Goal: Task Accomplishment & Management: Manage account settings

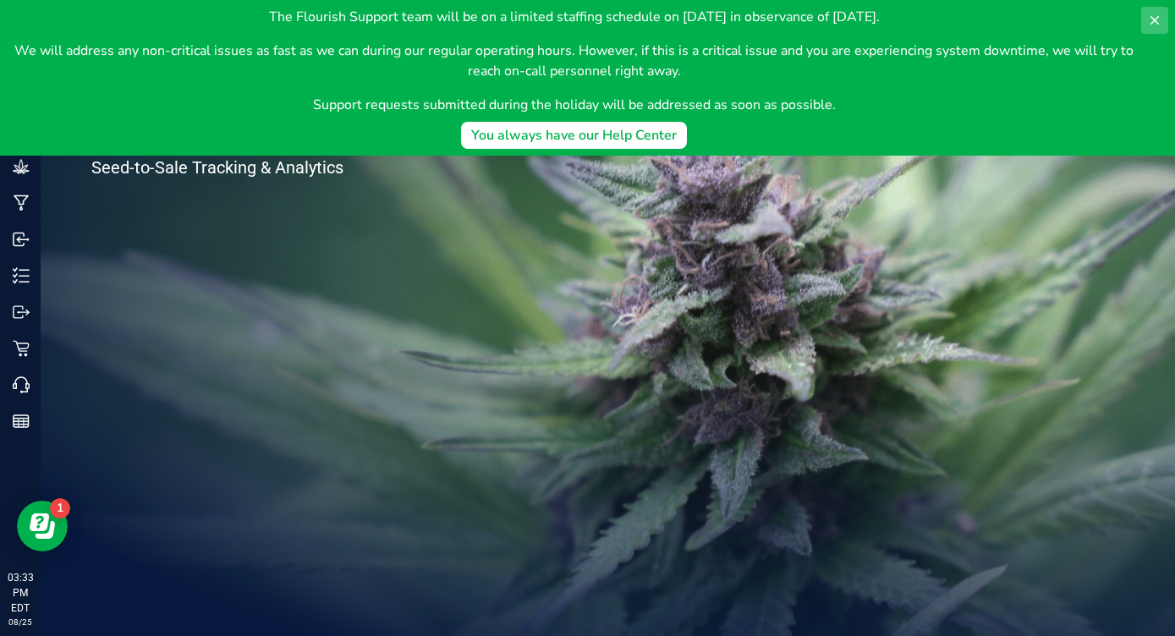
click at [1155, 23] on icon at bounding box center [1155, 21] width 14 height 14
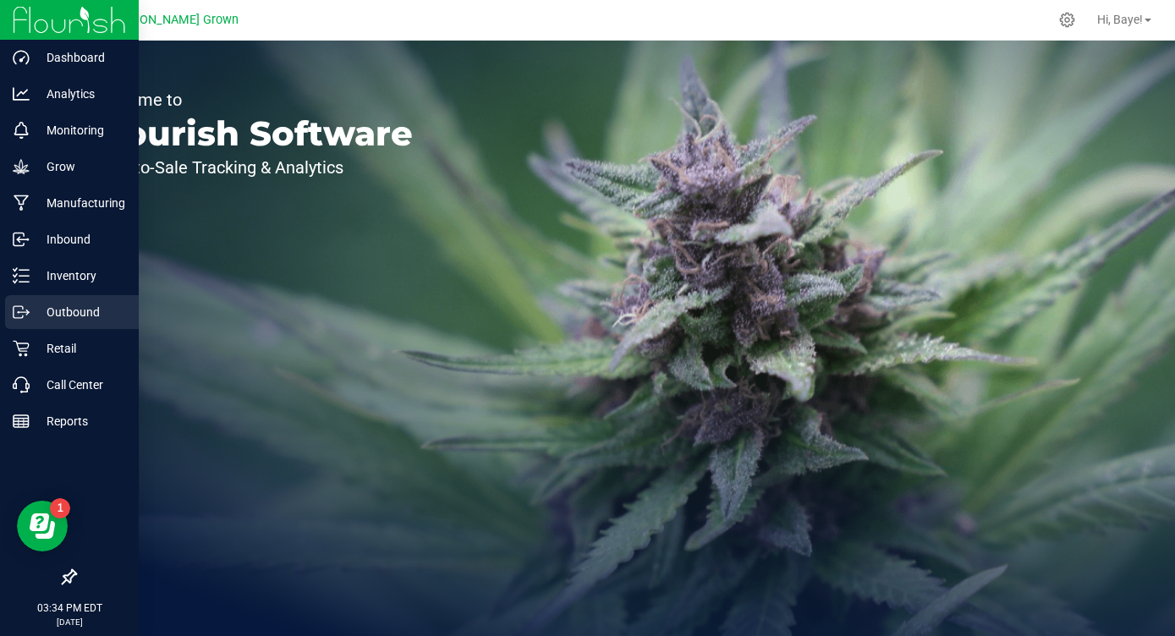
click at [54, 312] on p "Outbound" at bounding box center [81, 312] width 102 height 20
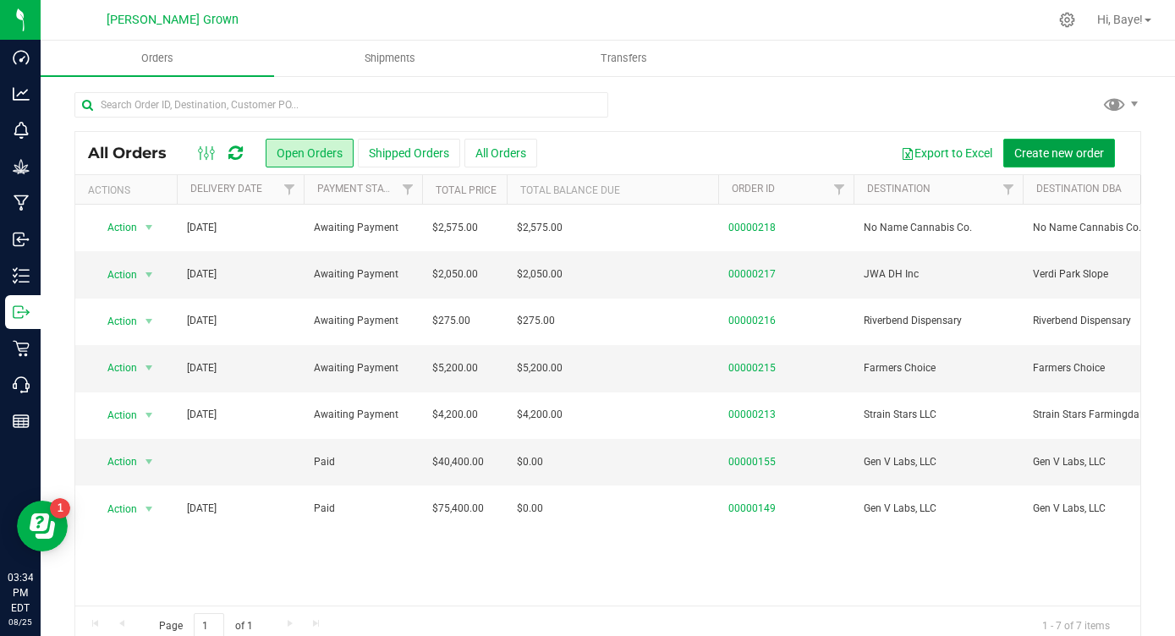
click at [1028, 157] on span "Create new order" at bounding box center [1059, 153] width 90 height 14
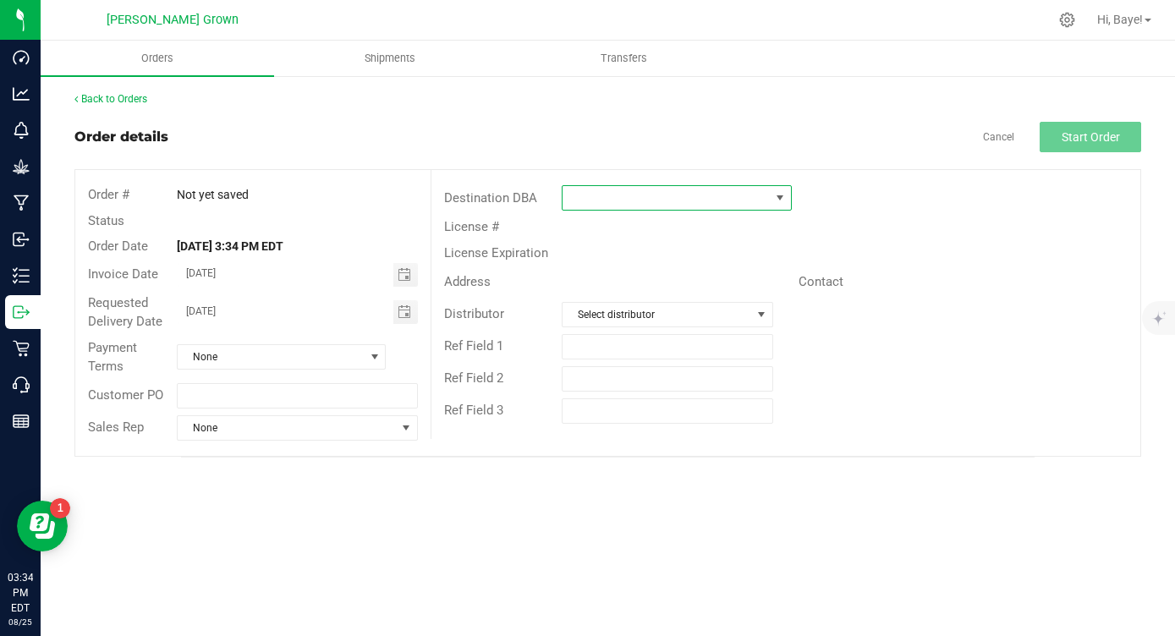
click at [746, 205] on span at bounding box center [666, 198] width 206 height 24
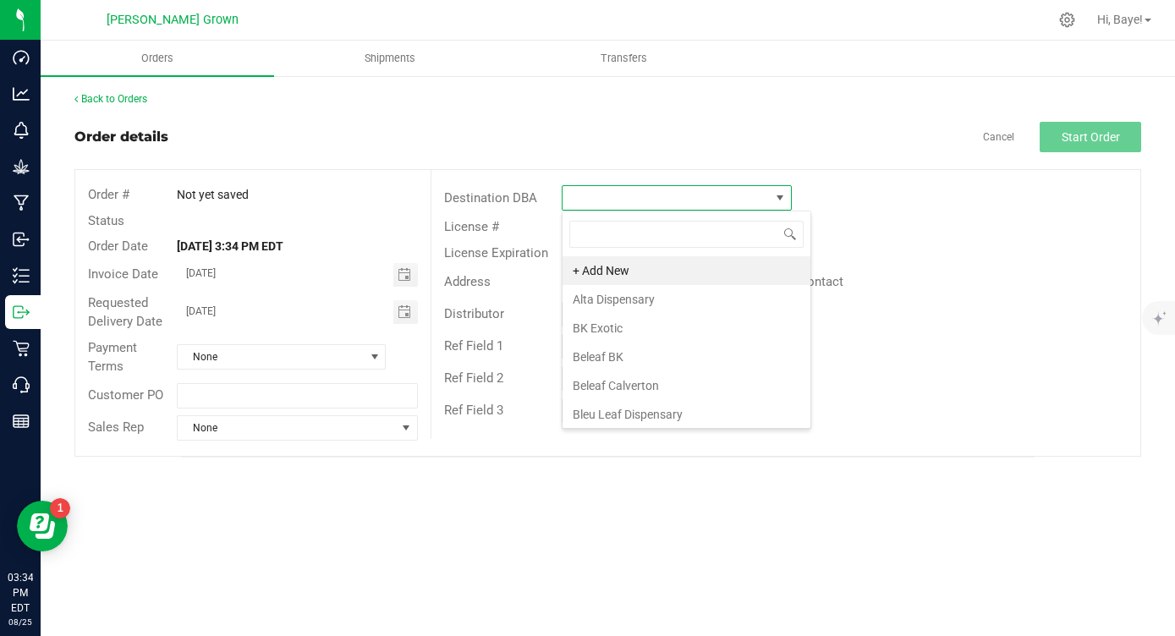
scroll to position [25, 229]
type input "D"
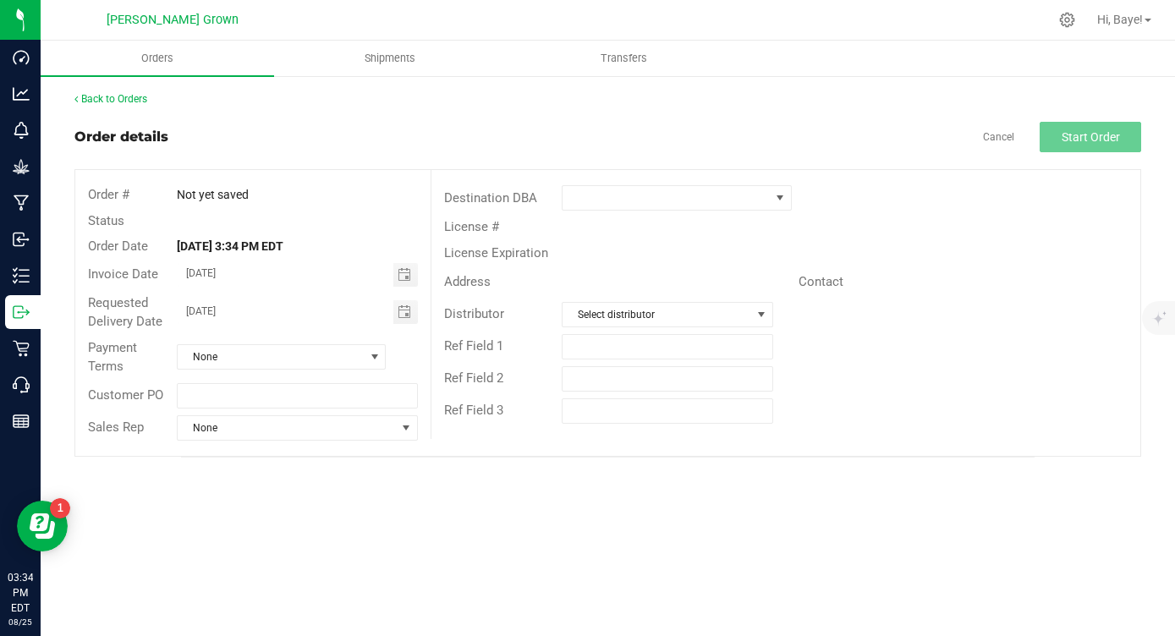
click at [918, 120] on div "Back to Orders Order details Cancel Start Order Order # Not yet saved Status Or…" at bounding box center [607, 274] width 1067 height 366
click at [613, 201] on span at bounding box center [666, 198] width 206 height 24
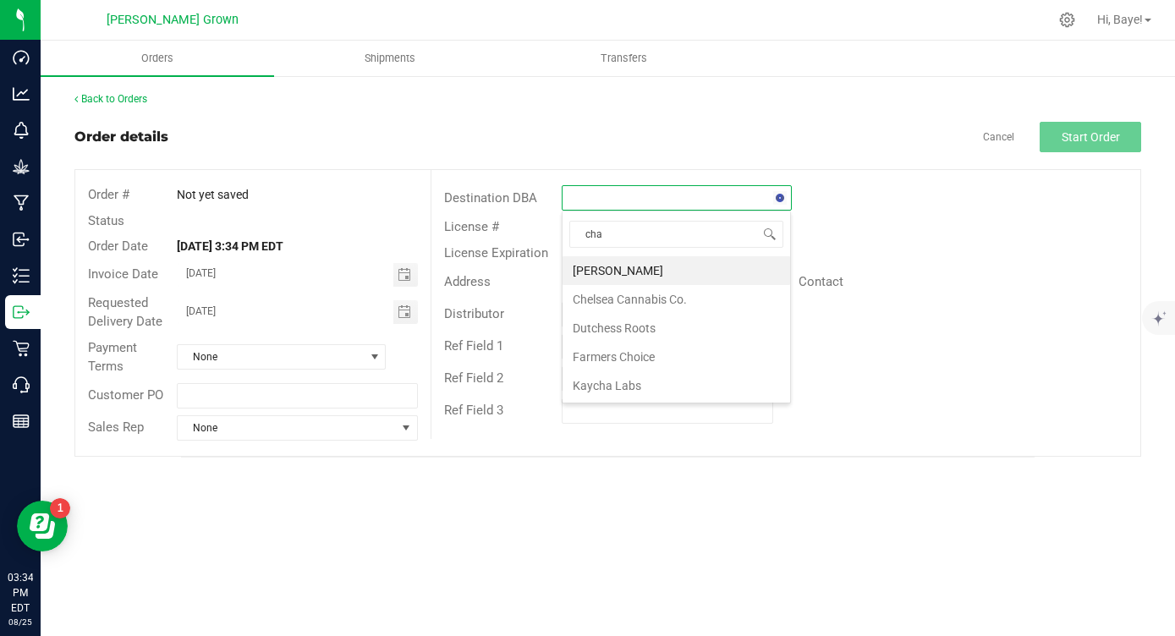
type input "char"
click at [595, 267] on li "[PERSON_NAME]" at bounding box center [677, 270] width 228 height 29
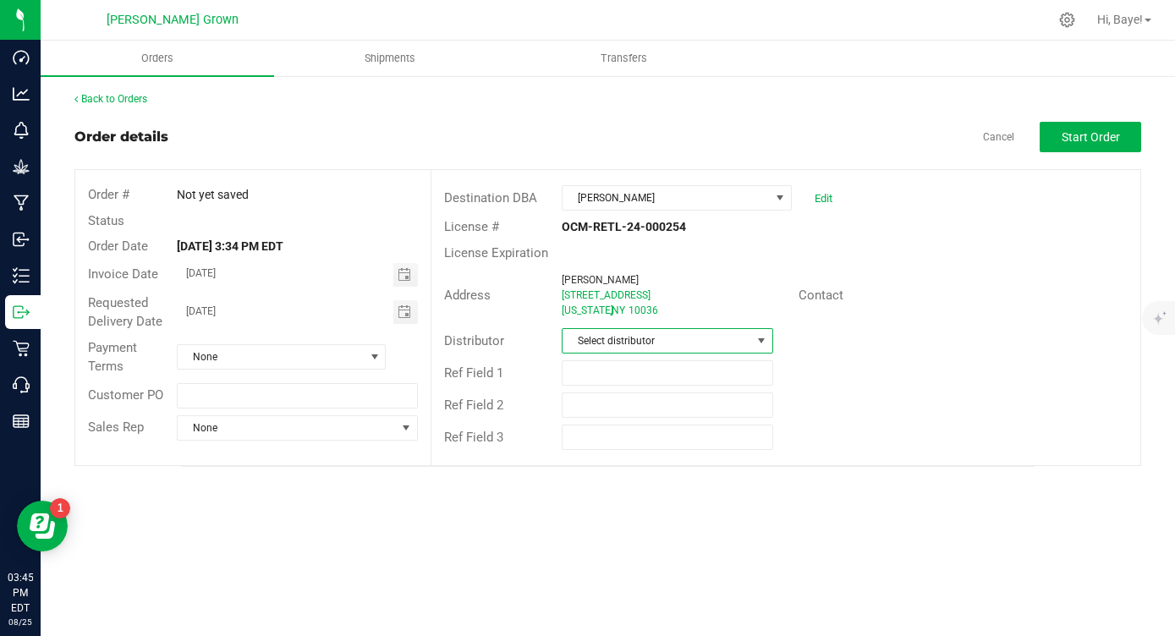
click at [649, 337] on span "Select distributor" at bounding box center [657, 341] width 188 height 24
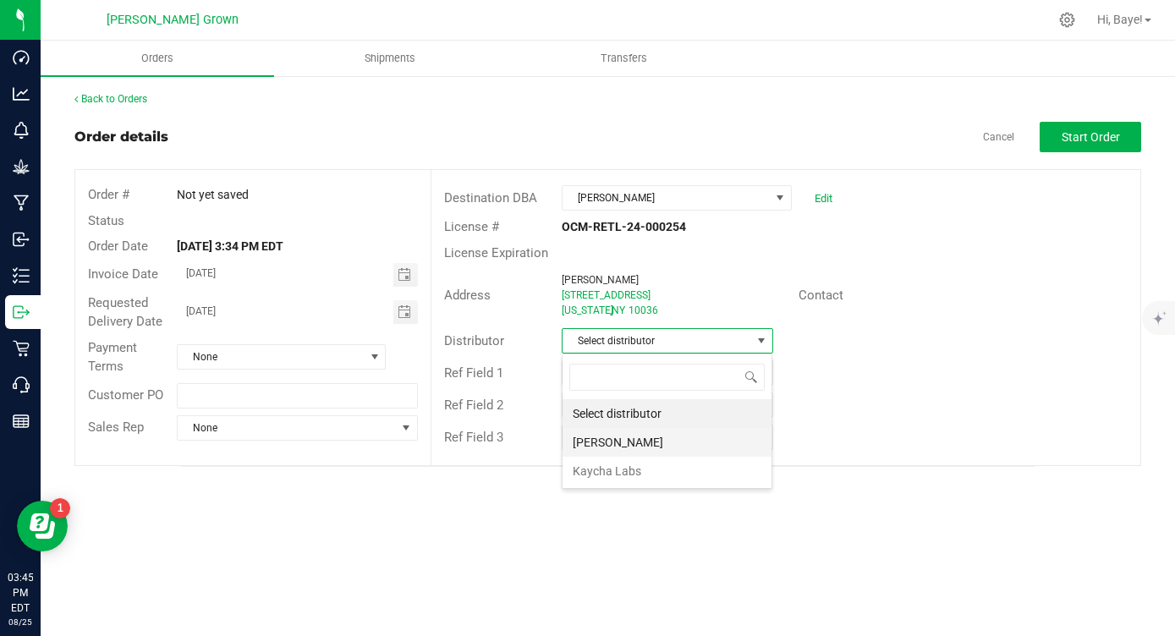
click at [619, 445] on li "Dennis D Van Wagenen" at bounding box center [667, 442] width 209 height 29
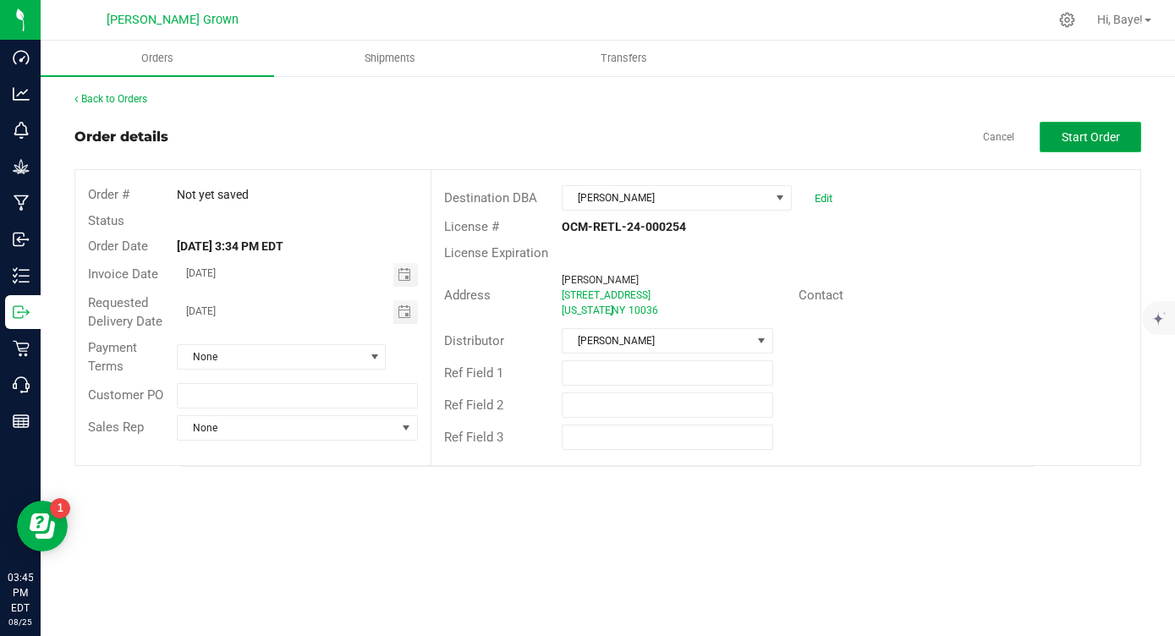
click at [1066, 129] on button "Start Order" at bounding box center [1091, 137] width 102 height 30
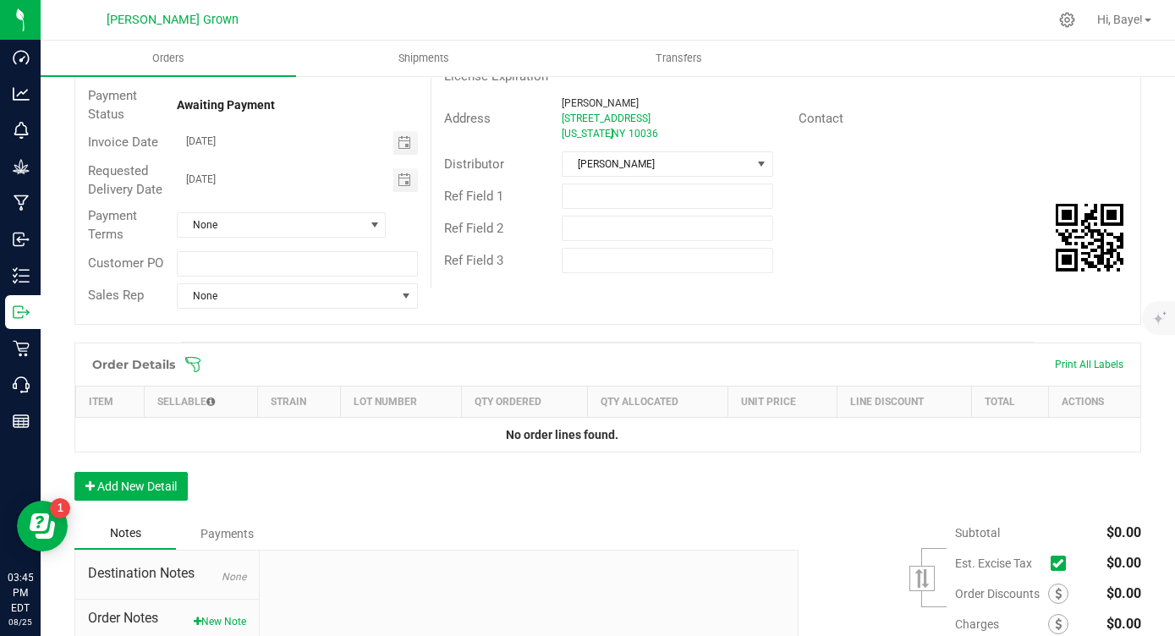
scroll to position [178, 0]
click at [136, 495] on button "Add New Detail" at bounding box center [130, 485] width 113 height 29
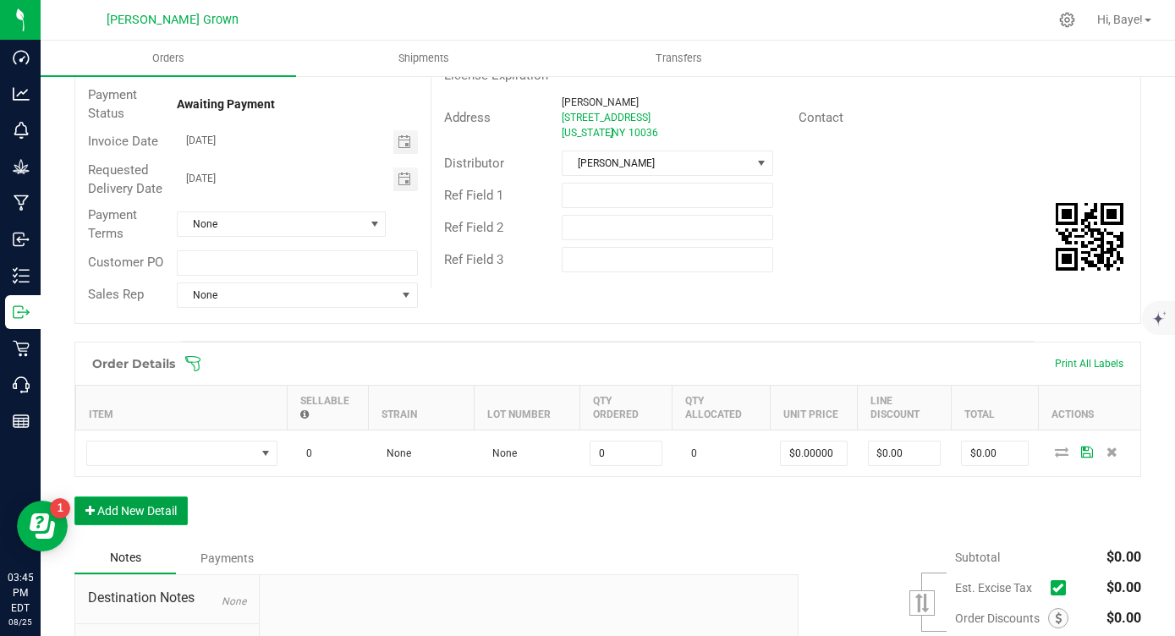
click at [138, 506] on button "Add New Detail" at bounding box center [130, 511] width 113 height 29
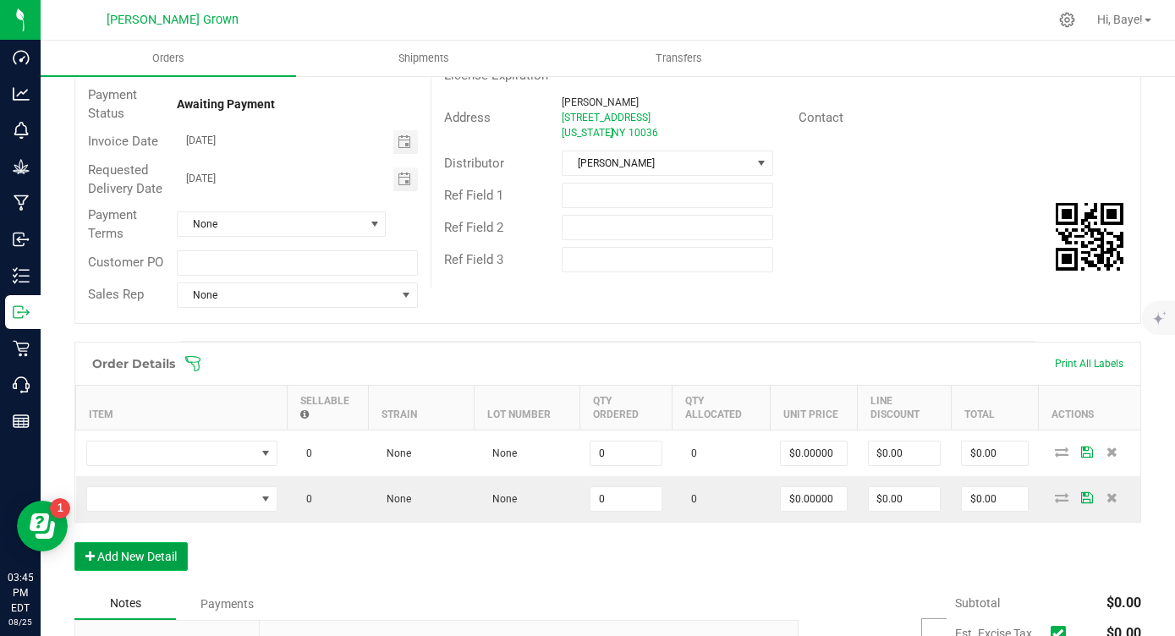
click at [145, 556] on button "Add New Detail" at bounding box center [130, 556] width 113 height 29
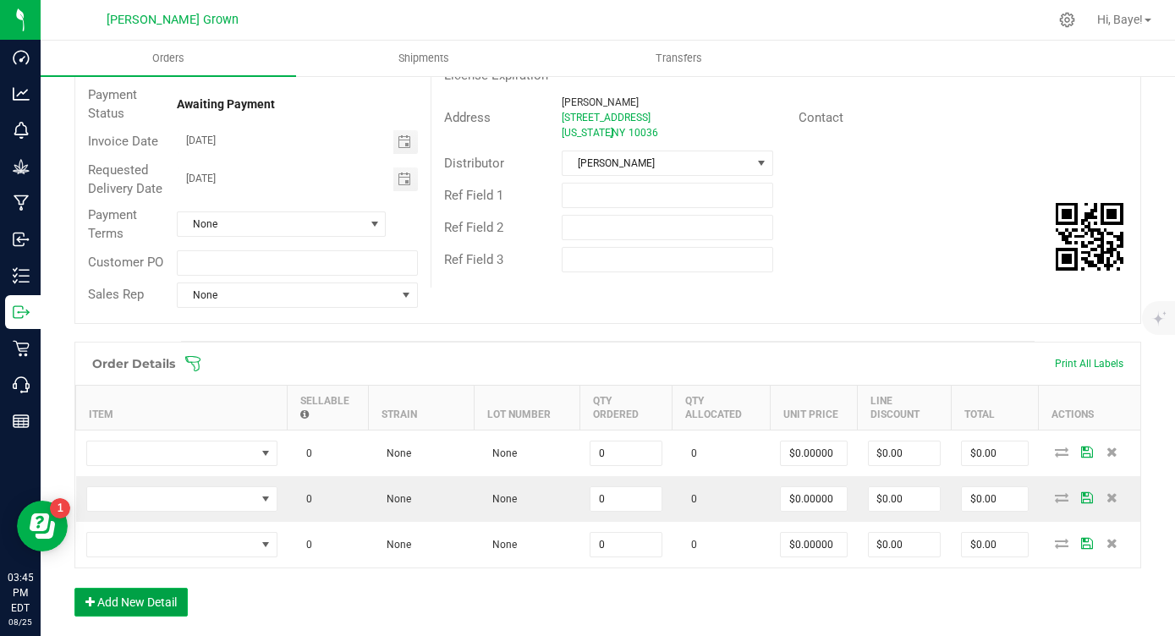
click at [139, 595] on button "Add New Detail" at bounding box center [130, 602] width 113 height 29
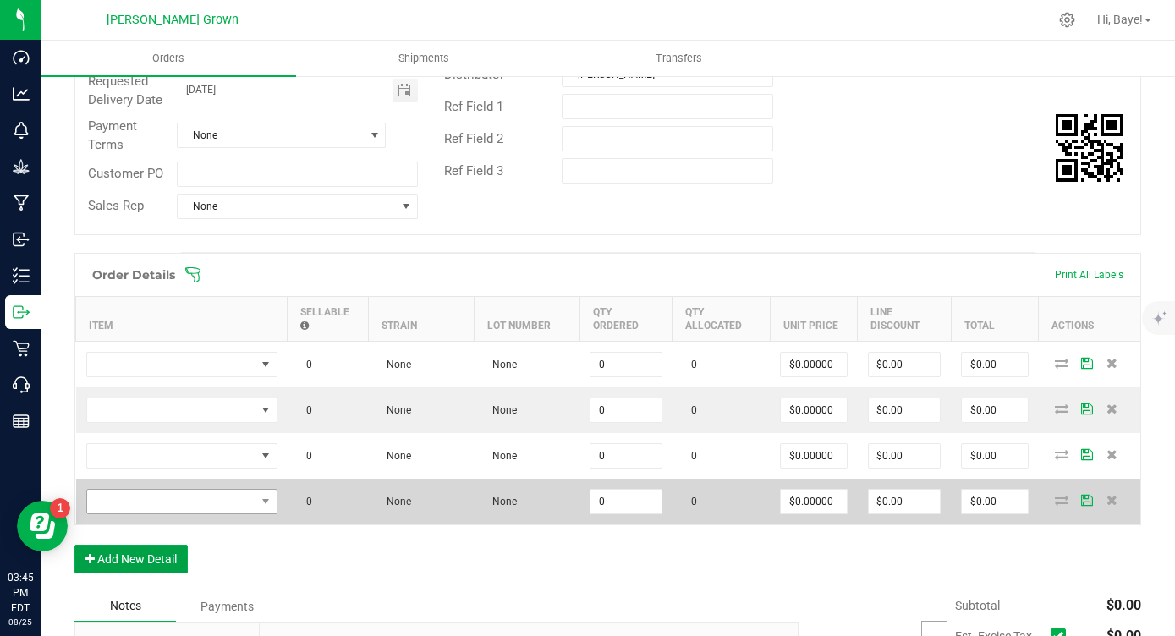
scroll to position [284, 0]
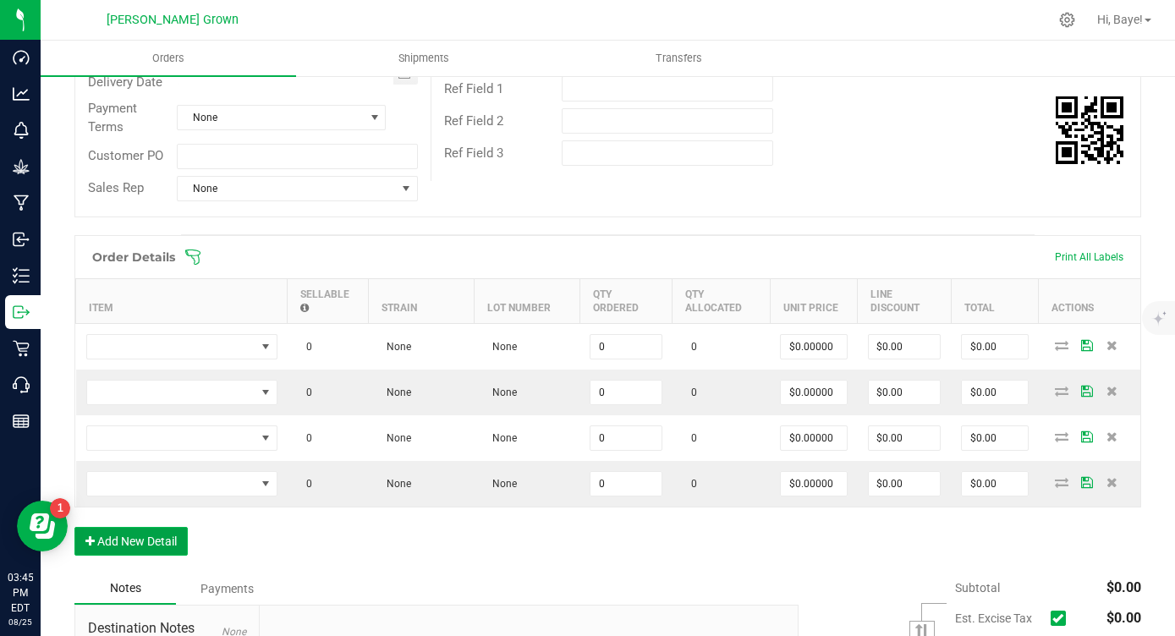
click at [140, 541] on button "Add New Detail" at bounding box center [130, 541] width 113 height 29
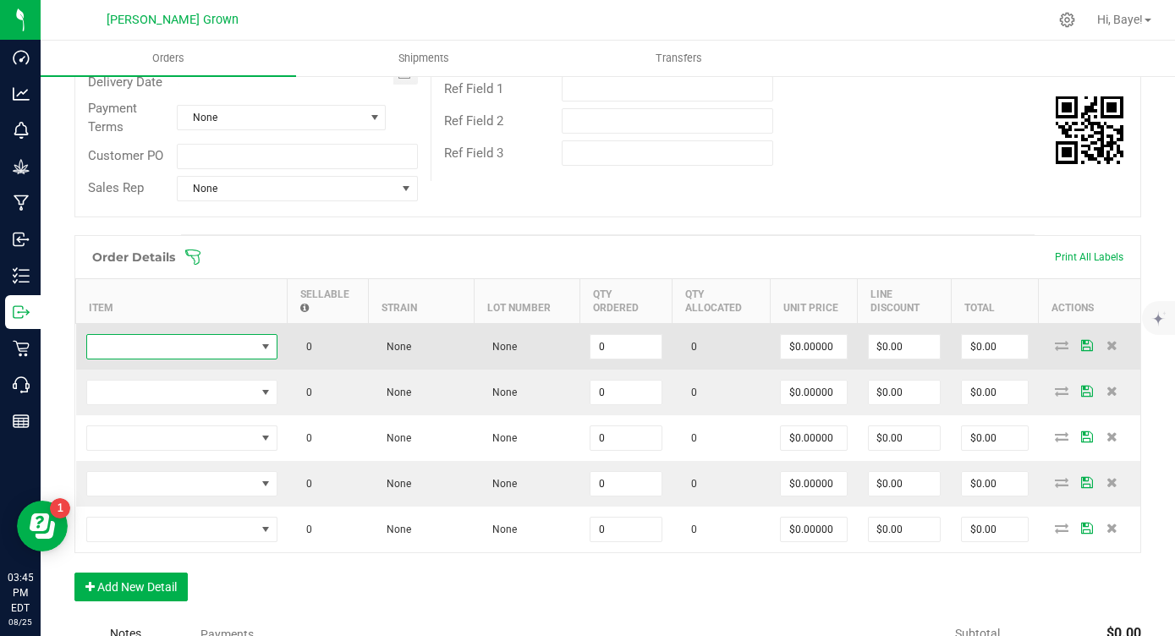
click at [183, 347] on span "NO DATA FOUND" at bounding box center [171, 347] width 168 height 24
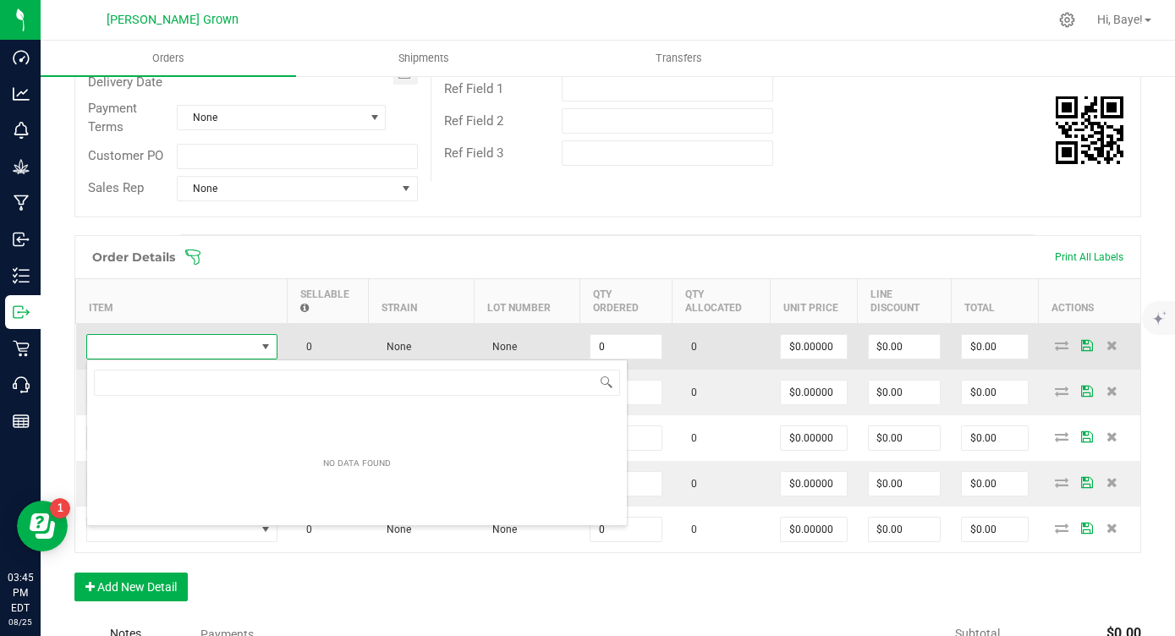
scroll to position [25, 191]
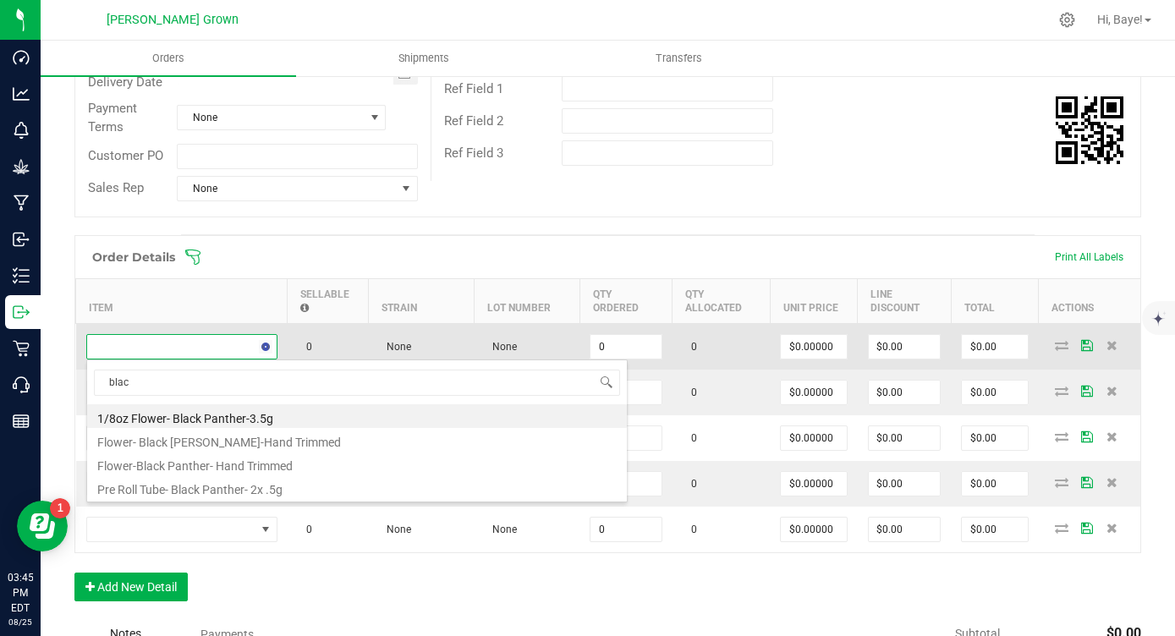
type input "black"
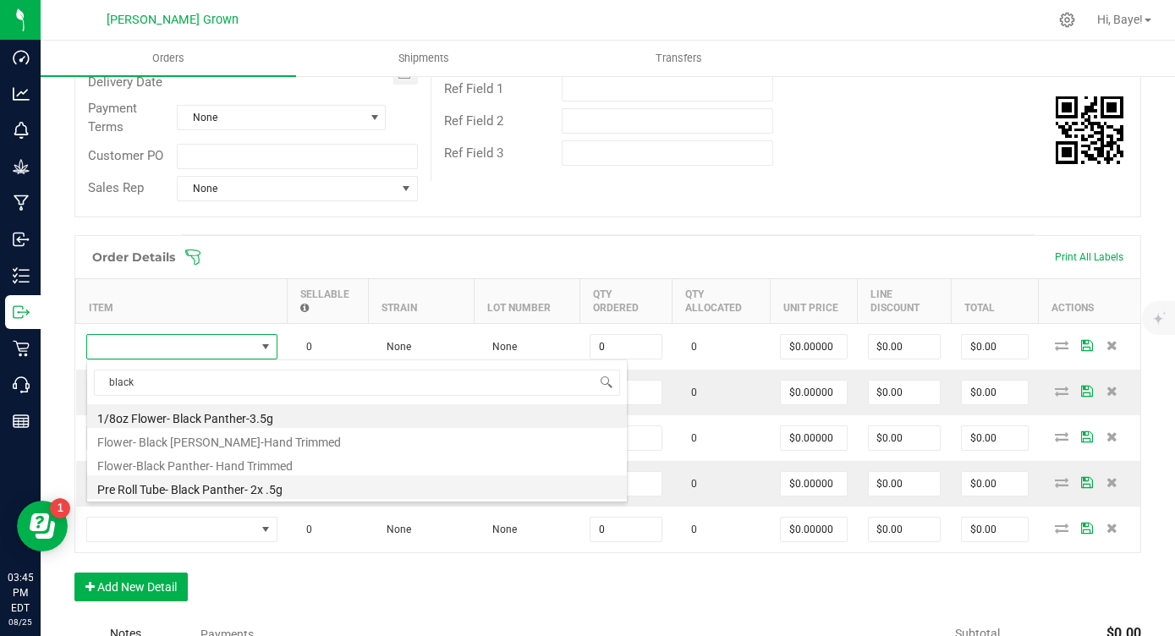
click at [283, 488] on li "Pre Roll Tube- Black Panther- 2x .5g" at bounding box center [357, 488] width 540 height 24
type input "0 ea"
type input "$6.00000"
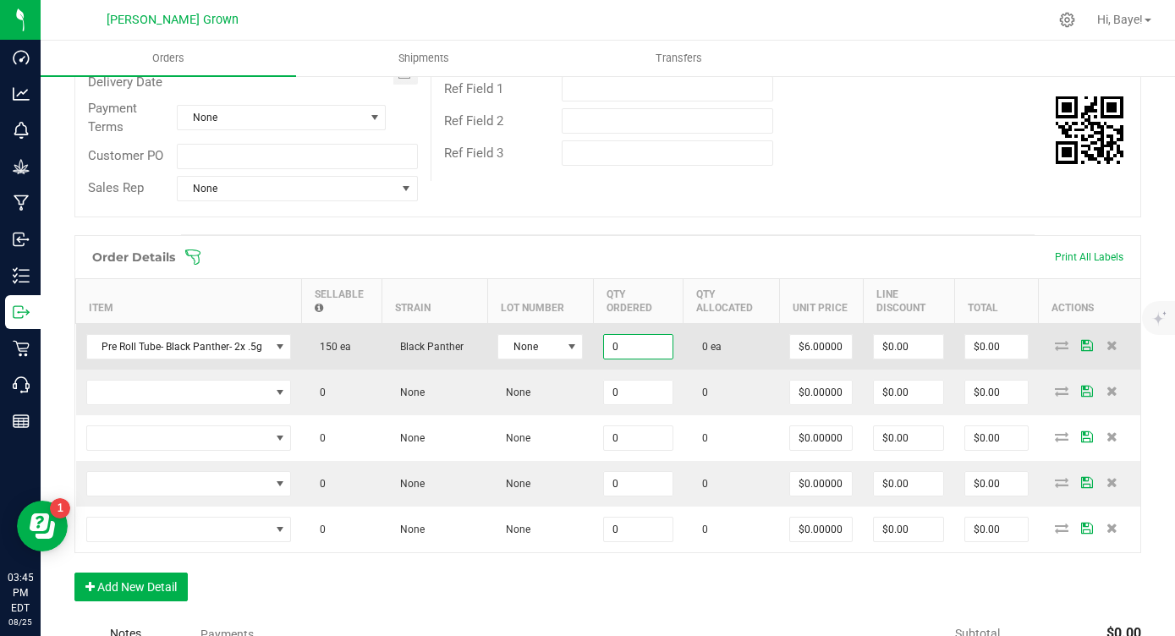
click at [622, 345] on input "0" at bounding box center [638, 347] width 69 height 24
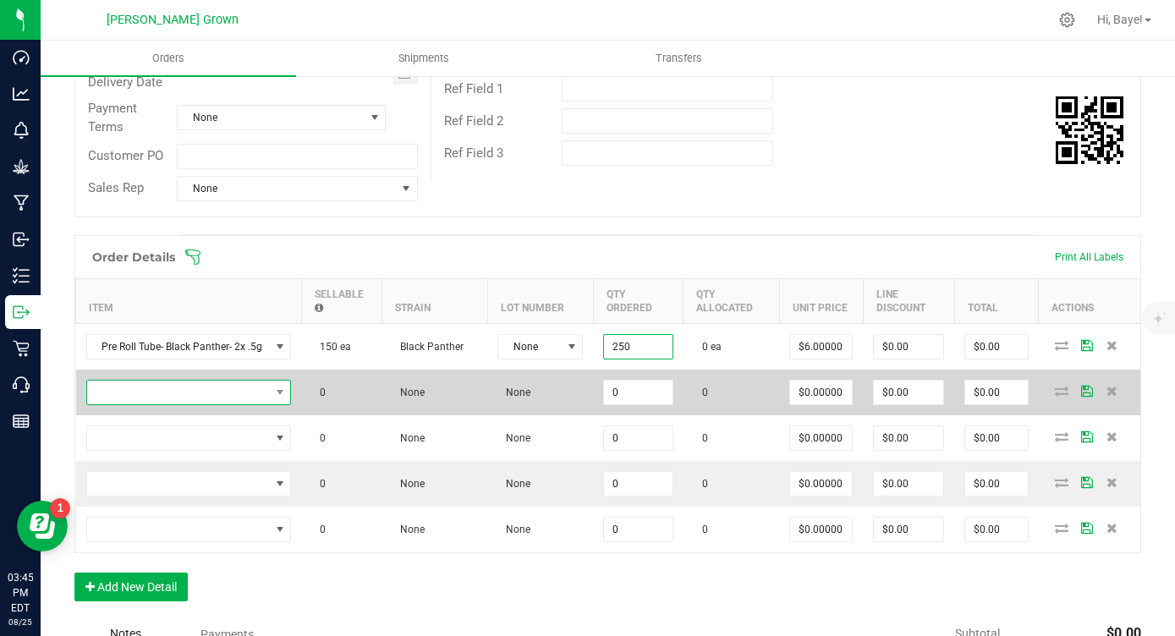
type input "250 ea"
type input "$1,500.00"
click at [212, 403] on span "NO DATA FOUND" at bounding box center [178, 393] width 183 height 24
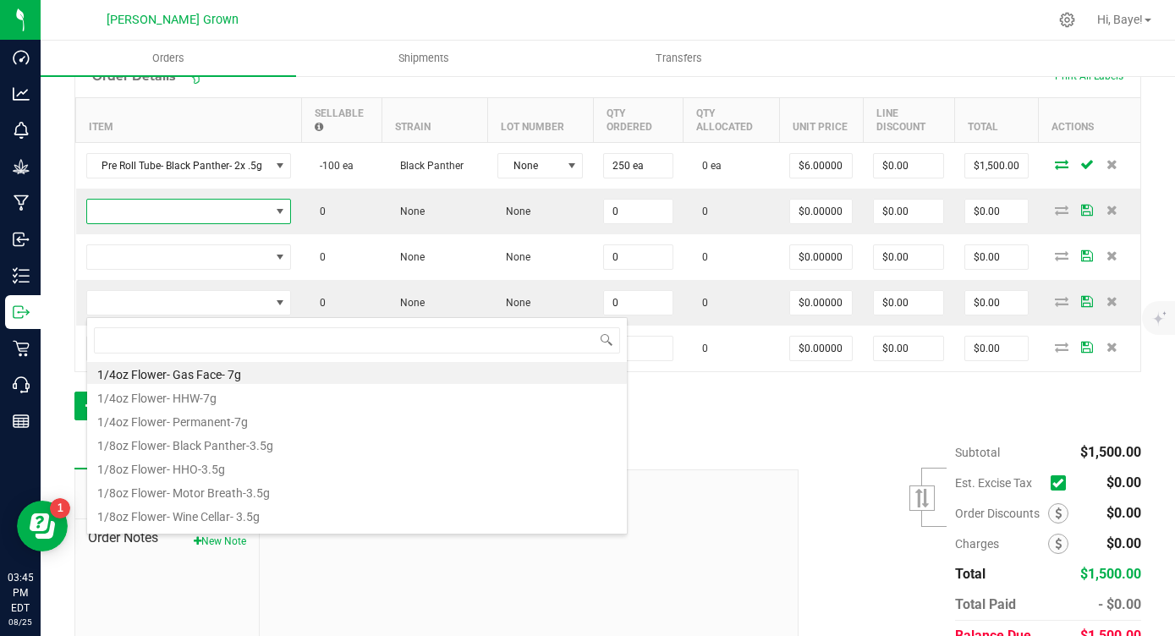
scroll to position [543, 0]
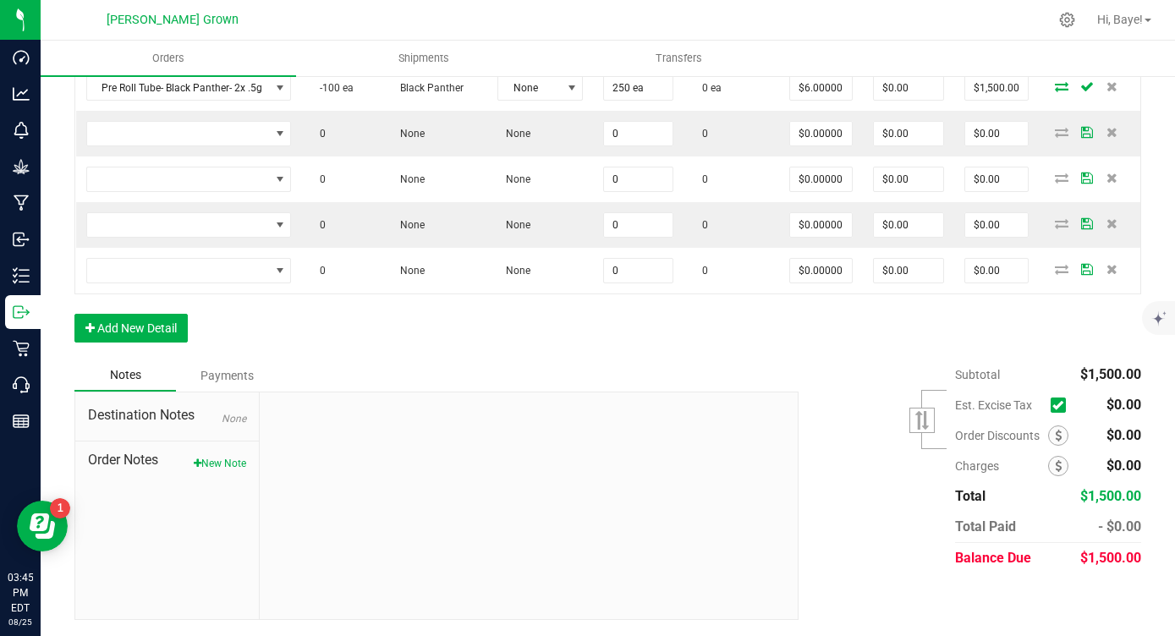
click at [1058, 405] on icon at bounding box center [1058, 405] width 11 height 0
click at [0, 0] on input "checkbox" at bounding box center [0, 0] width 0 height 0
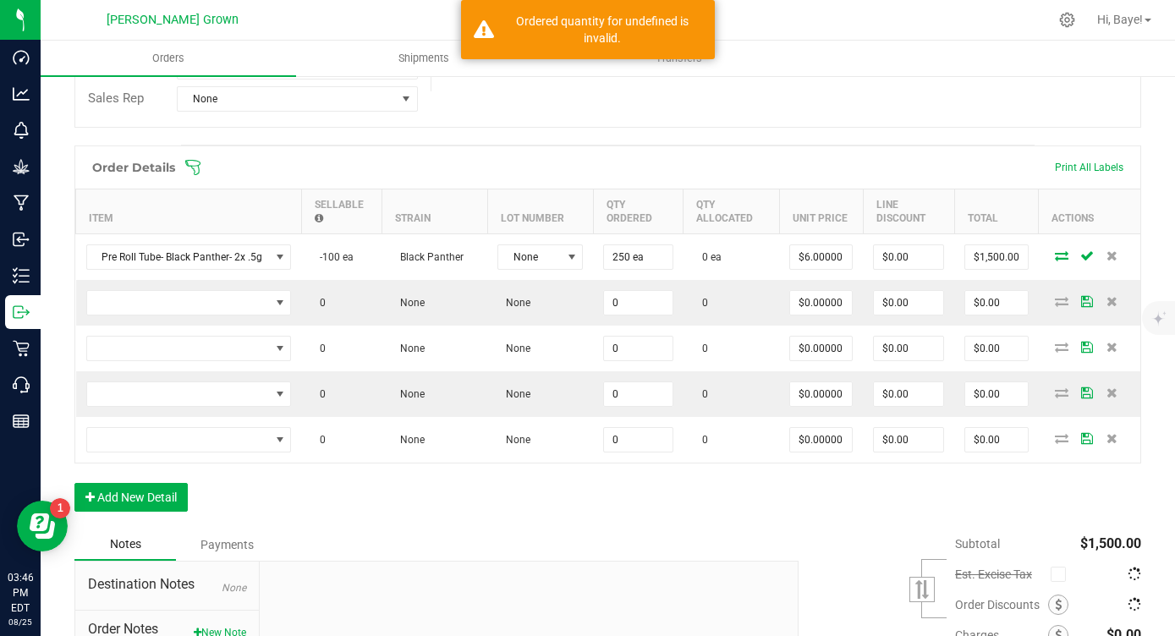
scroll to position [355, 0]
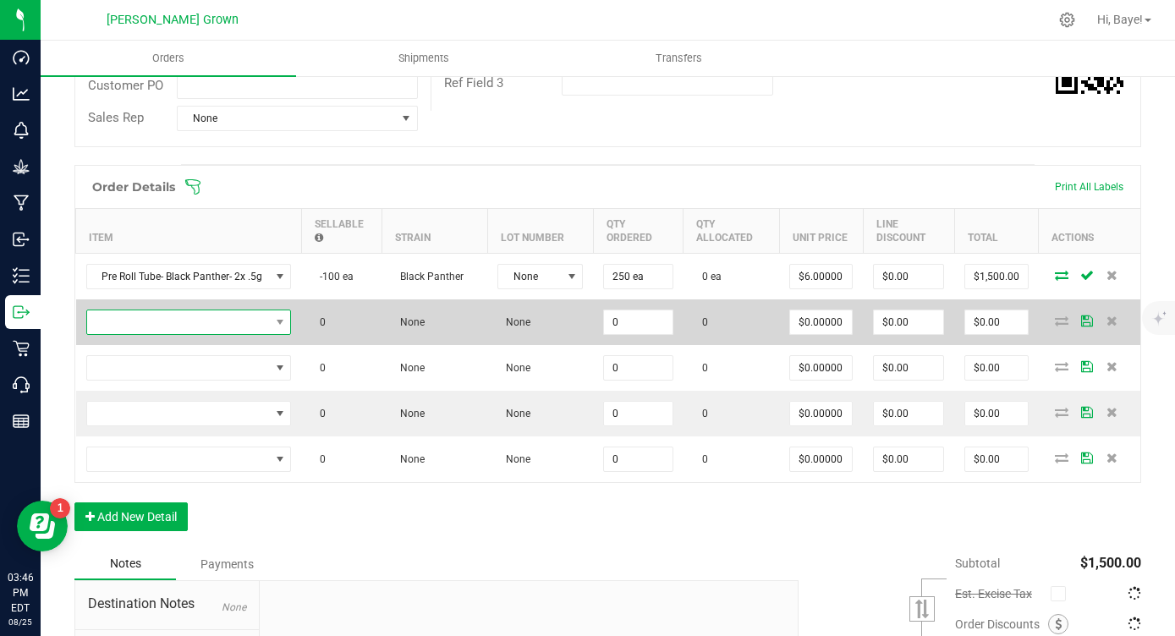
click at [251, 318] on span "NO DATA FOUND" at bounding box center [178, 323] width 183 height 24
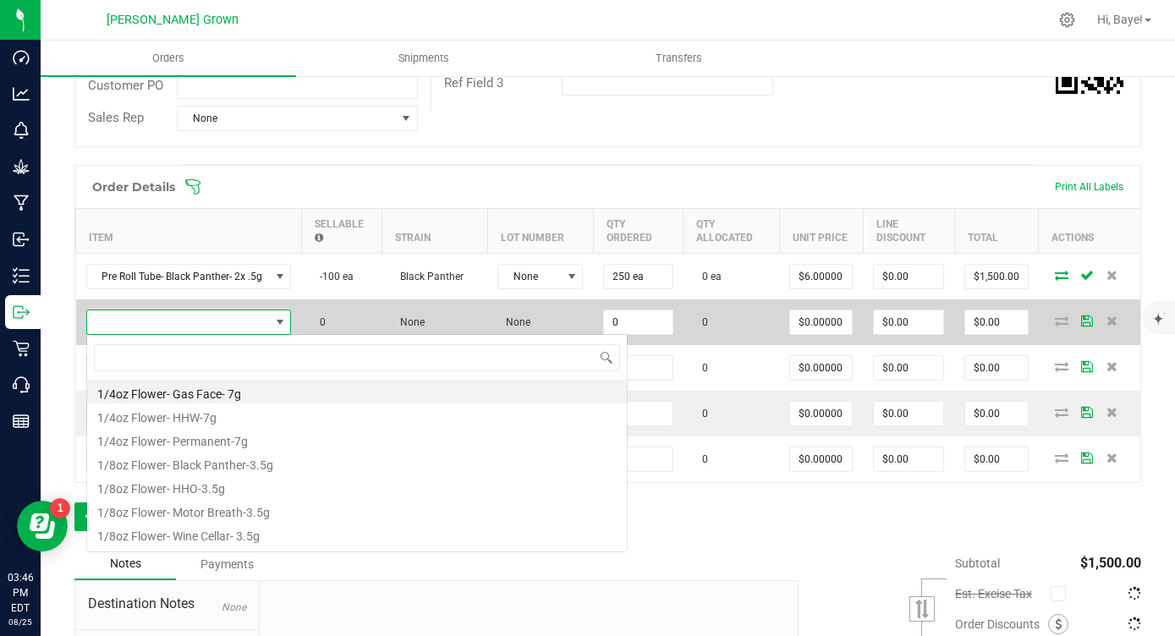
scroll to position [25, 204]
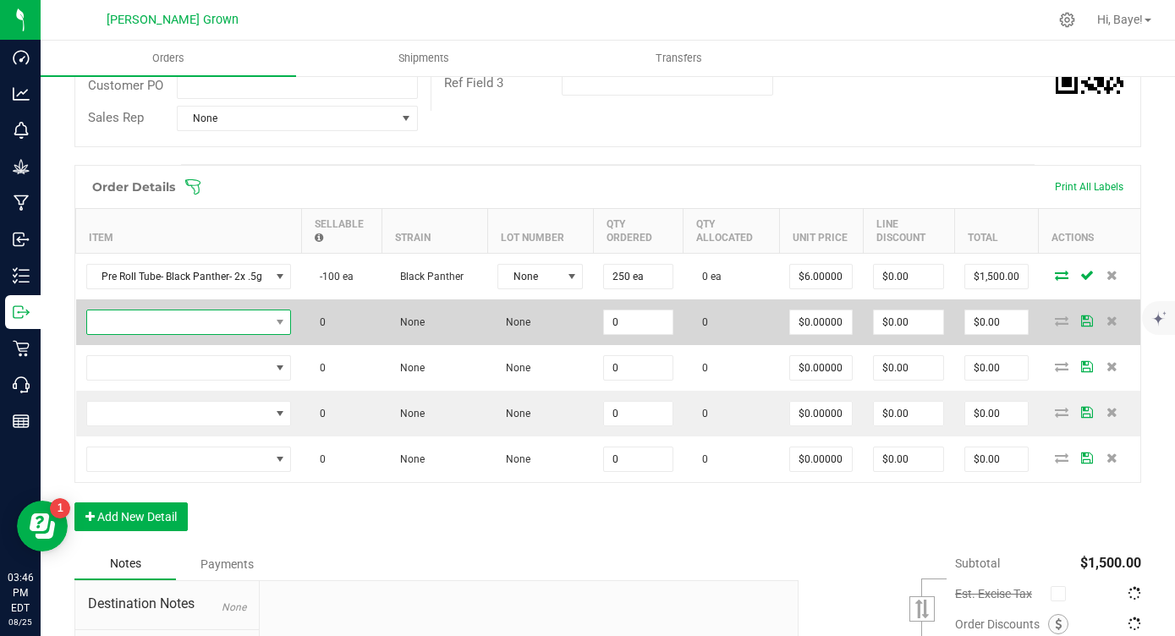
click at [142, 317] on span "NO DATA FOUND" at bounding box center [178, 323] width 183 height 24
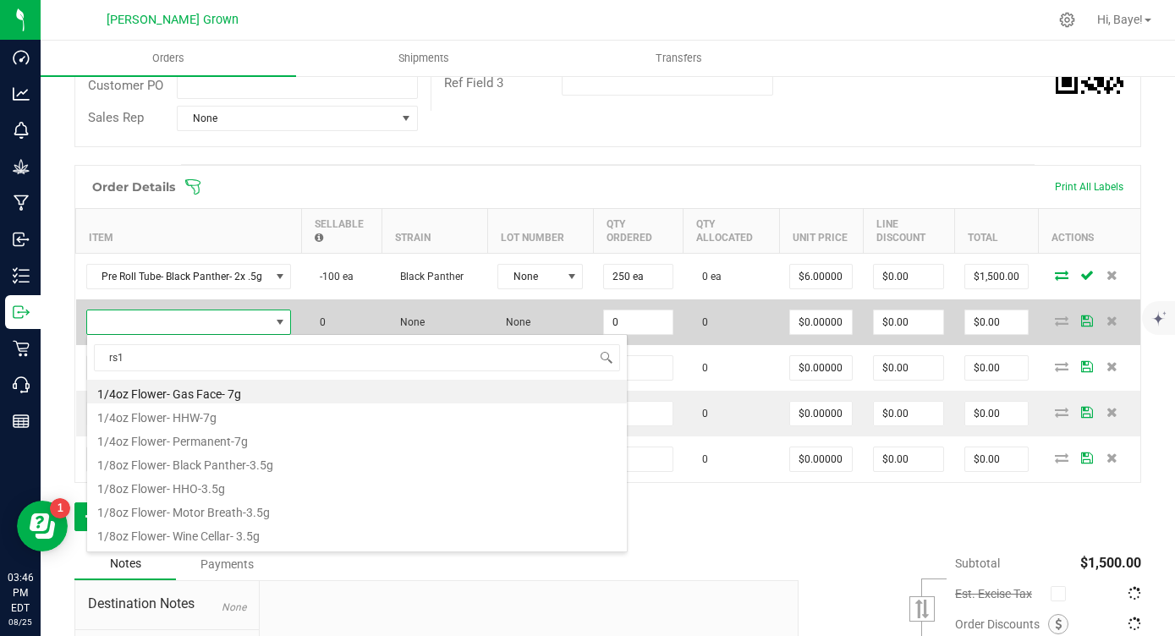
type input "rs11"
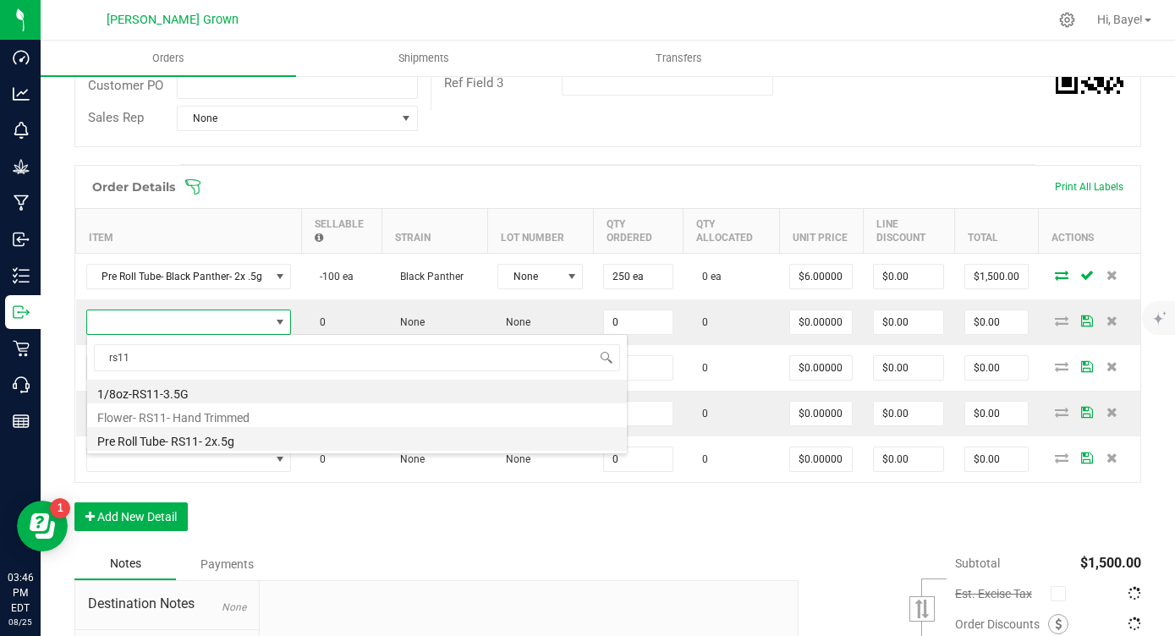
click at [191, 447] on li "Pre Roll Tube- RS11- 2x.5g" at bounding box center [357, 439] width 540 height 24
type input "0 ea"
type input "$6.00000"
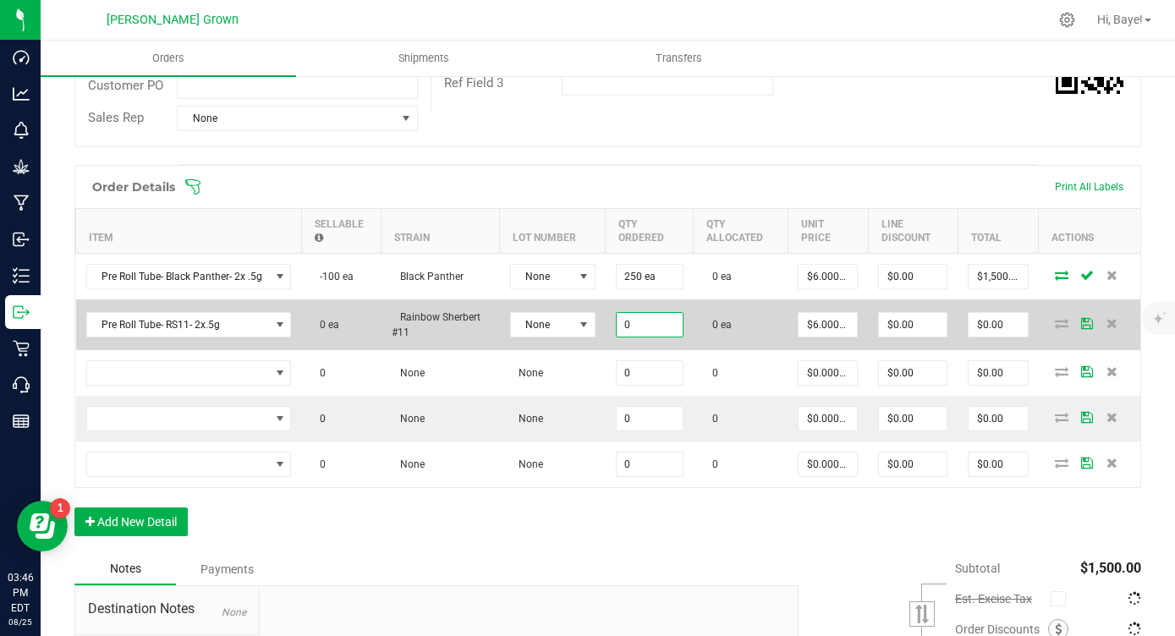
click at [617, 324] on input "0" at bounding box center [650, 325] width 66 height 24
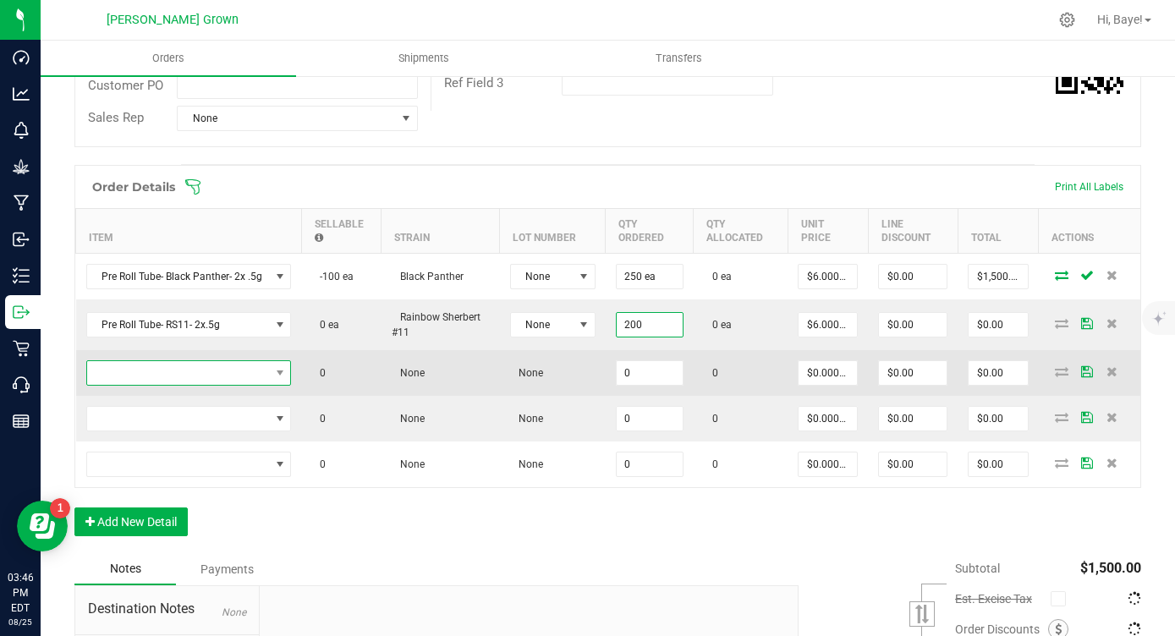
type input "200 ea"
type input "$1,200.00"
click at [223, 361] on span "NO DATA FOUND" at bounding box center [178, 373] width 183 height 24
click at [207, 366] on span "NO DATA FOUND" at bounding box center [178, 373] width 183 height 24
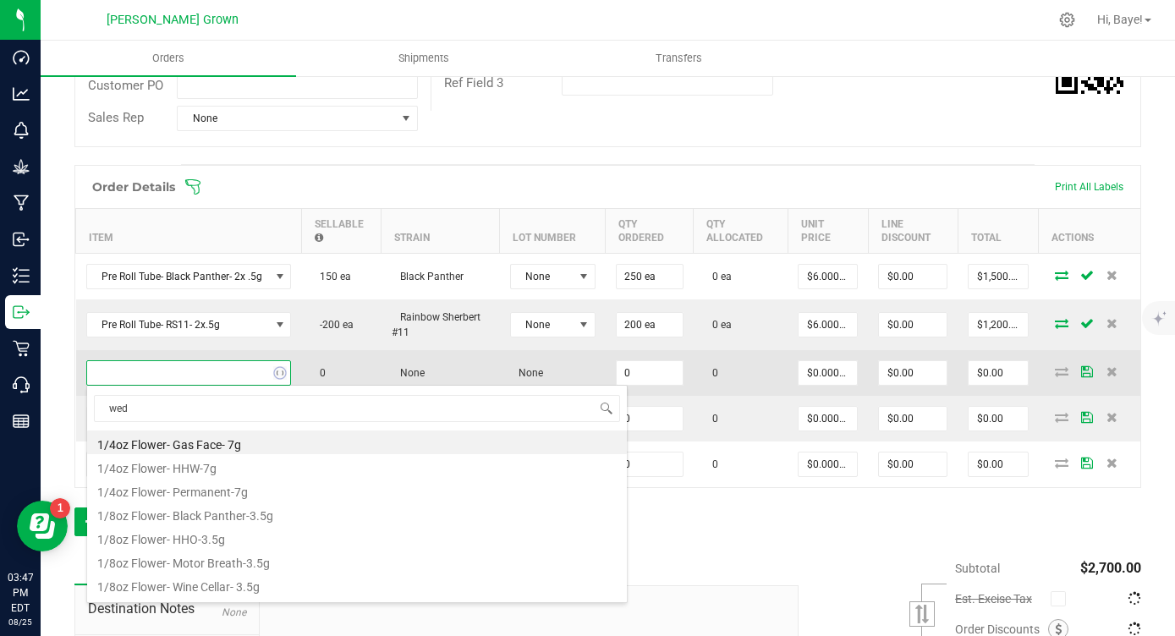
type input "wedd"
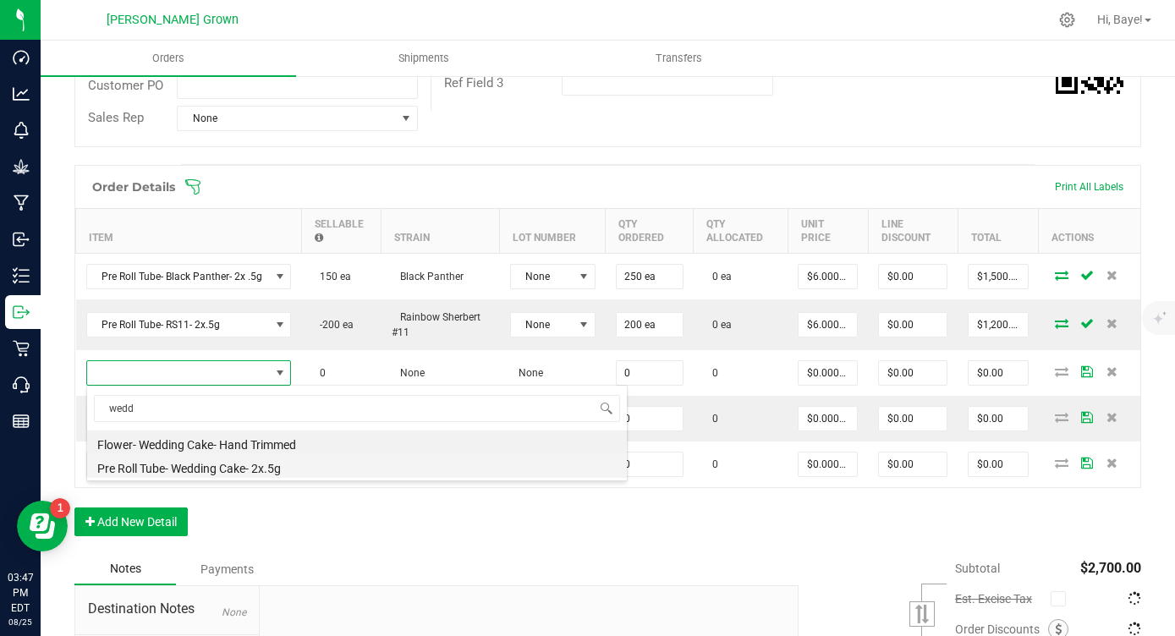
click at [260, 476] on li "Pre Roll Tube- Wedding Cake- 2x.5g" at bounding box center [357, 466] width 540 height 24
type input "0 ea"
type input "$6.00000"
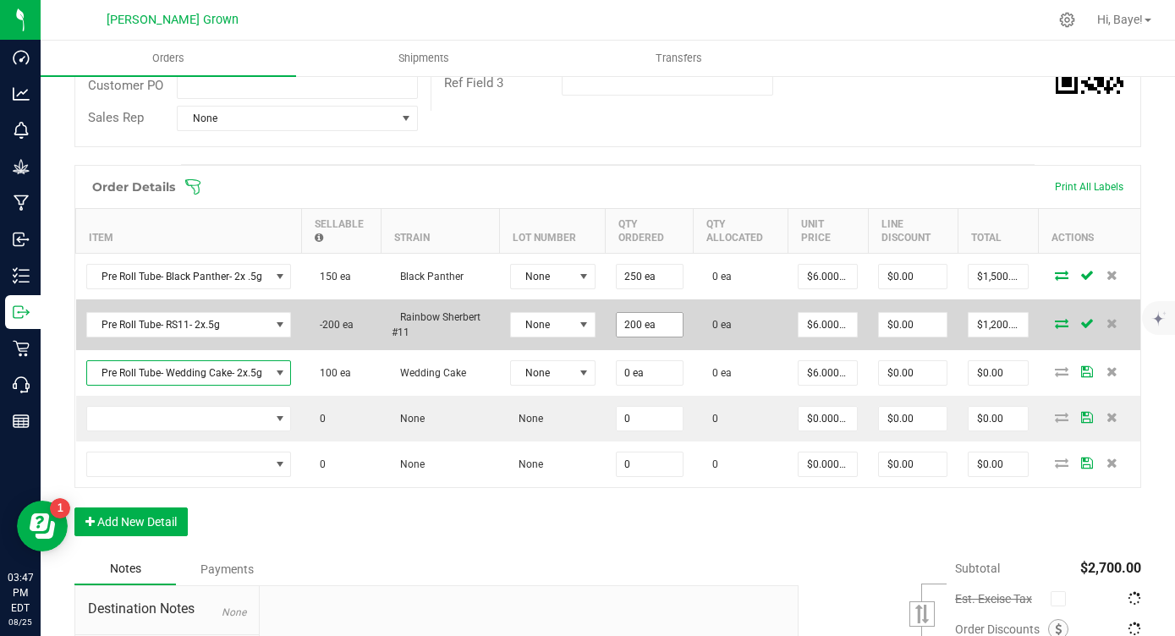
type input "200"
click at [640, 324] on input "200" at bounding box center [650, 325] width 66 height 24
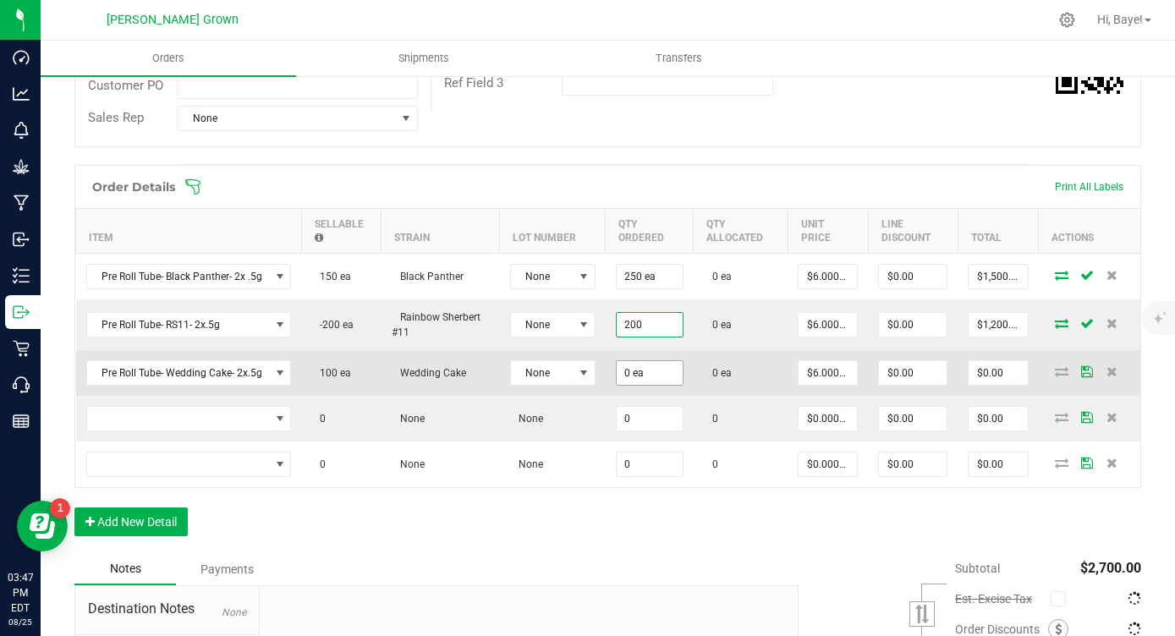
type input "0"
type input "200 ea"
click at [636, 381] on input "0" at bounding box center [650, 373] width 66 height 24
paste input "20"
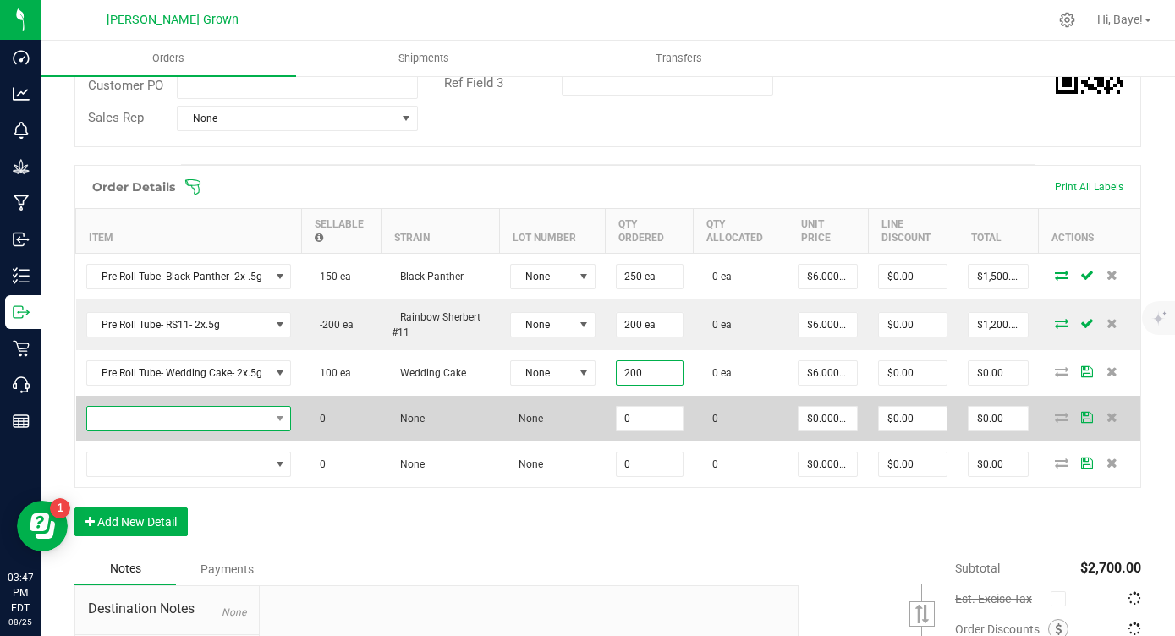
type input "200 ea"
type input "$1,200.00"
click at [240, 413] on span "NO DATA FOUND" at bounding box center [178, 419] width 183 height 24
click at [199, 410] on span "NO DATA FOUND" at bounding box center [178, 419] width 183 height 24
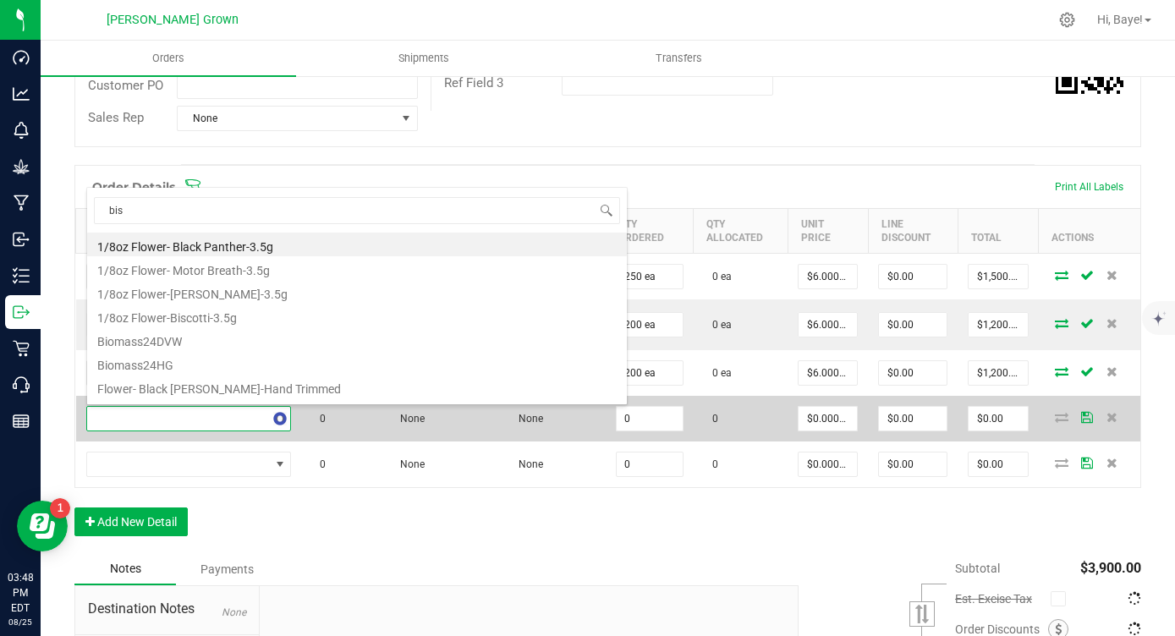
type input "bisc"
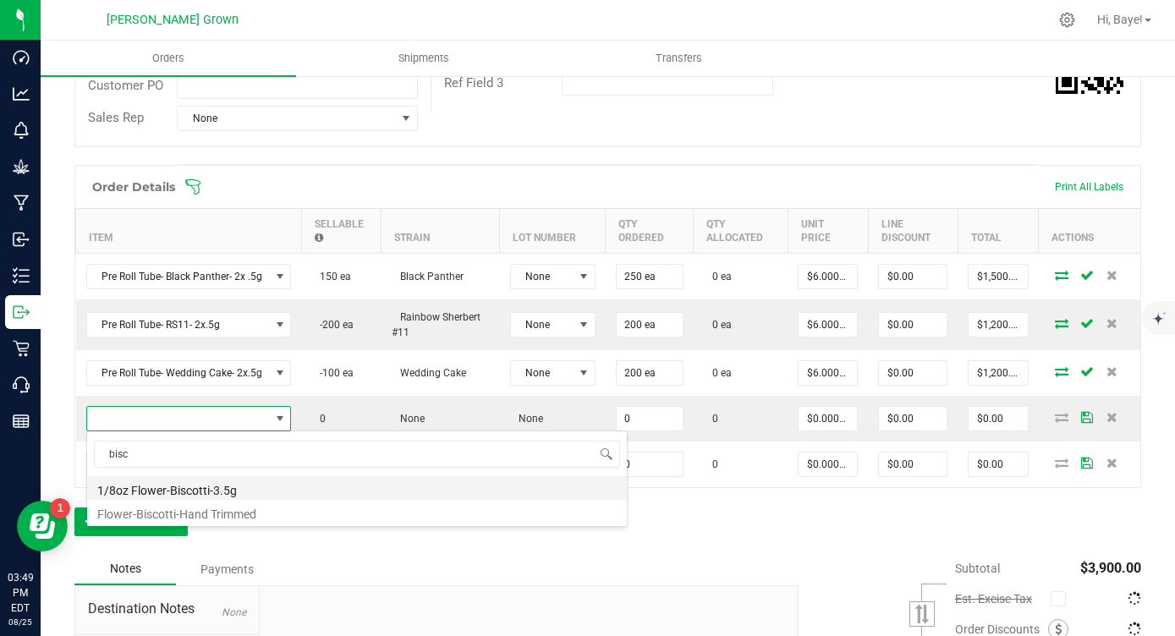
click at [205, 496] on li "1/8oz Flower-Biscotti-3.5g" at bounding box center [357, 488] width 540 height 24
type input "0 ea"
type input "$16.00000"
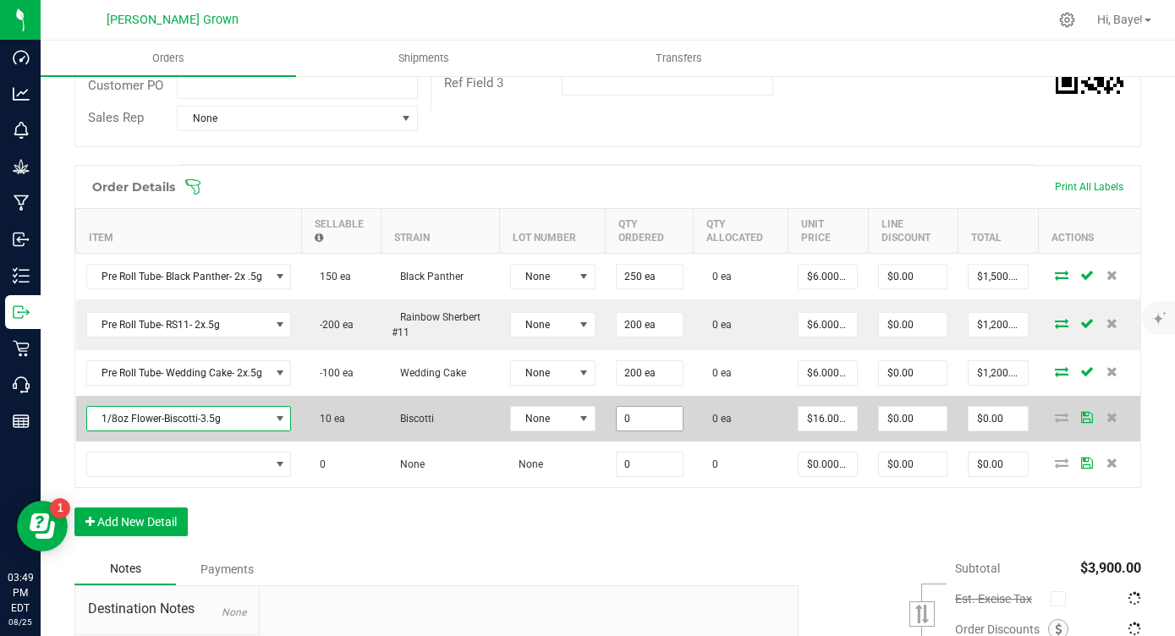
click at [627, 423] on input "0" at bounding box center [650, 419] width 66 height 24
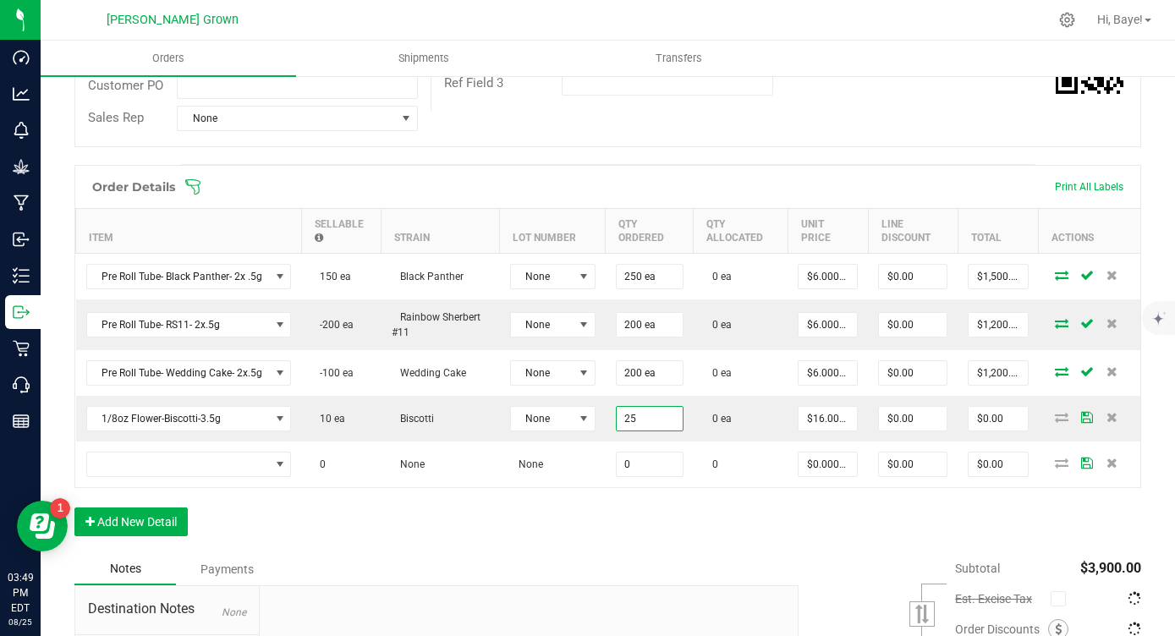
type input "25 ea"
type input "$400.00"
click at [505, 525] on div "Order Details Print All Labels Item Sellable Strain Lot Number Qty Ordered Qty …" at bounding box center [607, 359] width 1067 height 388
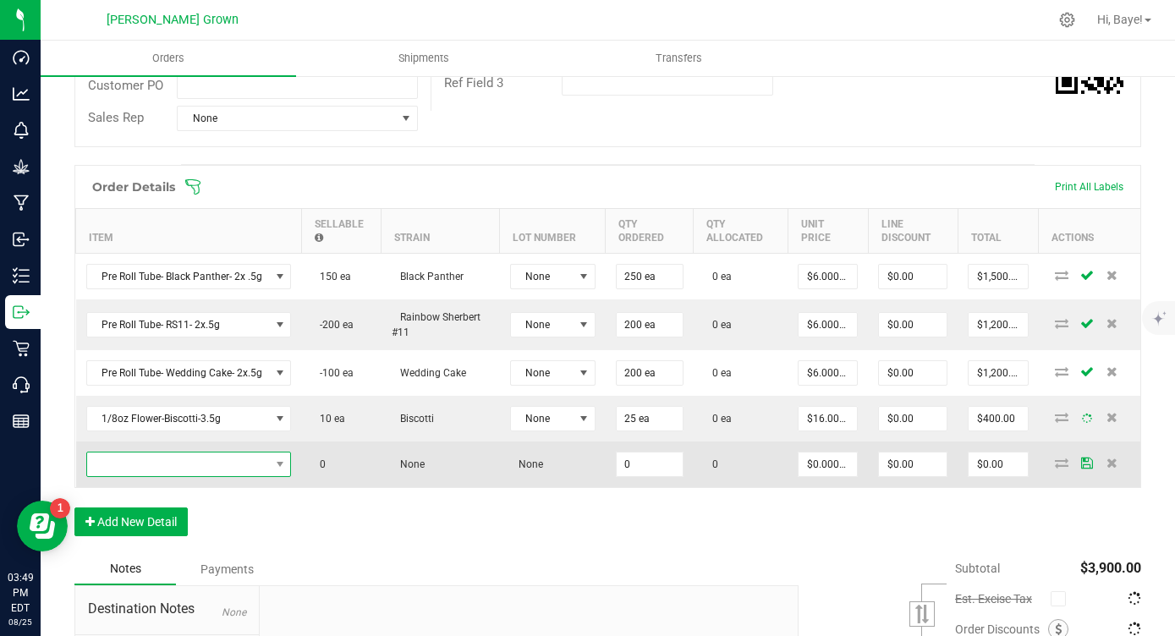
click at [217, 457] on span "NO DATA FOUND" at bounding box center [178, 465] width 183 height 24
click at [203, 464] on span "NO DATA FOUND" at bounding box center [178, 465] width 183 height 24
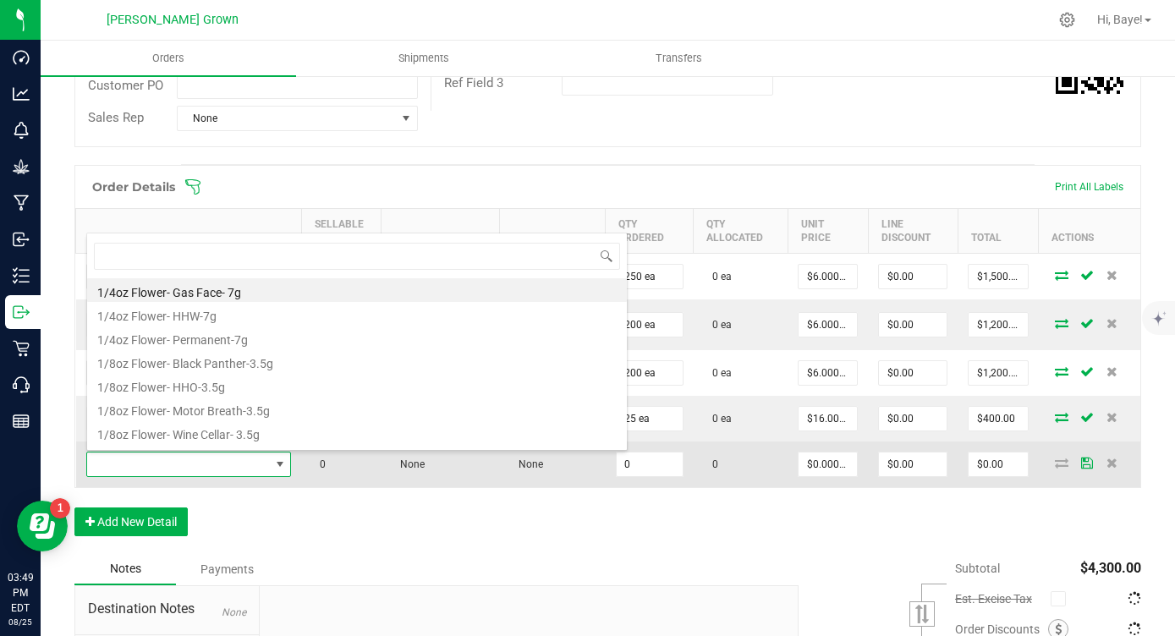
type input "b"
type input "n."
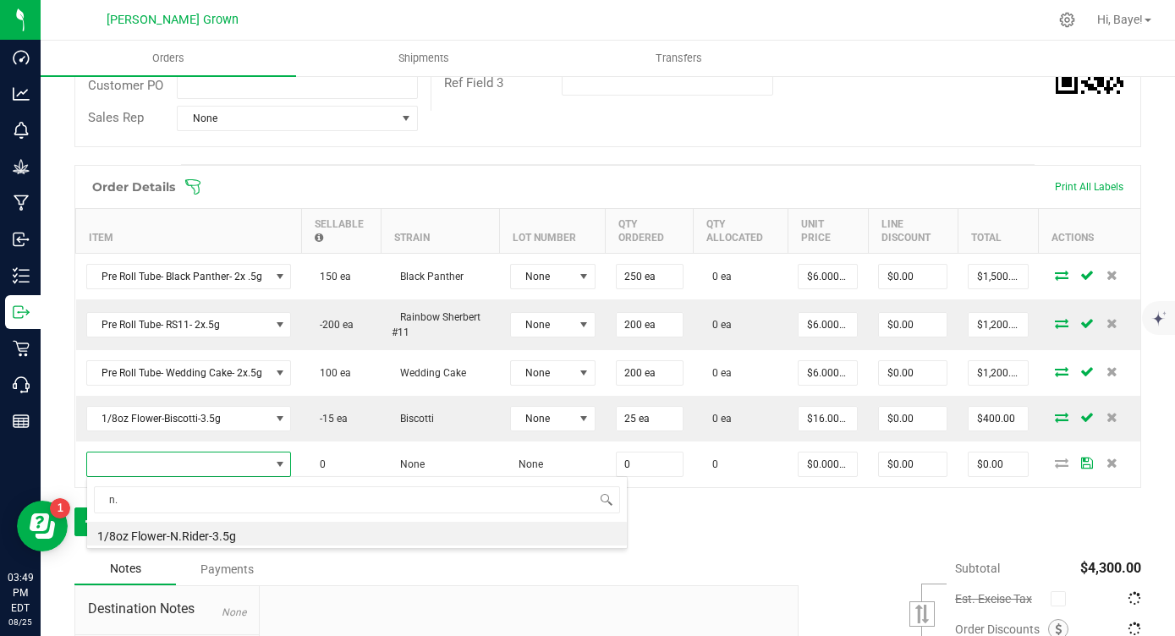
click at [230, 545] on div "n. 1/8oz Flower-N.Rider-3.5g" at bounding box center [356, 512] width 541 height 73
click at [235, 534] on li "1/8oz Flower-N.Rider-3.5g" at bounding box center [357, 534] width 540 height 24
type input "0 ea"
type input "$16.00000"
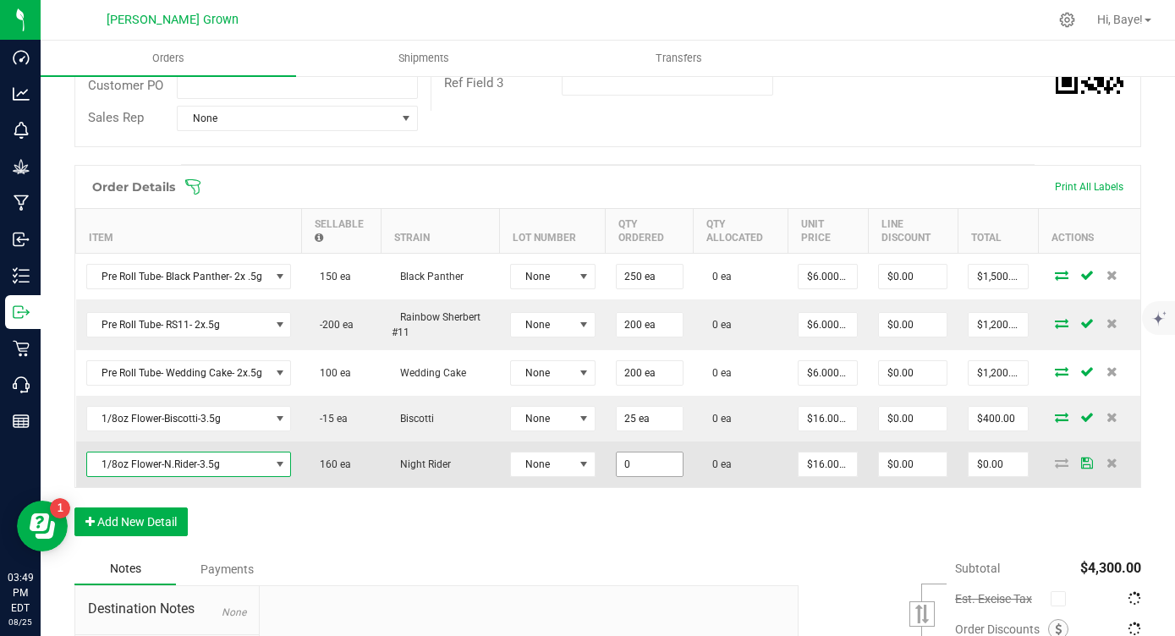
click at [637, 464] on input "0" at bounding box center [650, 465] width 66 height 24
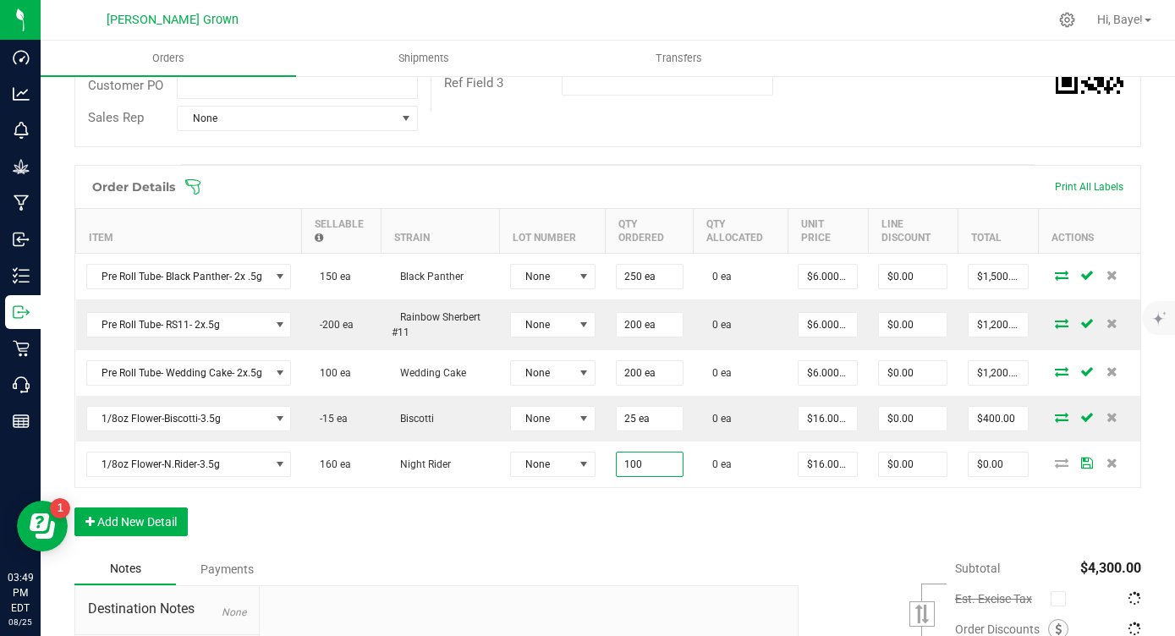
type input "100 ea"
type input "$1,600.00"
click at [458, 550] on div "Order Details Print All Labels Item Sellable Strain Lot Number Qty Ordered Qty …" at bounding box center [607, 359] width 1067 height 388
click at [152, 514] on button "Add New Detail" at bounding box center [130, 522] width 113 height 29
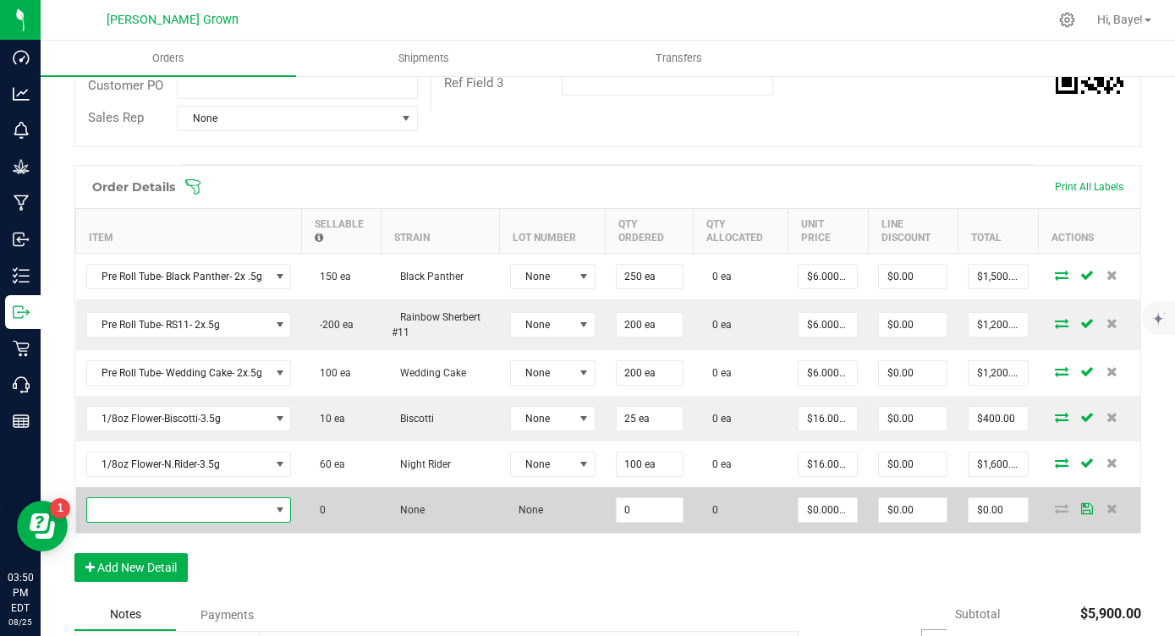
click at [221, 512] on span "NO DATA FOUND" at bounding box center [178, 510] width 183 height 24
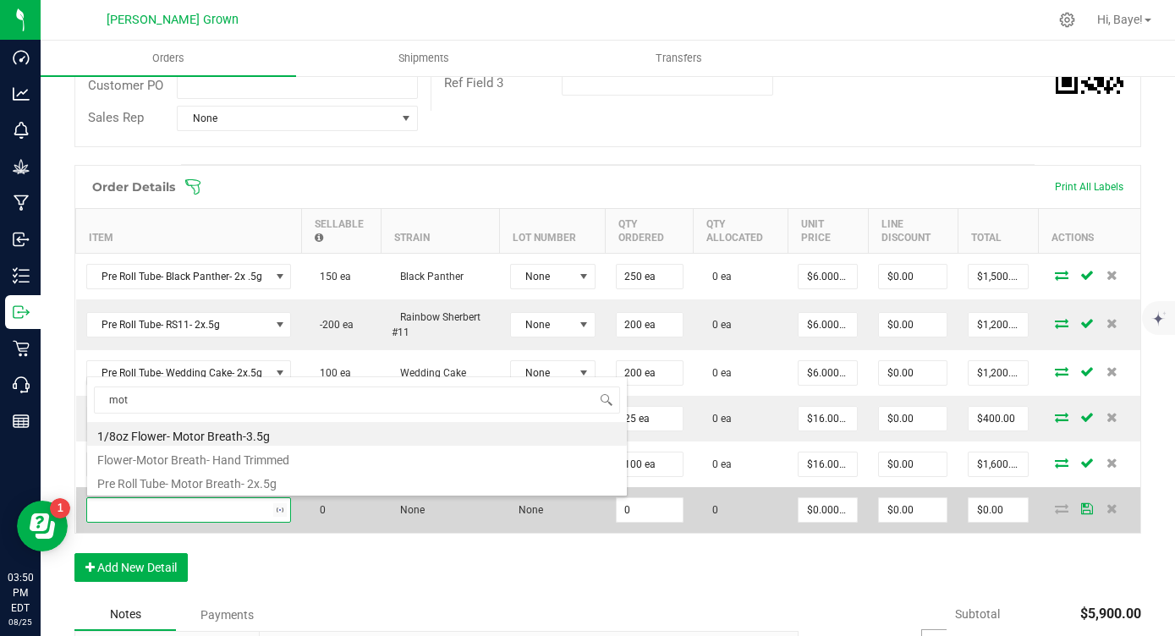
type input "moto"
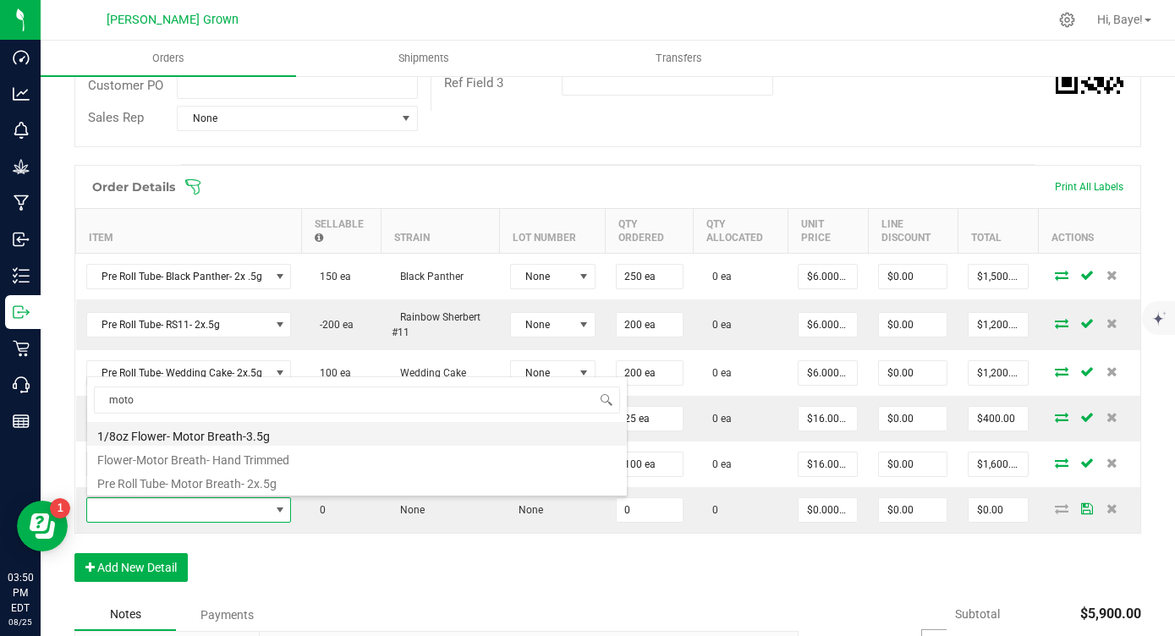
click at [308, 426] on li "1/8oz Flower- Motor Breath-3.5g" at bounding box center [357, 434] width 540 height 24
type input "0 ea"
type input "$16.00000"
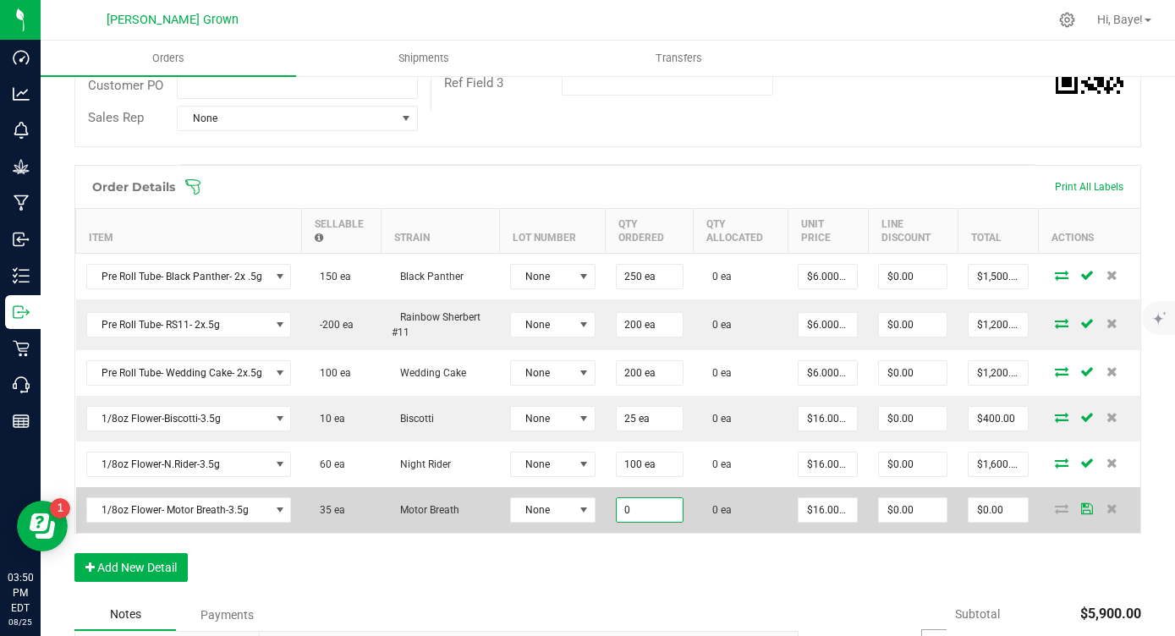
click at [622, 504] on input "0" at bounding box center [650, 510] width 66 height 24
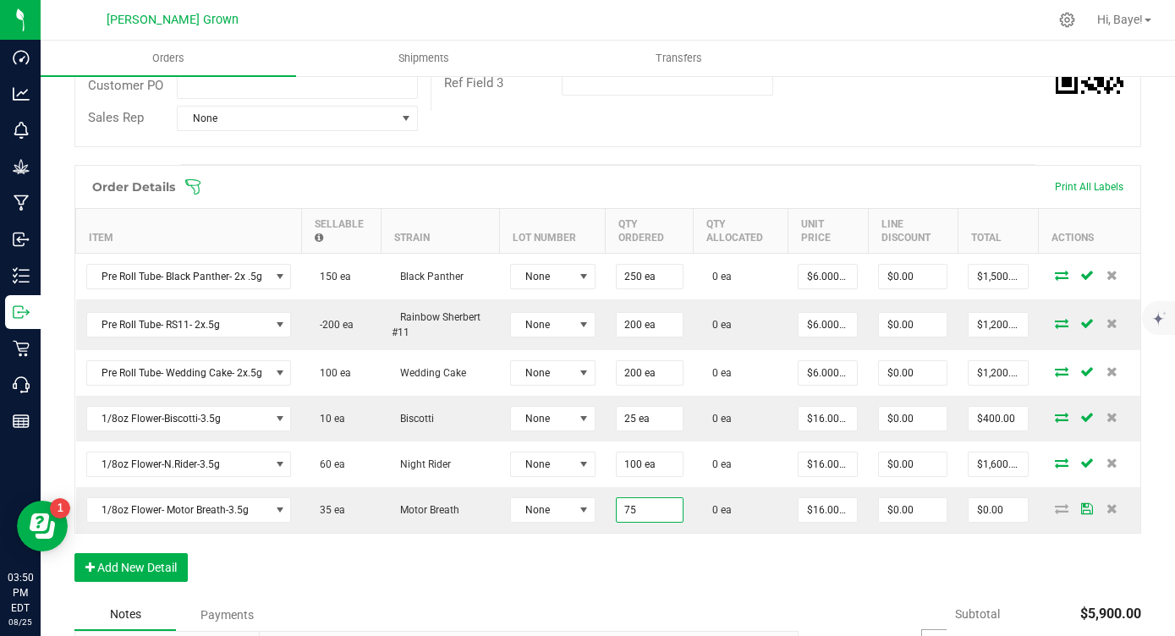
type input "75 ea"
type input "$1,200.00"
click at [605, 547] on div "Order Details Print All Labels Item Sellable Strain Lot Number Qty Ordered Qty …" at bounding box center [607, 382] width 1067 height 434
click at [169, 555] on button "Add New Detail" at bounding box center [130, 567] width 113 height 29
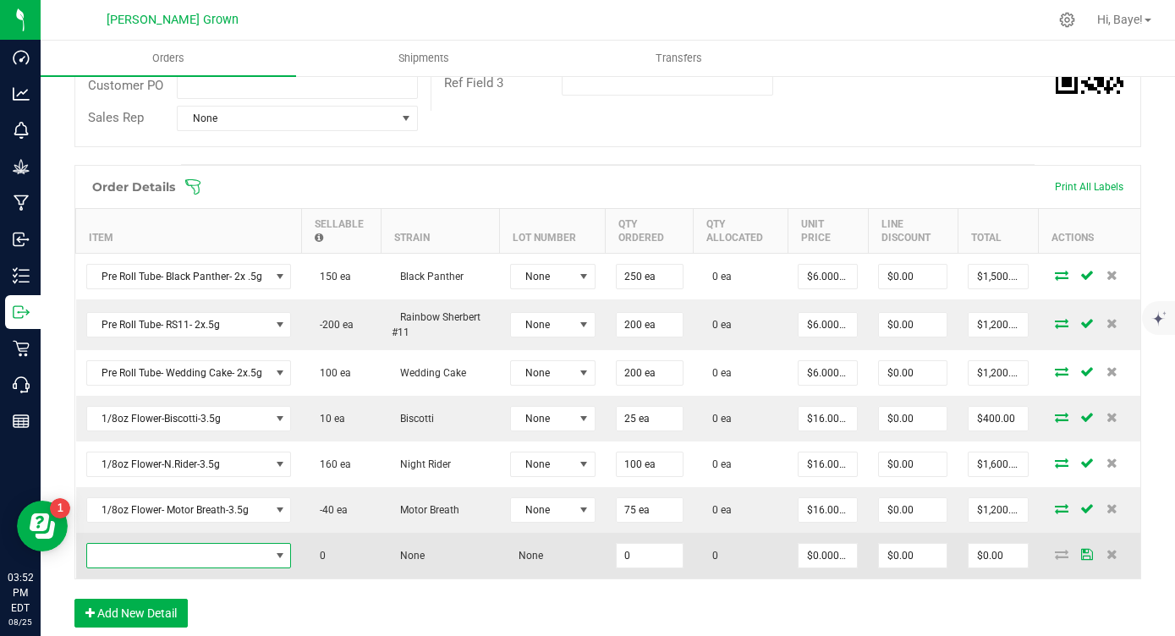
click at [169, 553] on span "NO DATA FOUND" at bounding box center [178, 556] width 183 height 24
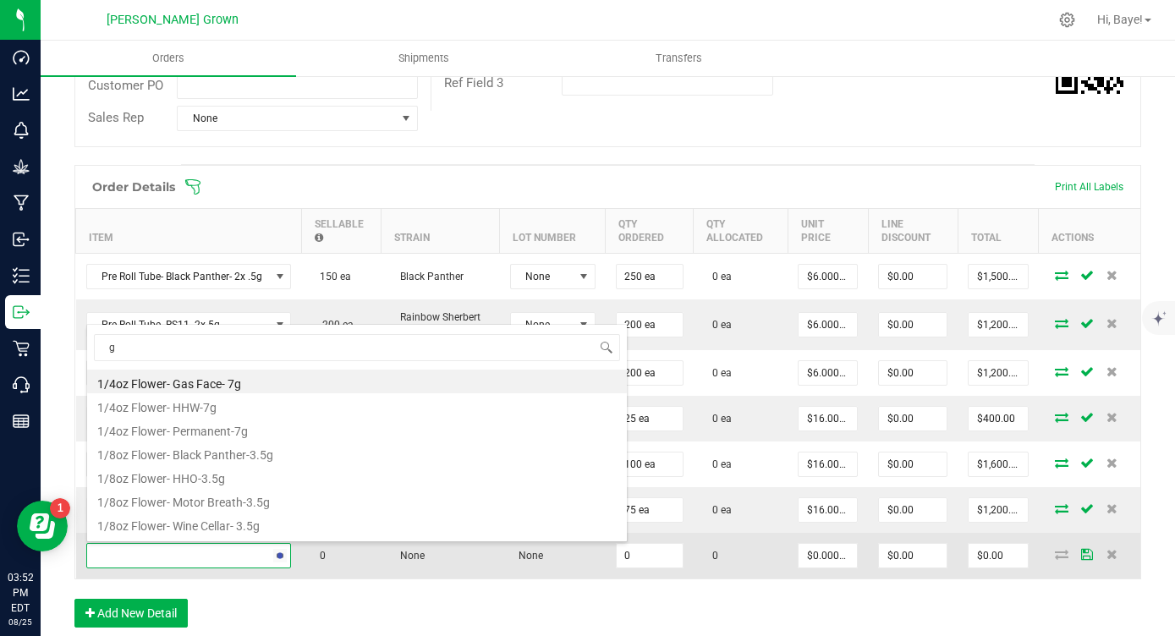
type input "g4"
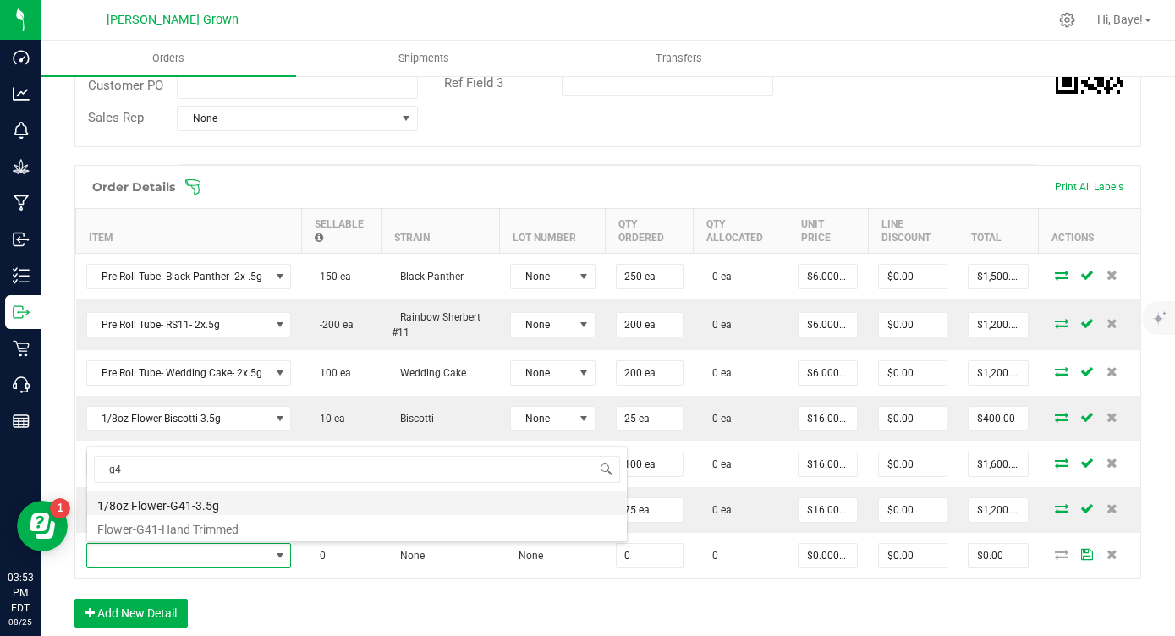
click at [175, 508] on li "1/8oz Flower-G41-3.5g" at bounding box center [357, 504] width 540 height 24
type input "0 ea"
type input "$16.00000"
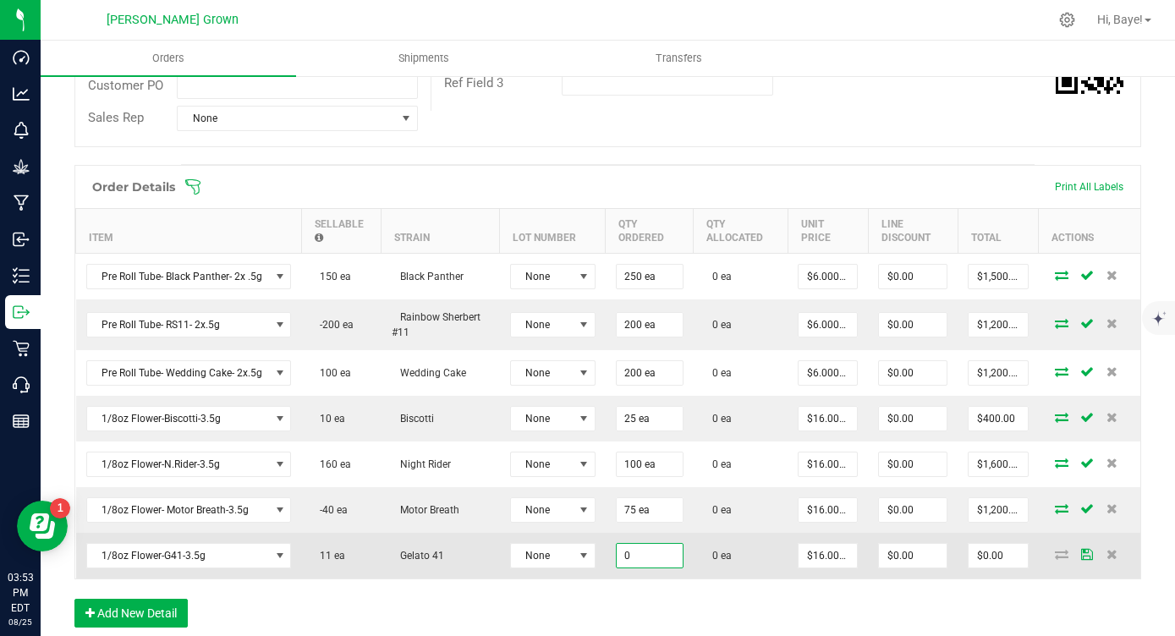
click at [629, 559] on input "0" at bounding box center [650, 556] width 66 height 24
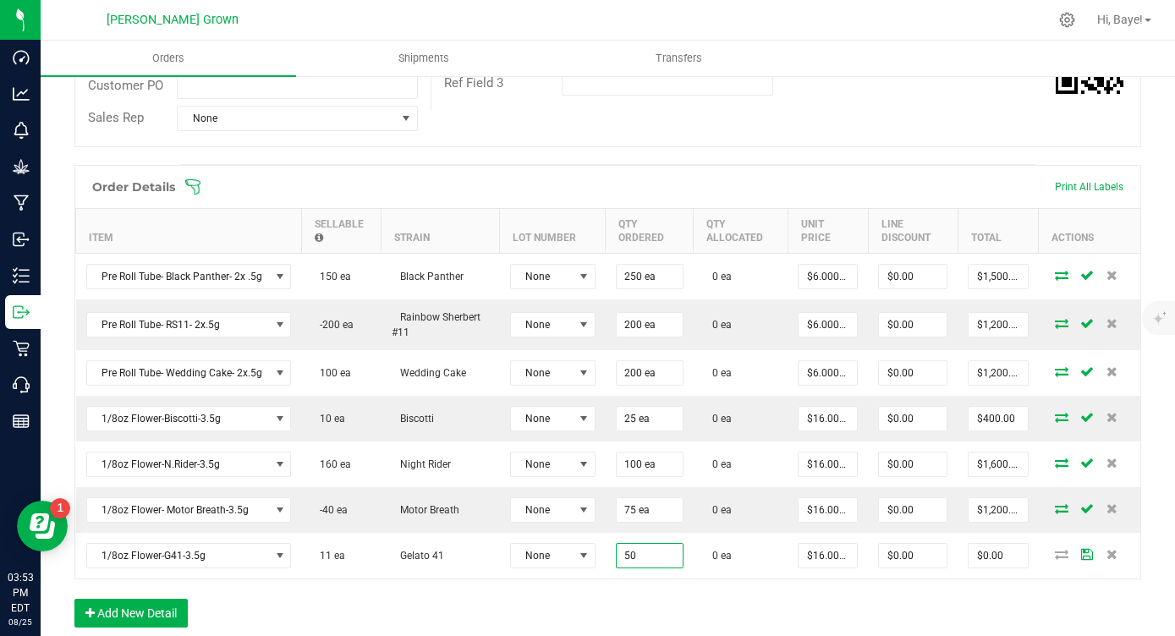
type input "50 ea"
type input "$800.00"
click at [551, 613] on div "Order Details Print All Labels Item Sellable Strain Lot Number Qty Ordered Qty …" at bounding box center [607, 405] width 1067 height 480
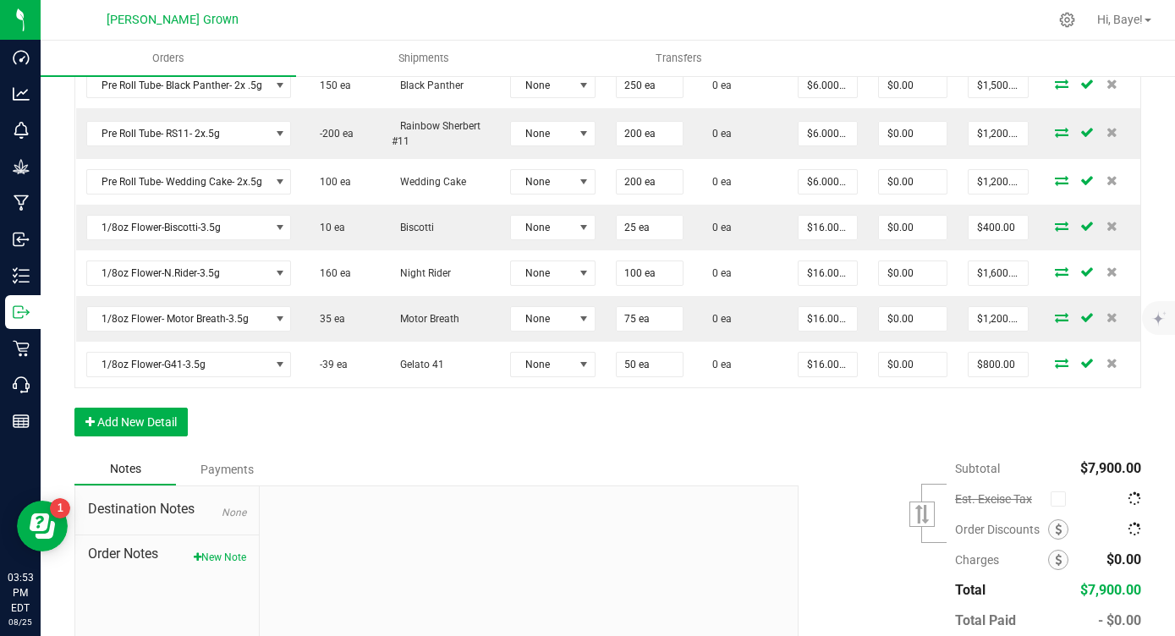
scroll to position [0, 0]
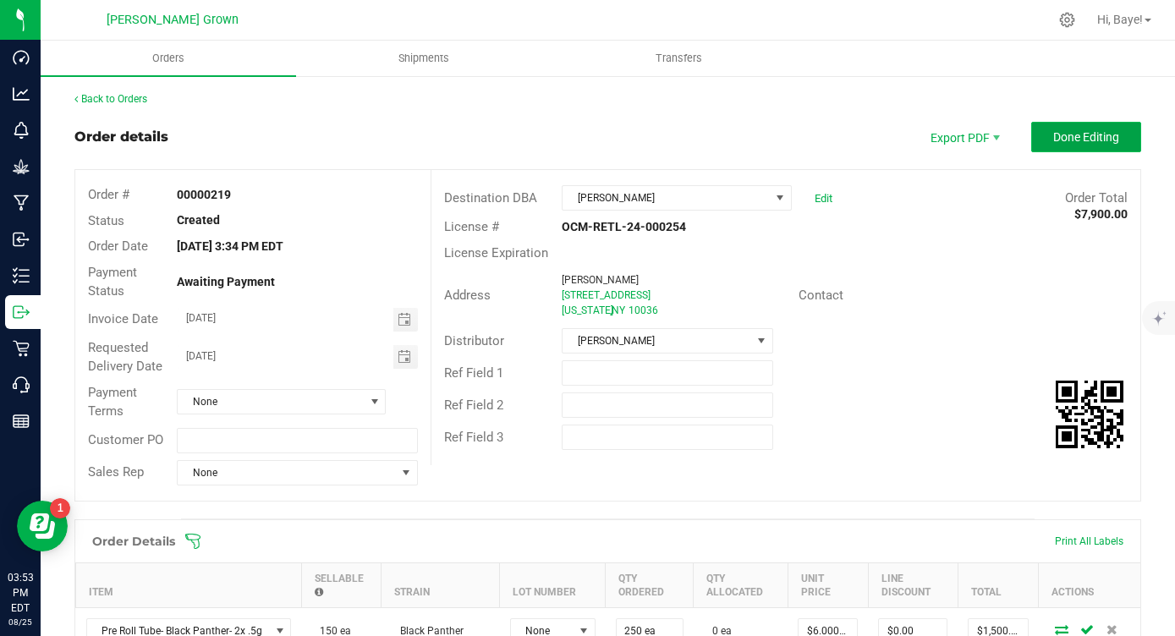
click at [1077, 141] on span "Done Editing" at bounding box center [1086, 137] width 66 height 14
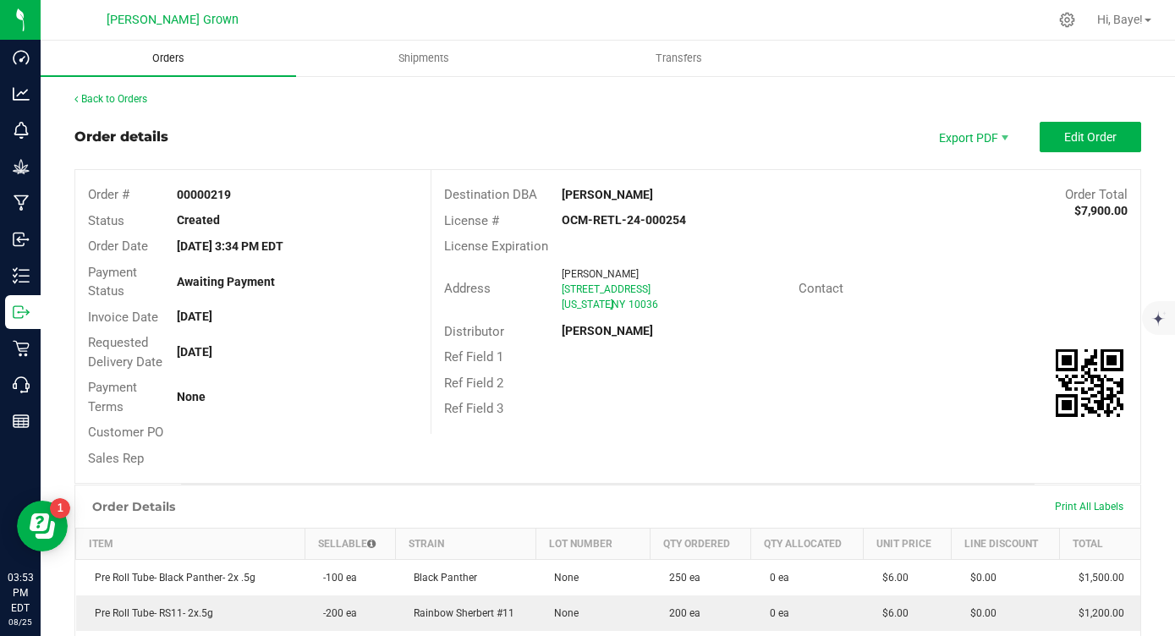
click at [178, 56] on span "Orders" at bounding box center [168, 58] width 78 height 15
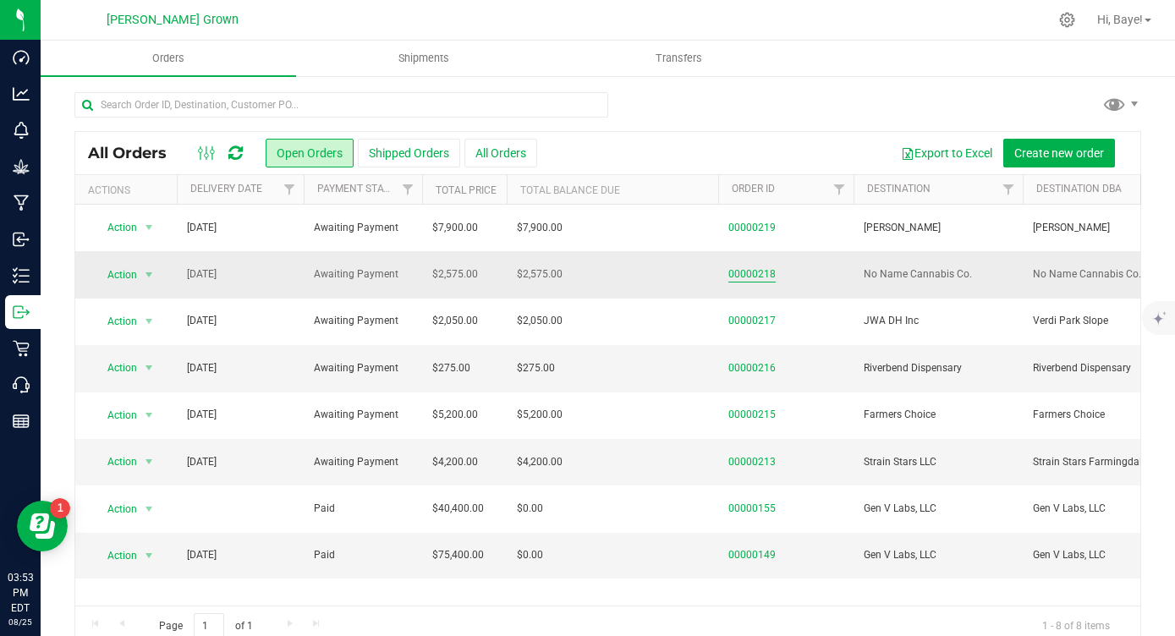
click at [760, 277] on link "00000218" at bounding box center [751, 275] width 47 height 16
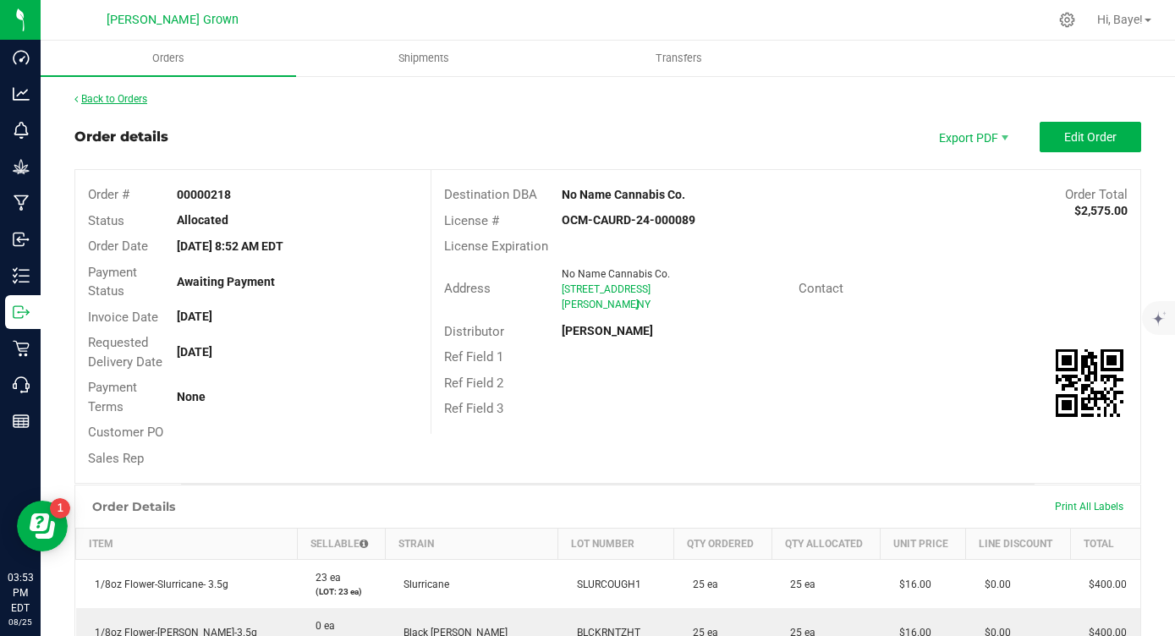
click at [131, 96] on link "Back to Orders" at bounding box center [110, 99] width 73 height 12
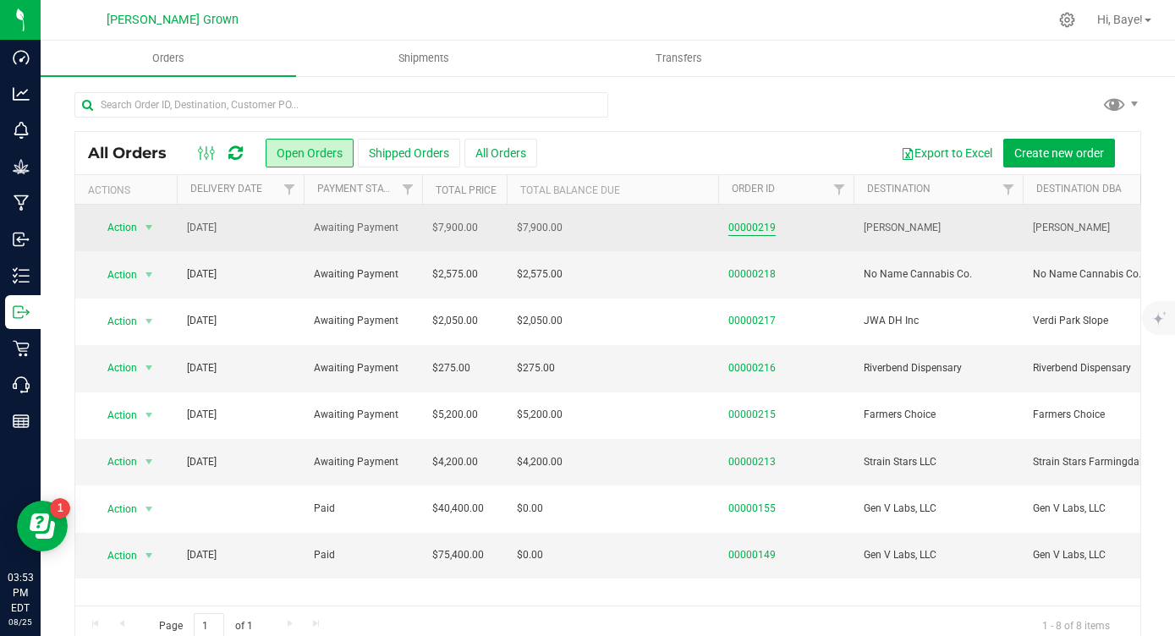
click at [745, 224] on link "00000219" at bounding box center [751, 228] width 47 height 16
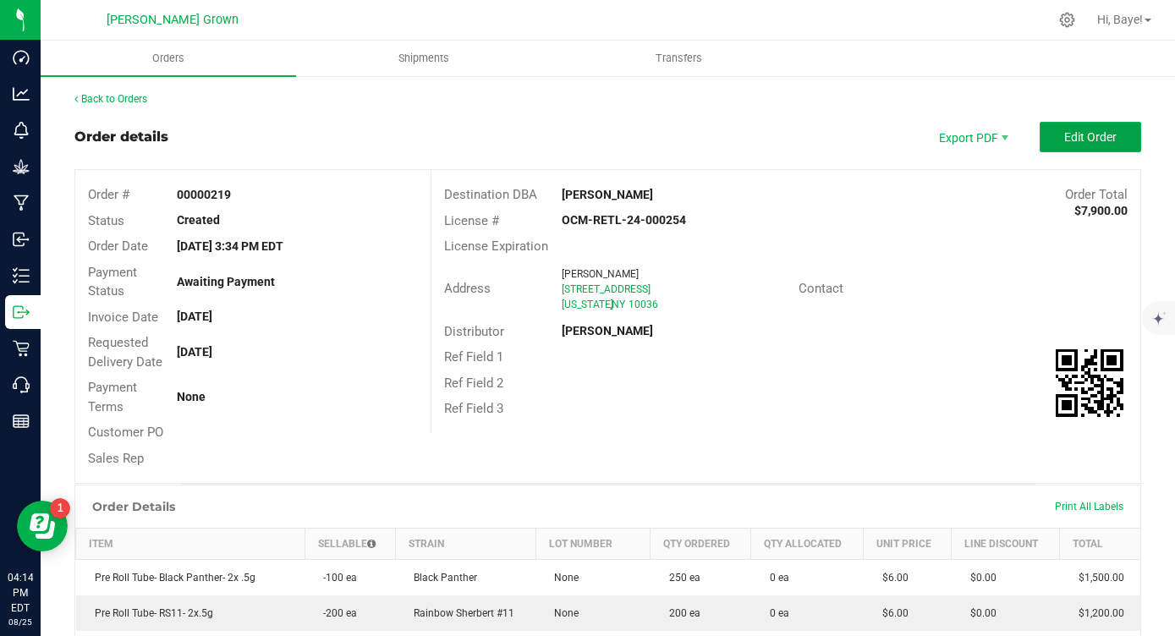
click at [1070, 127] on button "Edit Order" at bounding box center [1091, 137] width 102 height 30
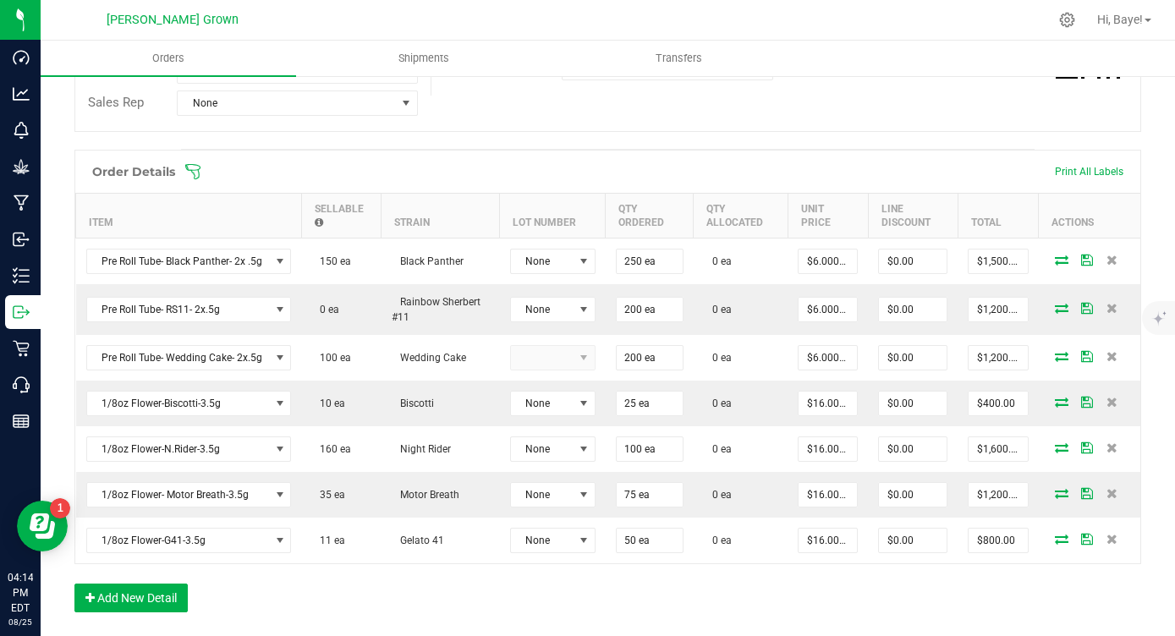
scroll to position [375, 0]
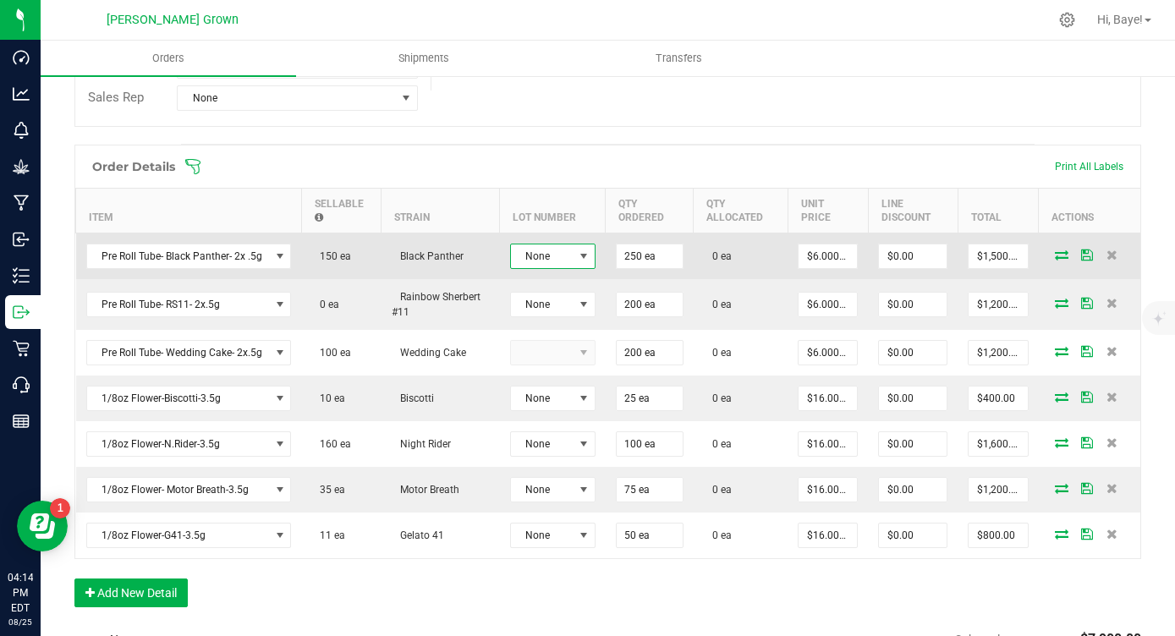
click at [580, 259] on span at bounding box center [584, 257] width 14 height 14
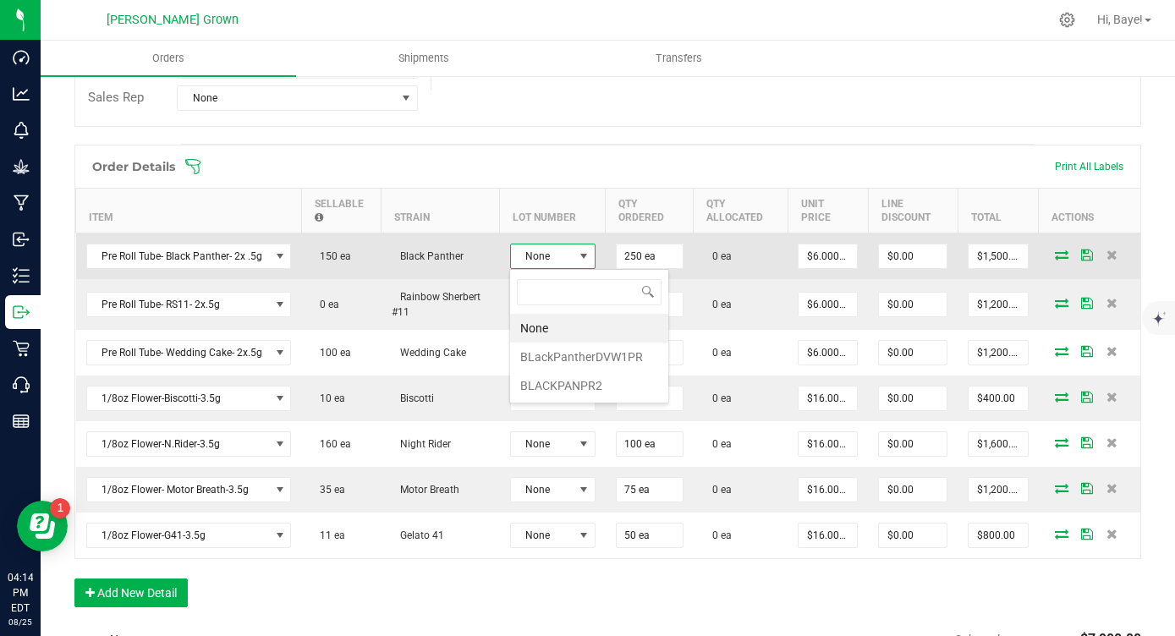
scroll to position [25, 85]
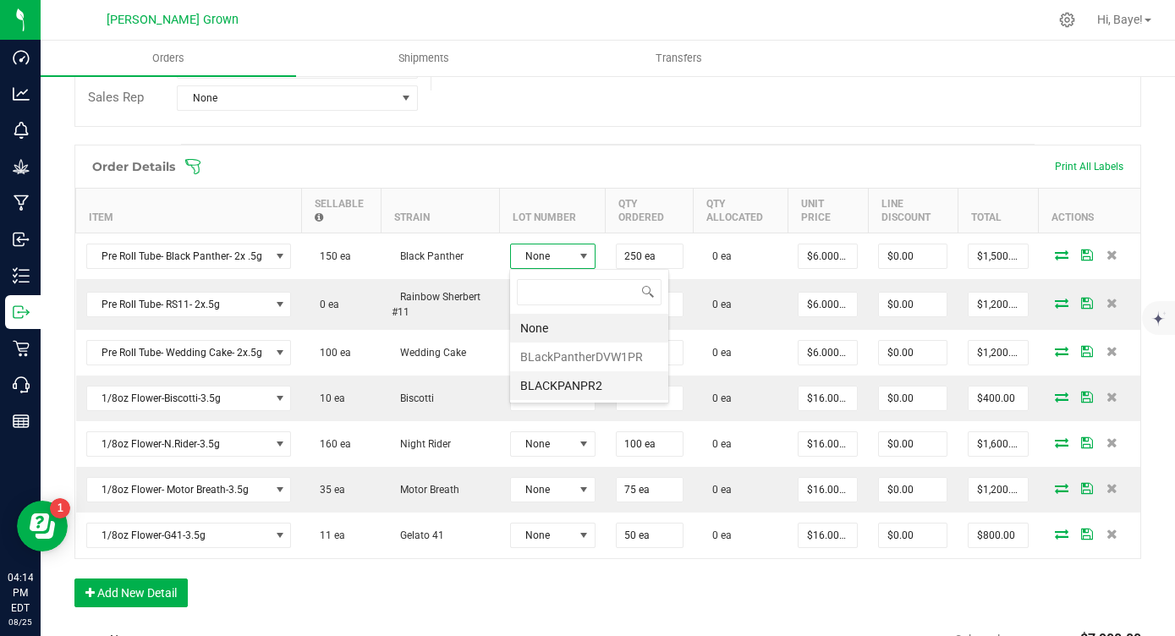
click at [571, 386] on li "BLACKPANPR2" at bounding box center [589, 385] width 158 height 29
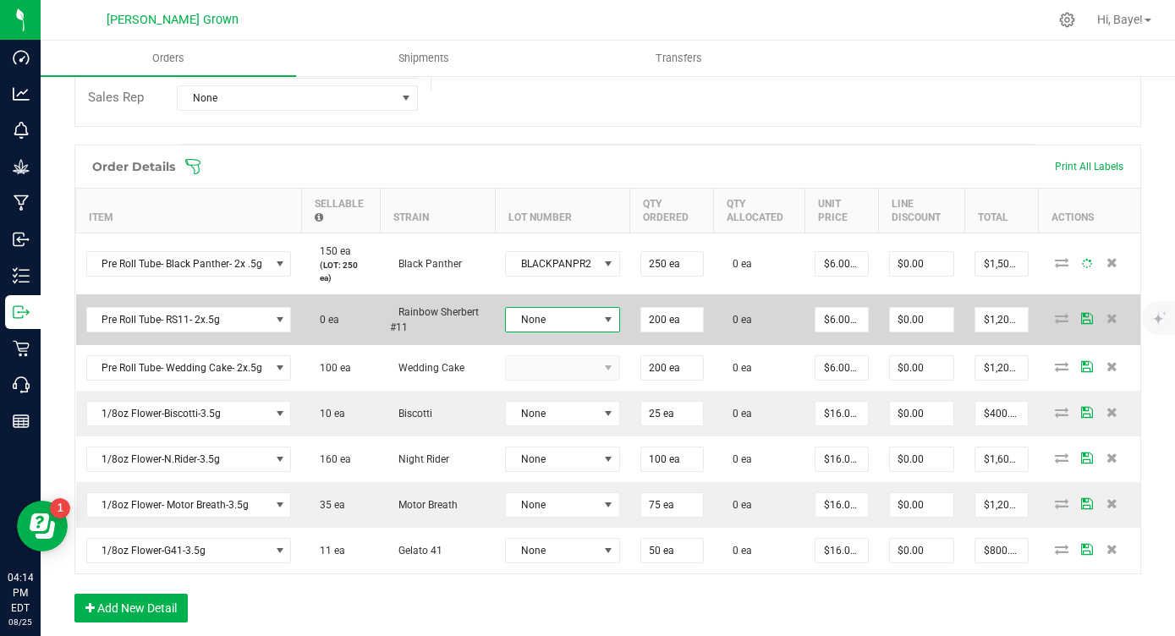
click at [579, 322] on span "None" at bounding box center [552, 320] width 92 height 24
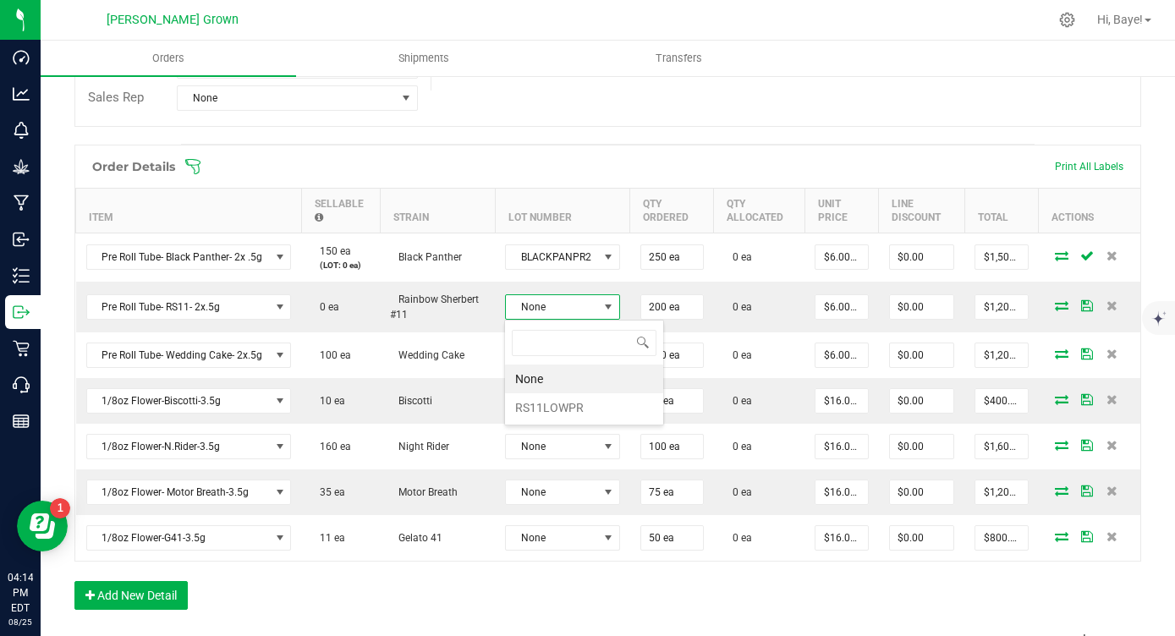
scroll to position [25, 113]
click at [574, 404] on li "RS11LOWPR" at bounding box center [584, 407] width 158 height 29
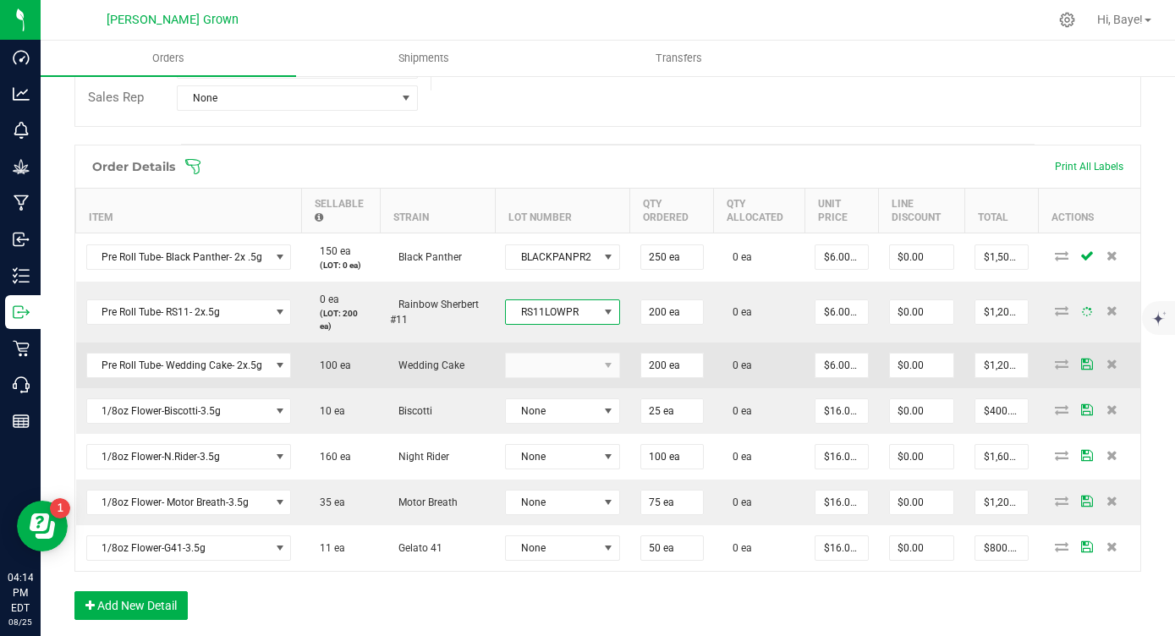
click at [585, 361] on kendo-dropdownlist at bounding box center [562, 365] width 115 height 25
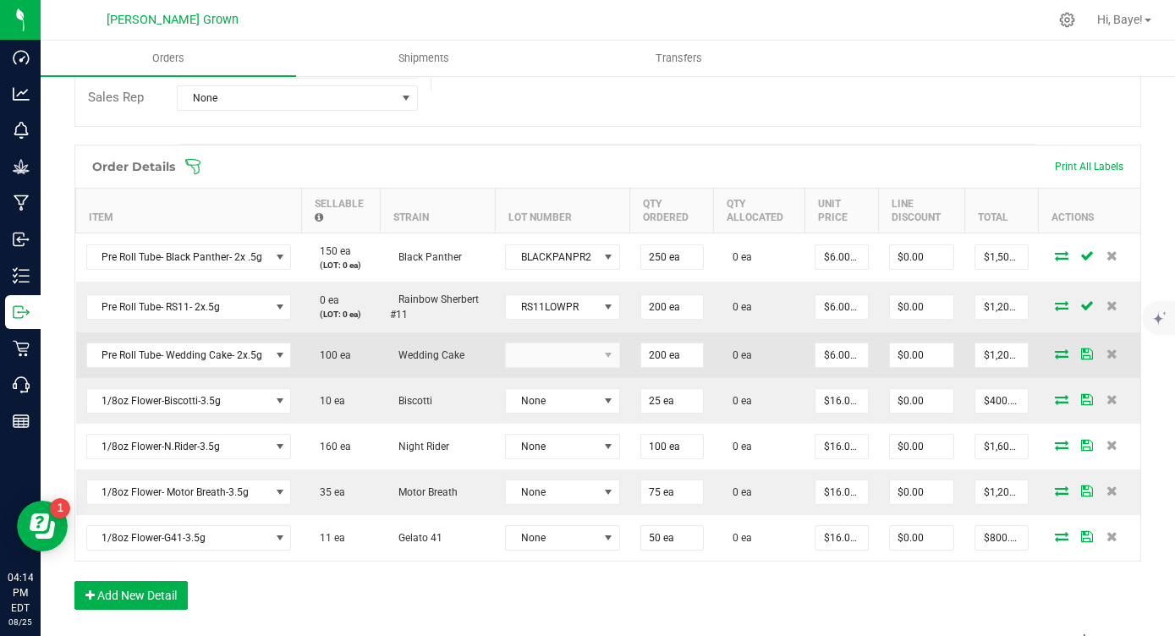
click at [585, 361] on kendo-dropdownlist at bounding box center [562, 355] width 115 height 25
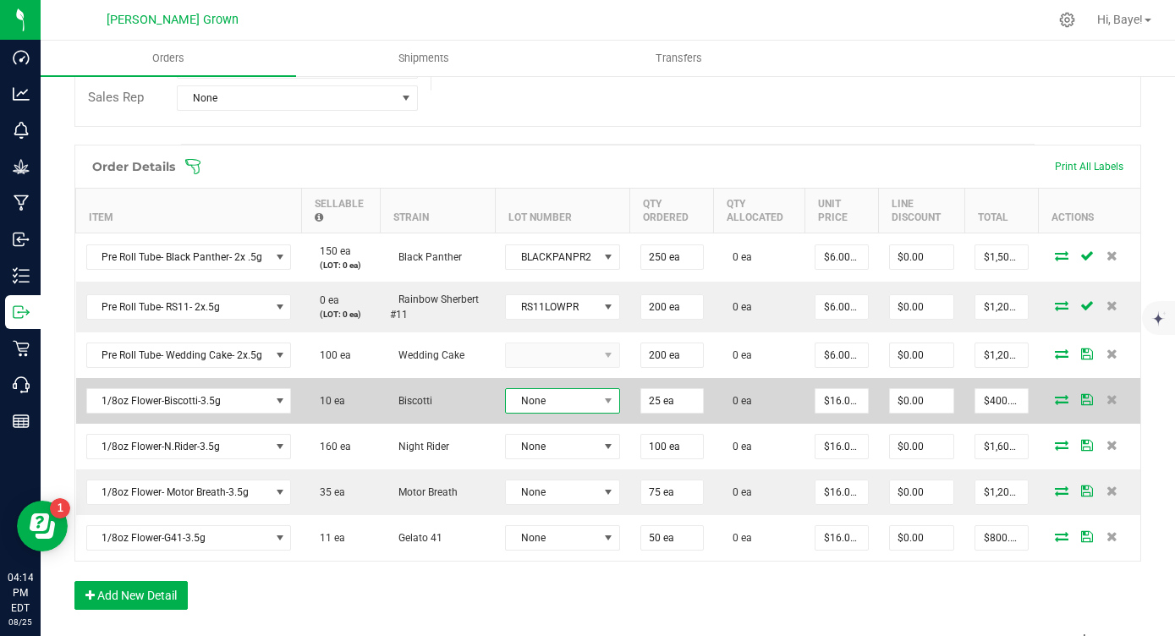
click at [579, 395] on span "None" at bounding box center [552, 401] width 92 height 24
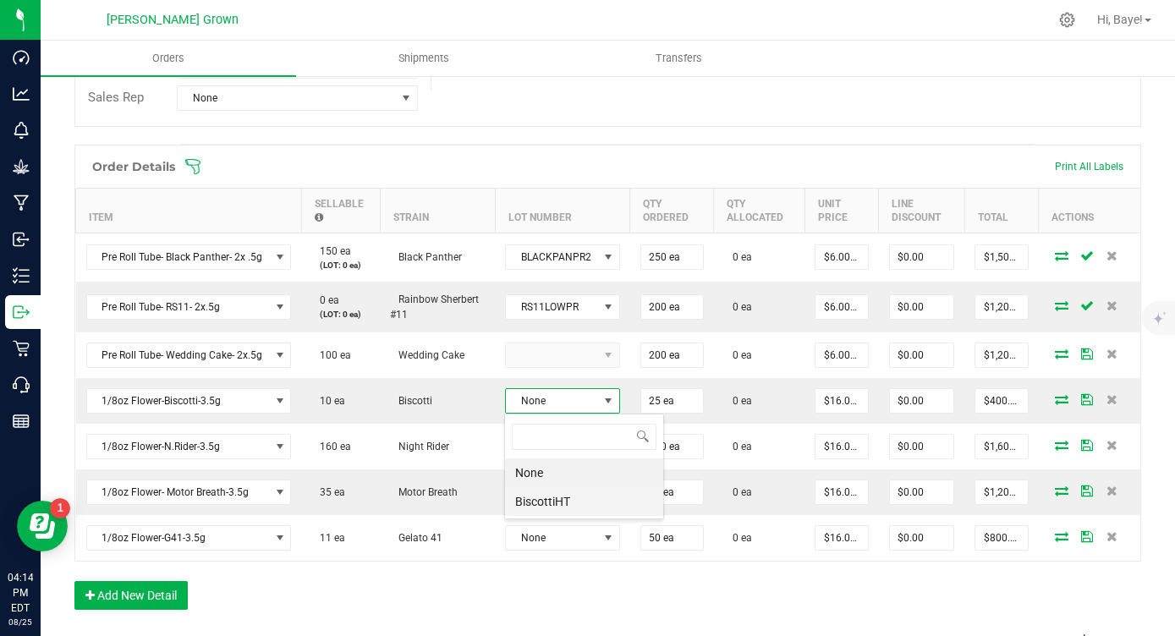
click at [563, 503] on li "BiscottiHT" at bounding box center [584, 501] width 158 height 29
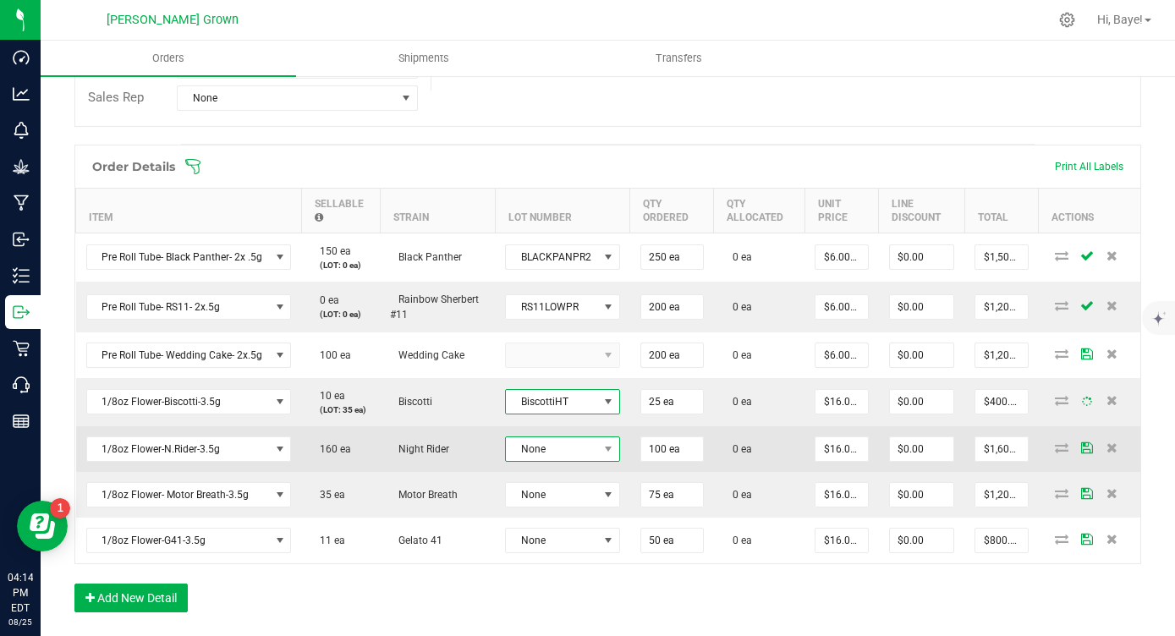
click at [590, 452] on span "None" at bounding box center [552, 449] width 92 height 24
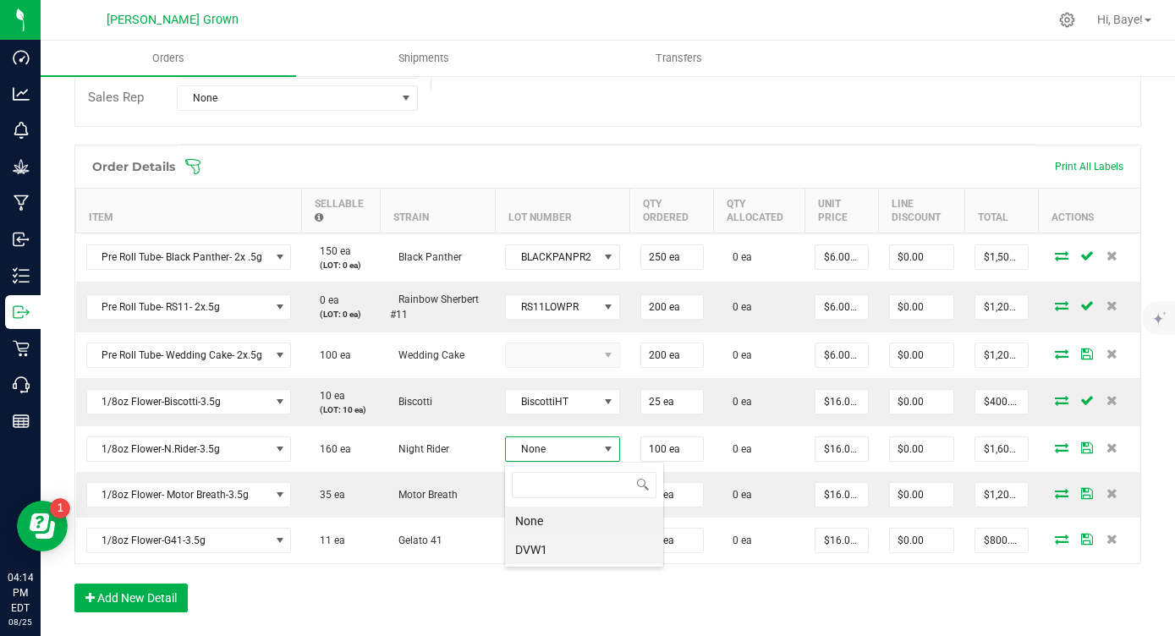
click at [569, 541] on li "DVW1" at bounding box center [584, 550] width 158 height 29
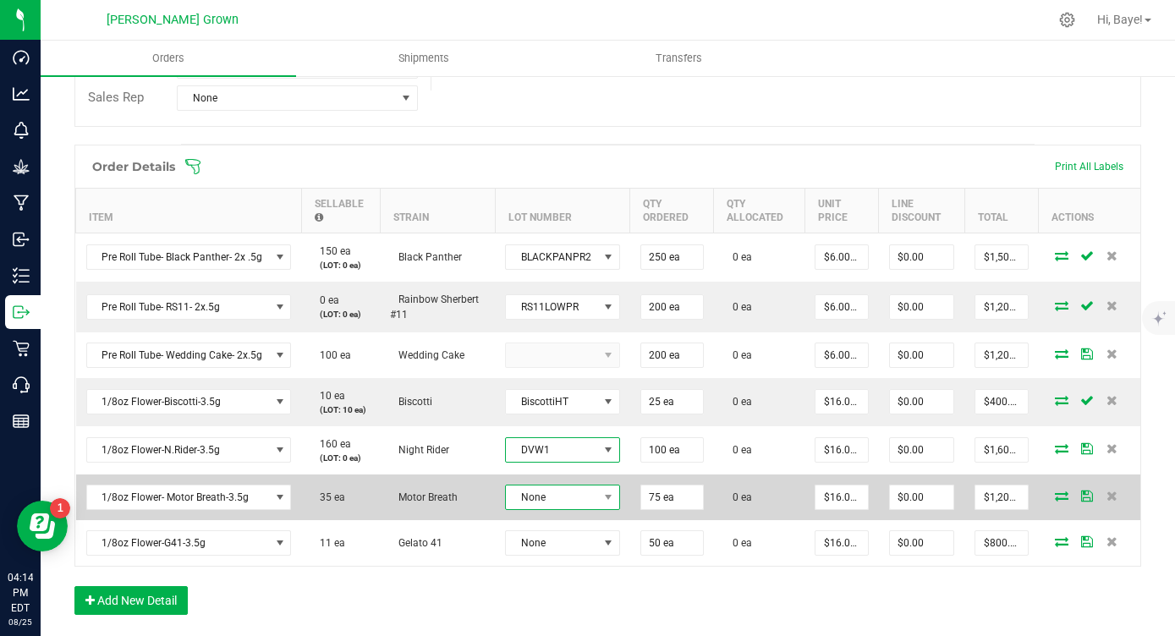
click at [590, 502] on span "None" at bounding box center [552, 498] width 92 height 24
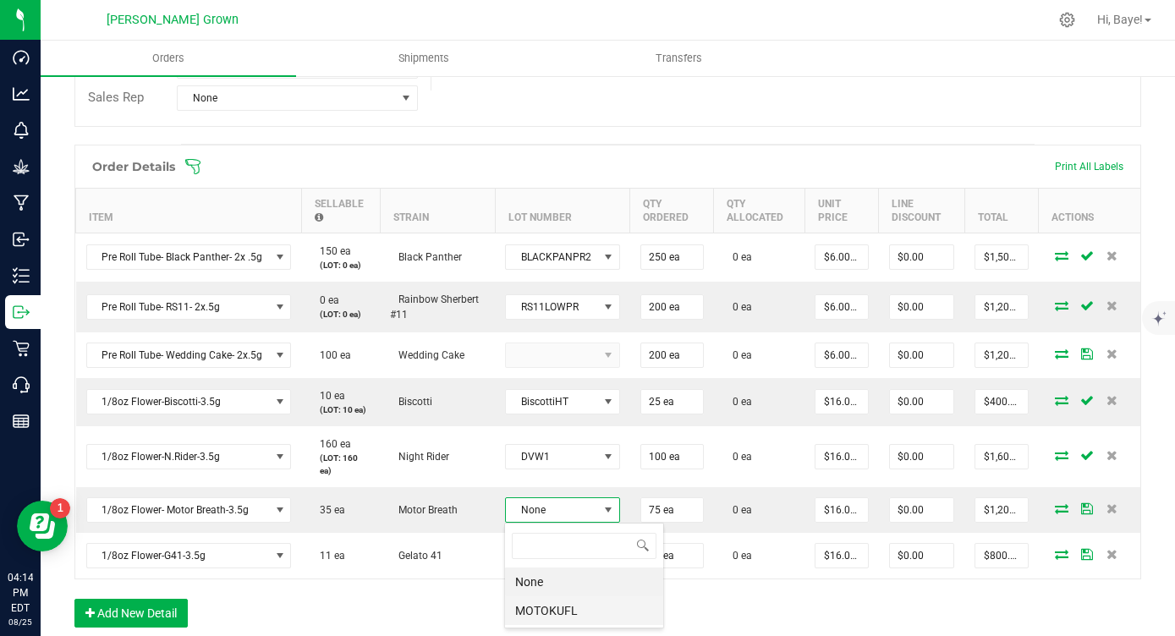
click at [563, 604] on li "MOTOKUFL" at bounding box center [584, 610] width 158 height 29
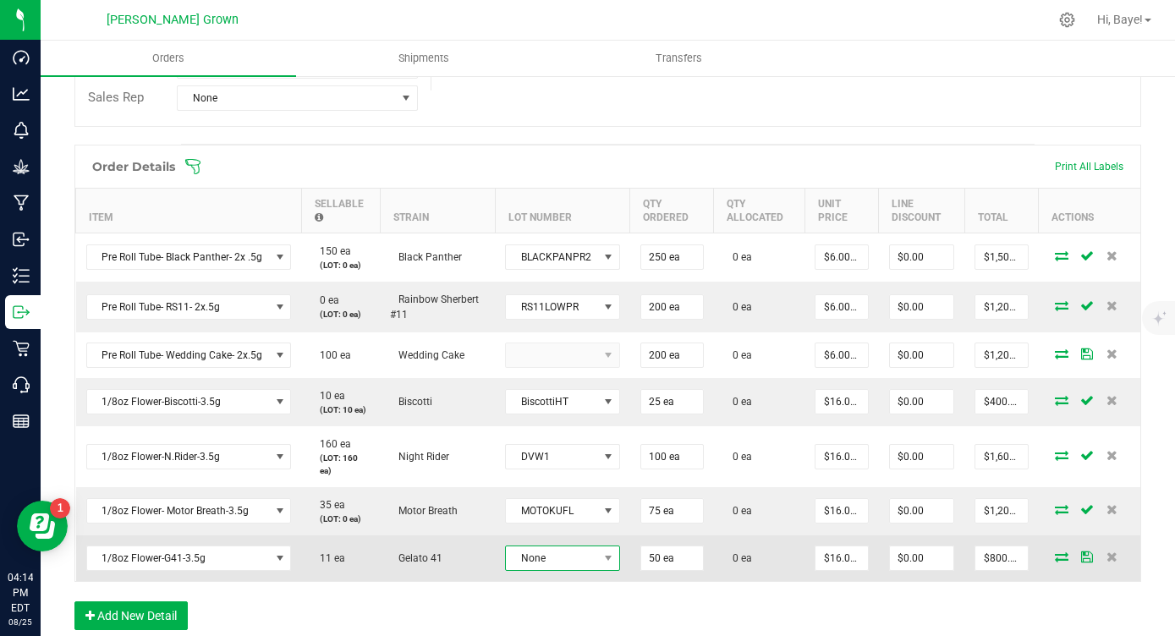
click at [586, 561] on span "None" at bounding box center [552, 559] width 92 height 24
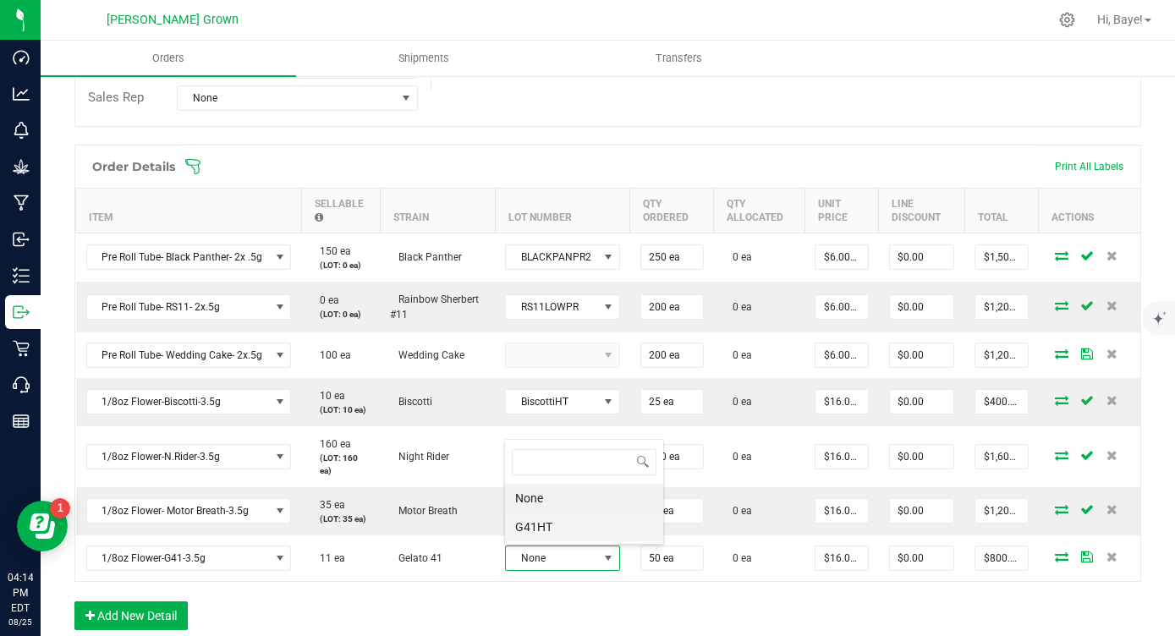
click at [585, 530] on li "G41HT" at bounding box center [584, 527] width 158 height 29
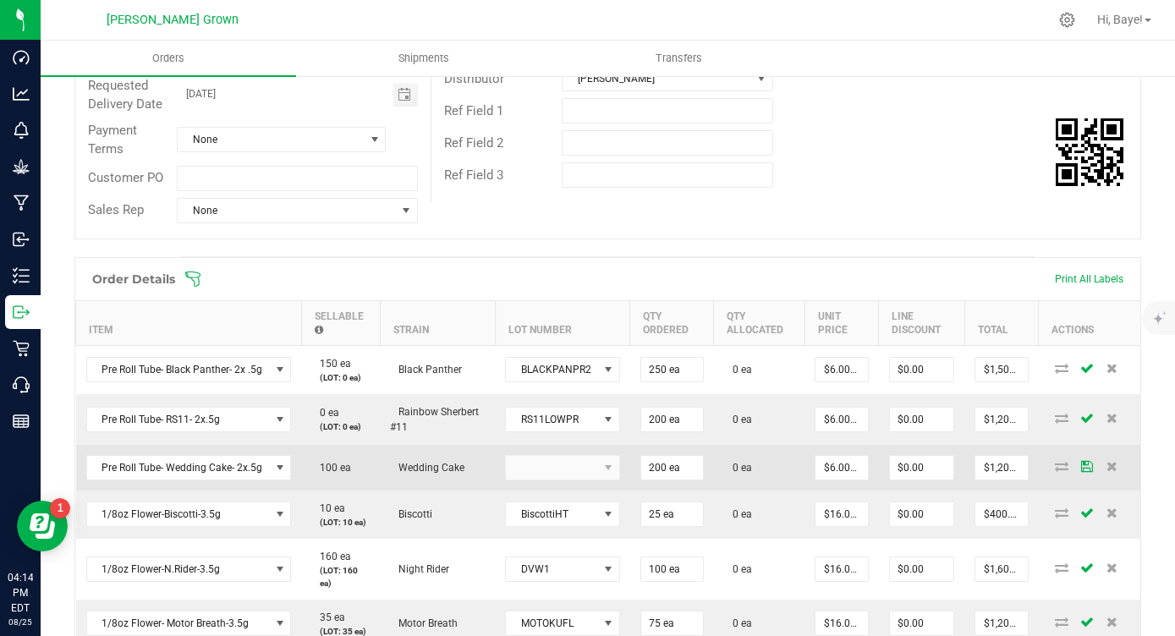
scroll to position [0, 0]
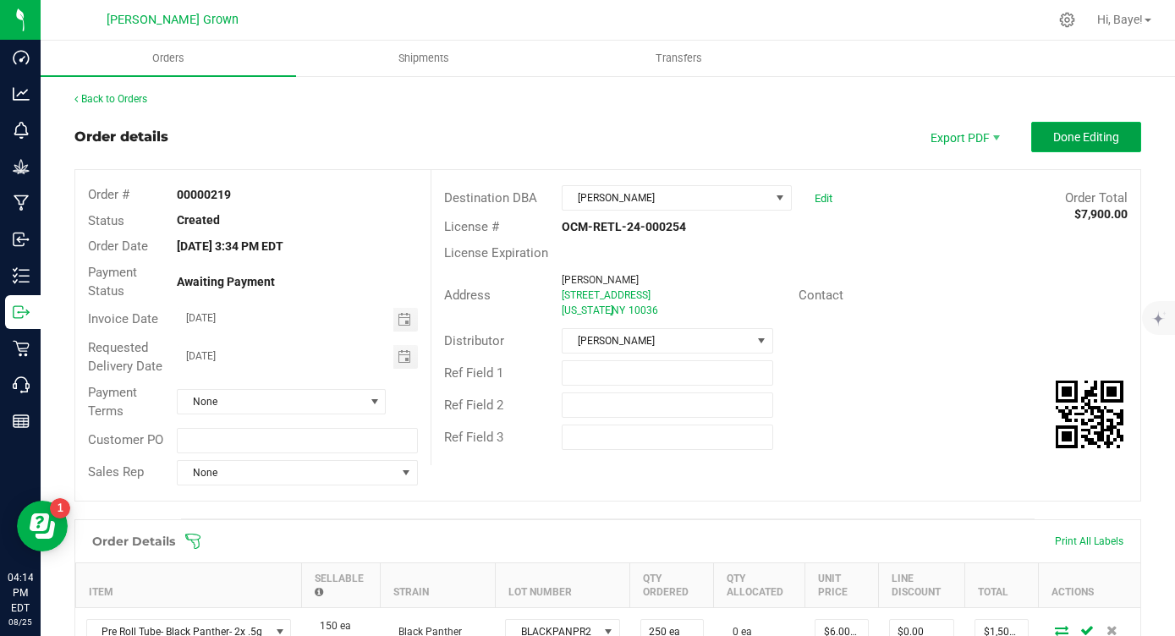
click at [1075, 125] on button "Done Editing" at bounding box center [1086, 137] width 110 height 30
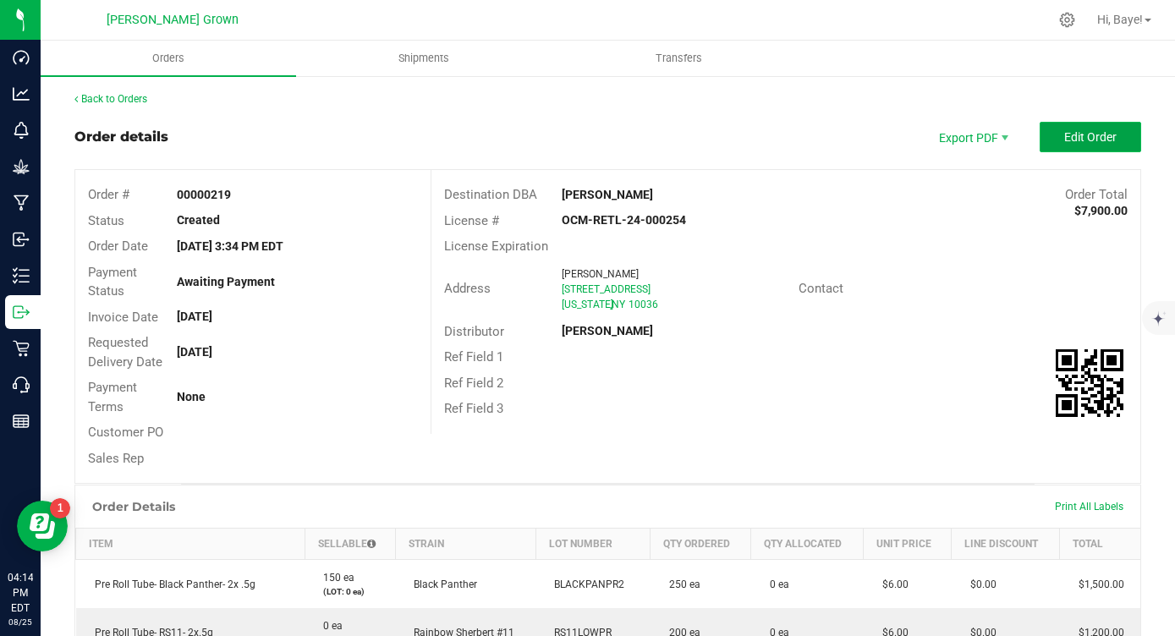
click at [1075, 135] on span "Edit Order" at bounding box center [1090, 137] width 52 height 14
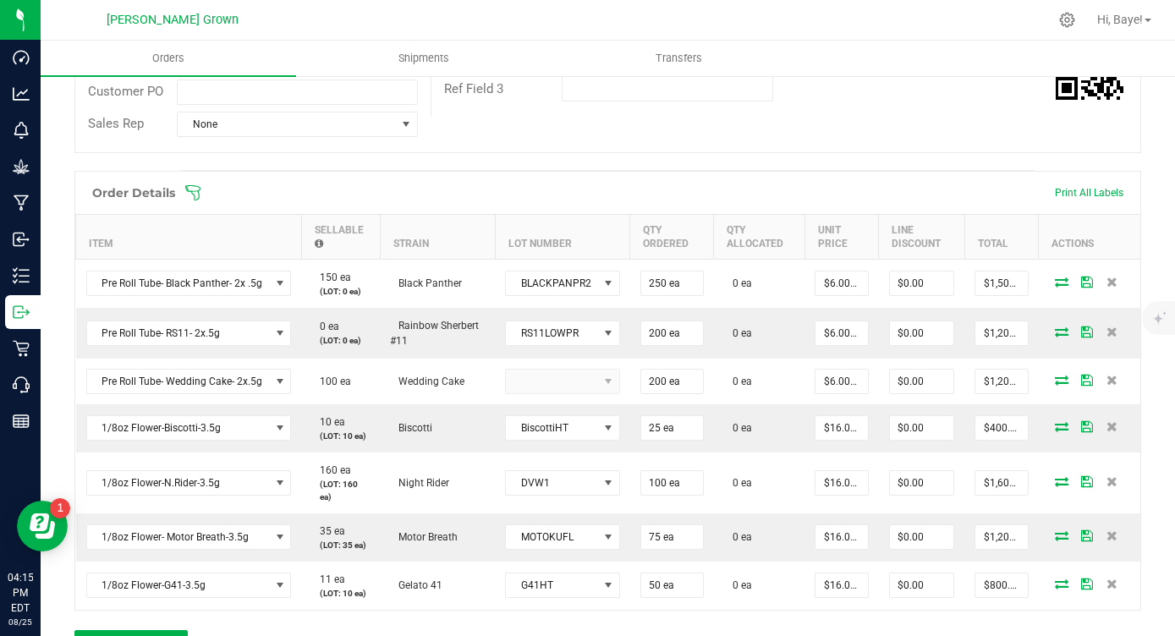
scroll to position [389, 0]
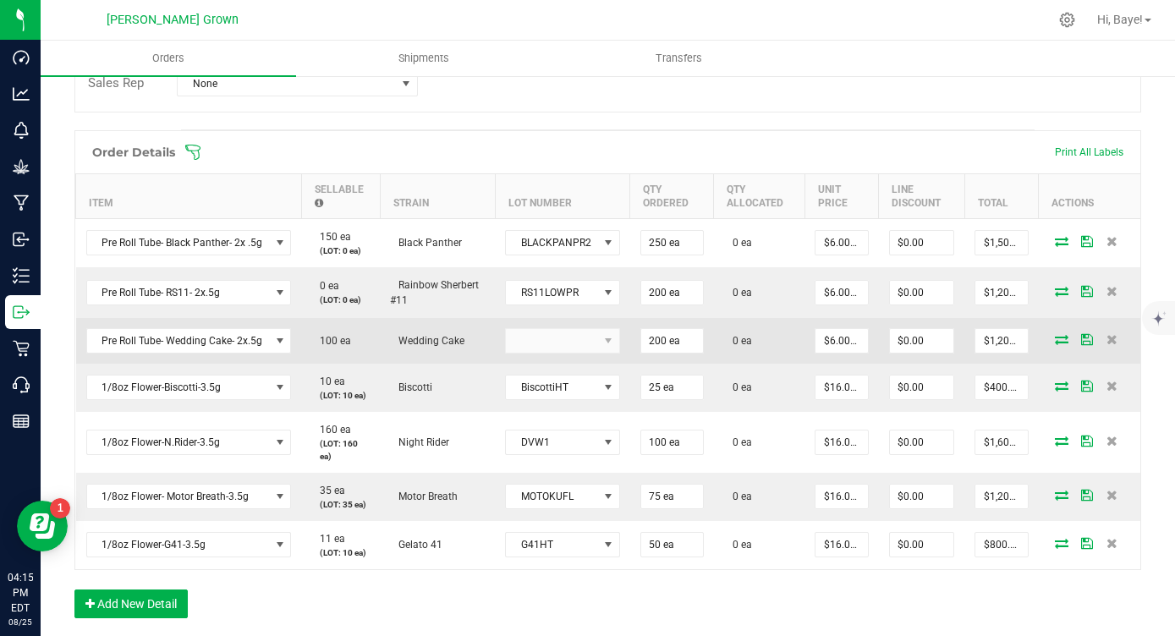
click at [563, 335] on kendo-dropdownlist at bounding box center [562, 340] width 115 height 25
click at [1066, 339] on icon at bounding box center [1062, 339] width 14 height 10
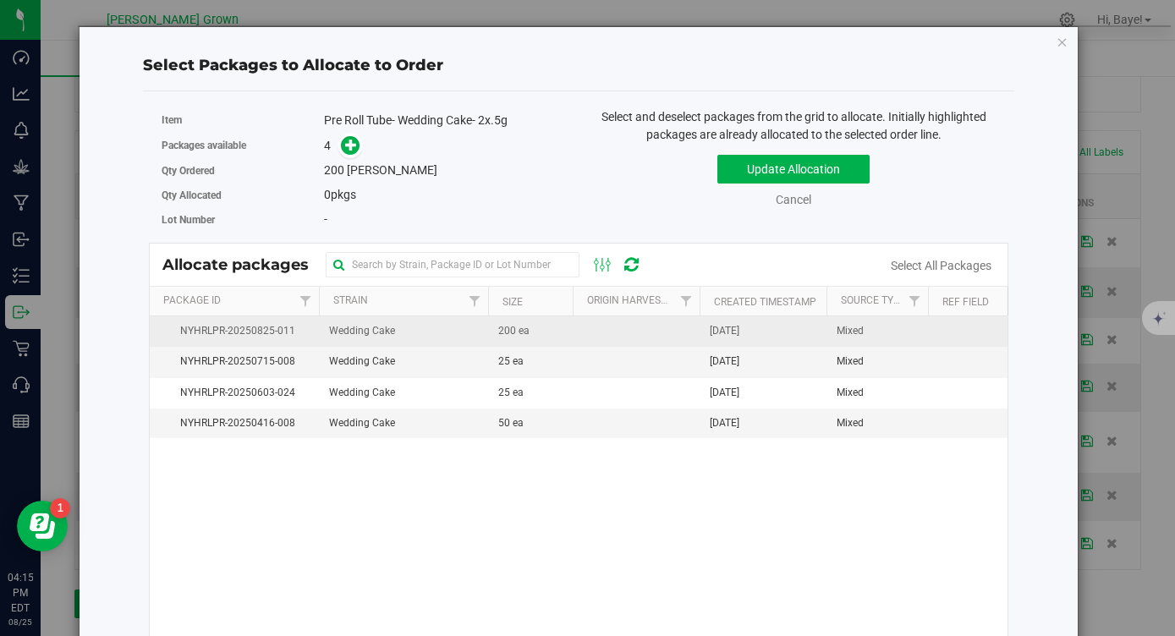
click at [595, 330] on td at bounding box center [636, 331] width 127 height 30
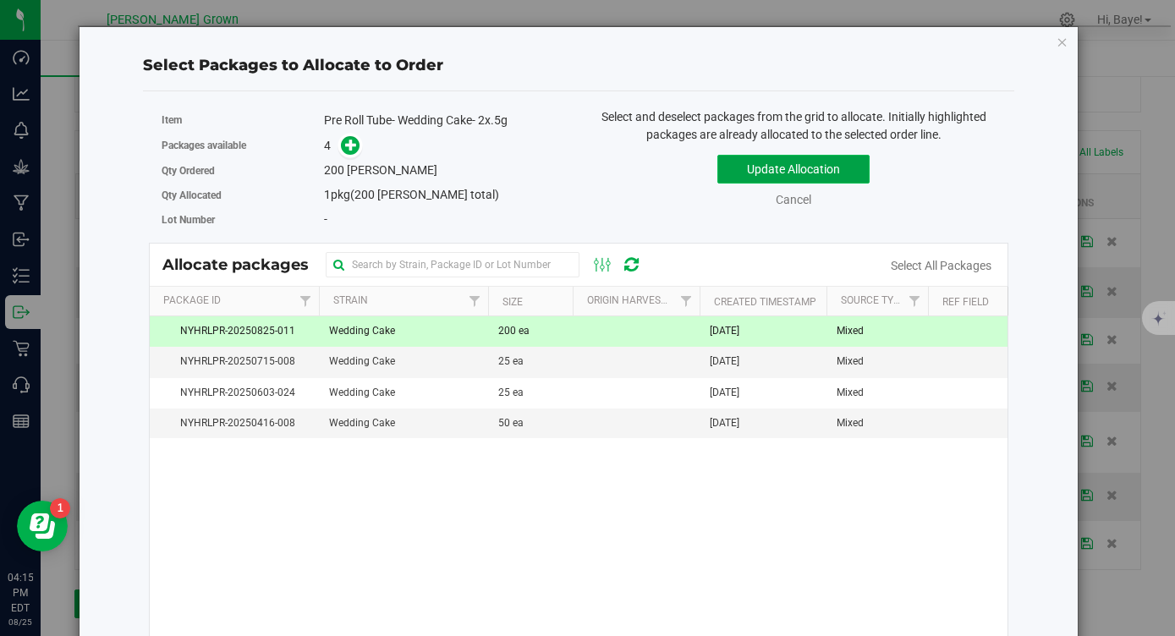
click at [841, 167] on button "Update Allocation" at bounding box center [793, 169] width 152 height 29
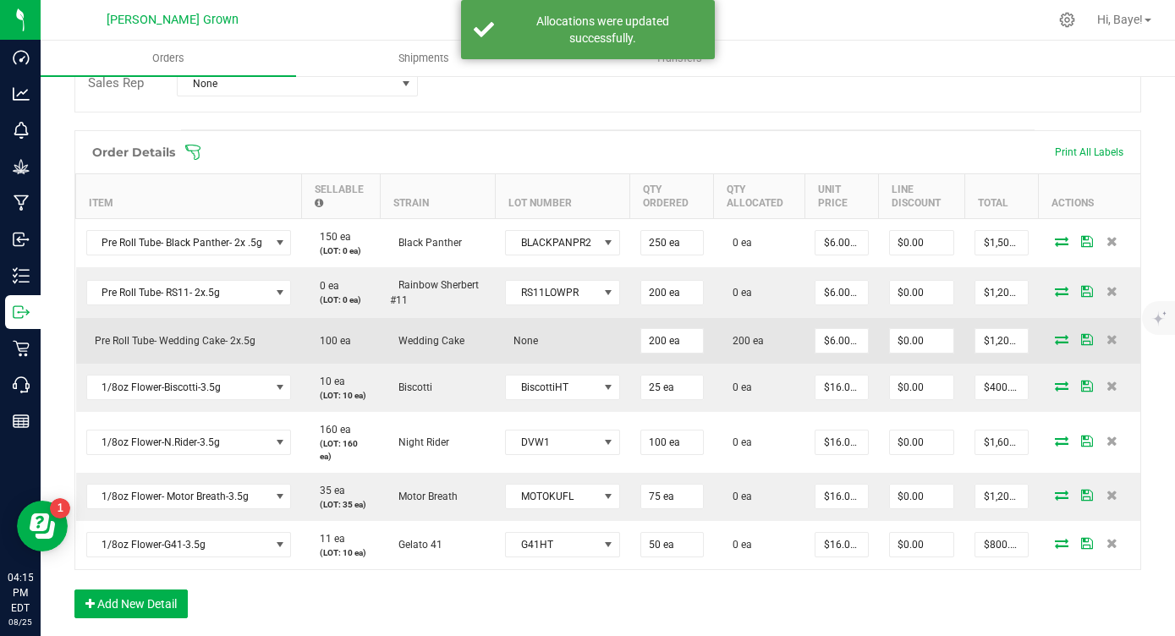
click at [1070, 338] on span at bounding box center [1061, 339] width 25 height 10
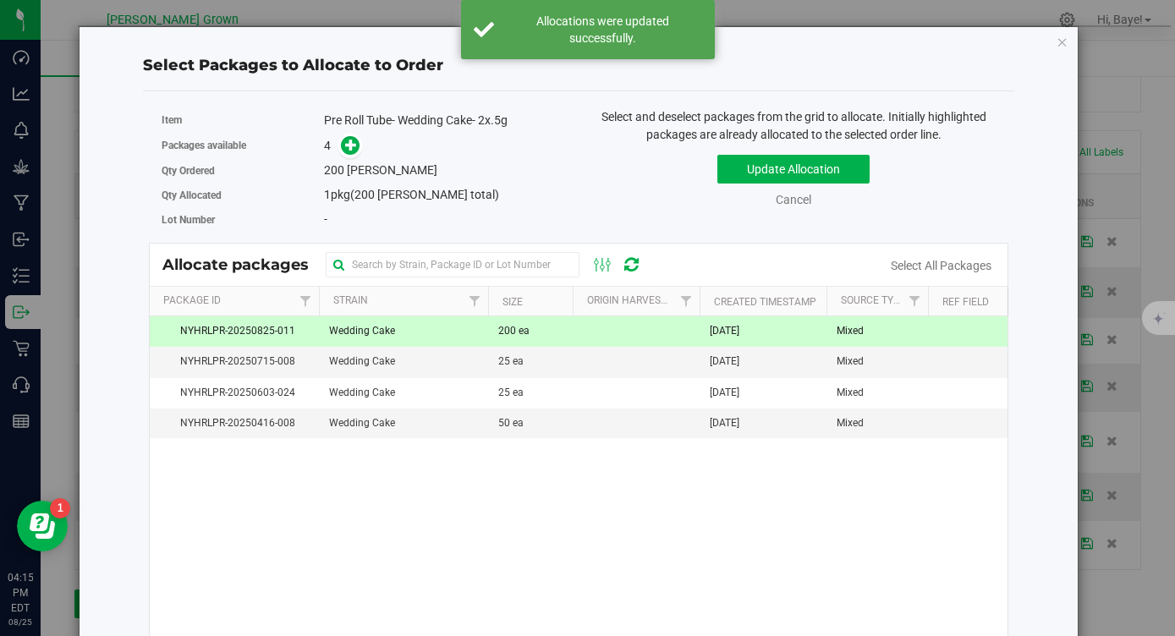
click at [739, 330] on span "Aug 25, 2025" at bounding box center [725, 331] width 30 height 16
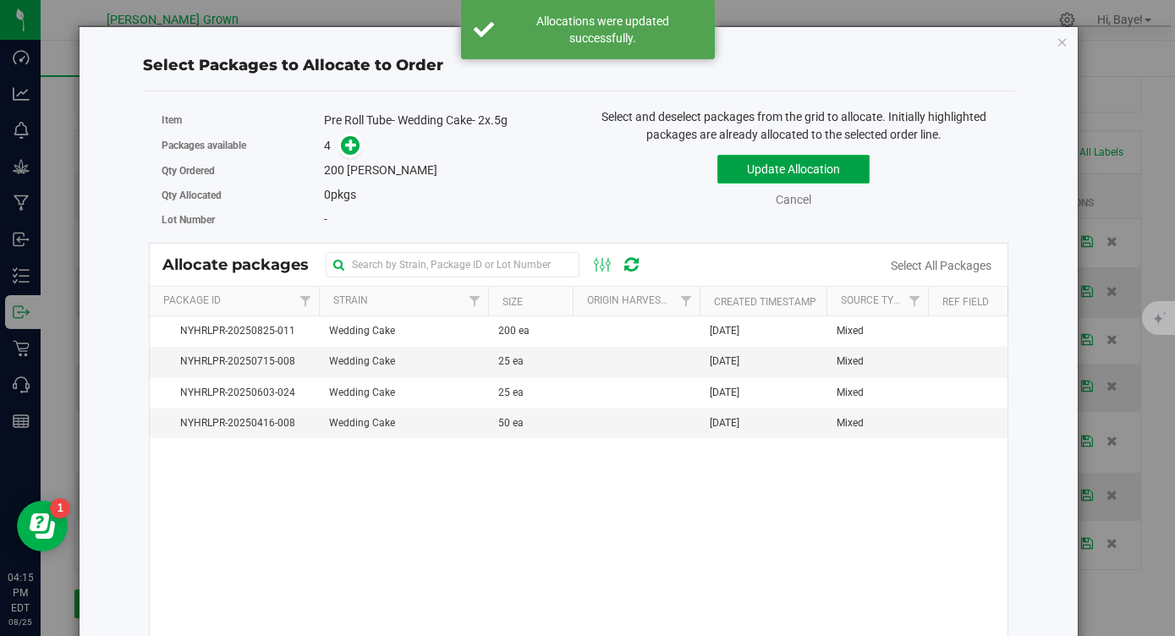
click at [805, 166] on button "Update Allocation" at bounding box center [793, 169] width 152 height 29
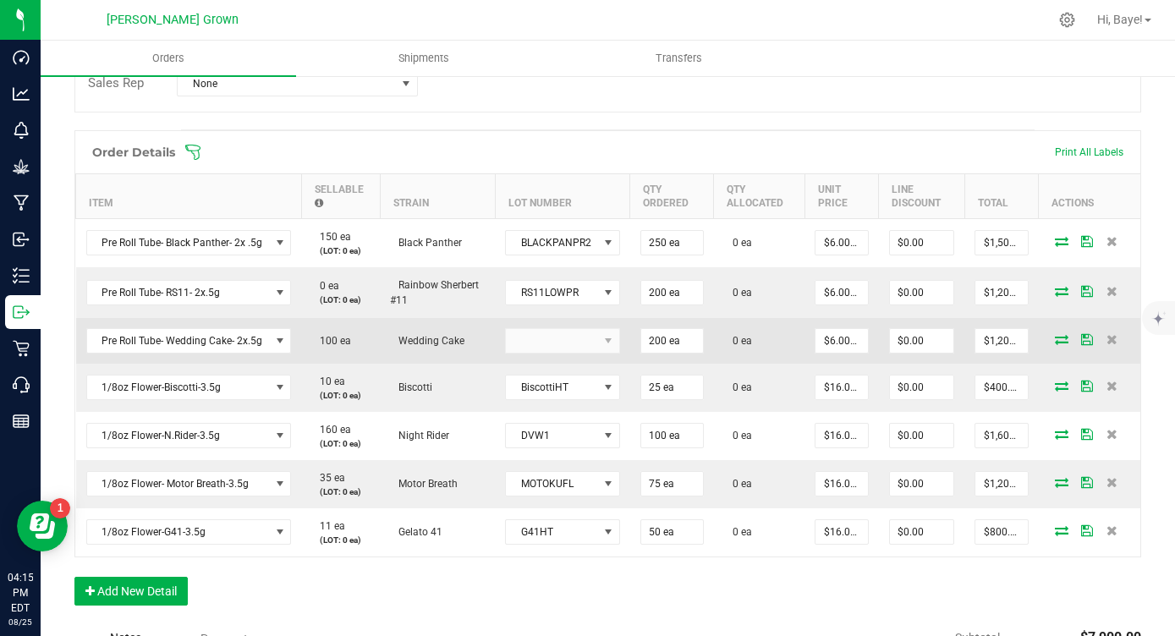
click at [575, 338] on kendo-dropdownlist at bounding box center [562, 340] width 115 height 25
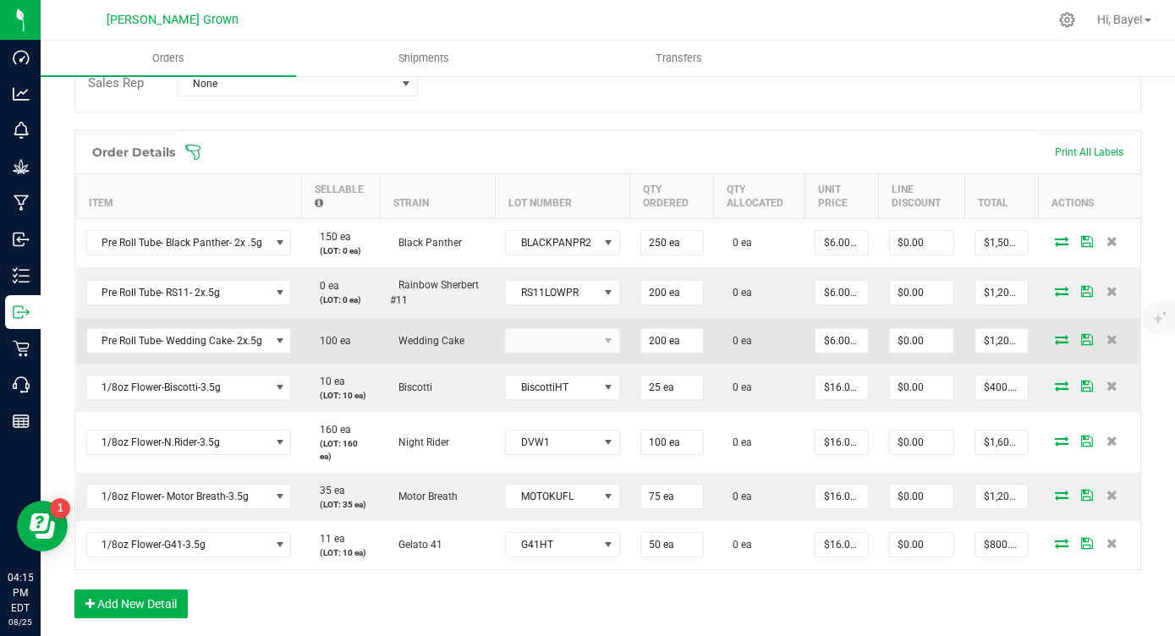
click at [575, 338] on kendo-dropdownlist at bounding box center [562, 340] width 115 height 25
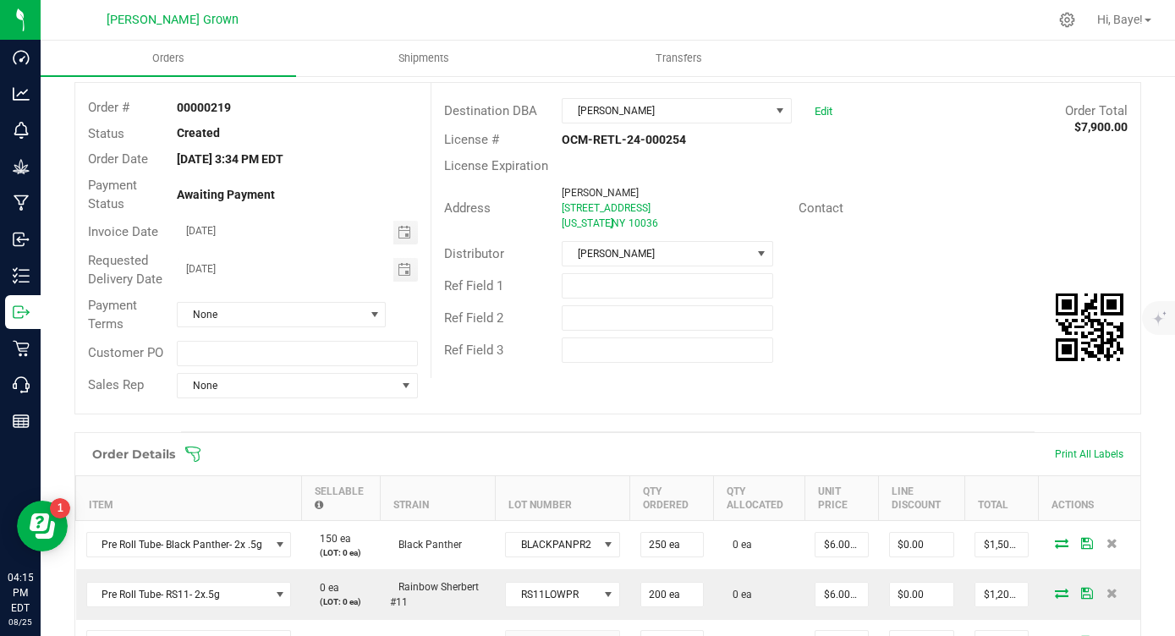
scroll to position [0, 0]
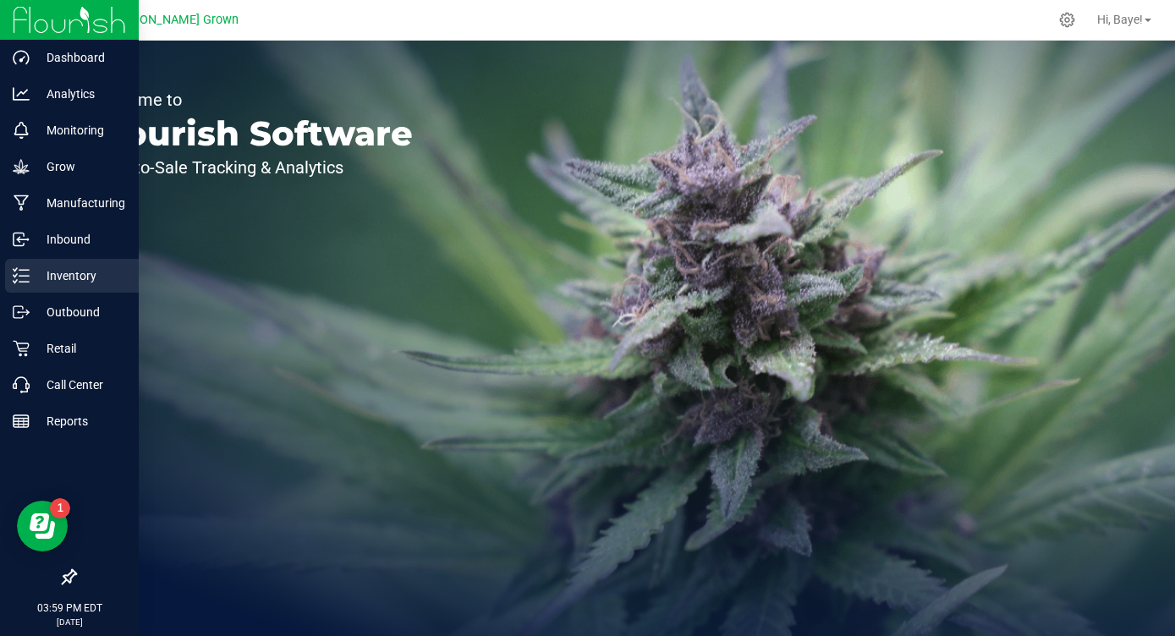
click at [34, 280] on p "Inventory" at bounding box center [81, 276] width 102 height 20
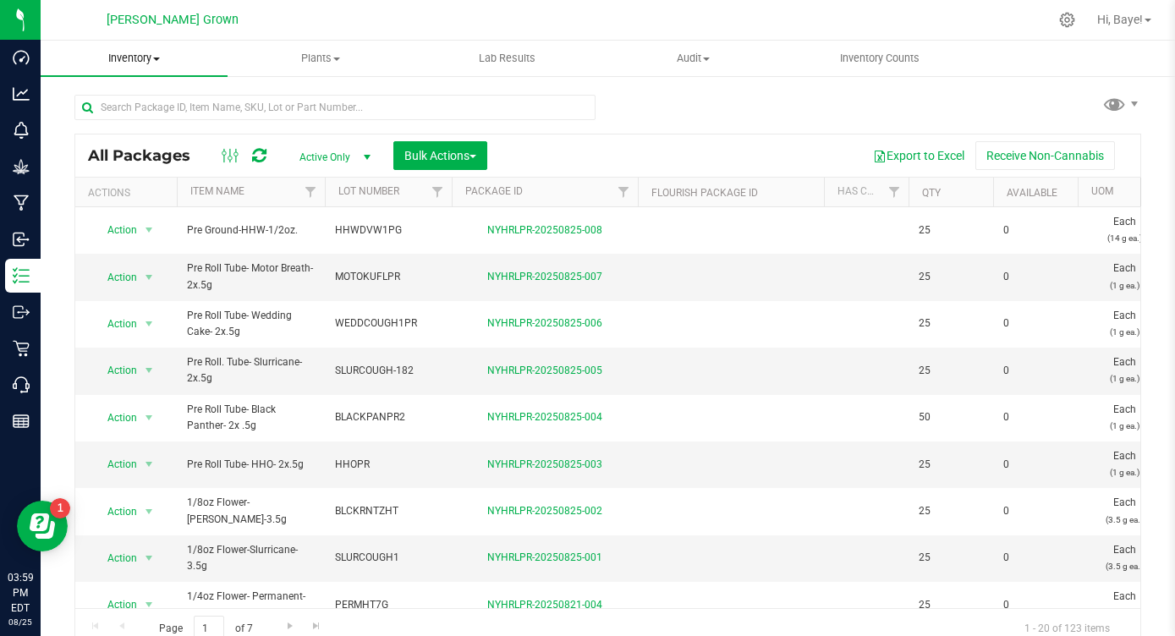
click at [150, 42] on uib-tab-heading "Inventory All packages All inventory Waste log Create inventory" at bounding box center [134, 59] width 187 height 36
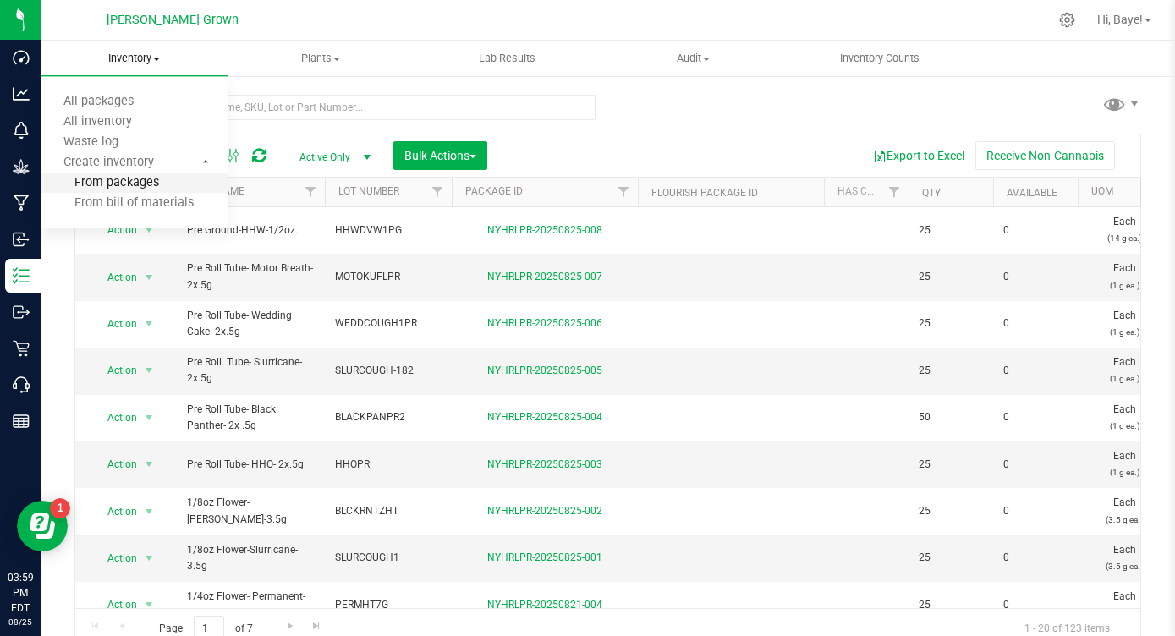
click at [90, 179] on span "From packages" at bounding box center [100, 183] width 118 height 14
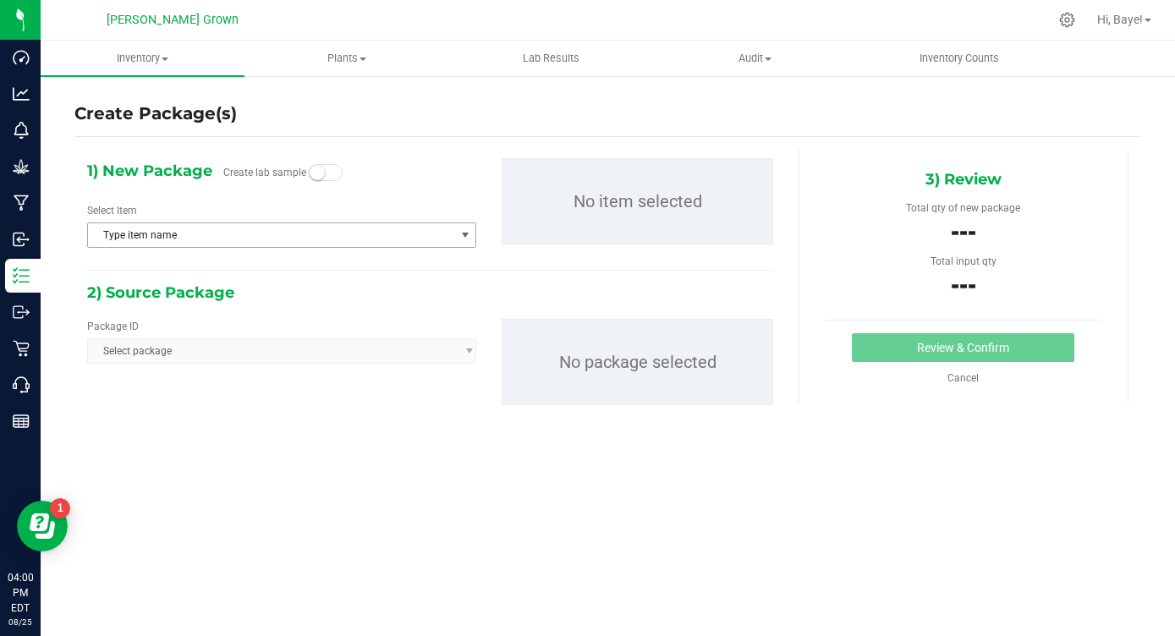
click at [269, 234] on span "Type item name" at bounding box center [271, 235] width 366 height 24
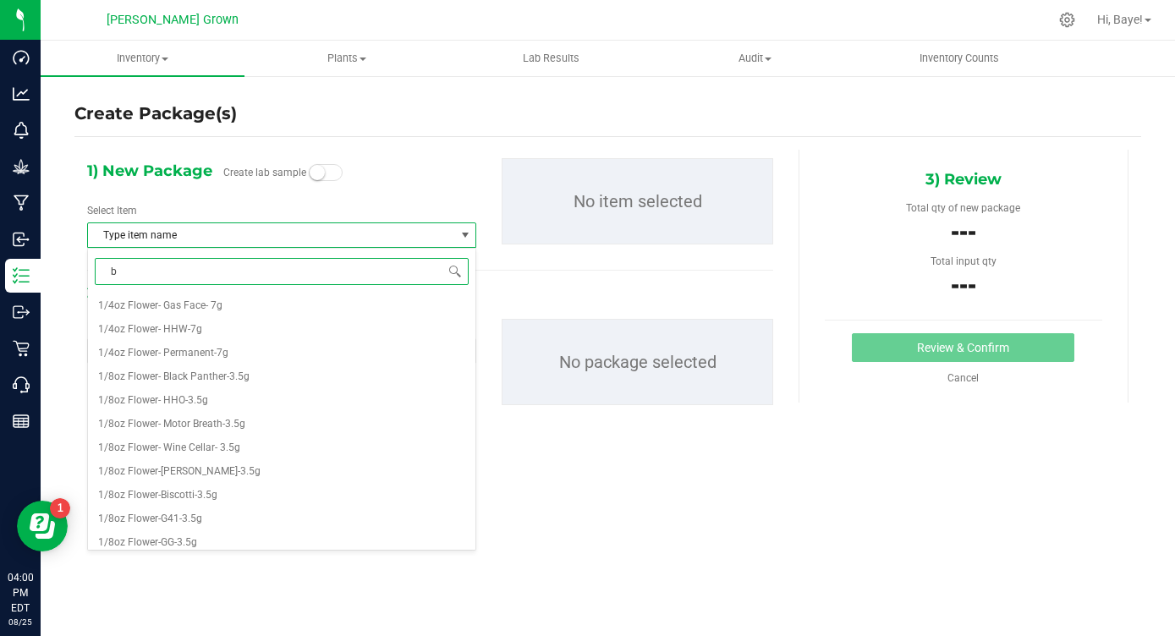
type input "bl"
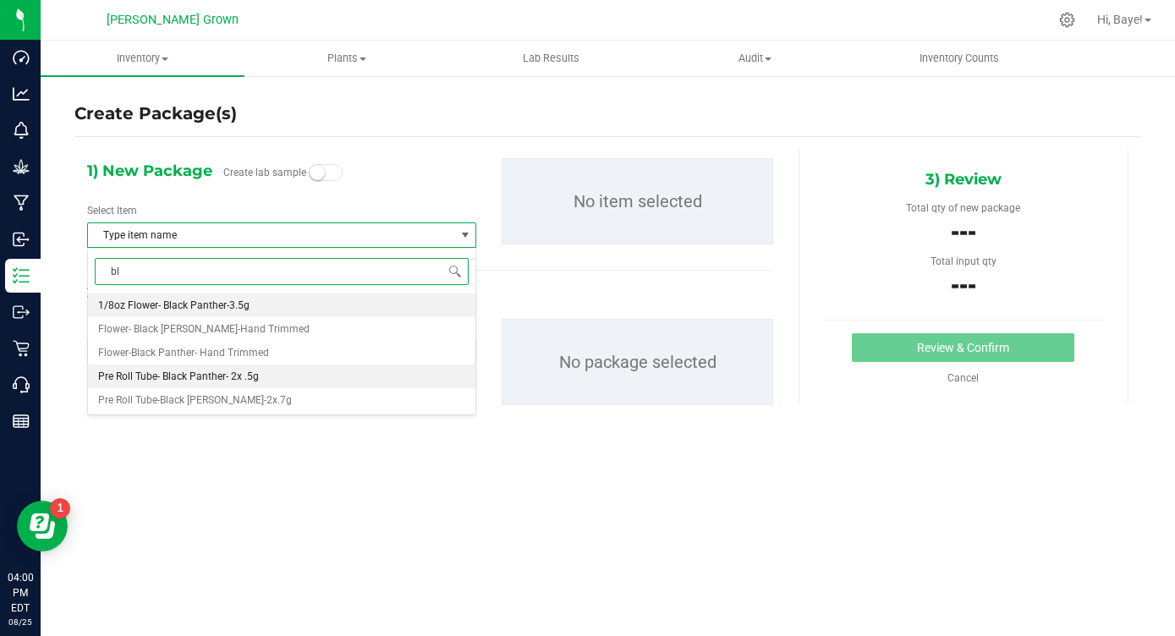
click at [289, 380] on li "Pre Roll Tube- Black Panther- 2x .5g" at bounding box center [282, 377] width 388 height 24
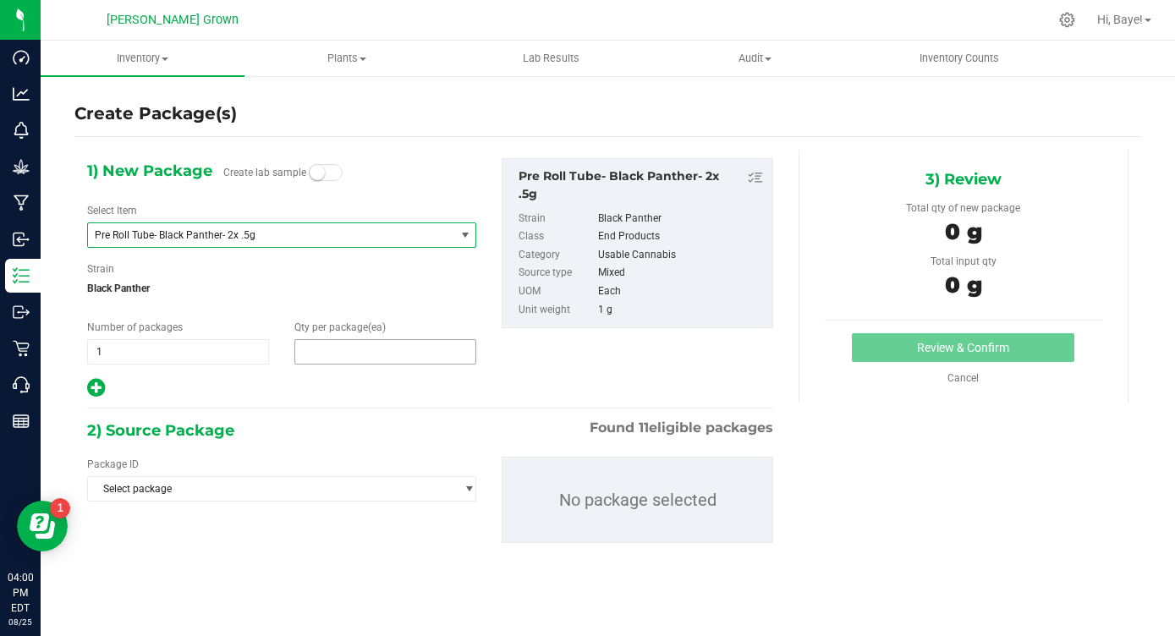
click at [344, 360] on span at bounding box center [385, 351] width 182 height 25
type input "0"
click at [341, 343] on span at bounding box center [385, 351] width 182 height 25
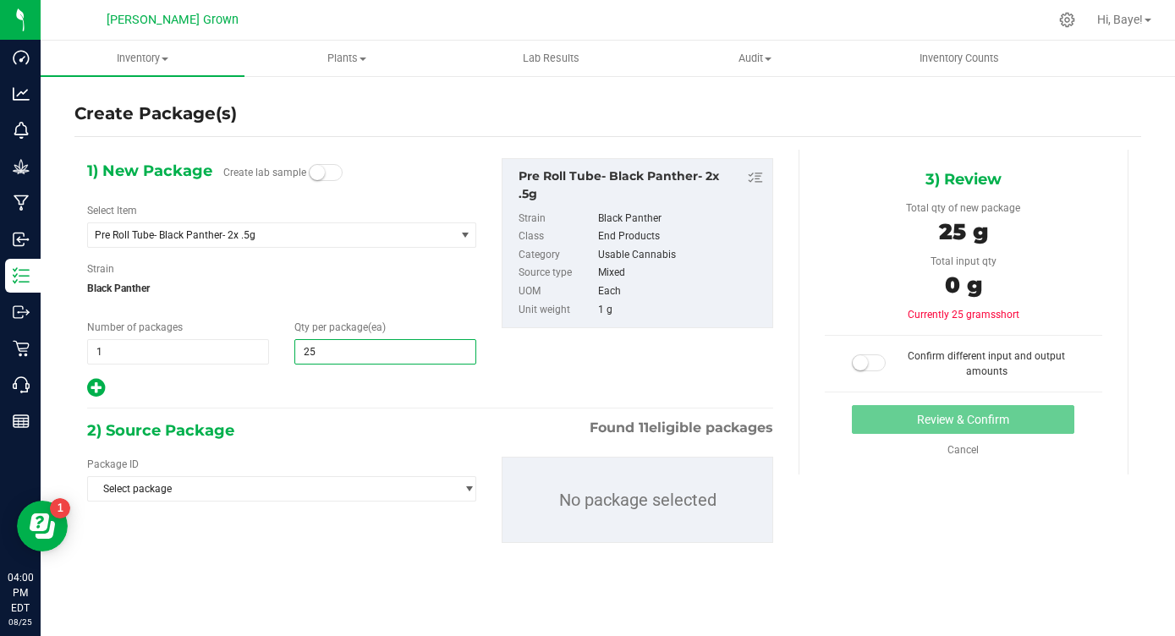
type input "250"
click at [276, 434] on div "2) Source Package Found 11 eligible packages" at bounding box center [430, 430] width 686 height 25
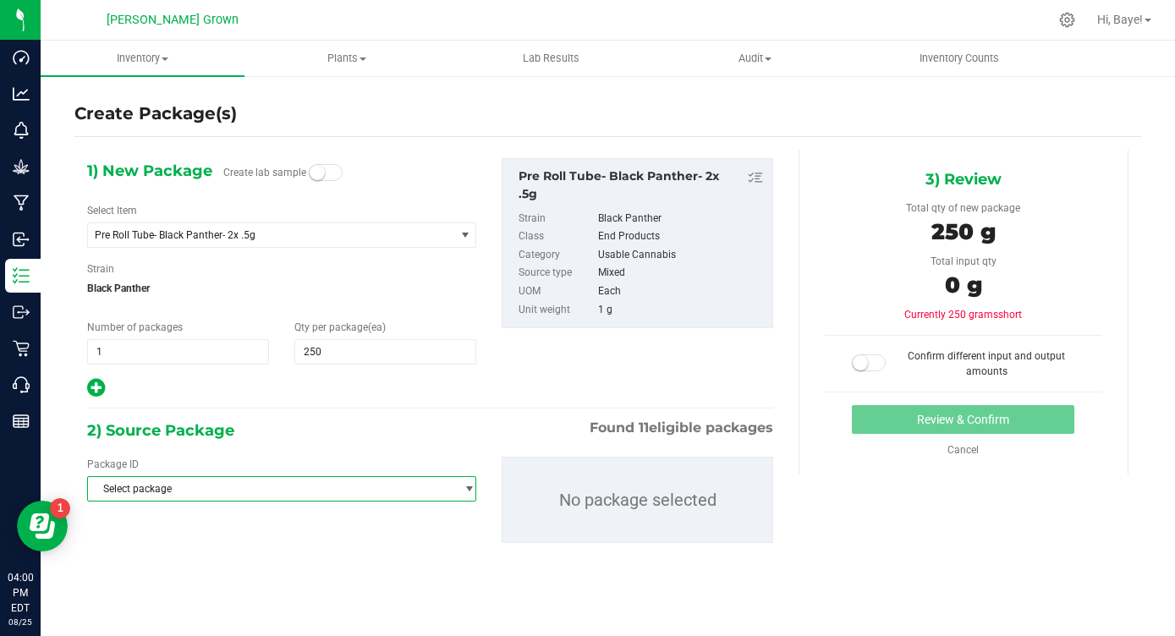
click at [272, 481] on span "Select package" at bounding box center [271, 489] width 366 height 24
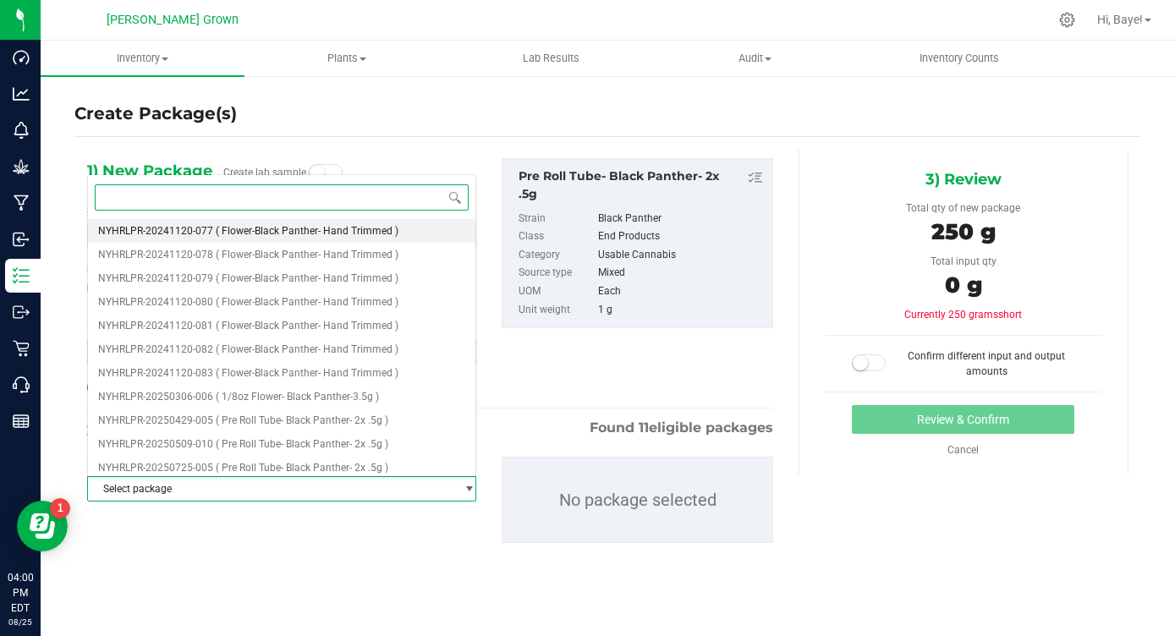
click at [361, 234] on span "( Flower-Black Panther- Hand Trimmed )" at bounding box center [307, 231] width 183 height 12
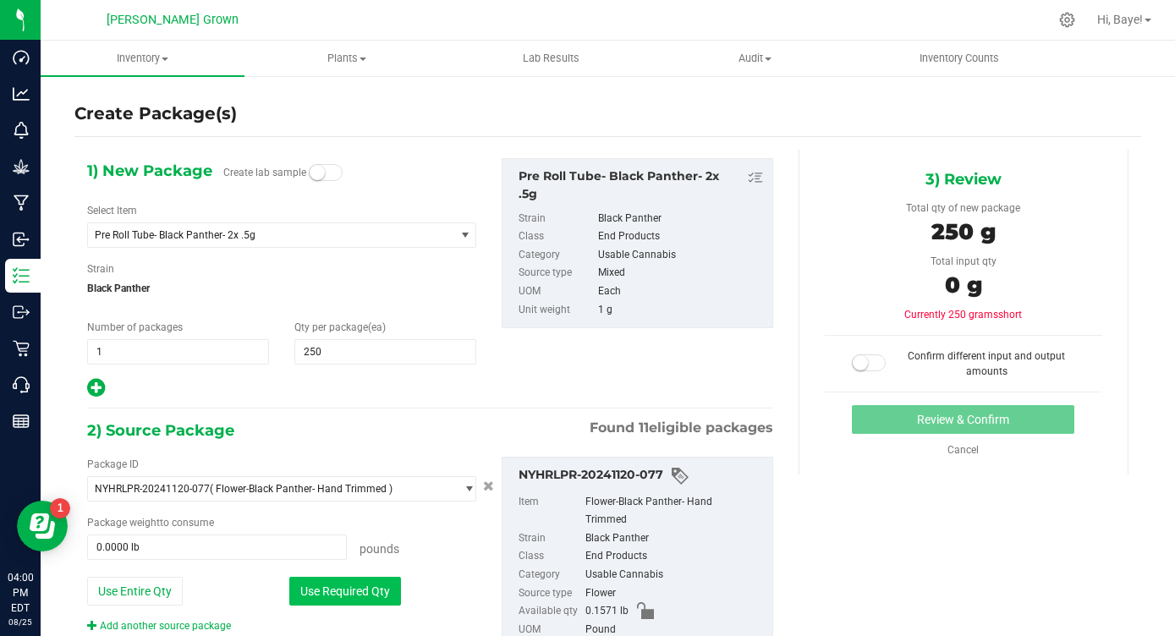
click at [369, 598] on button "Use Required Qty" at bounding box center [345, 591] width 112 height 29
type input "0.1571 lb"
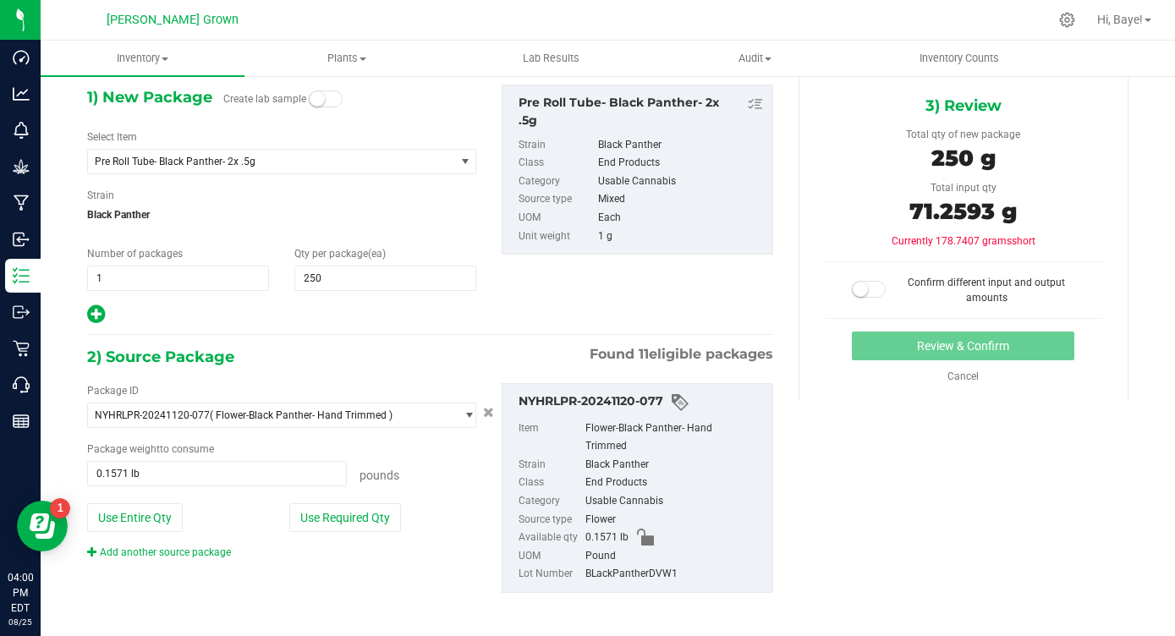
scroll to position [80, 0]
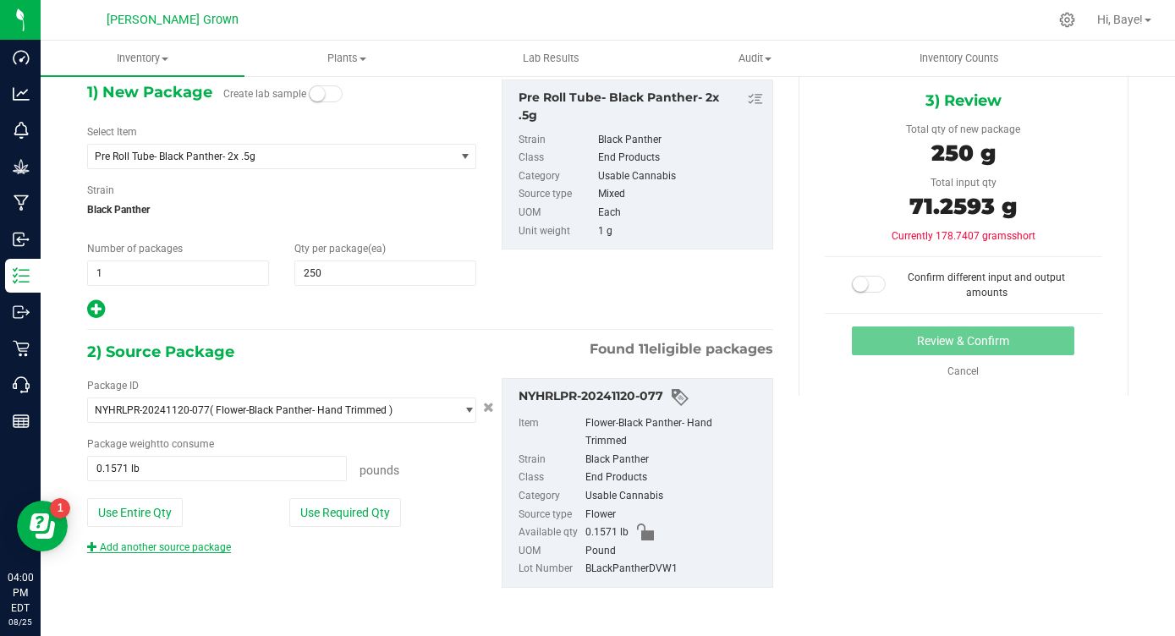
click at [200, 545] on link "Add another source package" at bounding box center [159, 547] width 144 height 12
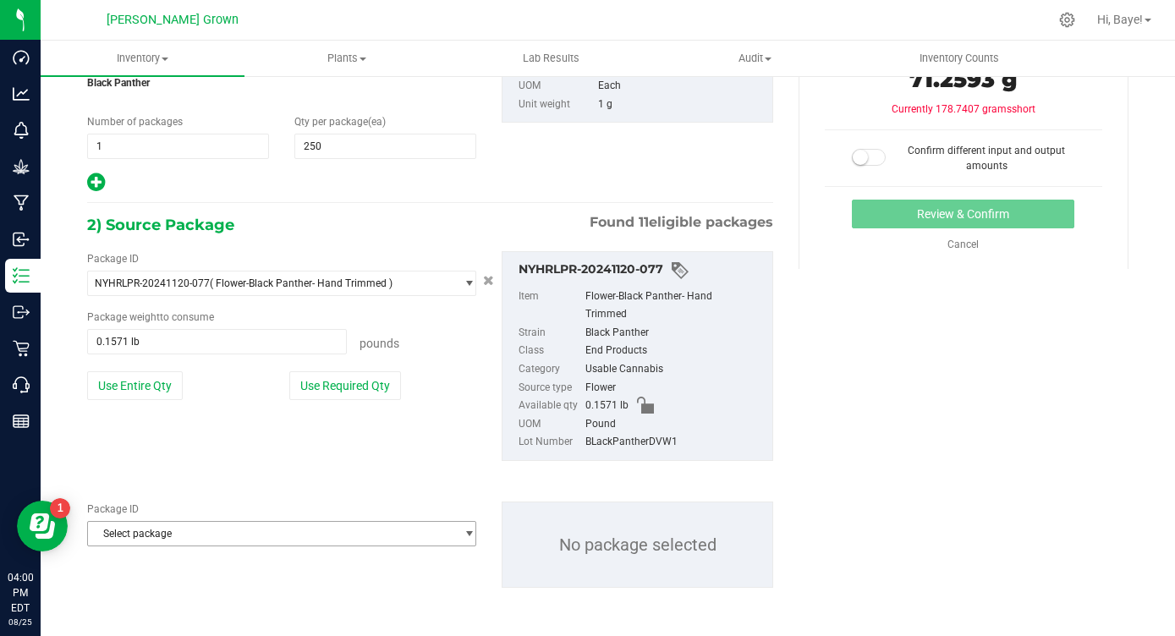
click at [234, 531] on span "Select package" at bounding box center [271, 534] width 366 height 24
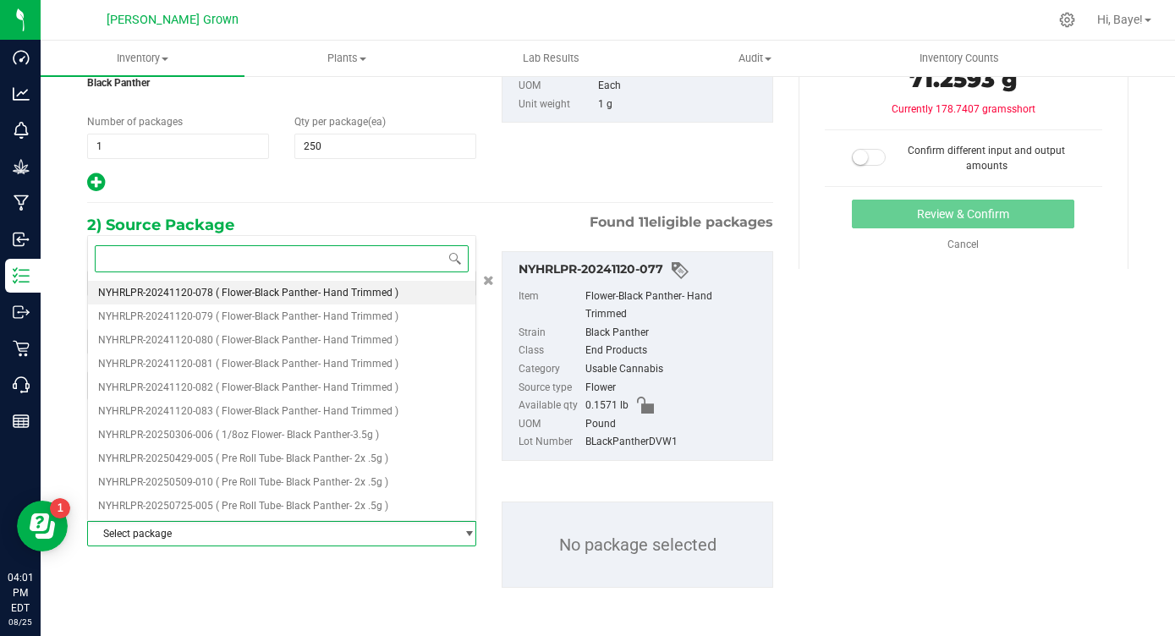
click at [381, 299] on li "NYHRLPR-20241120-078 ( Flower-Black Panther- Hand Trimmed )" at bounding box center [282, 293] width 388 height 24
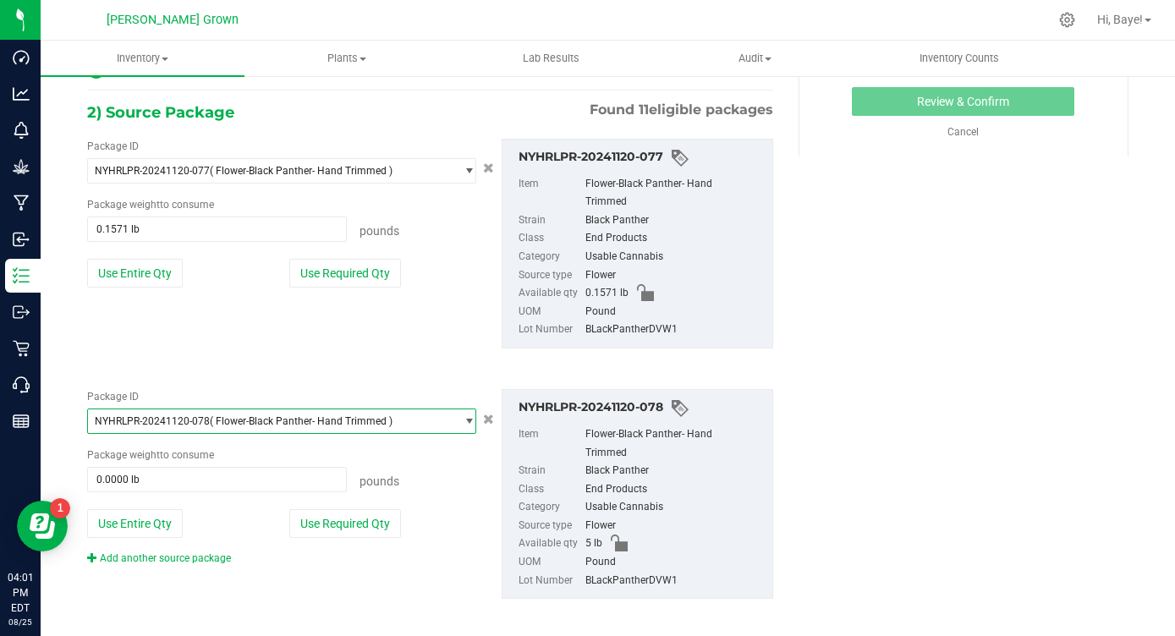
scroll to position [330, 0]
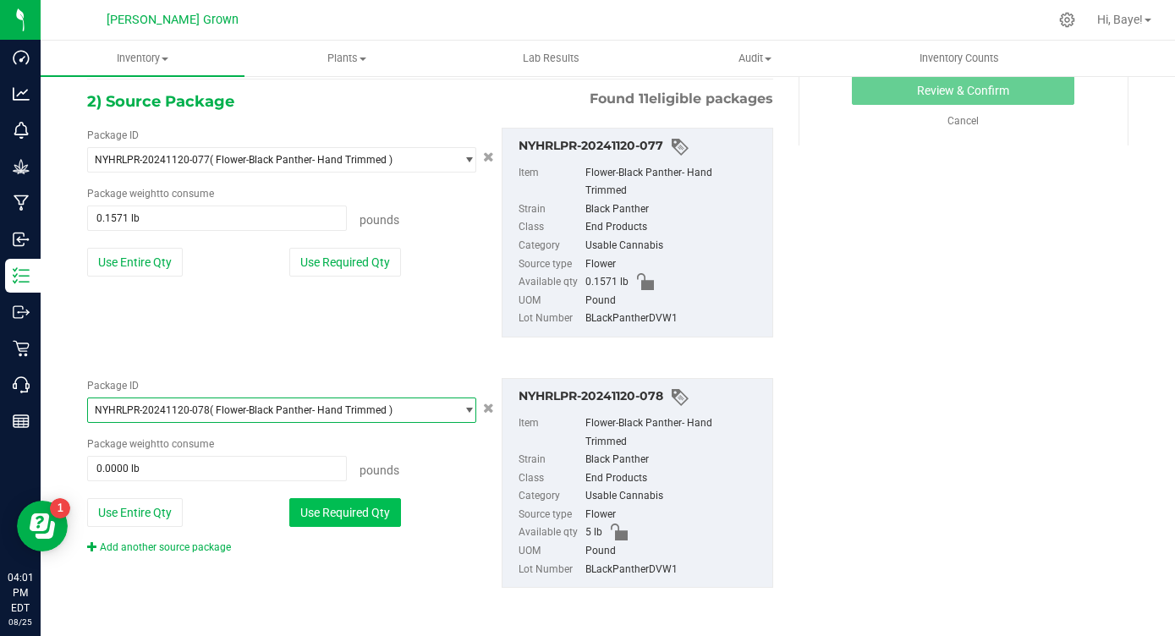
click at [357, 525] on button "Use Required Qty" at bounding box center [345, 512] width 112 height 29
type input "0.3941 lb"
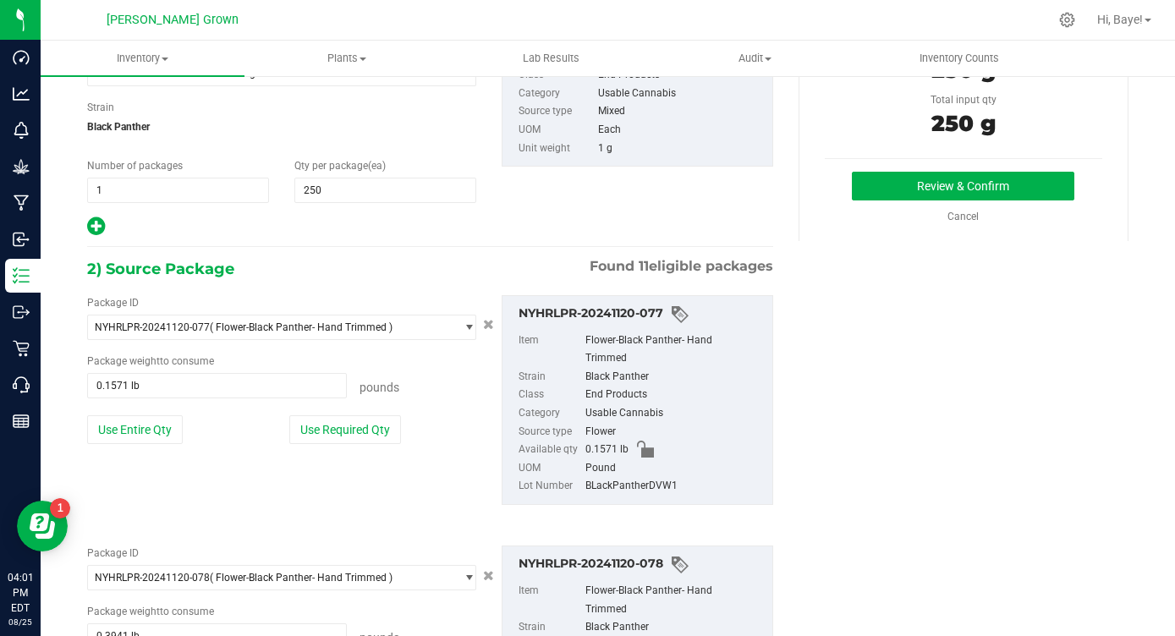
scroll to position [145, 0]
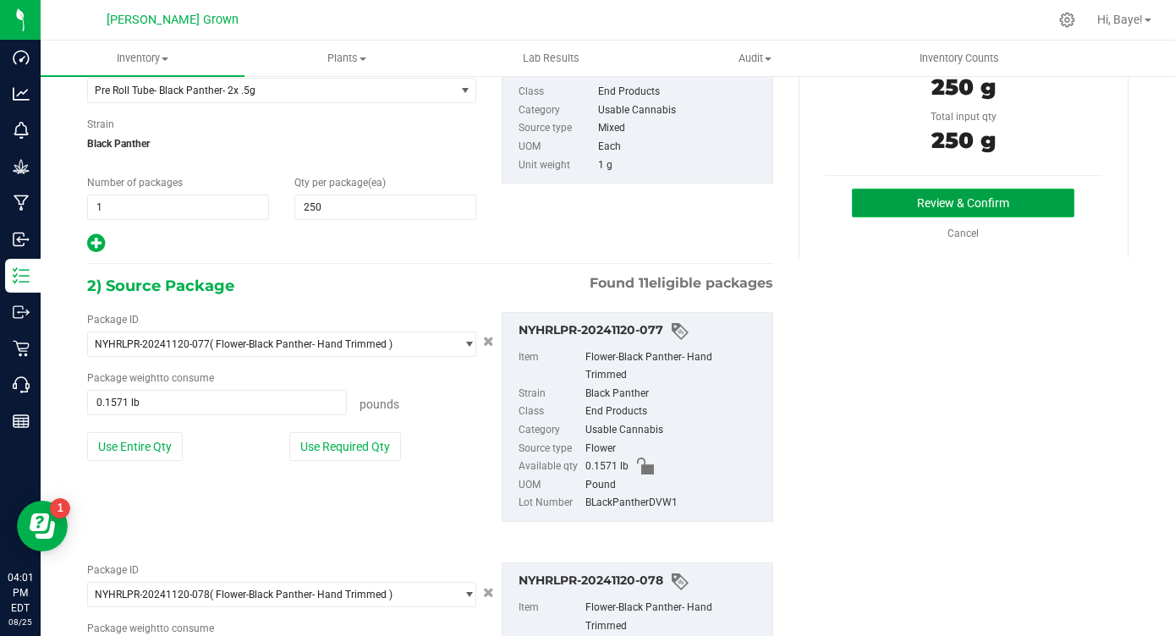
click at [961, 197] on button "Review & Confirm" at bounding box center [963, 203] width 223 height 29
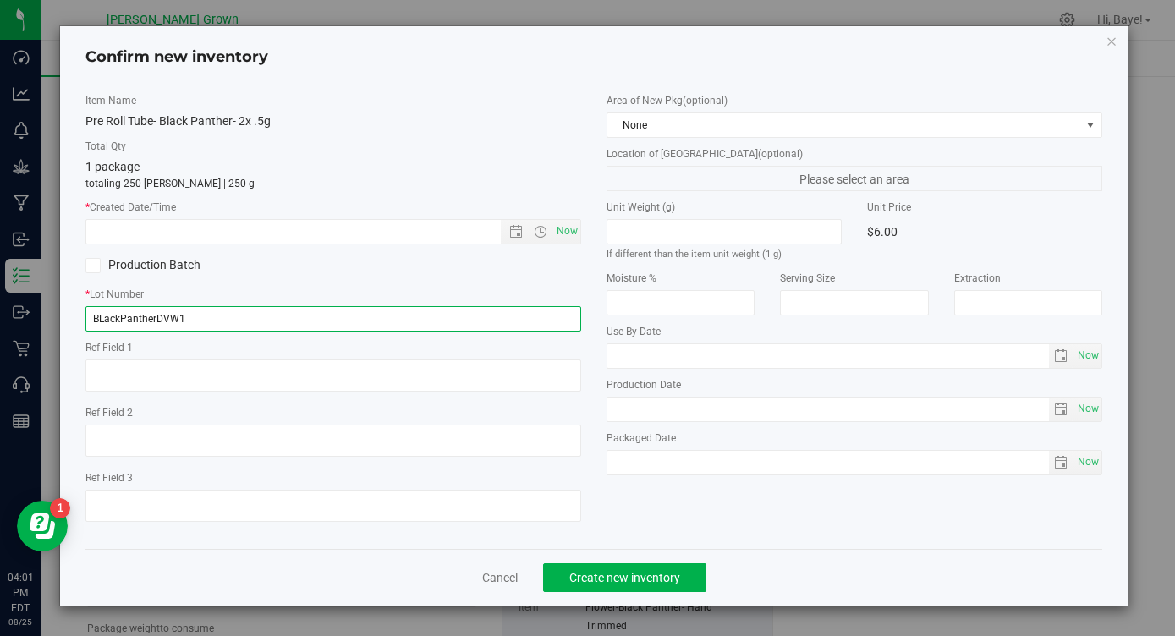
click at [427, 313] on input "BLackPantherDVW1" at bounding box center [333, 318] width 496 height 25
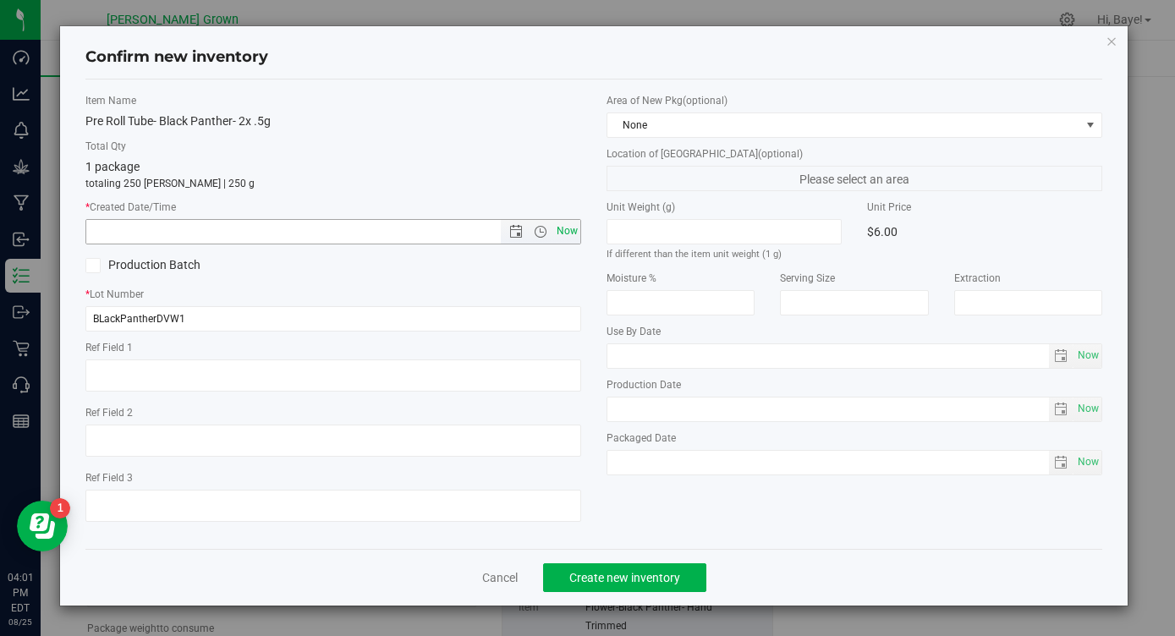
click at [566, 228] on span "Now" at bounding box center [567, 231] width 29 height 25
type input "[DATE] 4:01 PM"
click at [1088, 357] on span "Now" at bounding box center [1088, 356] width 29 height 25
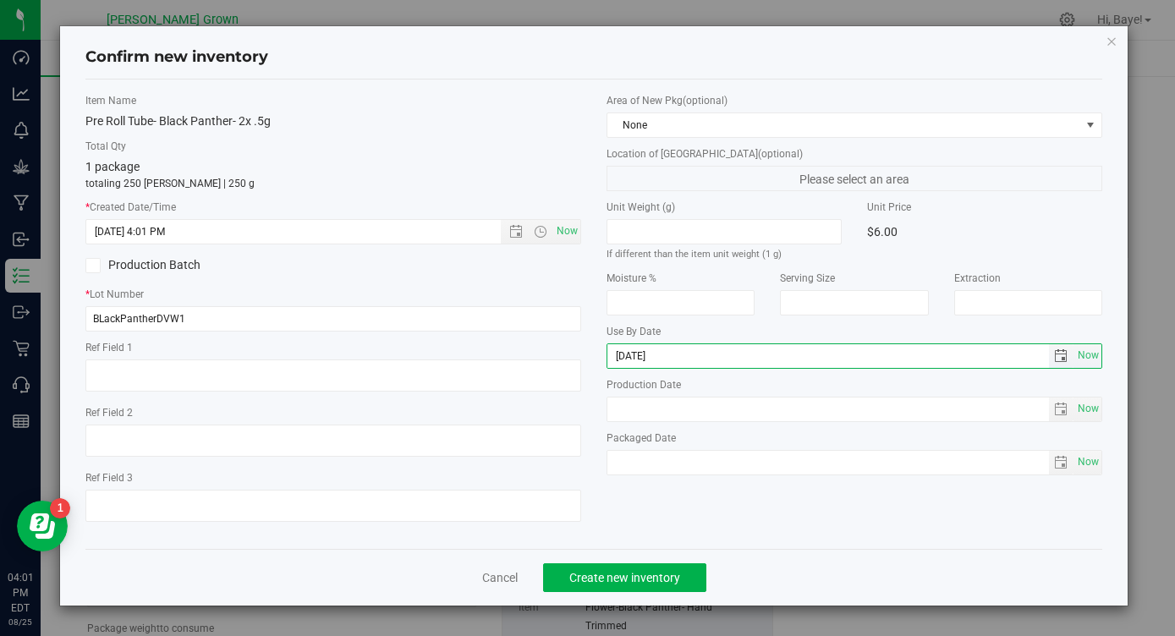
click at [640, 356] on input "[DATE]" at bounding box center [828, 356] width 442 height 24
click at [635, 356] on input "[DATE]" at bounding box center [828, 356] width 442 height 24
type input "[DATE]"
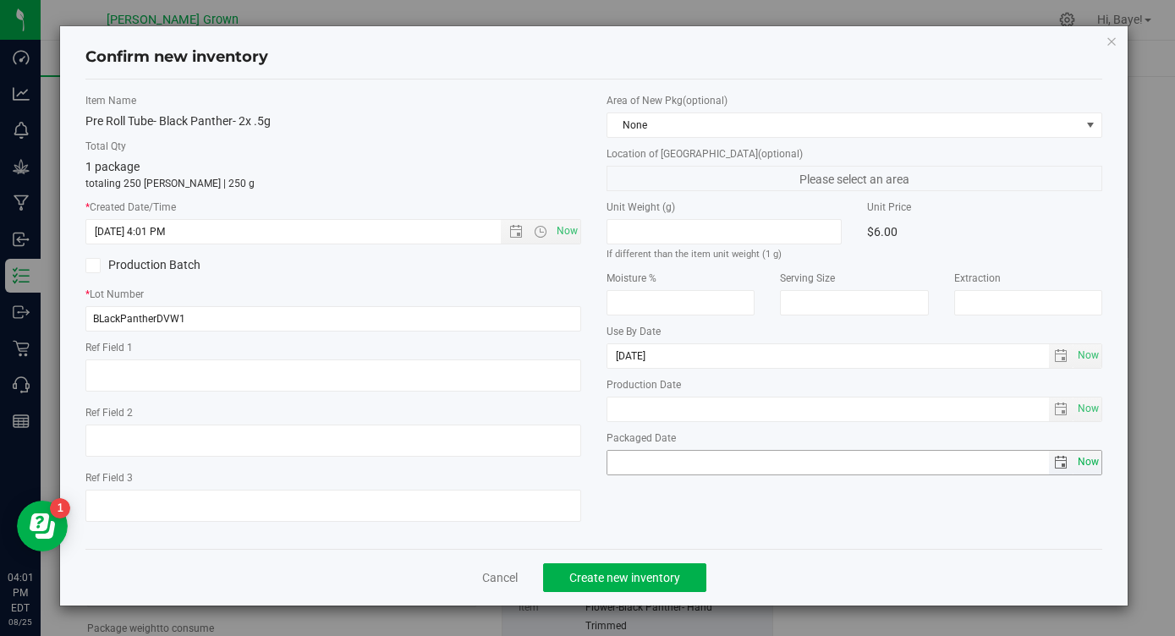
click at [1091, 458] on span "Now" at bounding box center [1088, 462] width 29 height 25
type input "[DATE]"
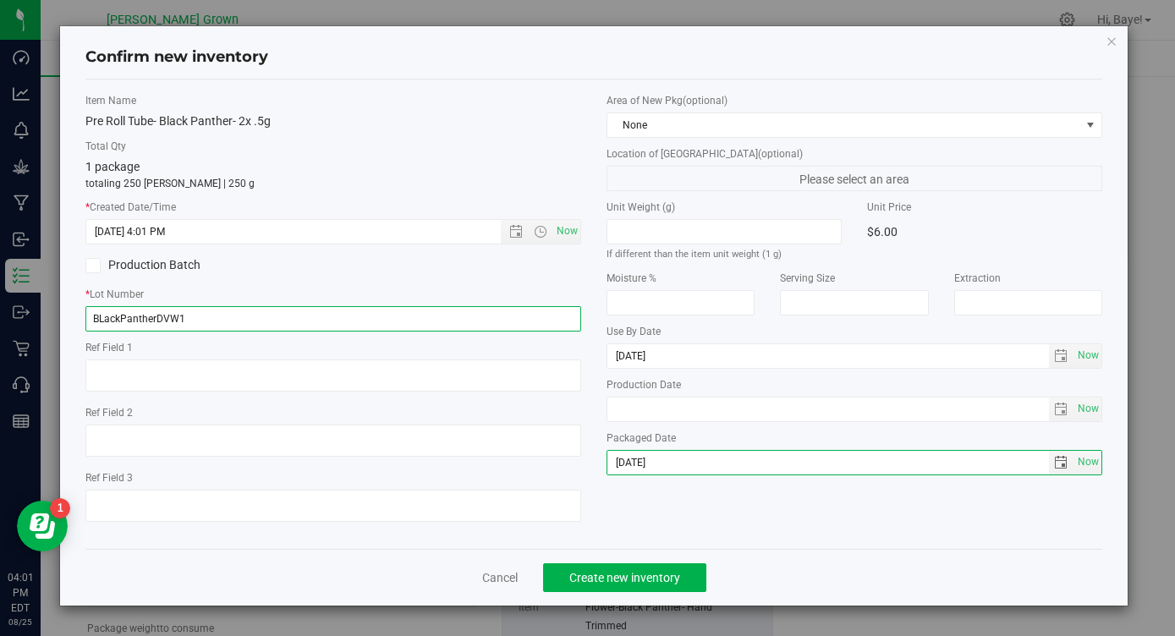
click at [219, 308] on input "BLackPantherDVW1" at bounding box center [333, 318] width 496 height 25
paste input "ACKPANPR2"
type input "BLACKPANPR2"
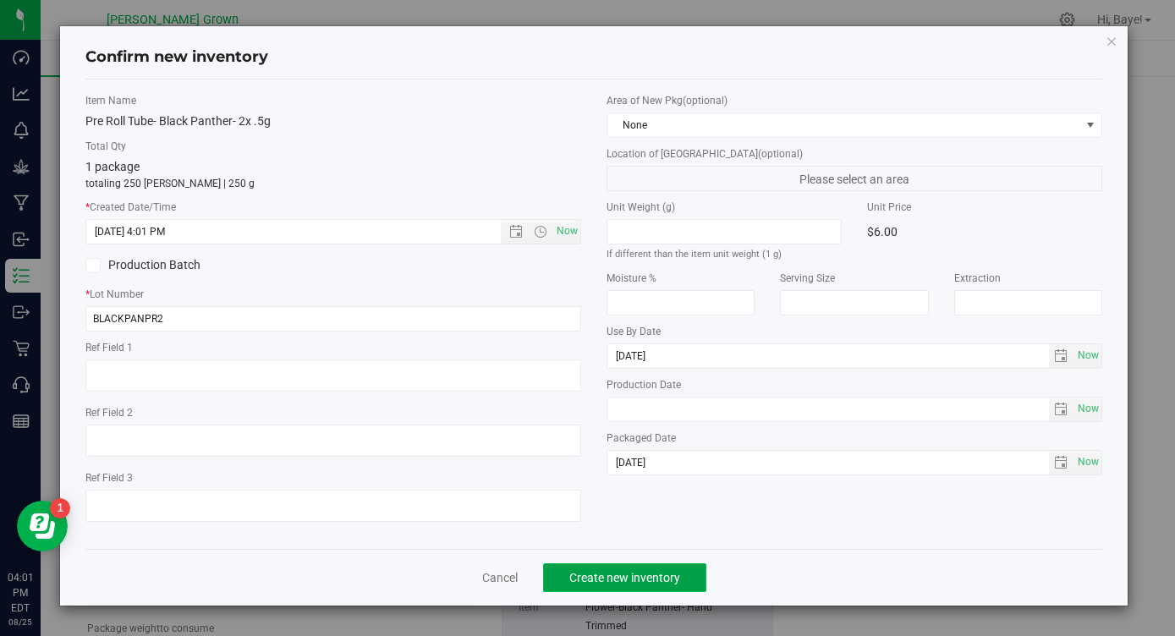
click at [603, 569] on button "Create new inventory" at bounding box center [624, 577] width 163 height 29
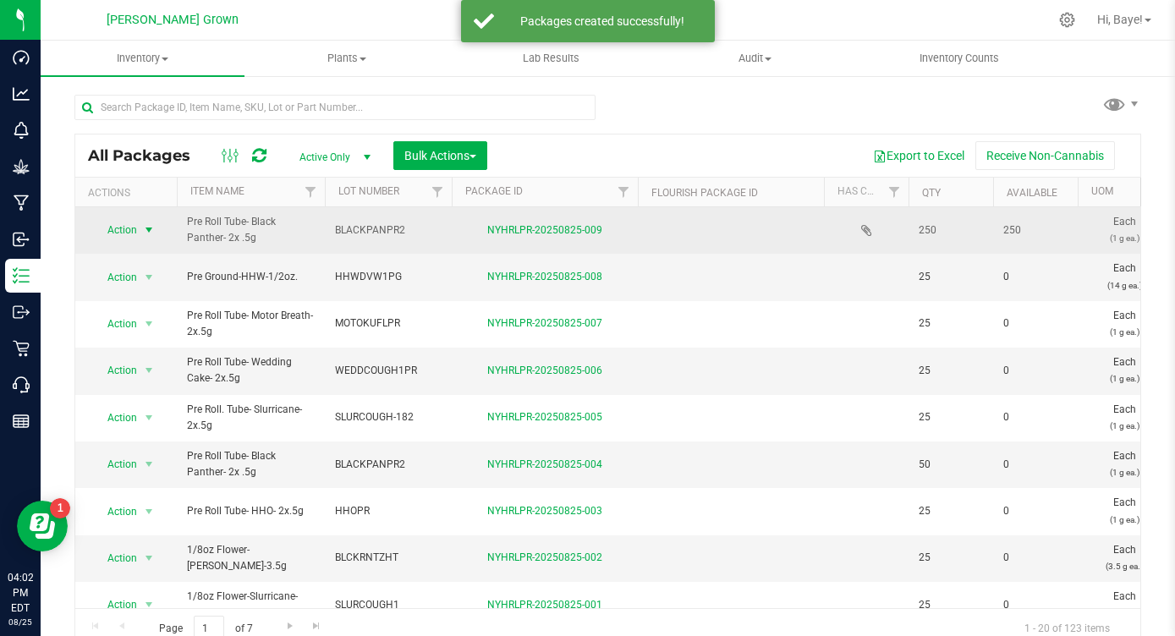
click at [150, 229] on span "select" at bounding box center [149, 230] width 14 height 14
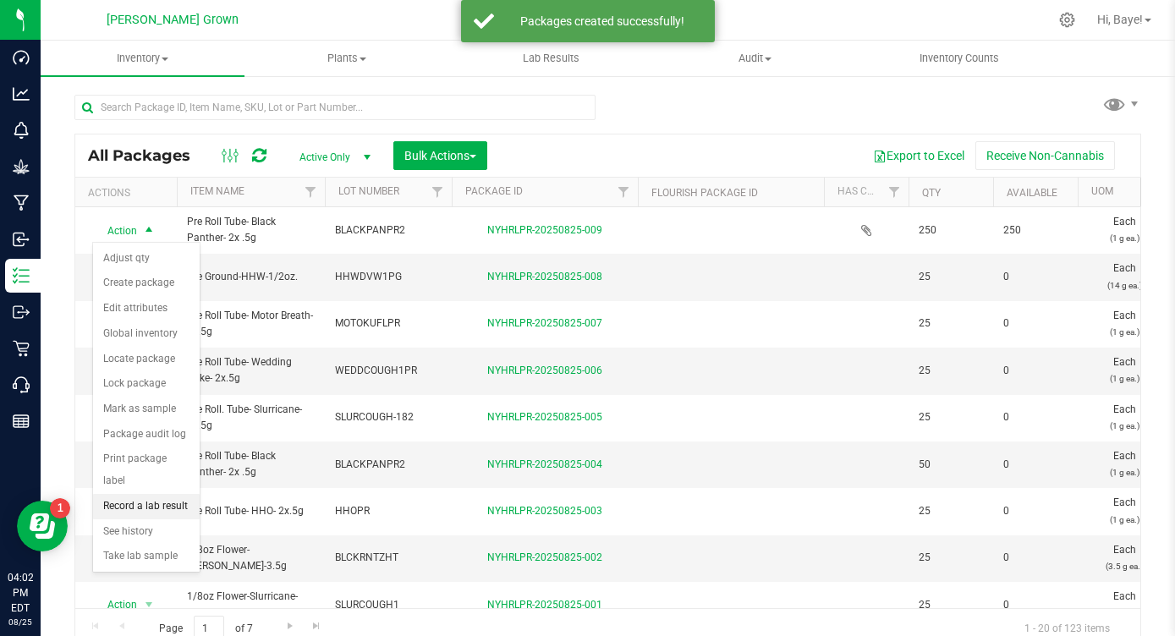
click at [173, 494] on li "Record a lab result" at bounding box center [146, 506] width 107 height 25
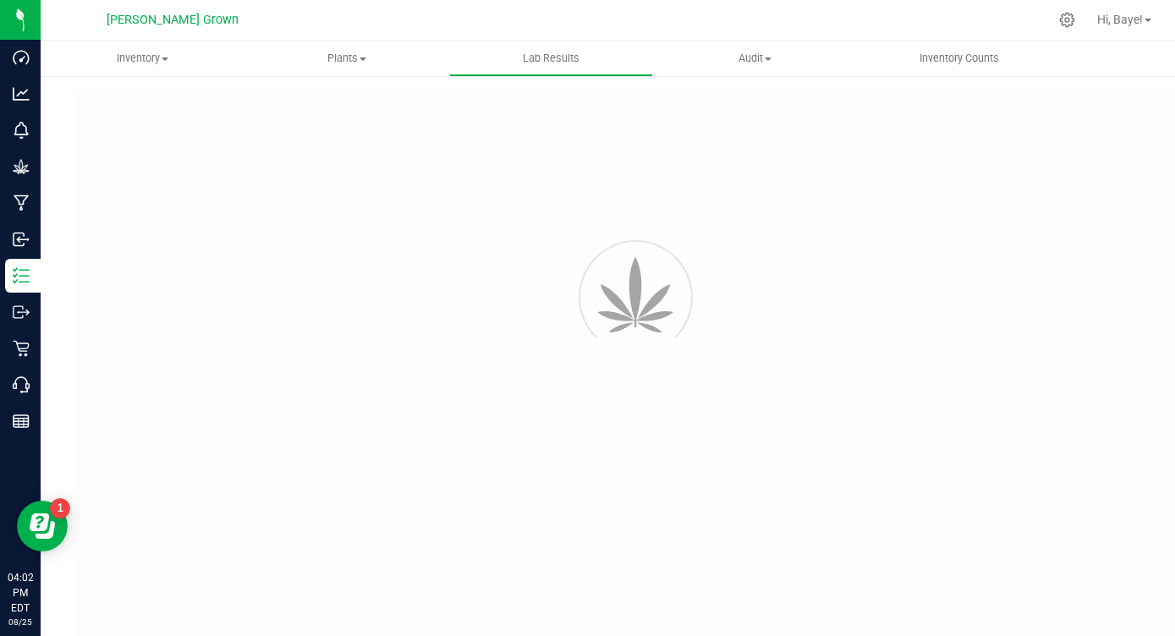
type input "NYHRLPR-20250825-009"
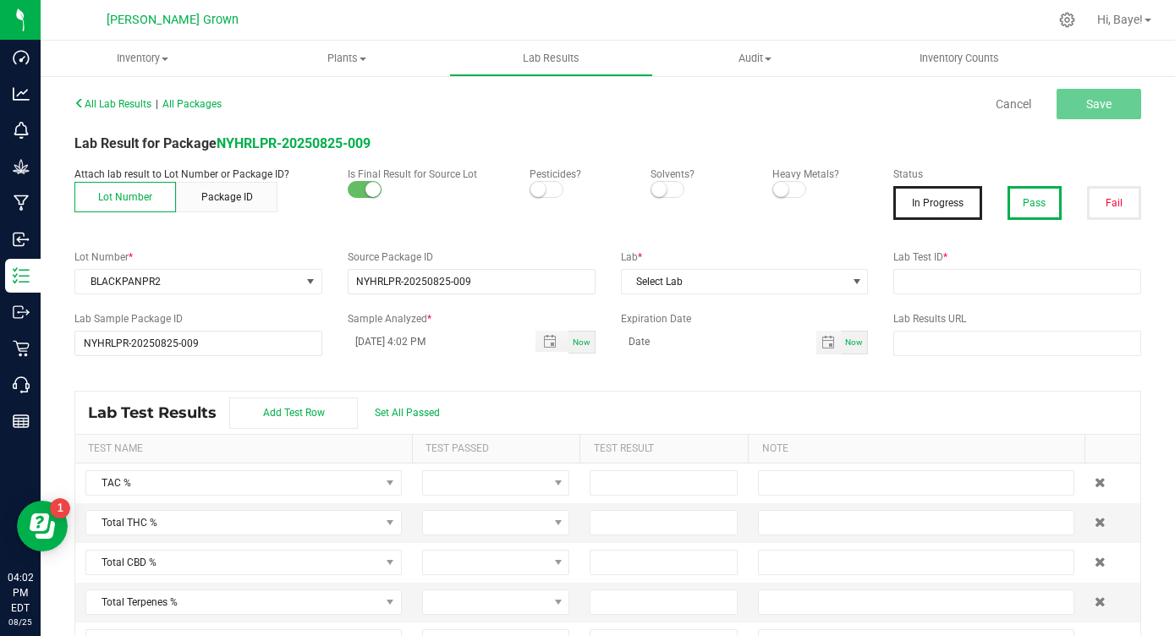
click at [1030, 212] on button "Pass" at bounding box center [1035, 203] width 54 height 34
click at [544, 189] on small at bounding box center [537, 189] width 15 height 15
click at [783, 186] on small at bounding box center [780, 189] width 15 height 15
click at [818, 278] on span "Select Lab" at bounding box center [734, 282] width 225 height 24
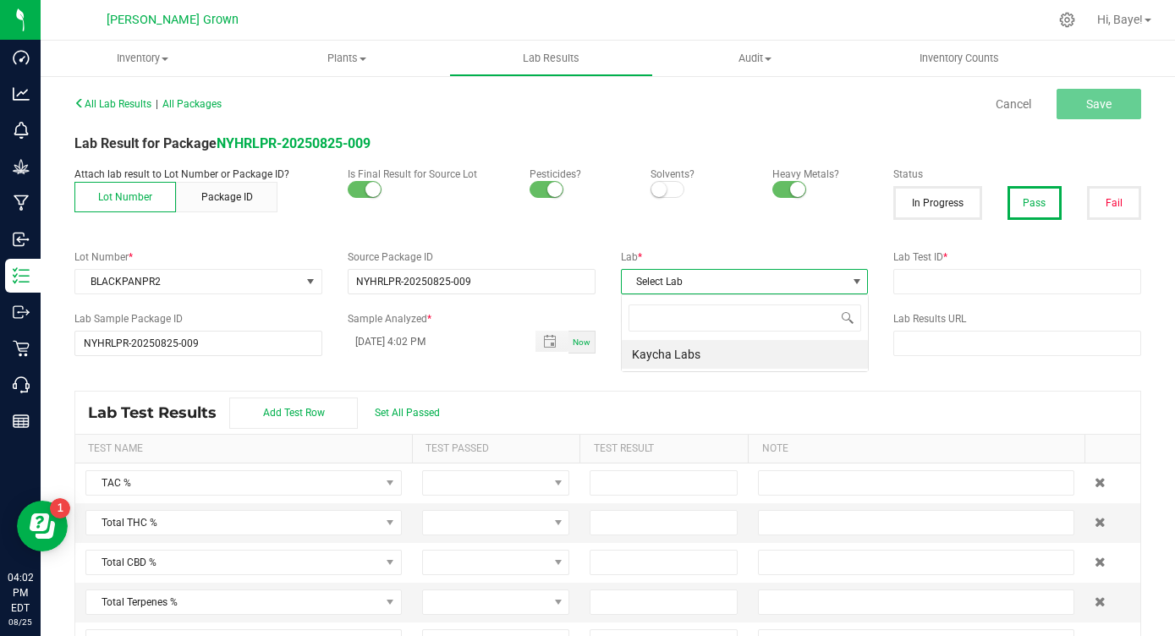
scroll to position [25, 247]
click at [705, 346] on li "Kaycha Labs" at bounding box center [745, 354] width 246 height 29
click at [998, 283] on input "text" at bounding box center [1017, 281] width 248 height 25
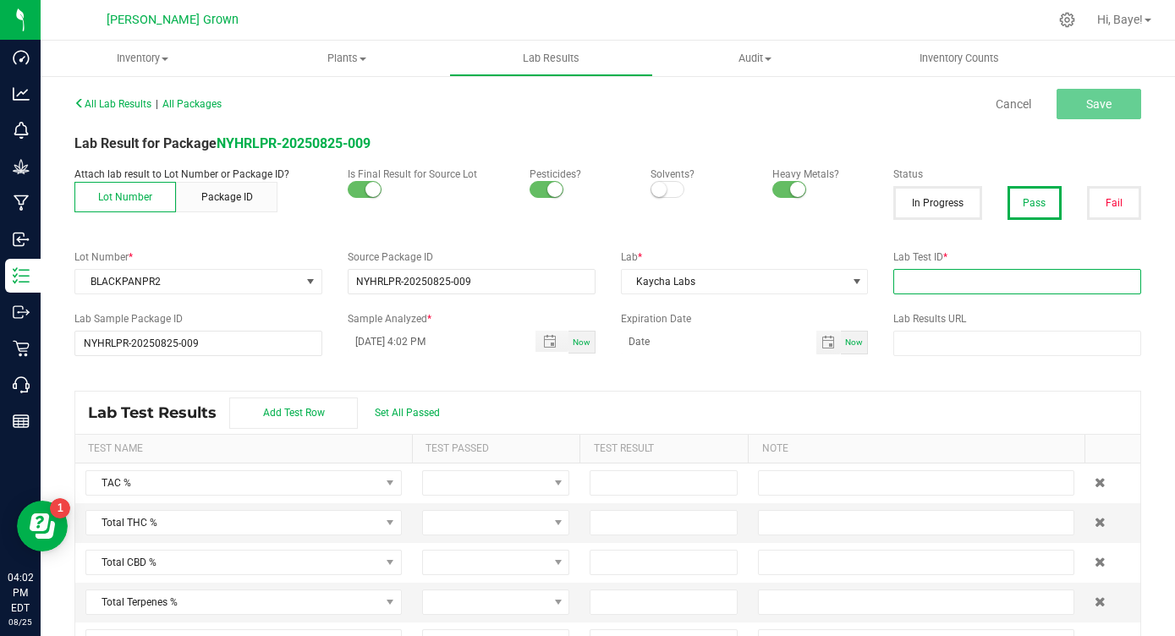
paste input "AL41122007-005"
type input "AL41122007-005"
click at [410, 416] on span "Set All Passed" at bounding box center [407, 413] width 65 height 12
click at [619, 528] on input at bounding box center [664, 523] width 146 height 24
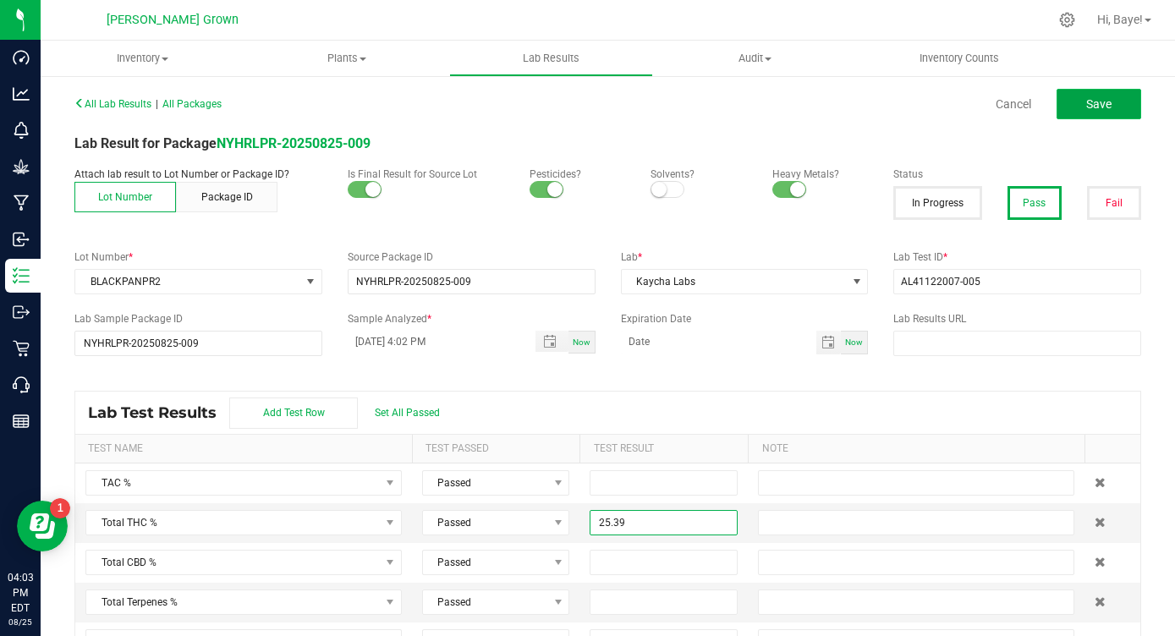
type input "25.3900"
click at [1086, 107] on span "Save" at bounding box center [1098, 104] width 25 height 14
type input "25.3900"
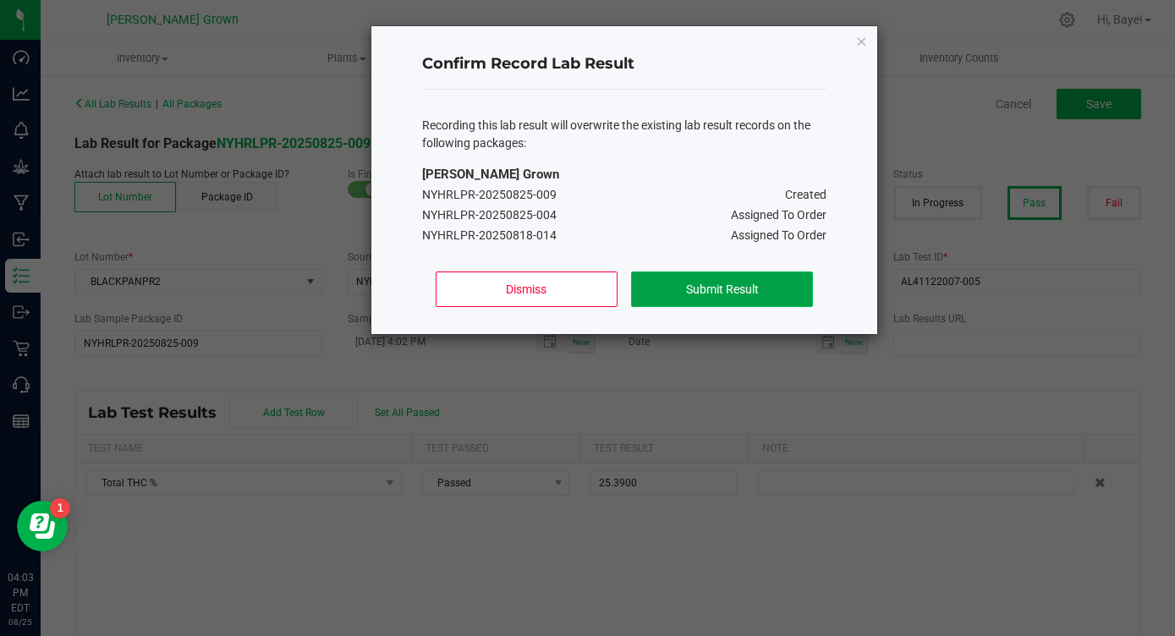
click at [686, 283] on button "Submit Result" at bounding box center [722, 290] width 182 height 36
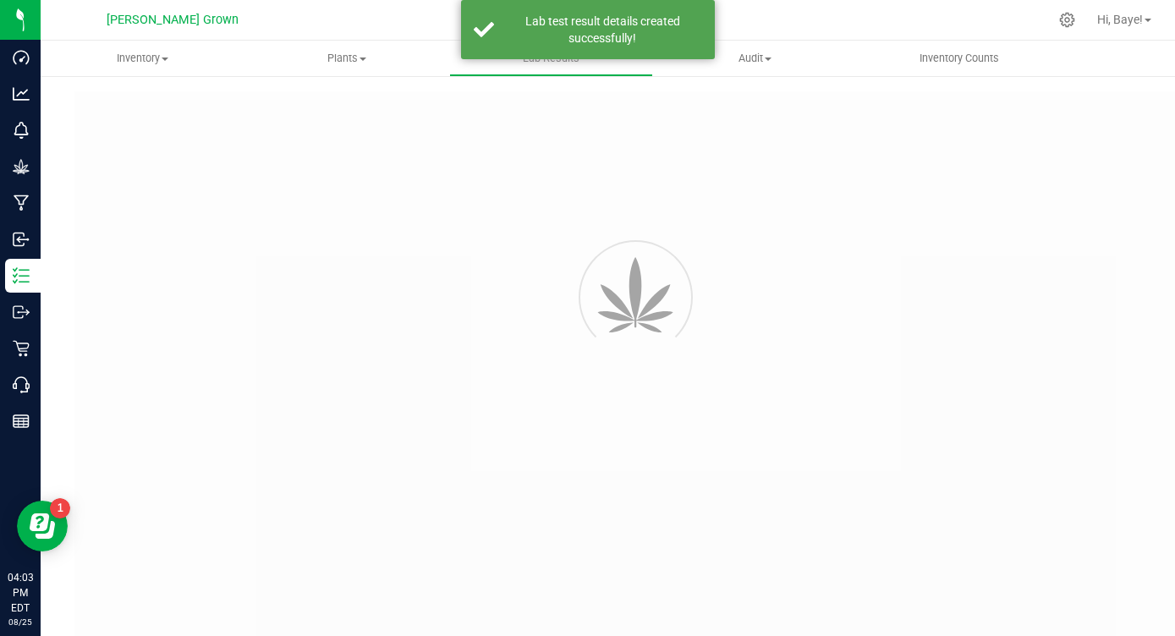
type input "NYHRLPR-20250825-009"
type input "AL41122007-005"
type input "NYHRLPR-20250825-009"
type input "[DATE] 4:02 PM"
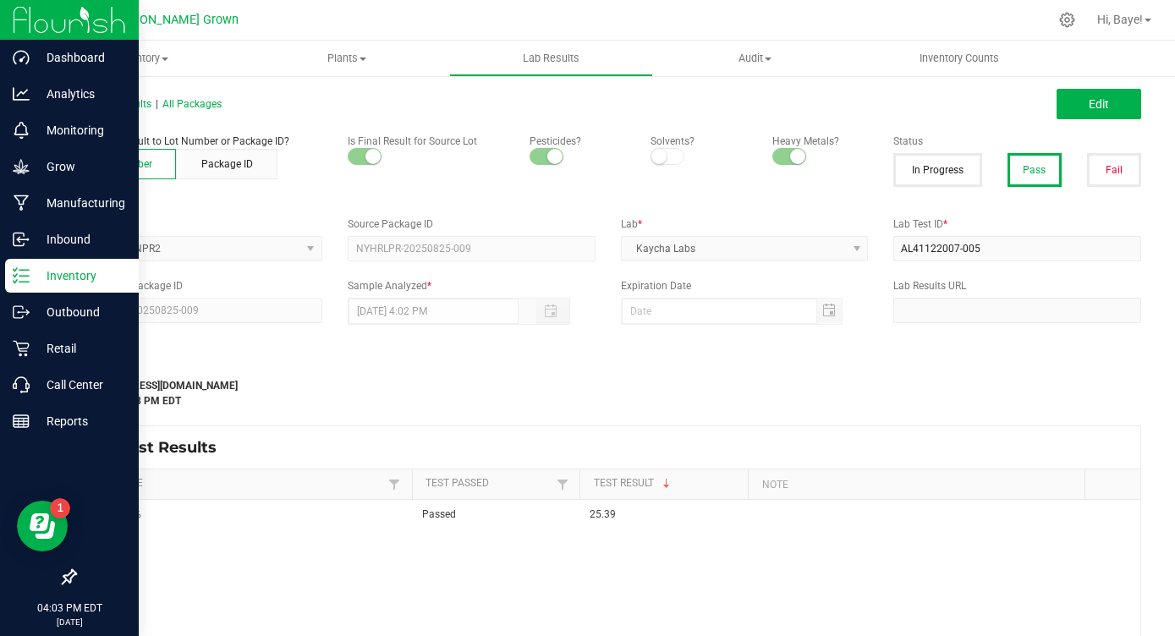
click at [51, 272] on p "Inventory" at bounding box center [81, 276] width 102 height 20
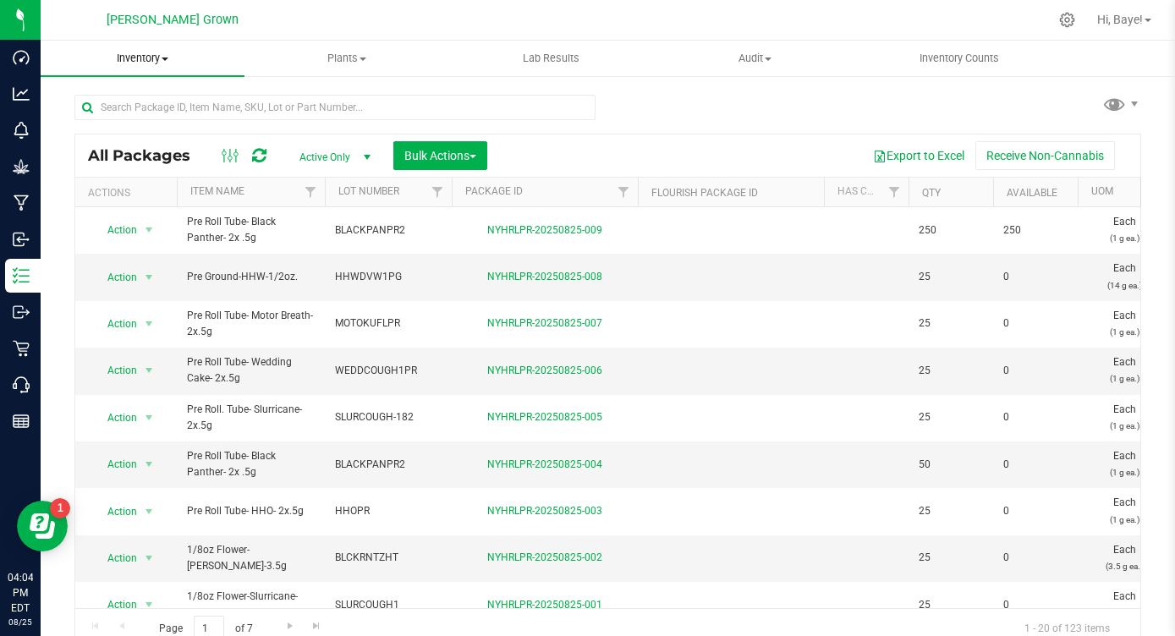
click at [140, 53] on span "Inventory" at bounding box center [143, 58] width 204 height 15
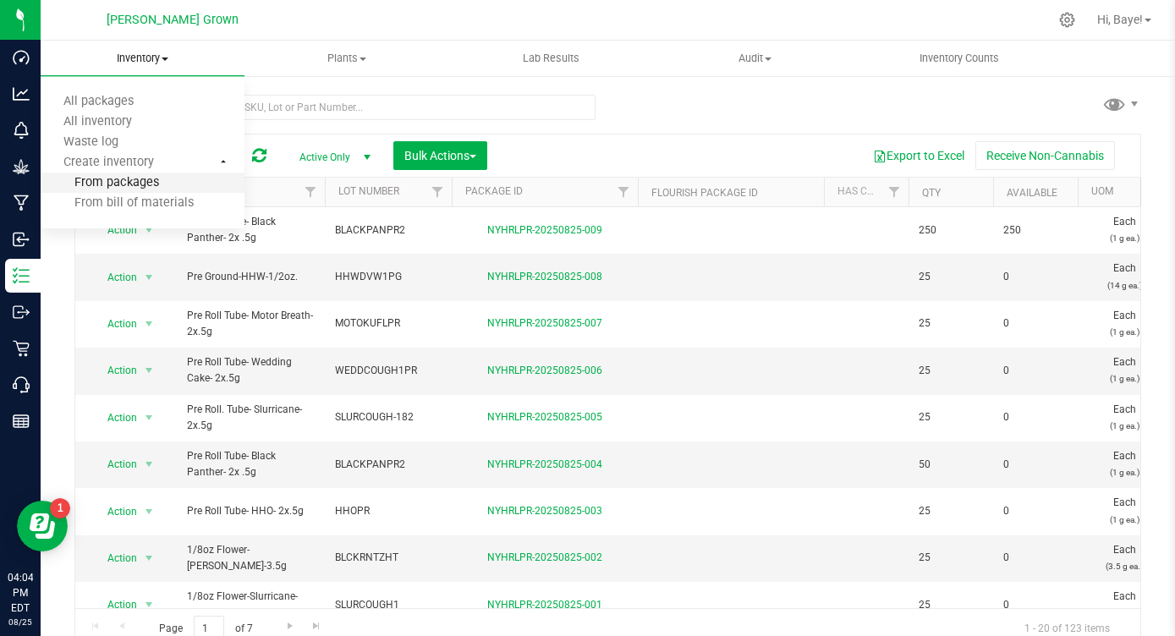
click at [107, 179] on span "From packages" at bounding box center [100, 183] width 118 height 14
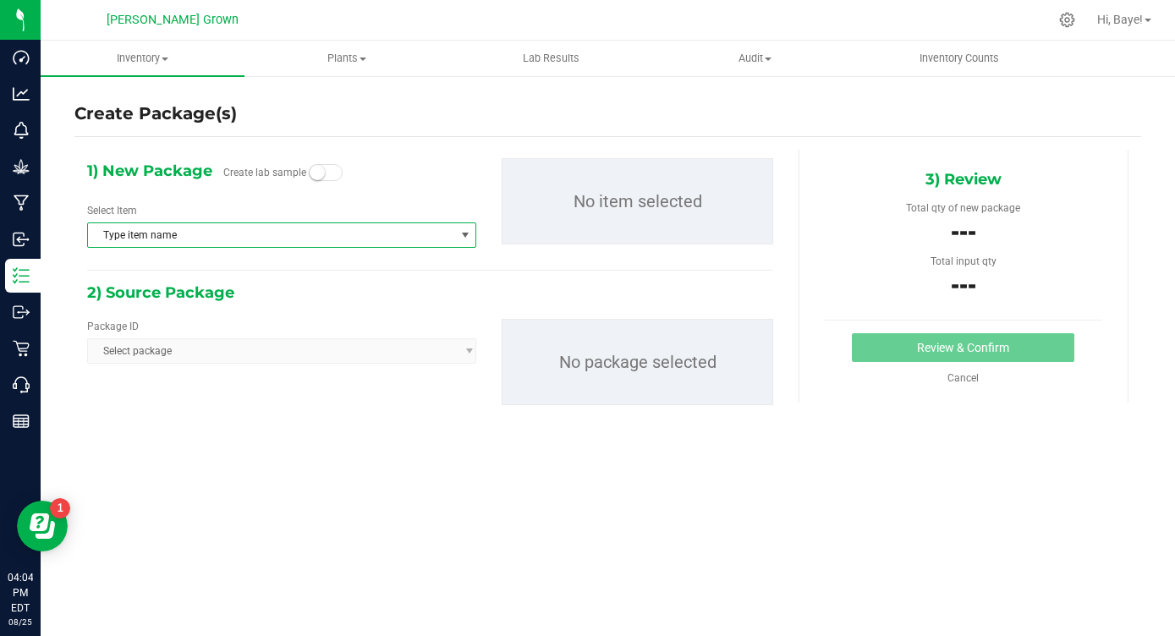
click at [248, 233] on span "Type item name" at bounding box center [271, 235] width 366 height 24
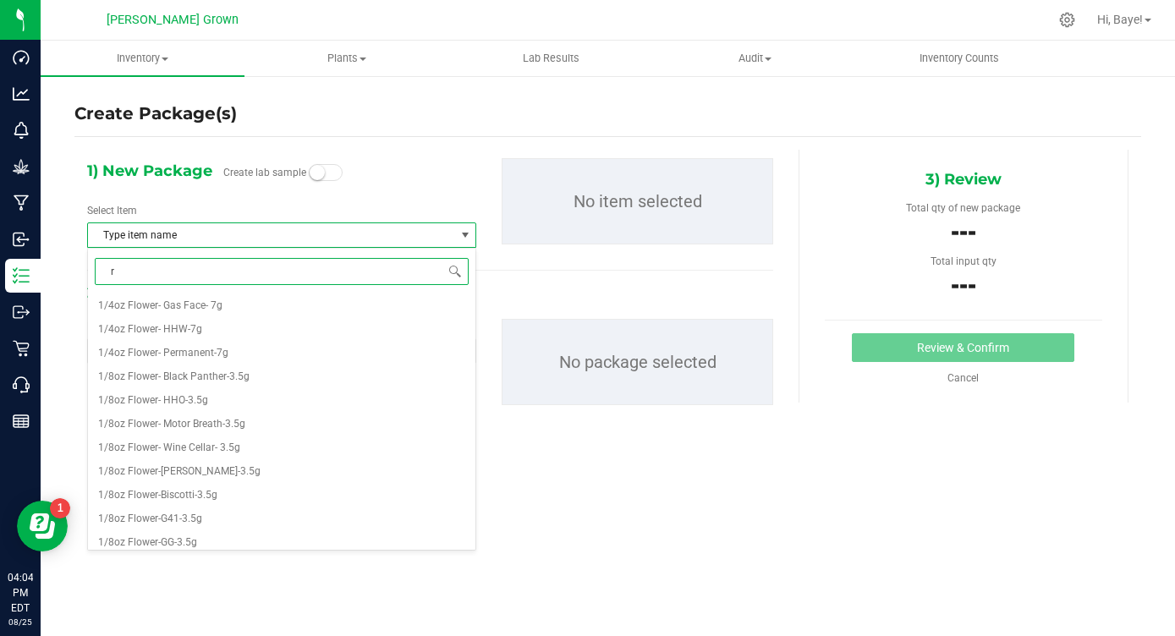
type input "rs"
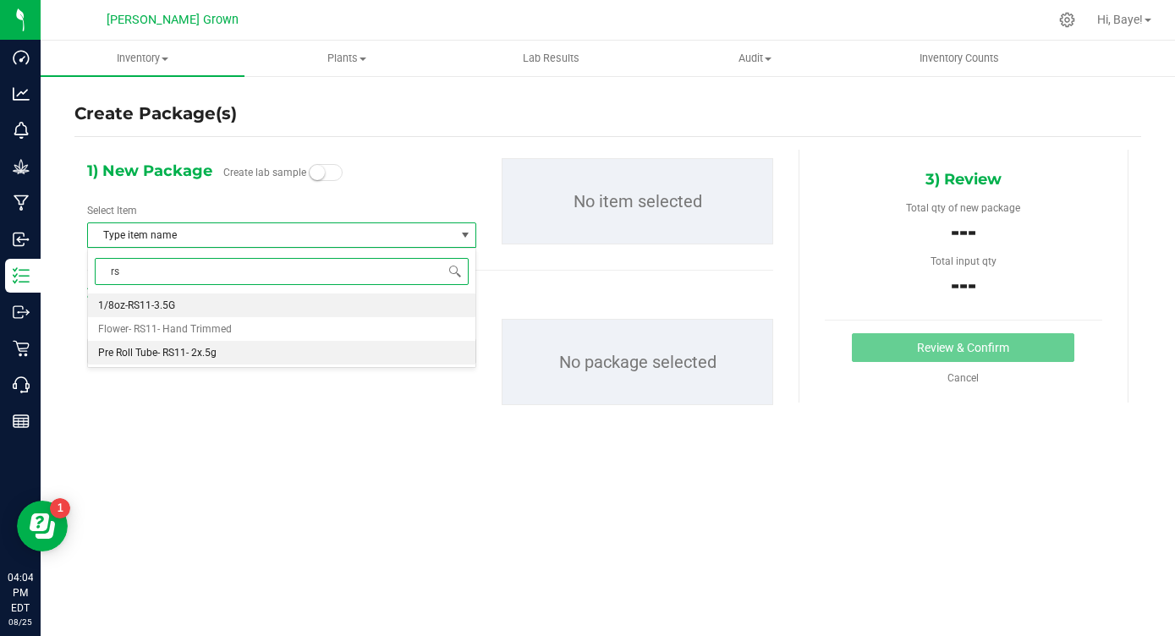
click at [227, 355] on li "Pre Roll Tube- RS11- 2x.5g" at bounding box center [282, 353] width 388 height 24
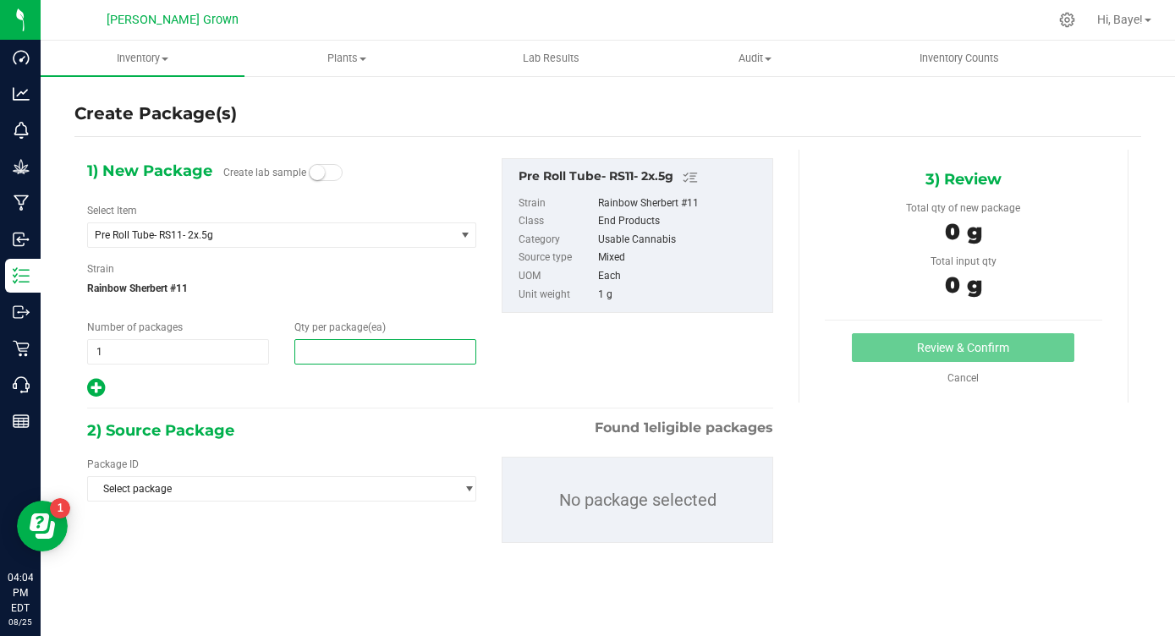
click at [330, 343] on span at bounding box center [385, 351] width 182 height 25
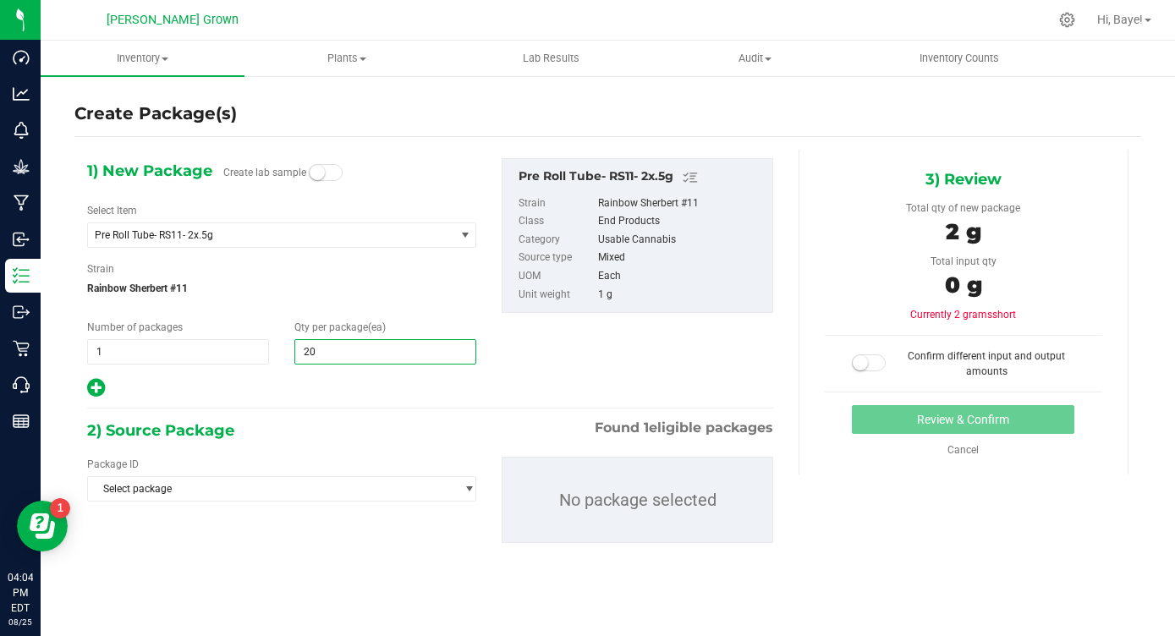
type input "200"
click at [311, 486] on span "Select package" at bounding box center [271, 489] width 366 height 24
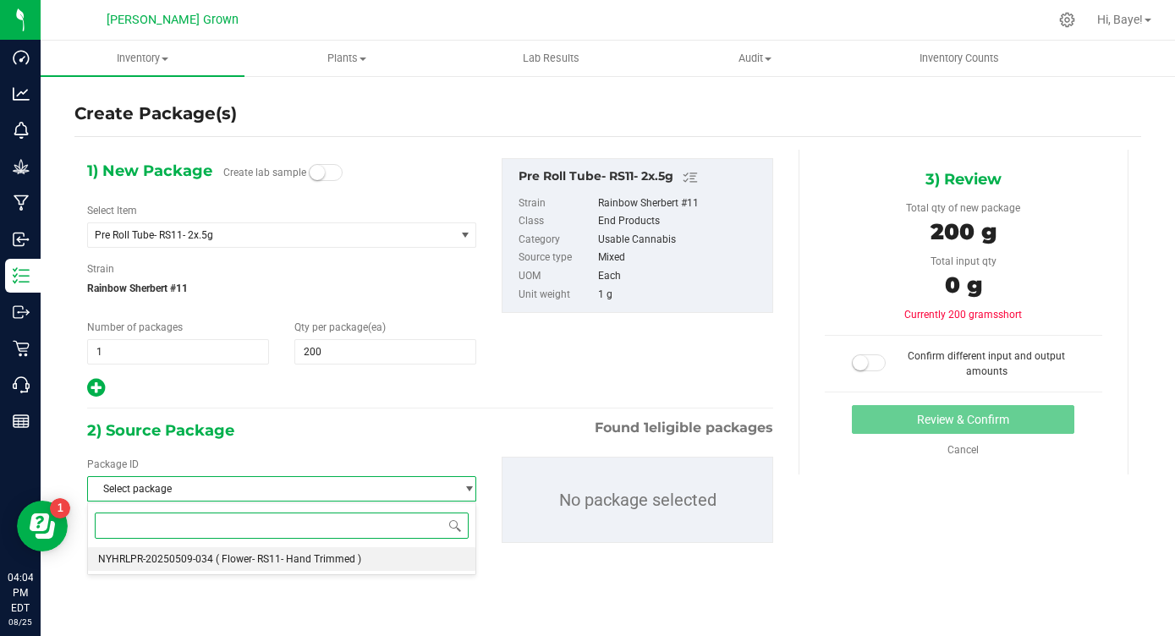
click at [296, 563] on span "( Flower- RS11- Hand Trimmed )" at bounding box center [289, 559] width 146 height 12
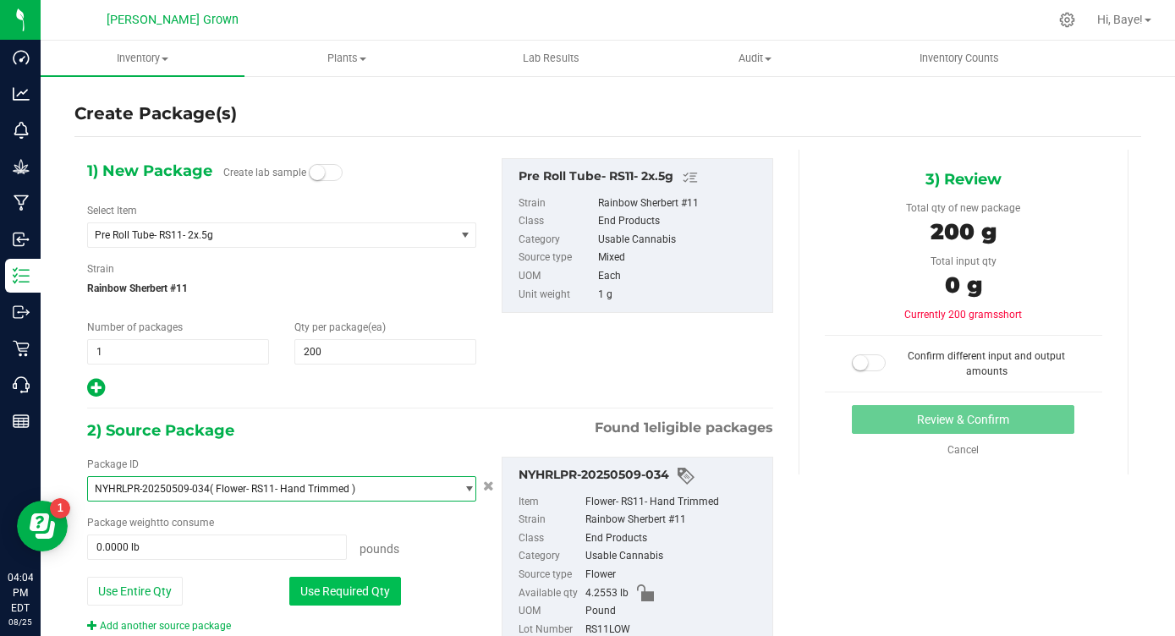
click at [327, 594] on button "Use Required Qty" at bounding box center [345, 591] width 112 height 29
type input "0.4409 lb"
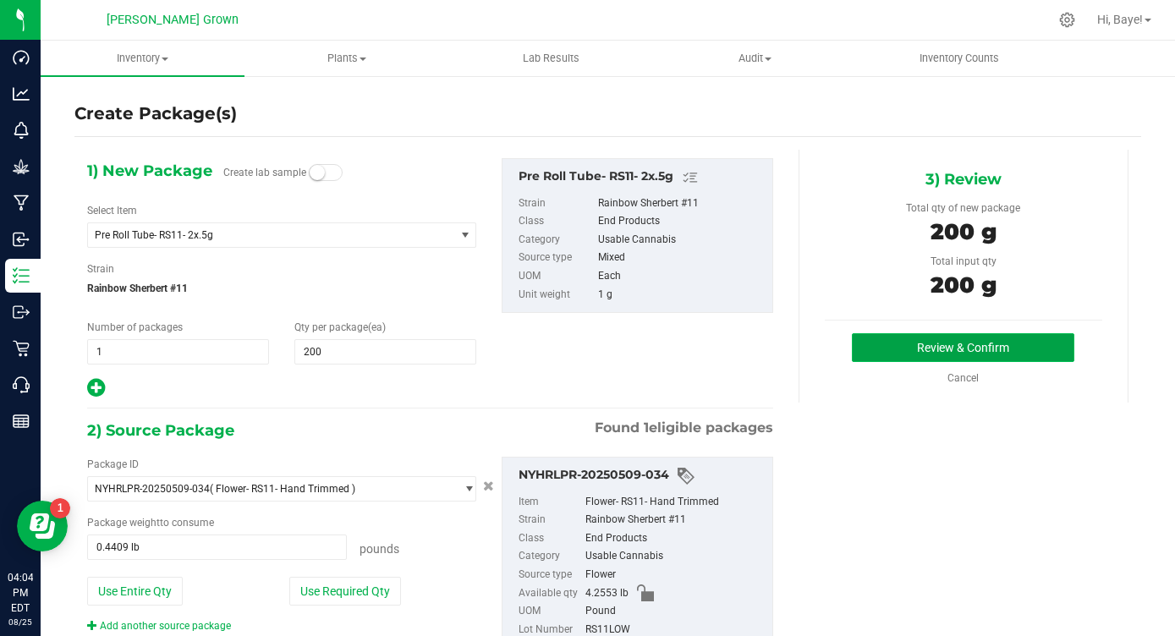
click at [903, 344] on button "Review & Confirm" at bounding box center [963, 347] width 223 height 29
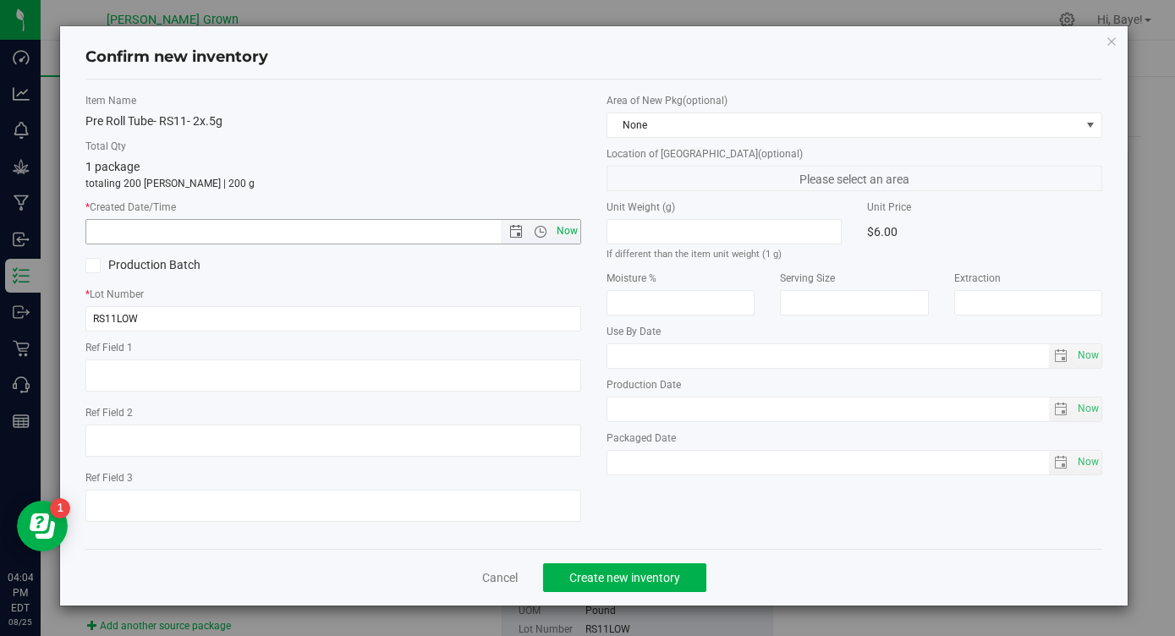
click at [569, 230] on span "Now" at bounding box center [567, 231] width 29 height 25
type input "[DATE] 4:05 PM"
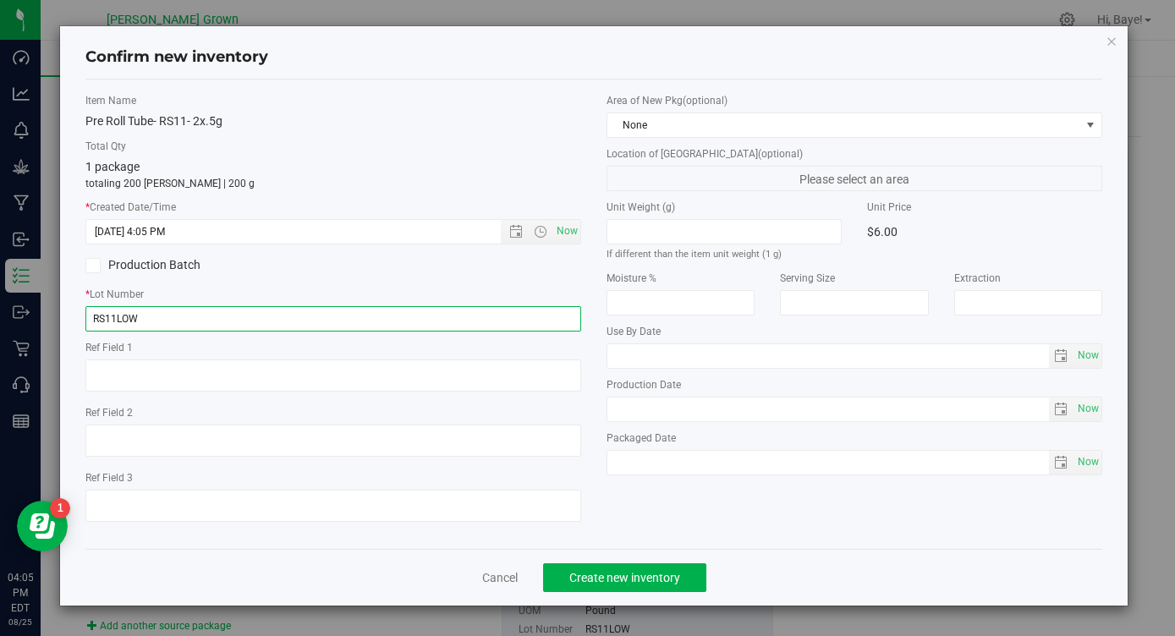
click at [266, 312] on input "RS11LOW" at bounding box center [333, 318] width 496 height 25
type input "RS11LOWPR"
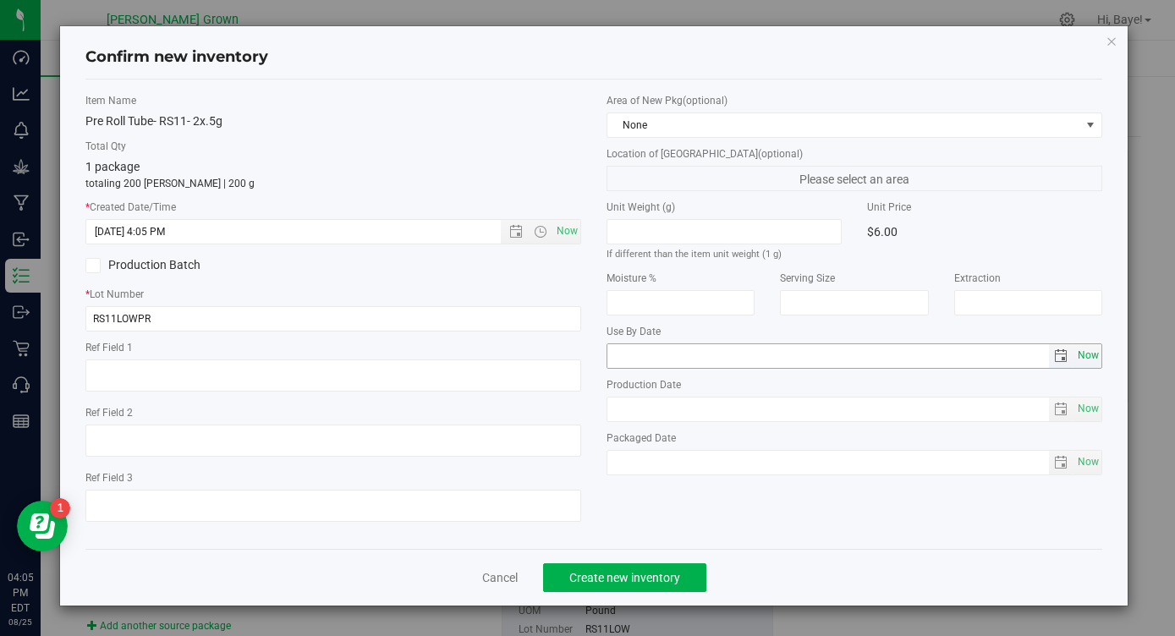
click at [1087, 361] on span "Now" at bounding box center [1088, 356] width 29 height 25
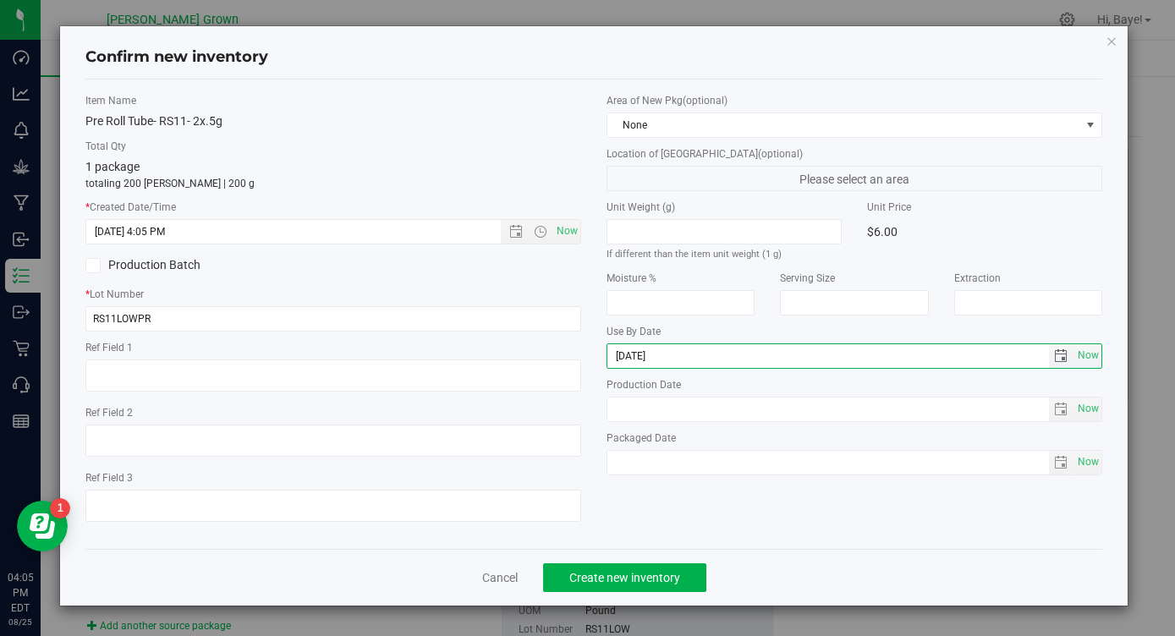
click at [636, 356] on input "[DATE]" at bounding box center [828, 356] width 442 height 24
type input "[DATE]"
click at [1087, 452] on span "Now" at bounding box center [1088, 462] width 29 height 25
type input "[DATE]"
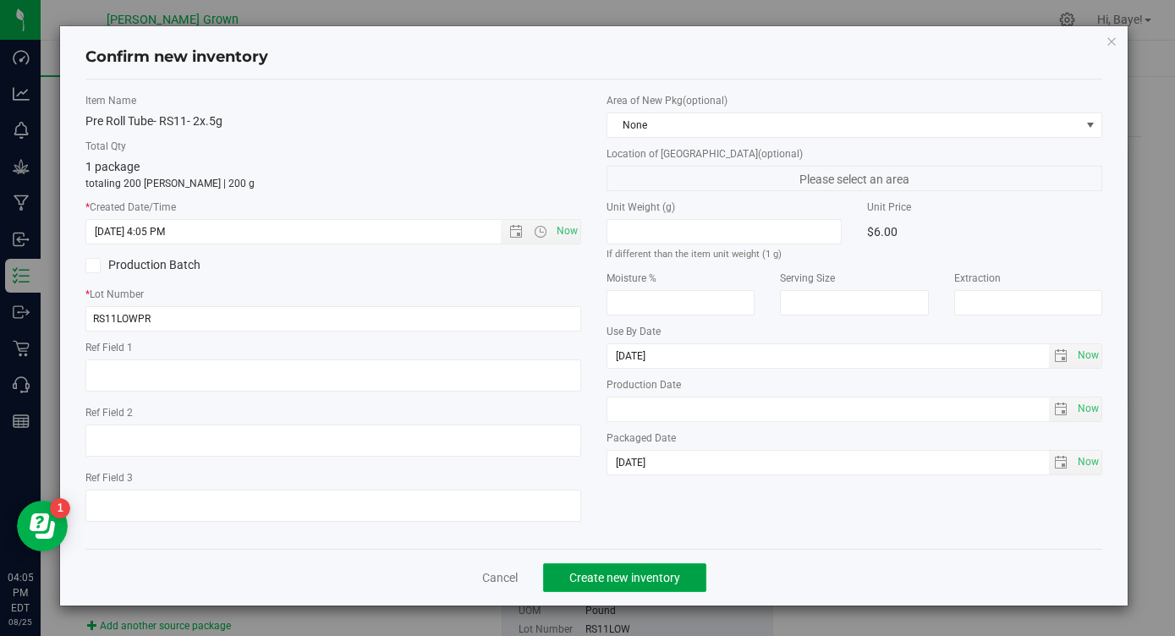
click at [656, 573] on span "Create new inventory" at bounding box center [624, 578] width 111 height 14
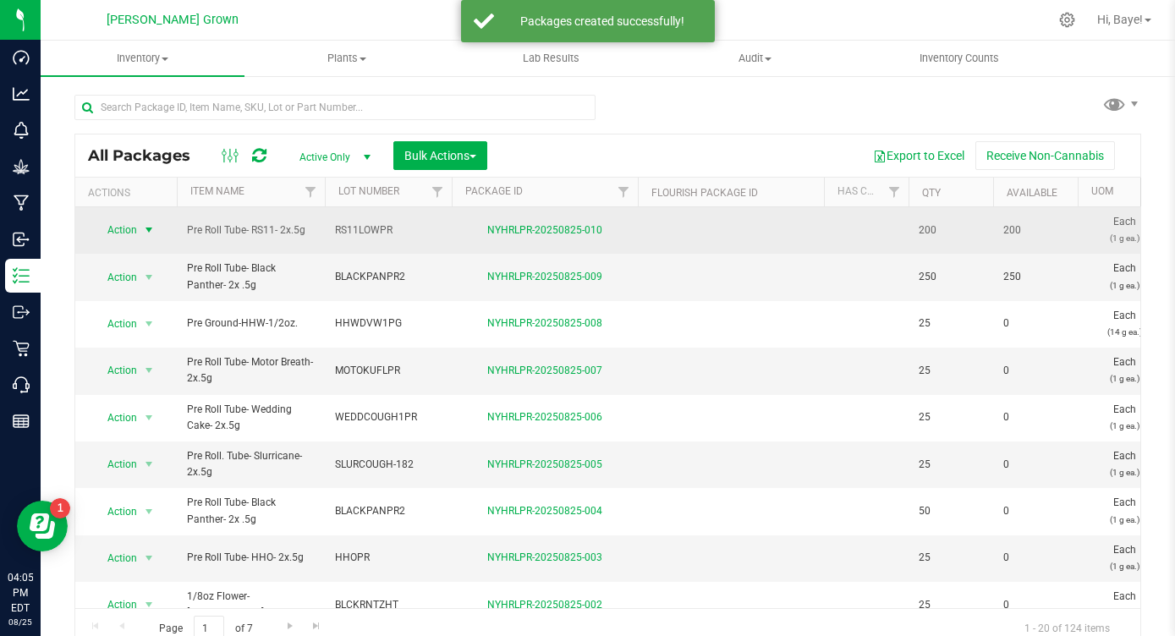
click at [143, 228] on span "select" at bounding box center [149, 230] width 14 height 14
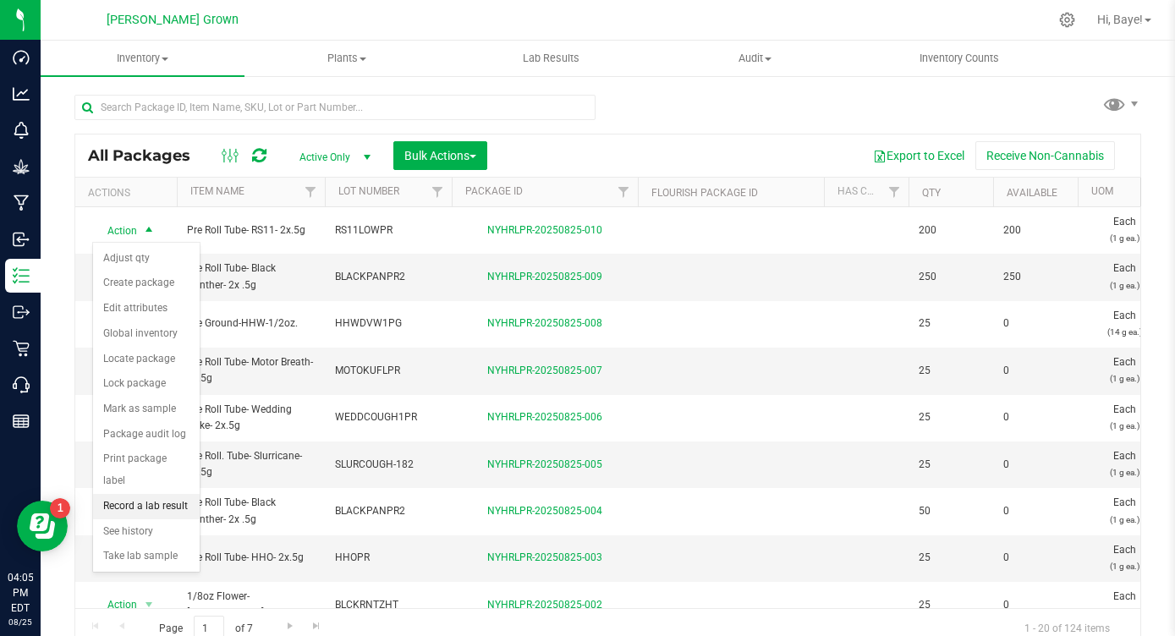
click at [137, 494] on li "Record a lab result" at bounding box center [146, 506] width 107 height 25
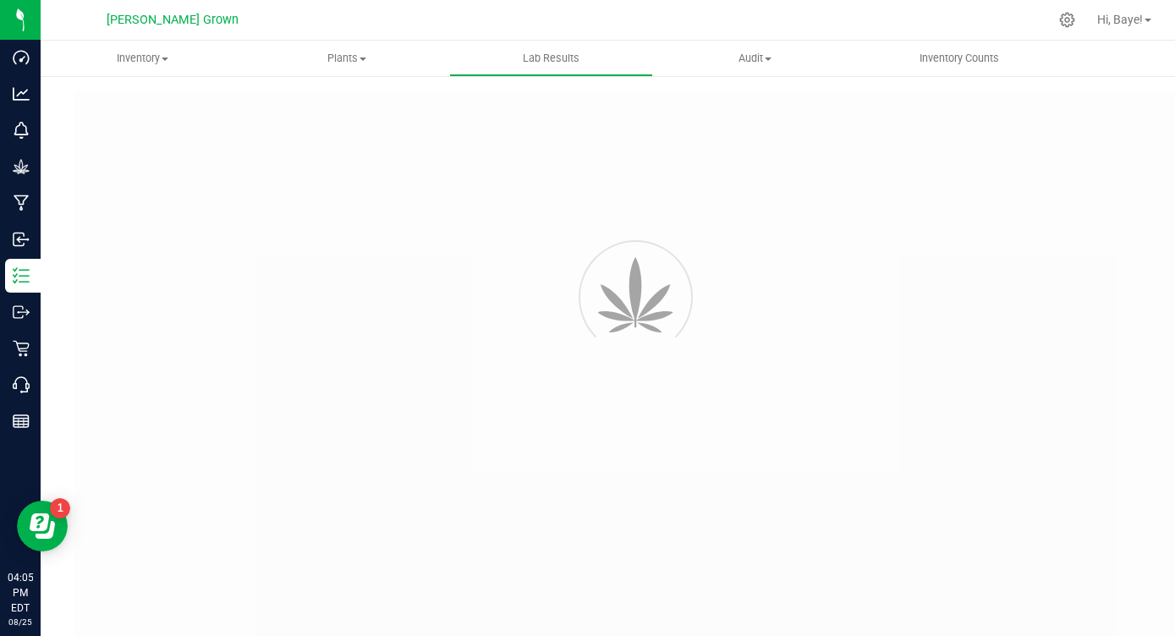
type input "NYHRLPR-20250825-010"
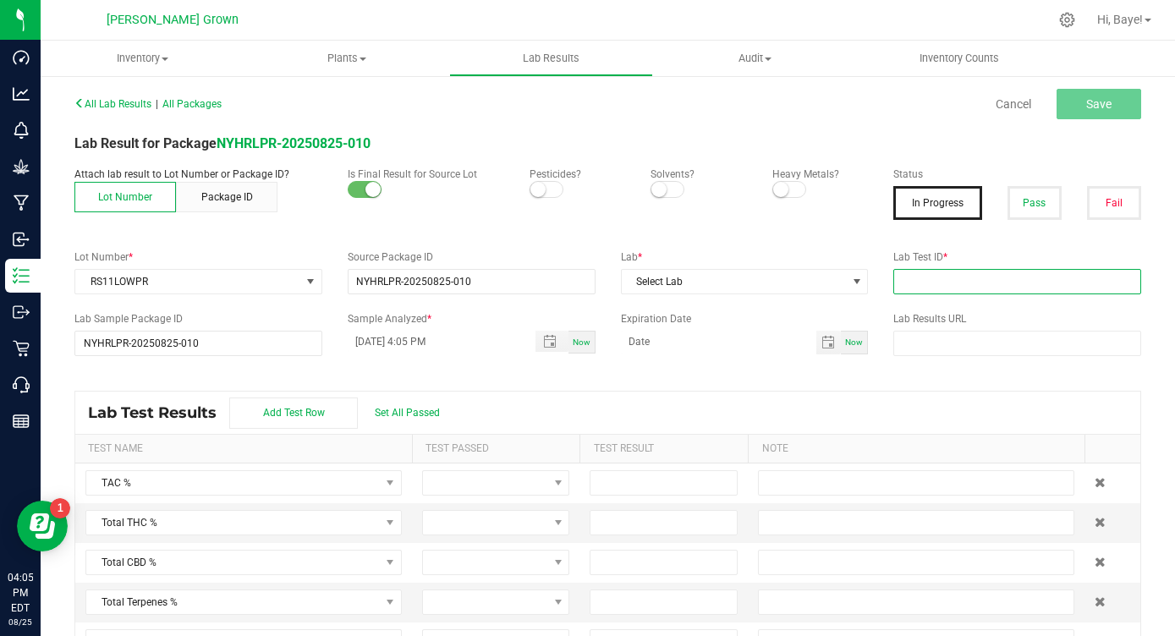
click at [912, 277] on input "text" at bounding box center [1017, 281] width 248 height 25
paste input "AL41227006-002"
type input "AL41227006-002"
click at [794, 289] on span "Select Lab" at bounding box center [734, 282] width 225 height 24
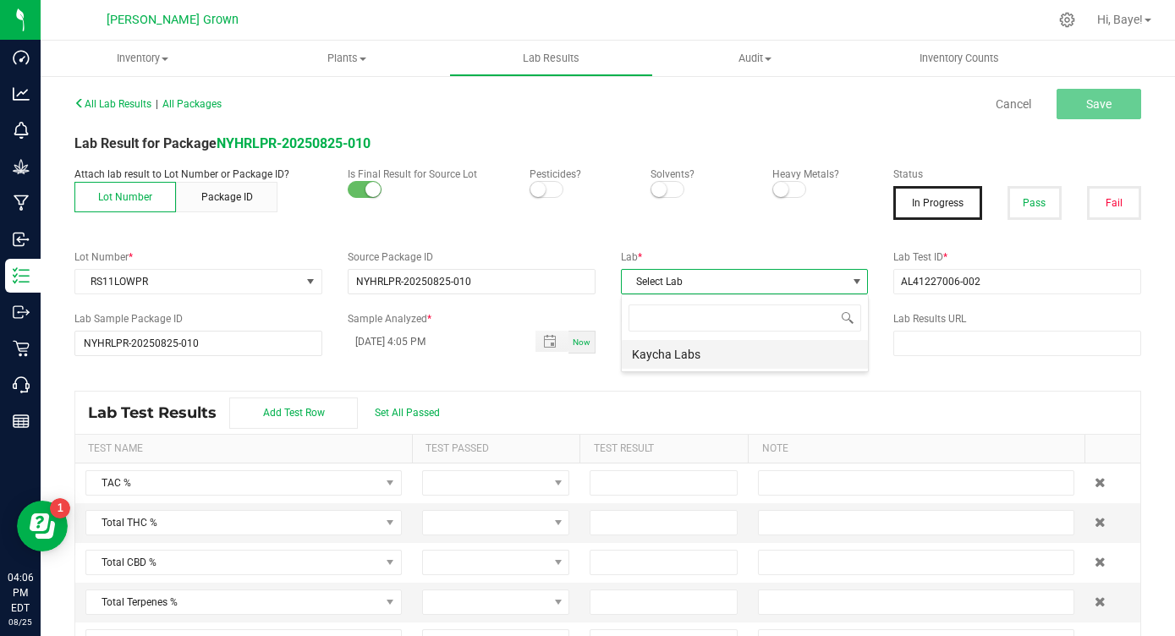
scroll to position [25, 247]
click at [737, 346] on li "Kaycha Labs" at bounding box center [745, 354] width 246 height 29
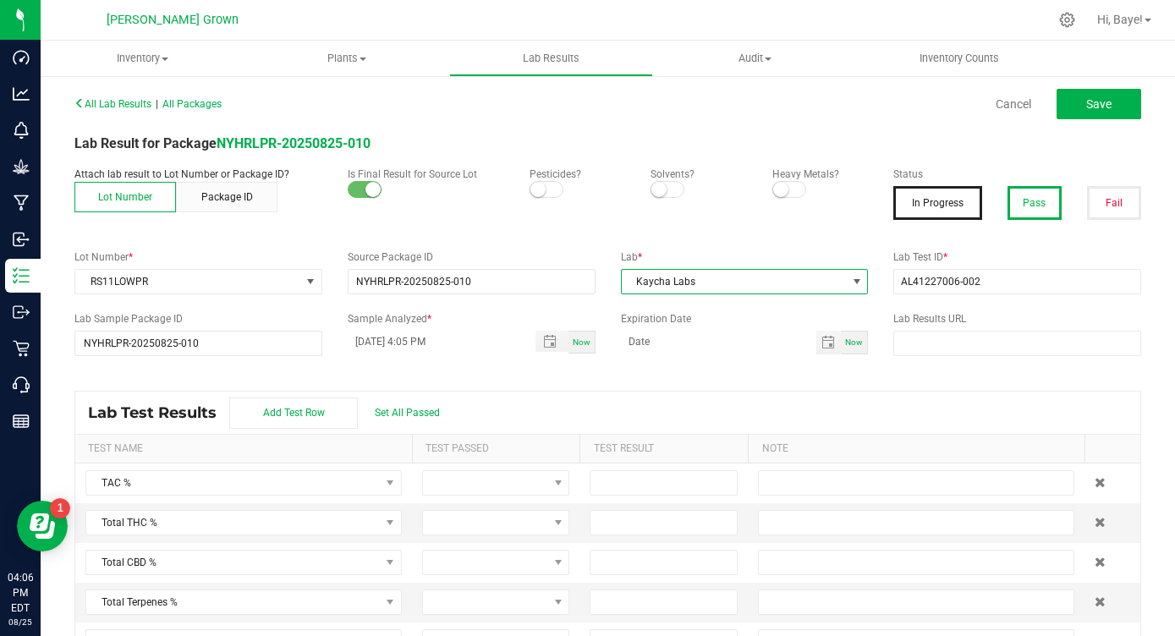
click at [1039, 205] on button "Pass" at bounding box center [1035, 203] width 54 height 34
click at [784, 187] on small at bounding box center [780, 189] width 15 height 15
click at [541, 185] on small at bounding box center [537, 189] width 15 height 15
click at [411, 410] on span "Set All Passed" at bounding box center [407, 413] width 65 height 12
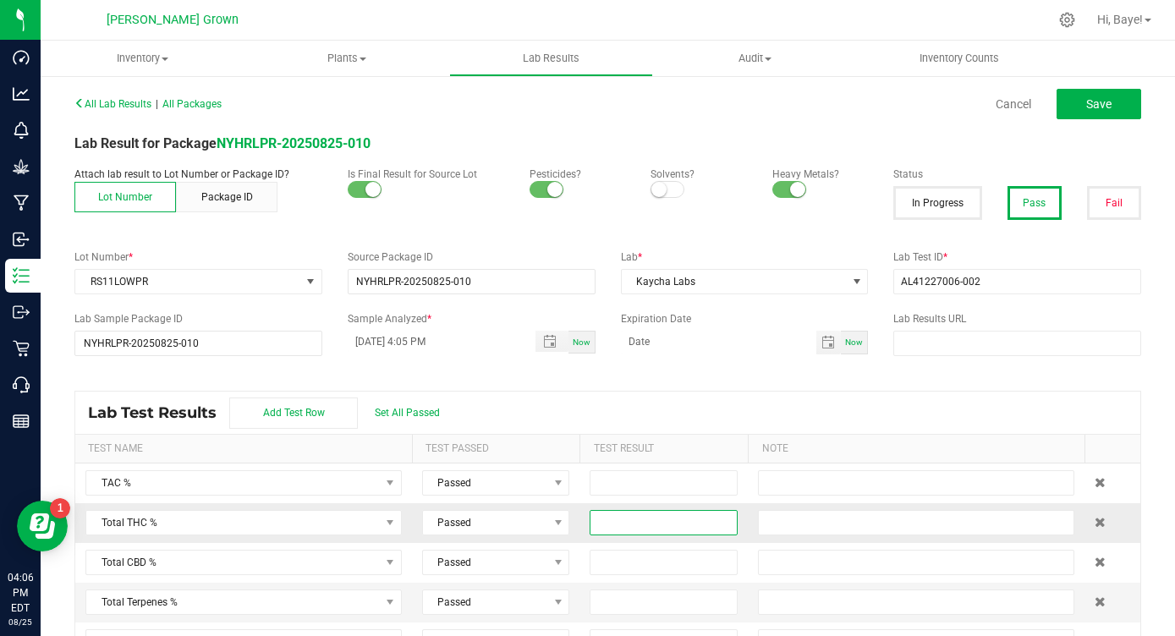
click at [668, 525] on input at bounding box center [664, 523] width 146 height 24
type input "27.7700"
click at [741, 376] on div "All Lab Results | All Packages Cancel Save Lab Result for Package NYHRLPR-20250…" at bounding box center [607, 372] width 1067 height 563
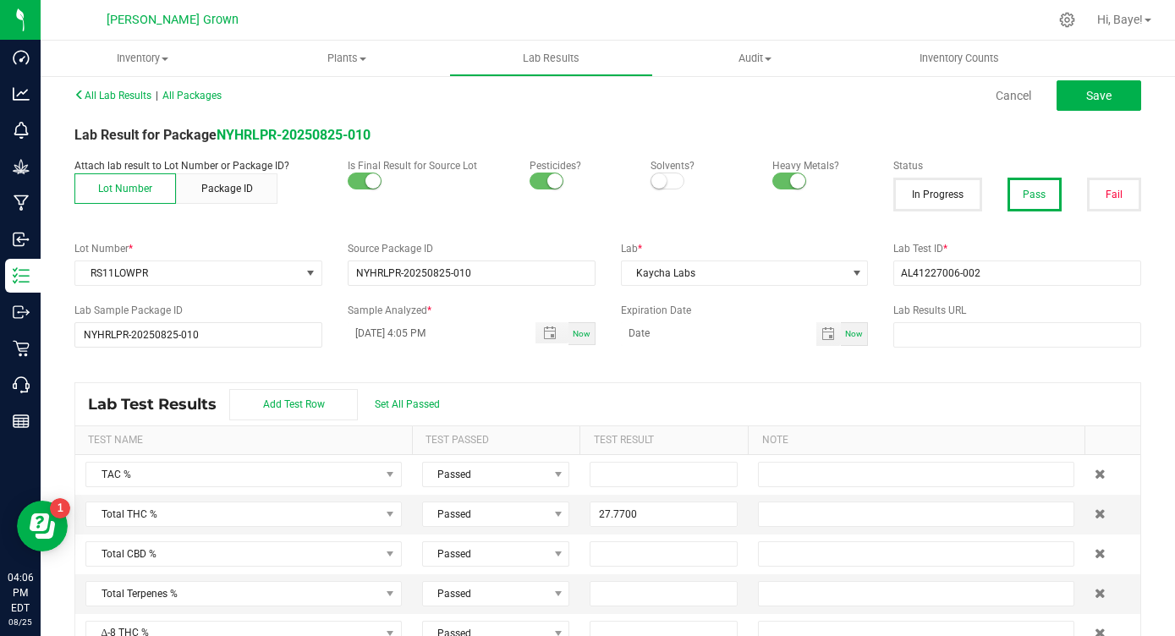
scroll to position [0, 0]
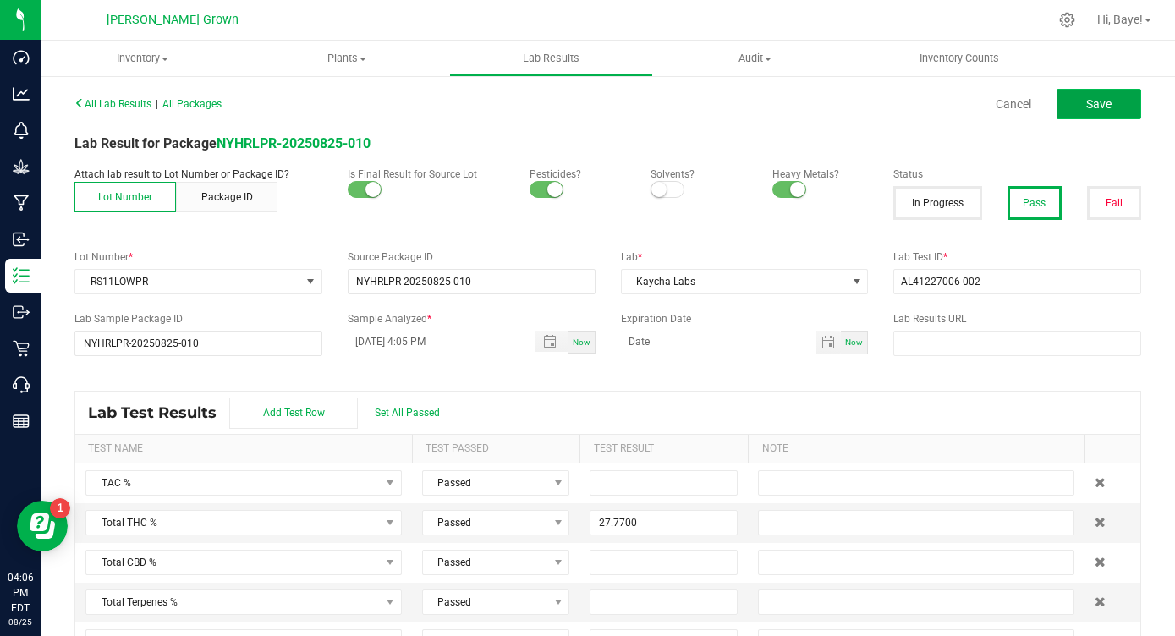
click at [1115, 96] on button "Save" at bounding box center [1099, 104] width 85 height 30
type input "27.7700"
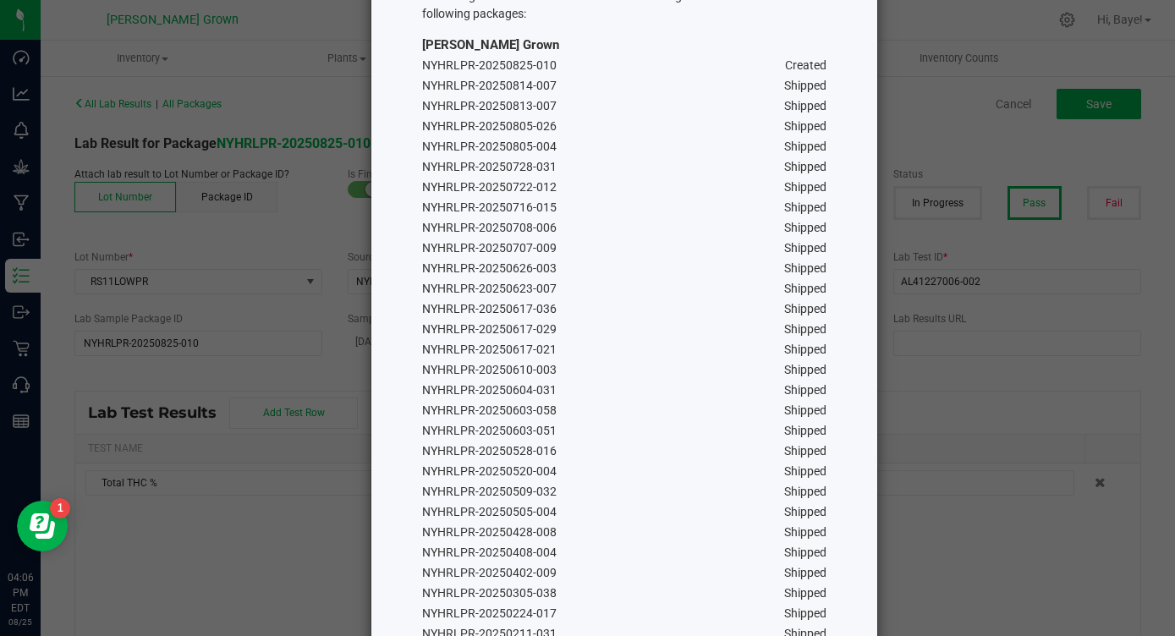
scroll to position [293, 0]
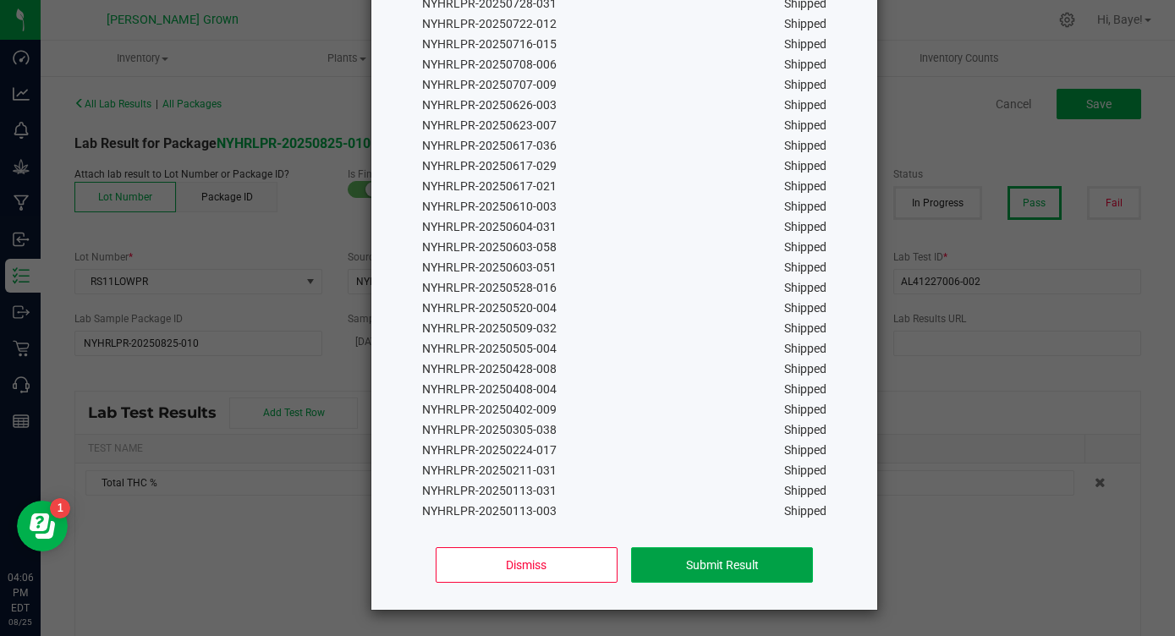
click at [719, 569] on button "Submit Result" at bounding box center [722, 565] width 182 height 36
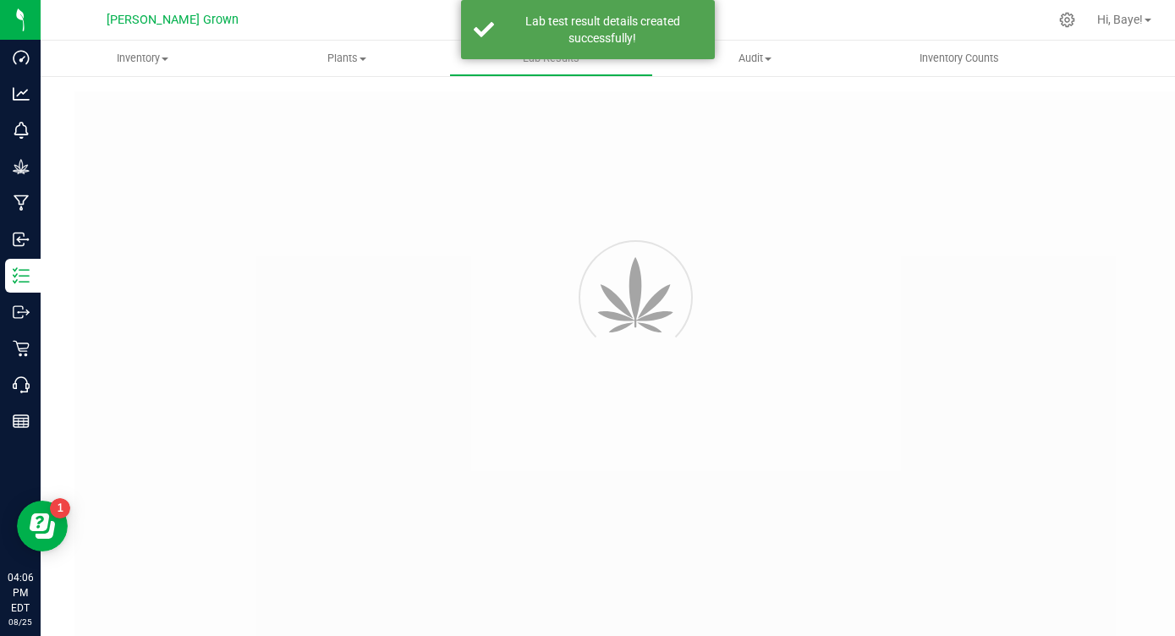
type input "NYHRLPR-20250825-010"
type input "AL41227006-002"
type input "NYHRLPR-20250825-010"
type input "[DATE] 4:05 PM"
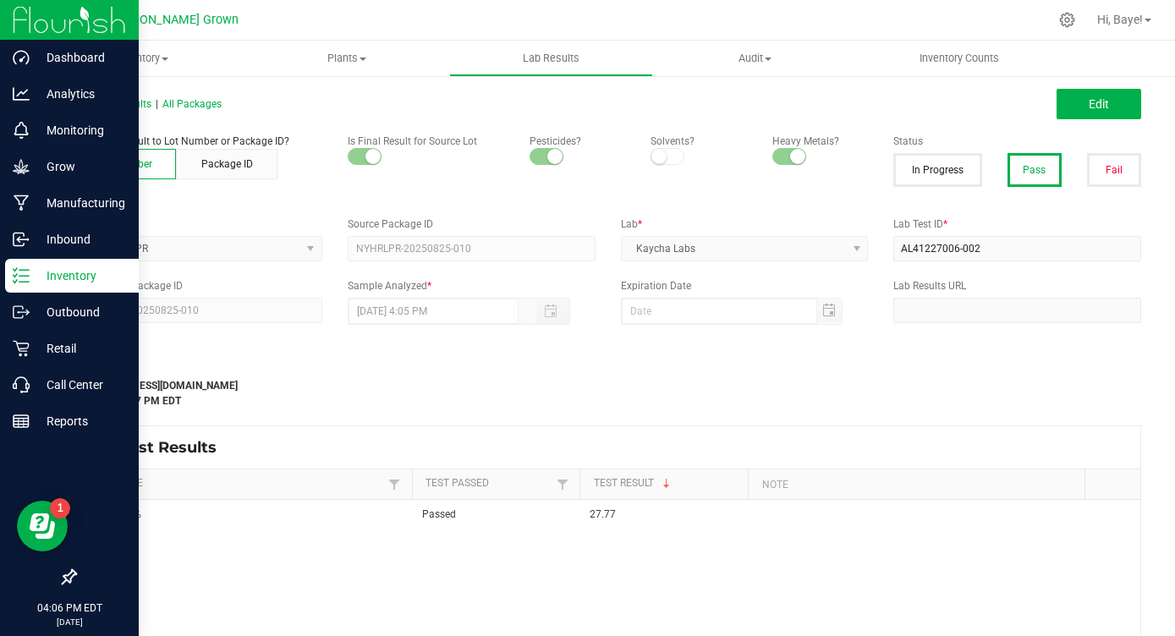
click at [82, 270] on p "Inventory" at bounding box center [81, 276] width 102 height 20
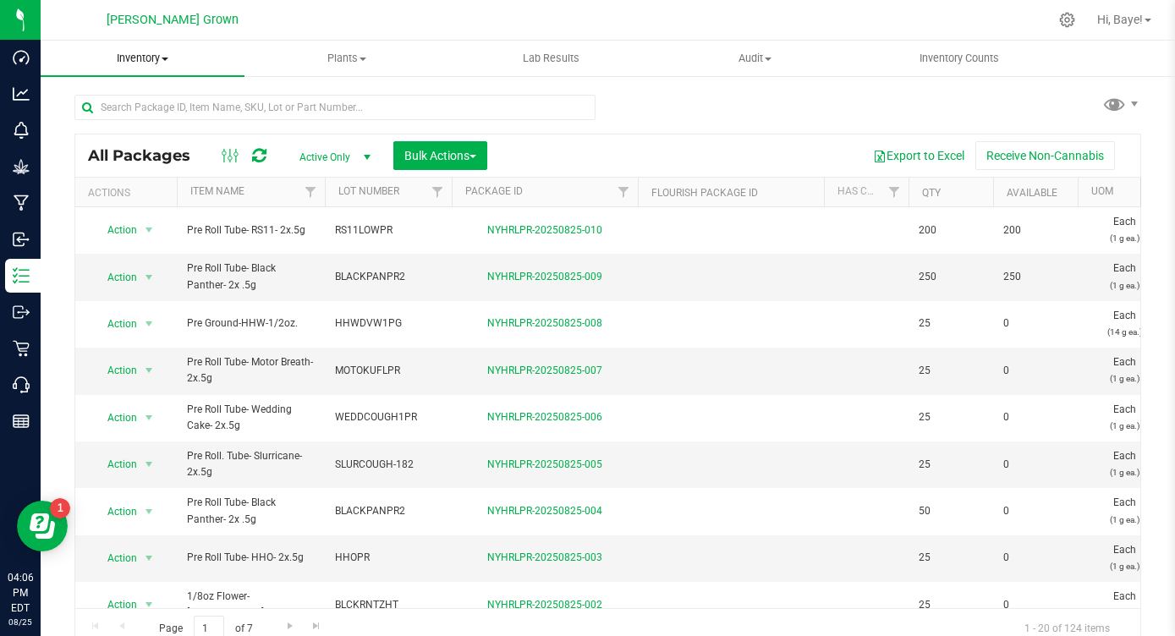
click at [158, 53] on span "Inventory" at bounding box center [143, 58] width 204 height 15
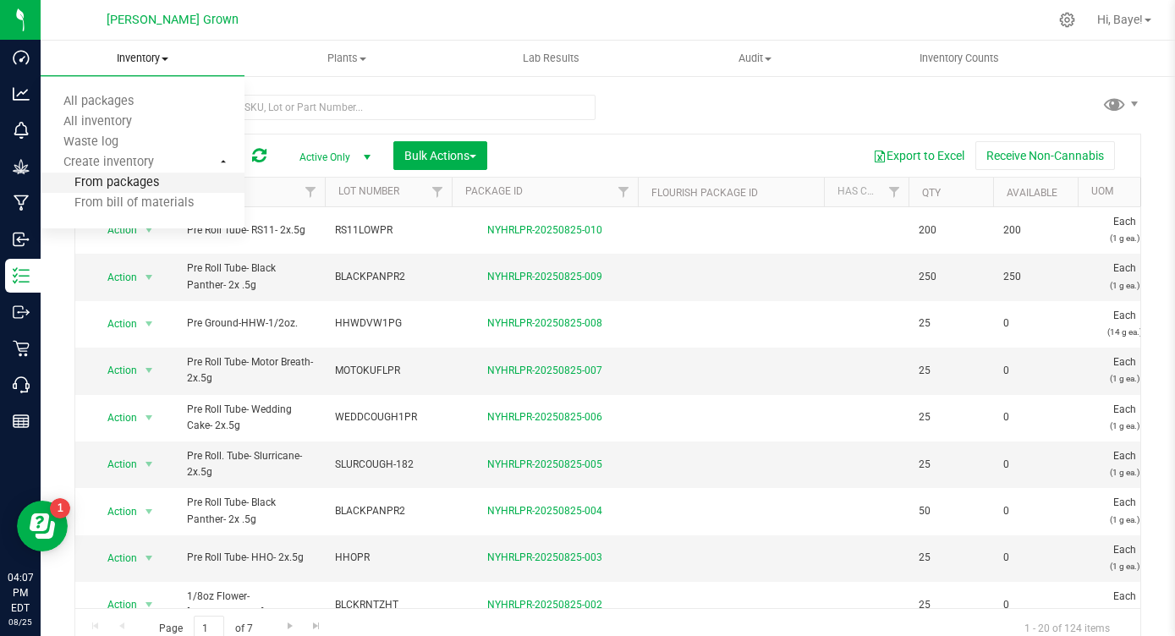
click at [127, 188] on span "From packages" at bounding box center [100, 183] width 118 height 14
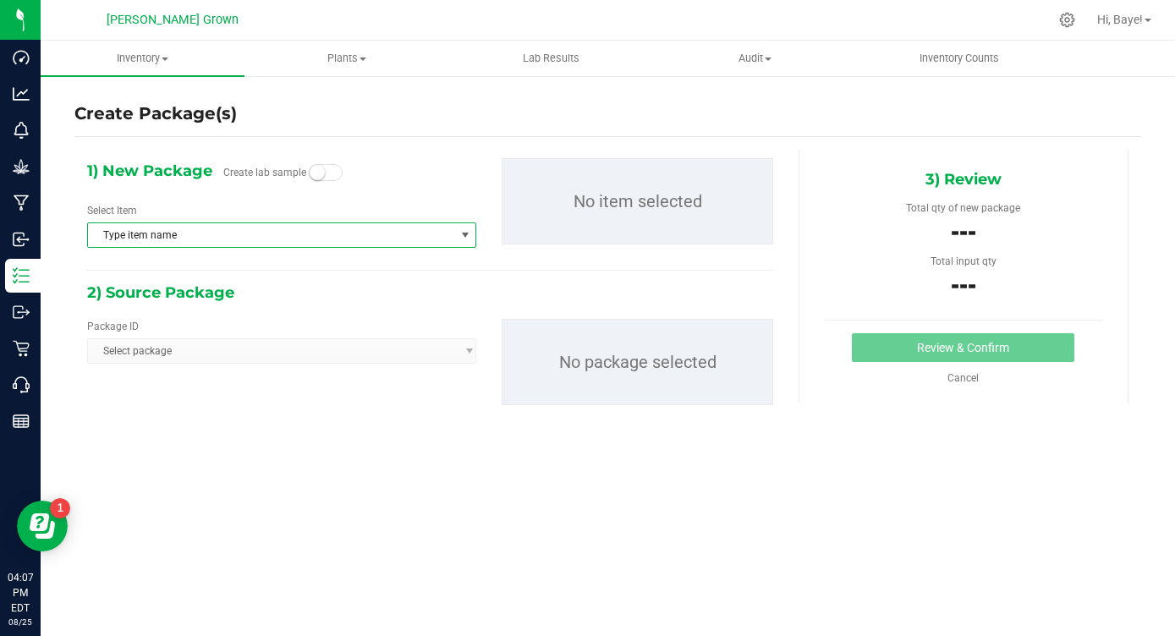
click at [173, 238] on span "Type item name" at bounding box center [271, 235] width 366 height 24
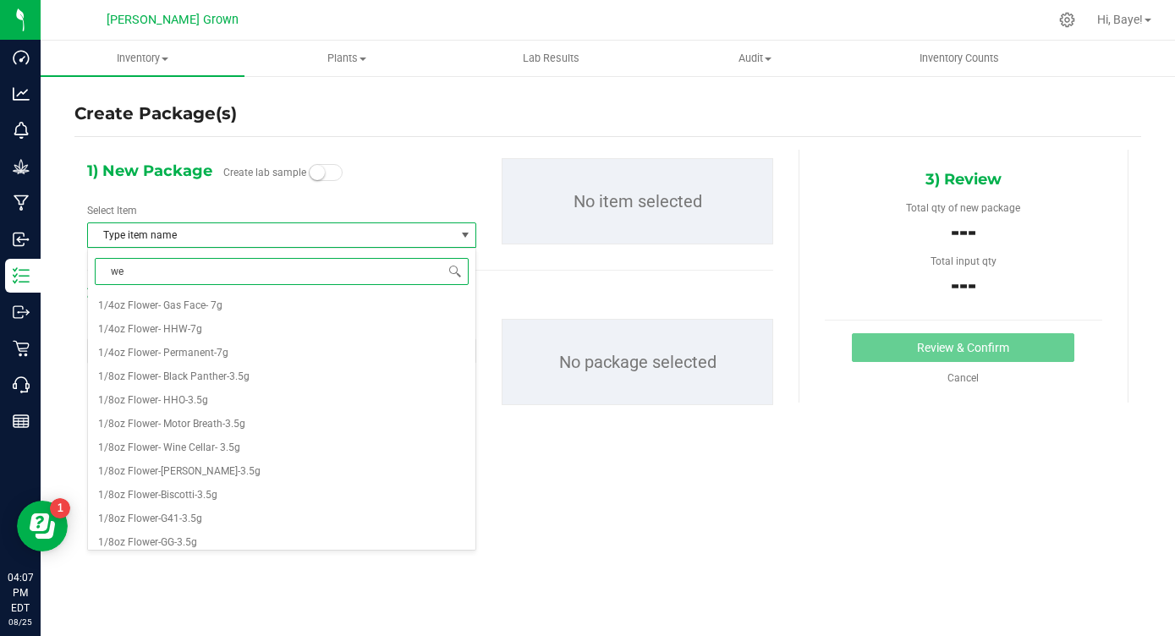
type input "wed"
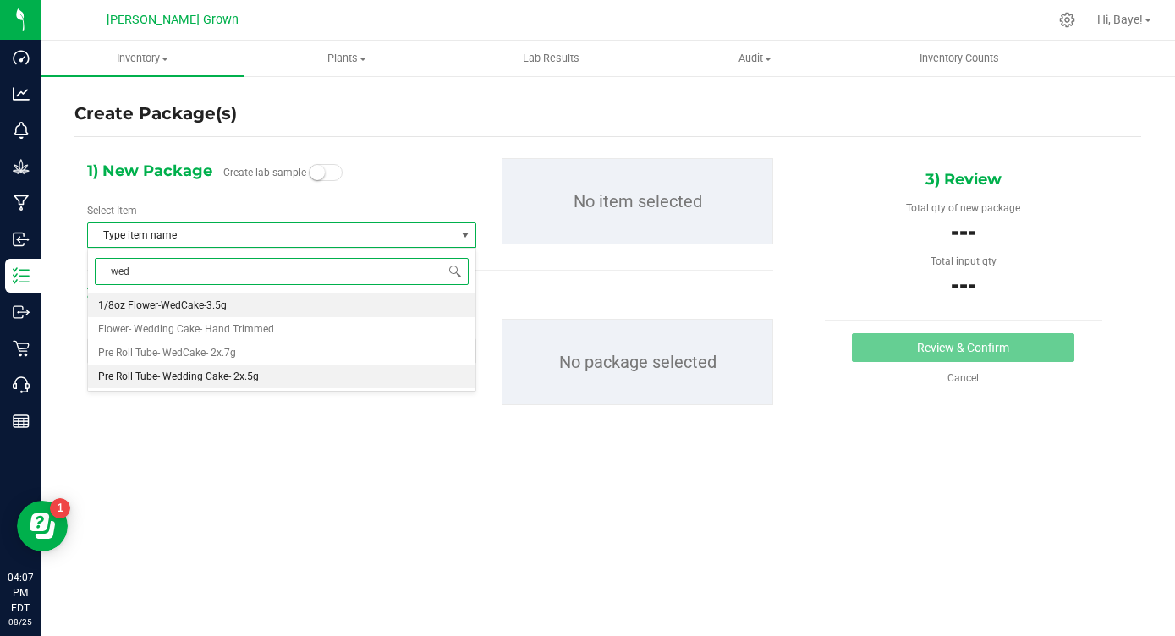
click at [219, 372] on span "Pre Roll Tube- Wedding Cake- 2x.5g" at bounding box center [178, 377] width 161 height 12
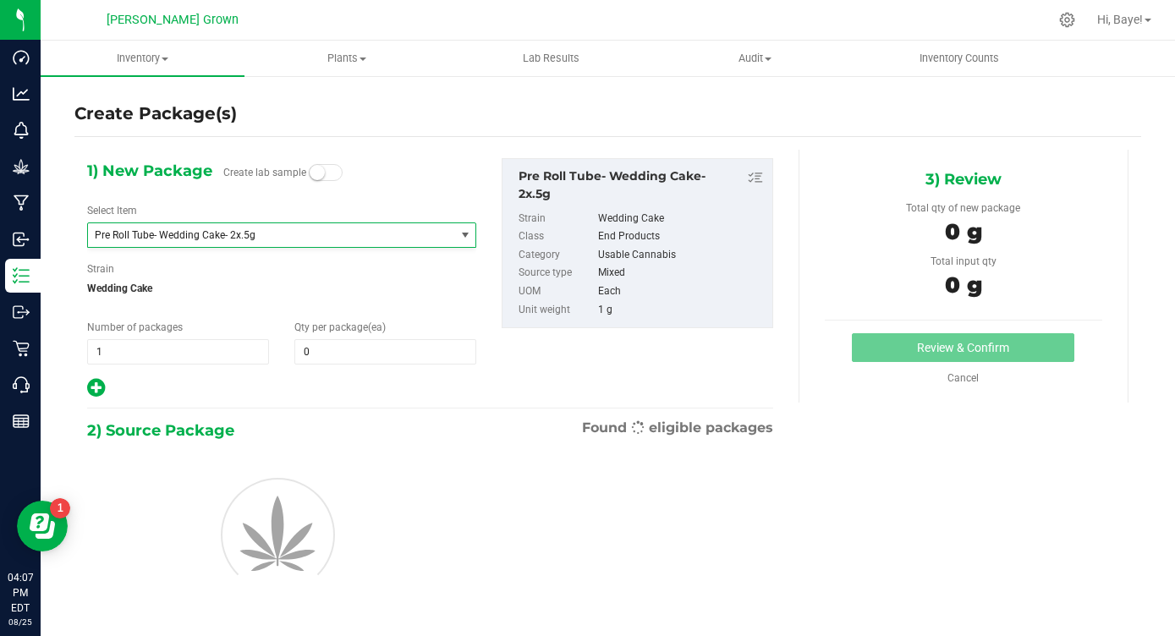
scroll to position [1374, 0]
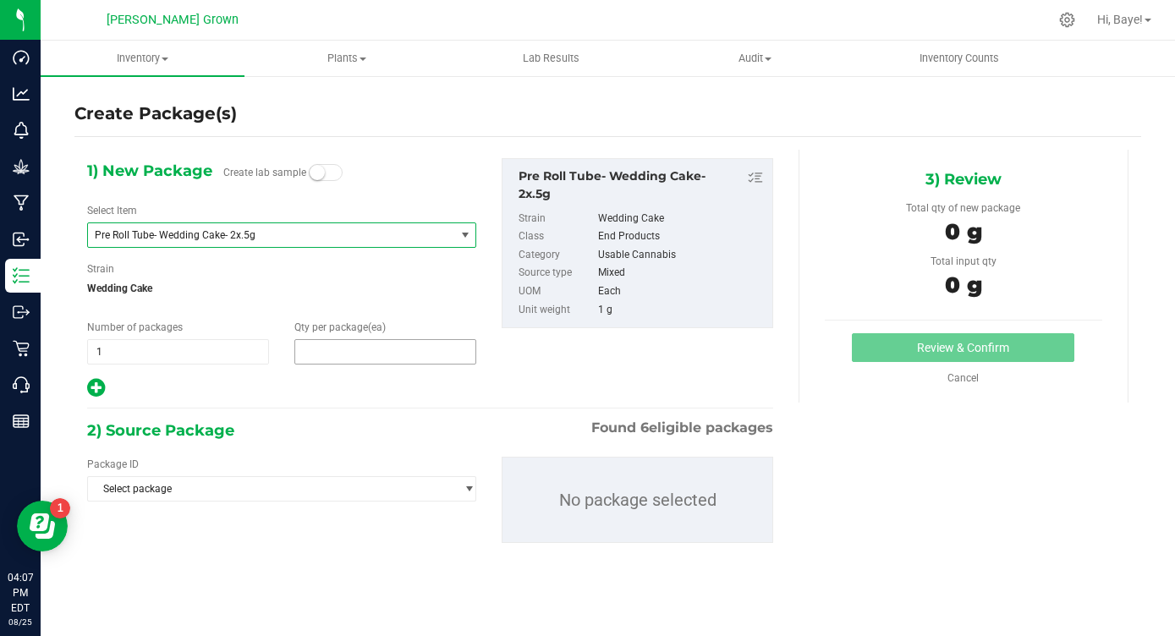
click at [347, 351] on span at bounding box center [385, 351] width 182 height 25
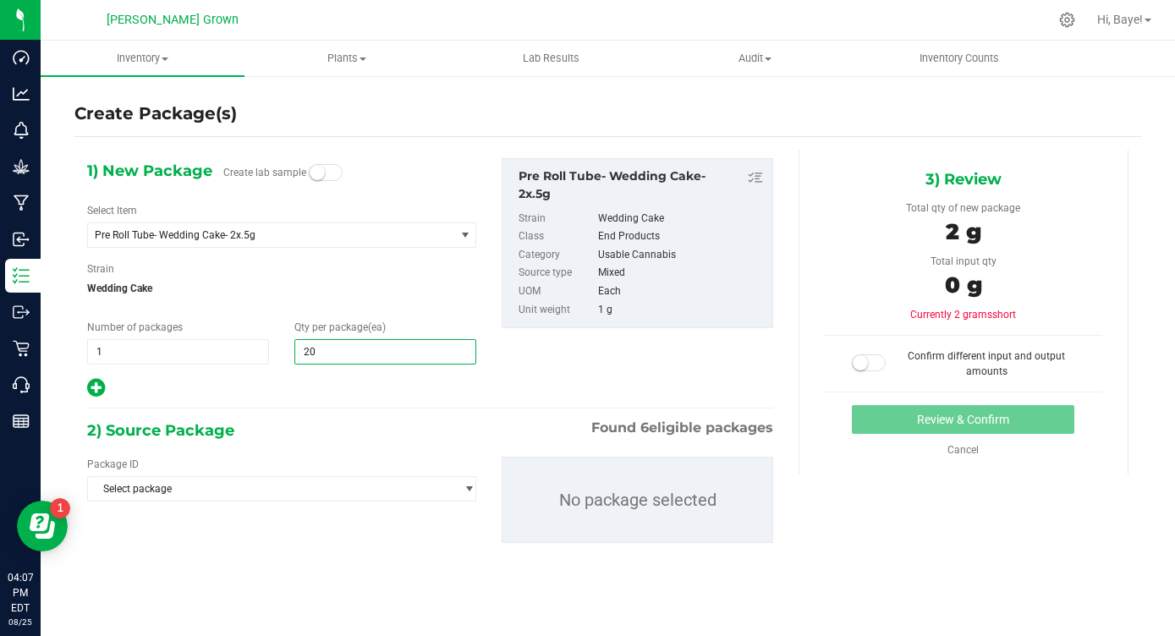
type input "200"
click at [215, 493] on span "Select package" at bounding box center [271, 489] width 366 height 24
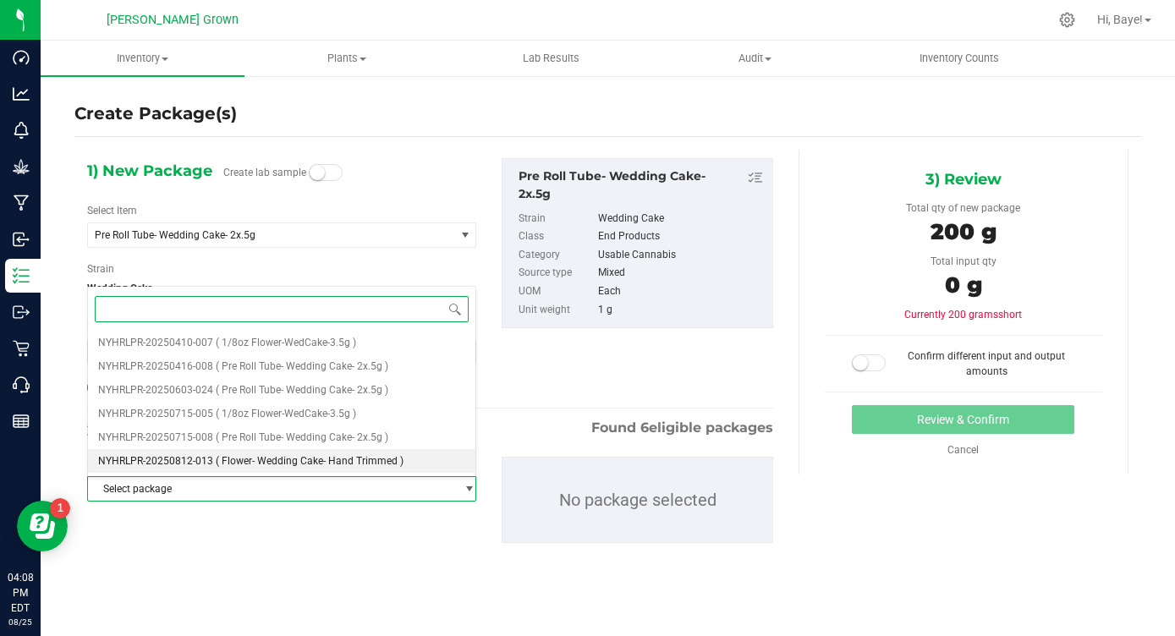
click at [304, 459] on span "( Flower- Wedding Cake- Hand Trimmed )" at bounding box center [310, 461] width 188 height 12
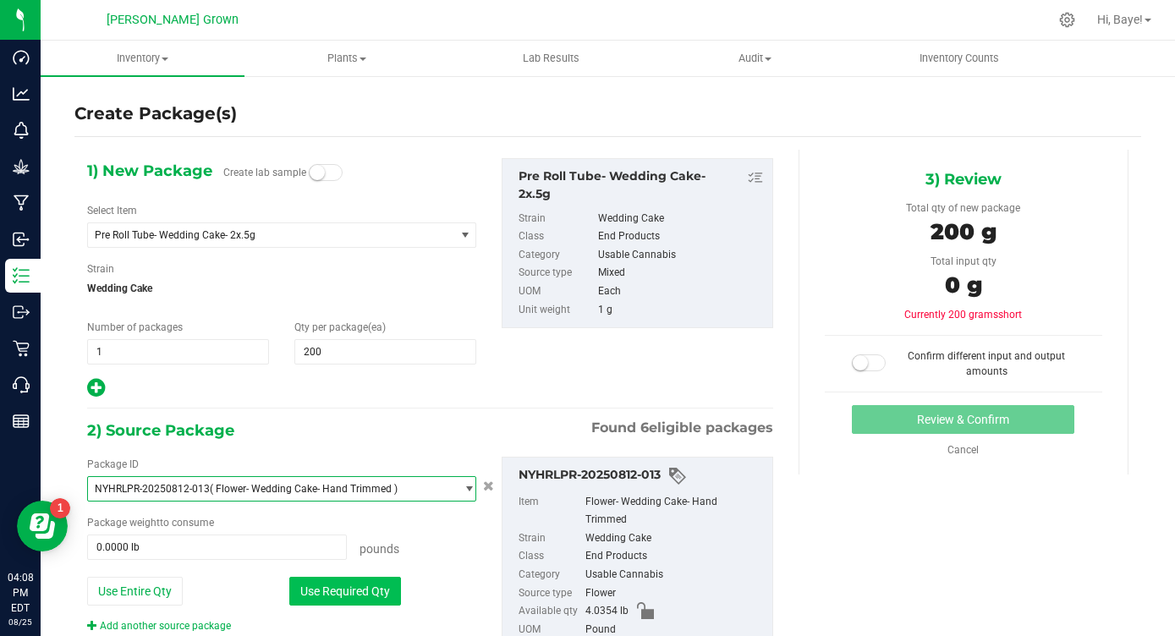
click at [339, 595] on button "Use Required Qty" at bounding box center [345, 591] width 112 height 29
type input "0.4409 lb"
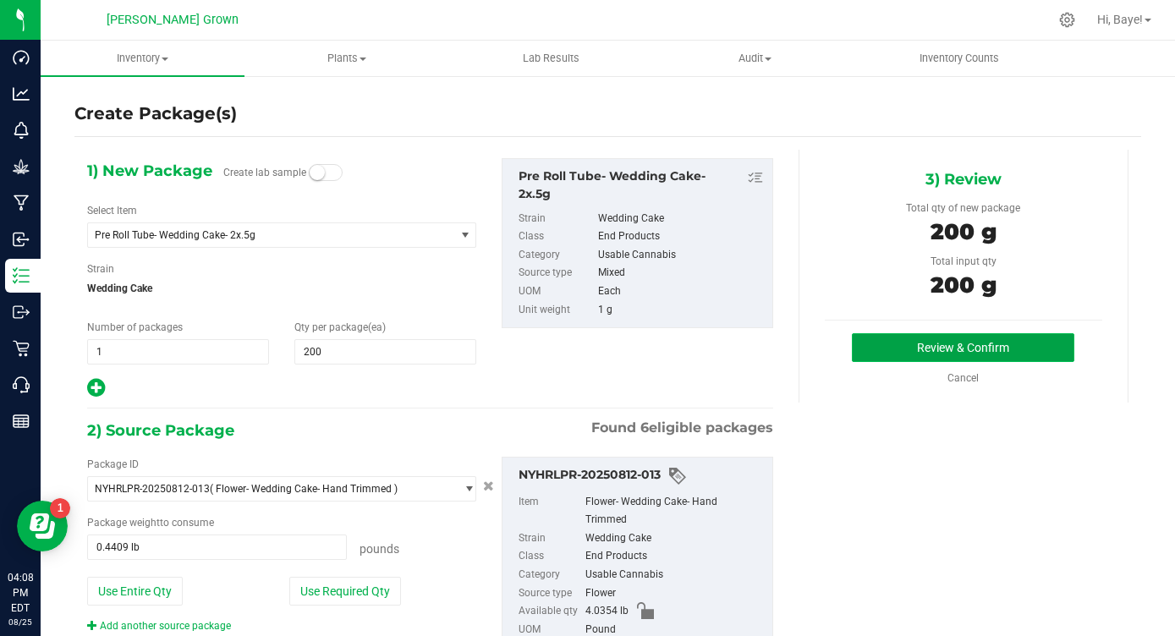
click at [918, 338] on button "Review & Confirm" at bounding box center [963, 347] width 223 height 29
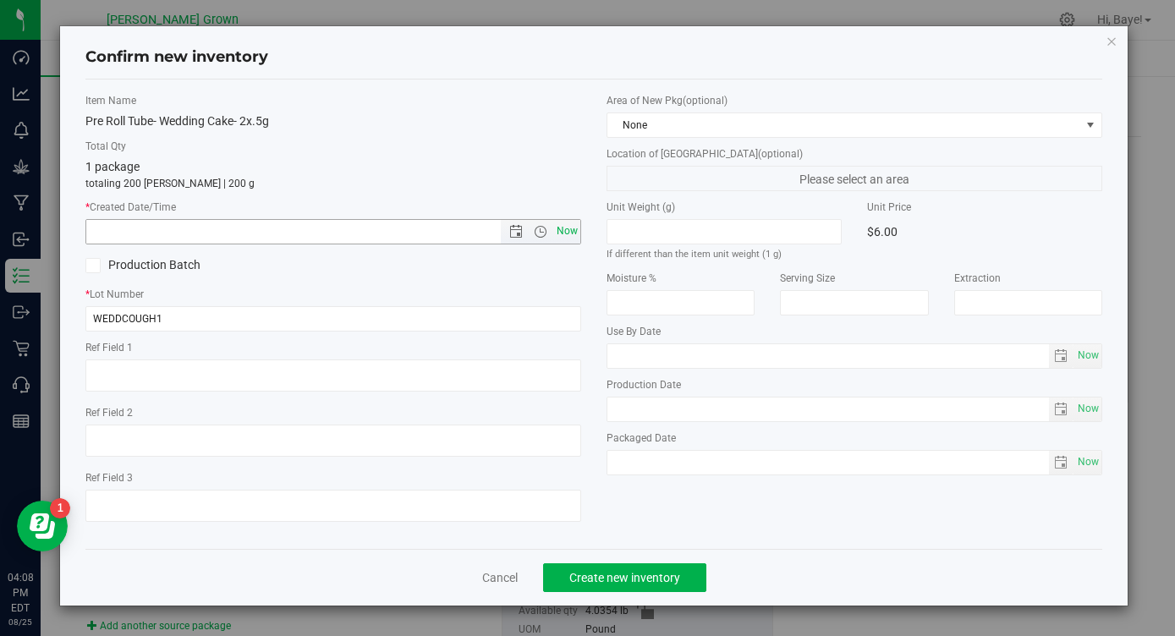
click at [574, 229] on span "Now" at bounding box center [567, 231] width 29 height 25
type input "[DATE] 4:08 PM"
click at [1097, 353] on span "Now" at bounding box center [1088, 356] width 29 height 25
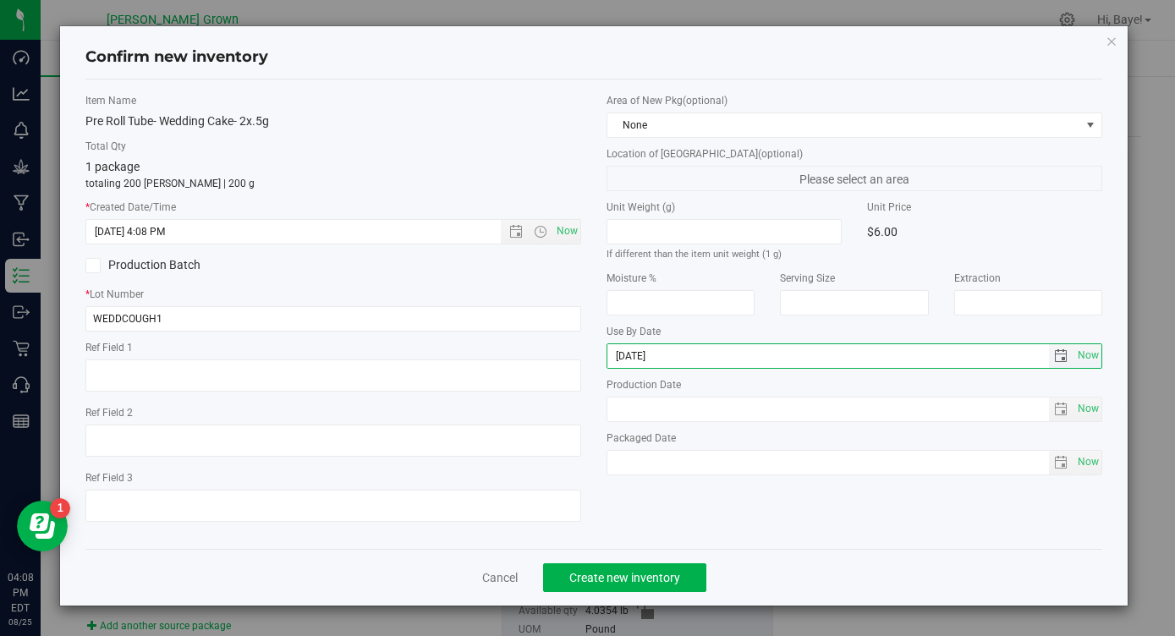
click at [639, 355] on input "[DATE]" at bounding box center [828, 356] width 442 height 24
type input "[DATE]"
click at [1095, 456] on span "Now" at bounding box center [1088, 462] width 29 height 25
type input "[DATE]"
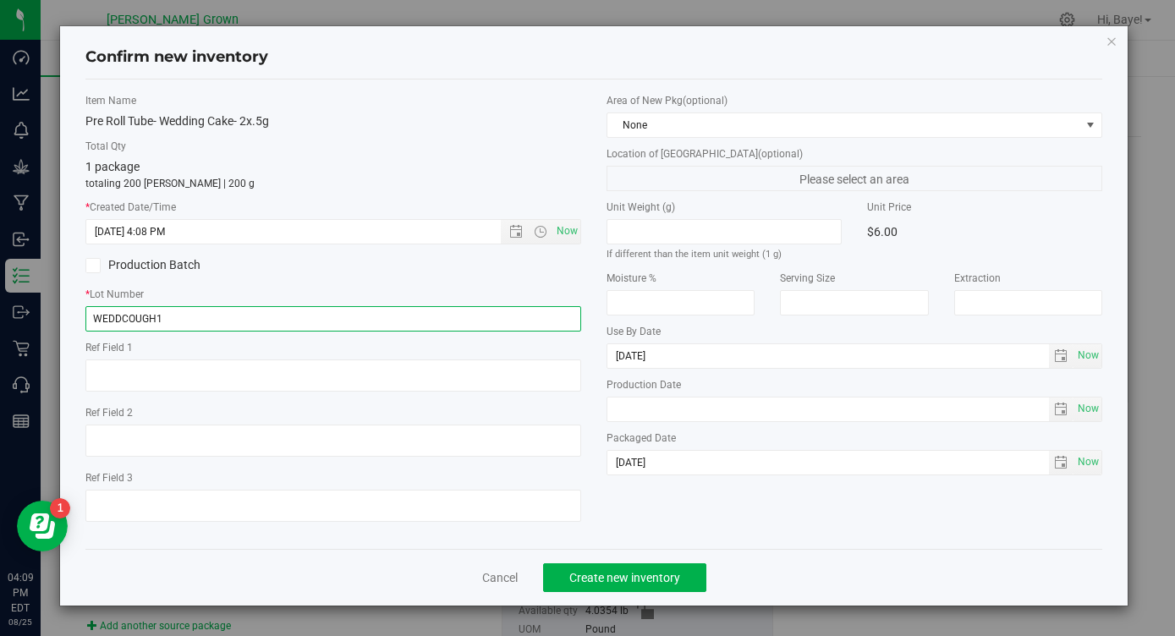
click at [196, 324] on input "WEDDCOUGH1" at bounding box center [333, 318] width 496 height 25
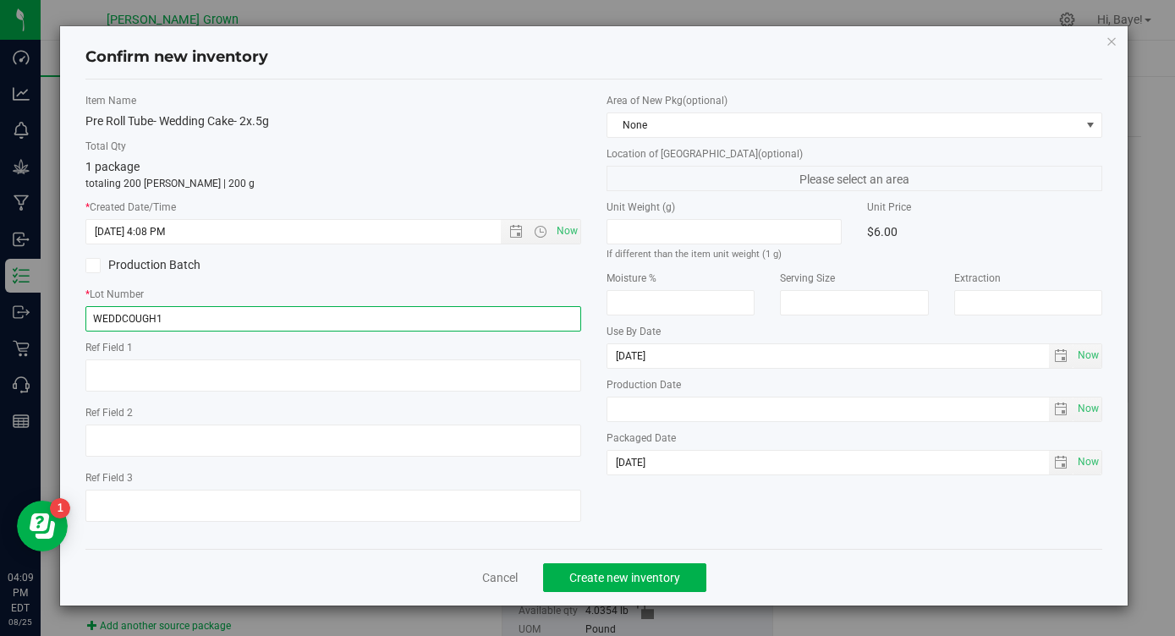
paste input "eddCough1PR"
click at [195, 324] on input "WEDDCOUGH1" at bounding box center [333, 318] width 496 height 25
type input "WEDDCOUGH1PR"
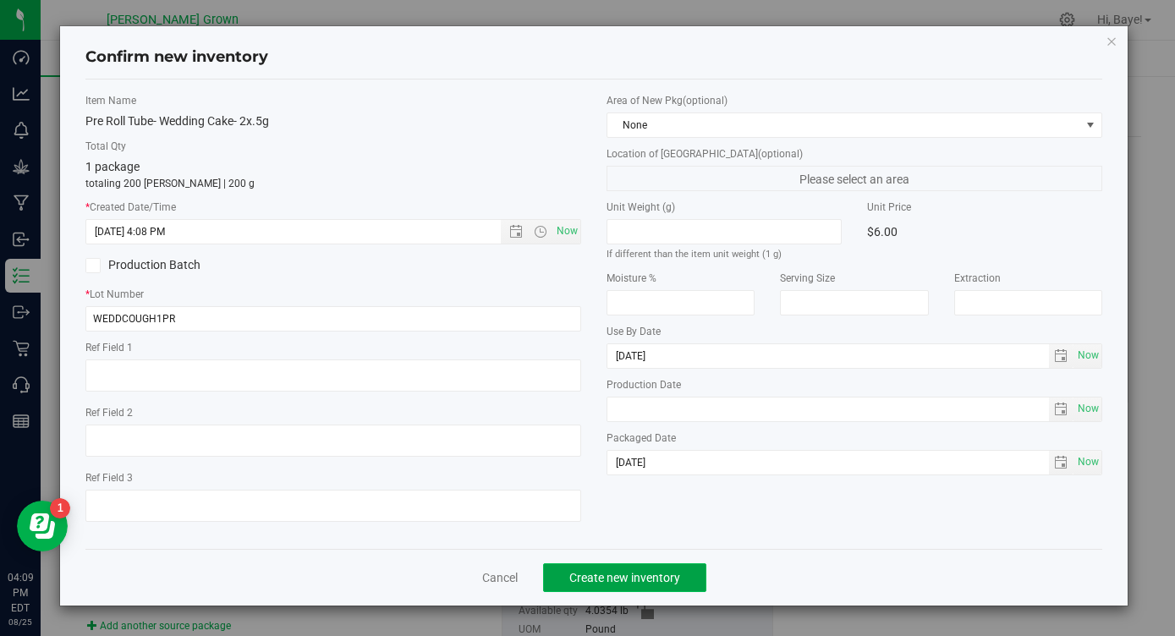
click at [627, 567] on button "Create new inventory" at bounding box center [624, 577] width 163 height 29
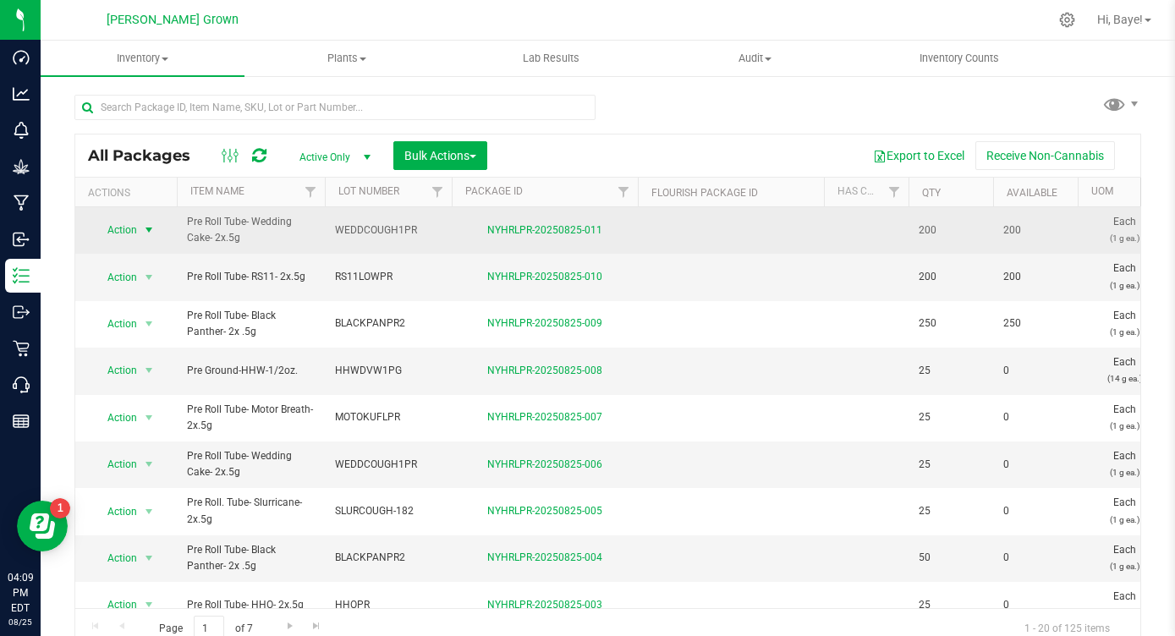
click at [139, 237] on span "select" at bounding box center [149, 230] width 21 height 24
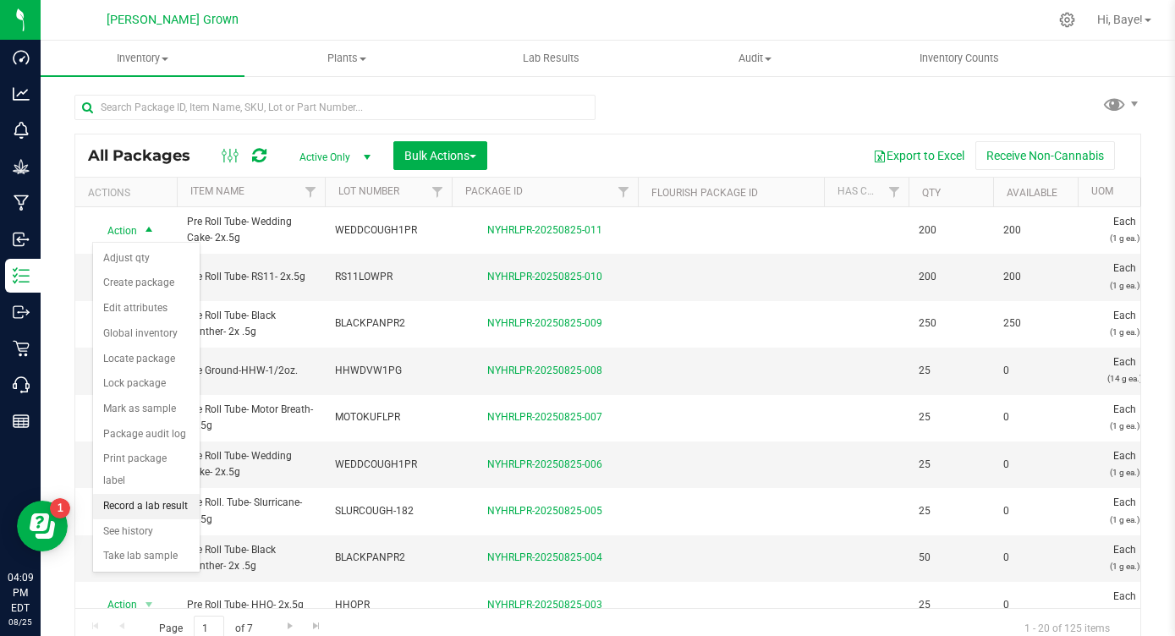
click at [129, 494] on li "Record a lab result" at bounding box center [146, 506] width 107 height 25
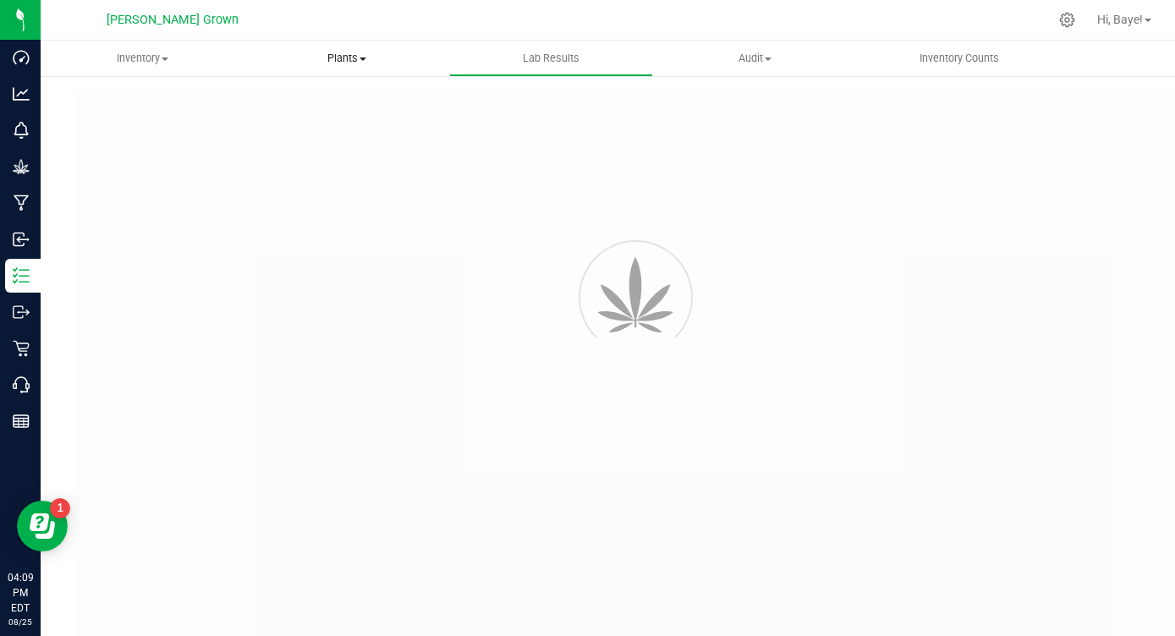
type input "NYHRLPR-20250825-011"
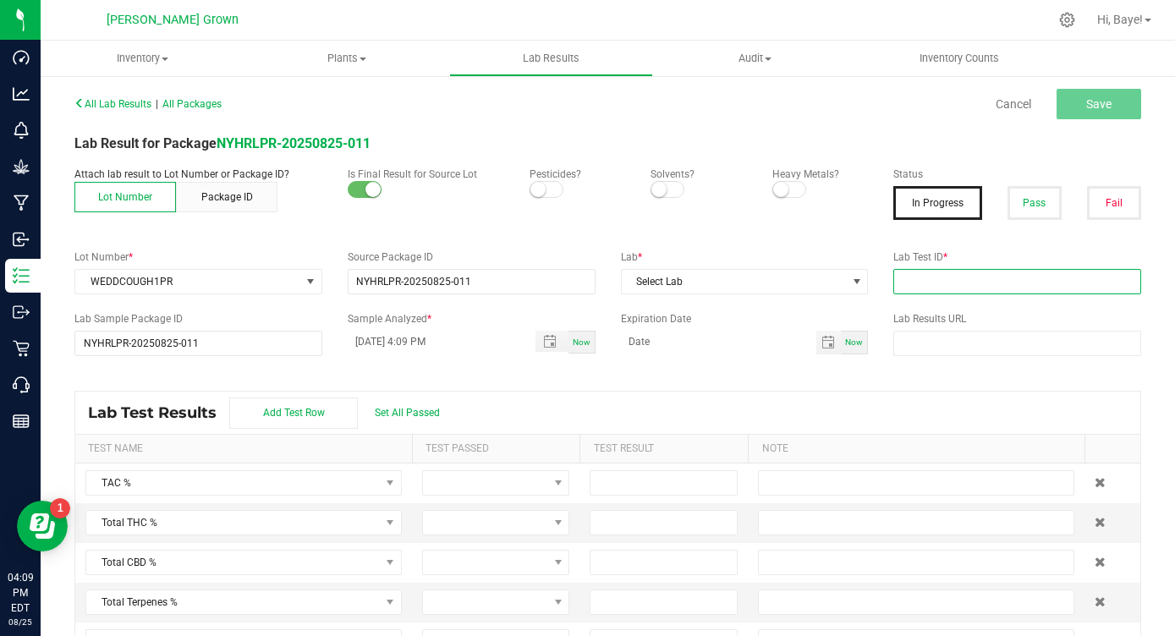
click at [1015, 291] on input "text" at bounding box center [1017, 281] width 248 height 25
paste input "AL41227006-004"
type input "AL41227006-004"
click at [1042, 199] on button "Pass" at bounding box center [1035, 203] width 54 height 34
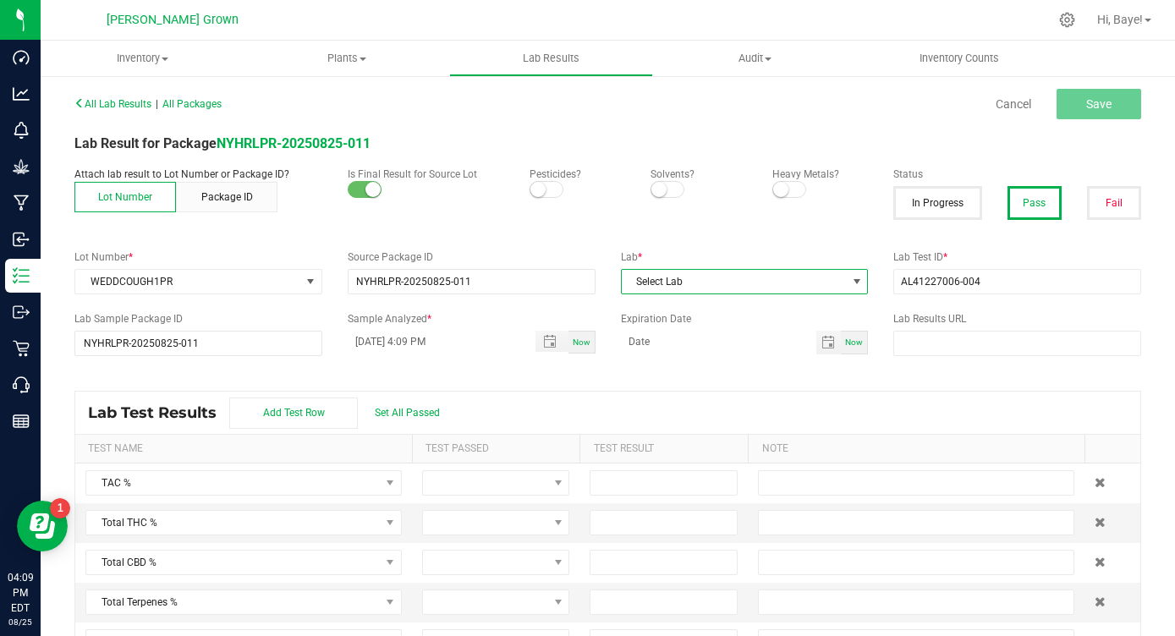
click at [764, 288] on span "Select Lab" at bounding box center [734, 282] width 225 height 24
click at [701, 353] on li "Kaycha Labs" at bounding box center [745, 354] width 246 height 29
click at [535, 189] on small at bounding box center [537, 189] width 15 height 15
click at [791, 190] on span at bounding box center [789, 189] width 34 height 17
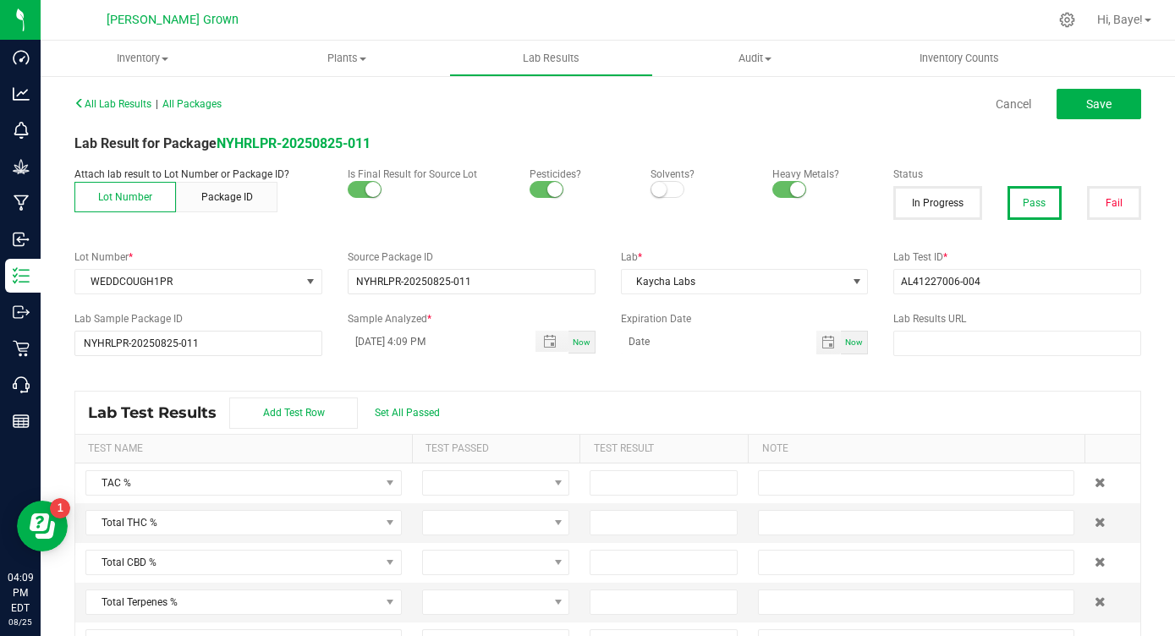
scroll to position [36, 0]
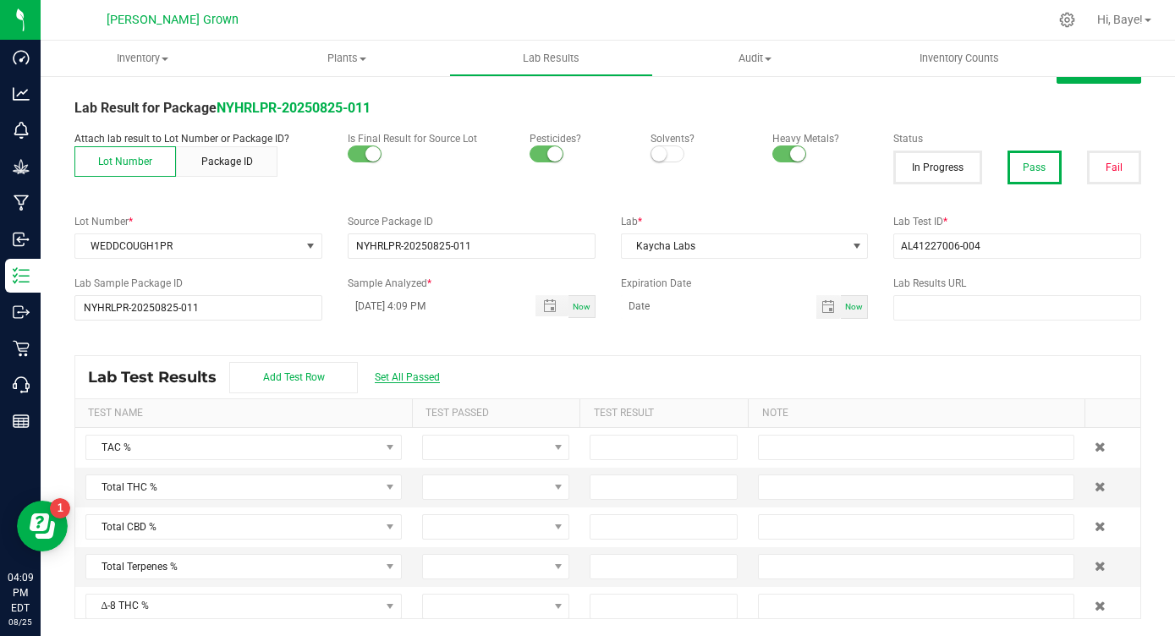
click at [397, 371] on span "Set All Passed" at bounding box center [407, 377] width 65 height 12
click at [636, 494] on input at bounding box center [664, 488] width 146 height 24
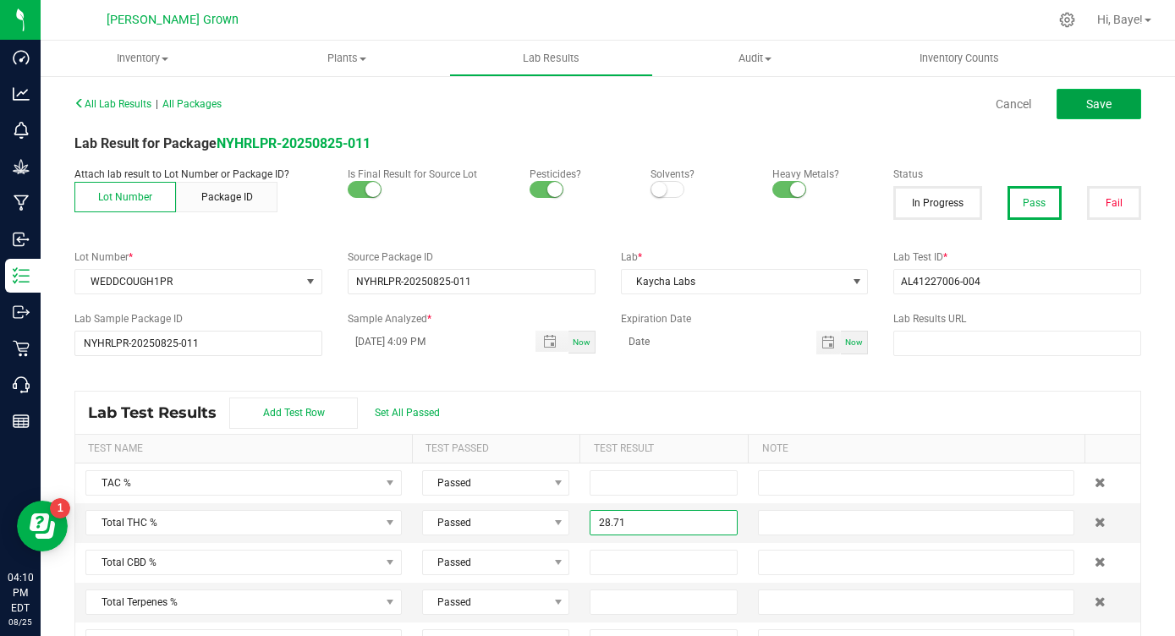
type input "28.7100"
click at [1120, 95] on button "Save" at bounding box center [1099, 104] width 85 height 30
type input "28.7100"
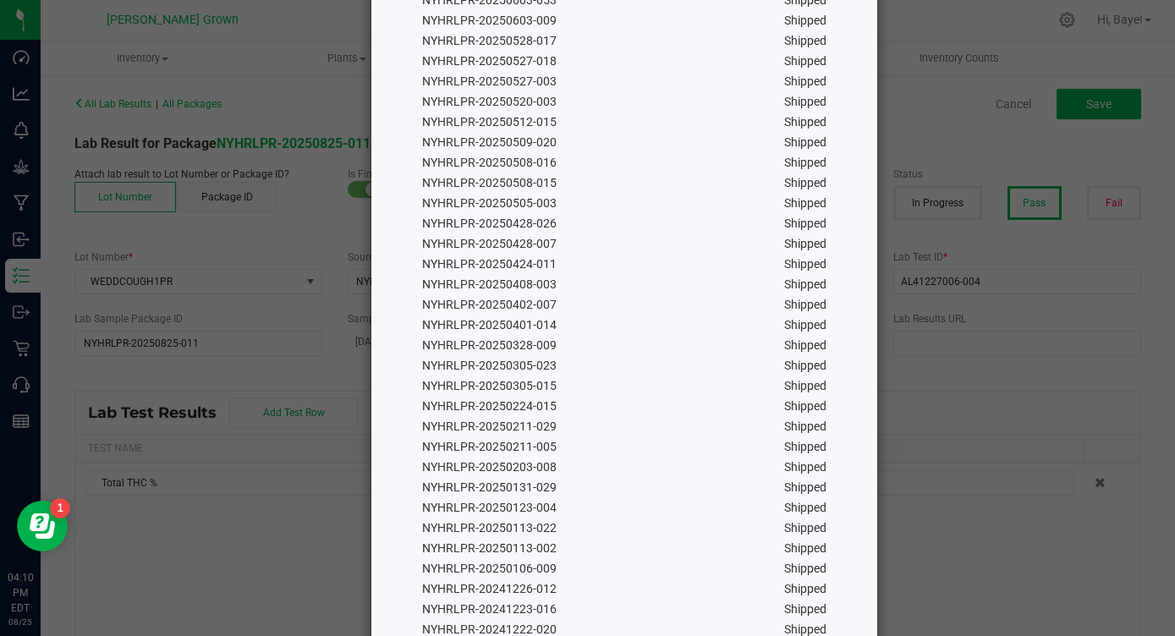
scroll to position [943, 0]
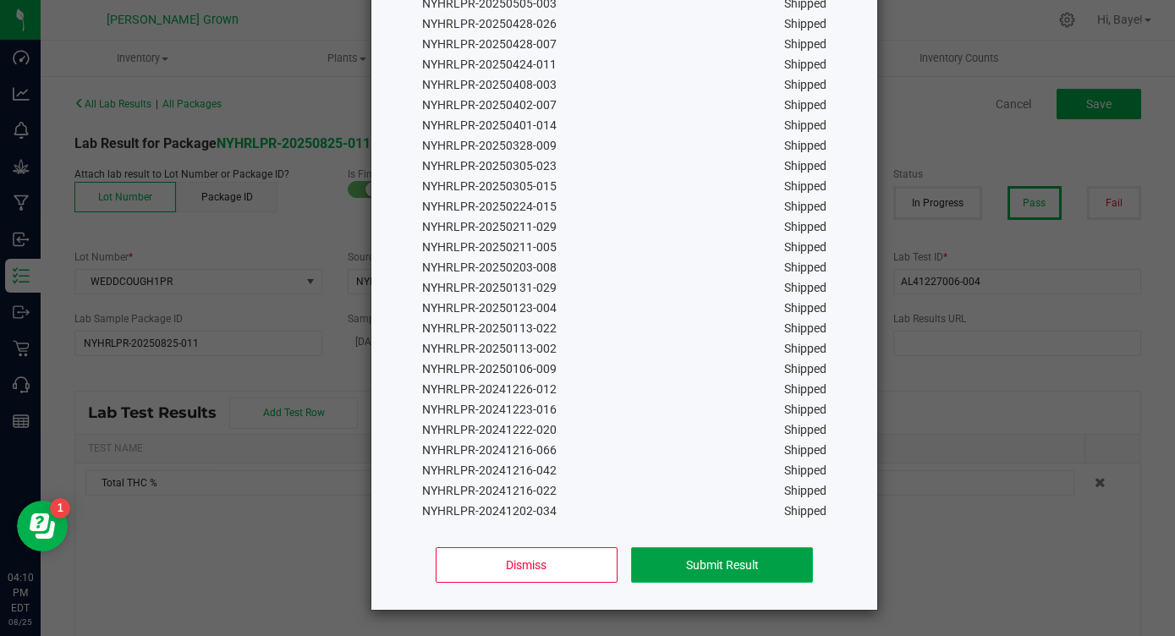
click at [663, 562] on button "Submit Result" at bounding box center [722, 565] width 182 height 36
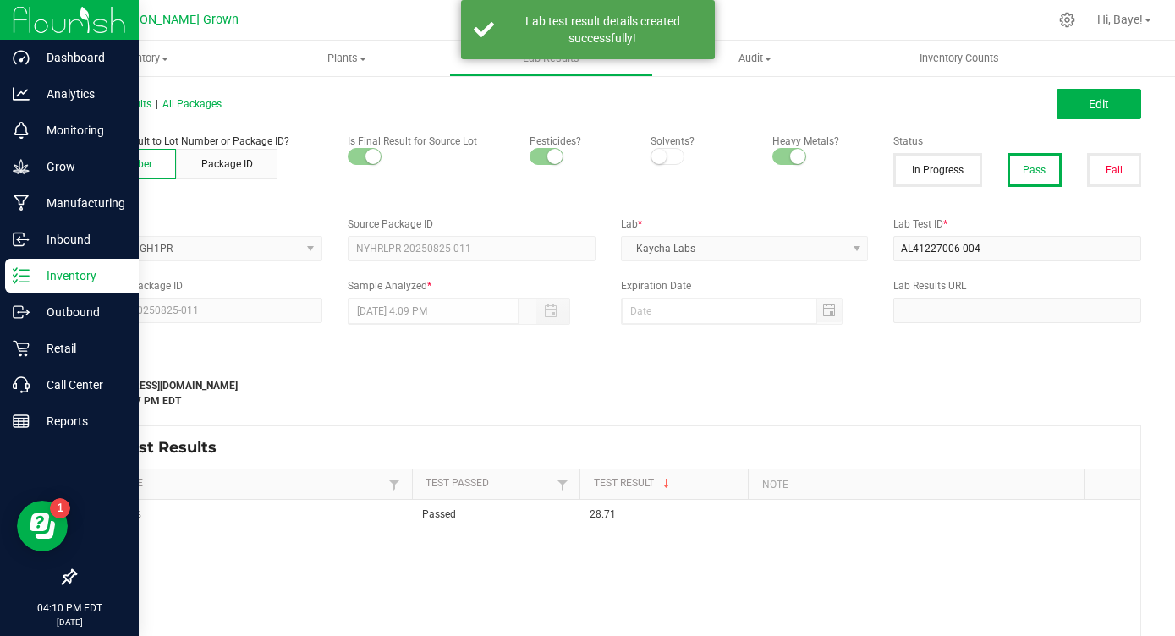
click at [12, 278] on div "Inventory" at bounding box center [72, 276] width 134 height 34
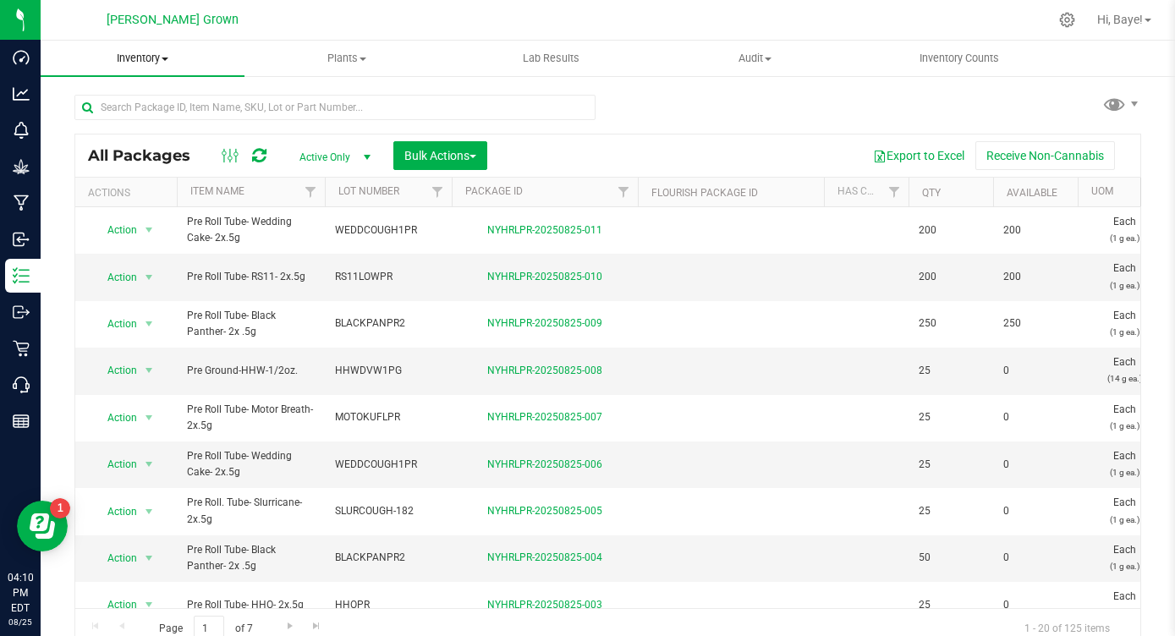
click at [146, 63] on span "Inventory" at bounding box center [143, 58] width 204 height 15
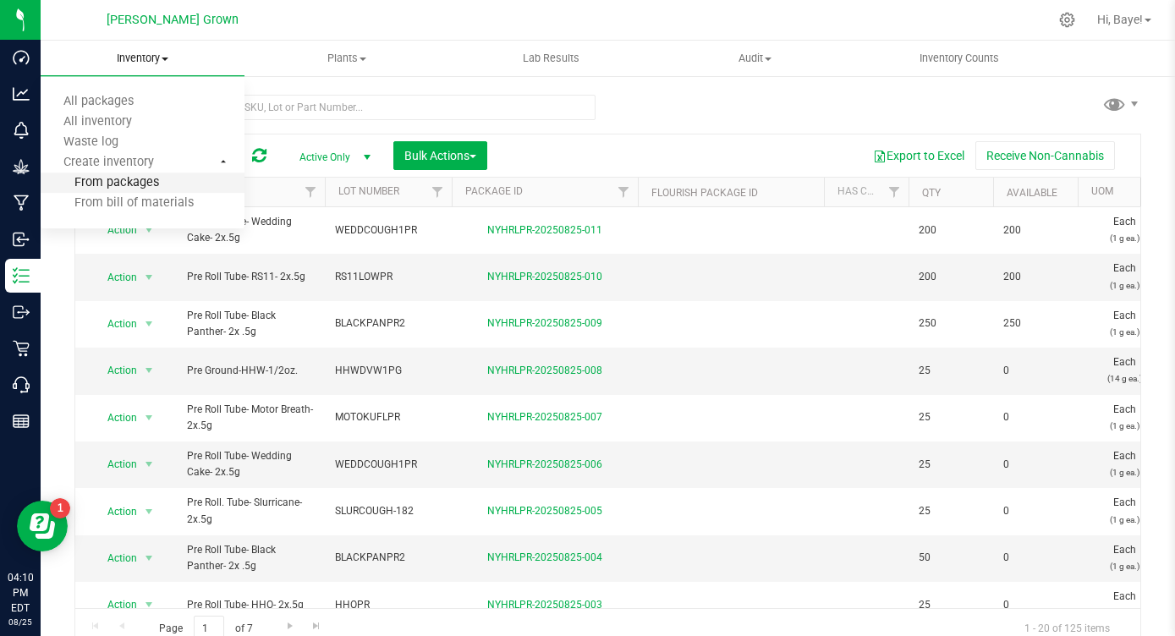
click at [151, 184] on span "From packages" at bounding box center [100, 183] width 118 height 14
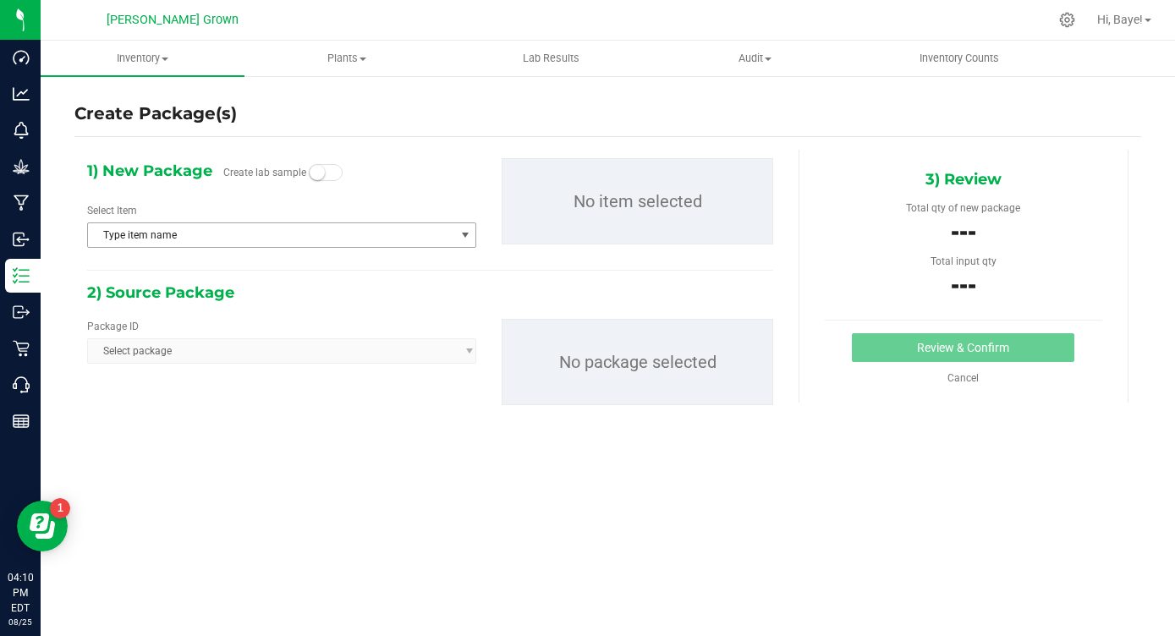
click at [228, 237] on span "Type item name" at bounding box center [271, 235] width 366 height 24
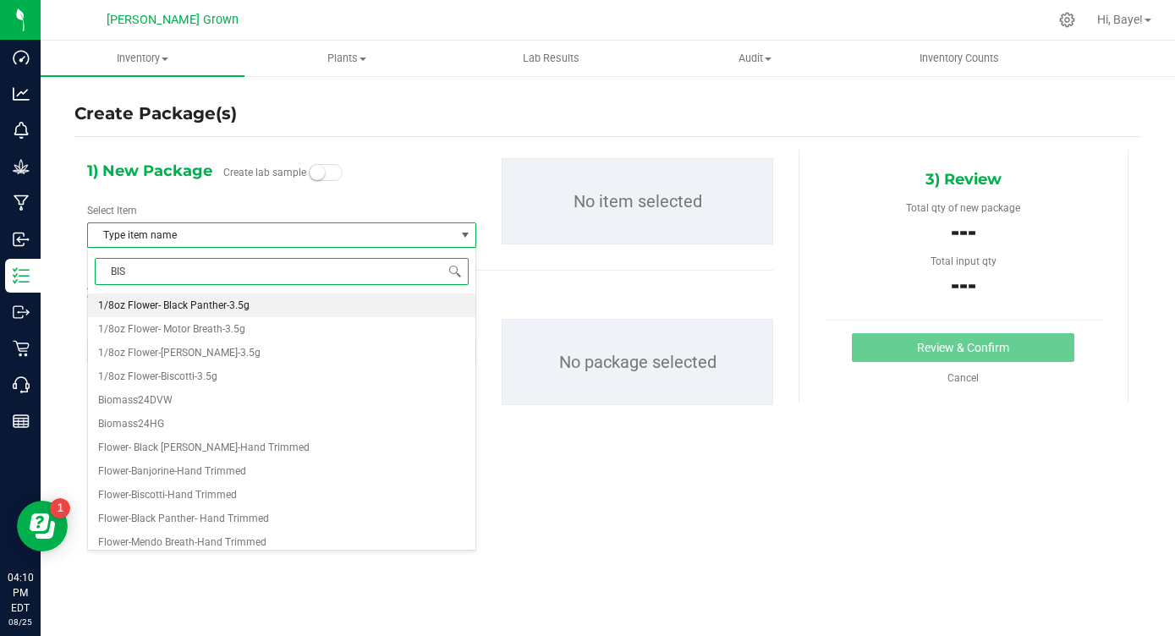
type input "BISC"
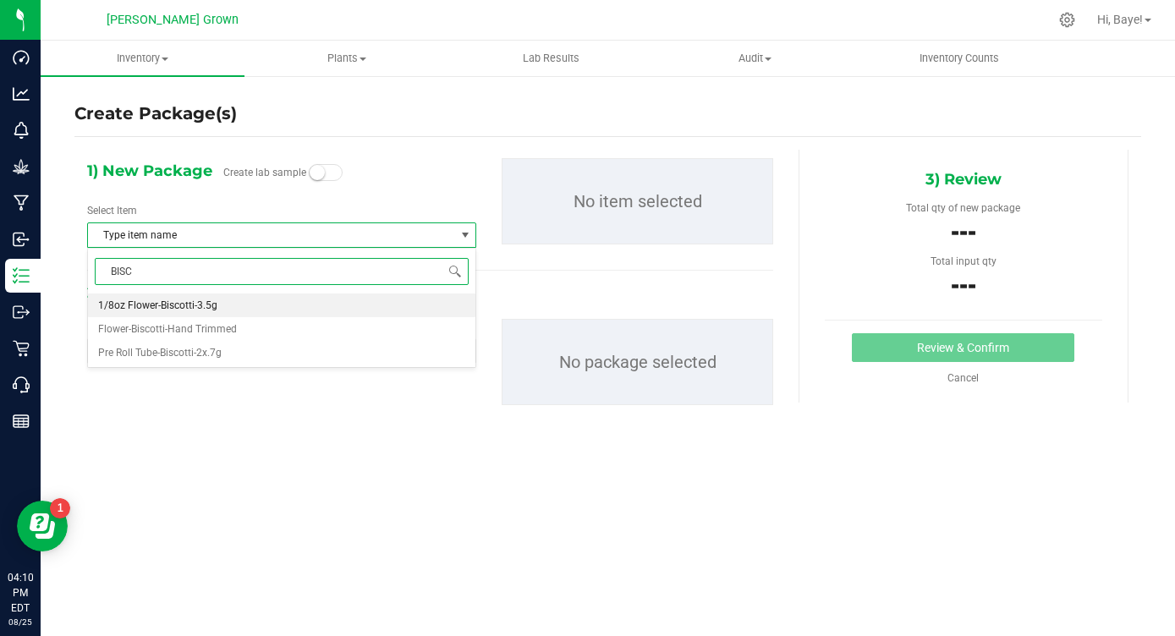
click at [190, 301] on span "1/8oz Flower-Biscotti-3.5g" at bounding box center [157, 306] width 119 height 12
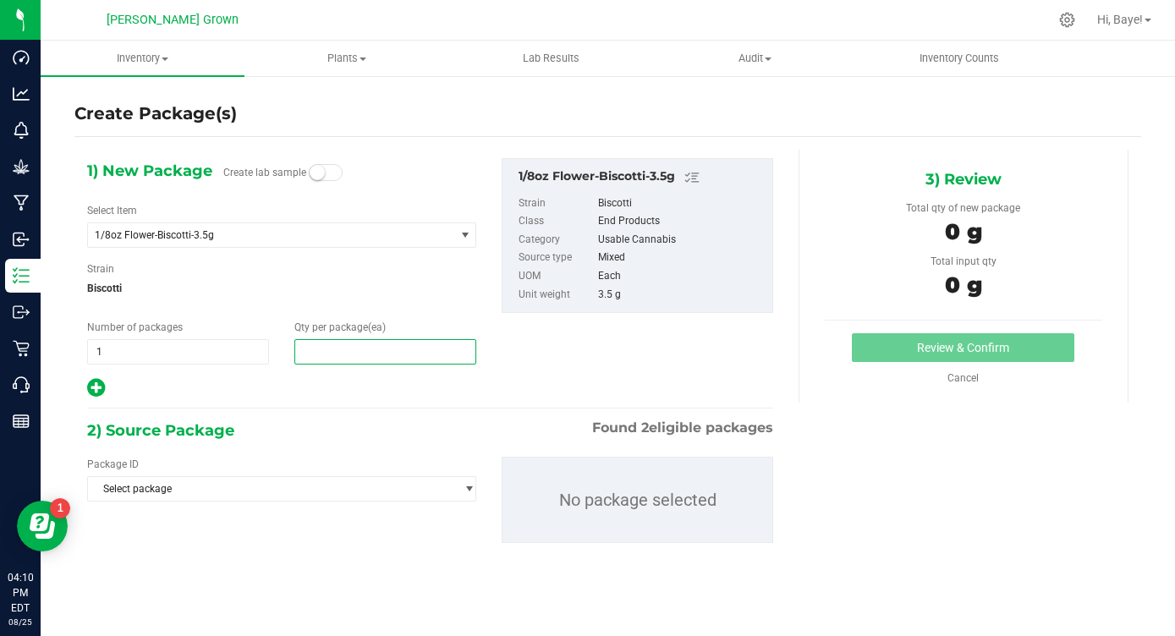
click at [318, 343] on span at bounding box center [385, 351] width 182 height 25
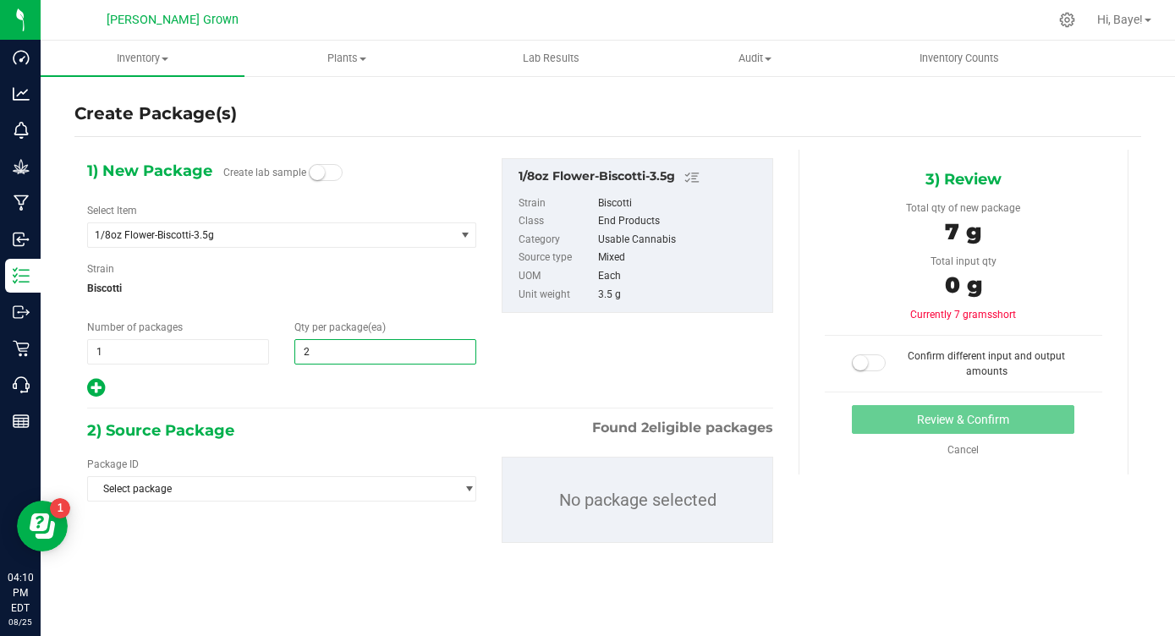
type input "25"
click at [298, 404] on div "1) New Package Create lab sample Select Item 1/8oz Flower-Biscotti-3.5g 1/4oz F…" at bounding box center [430, 364] width 712 height 429
click at [265, 489] on span "Select package" at bounding box center [271, 489] width 366 height 24
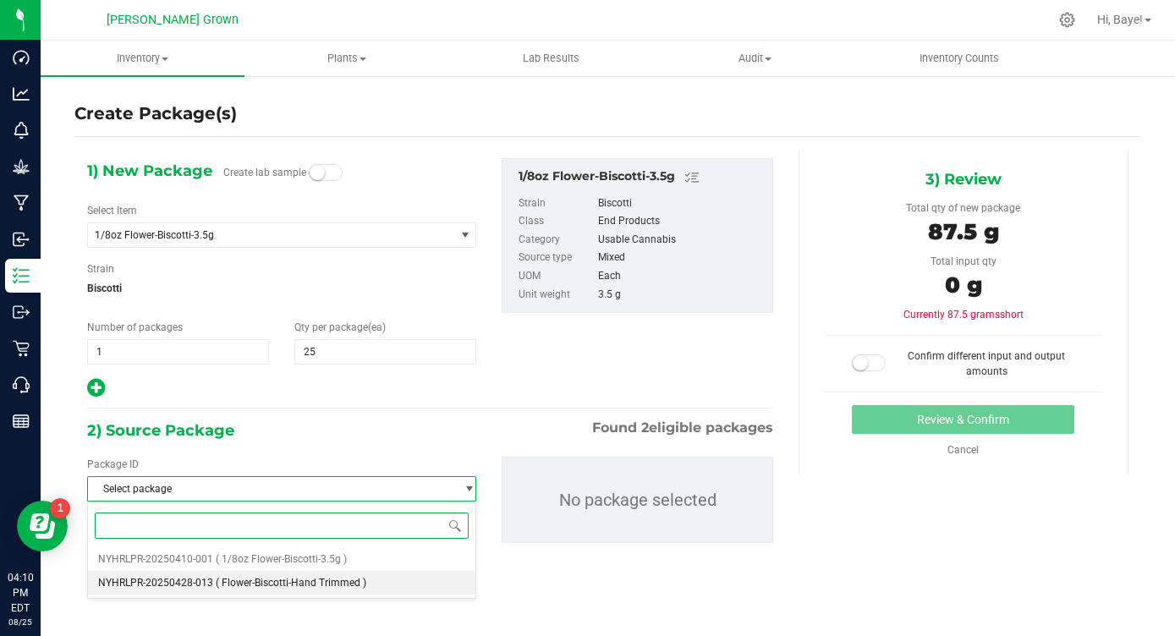
click at [250, 585] on span "( Flower-Biscotti-Hand Trimmed )" at bounding box center [291, 583] width 151 height 12
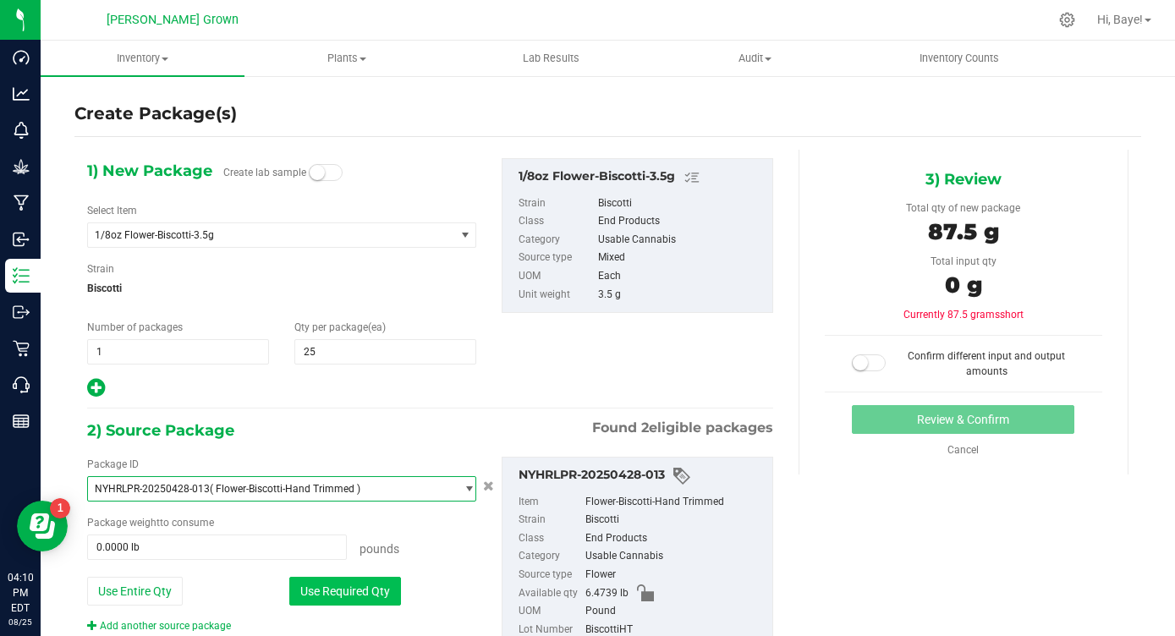
click at [306, 590] on button "Use Required Qty" at bounding box center [345, 591] width 112 height 29
type input "0.1929 lb"
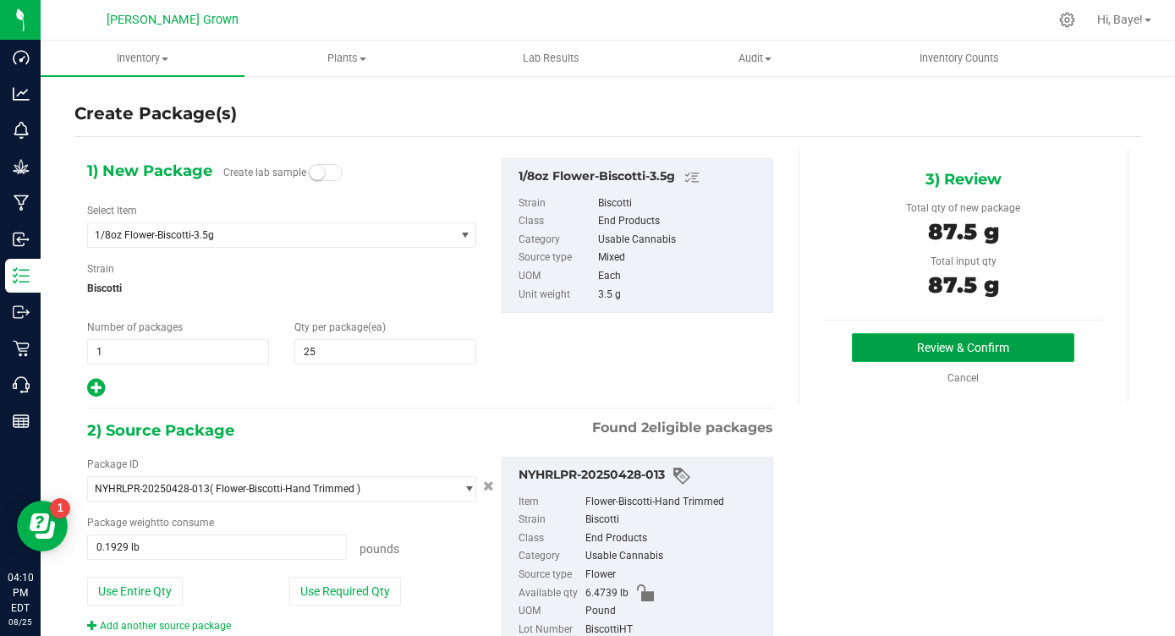
click at [868, 345] on button "Review & Confirm" at bounding box center [963, 347] width 223 height 29
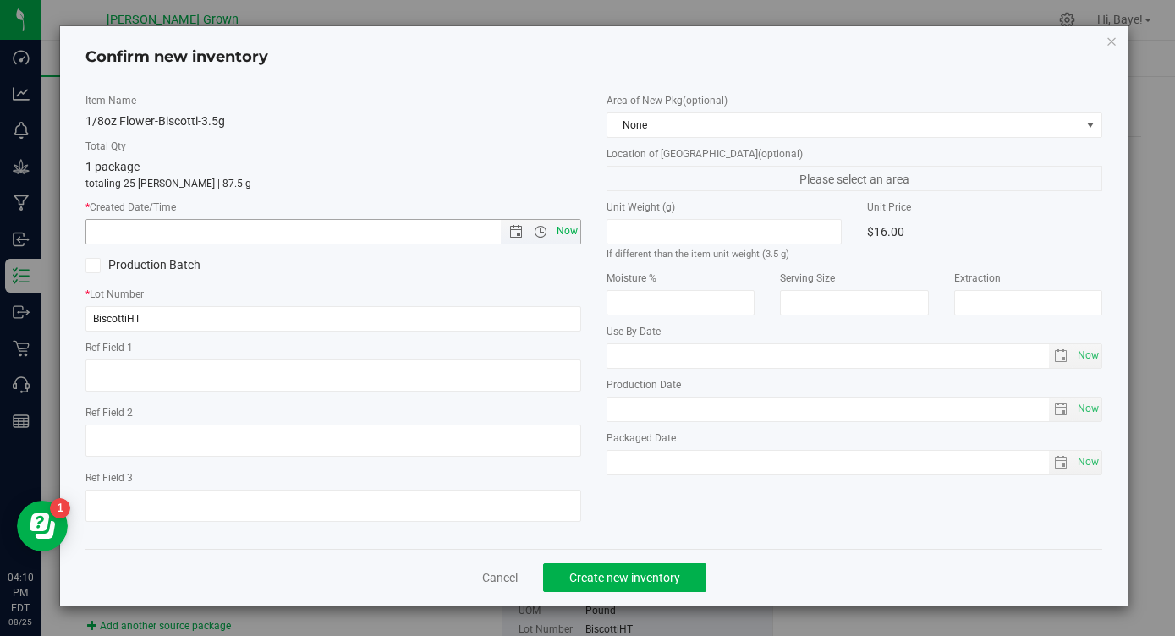
click at [573, 226] on span "Now" at bounding box center [567, 231] width 29 height 25
type input "[DATE] 4:11 PM"
click at [1086, 353] on span "Now" at bounding box center [1088, 356] width 29 height 25
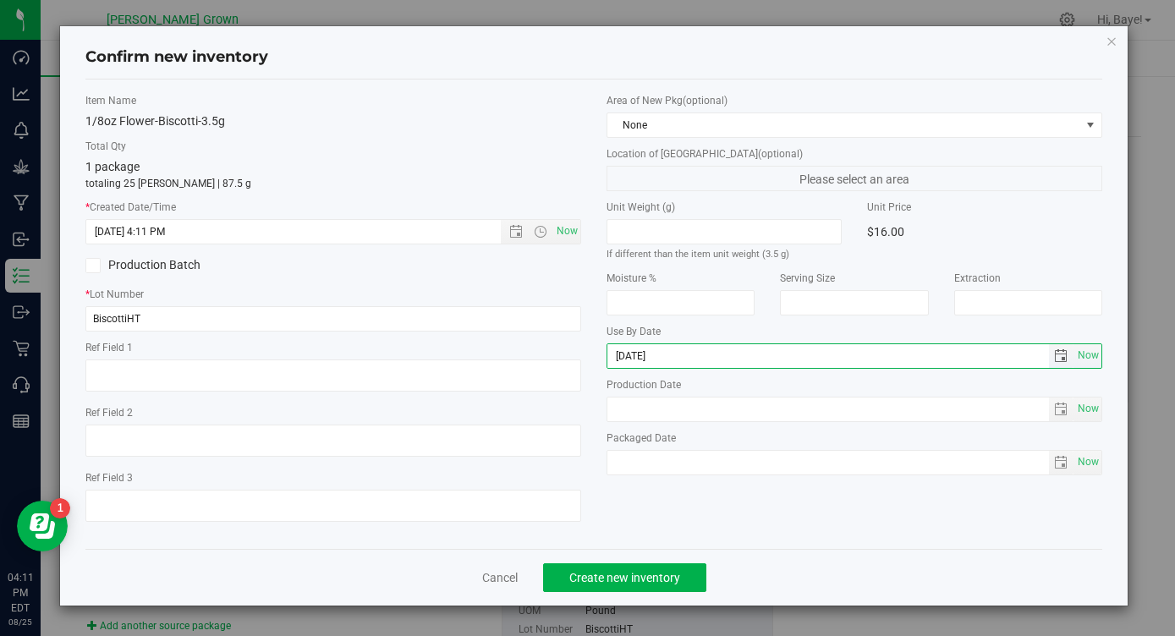
click at [635, 360] on input "[DATE]" at bounding box center [828, 356] width 442 height 24
click at [1058, 452] on span "select" at bounding box center [1061, 463] width 25 height 24
type input "[DATE]"
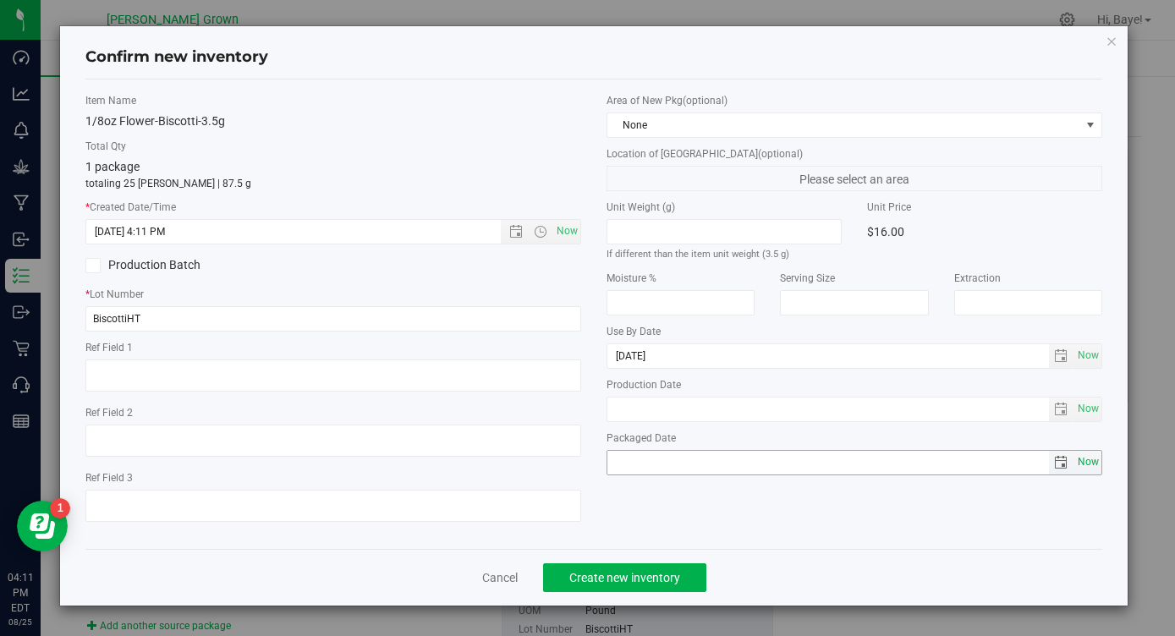
click at [1084, 460] on span "Now" at bounding box center [1088, 462] width 29 height 25
type input "[DATE]"
click at [603, 569] on button "Create new inventory" at bounding box center [624, 577] width 163 height 29
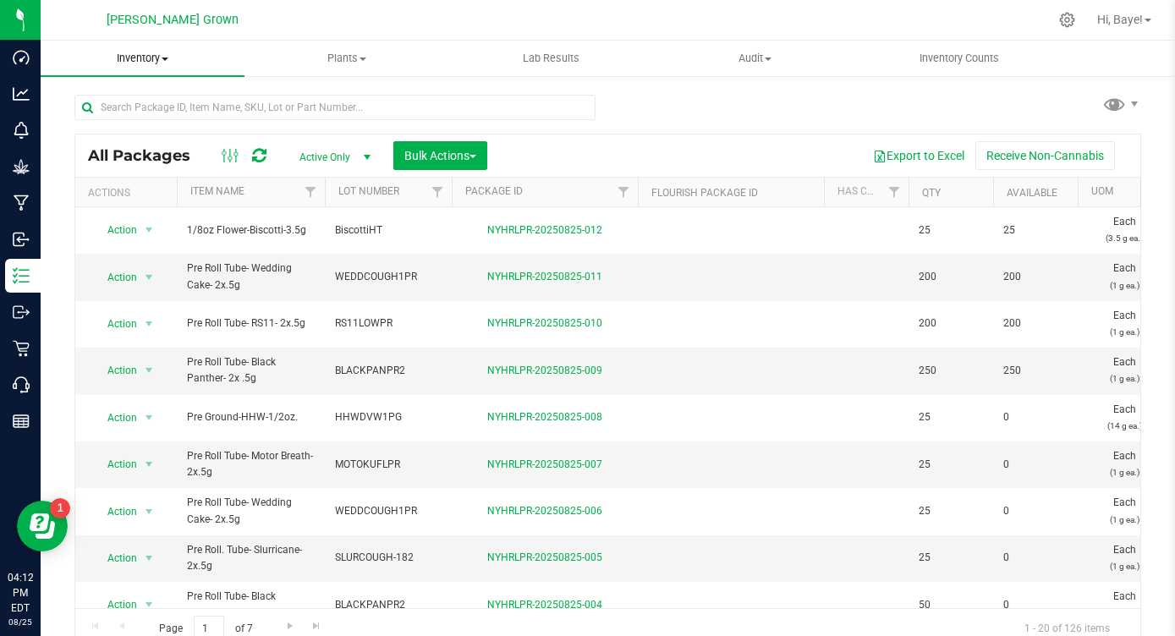
click at [145, 67] on uib-tab-heading "Inventory All packages All inventory Waste log Create inventory" at bounding box center [143, 59] width 204 height 36
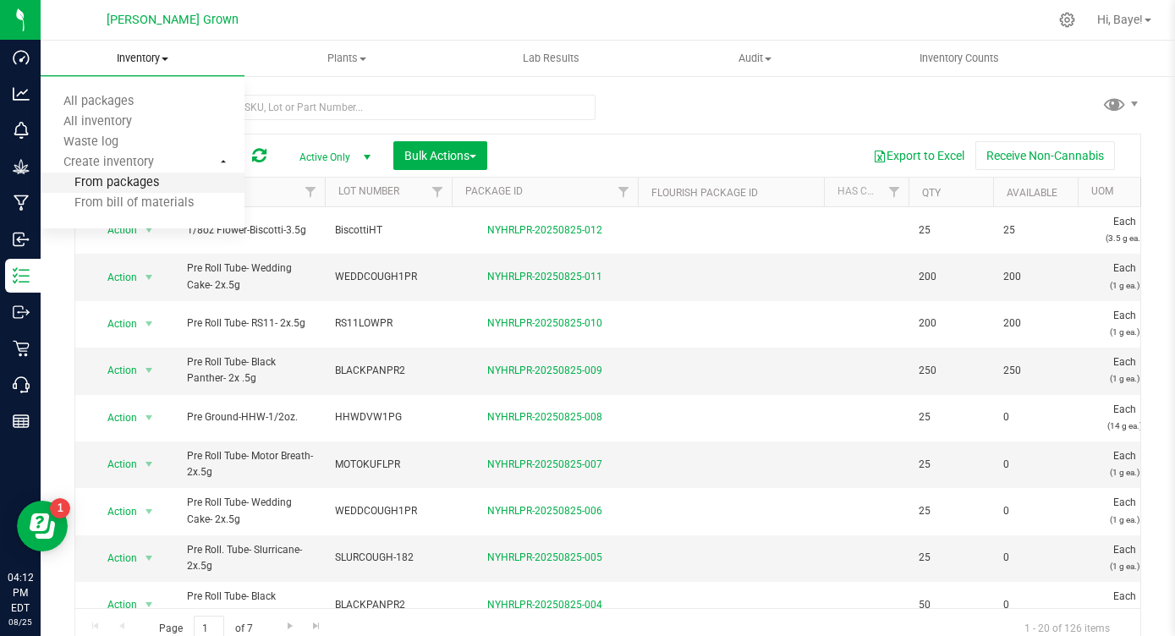
click at [144, 181] on span "From packages" at bounding box center [100, 183] width 118 height 14
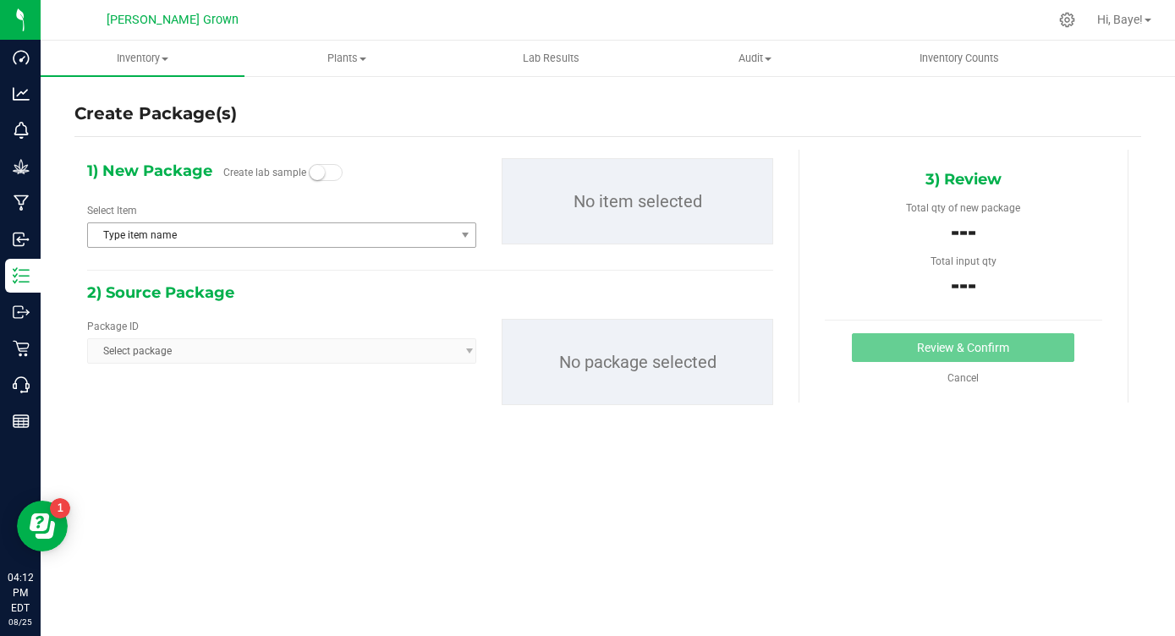
click at [210, 223] on span "Type item name" at bounding box center [271, 235] width 366 height 24
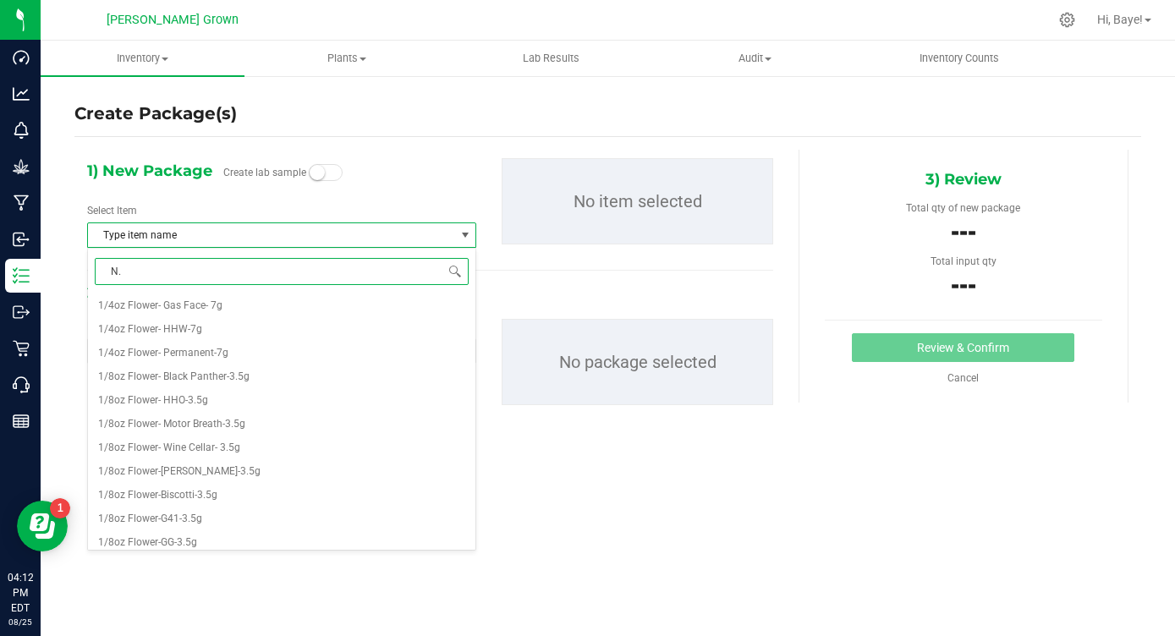
type input "N.R"
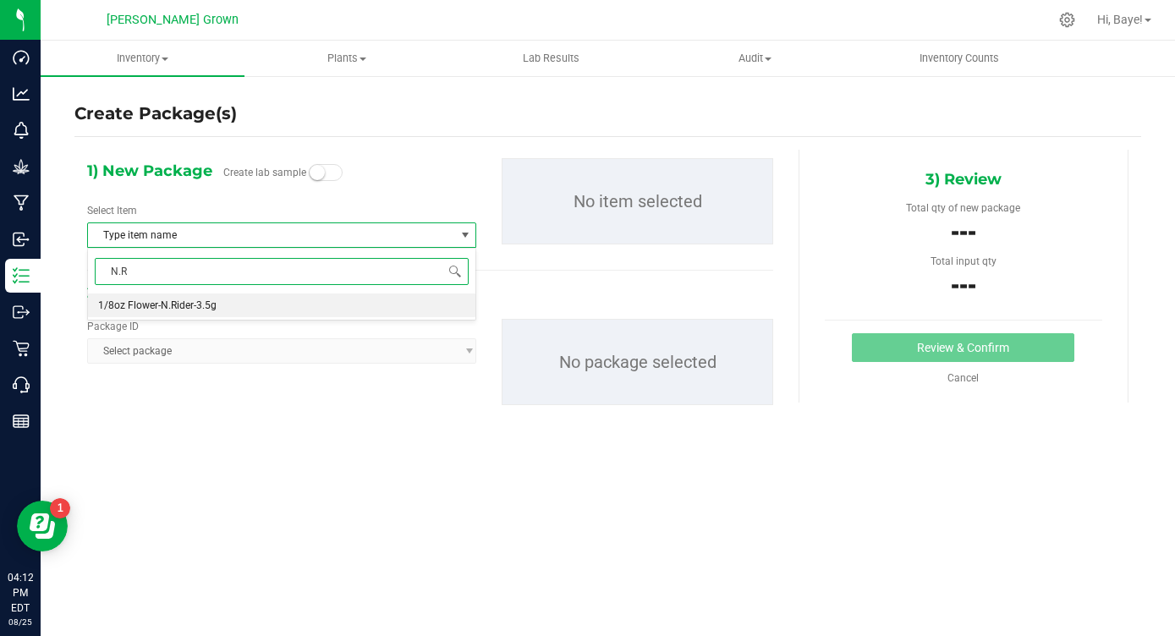
click at [170, 303] on span "1/8oz Flower-N.Rider-3.5g" at bounding box center [157, 306] width 118 height 12
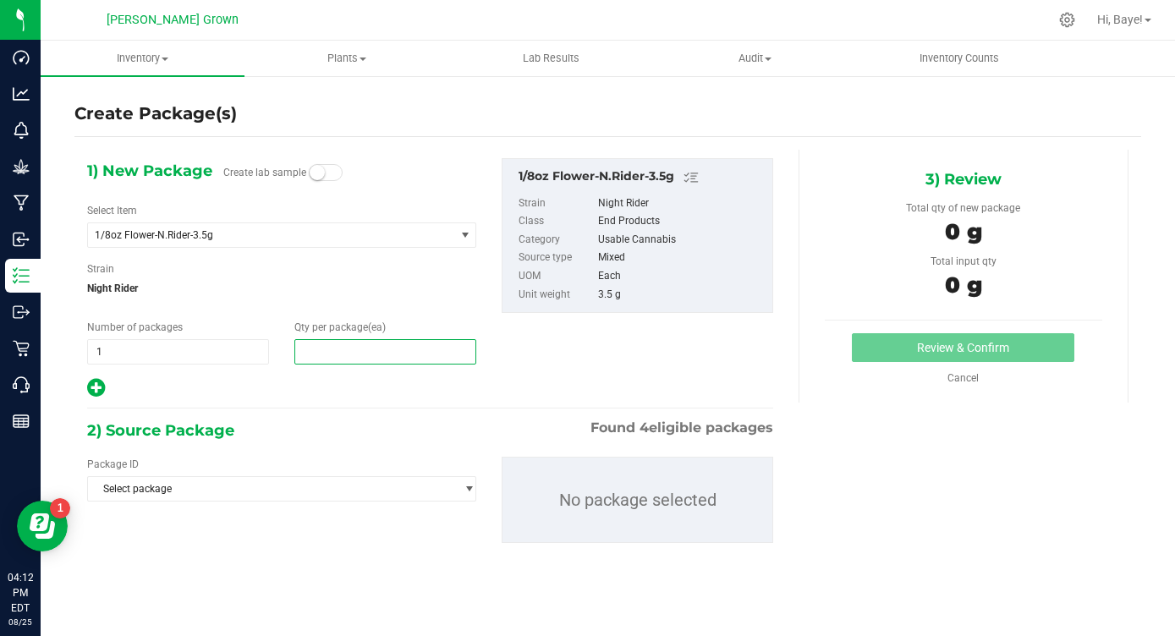
click at [404, 358] on span at bounding box center [385, 351] width 182 height 25
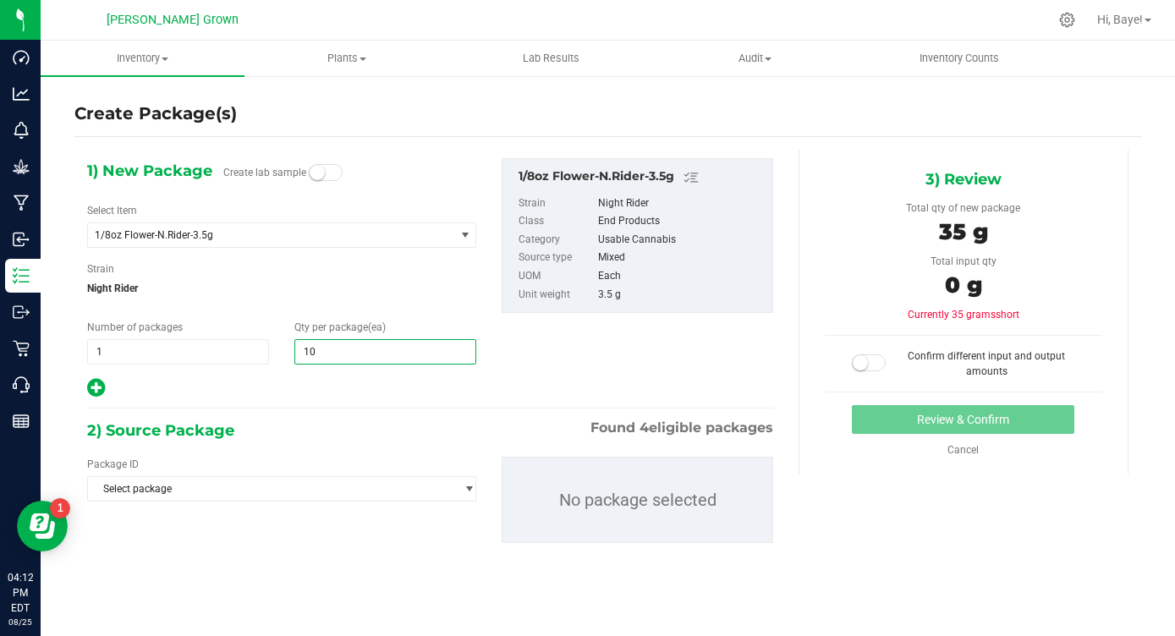
type input "100"
click at [407, 404] on div "1) New Package Create lab sample Select Item 1/8oz Flower-N.Rider-3.5g 1/4oz Fl…" at bounding box center [430, 364] width 712 height 429
click at [217, 498] on span "Select package" at bounding box center [271, 489] width 366 height 24
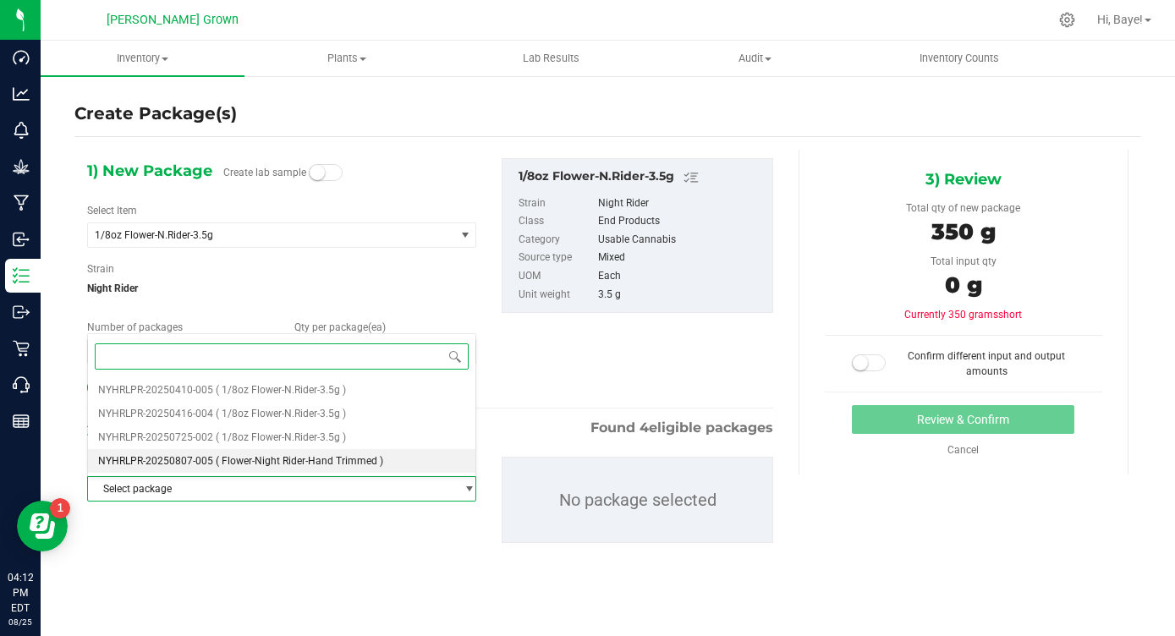
click at [253, 465] on span "( Flower-Night Rider-Hand Trimmed )" at bounding box center [300, 461] width 168 height 12
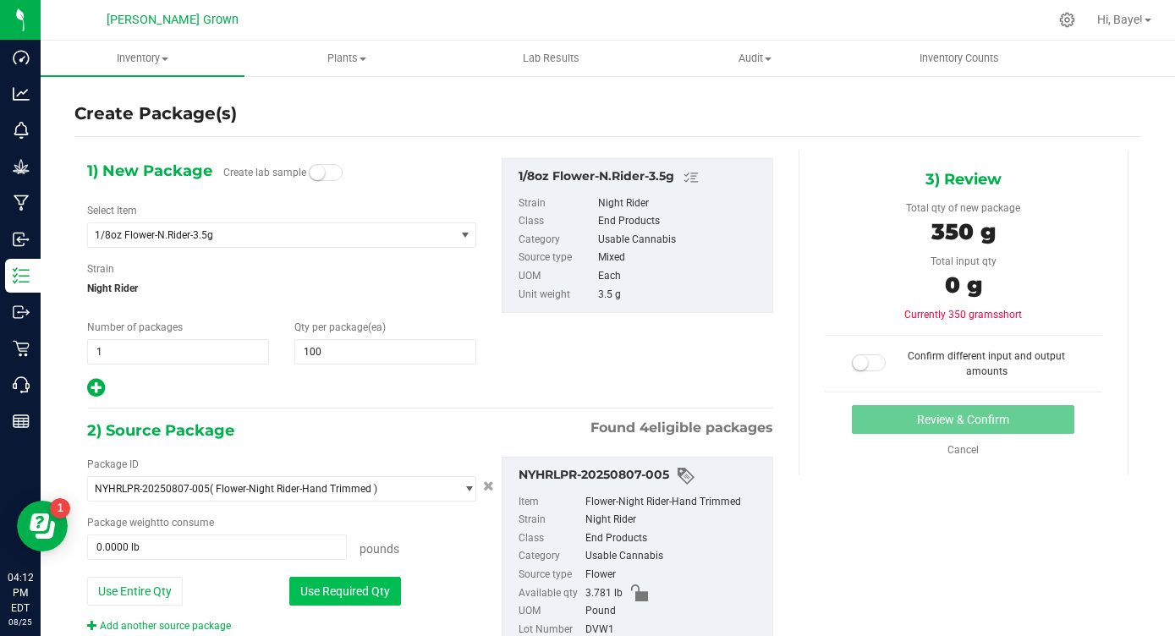
click at [315, 596] on button "Use Required Qty" at bounding box center [345, 591] width 112 height 29
type input "0.7716 lb"
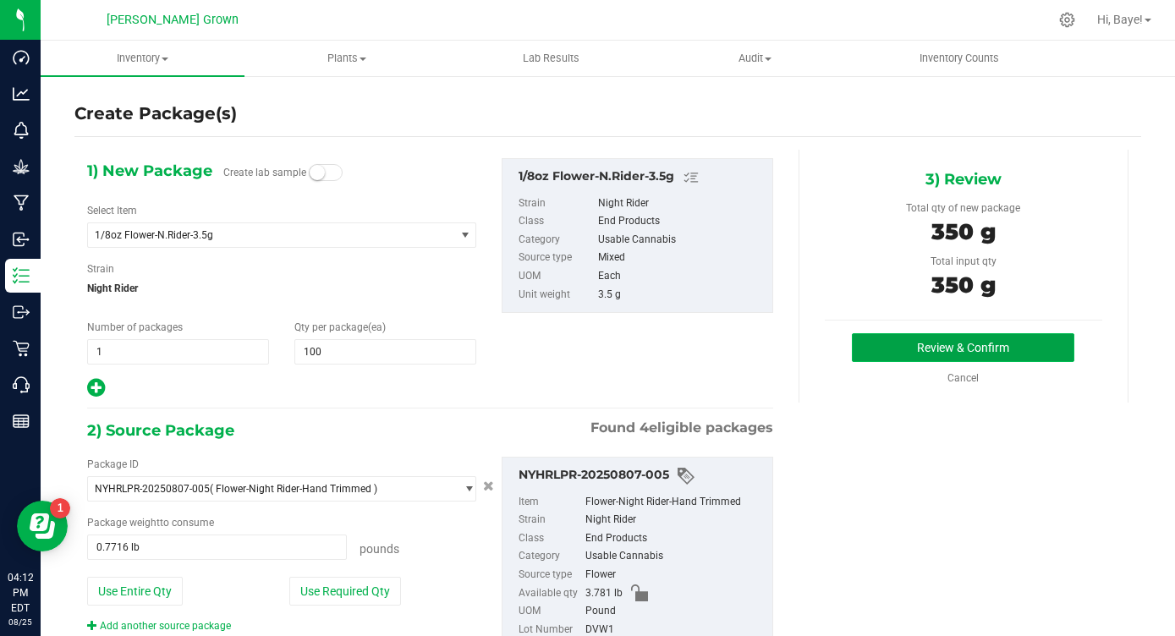
click at [883, 342] on button "Review & Confirm" at bounding box center [963, 347] width 223 height 29
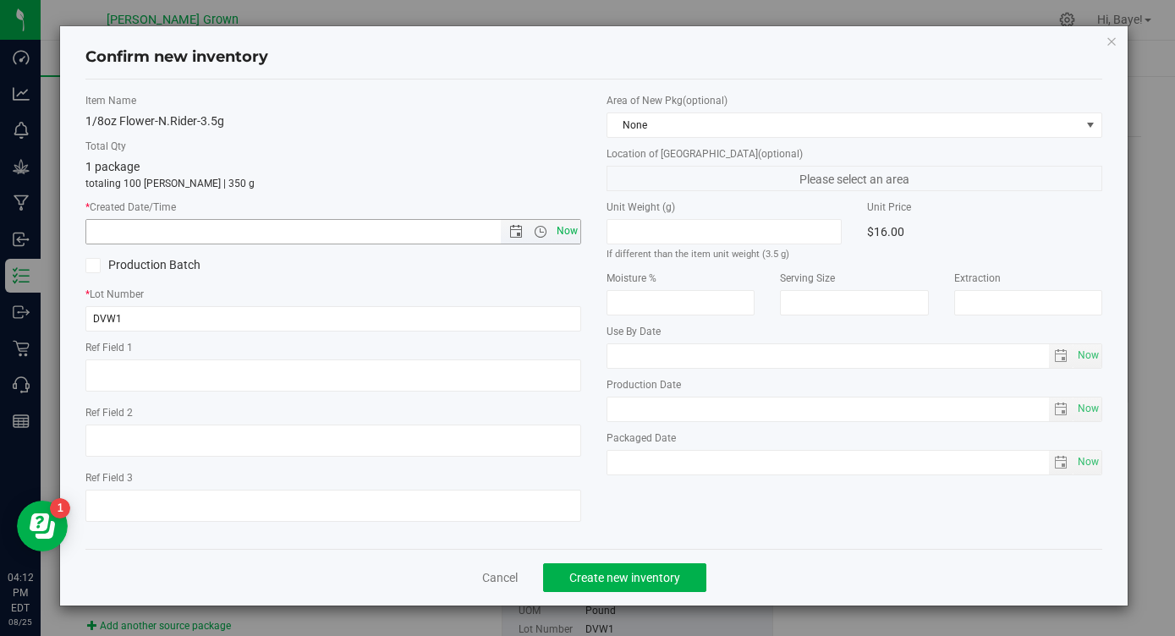
click at [564, 234] on span "Now" at bounding box center [567, 231] width 29 height 25
type input "[DATE] 4:12 PM"
click at [1080, 360] on span "Now" at bounding box center [1088, 356] width 29 height 25
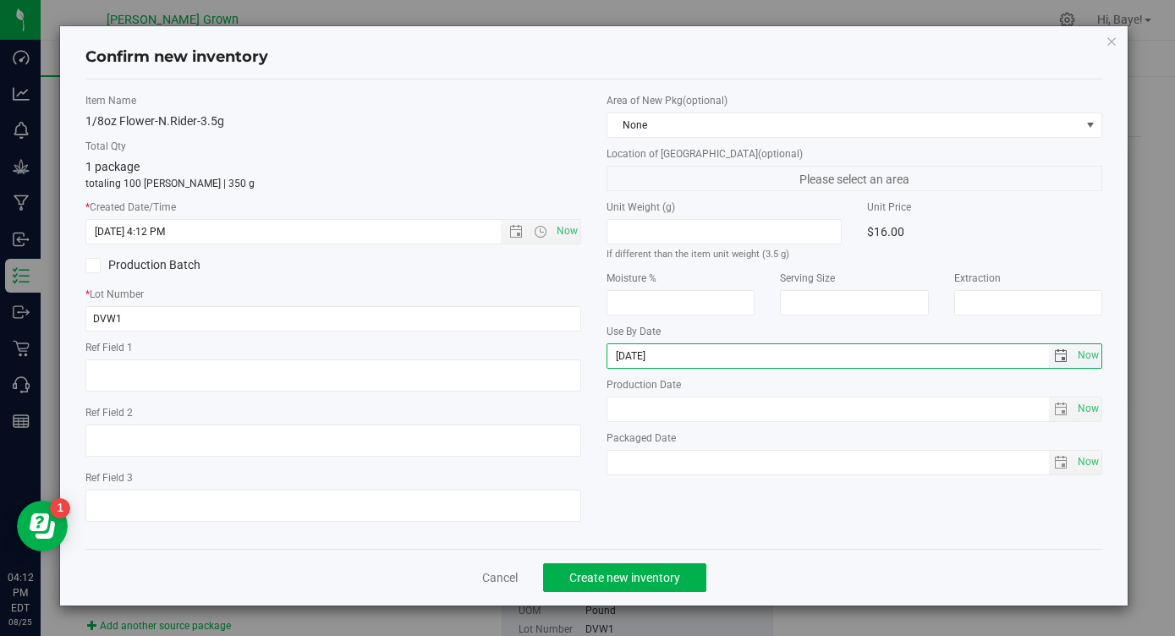
click at [634, 358] on input "[DATE]" at bounding box center [828, 356] width 442 height 24
type input "[DATE]"
click at [618, 486] on div "Item Name 1/8oz Flower-N.Rider-3.5g Total Qty 1 package totaling 100 [PERSON_NA…" at bounding box center [594, 314] width 1042 height 443
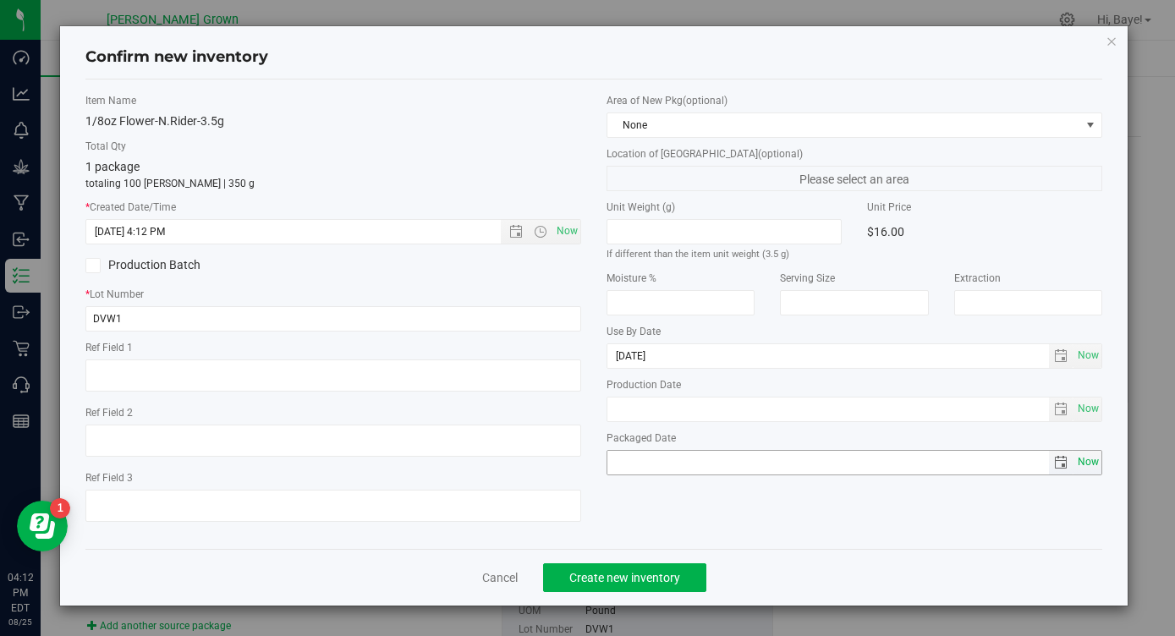
click at [1085, 465] on span "Now" at bounding box center [1088, 462] width 29 height 25
type input "[DATE]"
click at [614, 578] on span "Create new inventory" at bounding box center [624, 578] width 111 height 14
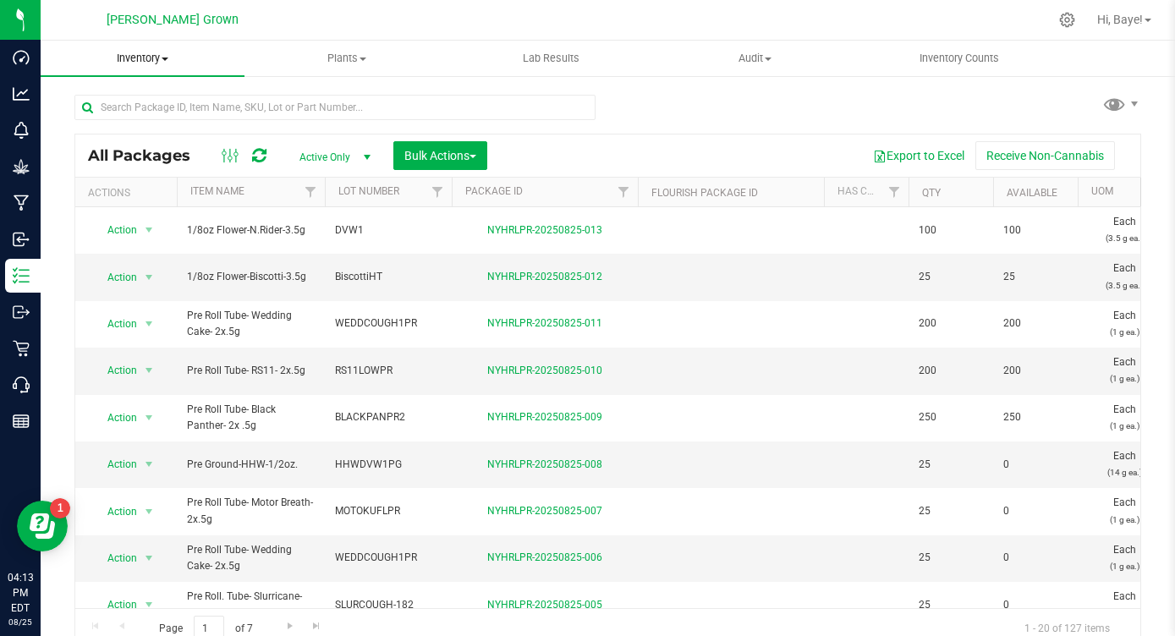
click at [164, 61] on span "Inventory" at bounding box center [143, 58] width 204 height 15
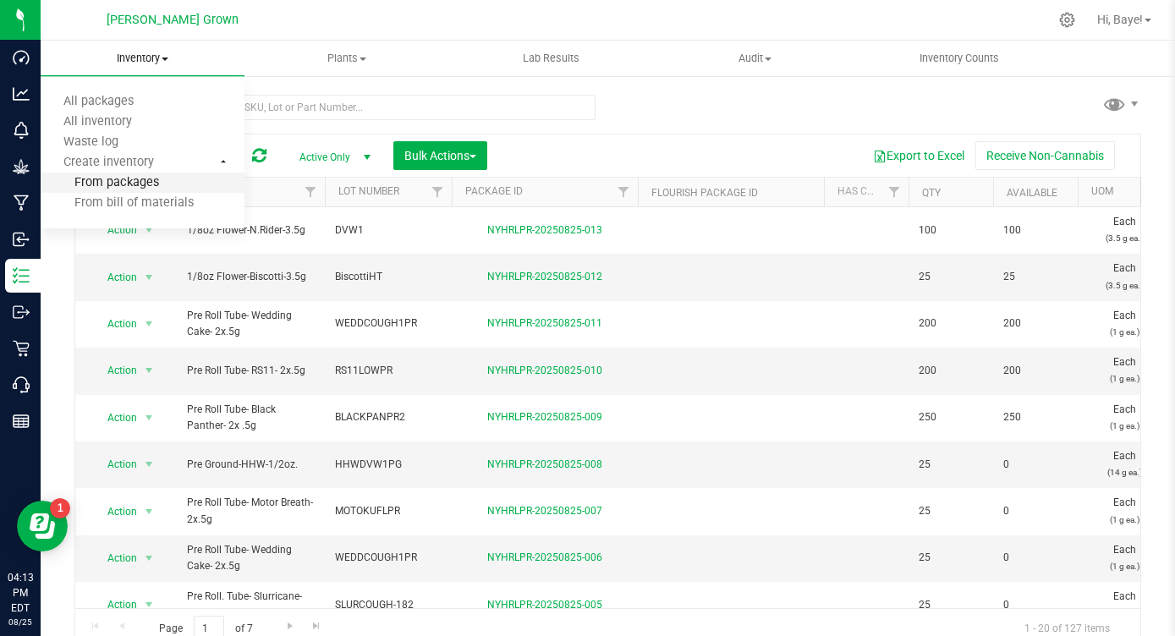
click at [121, 179] on span "From packages" at bounding box center [100, 183] width 118 height 14
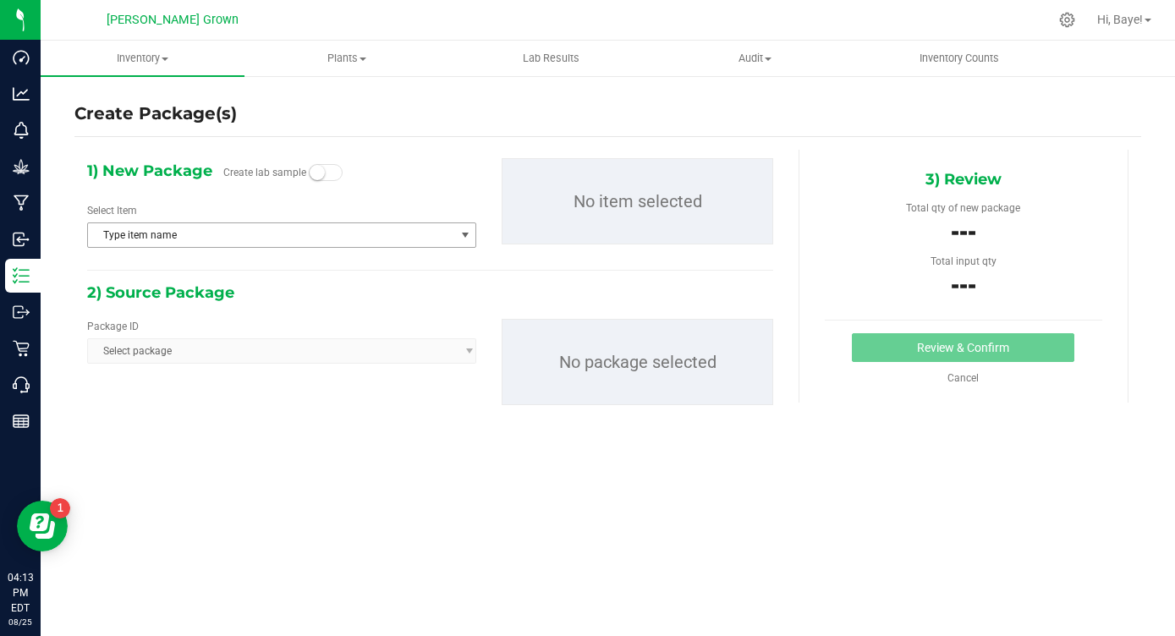
click at [160, 237] on span "Type item name" at bounding box center [271, 235] width 366 height 24
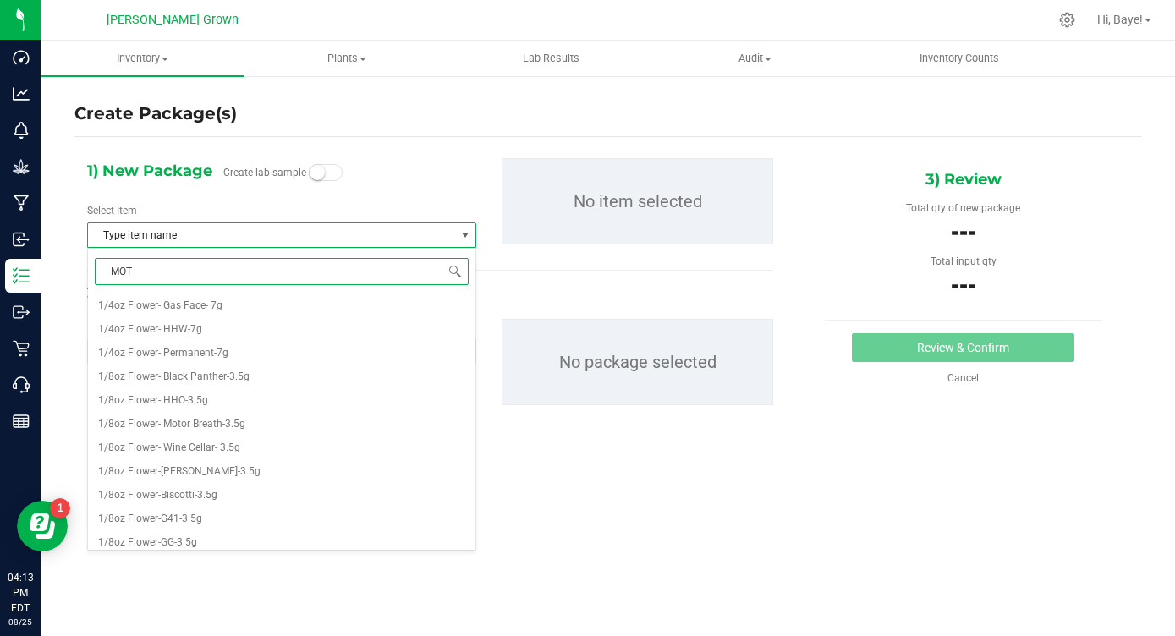
type input "MOTO"
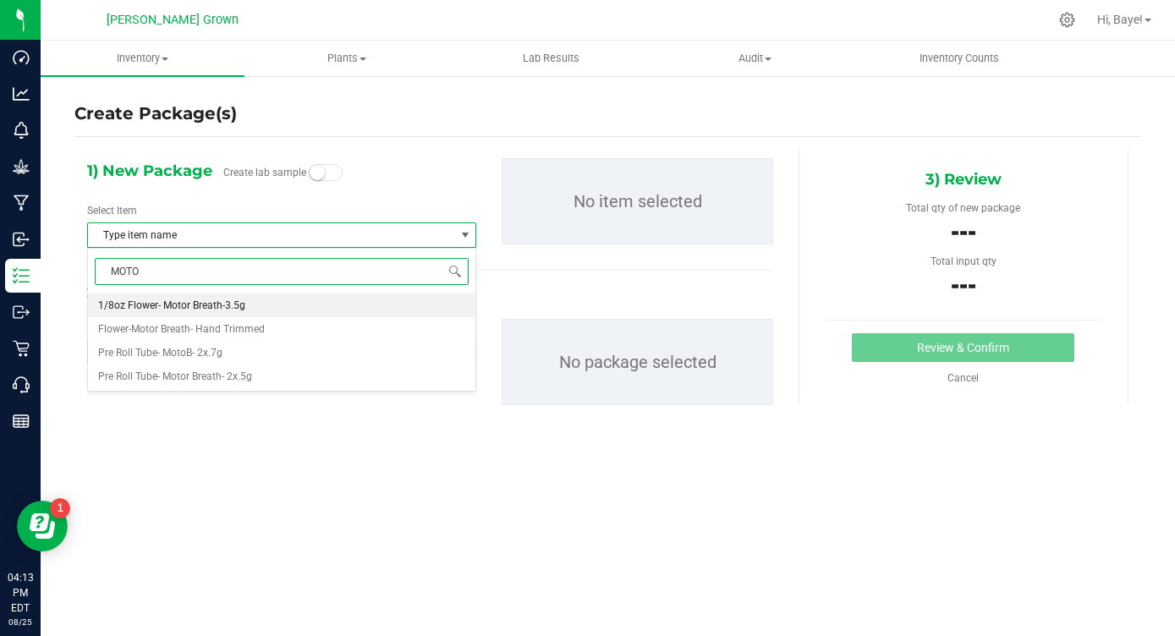
click at [163, 307] on span "1/8oz Flower- Motor Breath-3.5g" at bounding box center [171, 306] width 147 height 12
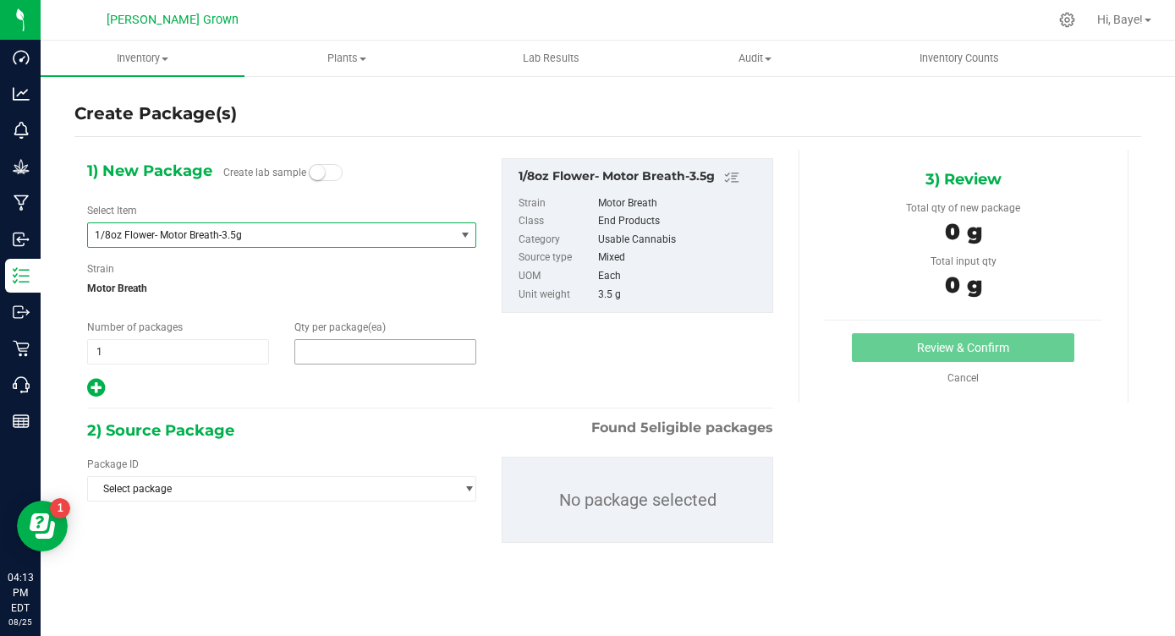
click at [338, 356] on span at bounding box center [385, 351] width 182 height 25
type input "0"
click at [327, 357] on span at bounding box center [385, 351] width 182 height 25
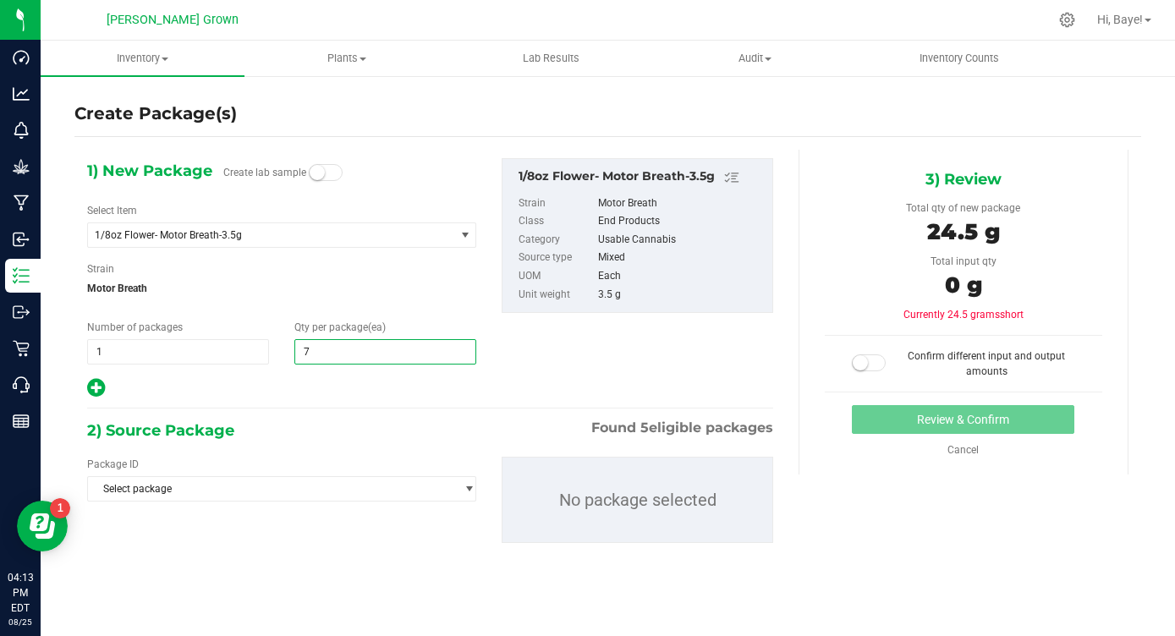
type input "75"
click at [341, 399] on div "1) New Package Create lab sample Select Item 1/8oz Flower- Motor Breath-3.5g 1/…" at bounding box center [430, 364] width 712 height 429
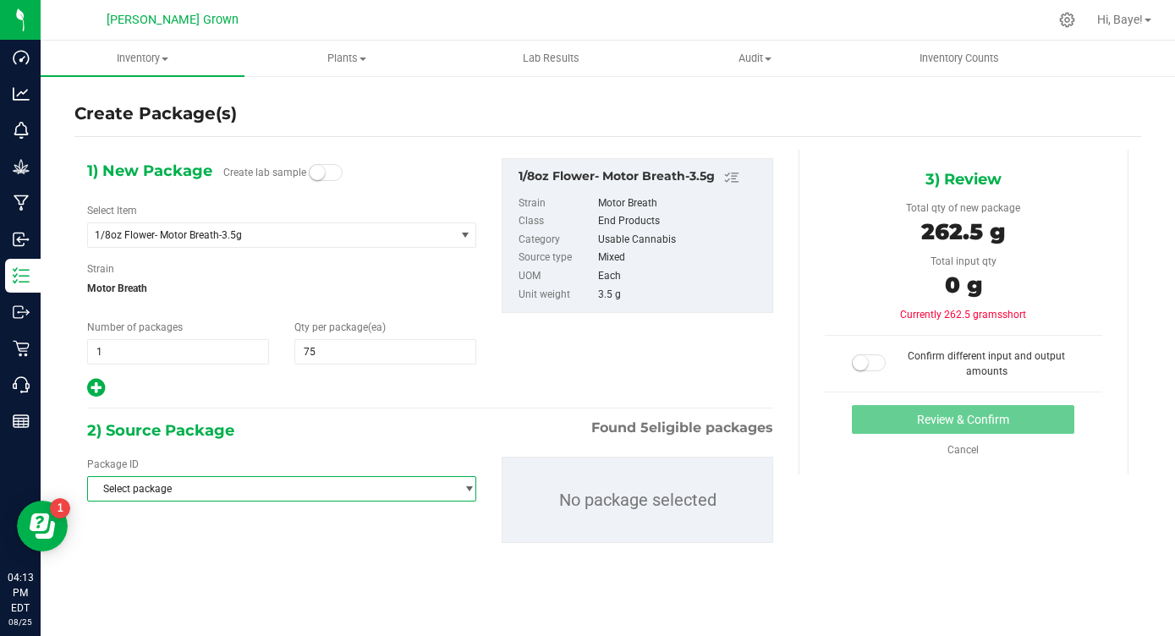
click at [337, 492] on span "Select package" at bounding box center [271, 489] width 366 height 24
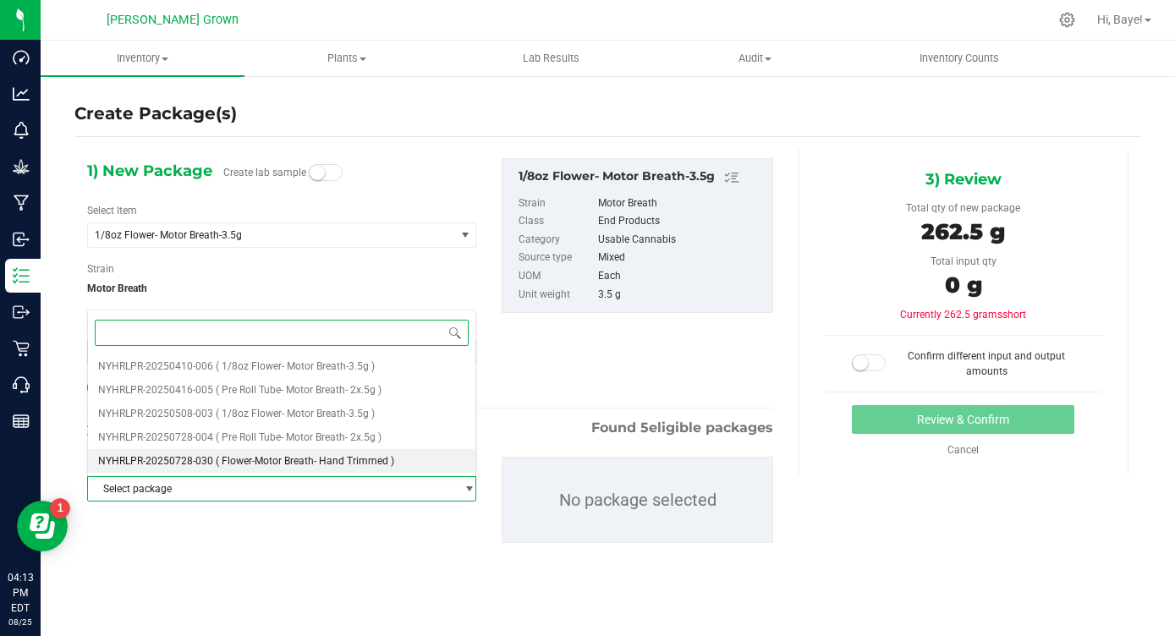
click at [351, 463] on span "( Flower-Motor Breath- Hand Trimmed )" at bounding box center [305, 461] width 179 height 12
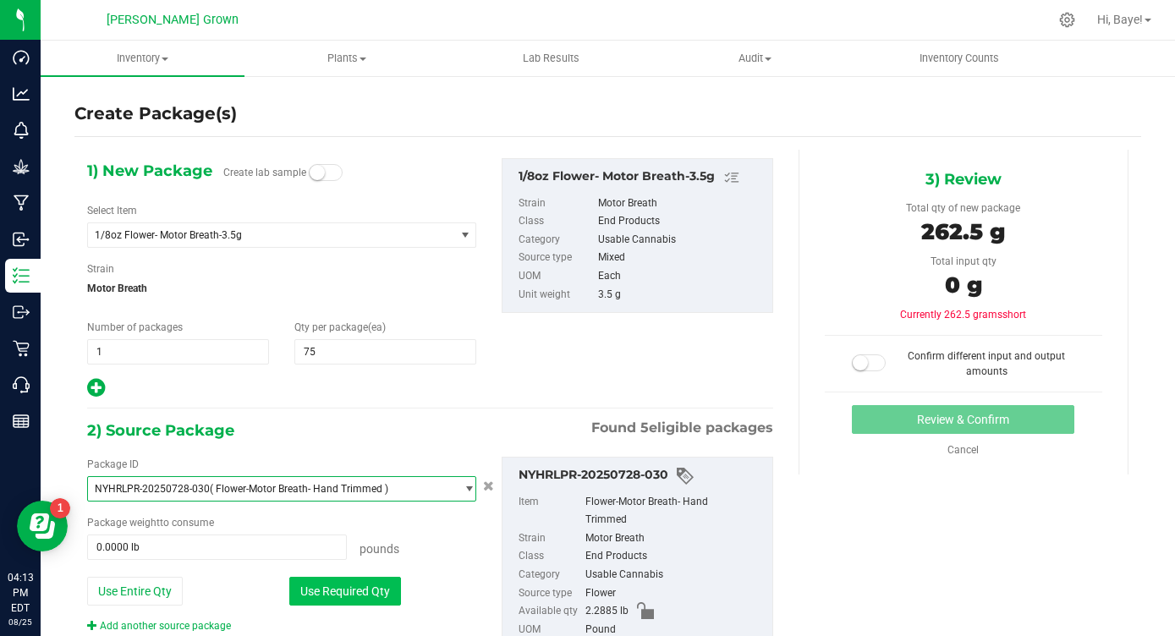
click at [350, 596] on button "Use Required Qty" at bounding box center [345, 591] width 112 height 29
type input "0.5787 lb"
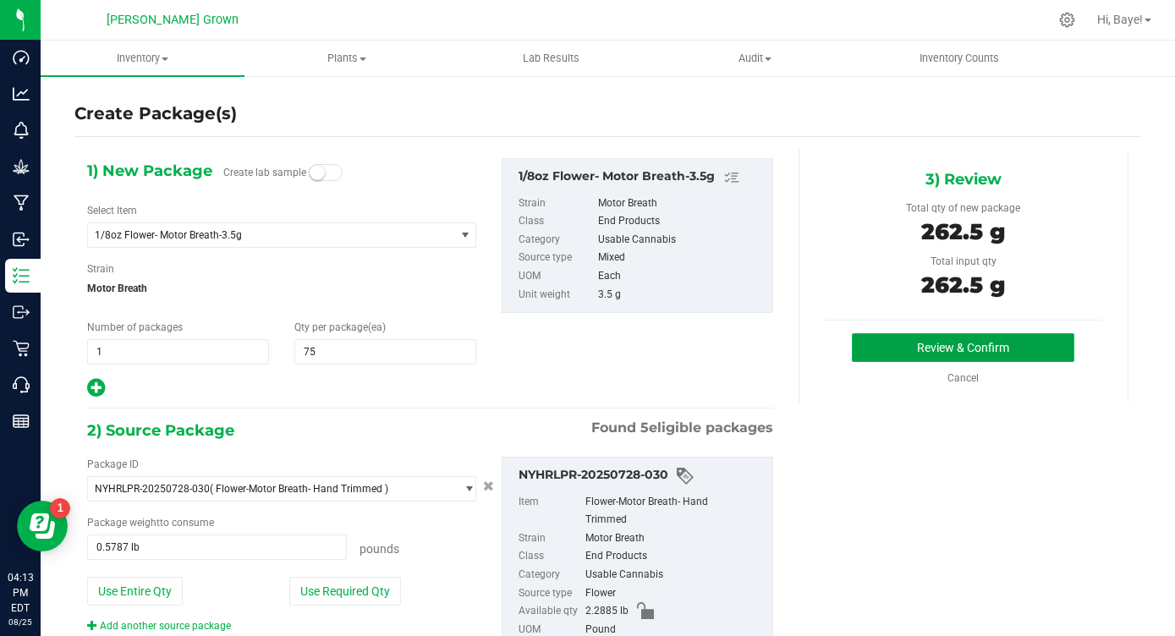
click at [980, 345] on button "Review & Confirm" at bounding box center [963, 347] width 223 height 29
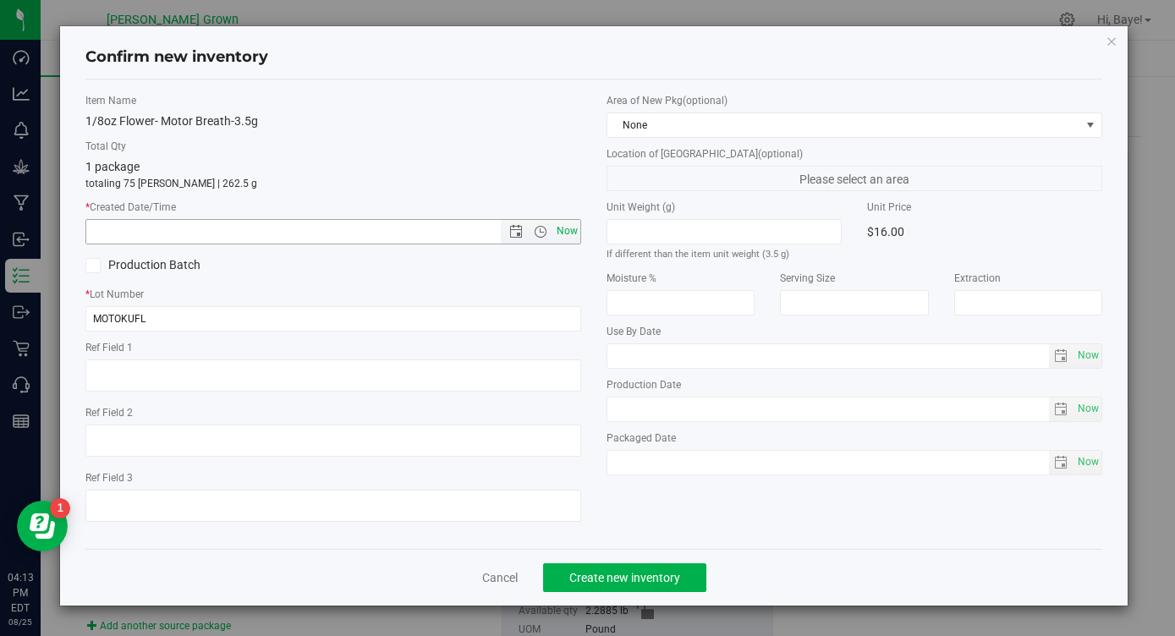
click at [564, 228] on span "Now" at bounding box center [567, 231] width 29 height 25
type input "[DATE] 4:13 PM"
click at [1094, 361] on span "Now" at bounding box center [1088, 356] width 29 height 25
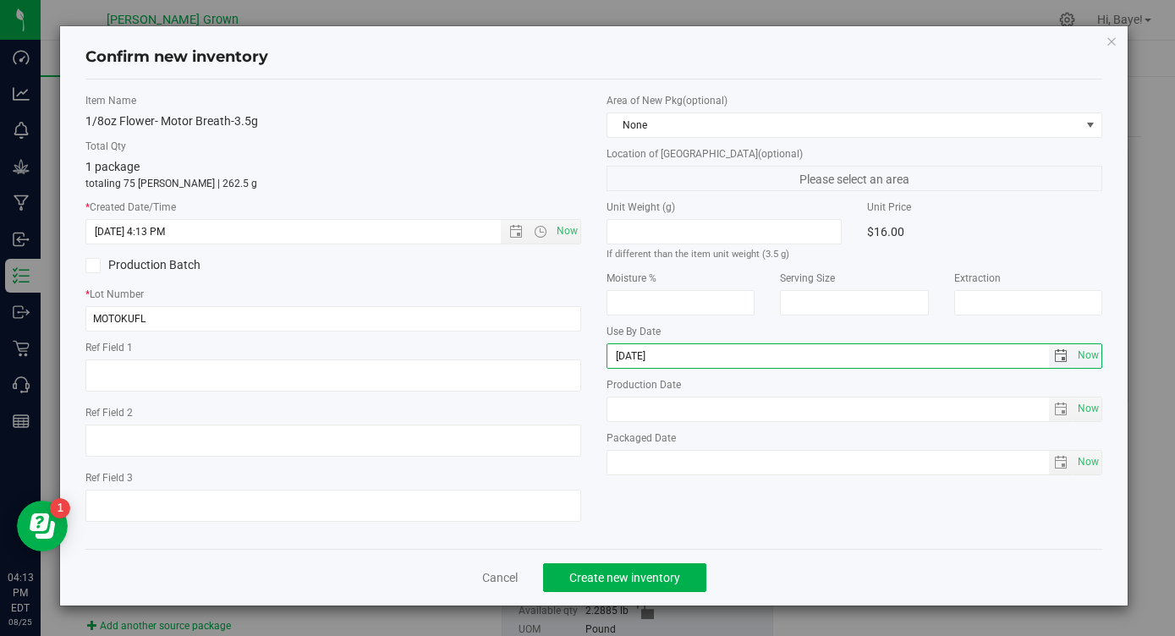
click at [634, 360] on input "[DATE]" at bounding box center [828, 356] width 442 height 24
type input "[DATE]"
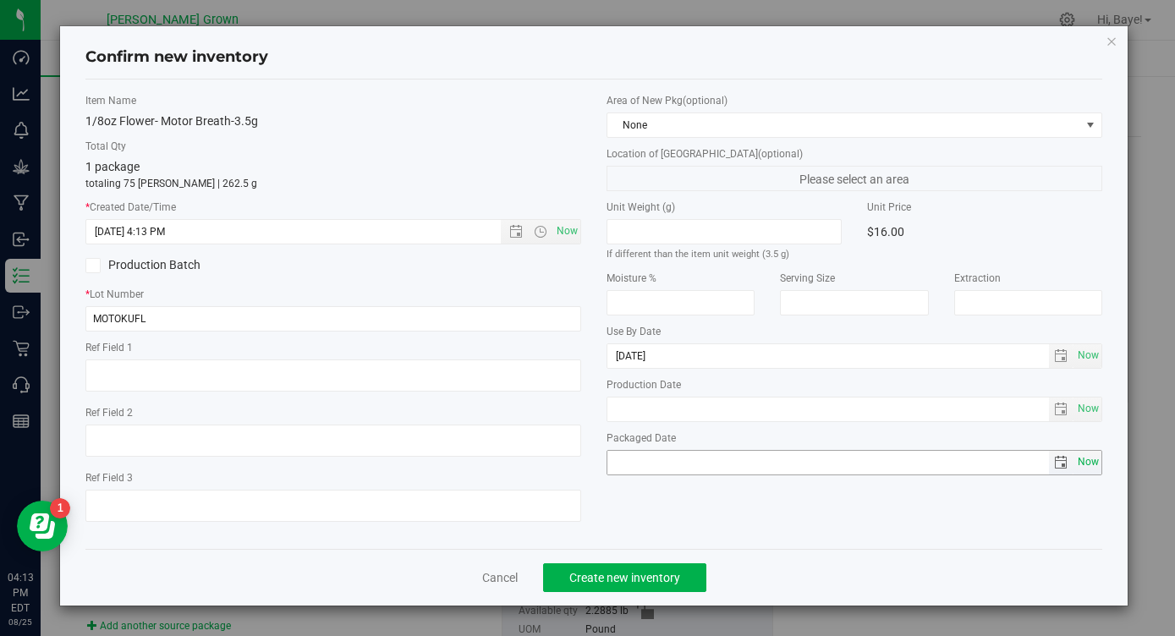
click at [1090, 458] on span "Now" at bounding box center [1088, 462] width 29 height 25
type input "[DATE]"
click at [643, 573] on span "Create new inventory" at bounding box center [624, 578] width 111 height 14
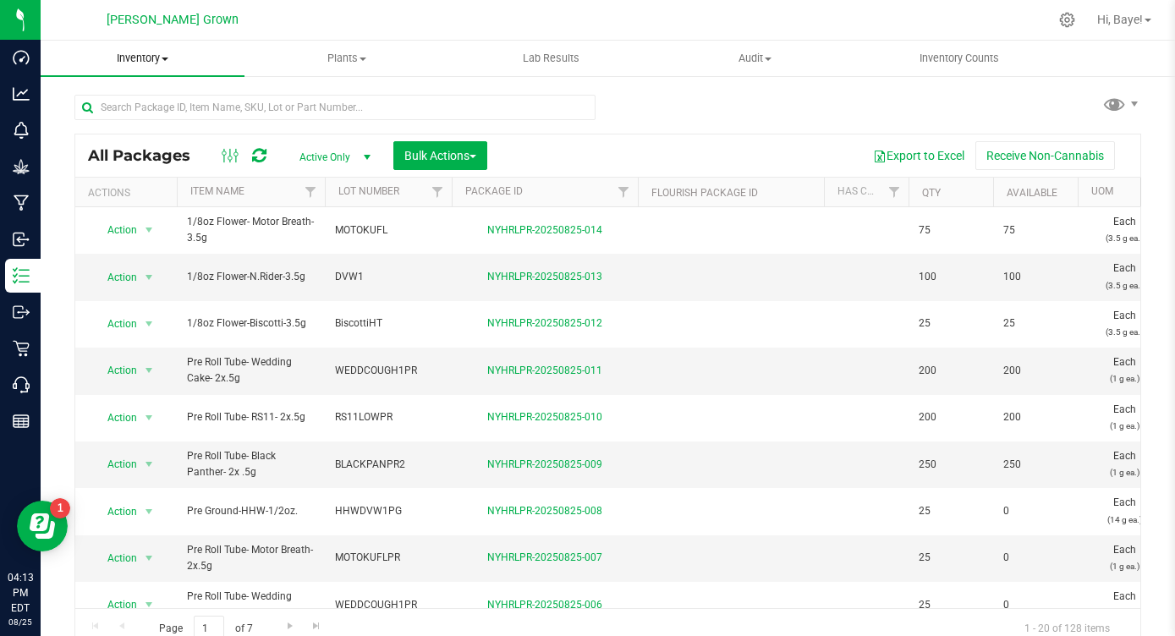
click at [151, 59] on span "Inventory" at bounding box center [143, 58] width 204 height 15
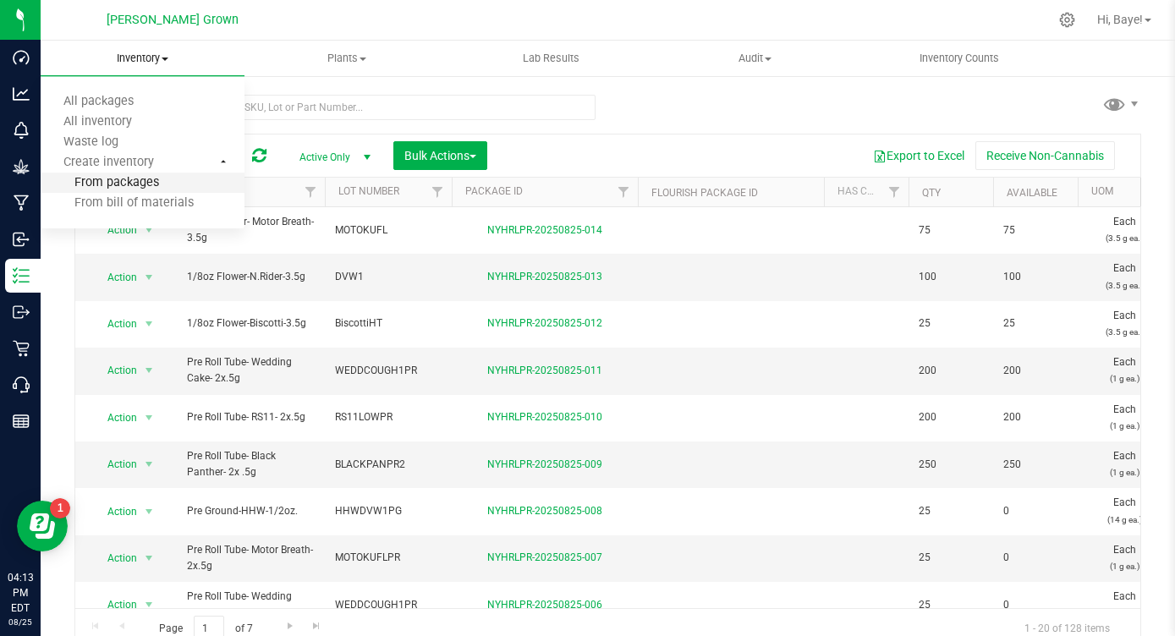
click at [146, 176] on span "From packages" at bounding box center [100, 183] width 118 height 14
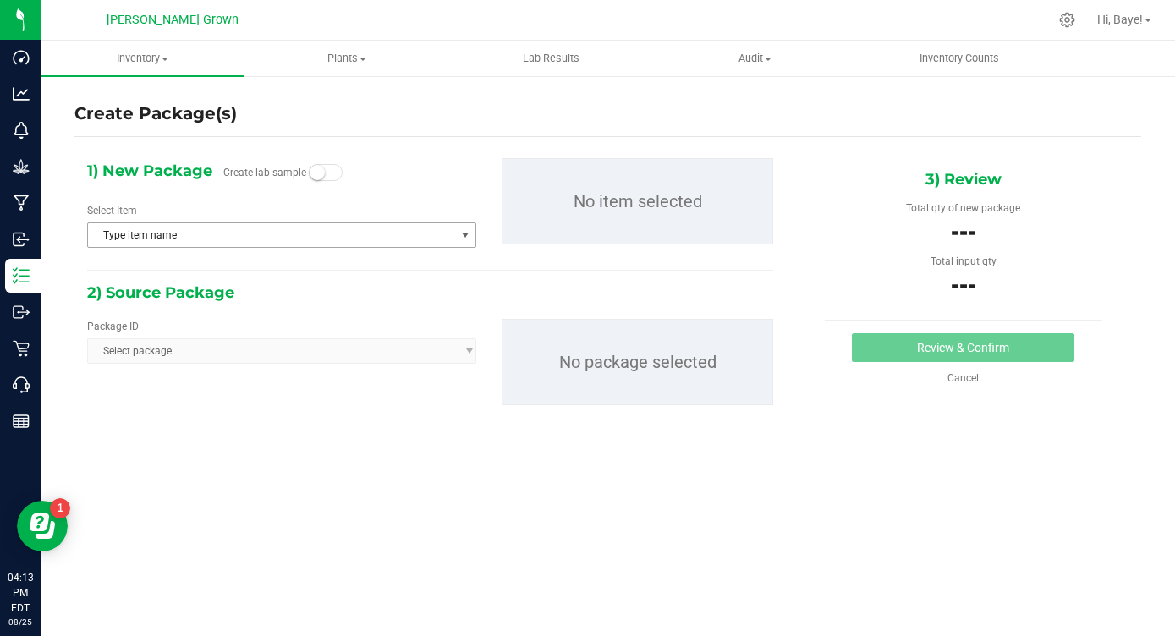
click at [201, 226] on span "Type item name" at bounding box center [271, 235] width 366 height 24
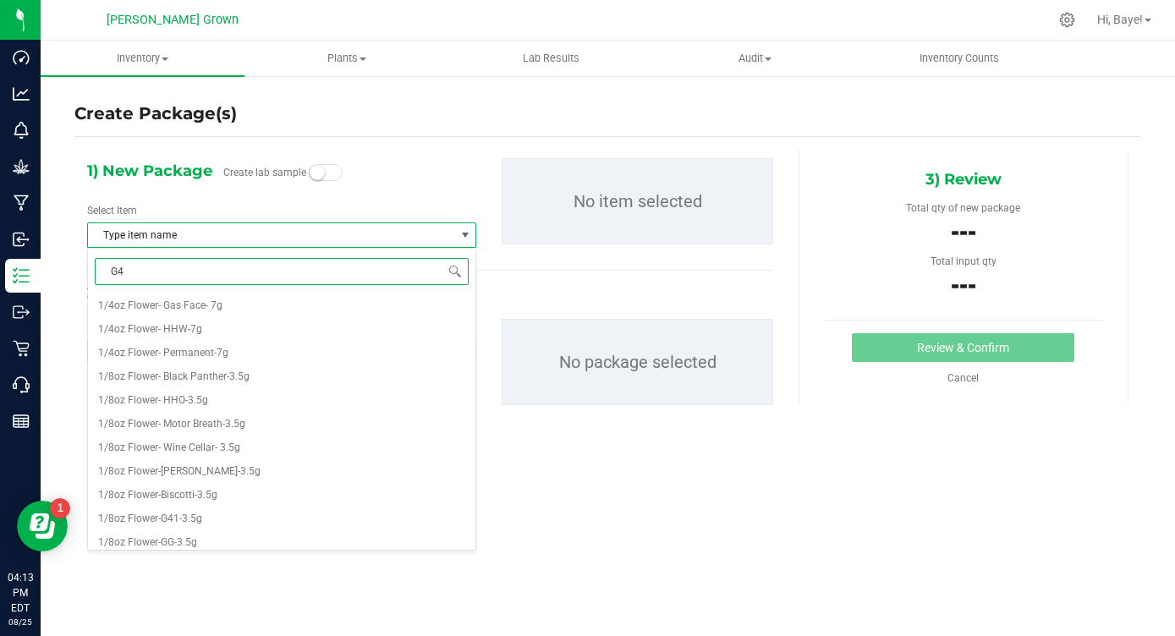
type input "G41"
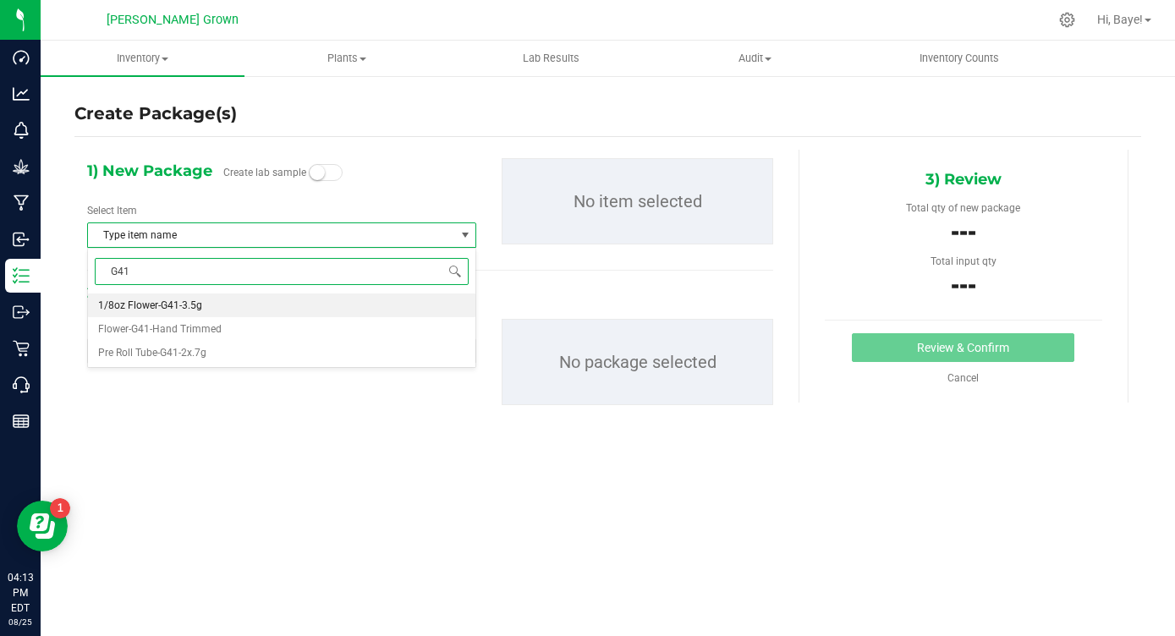
click at [200, 304] on span "1/8oz Flower-G41-3.5g" at bounding box center [150, 306] width 104 height 12
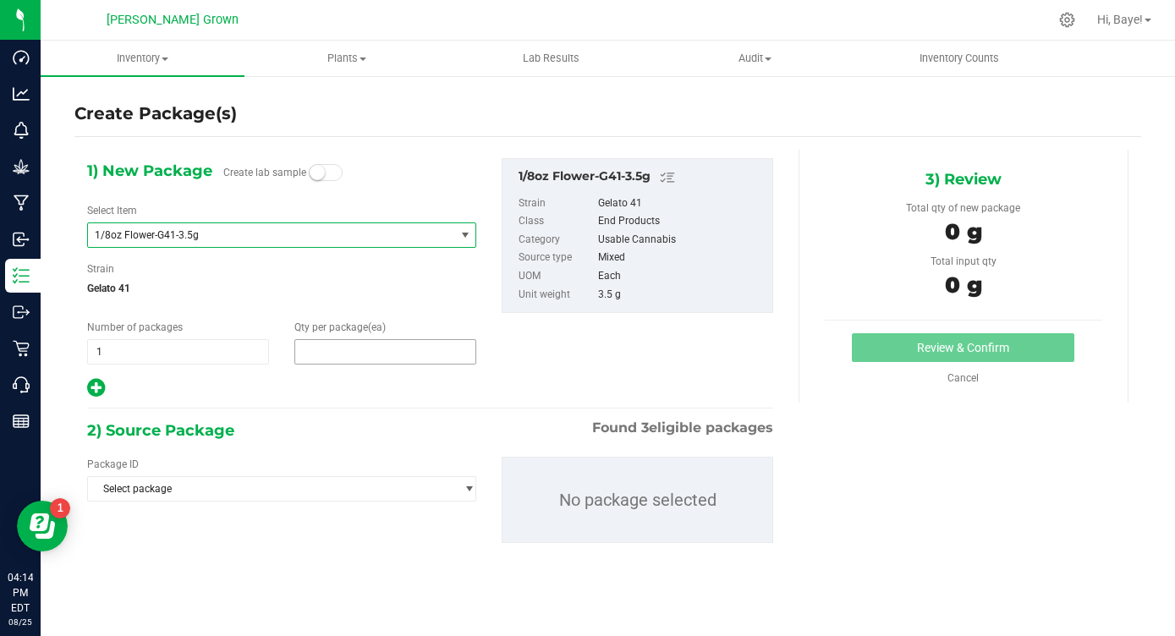
click at [377, 357] on span at bounding box center [385, 351] width 182 height 25
type input "50"
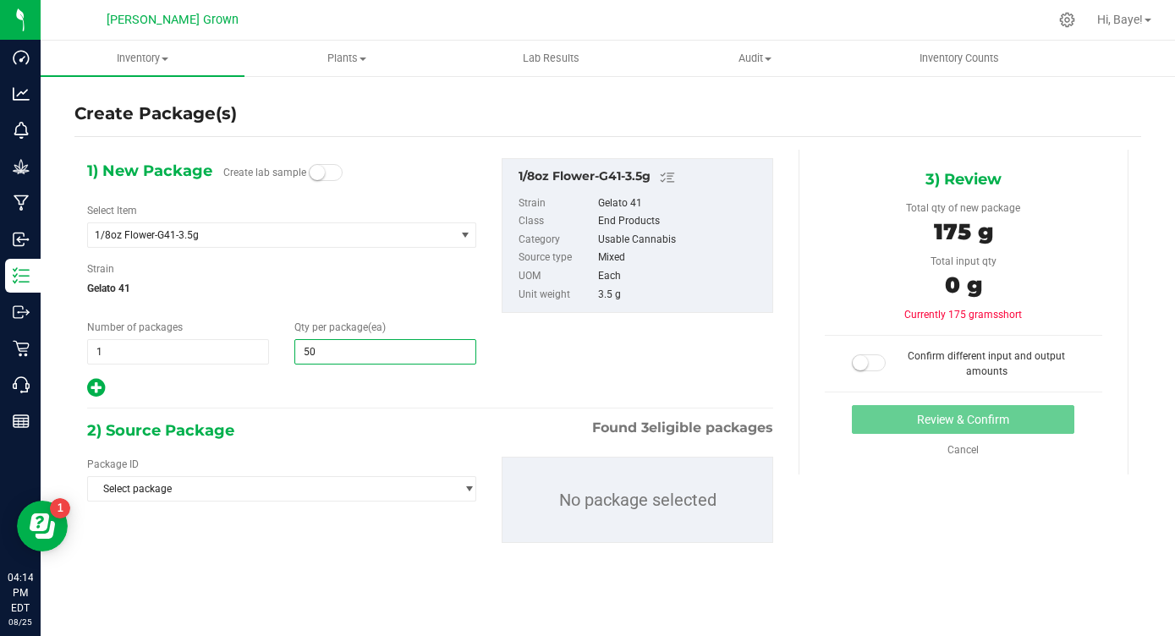
type input "50"
click at [327, 465] on div "Package ID" at bounding box center [281, 464] width 389 height 15
click at [315, 482] on span "Select package" at bounding box center [271, 489] width 366 height 24
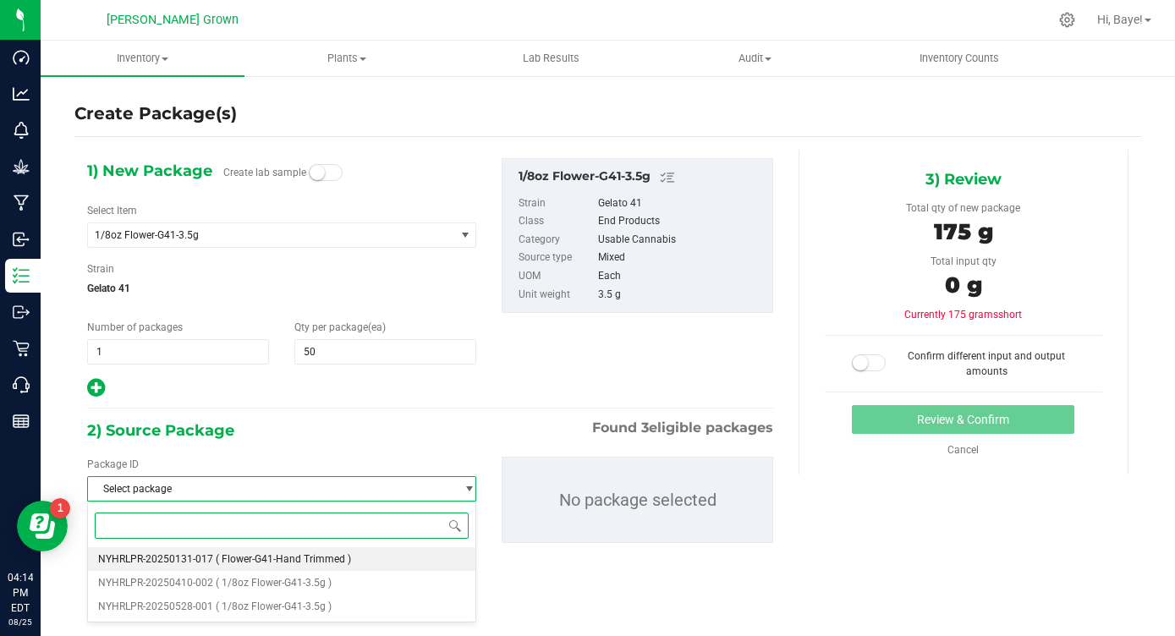
click at [307, 558] on span "( Flower-G41-Hand Trimmed )" at bounding box center [283, 559] width 135 height 12
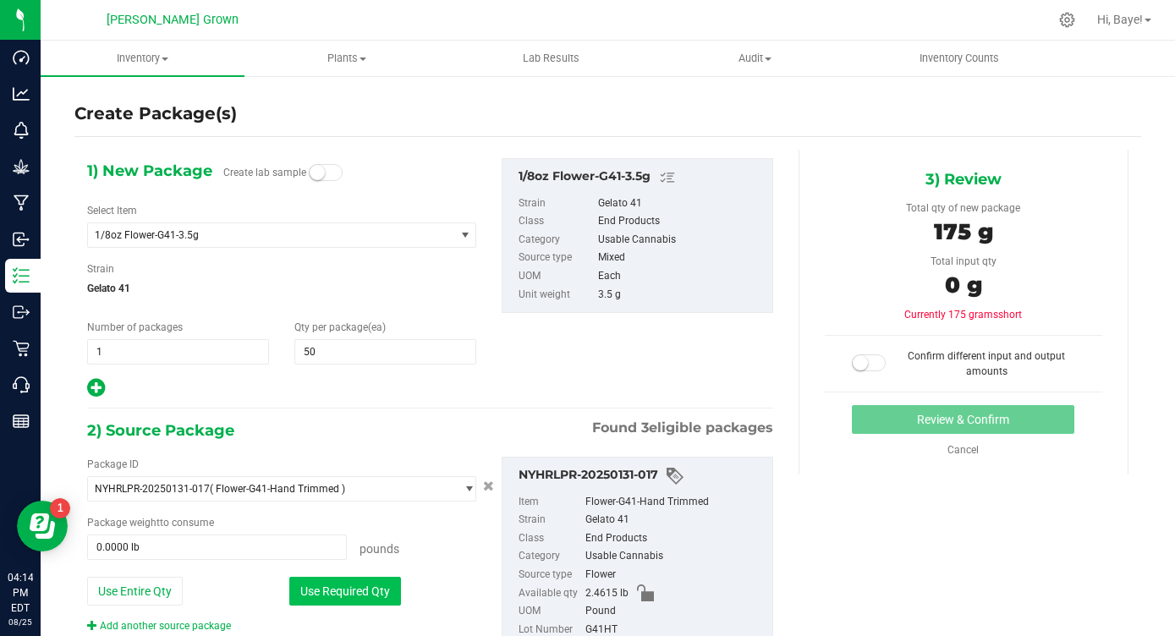
click at [326, 596] on button "Use Required Qty" at bounding box center [345, 591] width 112 height 29
type input "0.3858 lb"
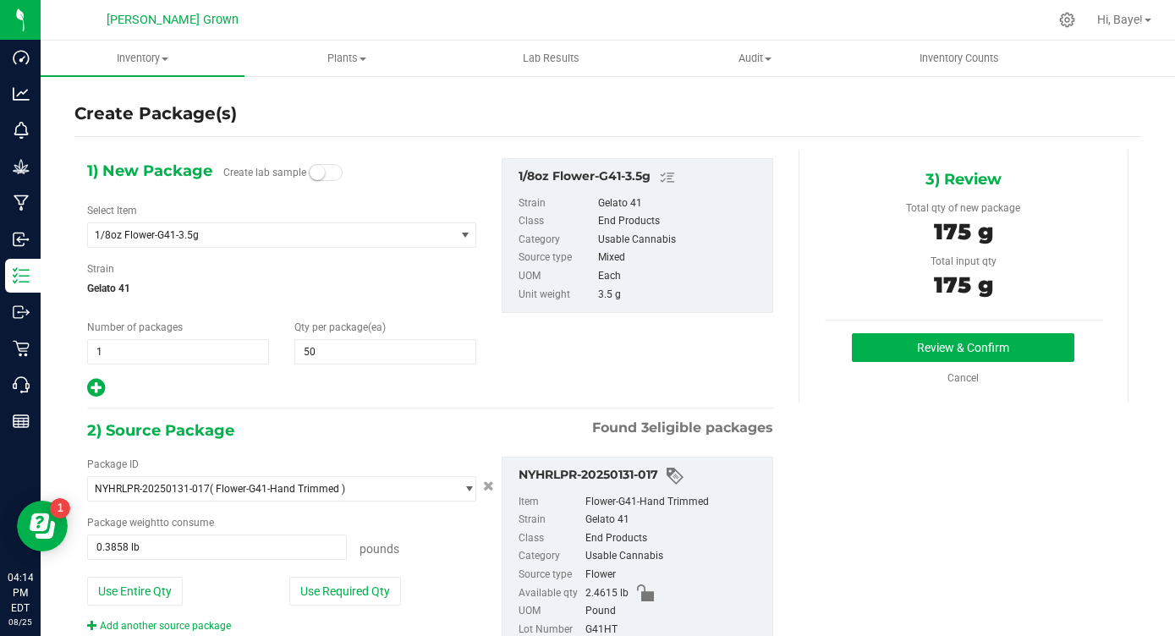
click at [952, 331] on div "3) Review Total qty of new package 175 g Total input qty 175 g Review & Confirm" at bounding box center [964, 276] width 330 height 253
click at [948, 349] on button "Review & Confirm" at bounding box center [963, 347] width 223 height 29
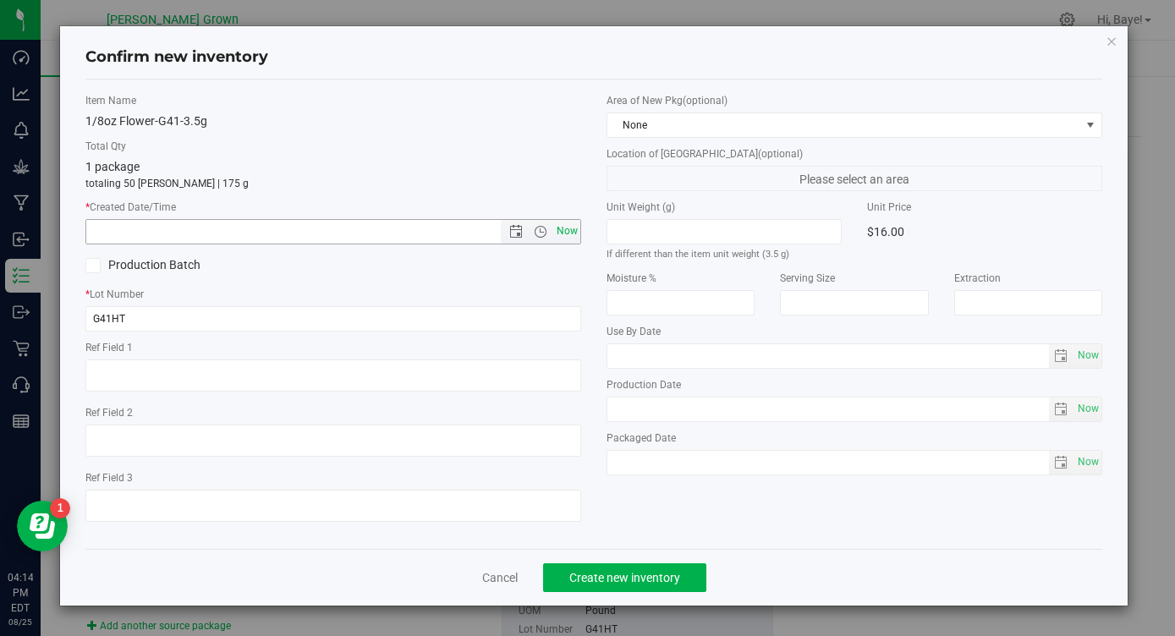
click at [567, 232] on span "Now" at bounding box center [567, 231] width 29 height 25
type input "[DATE] 4:14 PM"
click at [1087, 358] on span "Now" at bounding box center [1088, 356] width 29 height 25
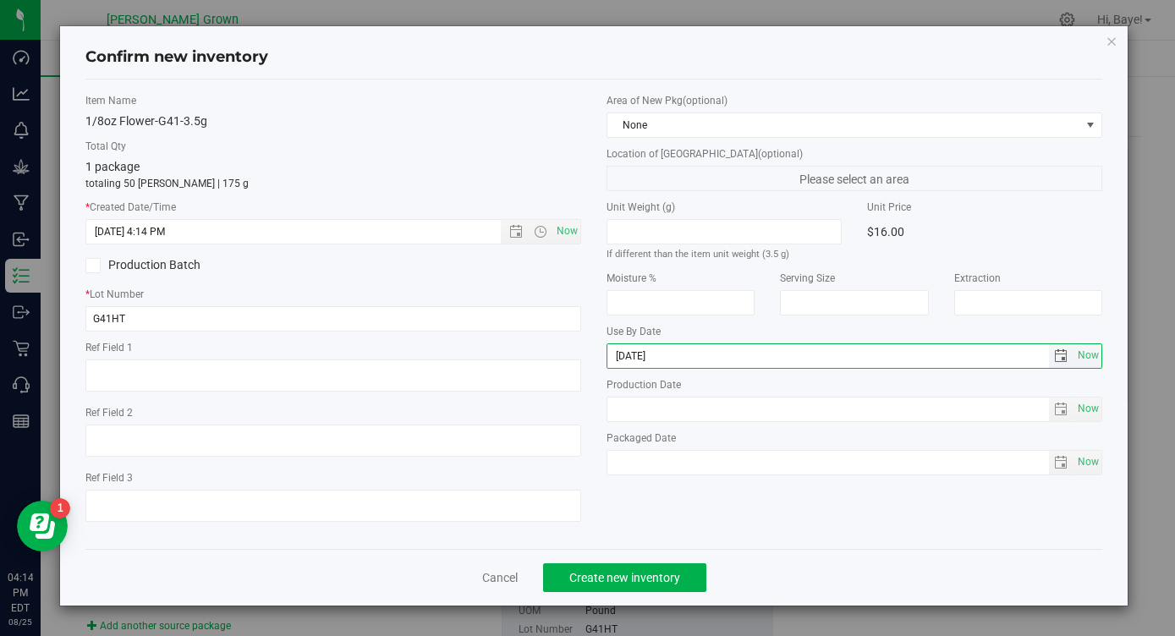
click at [635, 359] on input "[DATE]" at bounding box center [828, 356] width 442 height 24
type input "[DATE]"
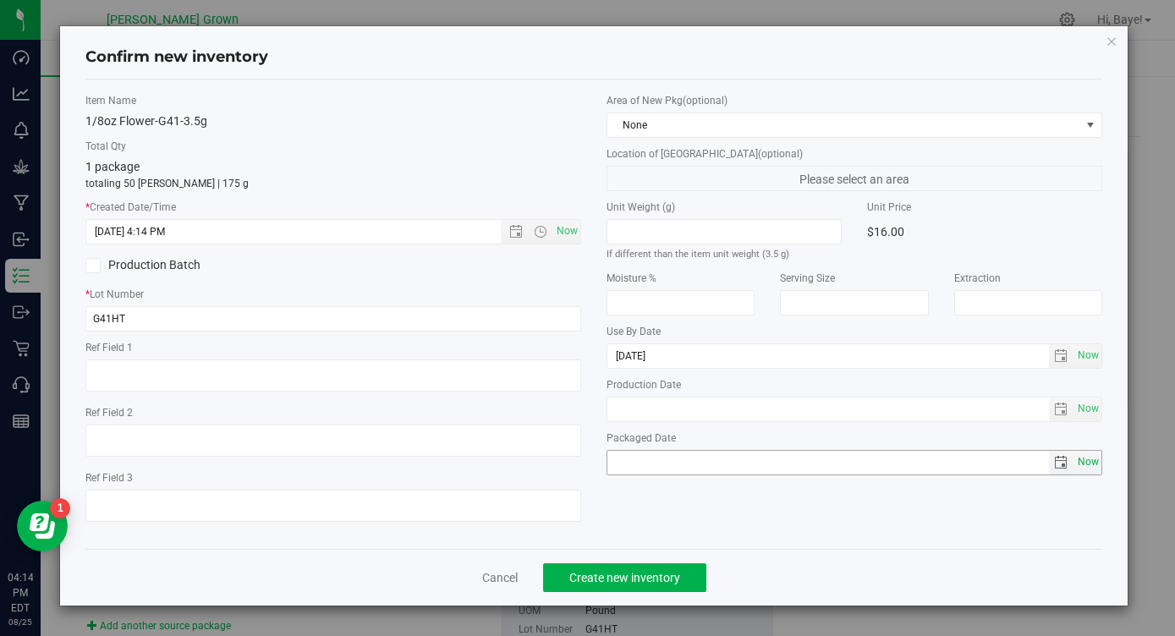
click at [1094, 469] on span "Now" at bounding box center [1088, 462] width 29 height 25
type input "[DATE]"
click at [658, 581] on span "Create new inventory" at bounding box center [624, 578] width 111 height 14
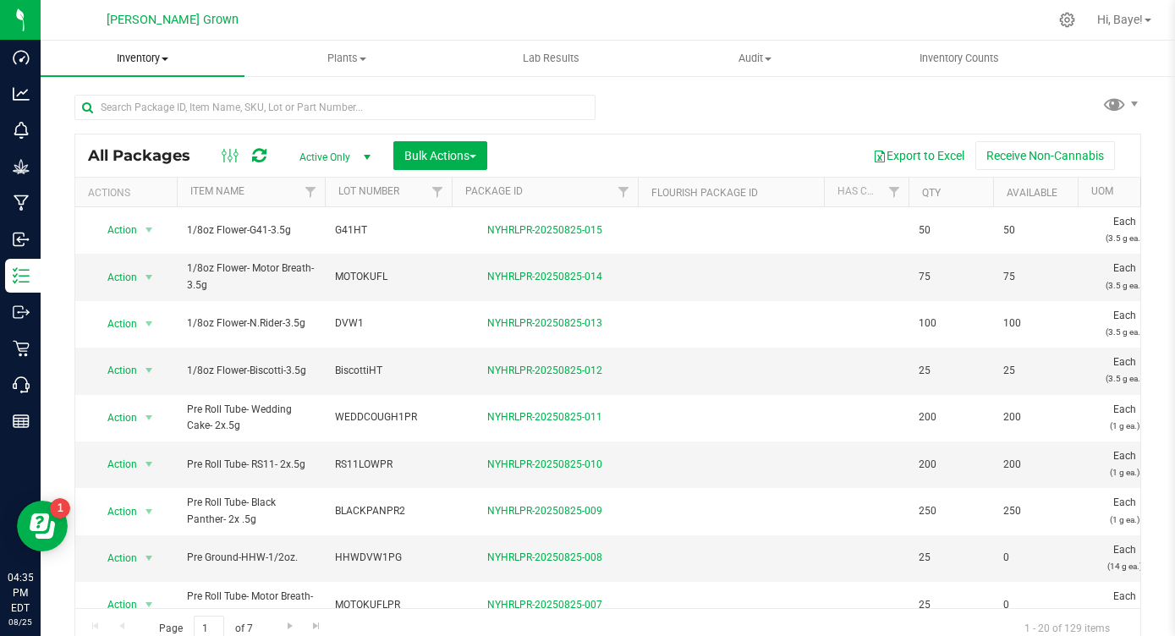
click at [144, 67] on uib-tab-heading "Inventory All packages All inventory Waste log Create inventory" at bounding box center [143, 59] width 204 height 36
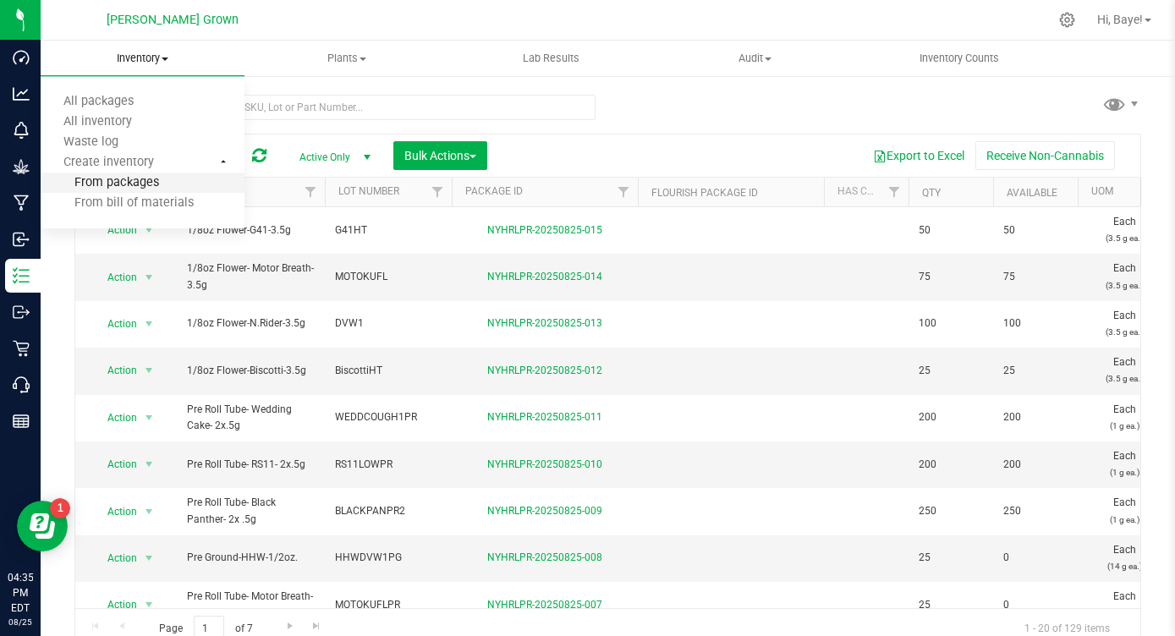
click at [138, 188] on span "From packages" at bounding box center [100, 183] width 118 height 14
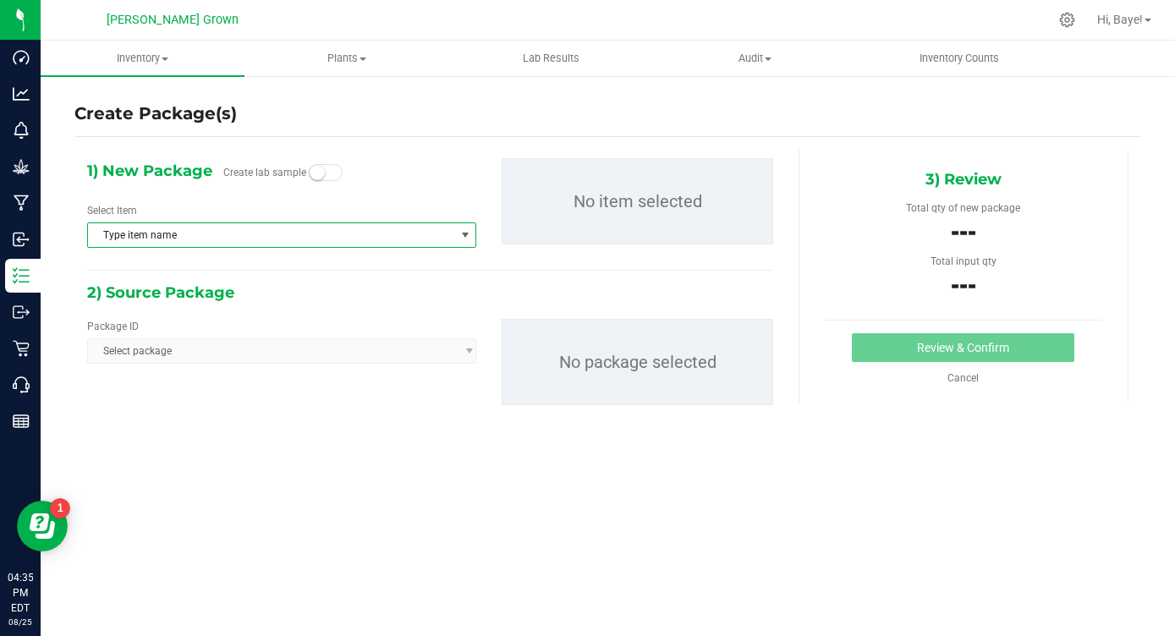
click at [209, 244] on span "Type item name" at bounding box center [271, 235] width 366 height 24
click at [236, 239] on span "Type item name" at bounding box center [271, 235] width 366 height 24
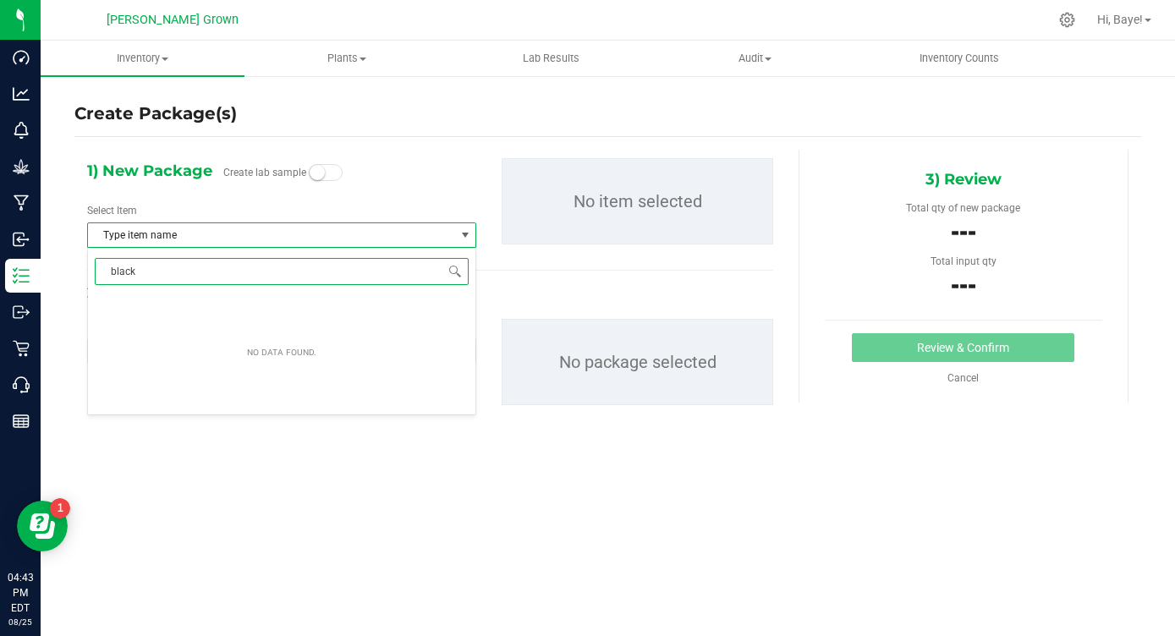
type input "blac"
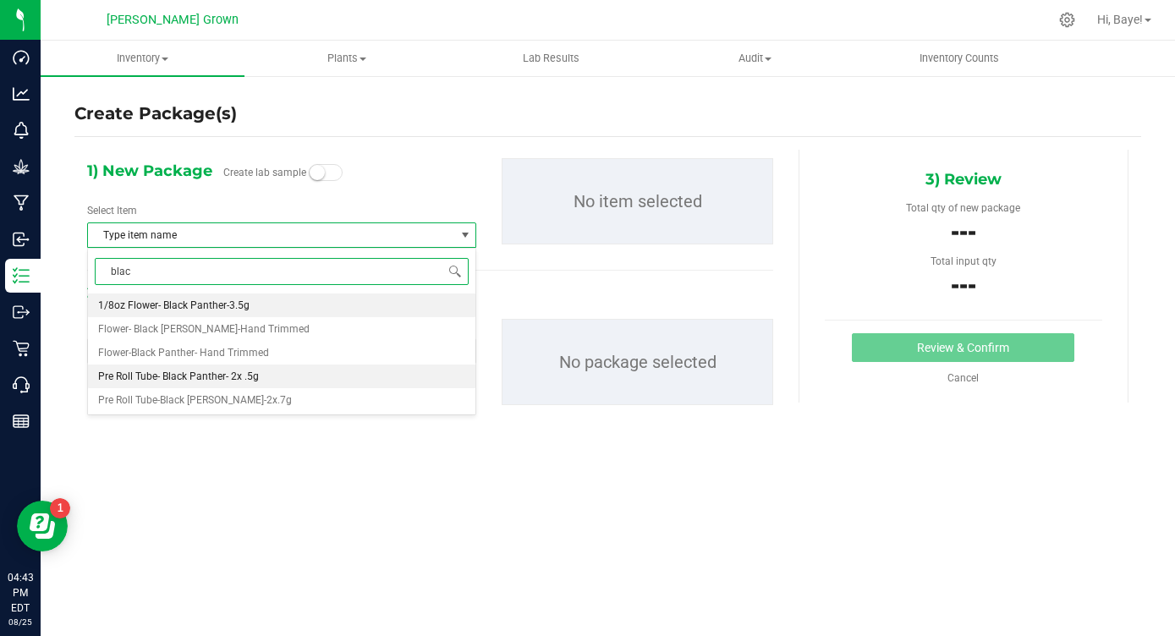
click at [222, 376] on span "Pre Roll Tube- Black Panther- 2x .5g" at bounding box center [178, 377] width 161 height 12
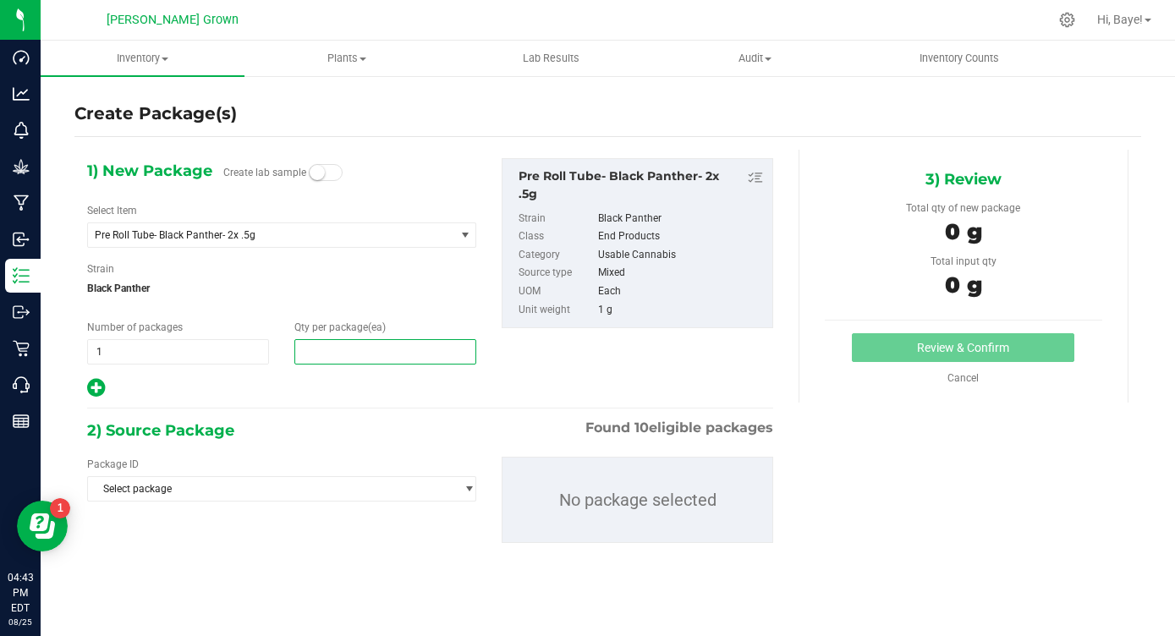
click at [382, 361] on span at bounding box center [385, 351] width 182 height 25
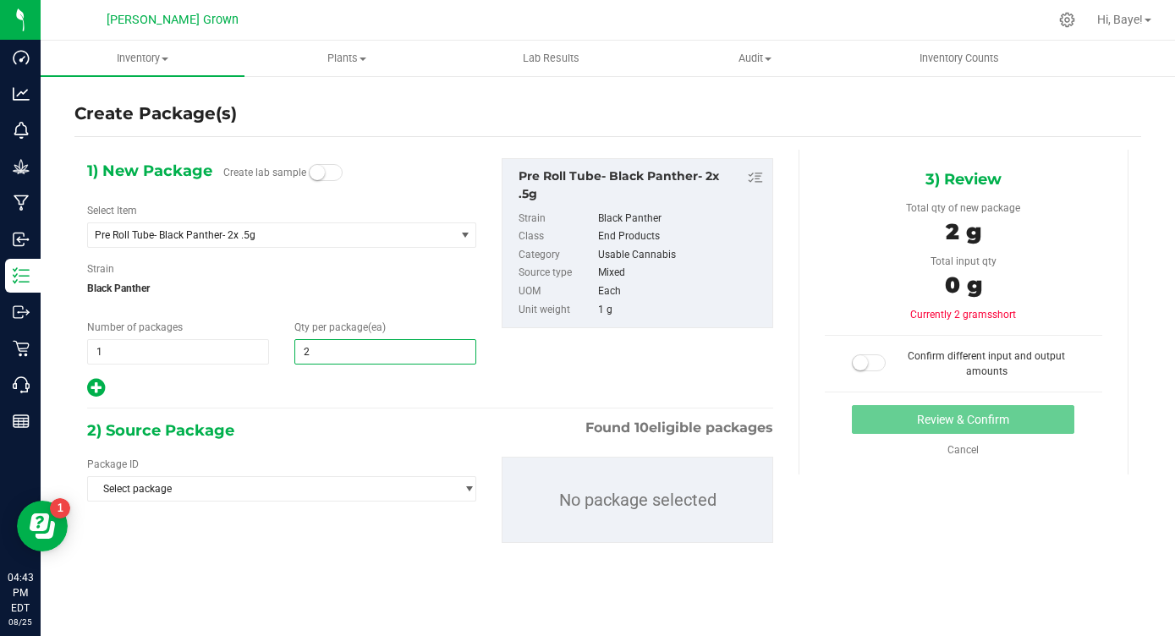
type input "25"
click at [330, 444] on div "Package ID Select package NYHRLPR-20241120-078 NYHRLPR-20241120-079 NYHRLPR-202…" at bounding box center [430, 499] width 712 height 113
click at [302, 493] on span "Select package" at bounding box center [271, 489] width 366 height 24
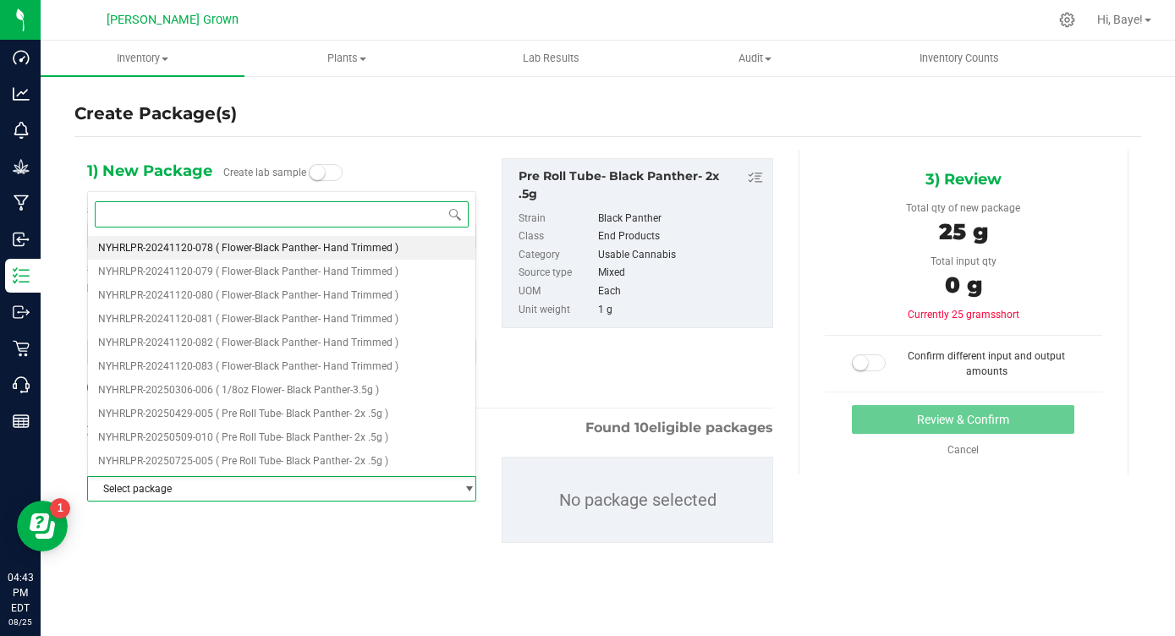
click at [356, 255] on li "NYHRLPR-20241120-078 ( Flower-Black Panther- Hand Trimmed )" at bounding box center [282, 248] width 388 height 24
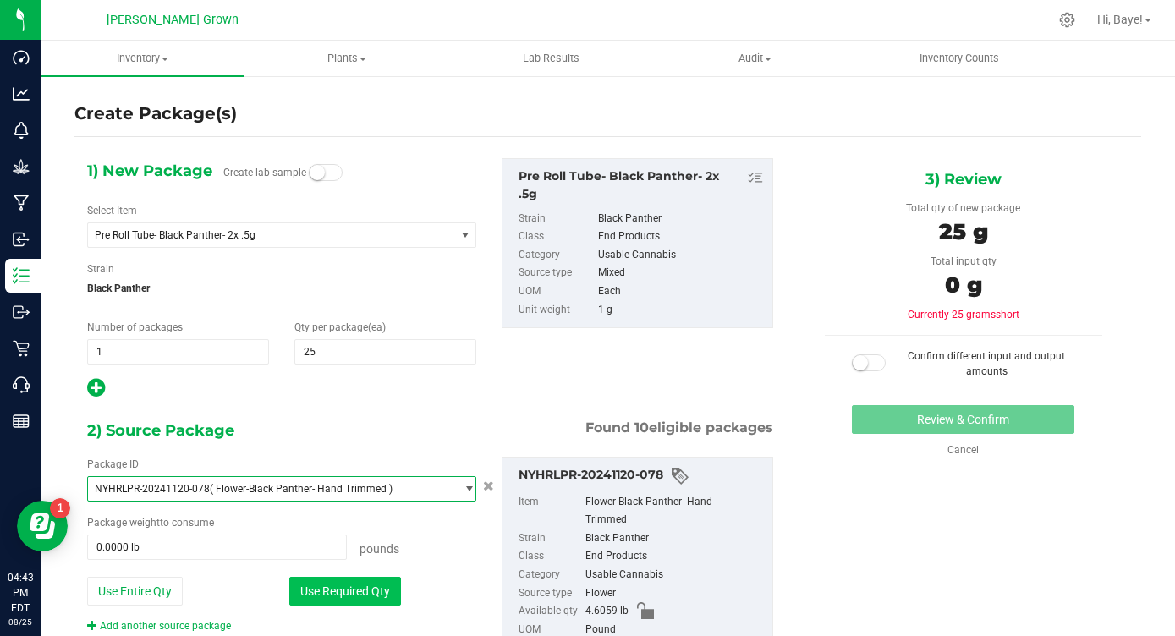
click at [360, 596] on button "Use Required Qty" at bounding box center [345, 591] width 112 height 29
type input "0.0551 lb"
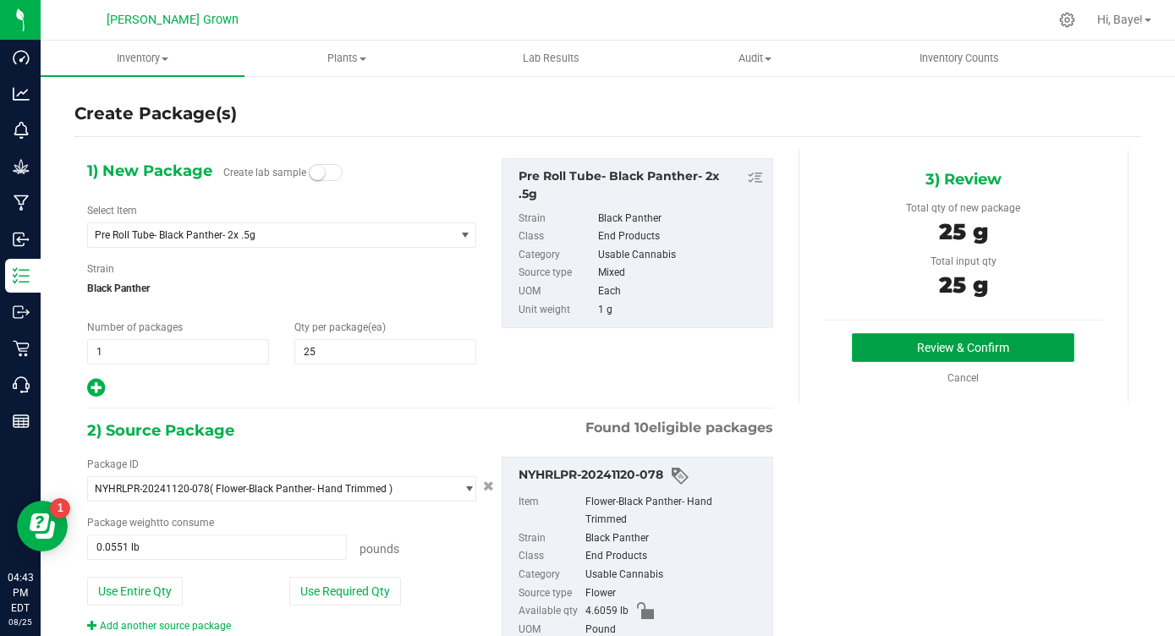
click at [930, 356] on button "Review & Confirm" at bounding box center [963, 347] width 223 height 29
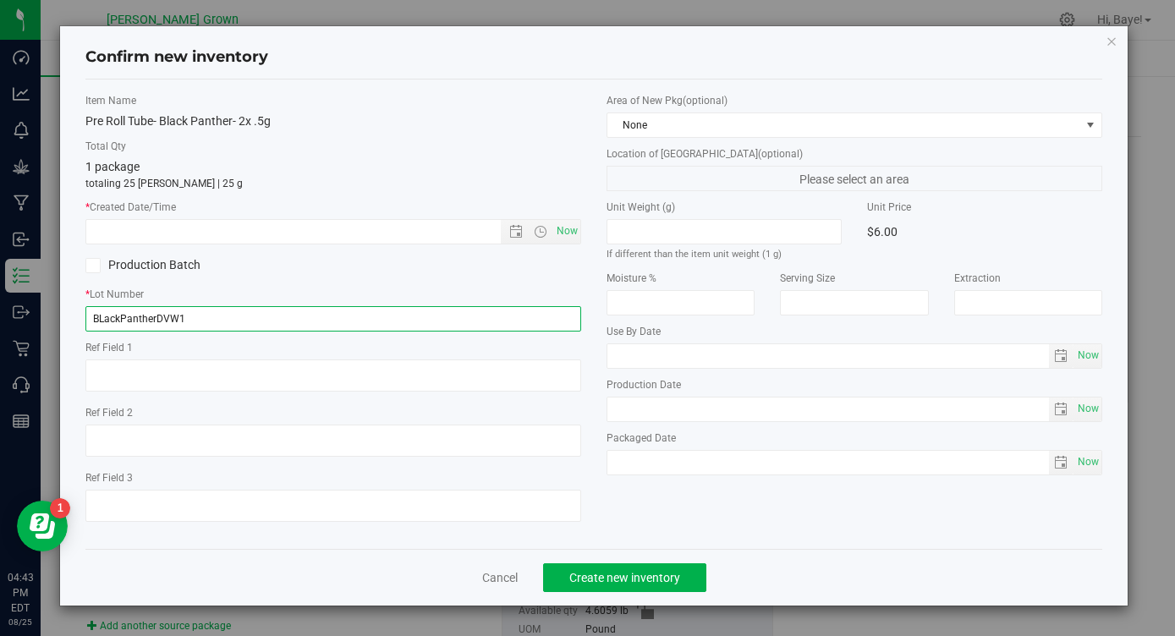
click at [174, 311] on input "BLackPantherDVW1" at bounding box center [333, 318] width 496 height 25
paste input "BLACKPANPR2"
type input "BLACKPANPR2"
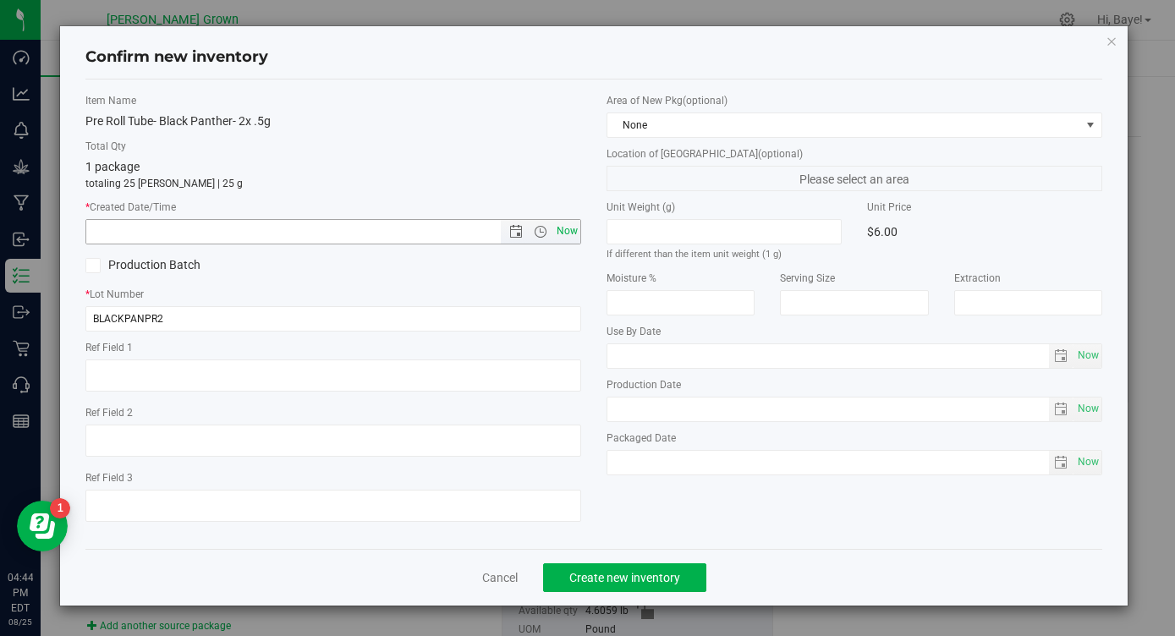
click at [572, 232] on span "Now" at bounding box center [567, 231] width 29 height 25
type input "[DATE] 4:44 PM"
click at [1097, 360] on span "Now" at bounding box center [1088, 356] width 29 height 25
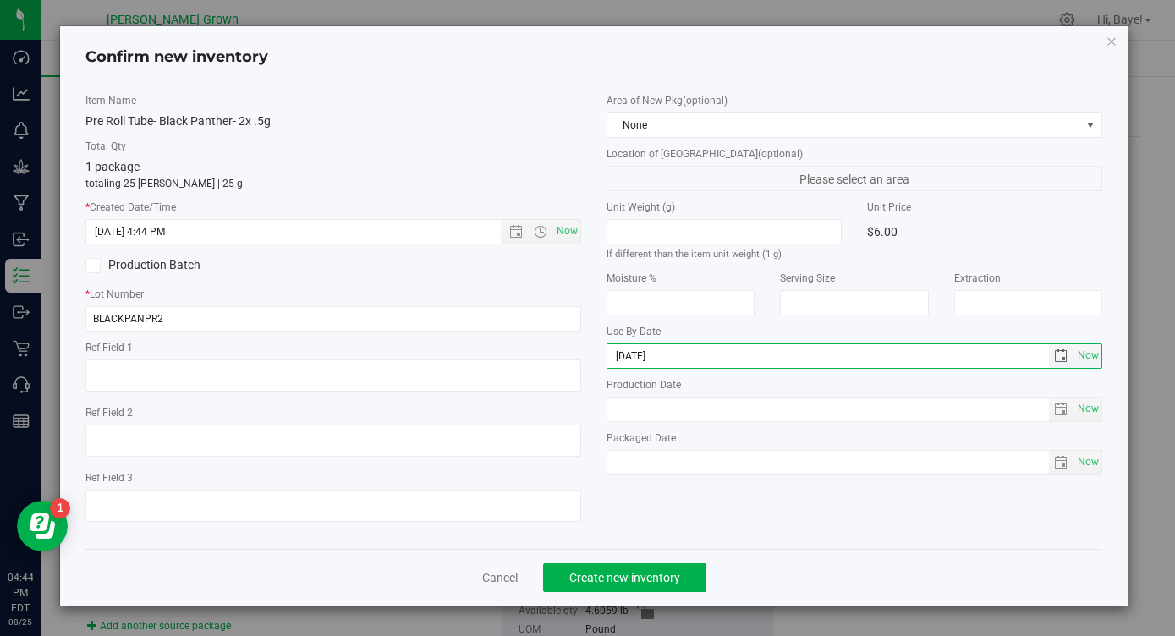
click at [636, 360] on input "[DATE]" at bounding box center [828, 356] width 442 height 24
type input "[DATE]"
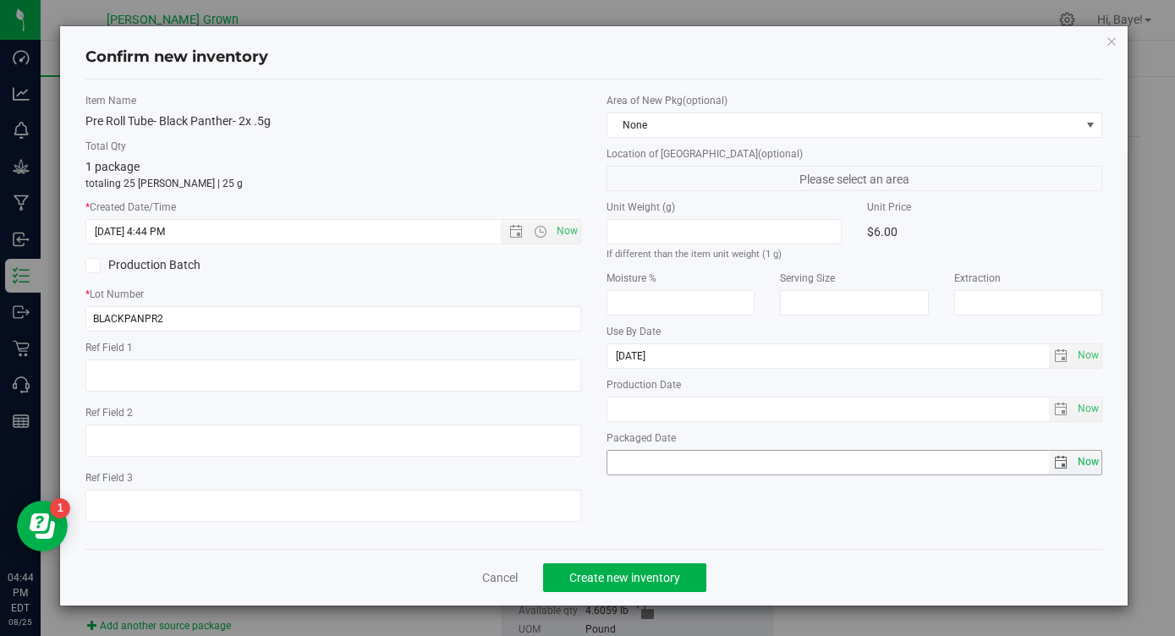
click at [1091, 469] on span "Now" at bounding box center [1088, 462] width 29 height 25
type input "[DATE]"
click at [681, 589] on button "Create new inventory" at bounding box center [624, 577] width 163 height 29
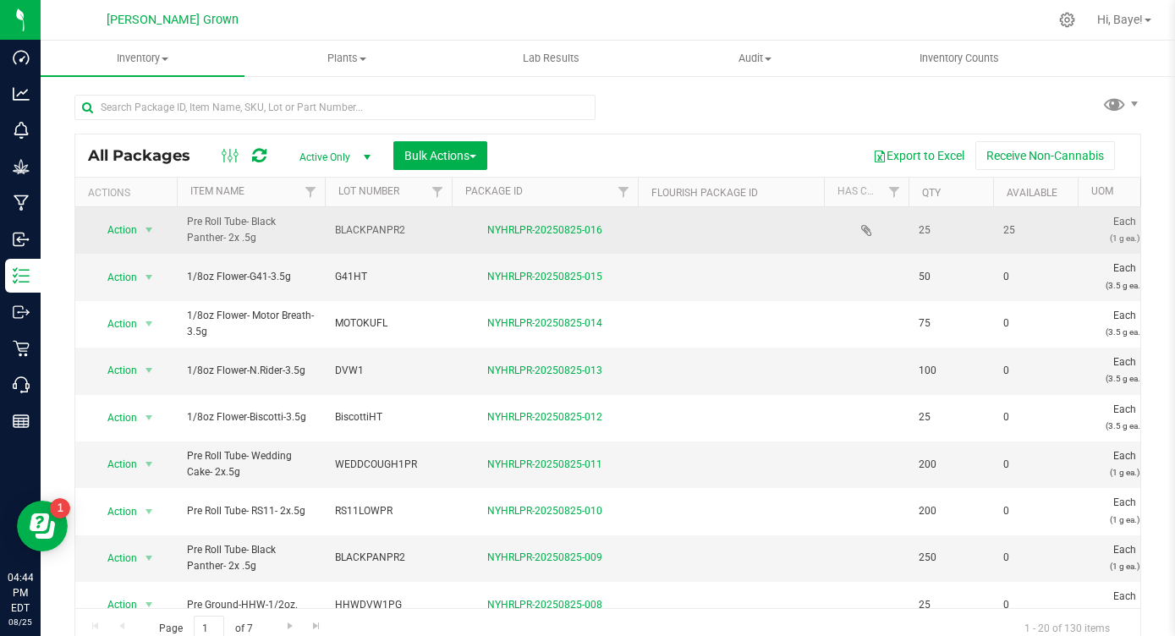
click at [554, 223] on div "NYHRLPR-20250825-016" at bounding box center [544, 231] width 191 height 16
click at [550, 228] on link "NYHRLPR-20250825-016" at bounding box center [544, 230] width 115 height 12
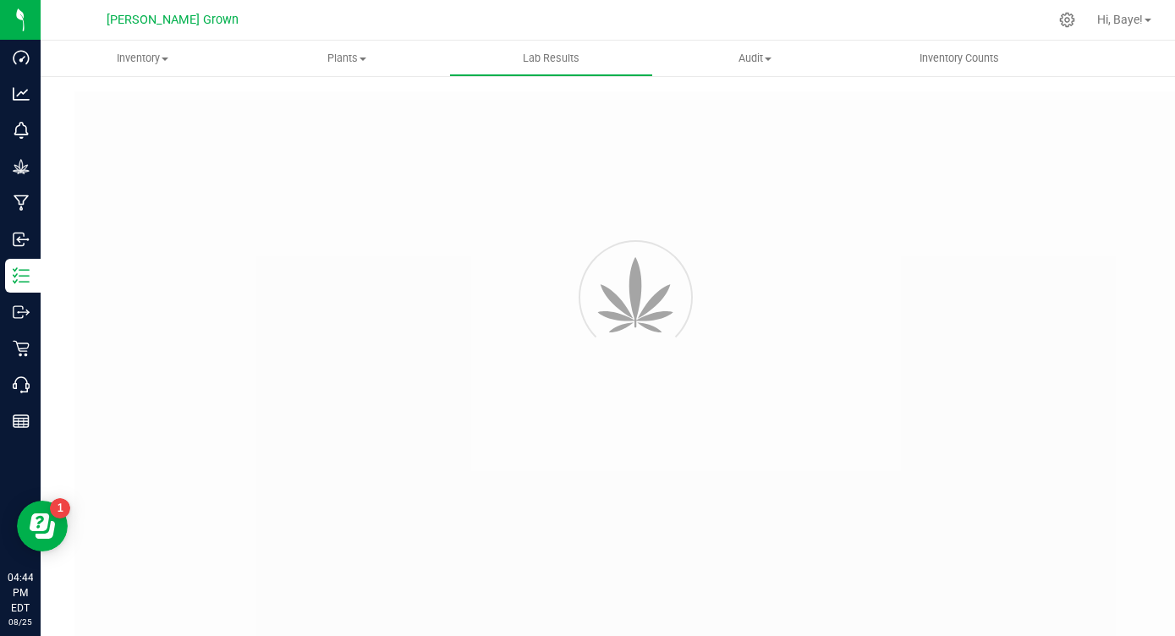
type input "NYHRLPR-20250825-016"
type input "AL41104005-010"
type input "[DATE] 1:33 PM"
type input "+048497-02-01T05:00:00.000Z"
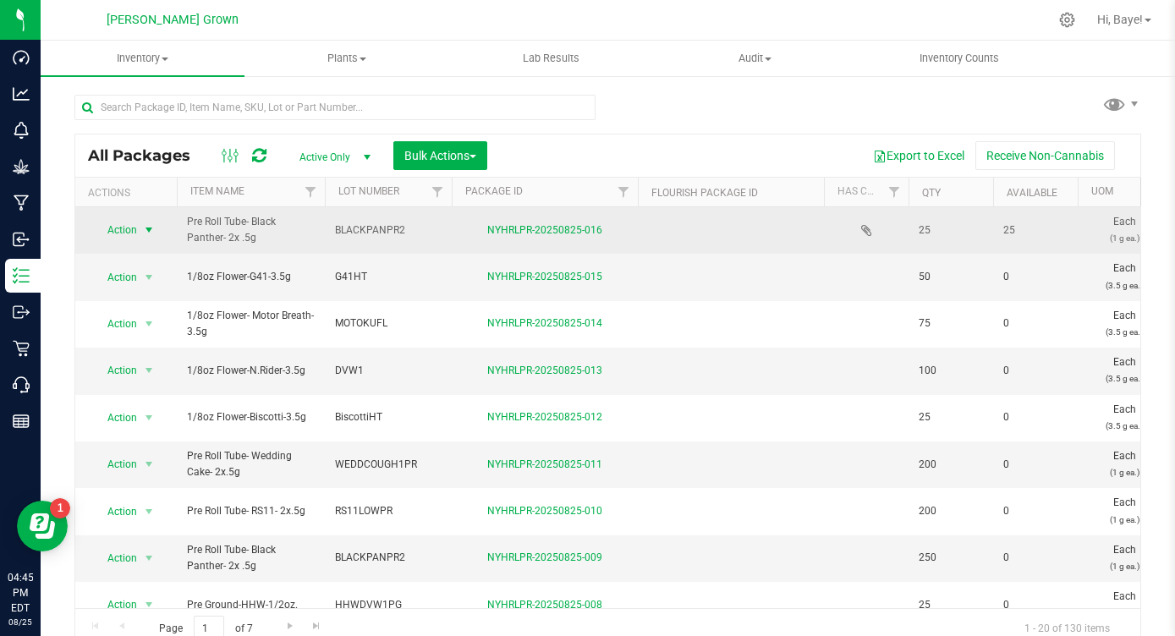
click at [135, 234] on span "Action" at bounding box center [115, 230] width 46 height 24
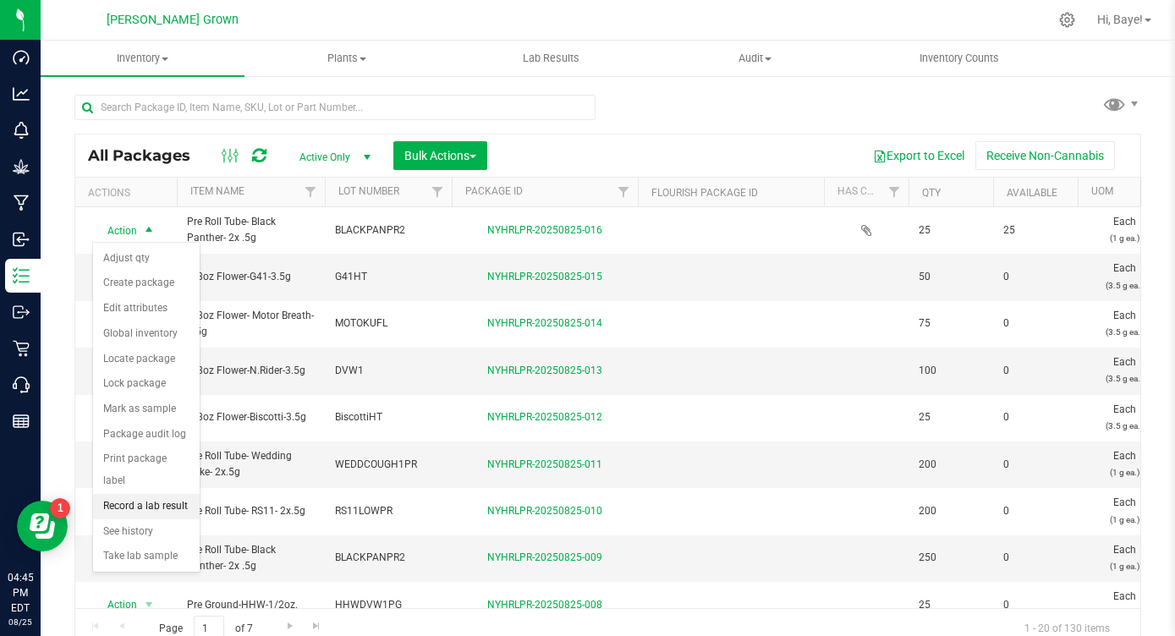
click at [143, 494] on li "Record a lab result" at bounding box center [146, 506] width 107 height 25
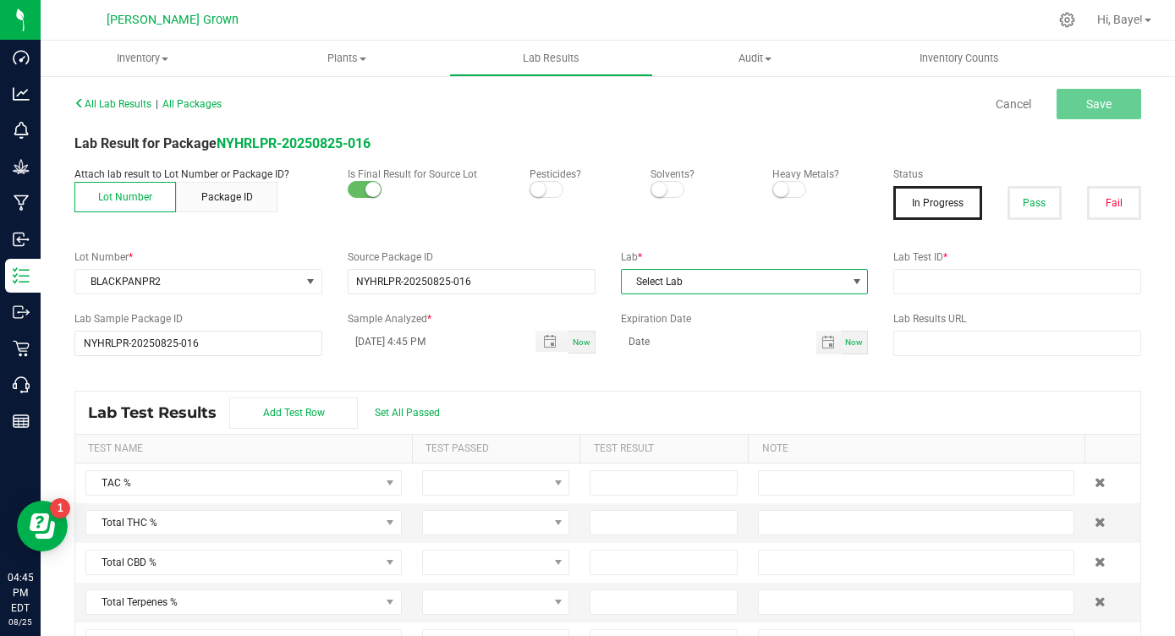
click at [781, 283] on span "Select Lab" at bounding box center [734, 282] width 225 height 24
click at [682, 360] on li "Kaycha Labs" at bounding box center [745, 354] width 246 height 29
click at [537, 192] on small at bounding box center [537, 189] width 15 height 15
click at [784, 193] on small at bounding box center [780, 189] width 15 height 15
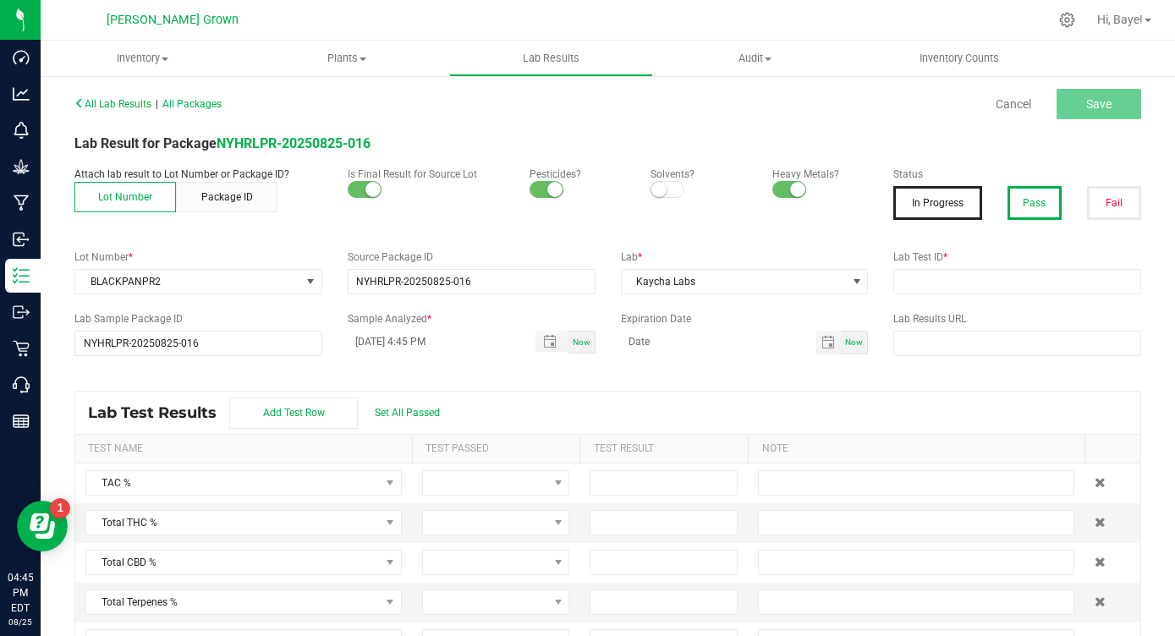
click at [1042, 216] on button "Pass" at bounding box center [1035, 203] width 54 height 34
click at [391, 415] on span "Set All Passed" at bounding box center [407, 413] width 65 height 12
click at [951, 283] on input "text" at bounding box center [1017, 281] width 248 height 25
paste input "AL41122007-005"
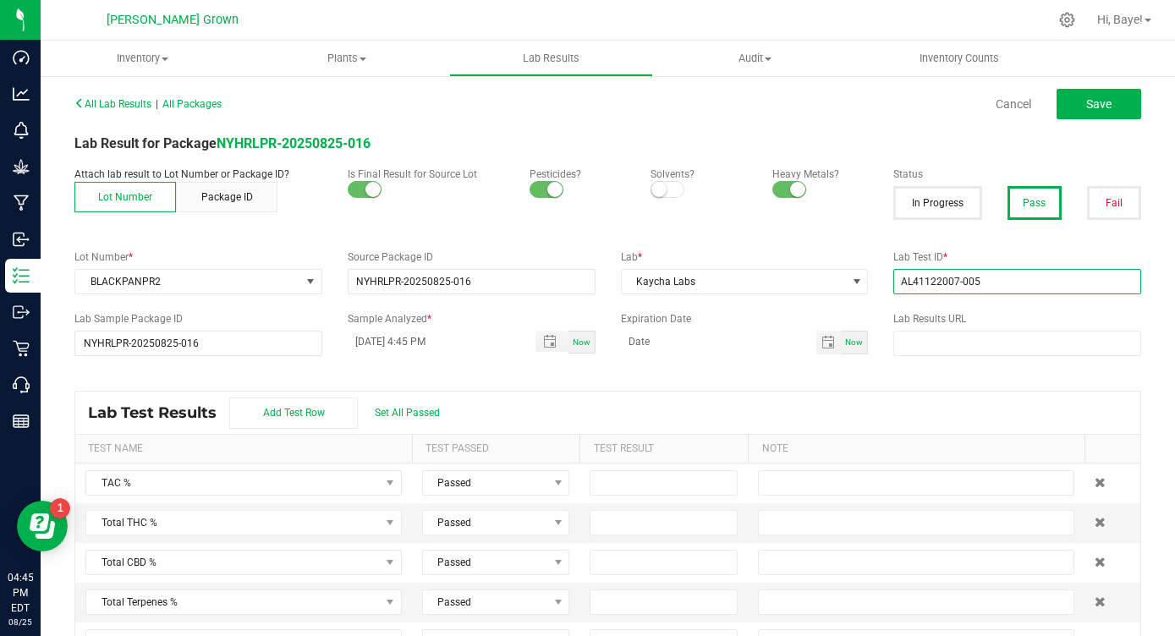
type input "AL41122007-005"
click at [630, 530] on input at bounding box center [664, 523] width 146 height 24
type input "25.3900"
click at [768, 408] on div "Lab Test Results Add Test Row Set All Passed" at bounding box center [607, 413] width 1065 height 42
click at [1130, 115] on button "Save" at bounding box center [1099, 104] width 85 height 30
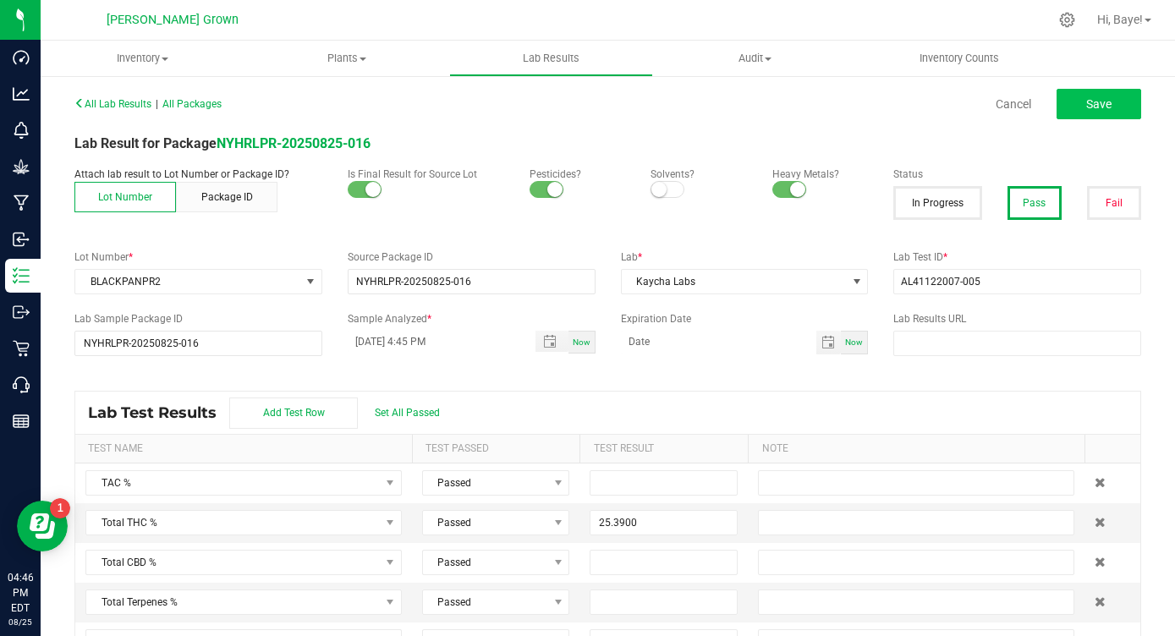
type input "25.3900"
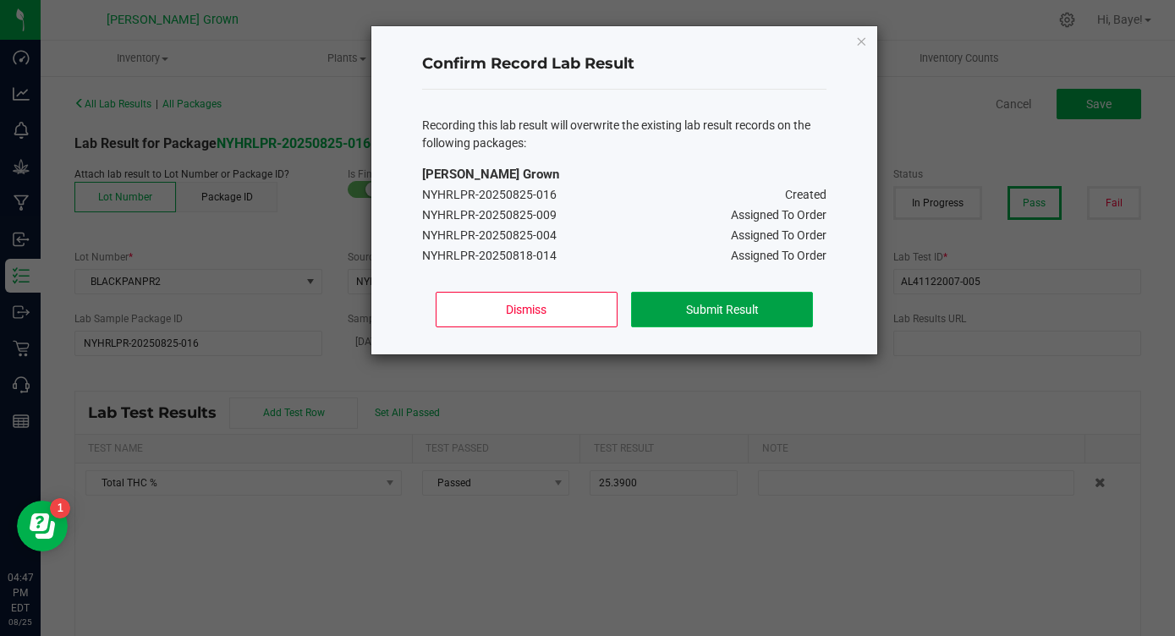
click at [700, 312] on button "Submit Result" at bounding box center [722, 310] width 182 height 36
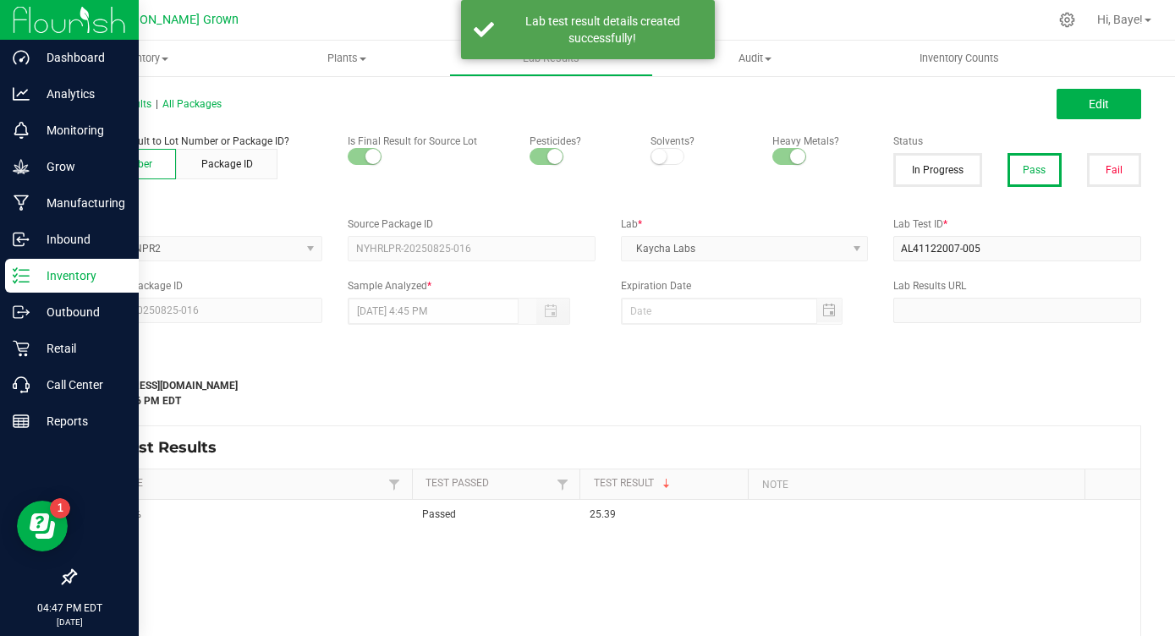
click at [30, 270] on p "Inventory" at bounding box center [81, 276] width 102 height 20
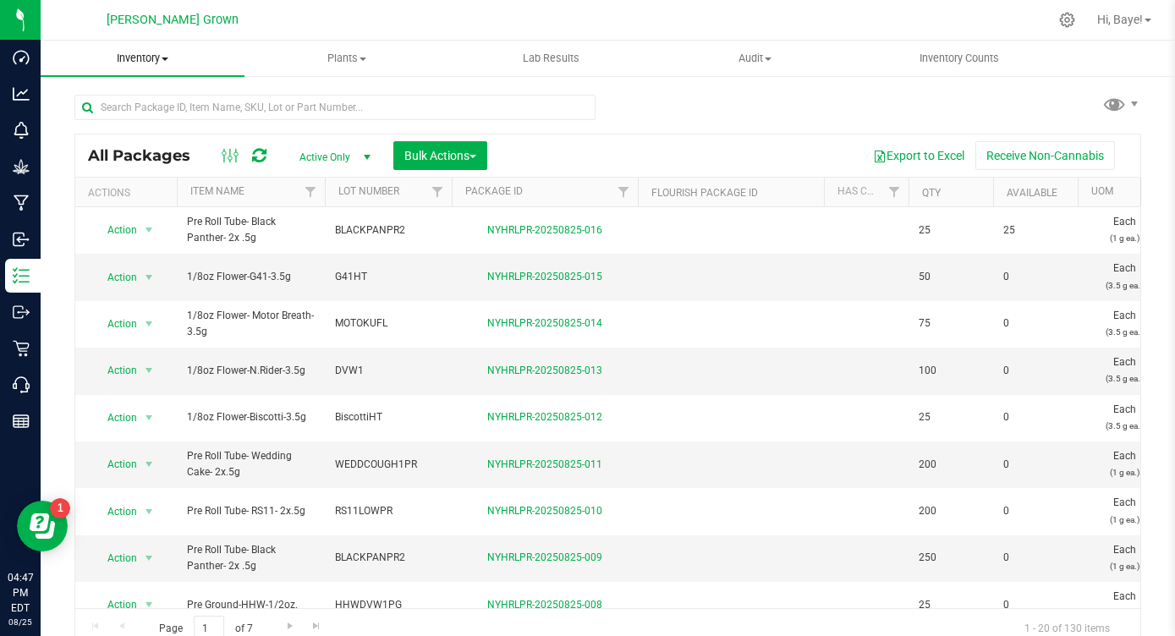
click at [152, 65] on span "Inventory" at bounding box center [143, 58] width 204 height 15
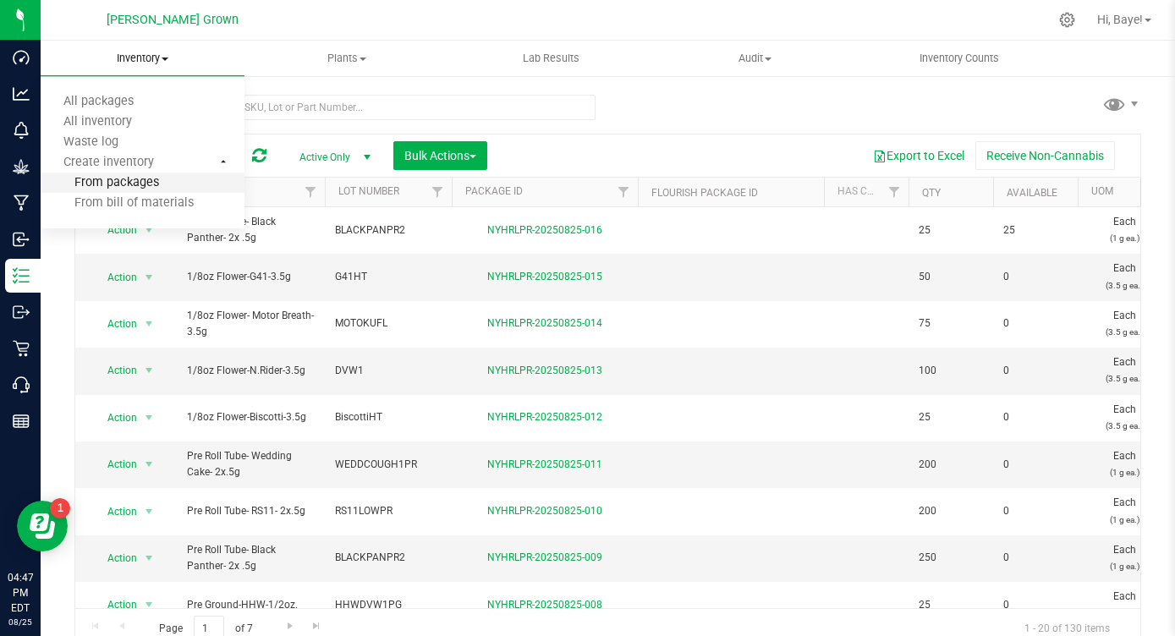
click at [140, 189] on span "From packages" at bounding box center [100, 183] width 118 height 14
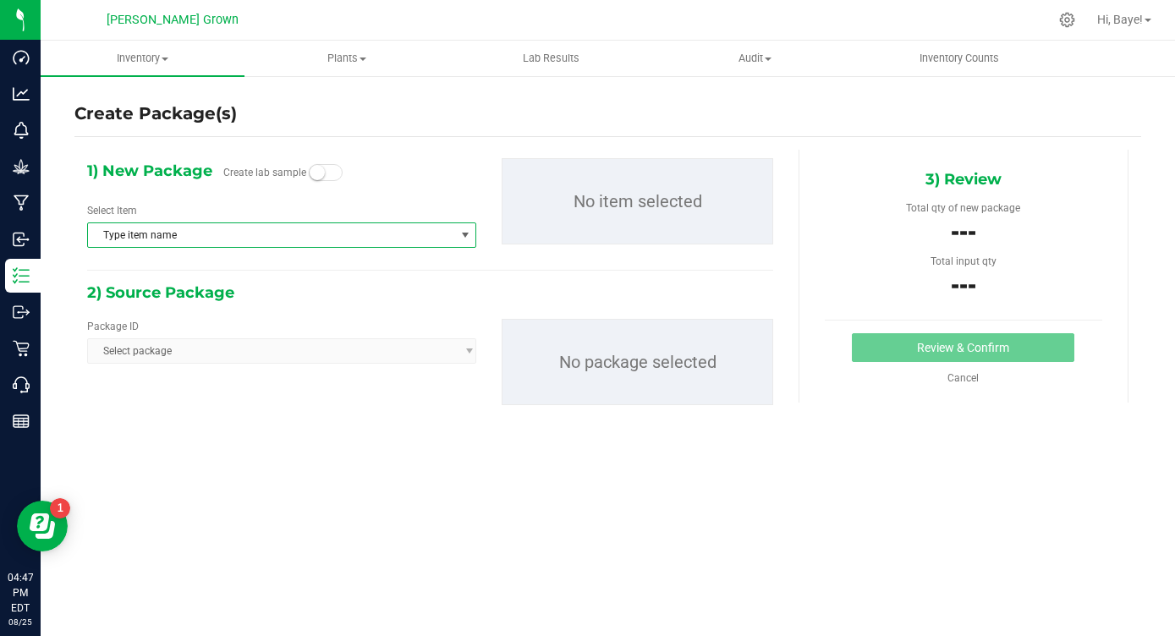
click at [321, 236] on span "Type item name" at bounding box center [271, 235] width 366 height 24
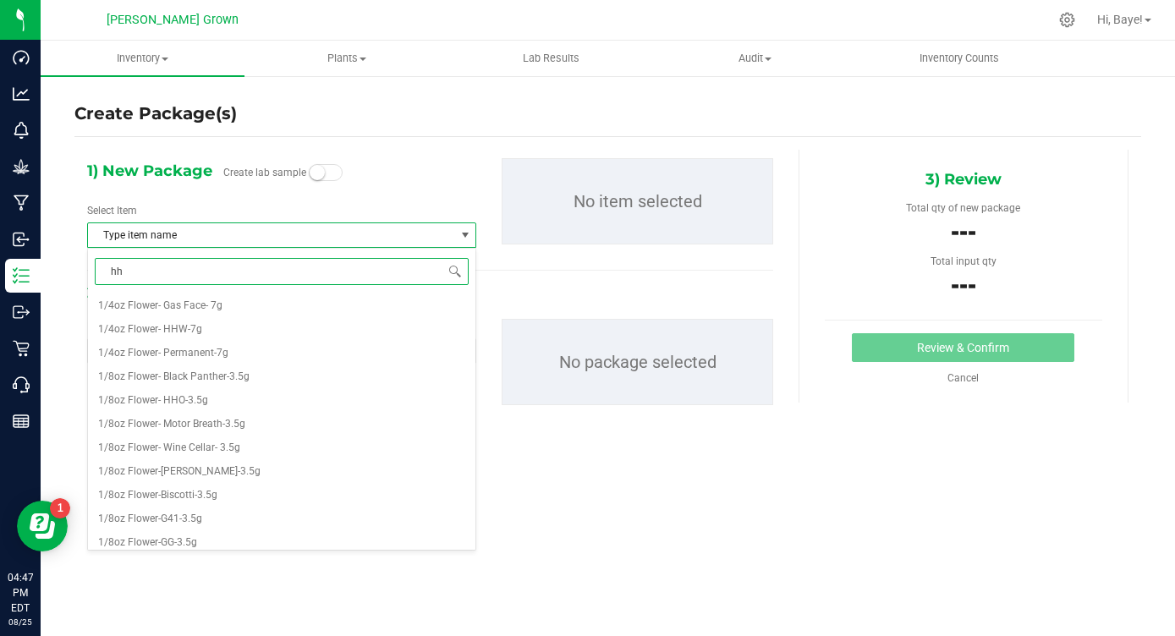
type input "hho"
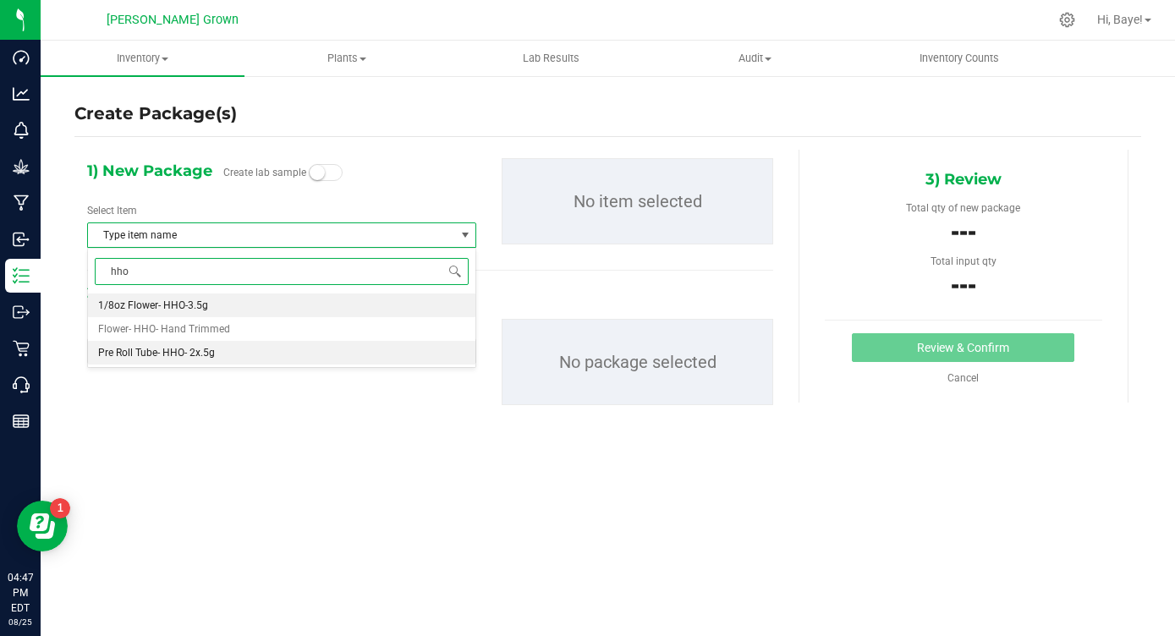
click at [273, 355] on li "Pre Roll Tube- HHO- 2x.5g" at bounding box center [282, 353] width 388 height 24
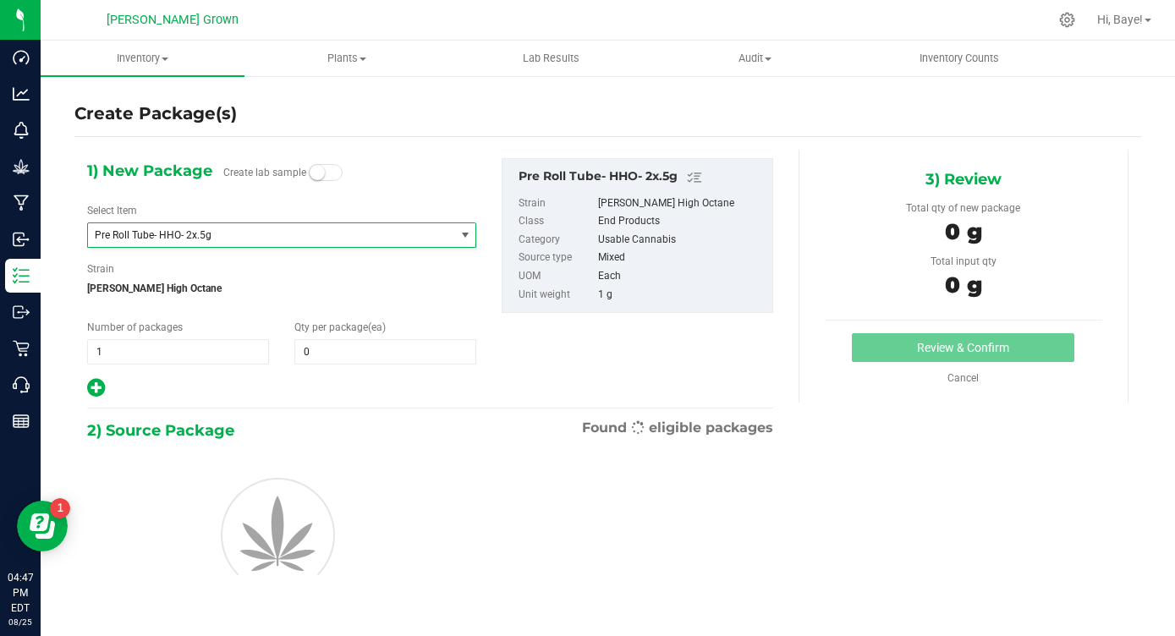
scroll to position [1161, 0]
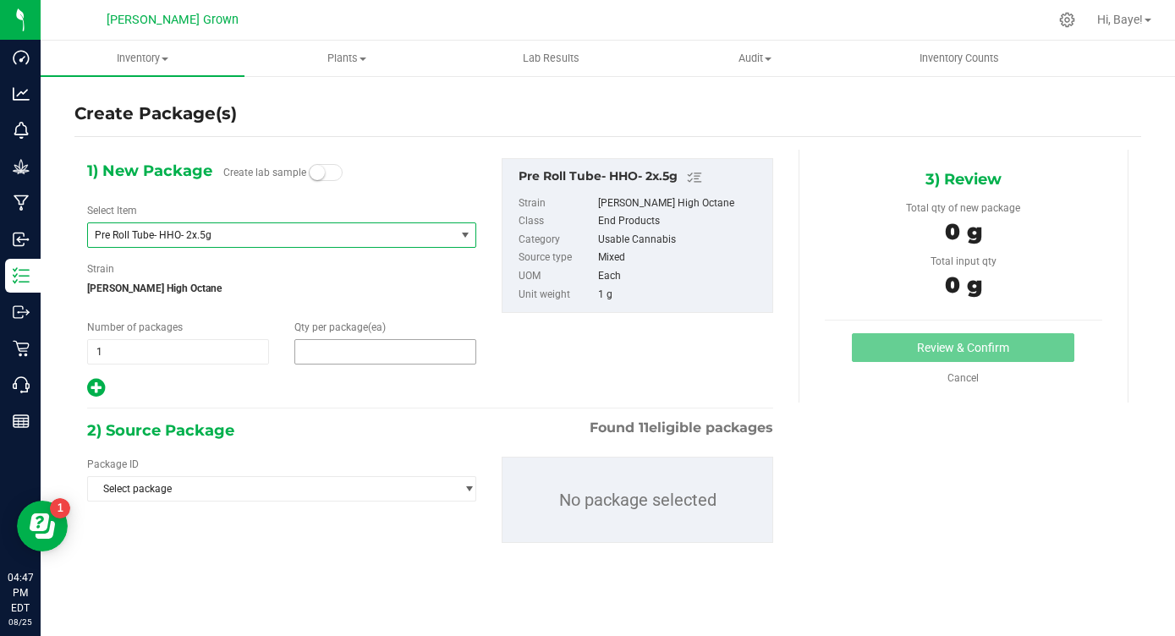
click at [358, 349] on span at bounding box center [385, 351] width 182 height 25
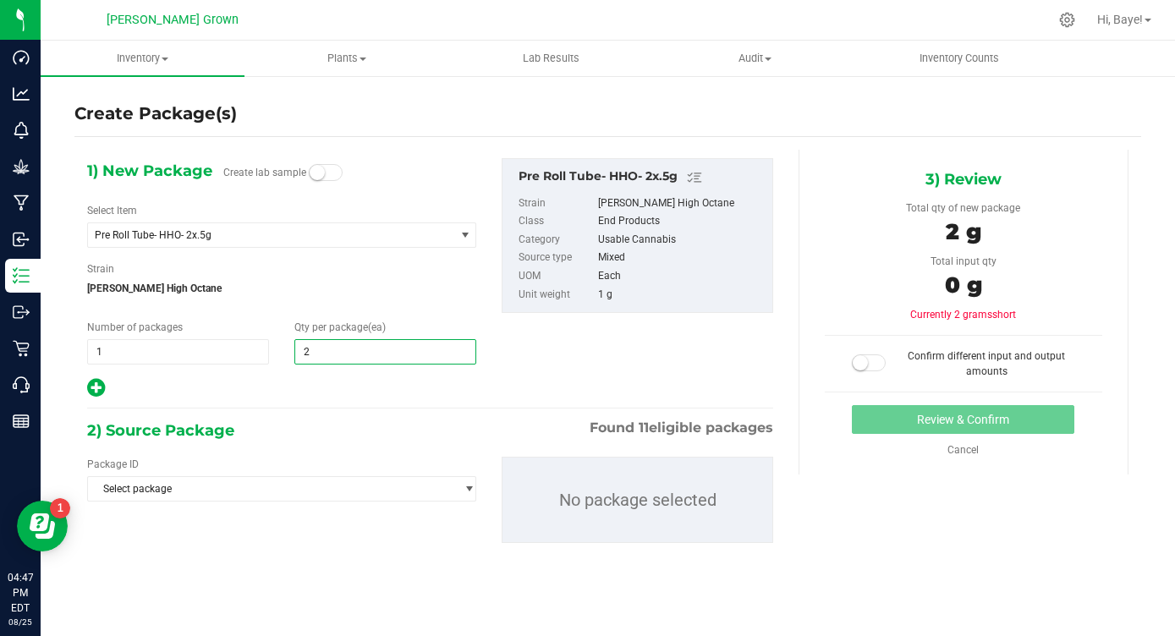
type input "25"
click at [297, 435] on div "2) Source Package Found 11 eligible packages" at bounding box center [430, 430] width 686 height 25
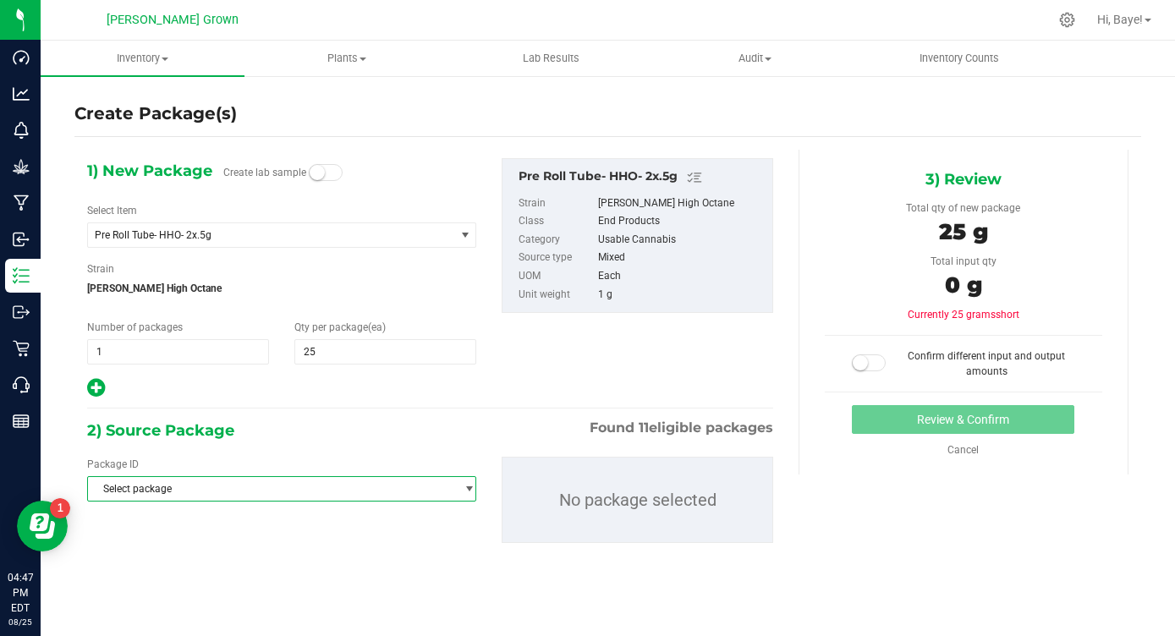
click at [282, 492] on span "Select package" at bounding box center [271, 489] width 366 height 24
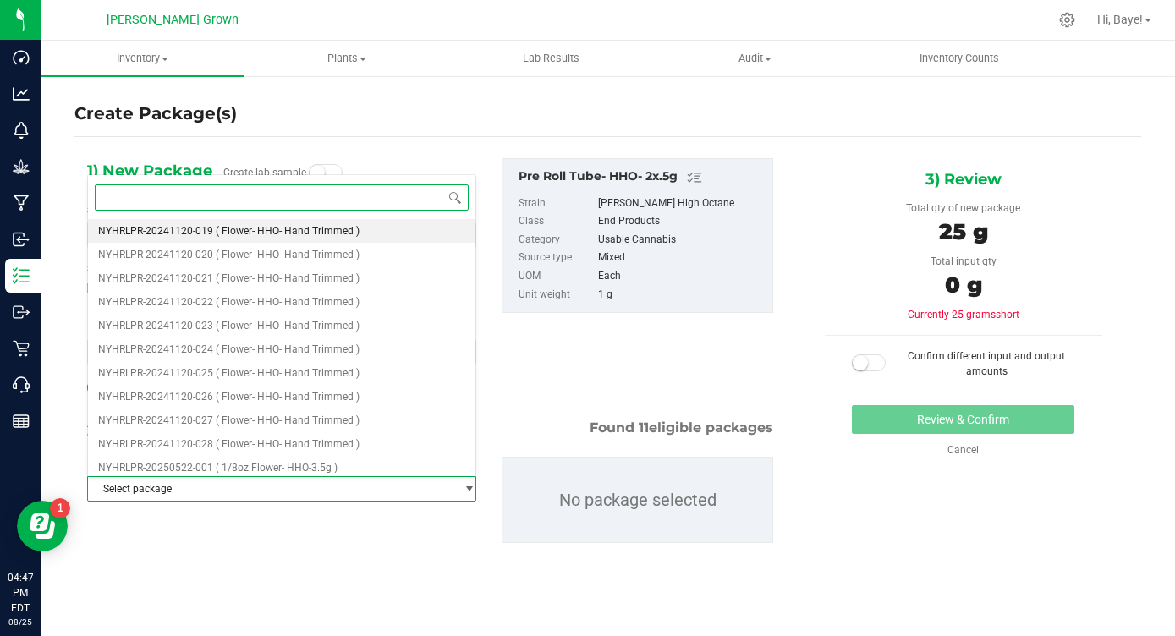
click at [353, 237] on span "( Flower- HHO- Hand Trimmed )" at bounding box center [288, 231] width 144 height 12
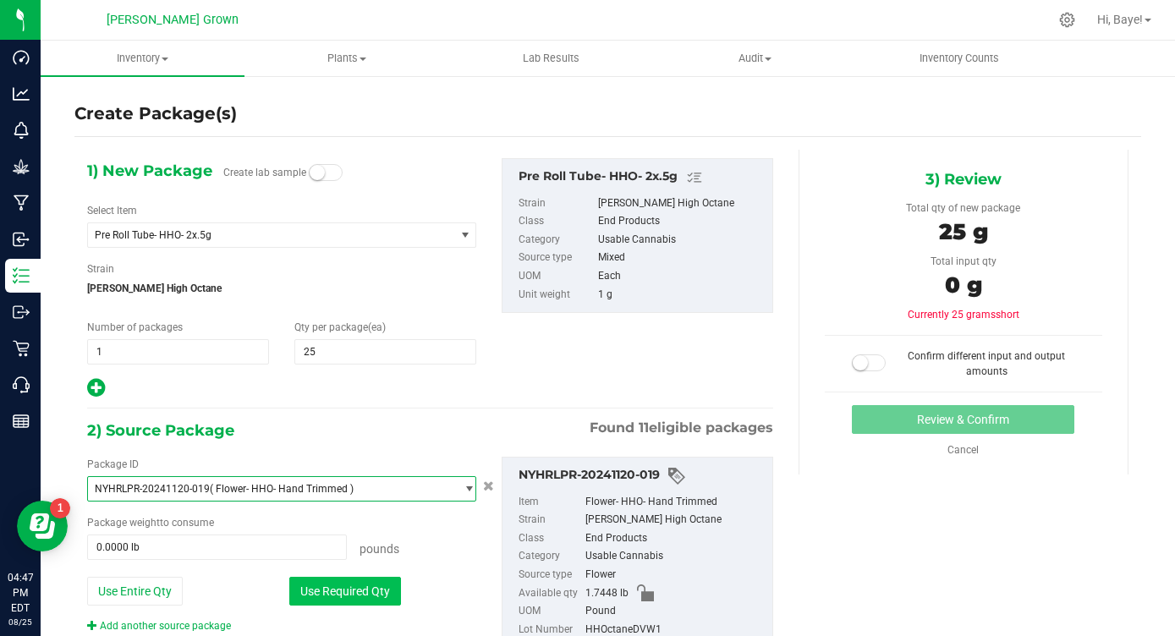
click at [353, 595] on button "Use Required Qty" at bounding box center [345, 591] width 112 height 29
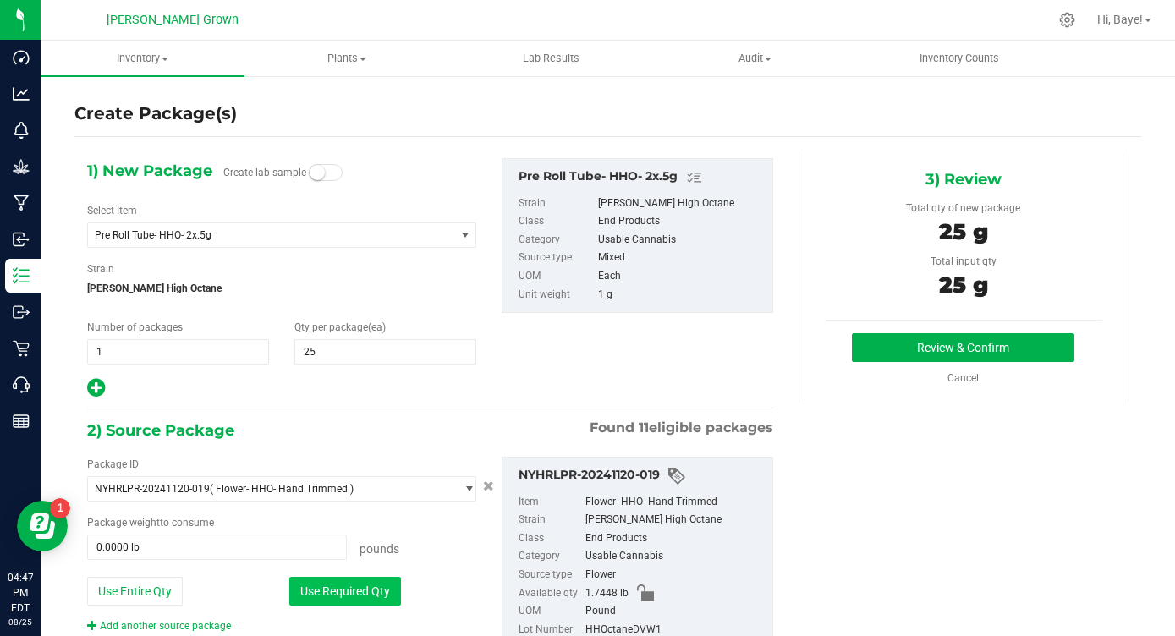
type input "0.0551 lb"
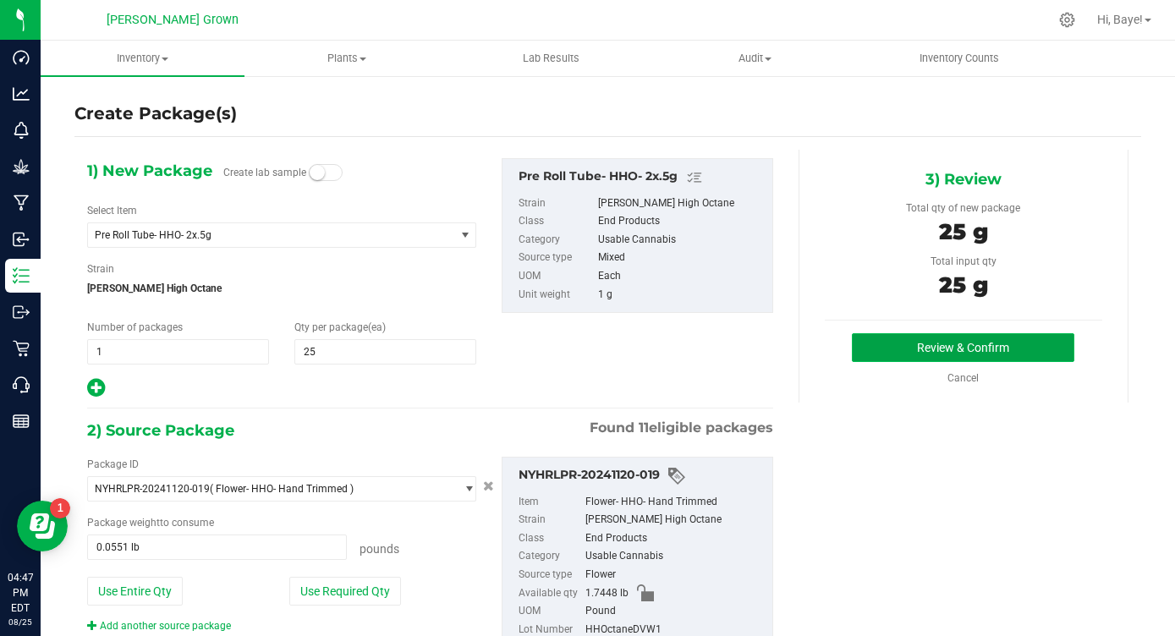
click at [1035, 342] on button "Review & Confirm" at bounding box center [963, 347] width 223 height 29
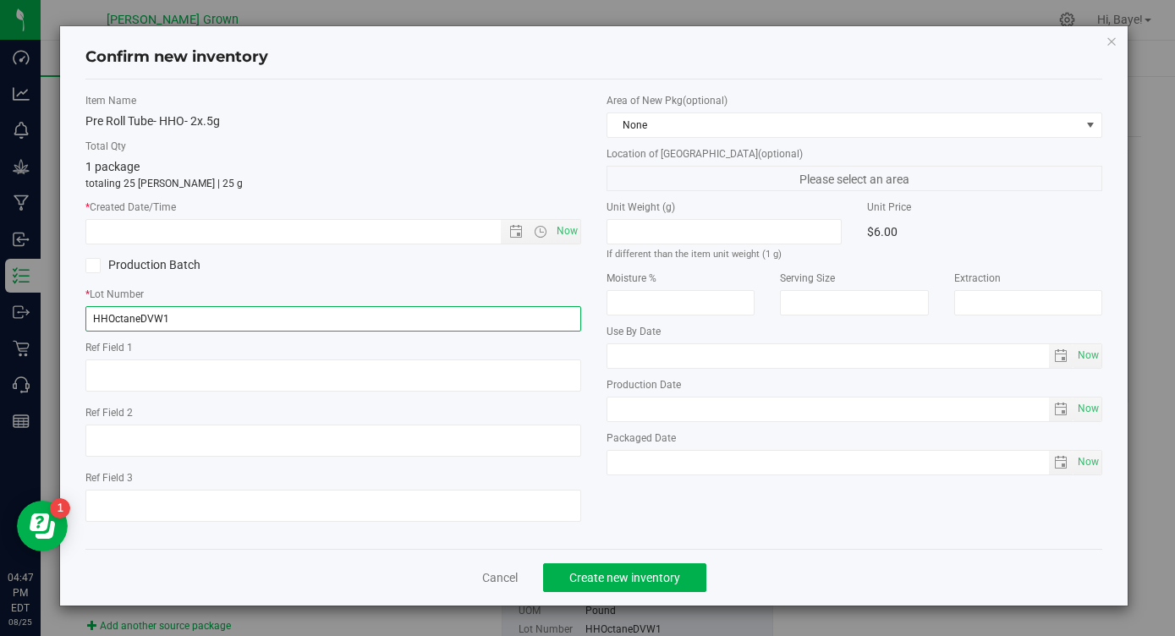
click at [399, 319] on input "HHOctaneDVW1" at bounding box center [333, 318] width 496 height 25
click at [296, 316] on input "HHOctaneDVW1PR" at bounding box center [333, 318] width 496 height 25
paste input "text"
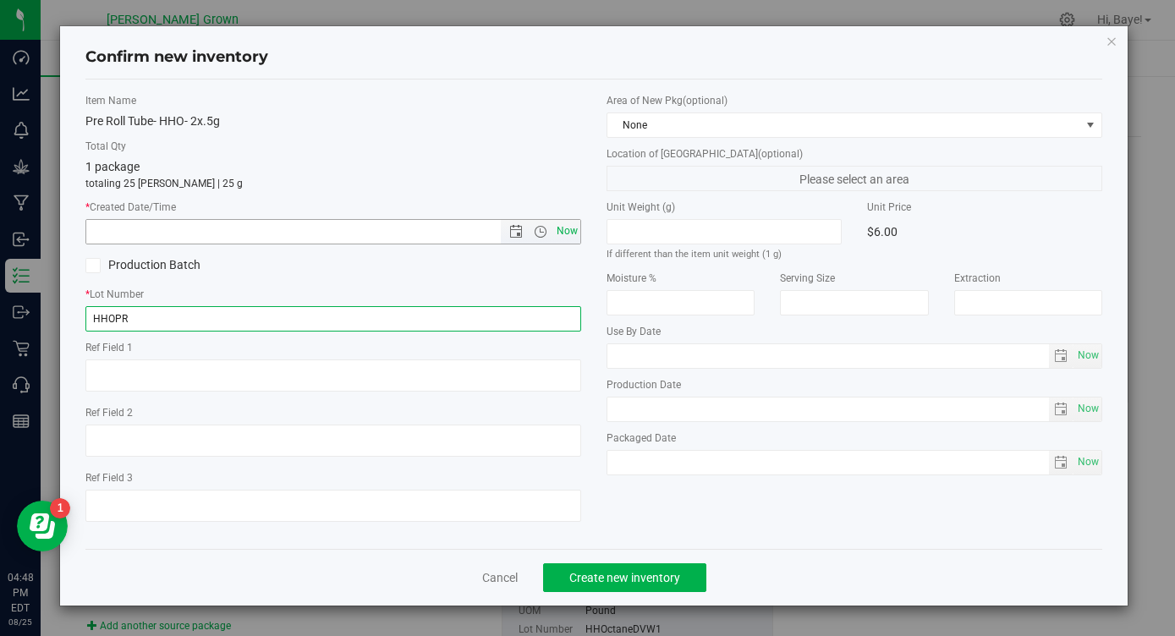
type input "HHOPR"
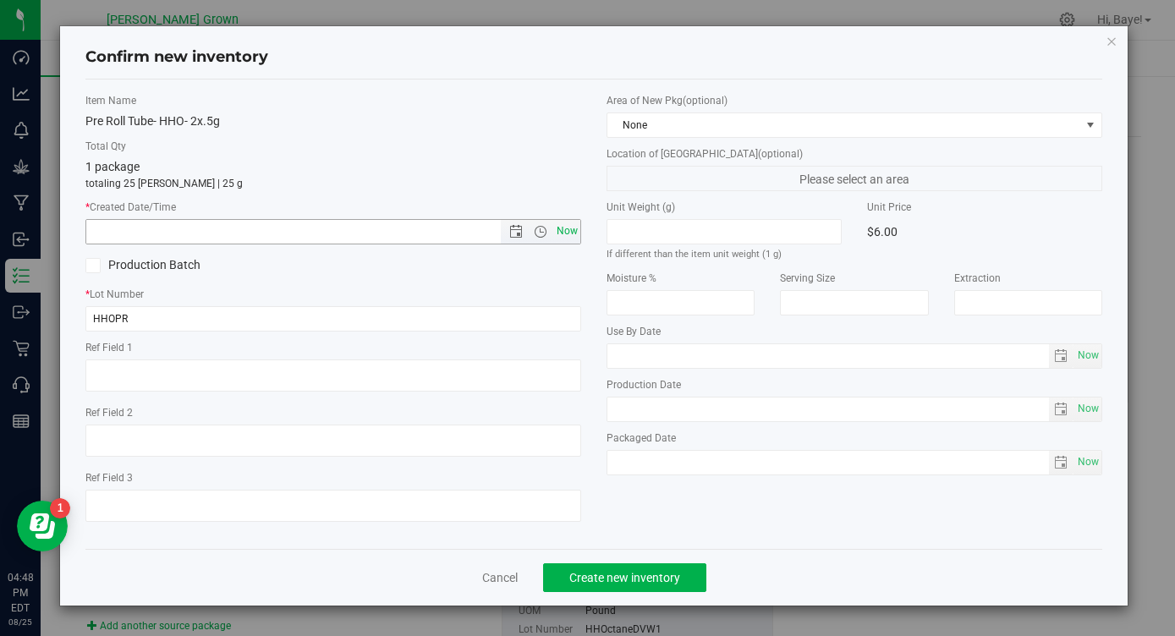
click at [566, 227] on span "Now" at bounding box center [567, 231] width 29 height 25
type input "[DATE] 4:48 PM"
click at [1086, 351] on span "Now" at bounding box center [1088, 356] width 29 height 25
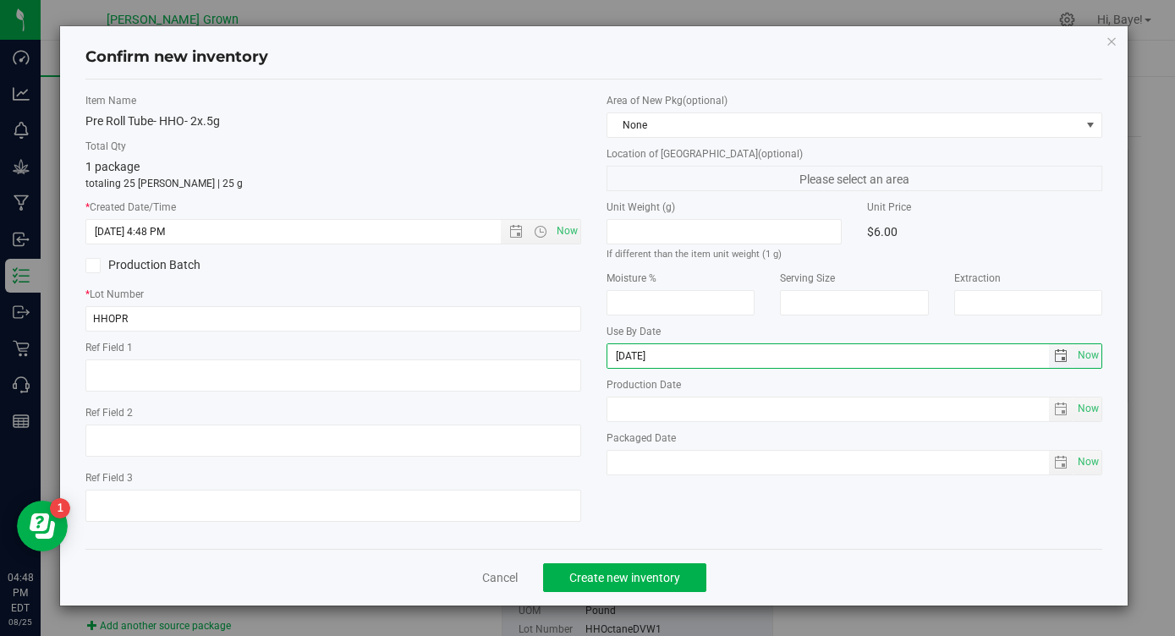
click at [634, 355] on input "[DATE]" at bounding box center [828, 356] width 442 height 24
click at [637, 355] on input "[DATE]" at bounding box center [828, 356] width 442 height 24
type input "[DATE]"
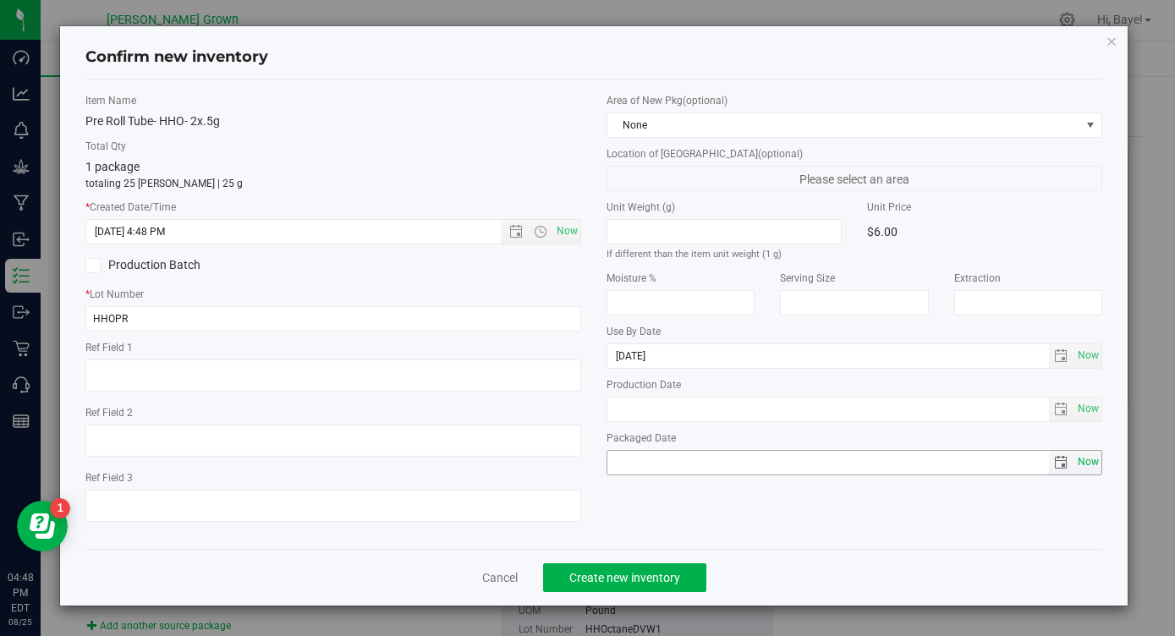
click at [1080, 462] on span "Now" at bounding box center [1088, 462] width 29 height 25
type input "[DATE]"
click at [824, 503] on div "Item Name Pre Roll Tube- HHO- 2x.5g Total Qty 1 package totaling 25 [PERSON_NAM…" at bounding box center [594, 314] width 1042 height 443
click at [588, 577] on span "Create new inventory" at bounding box center [624, 578] width 111 height 14
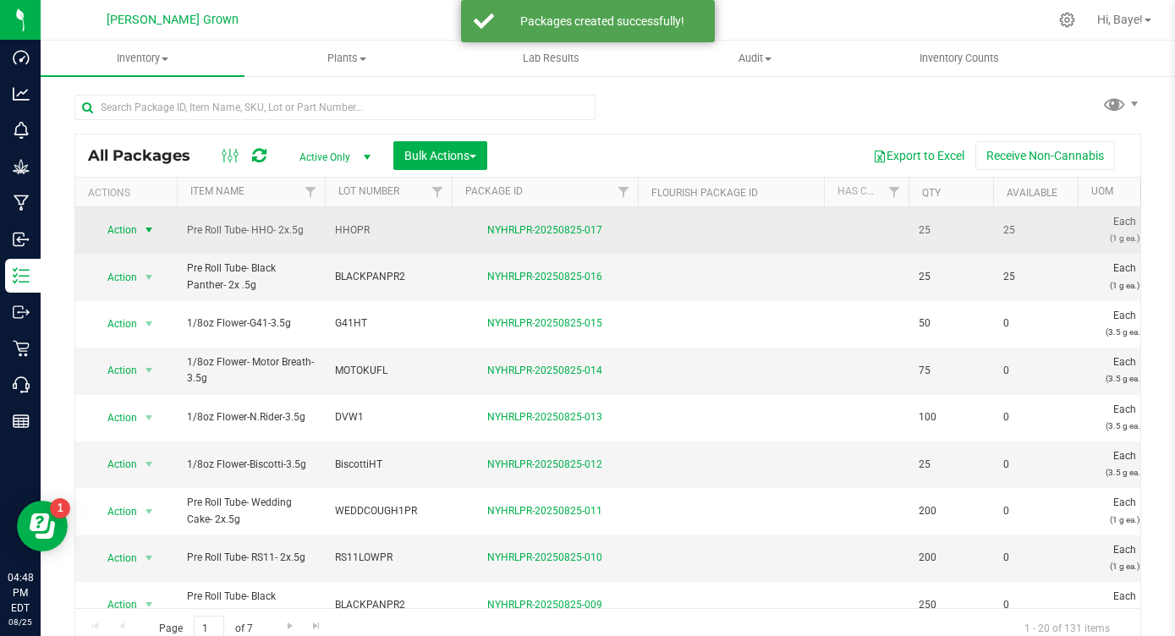
click at [151, 234] on span "select" at bounding box center [149, 230] width 14 height 14
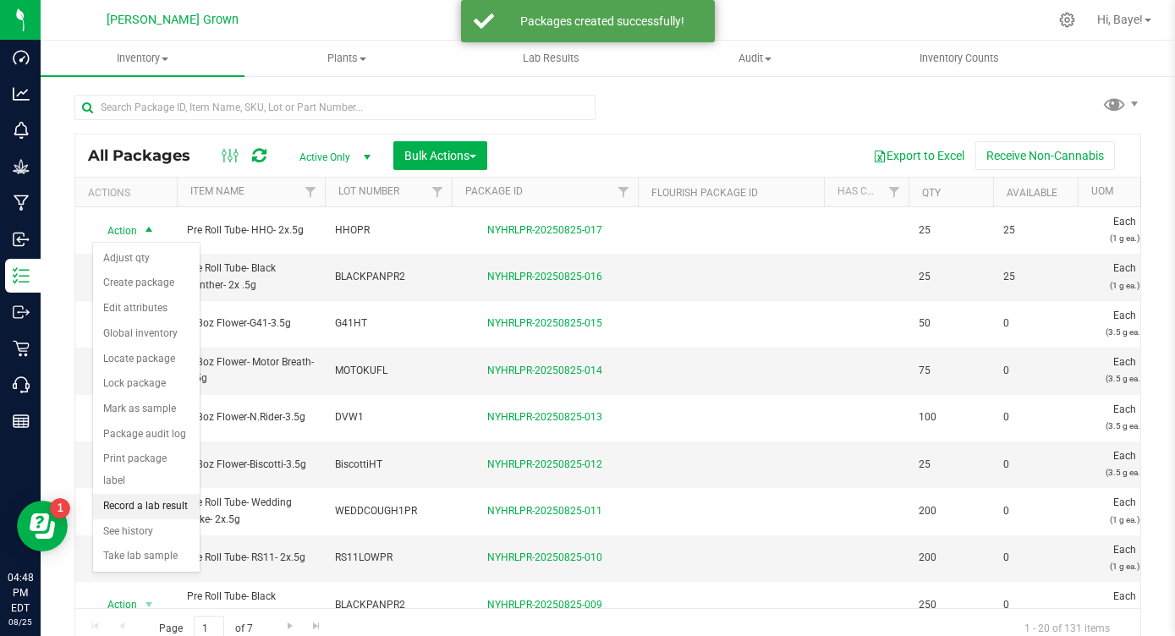
click at [128, 494] on li "Record a lab result" at bounding box center [146, 506] width 107 height 25
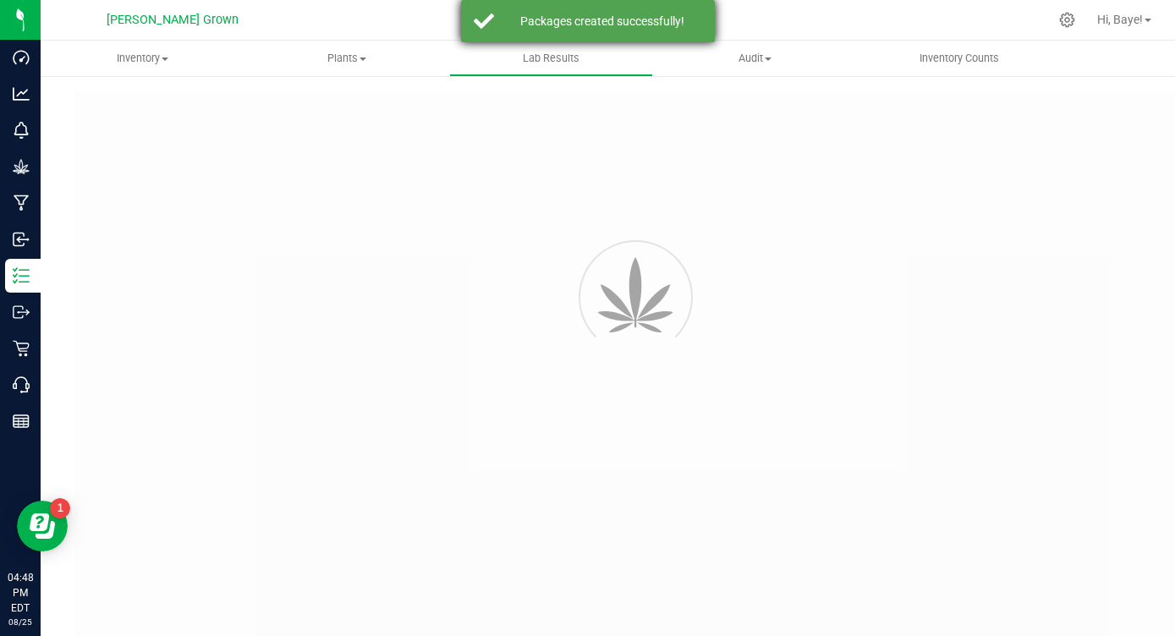
type input "NYHRLPR-20250825-017"
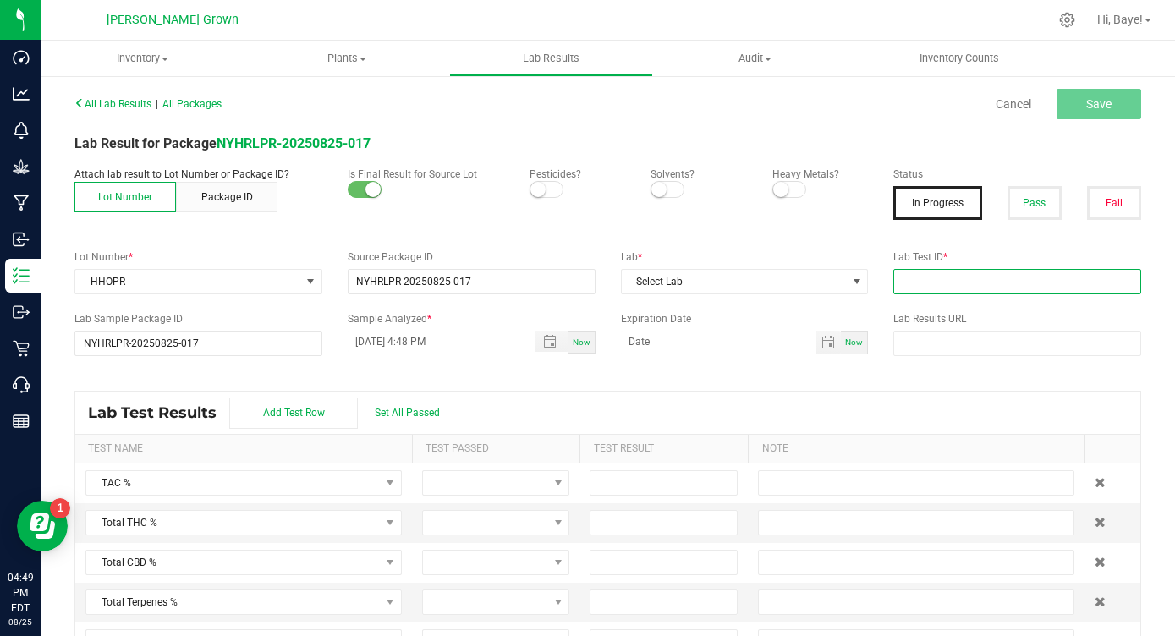
click at [927, 289] on input "text" at bounding box center [1017, 281] width 248 height 25
paste input "AL41111002-004"
type input "AL41111002-004"
click at [1049, 200] on button "Pass" at bounding box center [1035, 203] width 54 height 34
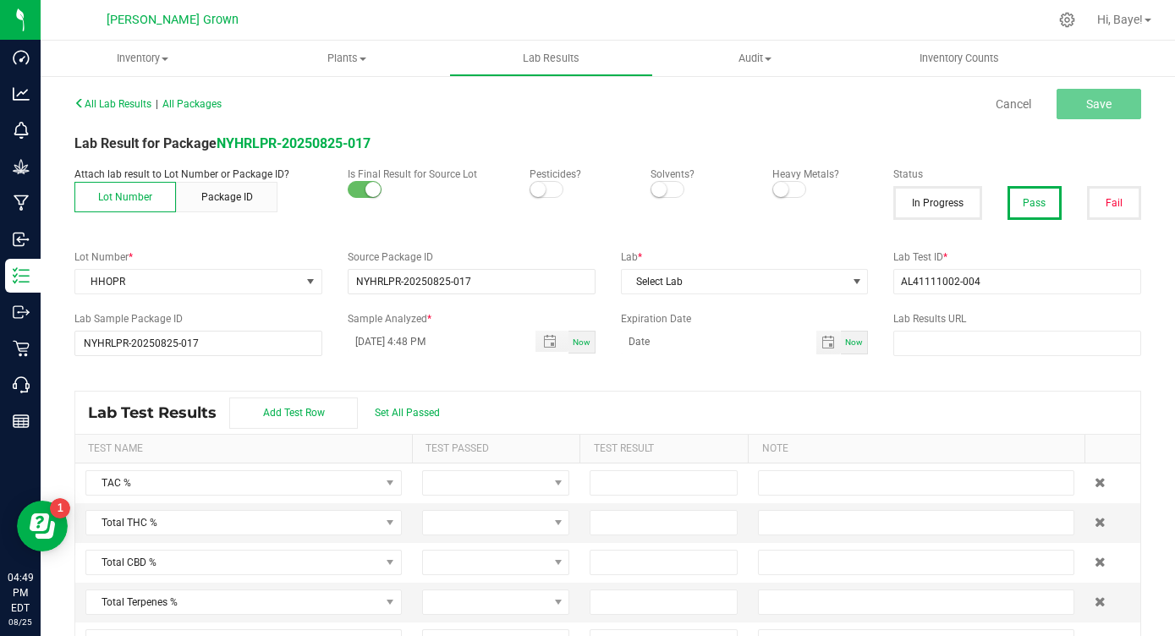
click at [541, 184] on small at bounding box center [537, 189] width 15 height 15
click at [783, 193] on small at bounding box center [780, 189] width 15 height 15
click at [415, 410] on span "Set All Passed" at bounding box center [407, 413] width 65 height 12
click at [667, 525] on input at bounding box center [664, 523] width 146 height 24
type input "28.0400"
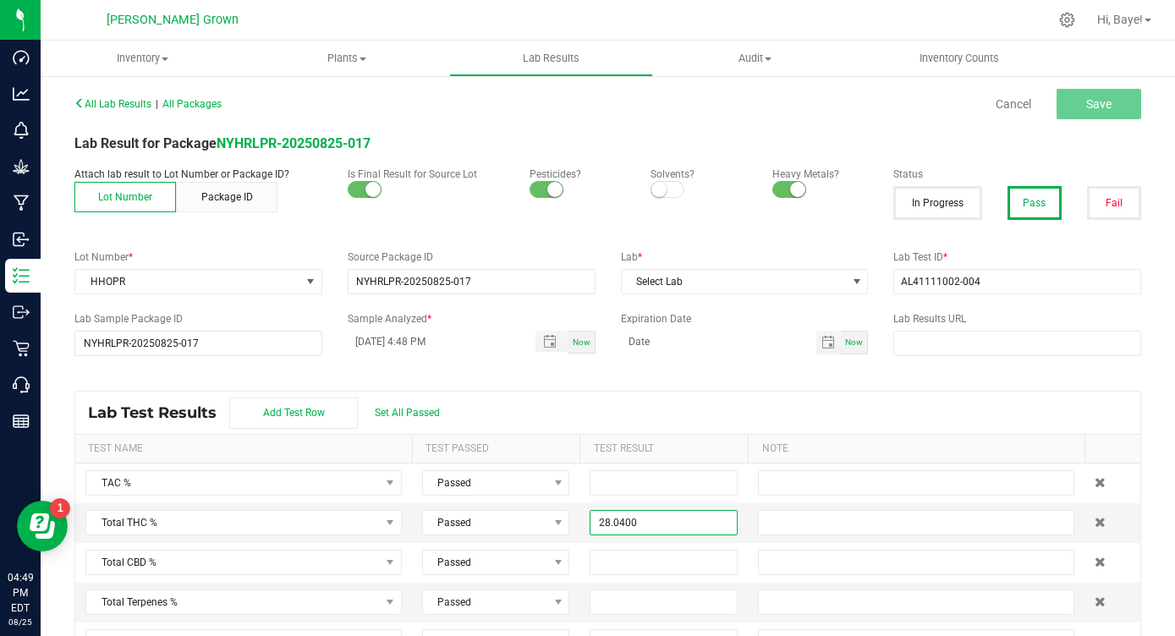
click at [910, 402] on div "Lab Test Results Add Test Row Set All Passed" at bounding box center [607, 413] width 1065 height 42
click at [823, 287] on span "Select Lab" at bounding box center [734, 282] width 225 height 24
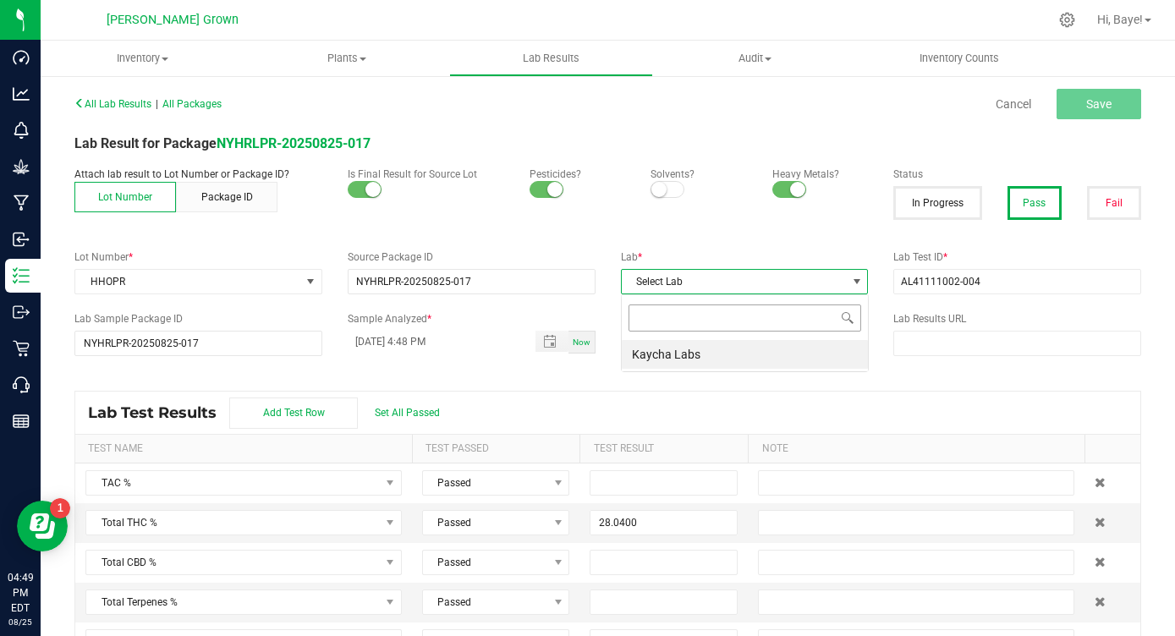
scroll to position [25, 247]
click at [747, 357] on li "Kaycha Labs" at bounding box center [745, 354] width 246 height 29
click at [1094, 102] on span "Save" at bounding box center [1098, 104] width 25 height 14
type input "28.0400"
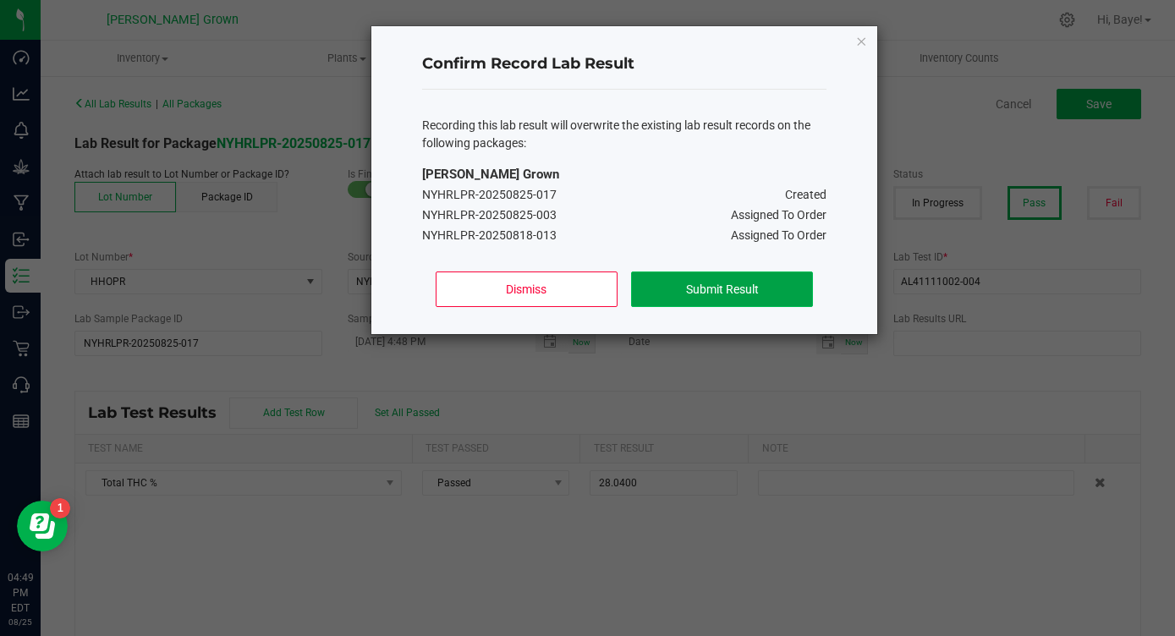
click at [706, 284] on button "Submit Result" at bounding box center [722, 290] width 182 height 36
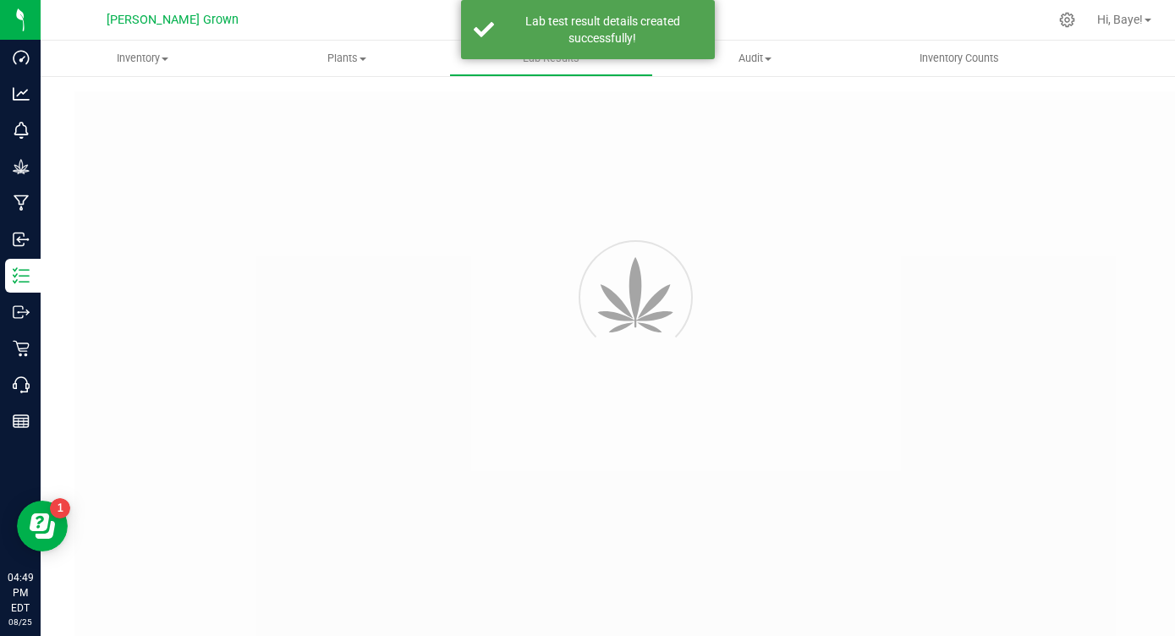
type input "NYHRLPR-20250825-017"
type input "AL41111002-004"
type input "NYHRLPR-20250825-017"
type input "[DATE] 4:48 PM"
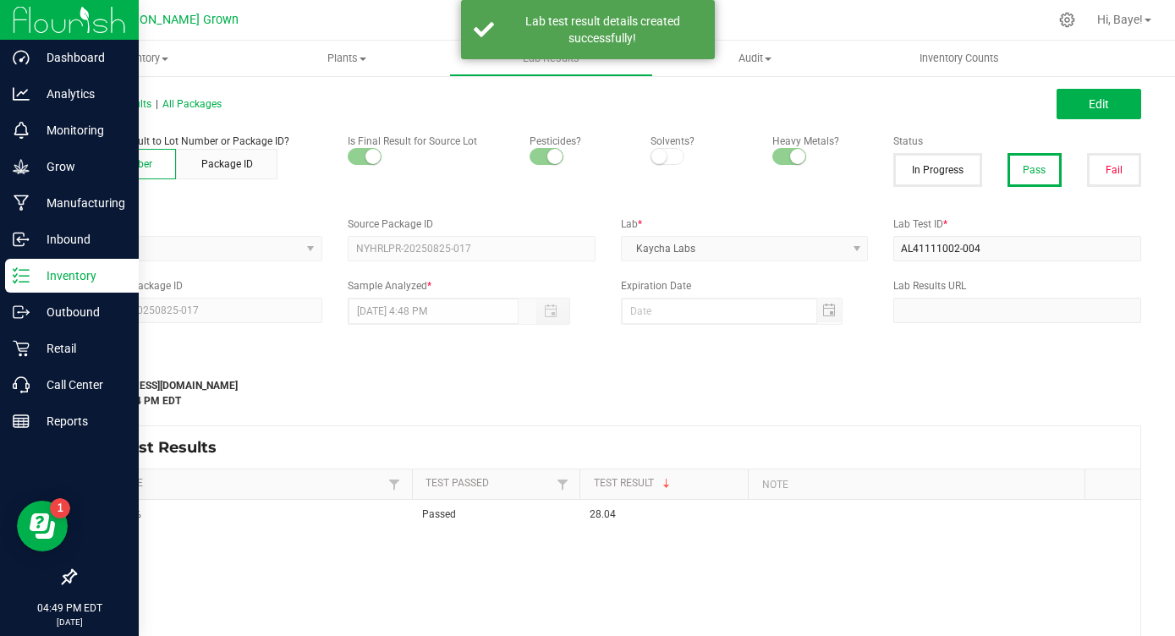
click at [45, 283] on p "Inventory" at bounding box center [81, 276] width 102 height 20
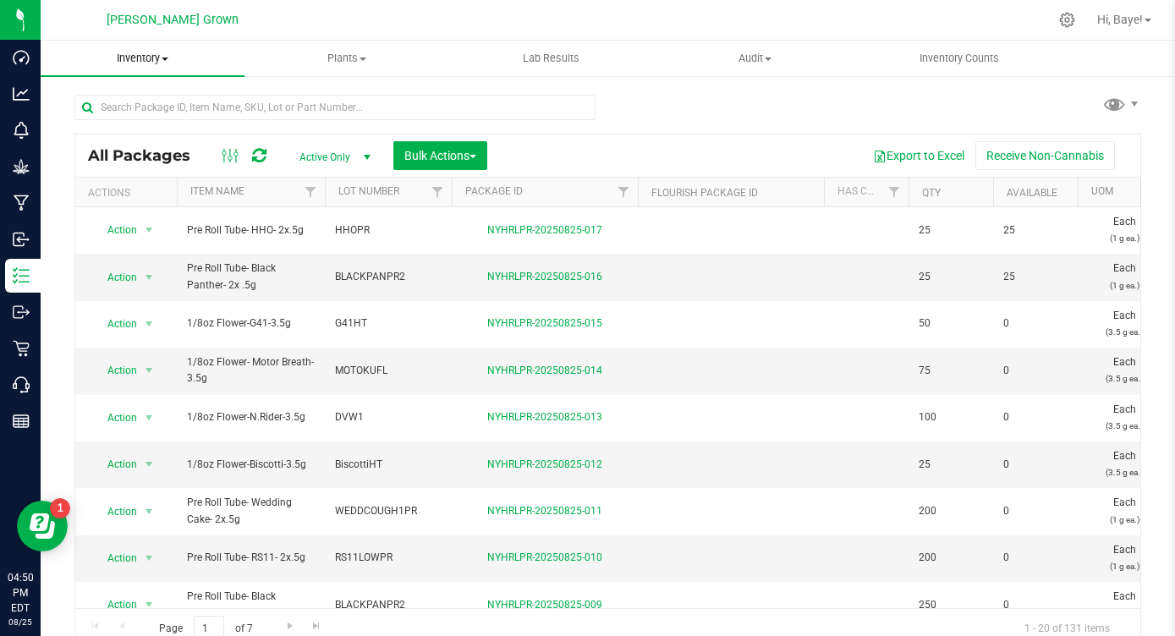
click at [155, 55] on span "Inventory" at bounding box center [143, 58] width 204 height 15
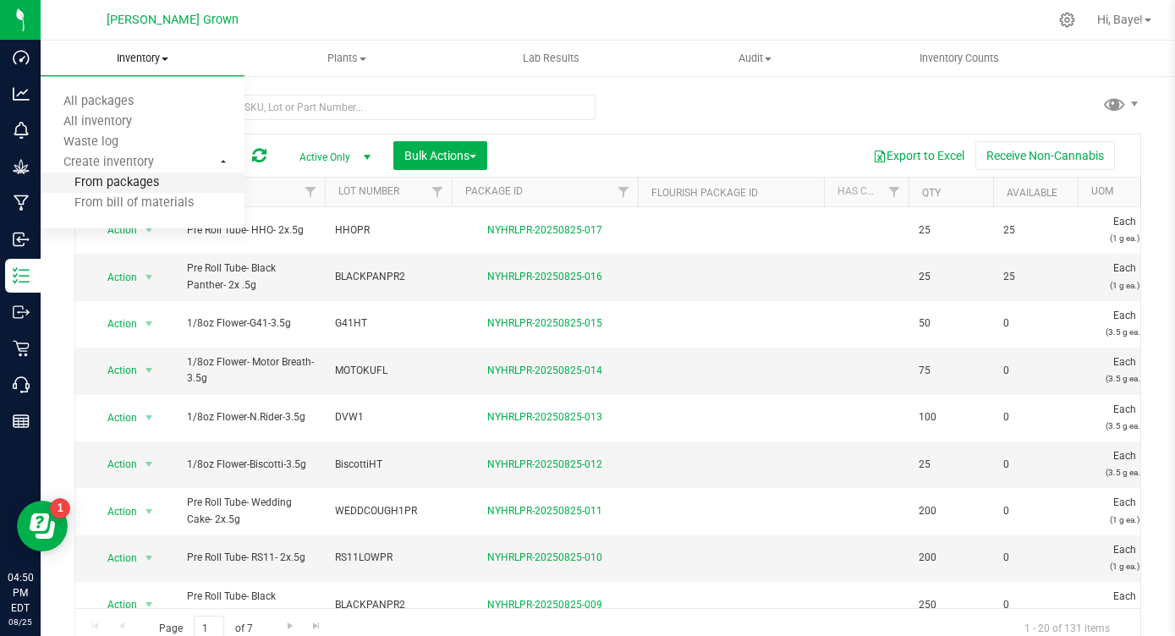
click at [160, 188] on li "From packages" at bounding box center [143, 183] width 204 height 20
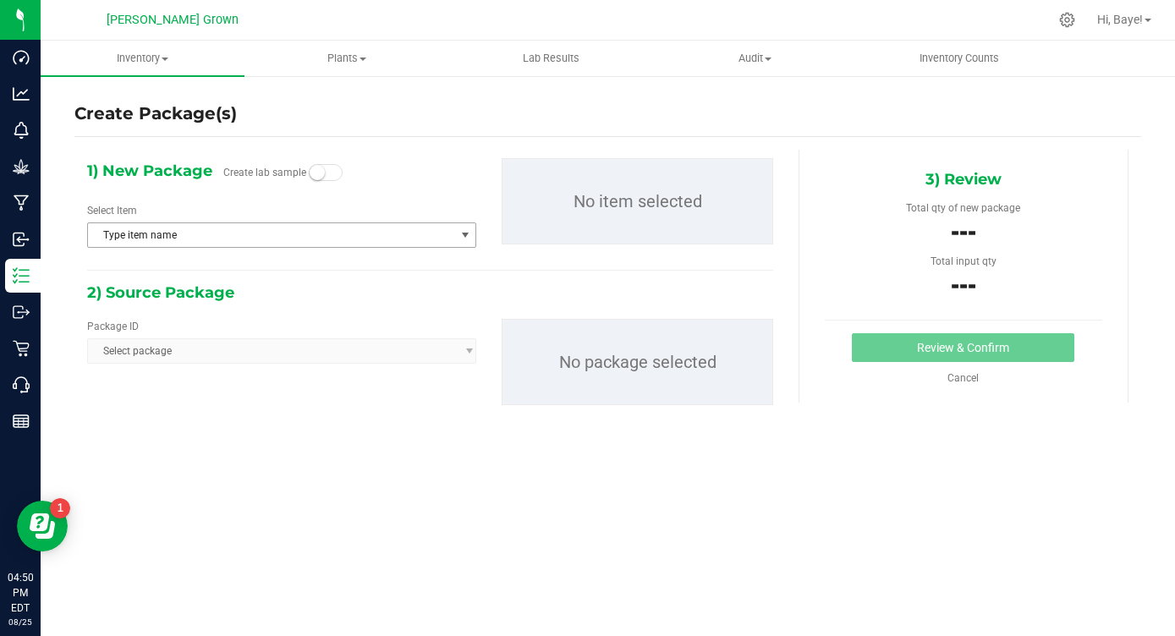
click at [193, 227] on span "Type item name" at bounding box center [271, 235] width 366 height 24
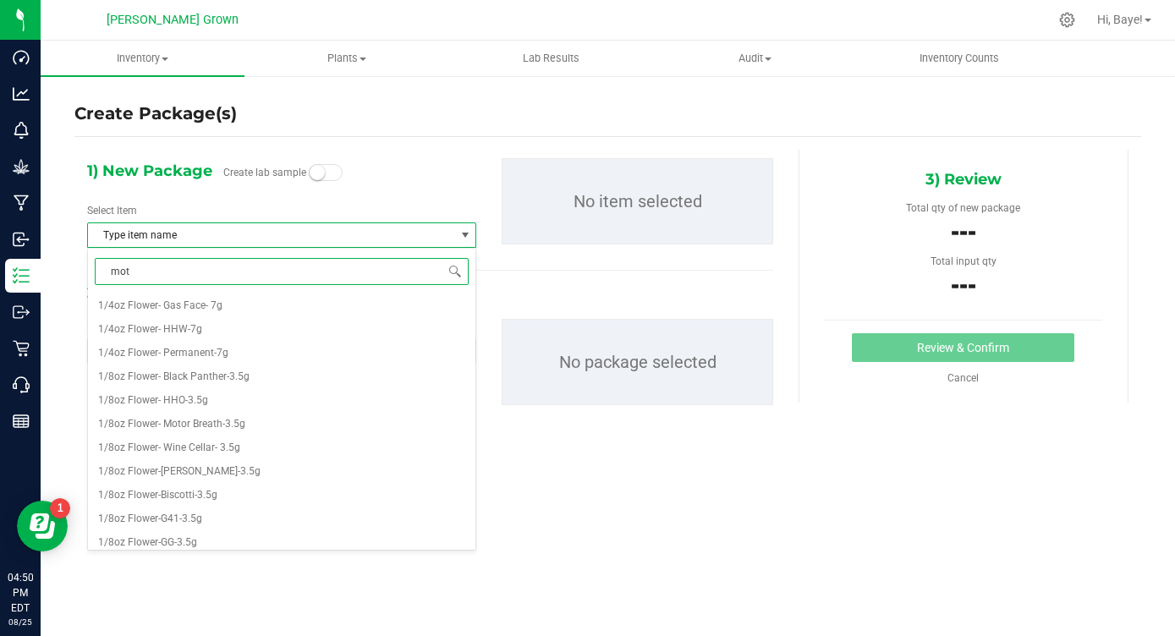
type input "moto"
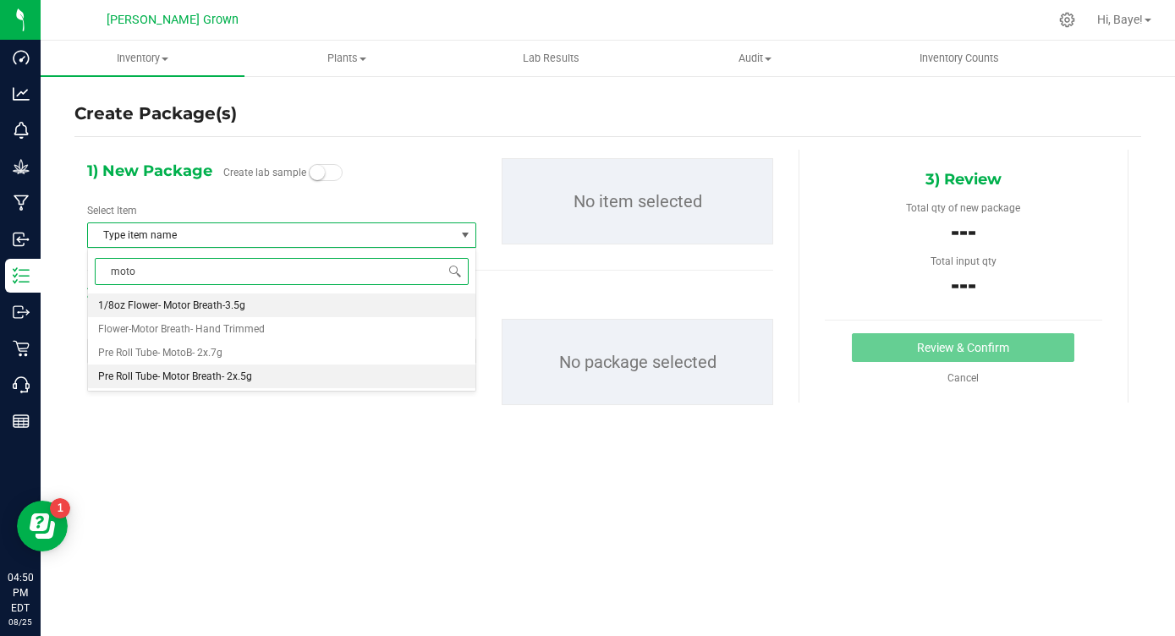
click at [216, 373] on span "Pre Roll Tube- Motor Breath- 2x.5g" at bounding box center [175, 377] width 154 height 12
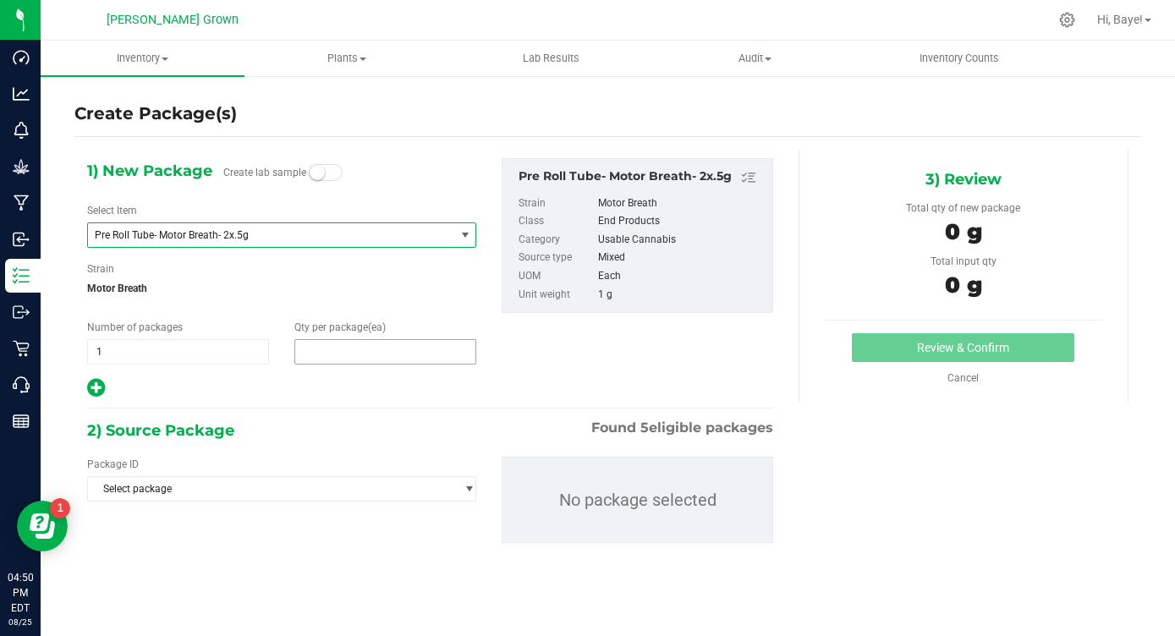
click at [399, 354] on span at bounding box center [385, 351] width 182 height 25
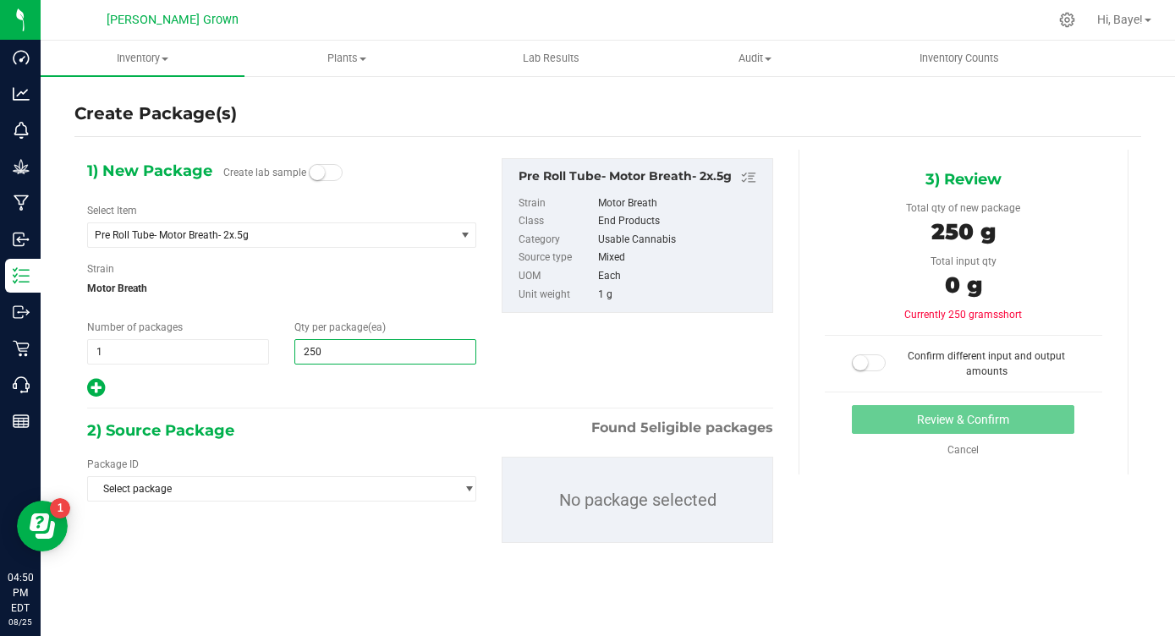
type input "25"
click at [250, 396] on div at bounding box center [281, 388] width 389 height 22
click at [238, 504] on div "Package ID Select package NYHRLPR-20250410-006 NYHRLPR-20250416-005 NYHRLPR-202…" at bounding box center [430, 499] width 712 height 113
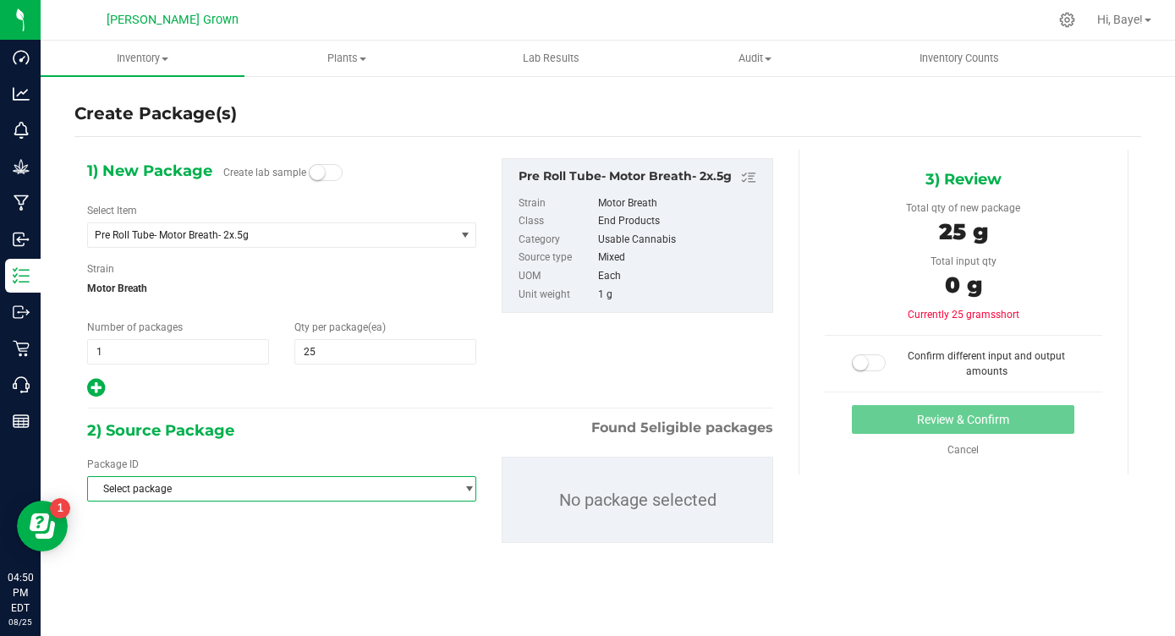
click at [253, 484] on span "Select package" at bounding box center [271, 489] width 366 height 24
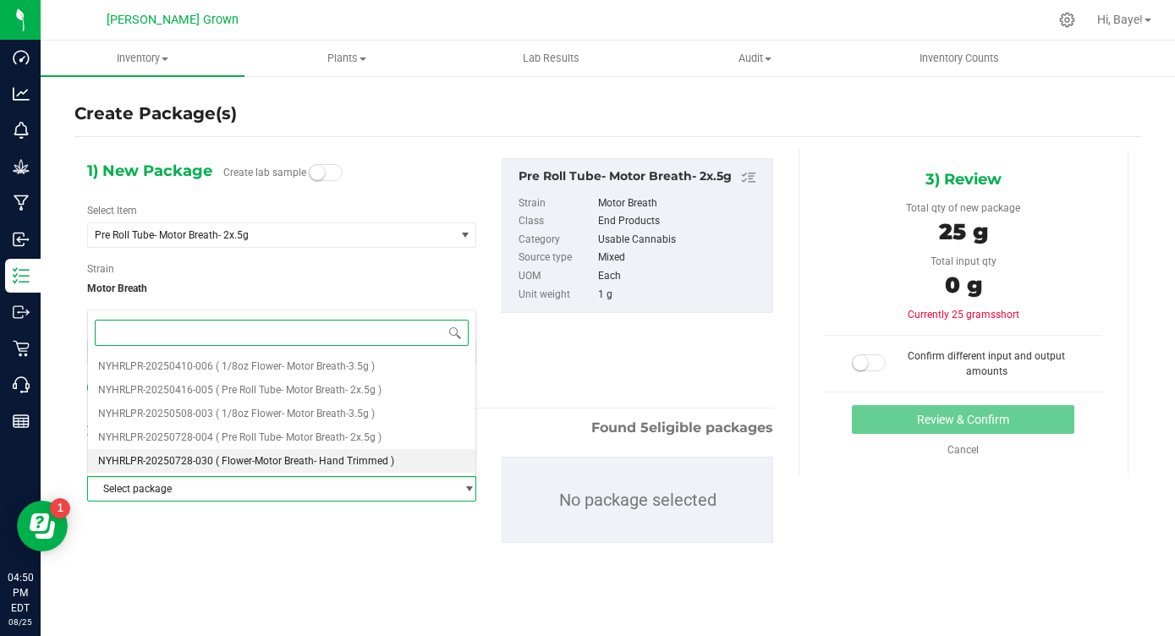
click at [311, 462] on span "( Flower-Motor Breath- Hand Trimmed )" at bounding box center [305, 461] width 179 height 12
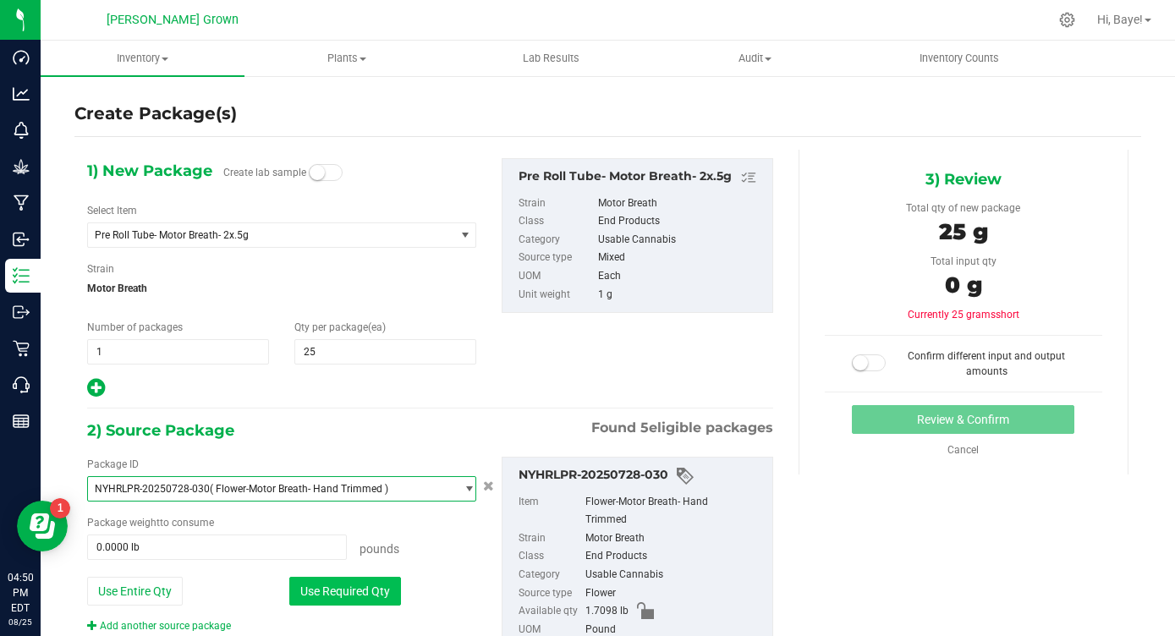
click at [326, 593] on button "Use Required Qty" at bounding box center [345, 591] width 112 height 29
type input "0.0551 lb"
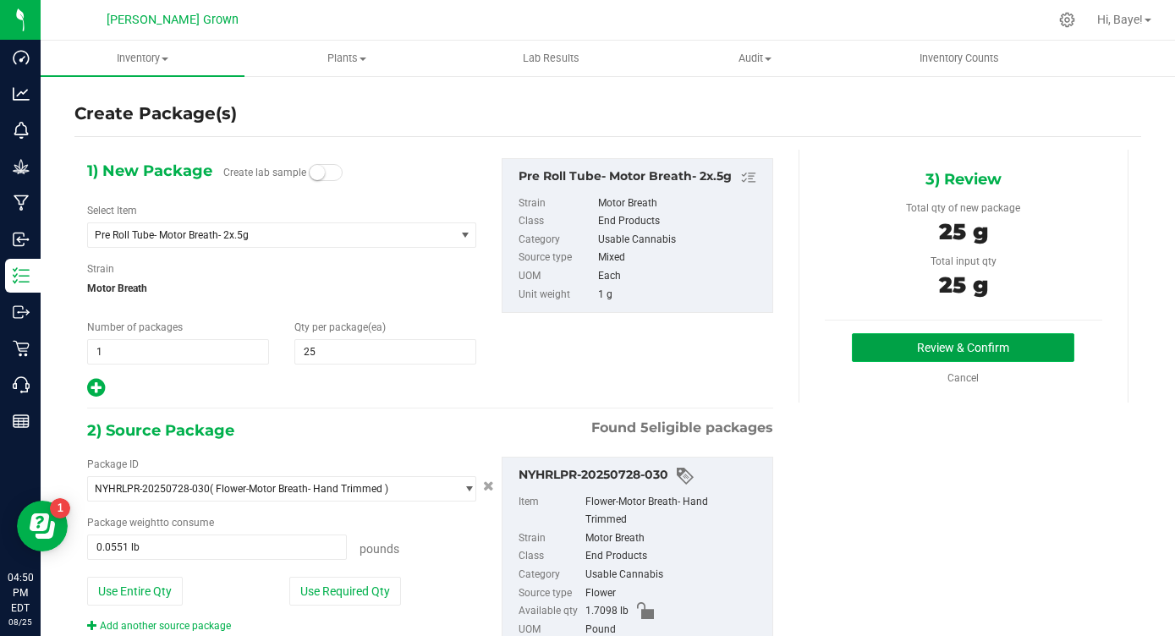
click at [926, 358] on button "Review & Confirm" at bounding box center [963, 347] width 223 height 29
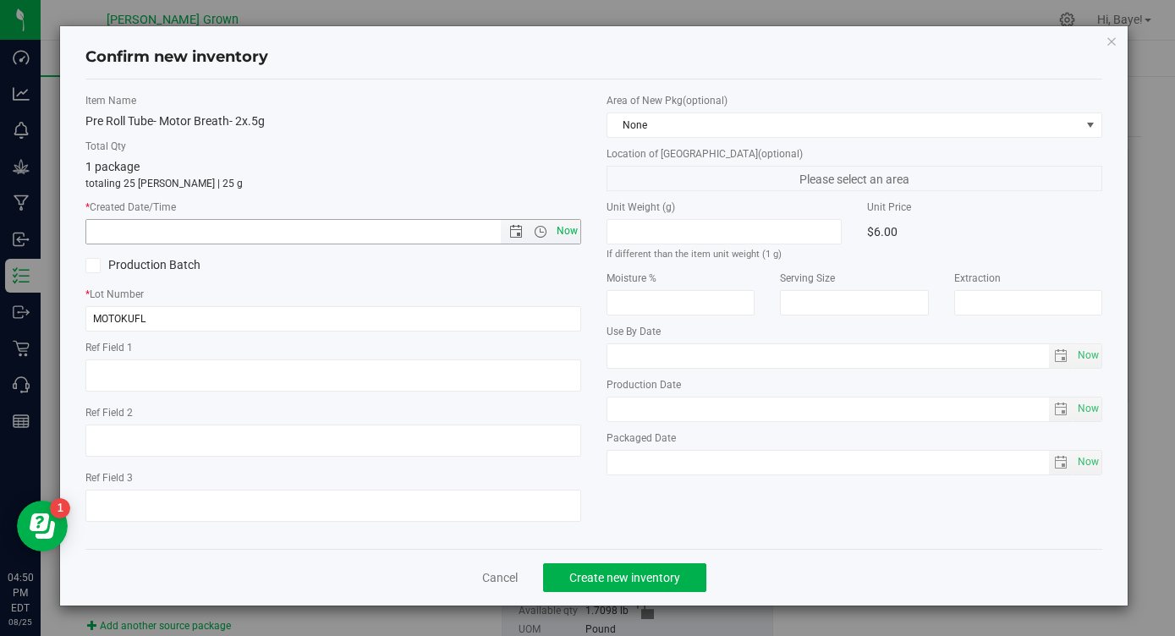
click at [570, 224] on span "Now" at bounding box center [567, 231] width 29 height 25
type input "[DATE] 4:50 PM"
click at [1080, 358] on span "Now" at bounding box center [1088, 356] width 29 height 25
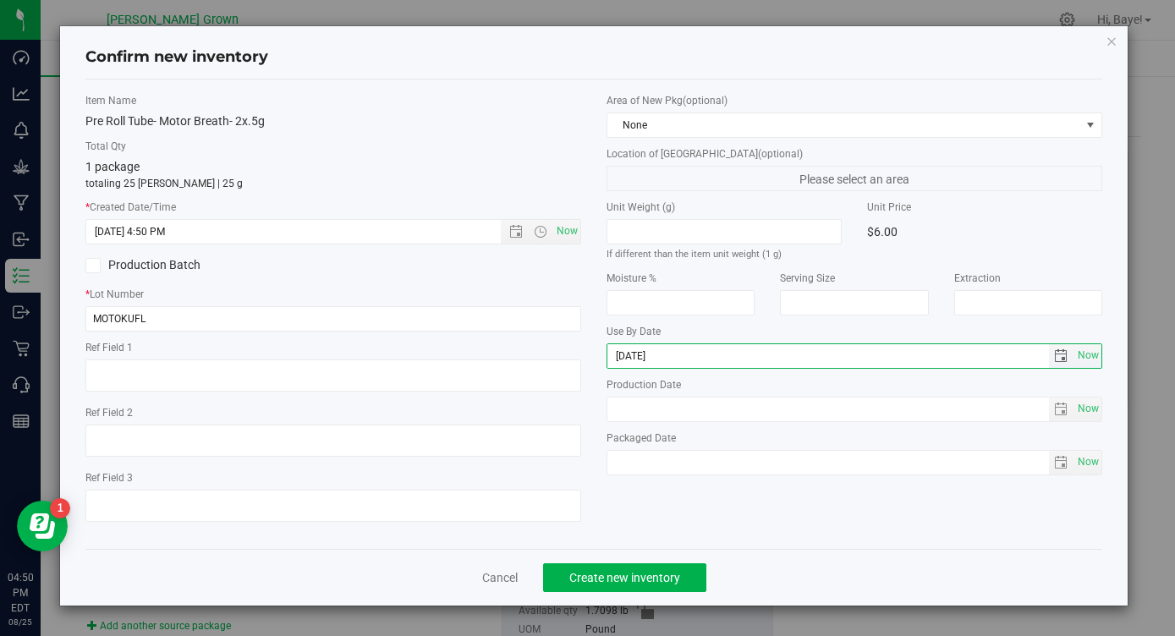
click at [635, 354] on input "[DATE]" at bounding box center [828, 356] width 442 height 24
click at [634, 360] on input "[DATE]" at bounding box center [828, 356] width 442 height 24
type input "[DATE]"
click at [1093, 465] on span "Now" at bounding box center [1088, 462] width 29 height 25
type input "[DATE]"
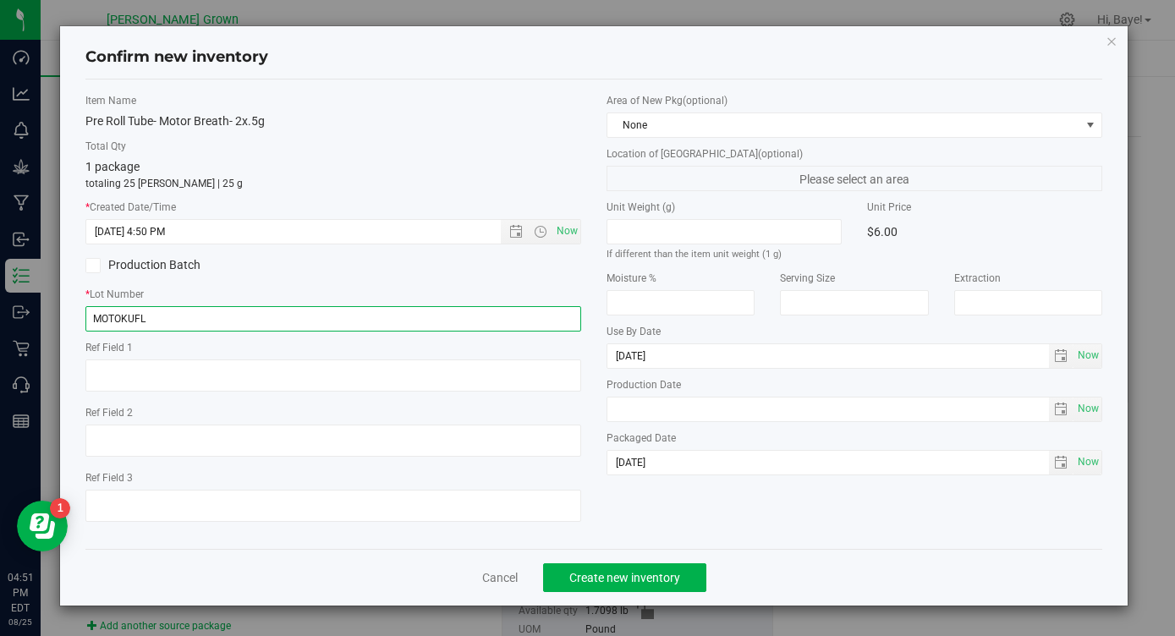
click at [166, 313] on input "MOTOKUFL" at bounding box center [333, 318] width 496 height 25
type input "MOTOKUFLPR"
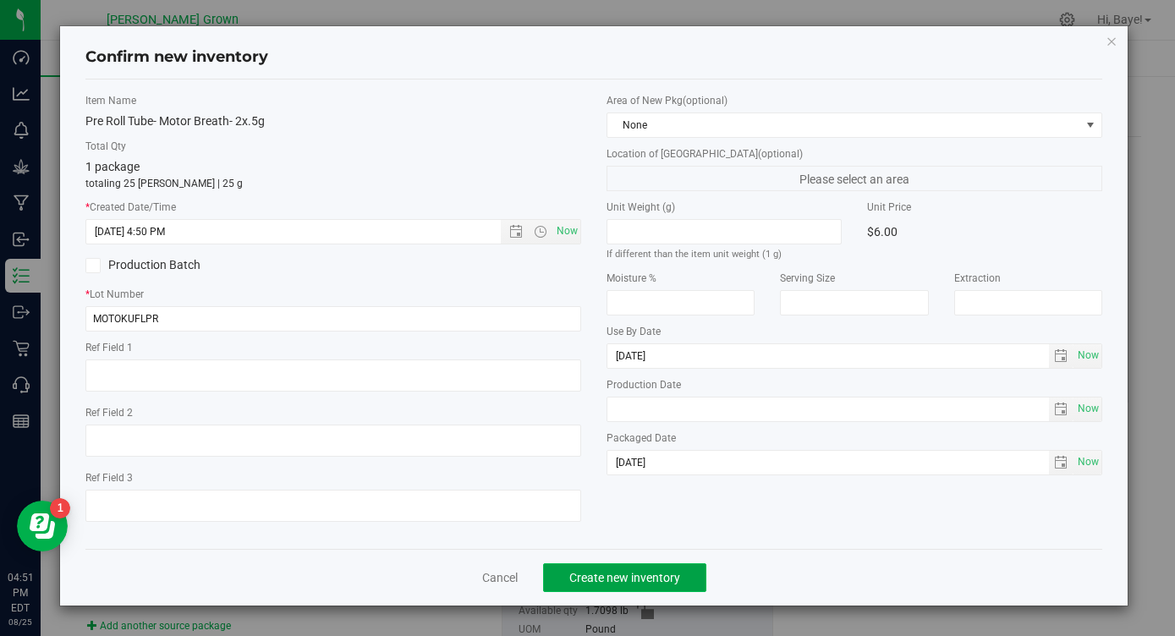
click at [636, 578] on span "Create new inventory" at bounding box center [624, 578] width 111 height 14
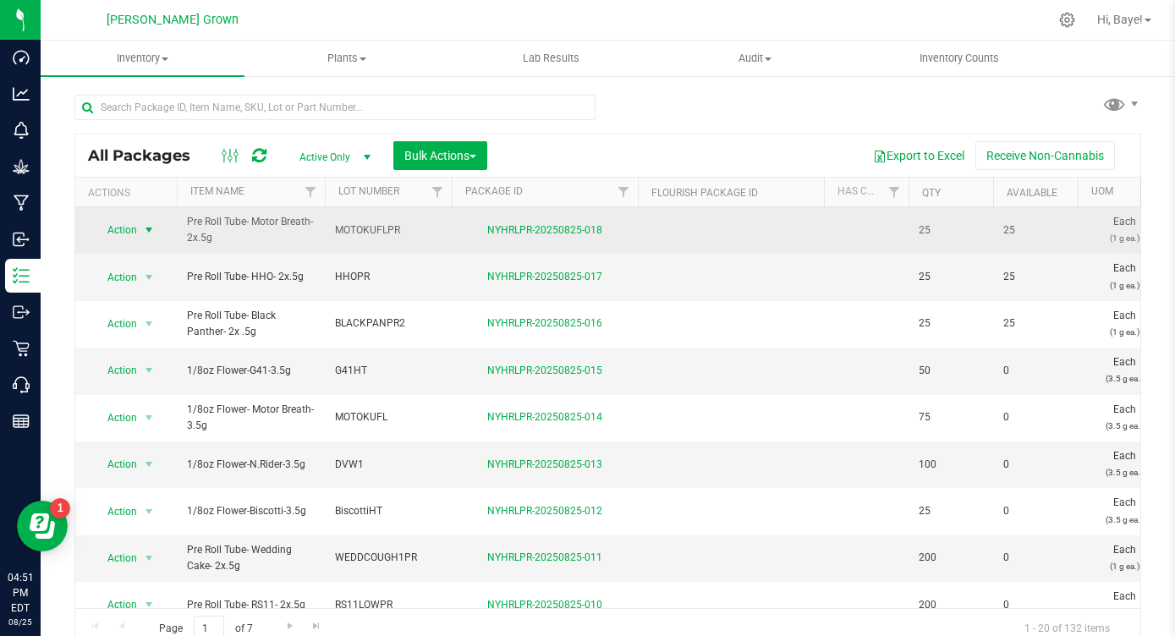
click at [150, 230] on span "select" at bounding box center [149, 230] width 14 height 14
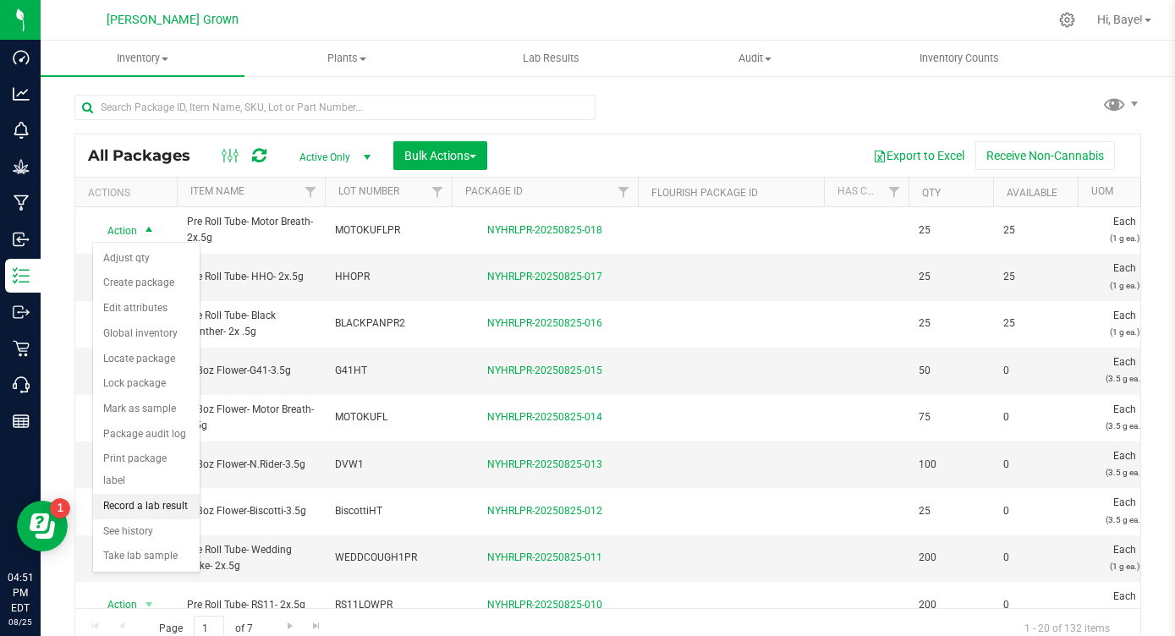
click at [129, 494] on li "Record a lab result" at bounding box center [146, 506] width 107 height 25
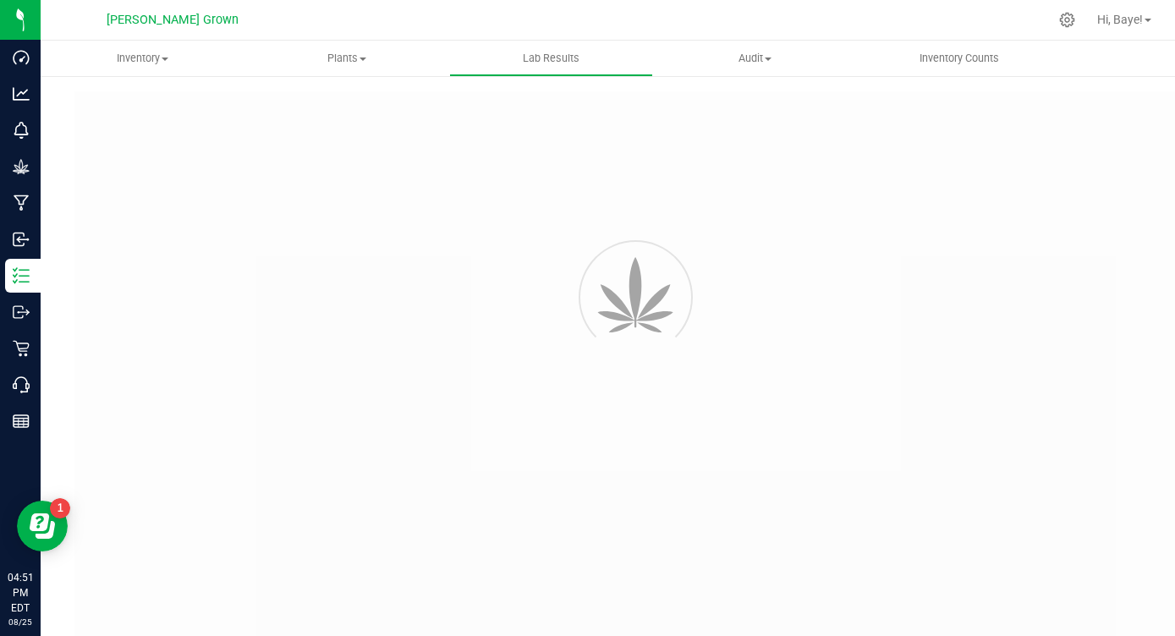
type input "NYHRLPR-20250825-018"
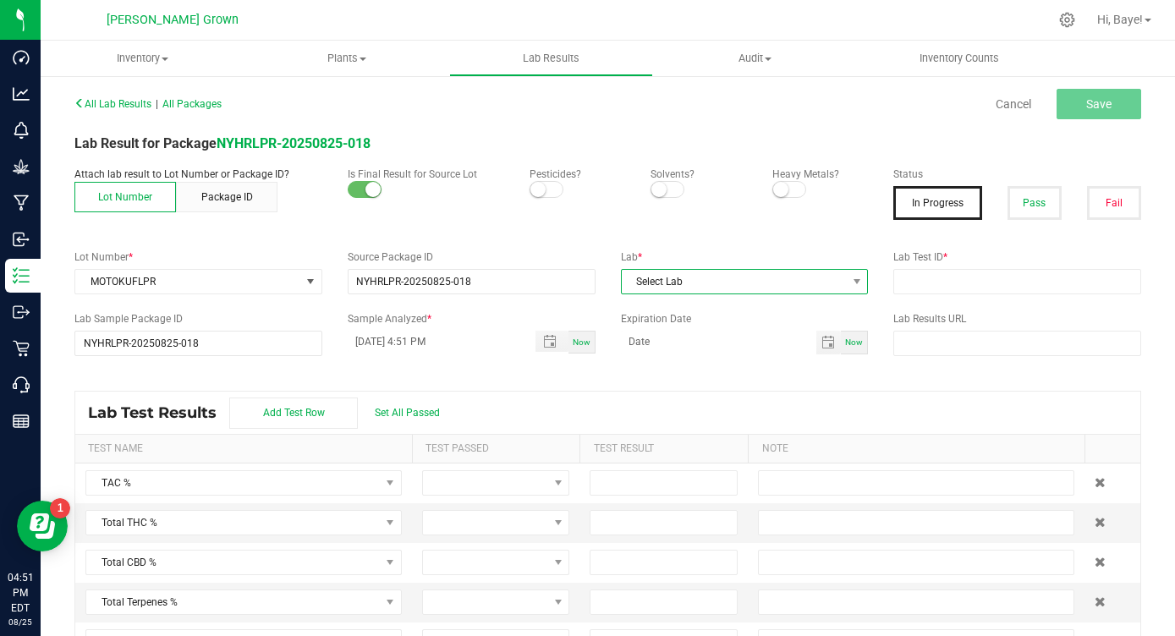
click at [745, 286] on span "Select Lab" at bounding box center [734, 282] width 225 height 24
click at [699, 360] on li "Kaycha Labs" at bounding box center [745, 354] width 246 height 29
click at [1048, 204] on button "Pass" at bounding box center [1035, 203] width 54 height 34
click at [536, 186] on small at bounding box center [537, 189] width 15 height 15
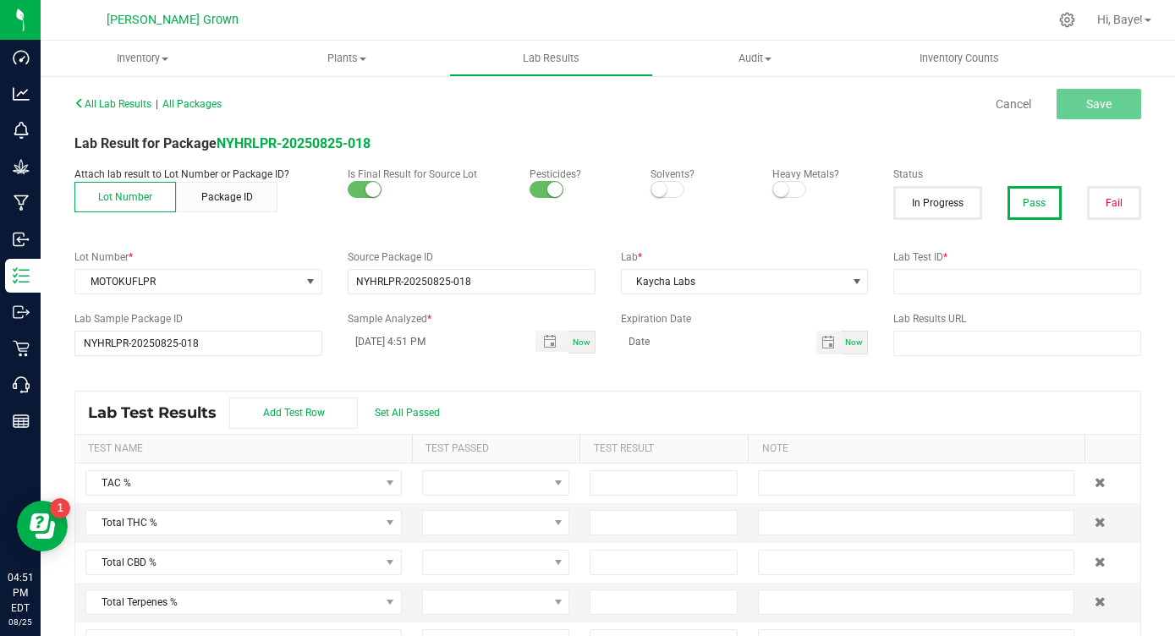
click at [778, 190] on small at bounding box center [780, 189] width 15 height 15
click at [390, 414] on span "Set All Passed" at bounding box center [407, 413] width 65 height 12
click at [1012, 281] on input "text" at bounding box center [1017, 281] width 248 height 25
paste input "AL41227006-005"
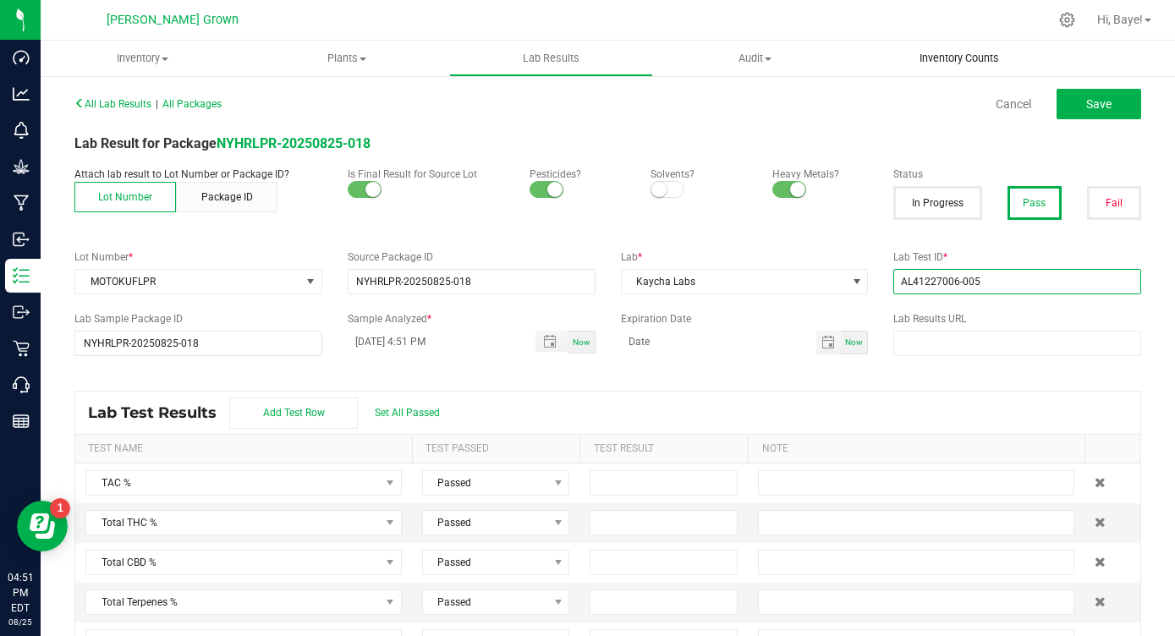
type input "AL41227006-005"
click at [615, 530] on input at bounding box center [664, 523] width 146 height 24
type input "28.8400"
click at [749, 415] on div "Lab Test Results Add Test Row Set All Passed" at bounding box center [607, 413] width 1065 height 42
click at [1106, 114] on button "Save" at bounding box center [1099, 104] width 85 height 30
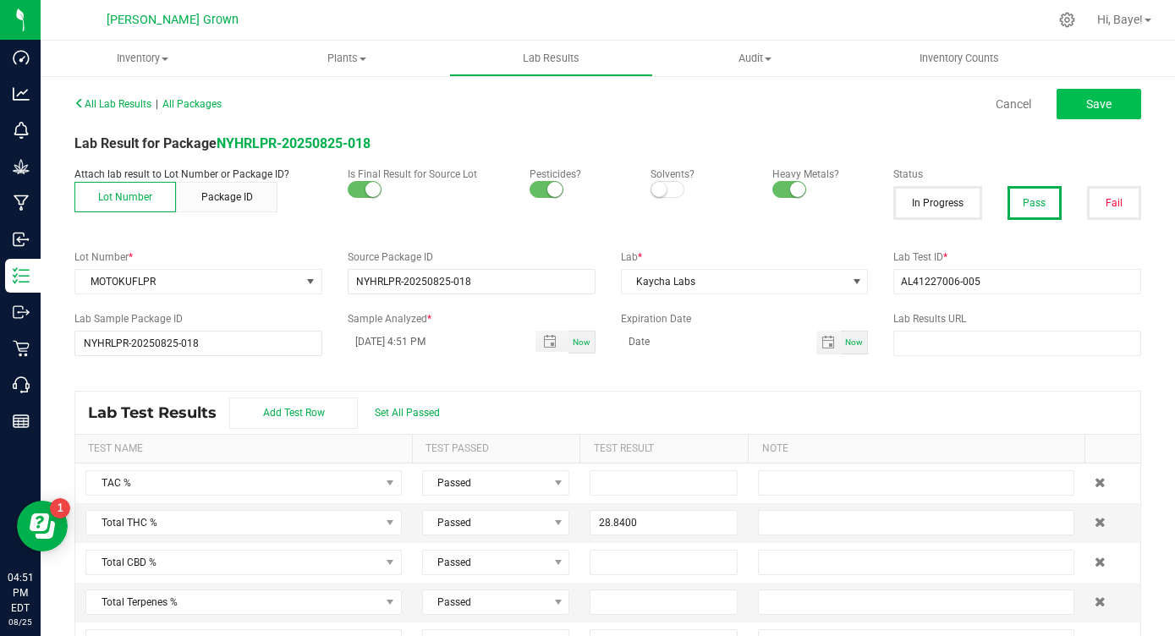
type input "28.8400"
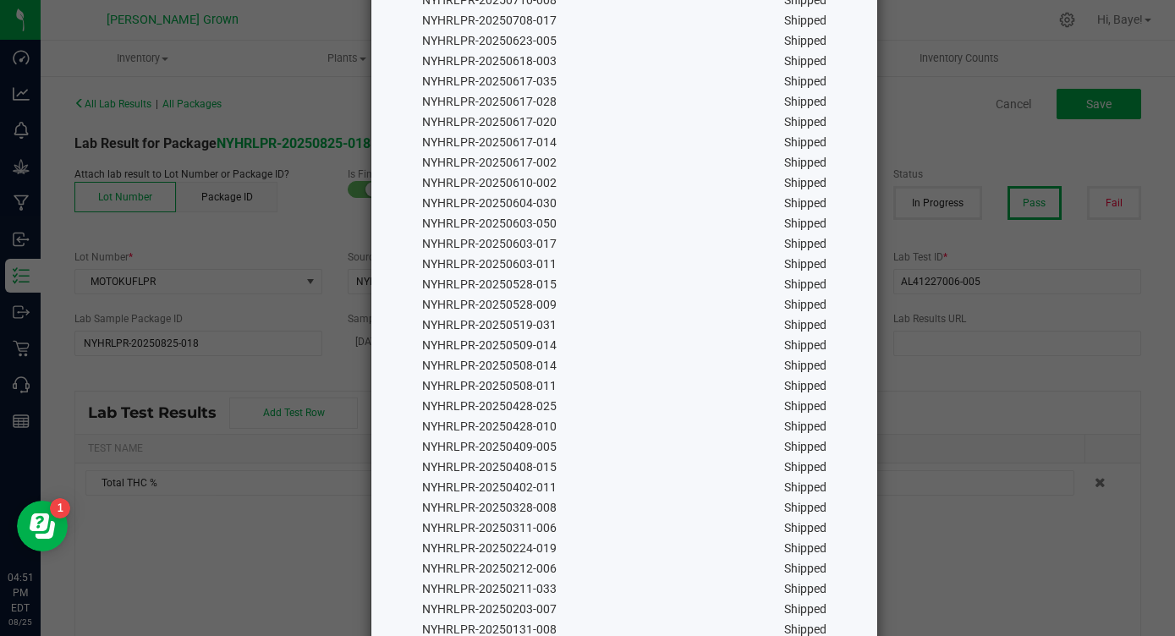
scroll to position [577, 0]
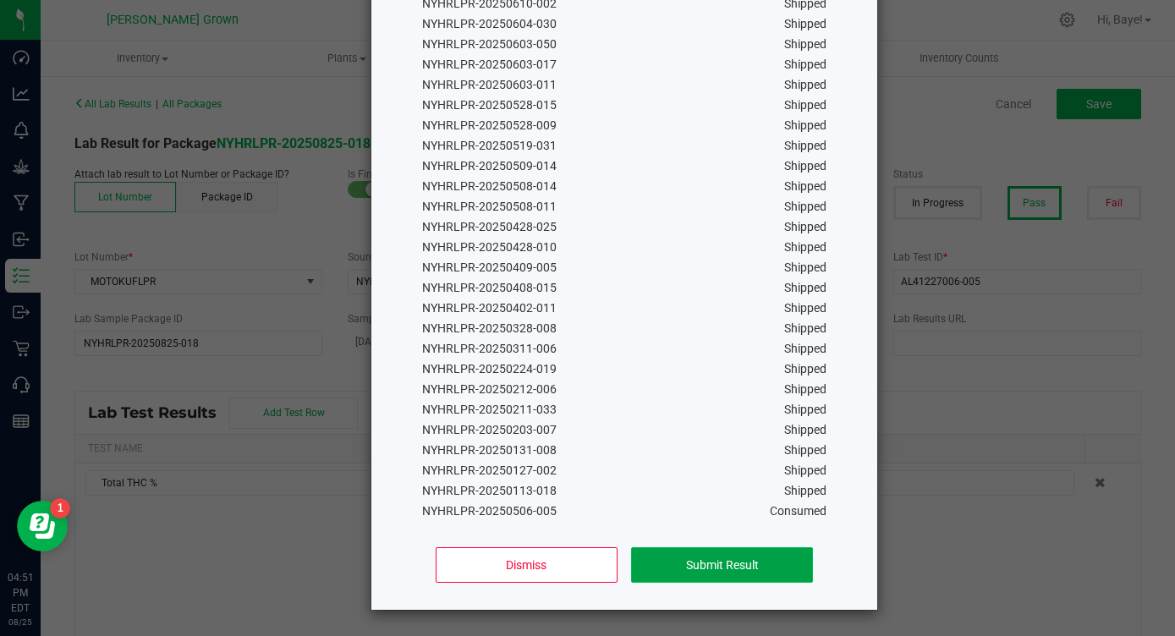
click at [750, 561] on button "Submit Result" at bounding box center [722, 565] width 182 height 36
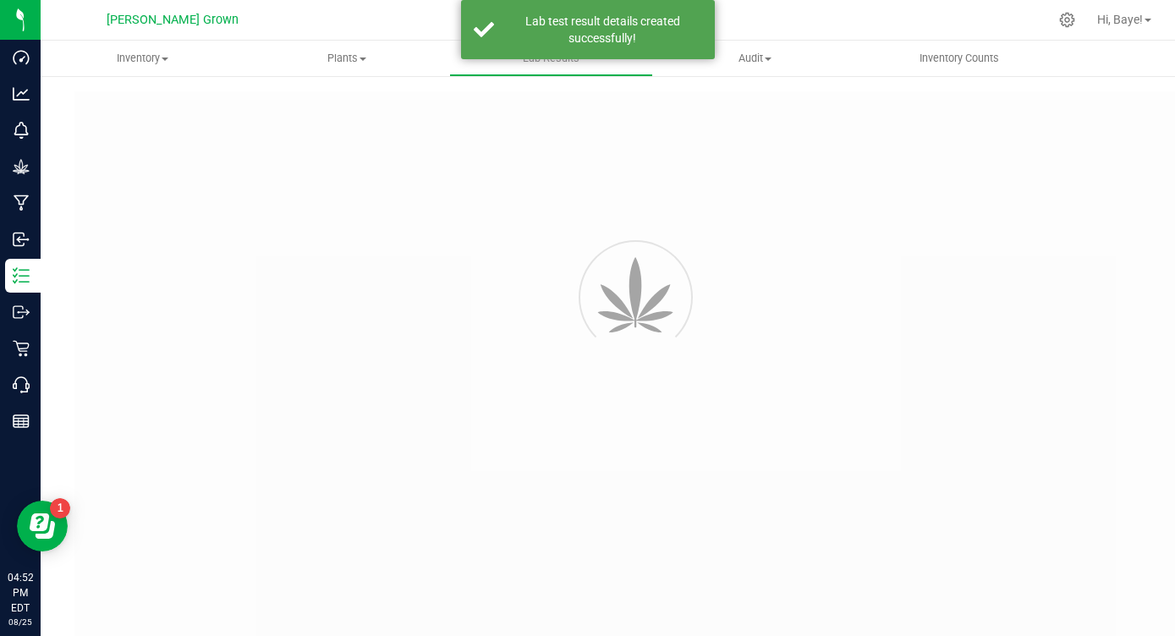
type input "NYHRLPR-20250825-018"
type input "AL41227006-005"
type input "NYHRLPR-20250825-018"
type input "[DATE] 4:51 PM"
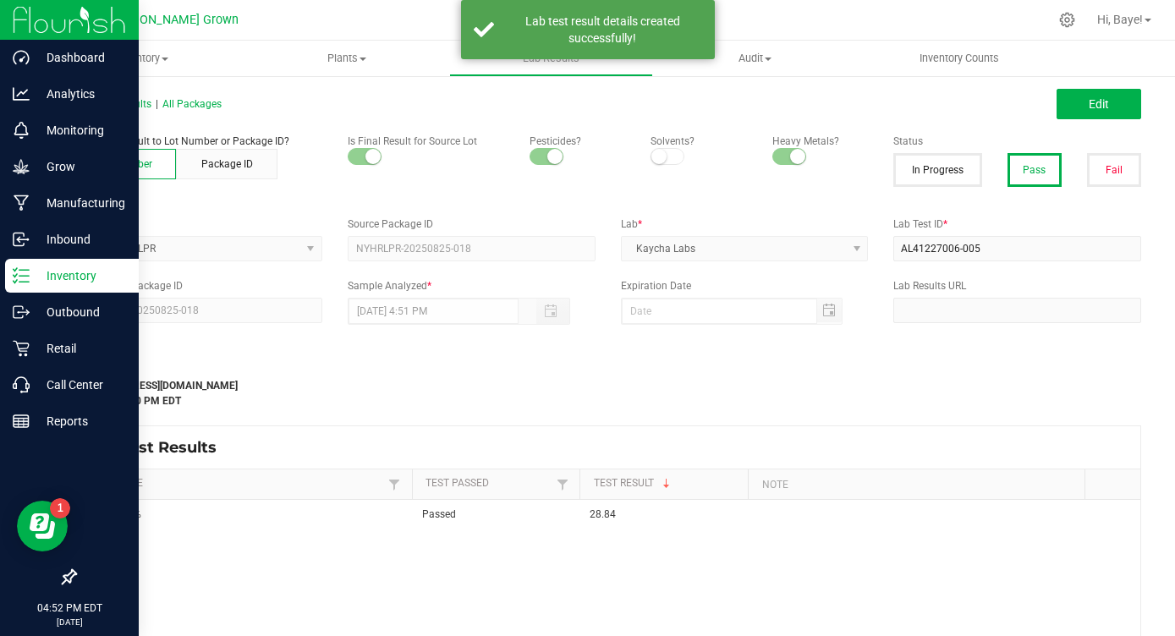
click at [28, 279] on icon at bounding box center [21, 275] width 17 height 17
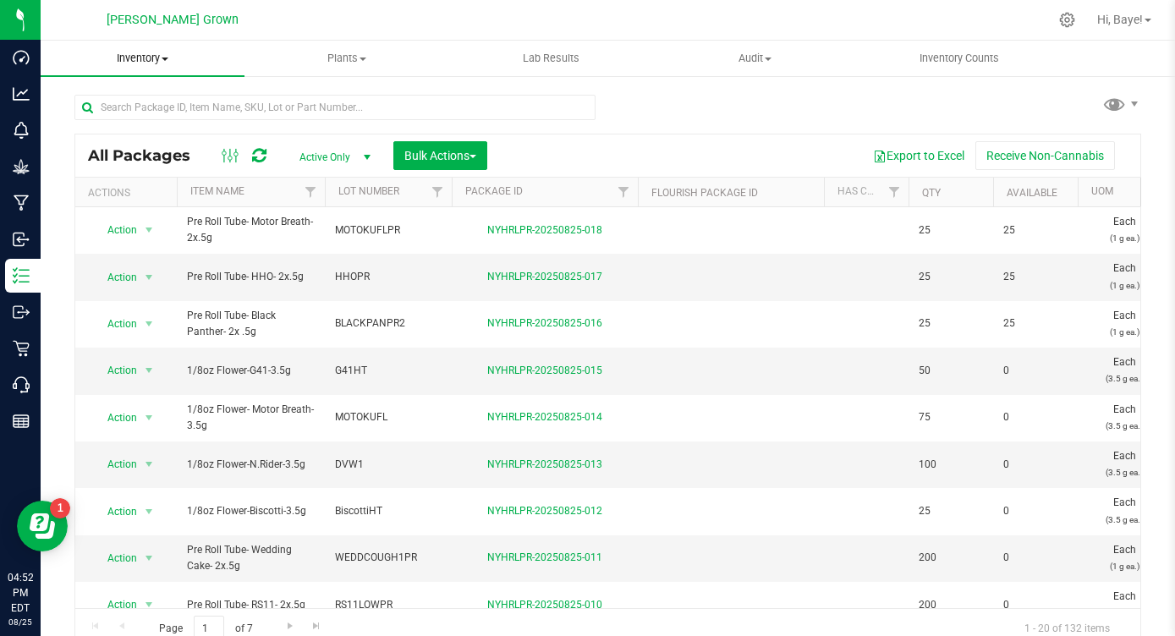
click at [161, 54] on span "Inventory" at bounding box center [143, 58] width 204 height 15
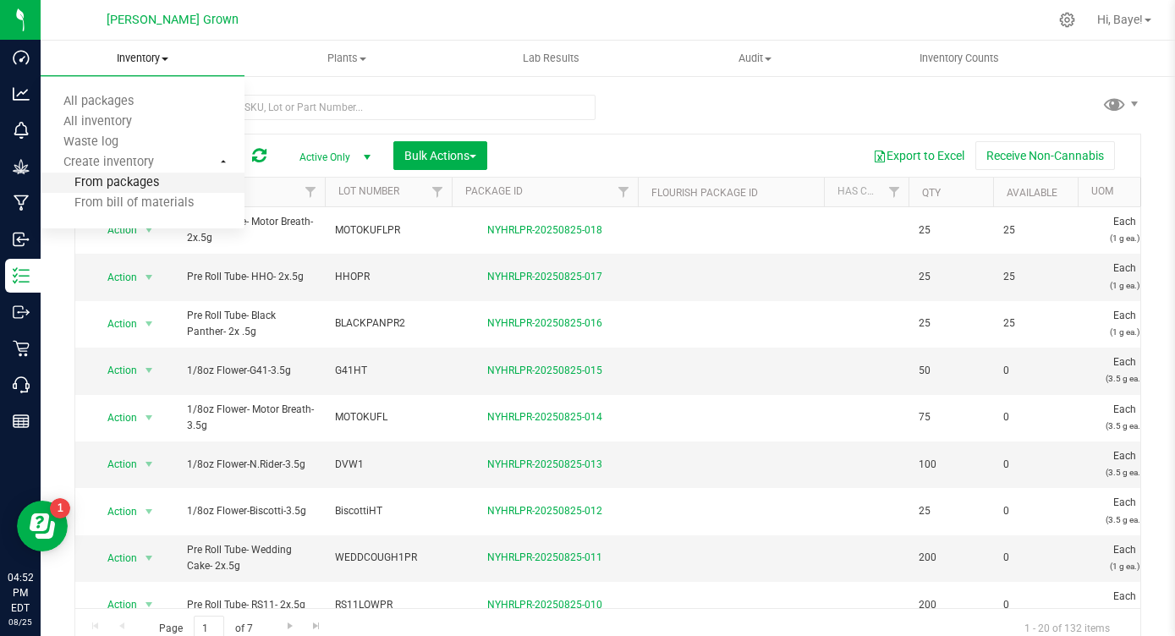
click at [131, 182] on span "From packages" at bounding box center [100, 183] width 118 height 14
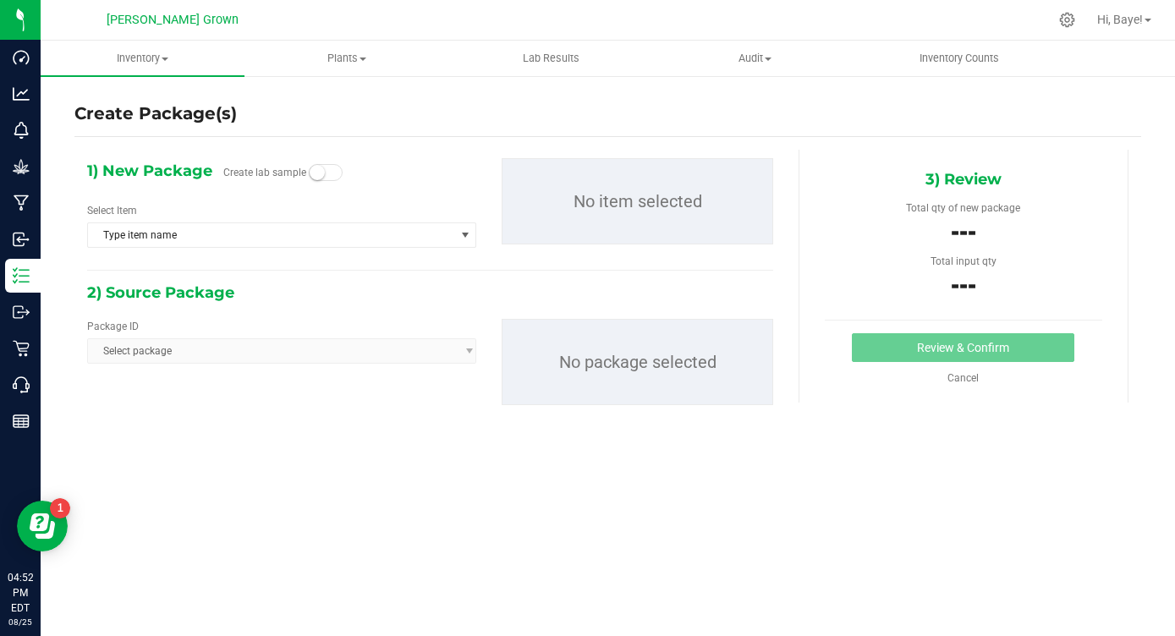
click at [206, 222] on div "Select Item Type item name 1/4oz Flower- Gas Face- 7g 1/4oz Flower- HHW-7g 1/4o…" at bounding box center [281, 225] width 389 height 45
click at [206, 230] on span "Type item name" at bounding box center [271, 235] width 366 height 24
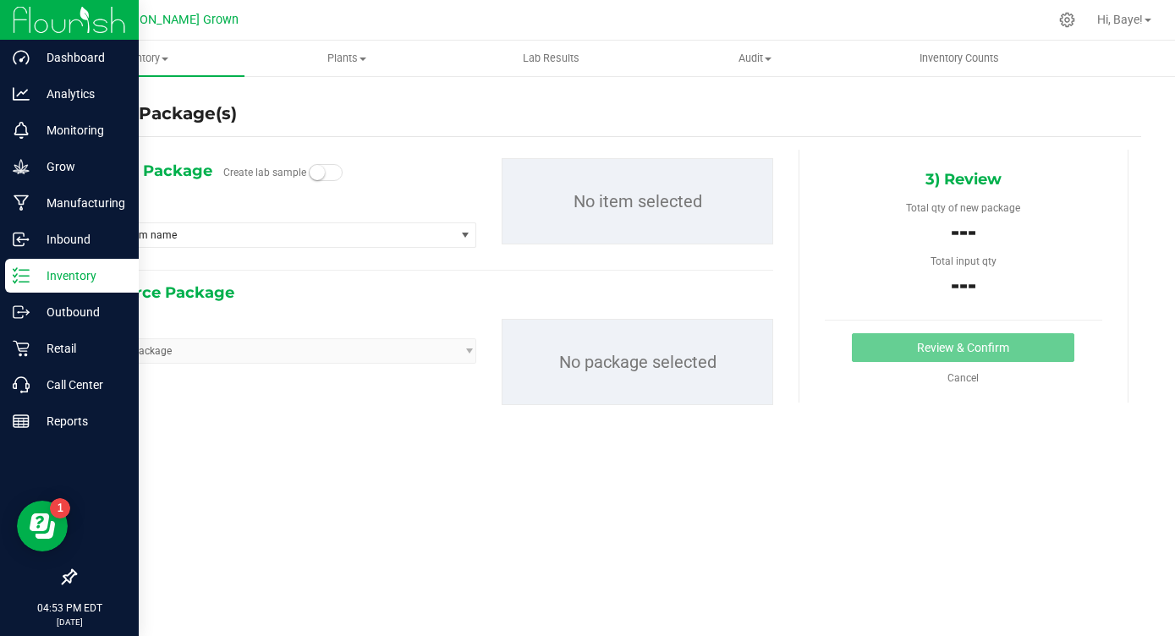
click at [28, 280] on icon at bounding box center [21, 275] width 17 height 17
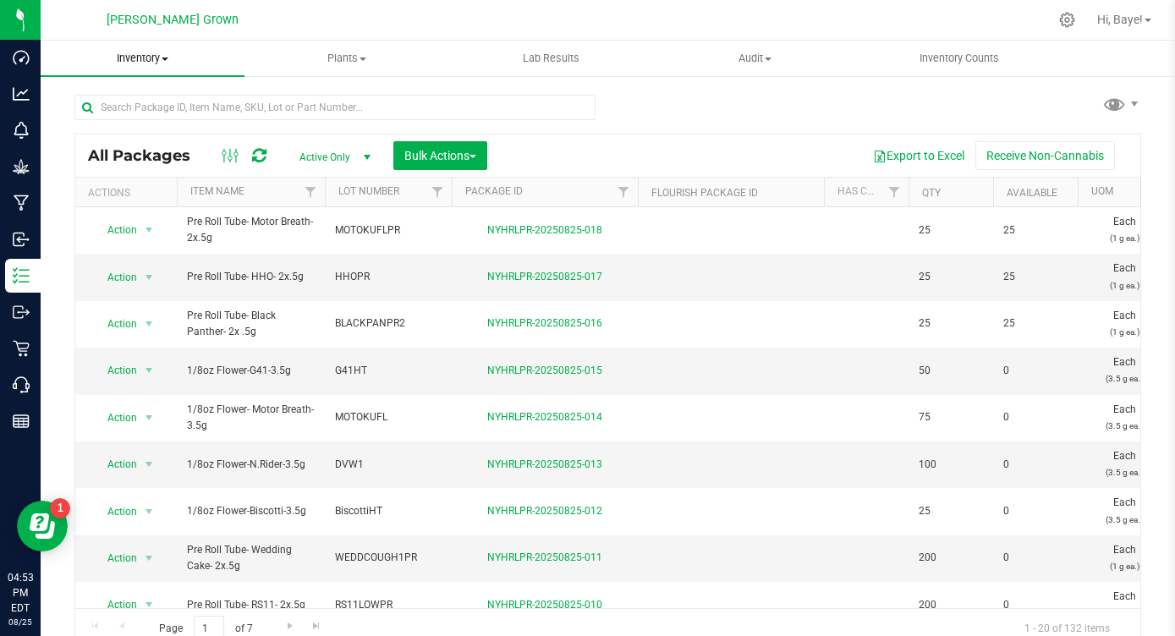
click at [162, 58] on span at bounding box center [165, 59] width 7 height 3
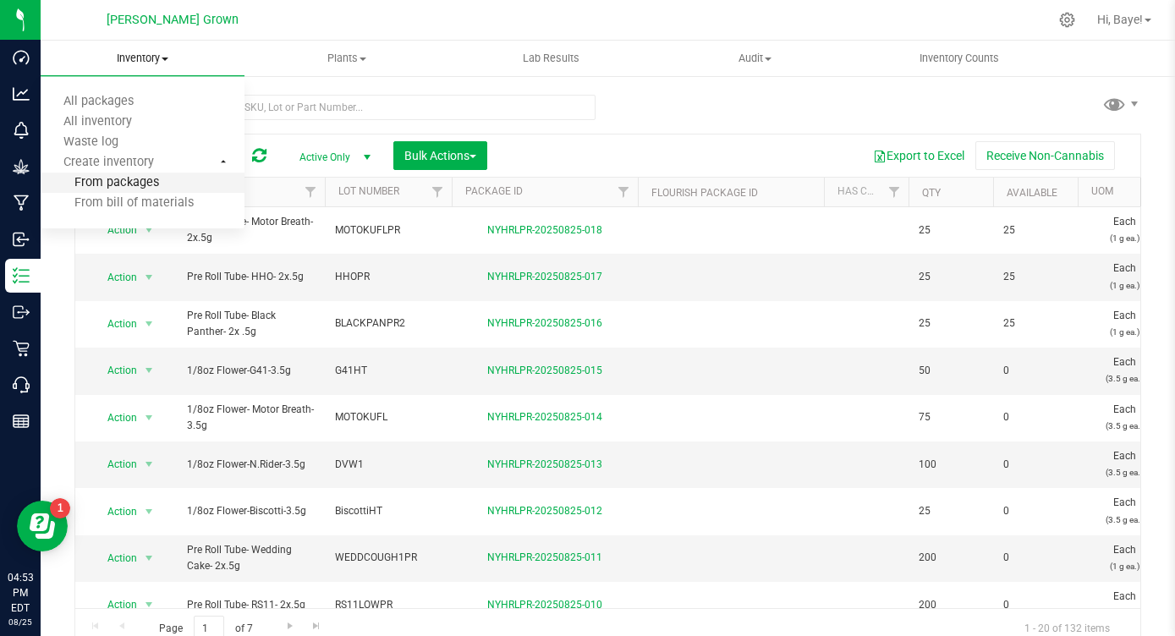
click at [151, 176] on span "From packages" at bounding box center [100, 183] width 118 height 14
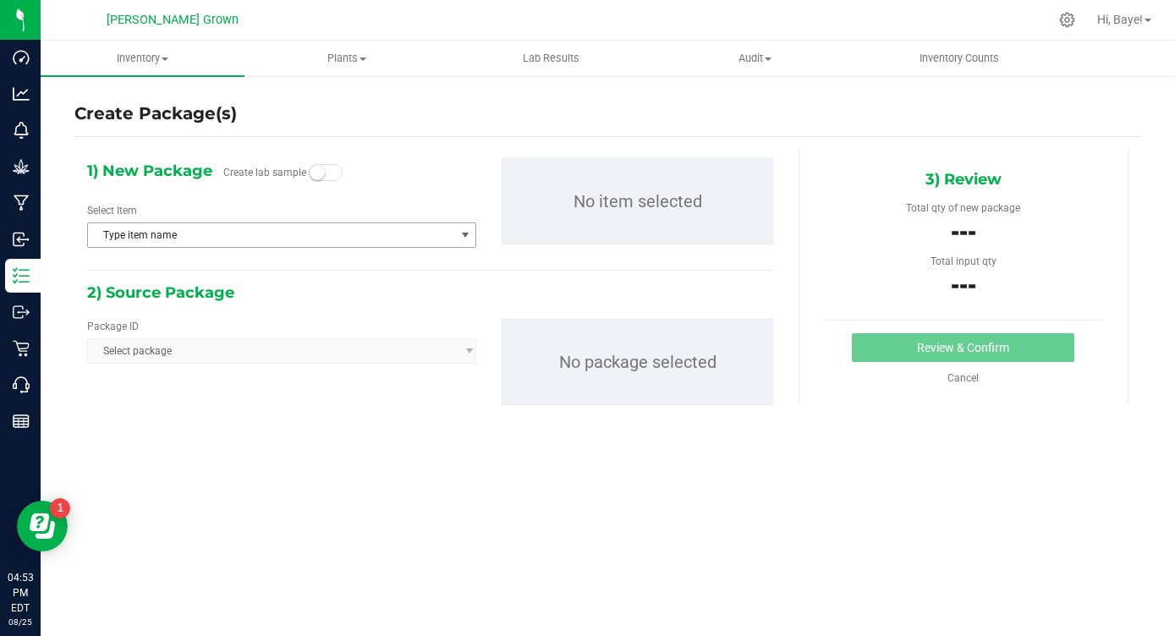
click at [382, 239] on span "Type item name" at bounding box center [271, 235] width 366 height 24
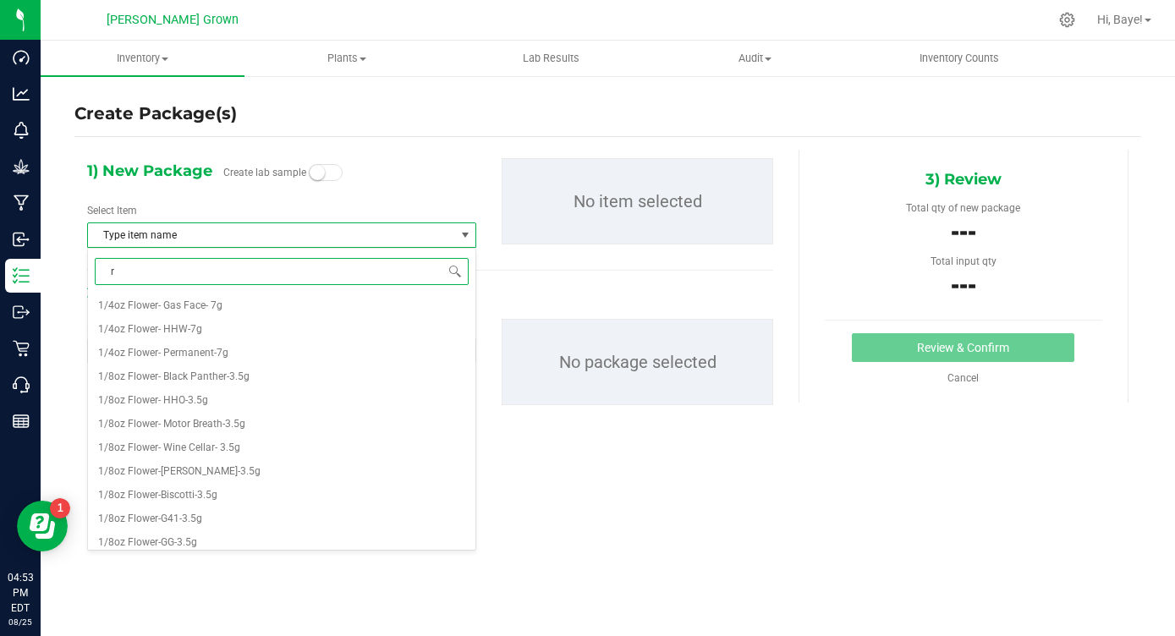
type input "rs"
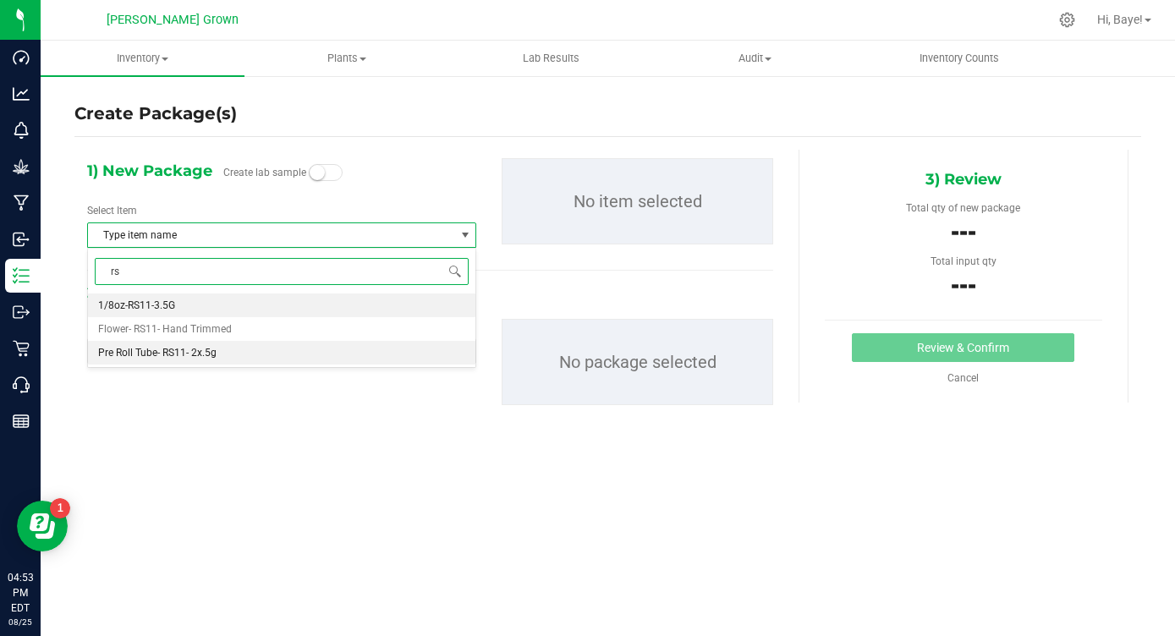
click at [276, 360] on li "Pre Roll Tube- RS11- 2x.5g" at bounding box center [282, 353] width 388 height 24
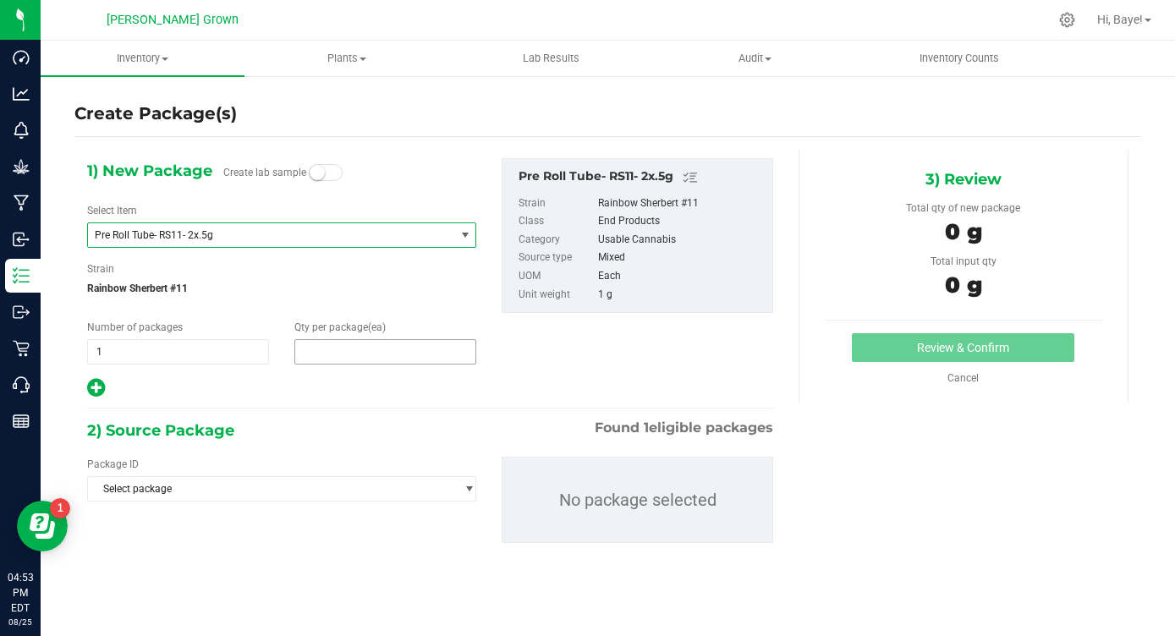
click at [371, 345] on span at bounding box center [385, 351] width 182 height 25
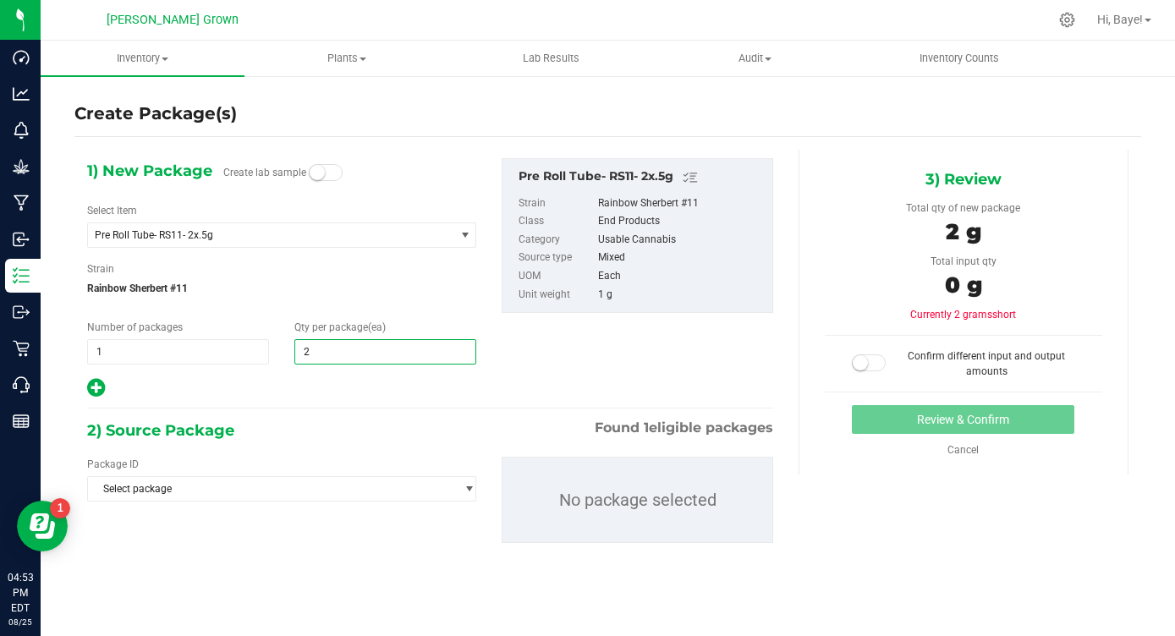
type input "25"
click at [306, 417] on div "1) New Package Create lab sample Select Item Pre Roll Tube- RS11- 2x.5g Flower-…" at bounding box center [430, 364] width 712 height 429
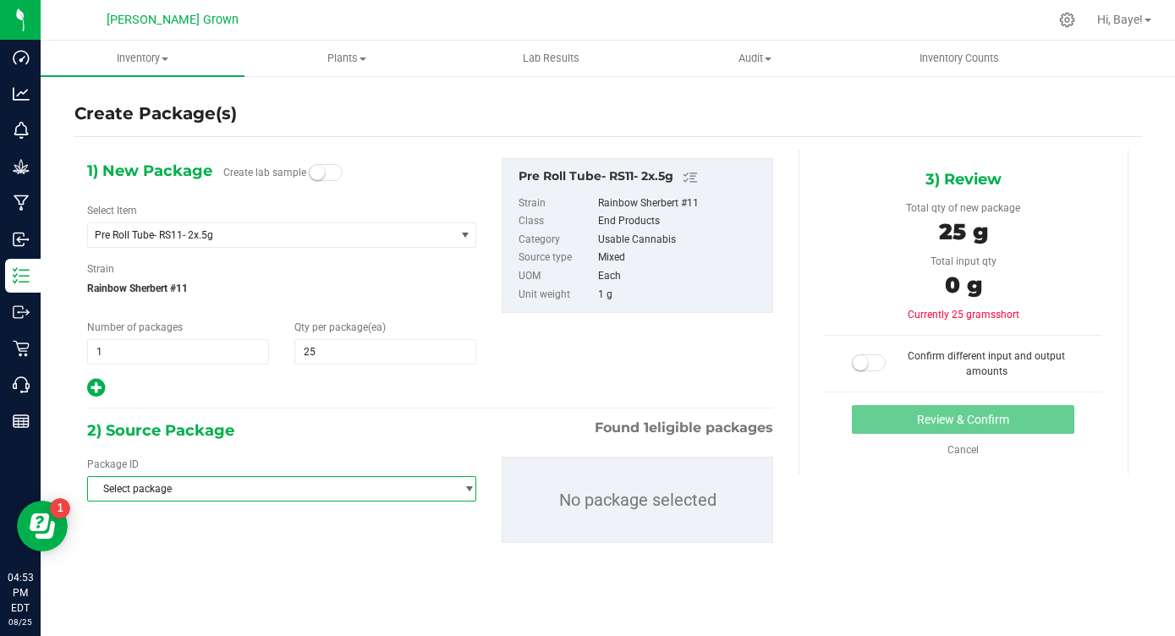
click at [267, 496] on span "Select package" at bounding box center [271, 489] width 366 height 24
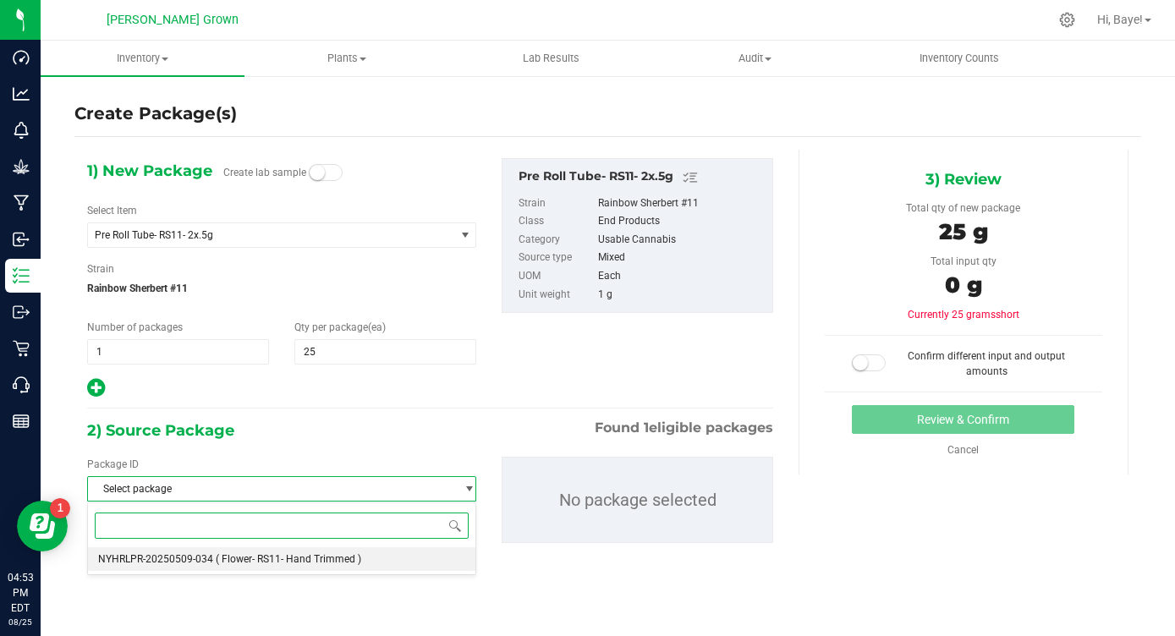
click at [246, 564] on span "( Flower- RS11- Hand Trimmed )" at bounding box center [289, 559] width 146 height 12
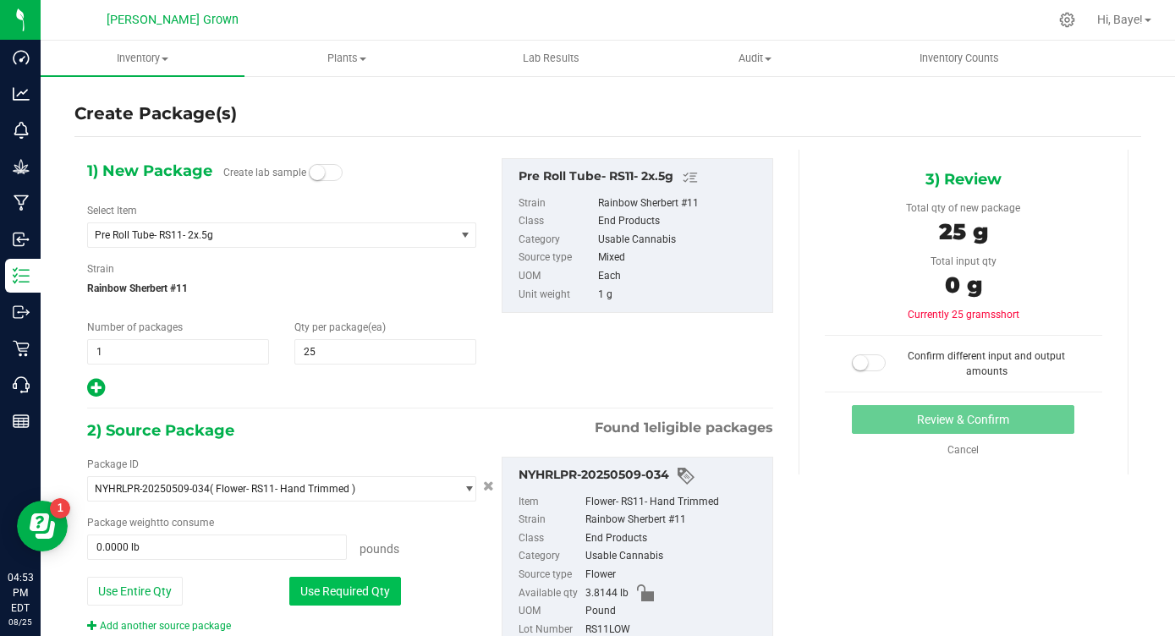
click at [306, 583] on button "Use Required Qty" at bounding box center [345, 591] width 112 height 29
type input "0.0551 lb"
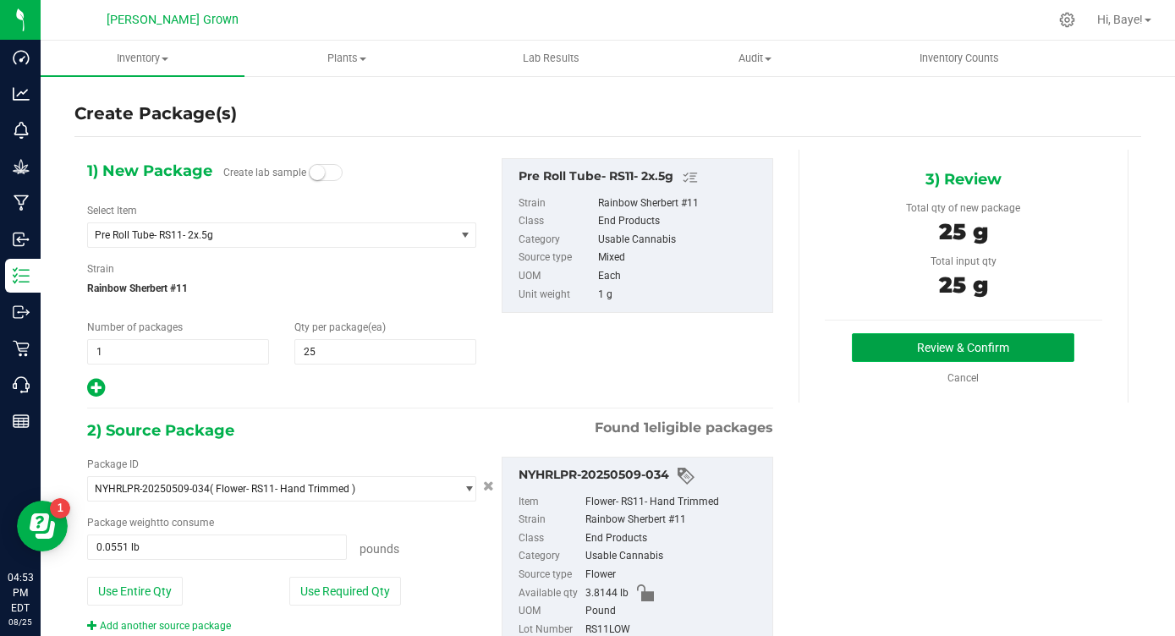
click at [1018, 347] on button "Review & Confirm" at bounding box center [963, 347] width 223 height 29
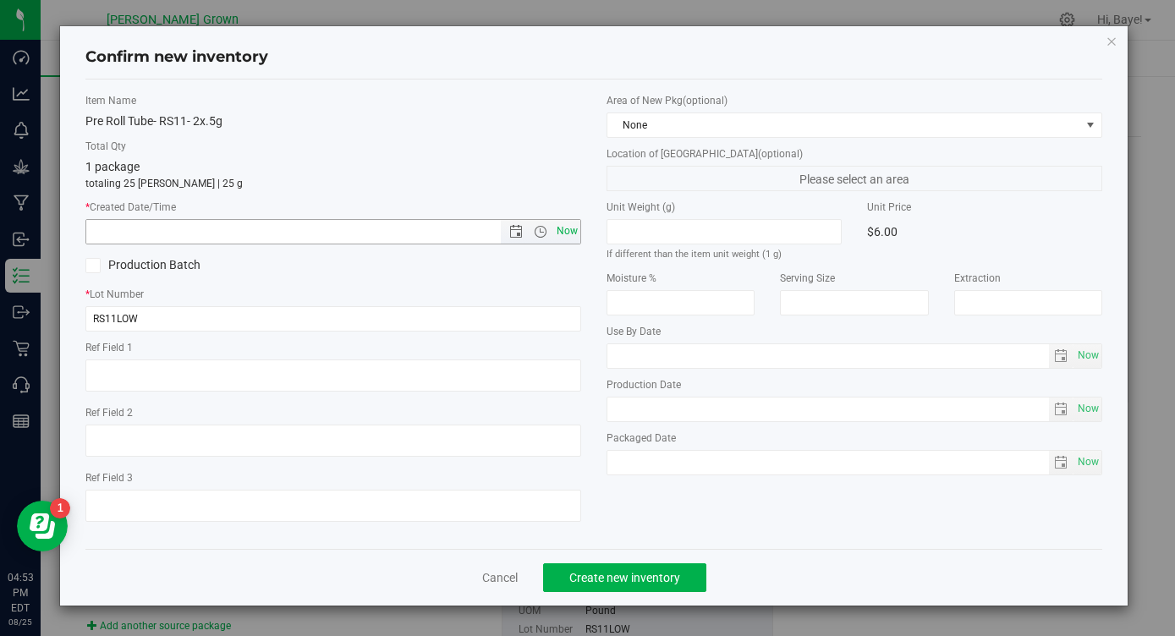
click at [562, 234] on span "Now" at bounding box center [567, 231] width 29 height 25
type input "[DATE] 4:53 PM"
click at [1088, 364] on span "Now" at bounding box center [1088, 356] width 29 height 25
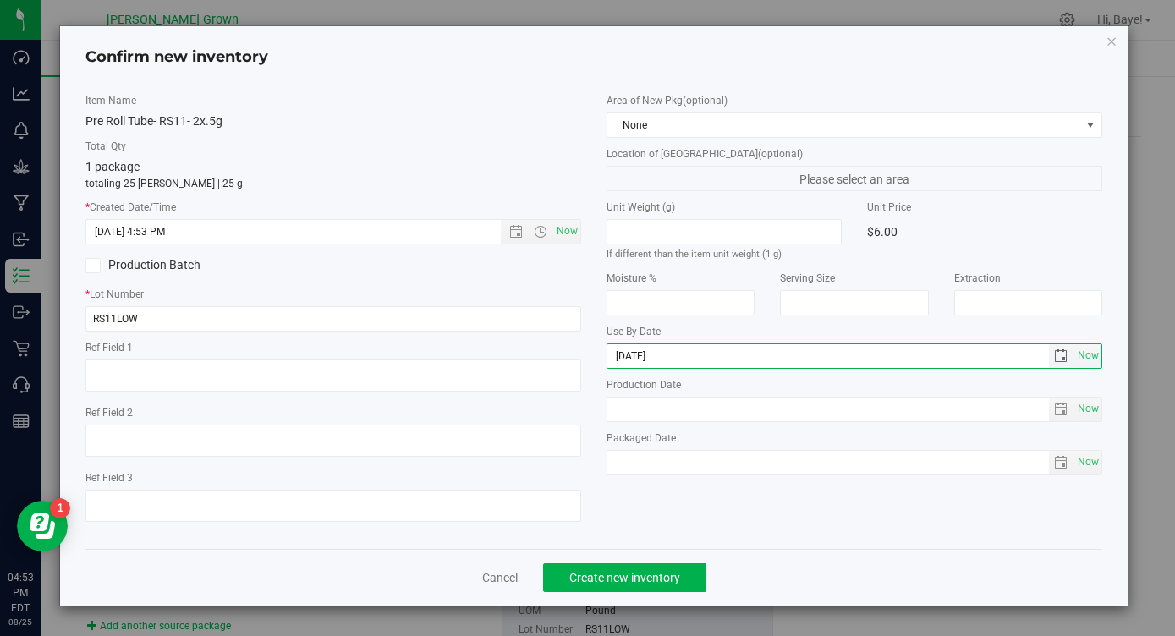
click at [636, 353] on input "[DATE]" at bounding box center [828, 356] width 442 height 24
type input "[DATE]"
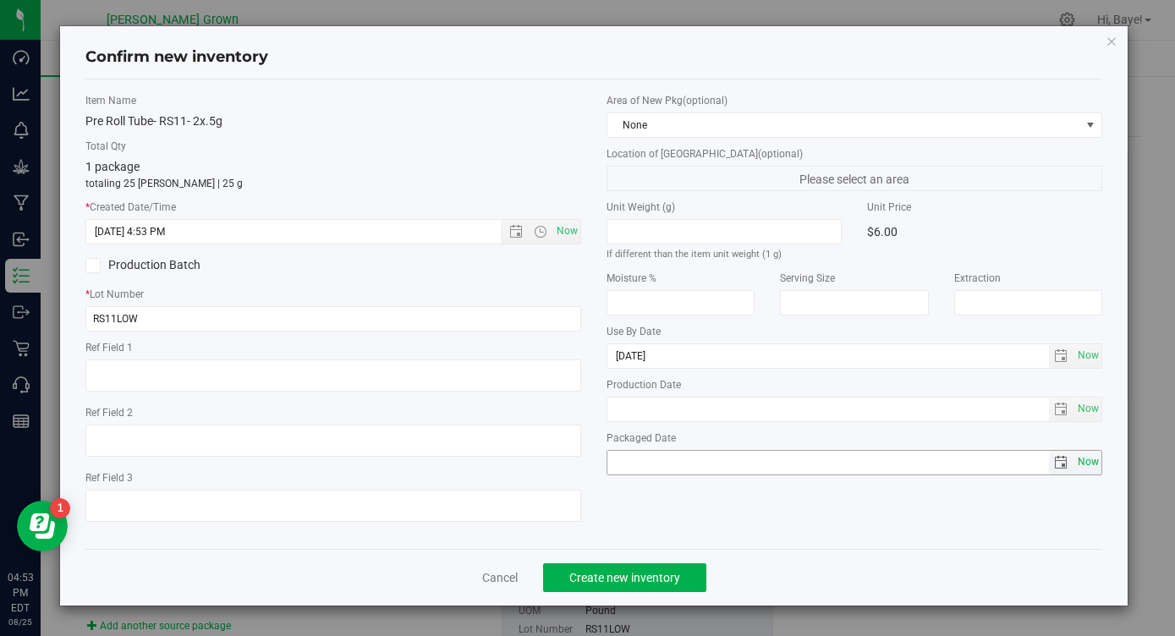
click at [1089, 464] on span "Now" at bounding box center [1088, 462] width 29 height 25
type input "[DATE]"
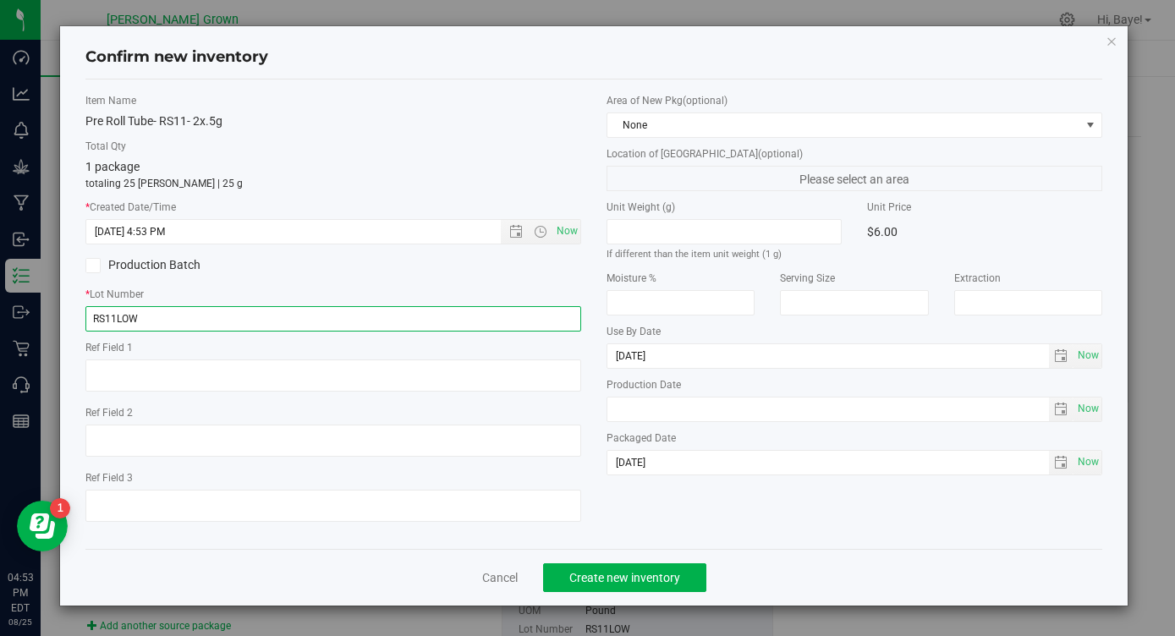
click at [182, 327] on input "RS11LOW" at bounding box center [333, 318] width 496 height 25
type input "RS11LOWPR"
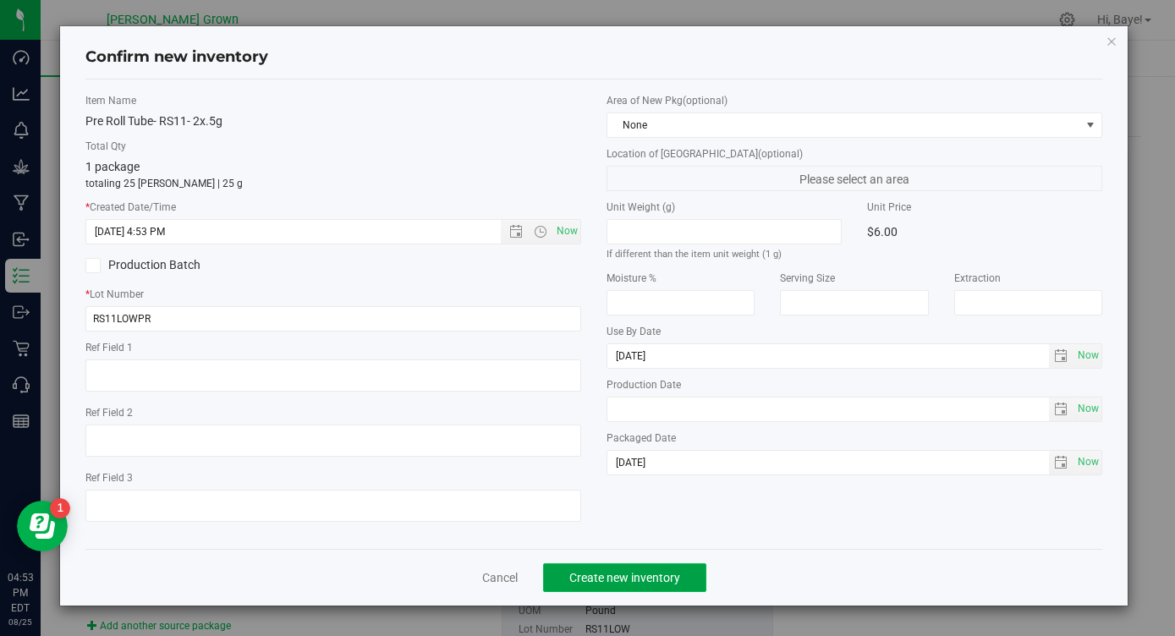
click at [569, 564] on button "Create new inventory" at bounding box center [624, 577] width 163 height 29
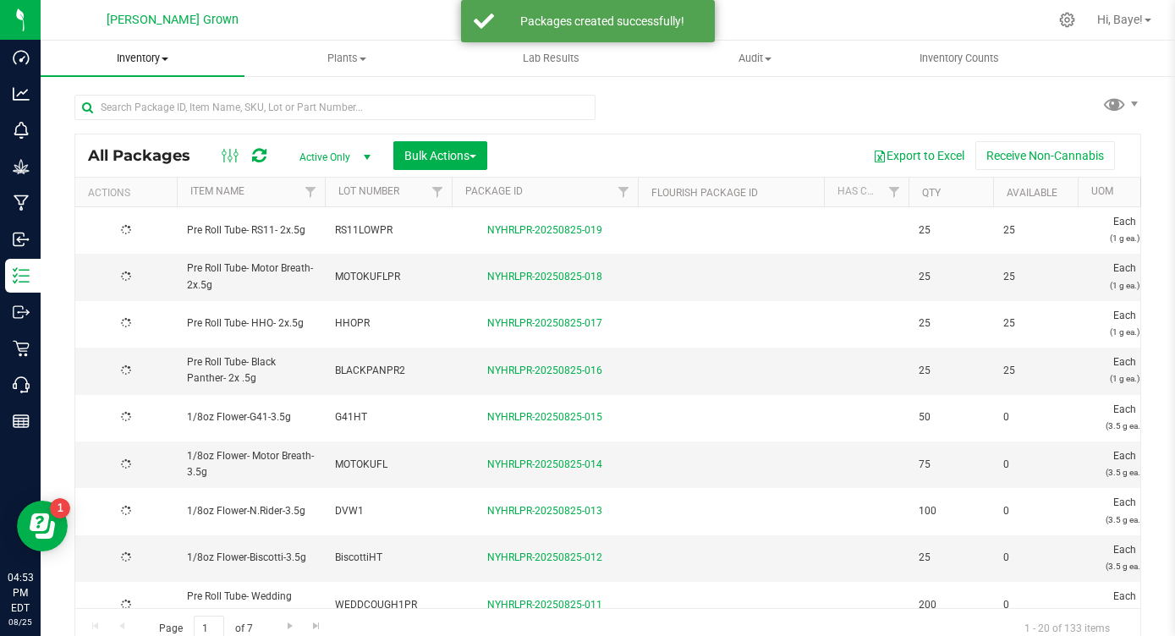
type input "[DATE]"
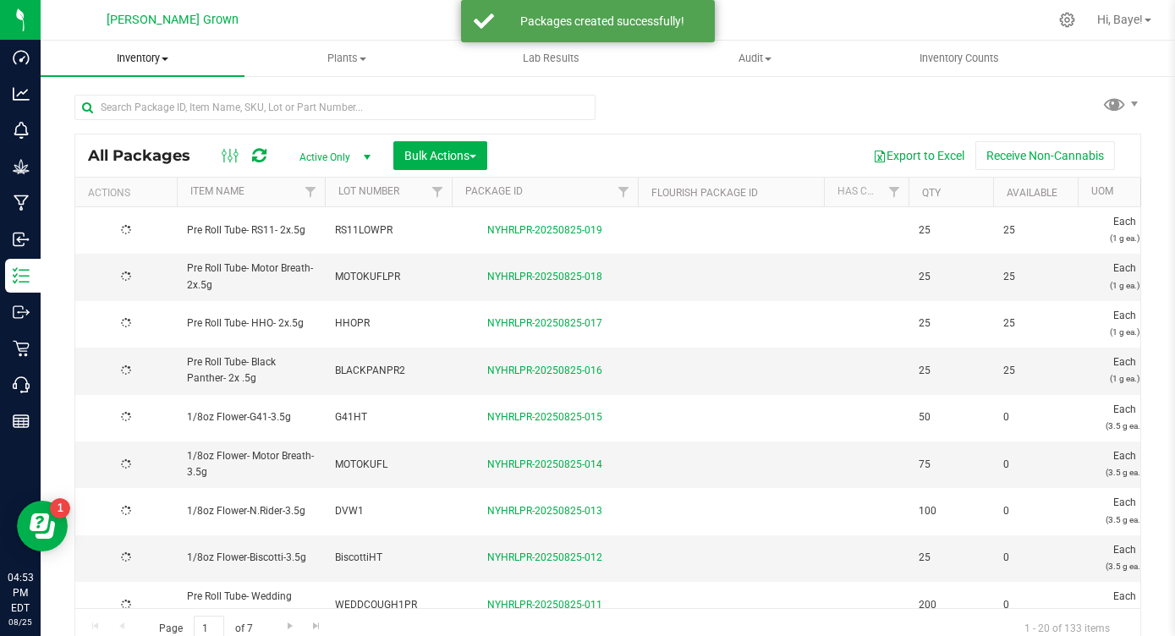
type input "[DATE]"
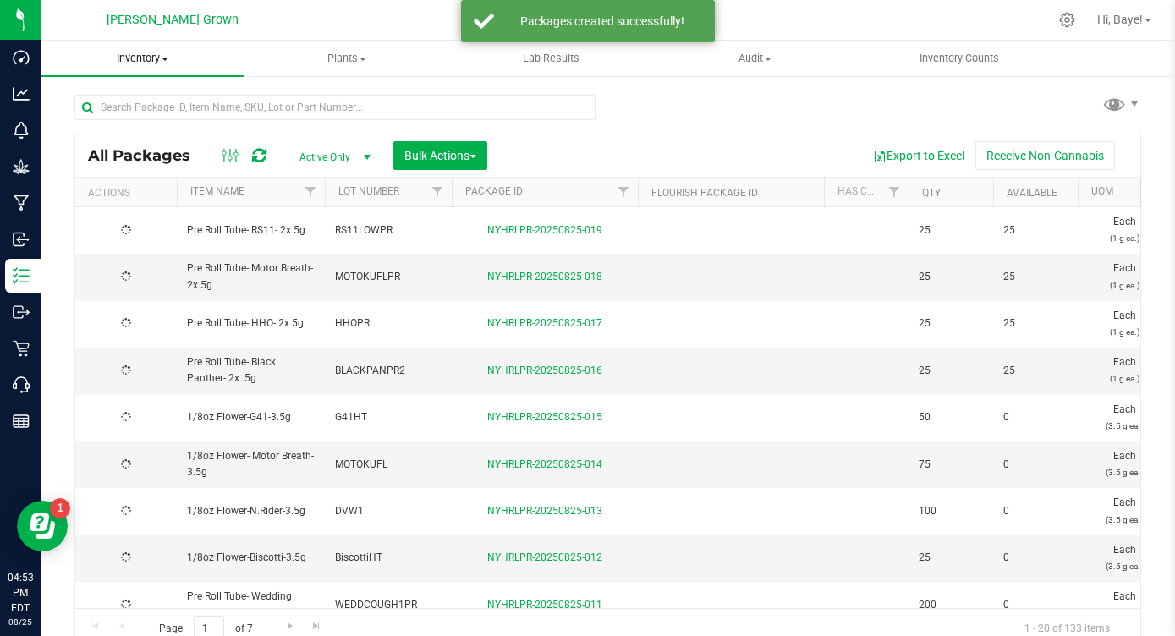
type input "[DATE]"
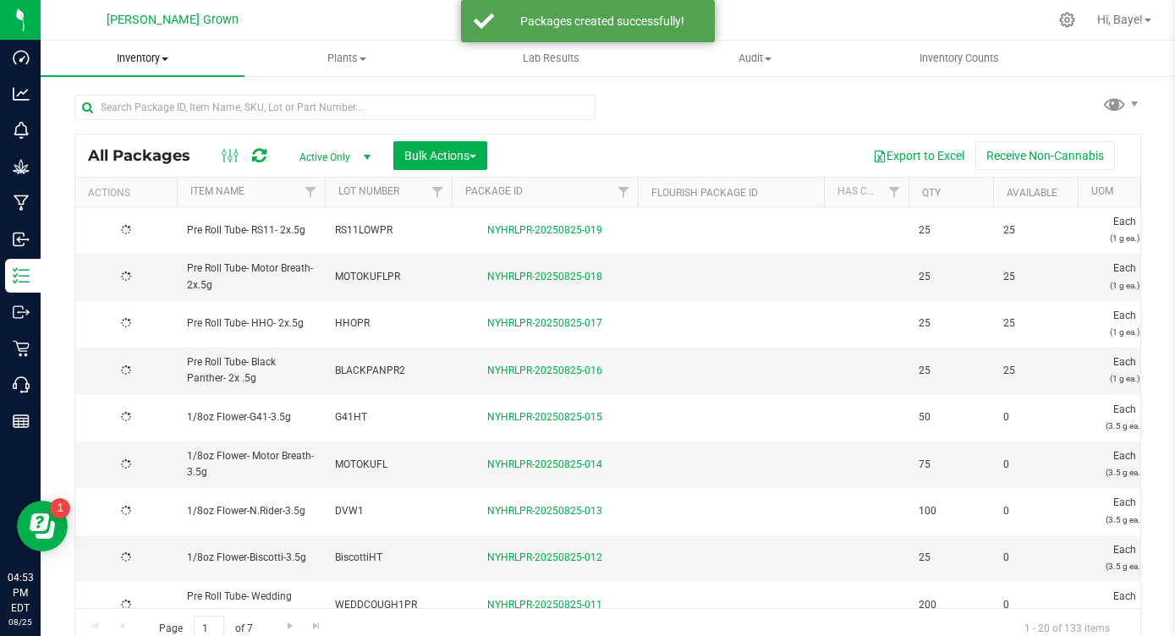
type input "[DATE]"
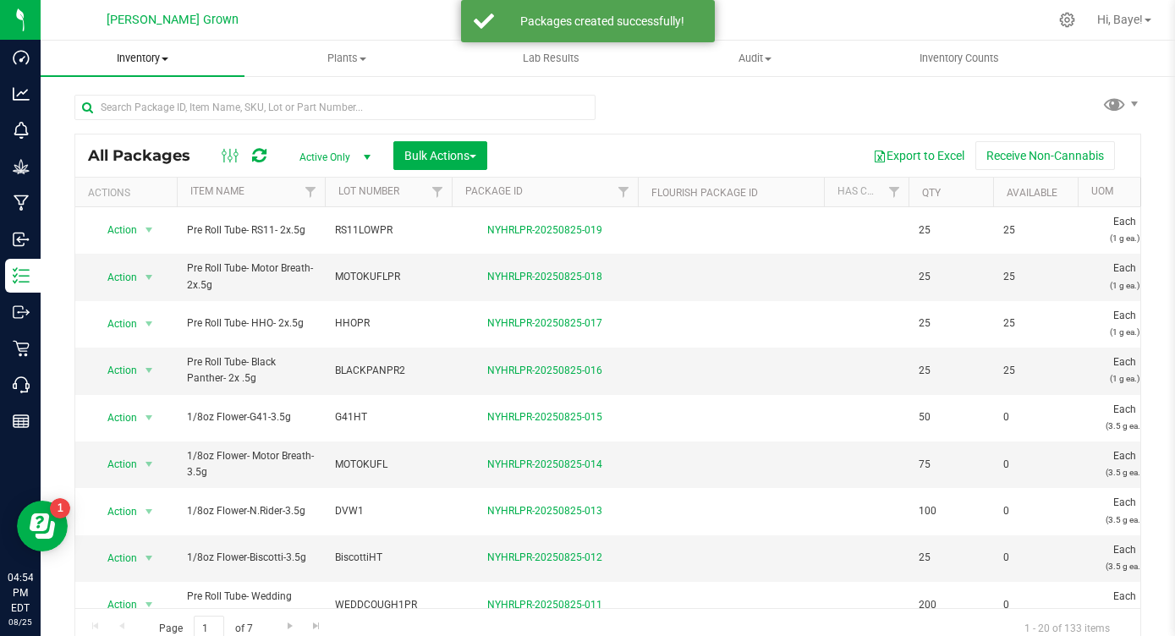
click at [151, 61] on span "Inventory" at bounding box center [143, 58] width 204 height 15
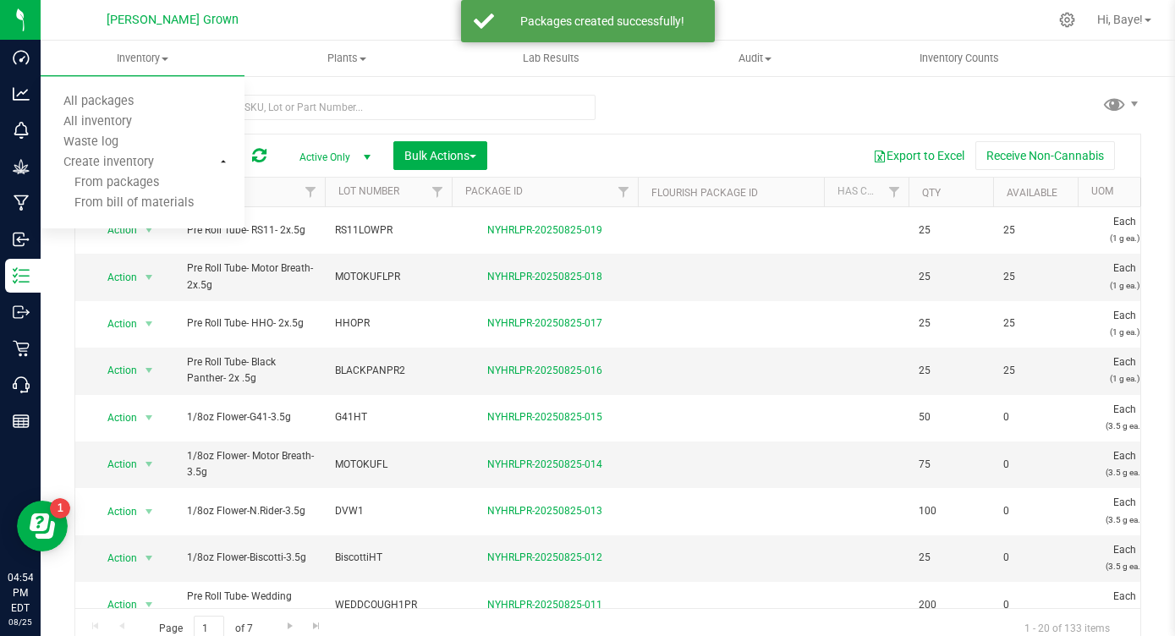
click at [71, 287] on div "All Packages Active Only Active Only Lab Samples Locked All Bulk Actions Add to…" at bounding box center [608, 332] width 1135 height 516
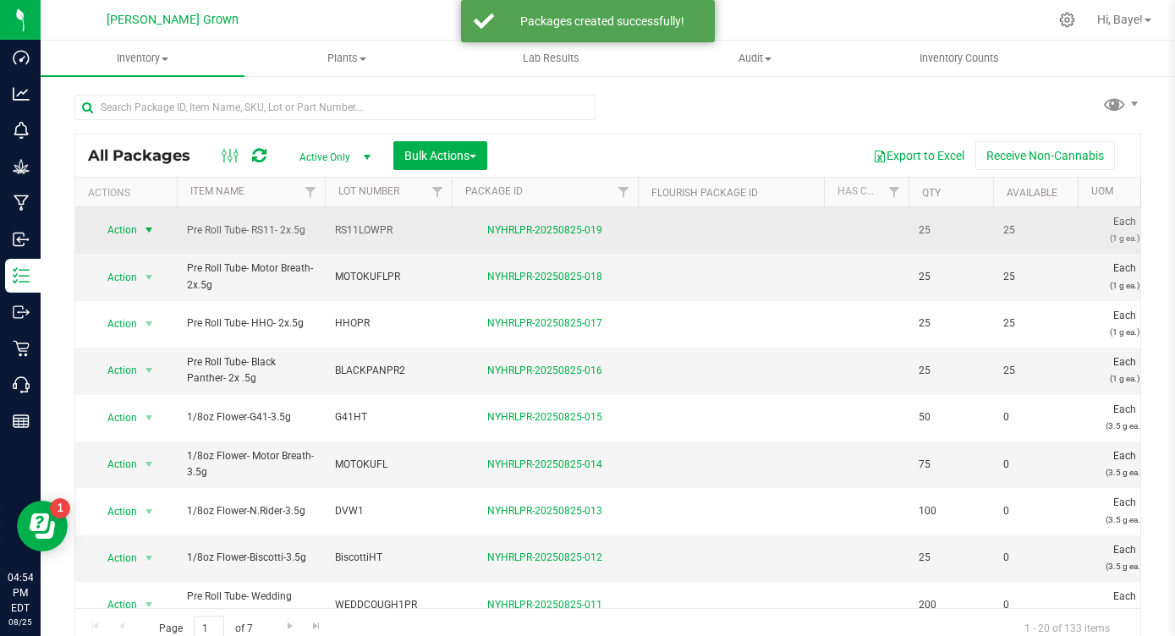
click at [147, 231] on span "select" at bounding box center [149, 230] width 14 height 14
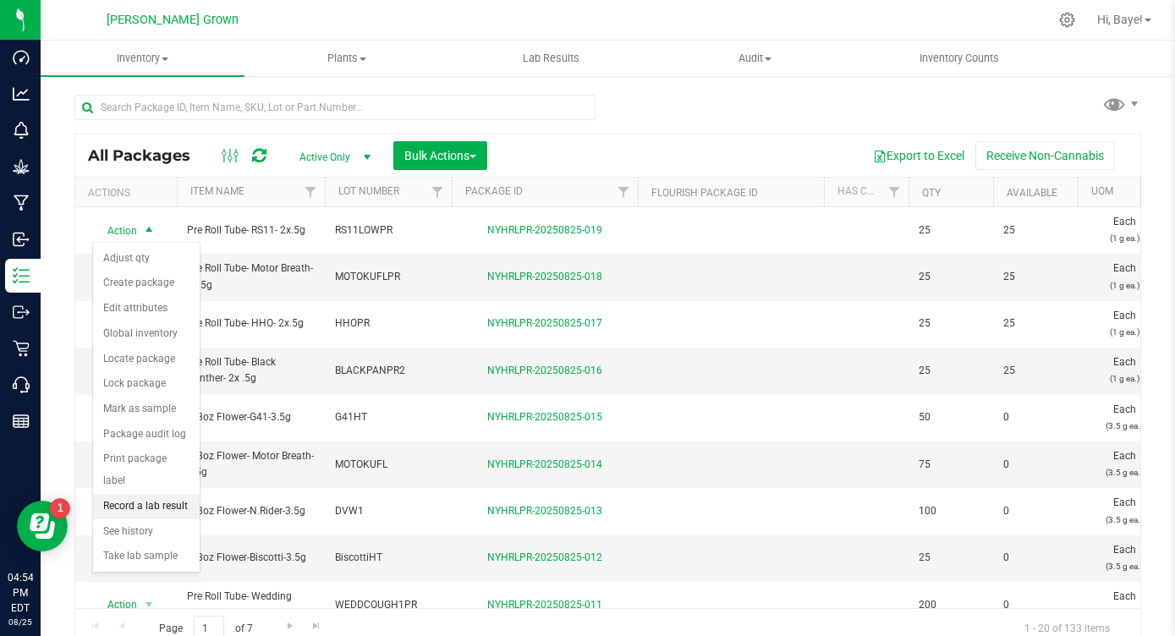
click at [147, 494] on li "Record a lab result" at bounding box center [146, 506] width 107 height 25
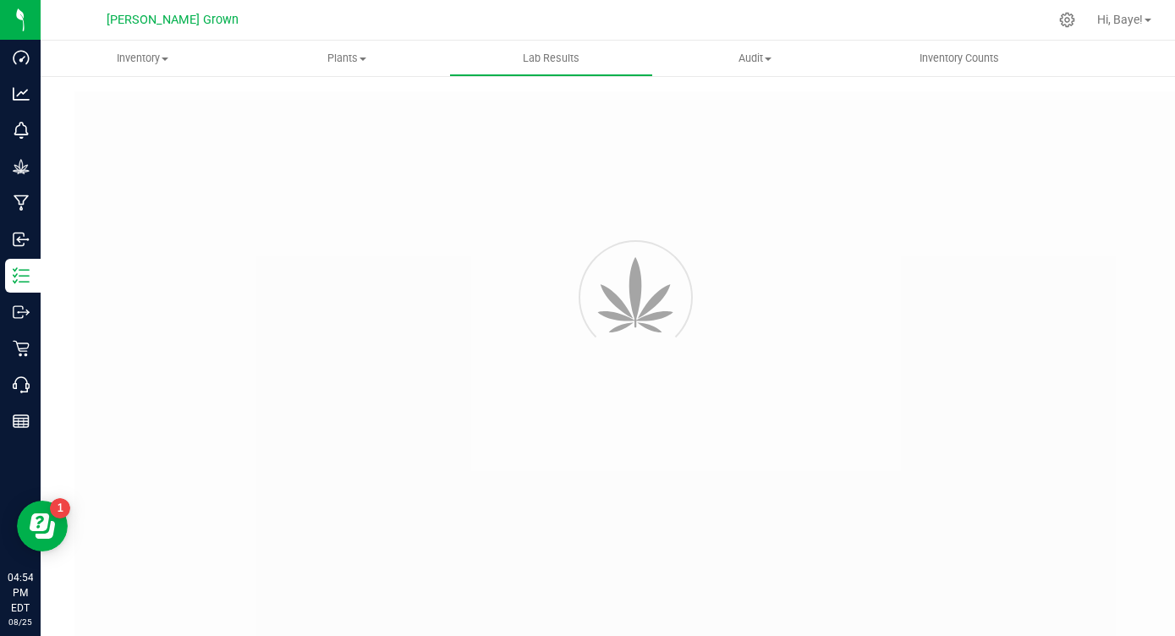
type input "NYHRLPR-20250825-019"
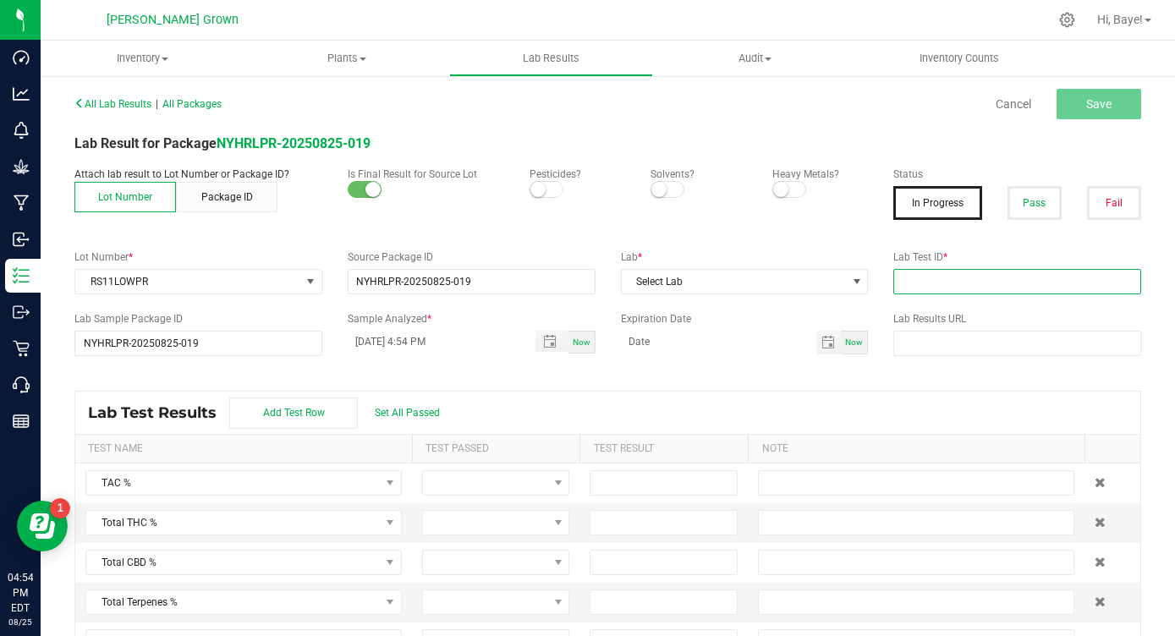
click at [921, 286] on input "text" at bounding box center [1017, 281] width 248 height 25
paste input "AL41227006-002"
type input "AL41227006-002"
click at [805, 265] on div "Lab * Select Lab" at bounding box center [744, 272] width 273 height 45
click at [803, 276] on span "Select Lab" at bounding box center [734, 282] width 225 height 24
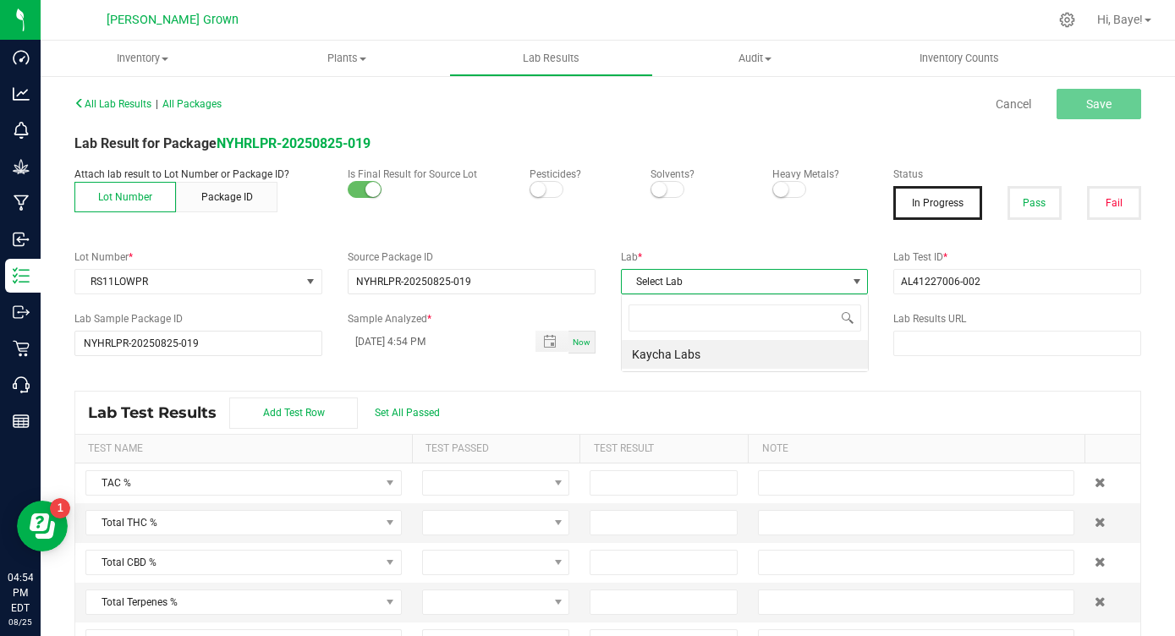
scroll to position [25, 247]
click at [681, 360] on li "Kaycha Labs" at bounding box center [745, 354] width 246 height 29
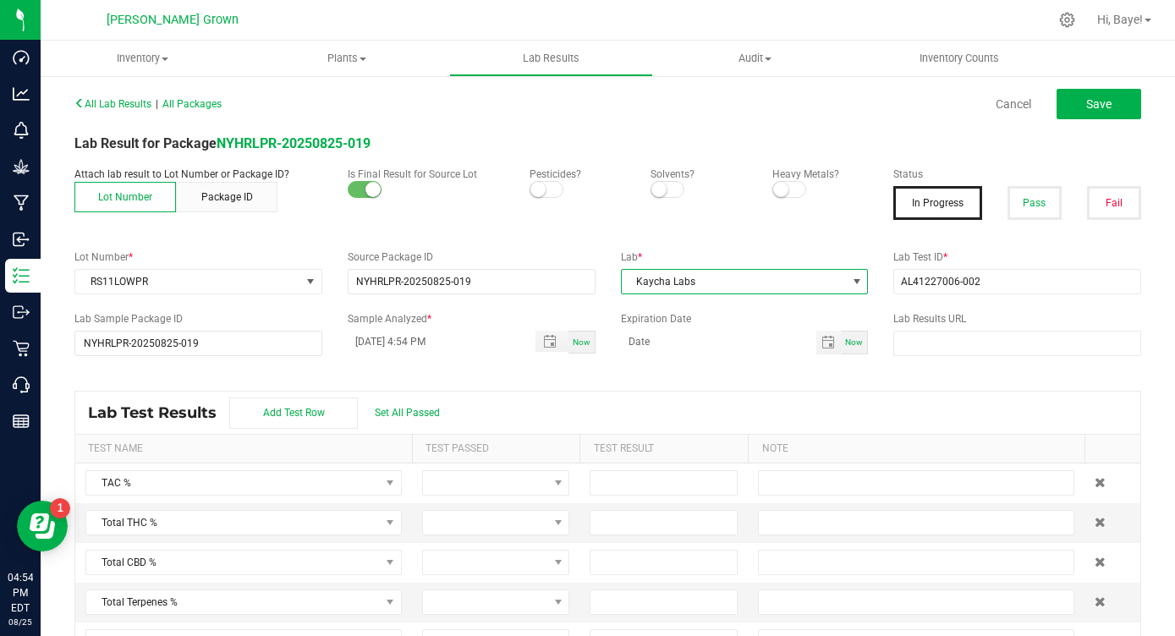
click at [540, 191] on small at bounding box center [537, 189] width 15 height 15
click at [787, 198] on div at bounding box center [820, 190] width 96 height 17
click at [785, 192] on small at bounding box center [780, 189] width 15 height 15
click at [1037, 206] on button "Pass" at bounding box center [1035, 203] width 54 height 34
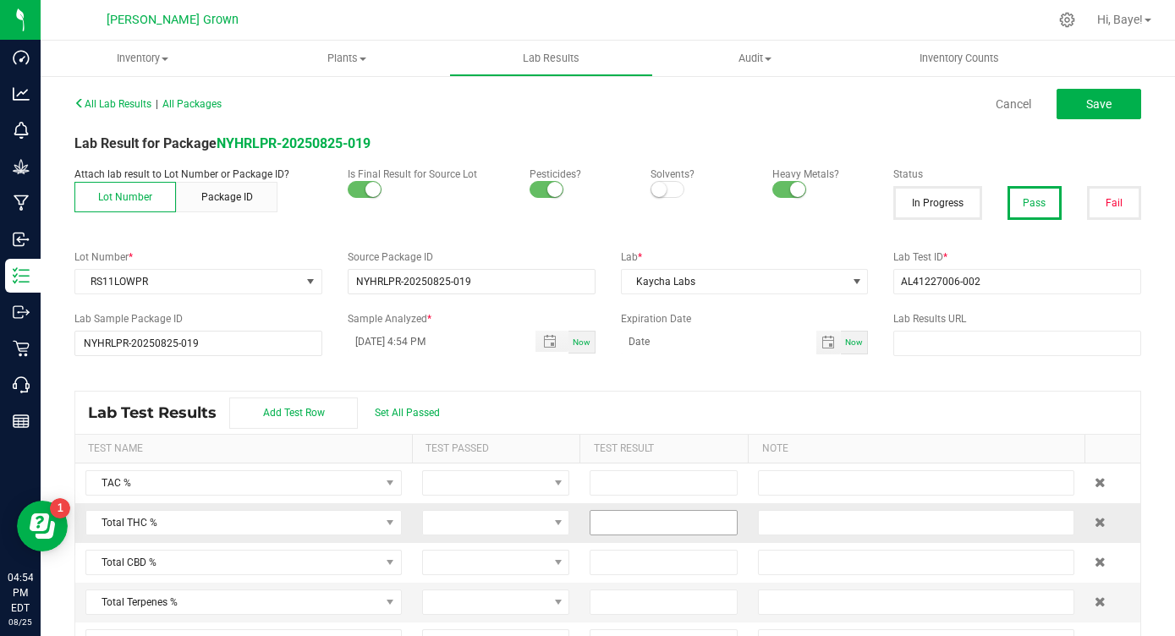
click at [641, 529] on input at bounding box center [664, 523] width 146 height 24
type input "27.7700"
click at [417, 415] on span "Set All Passed" at bounding box center [407, 413] width 65 height 12
click at [1103, 110] on span "Save" at bounding box center [1098, 104] width 25 height 14
type input "27.7700"
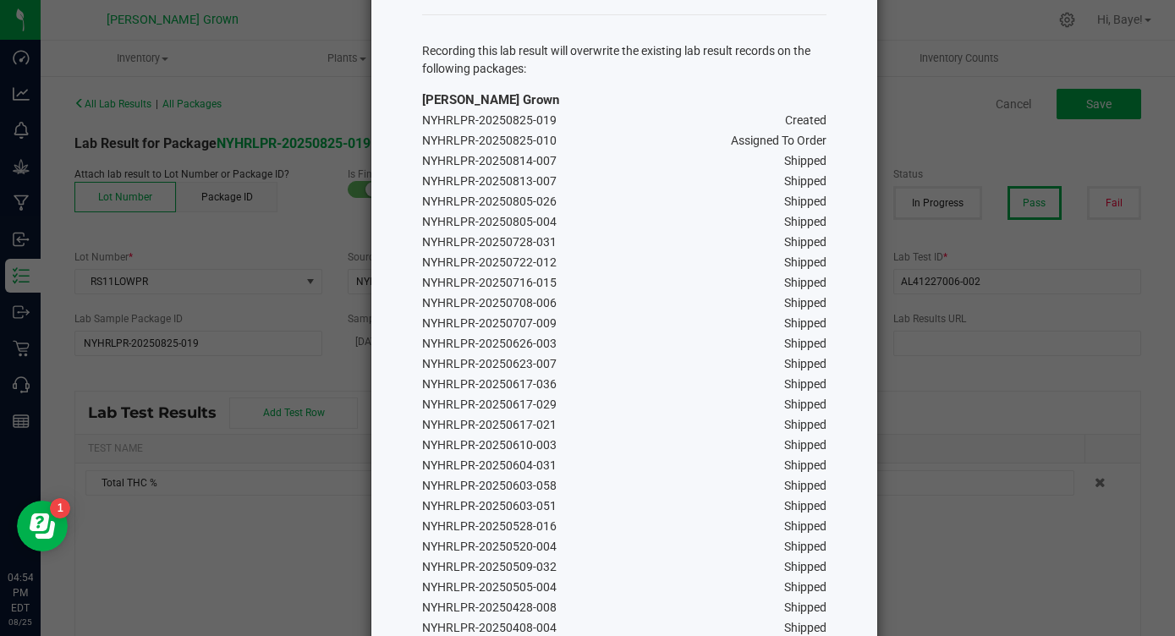
scroll to position [313, 0]
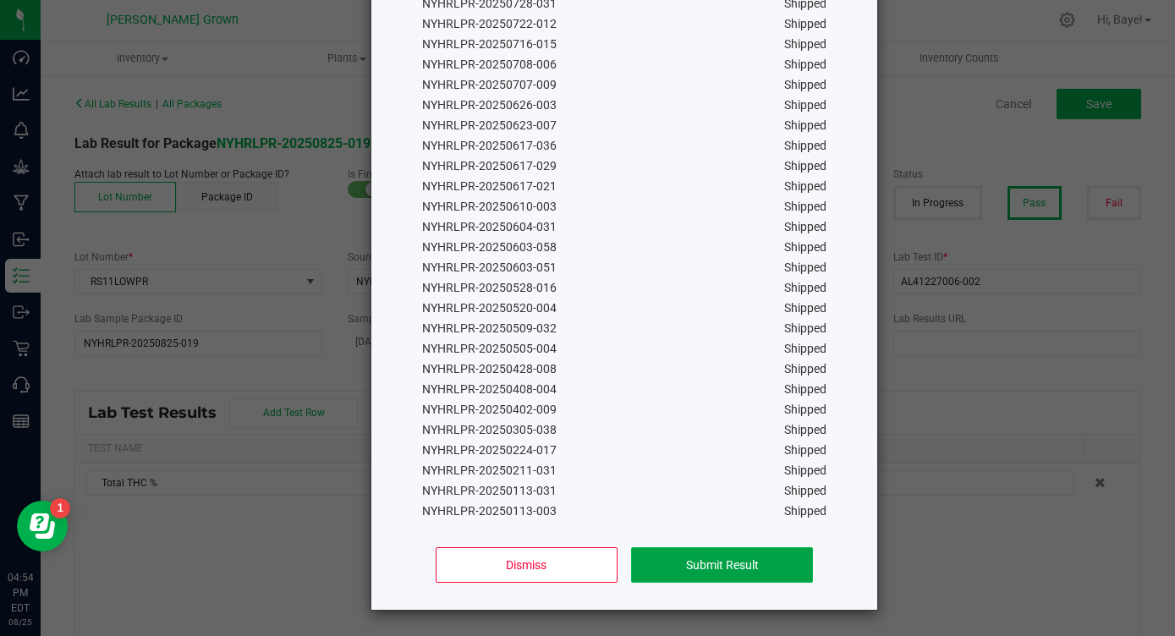
click at [730, 566] on button "Submit Result" at bounding box center [722, 565] width 182 height 36
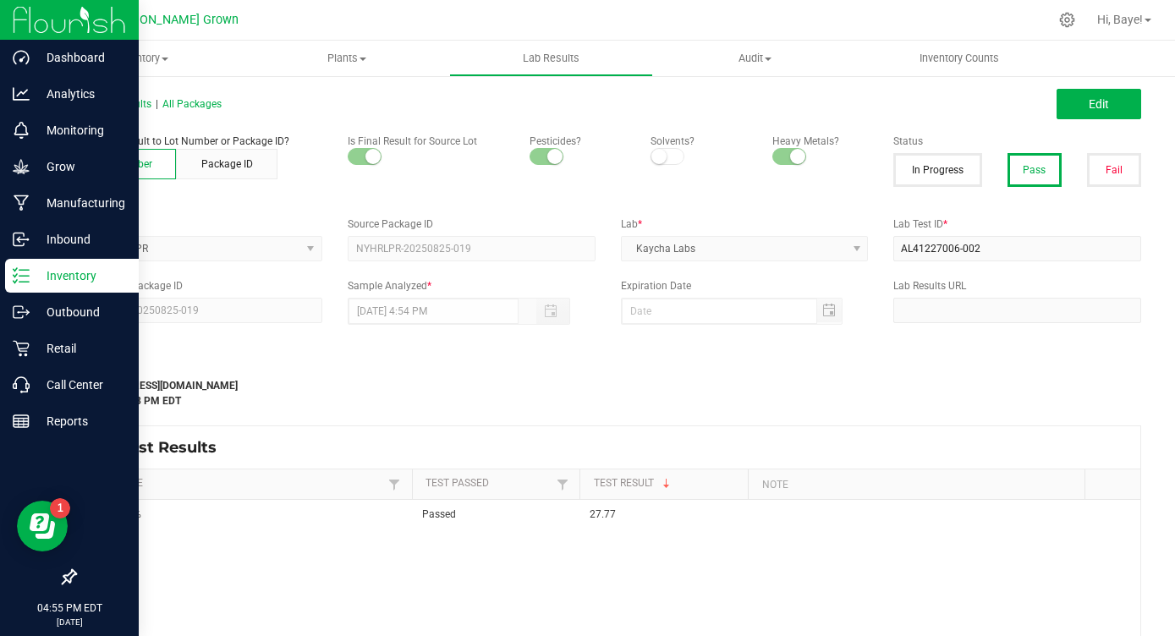
click at [17, 279] on icon at bounding box center [21, 275] width 17 height 17
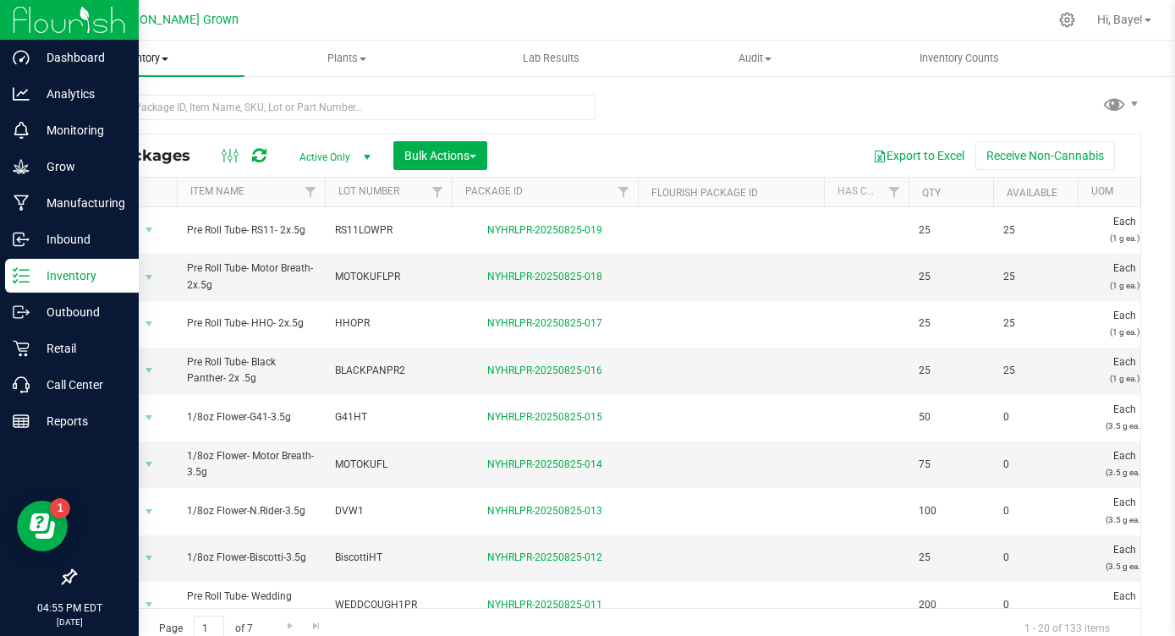
click at [161, 62] on span "Inventory" at bounding box center [143, 58] width 204 height 15
click at [150, 181] on span "From packages" at bounding box center [100, 183] width 118 height 14
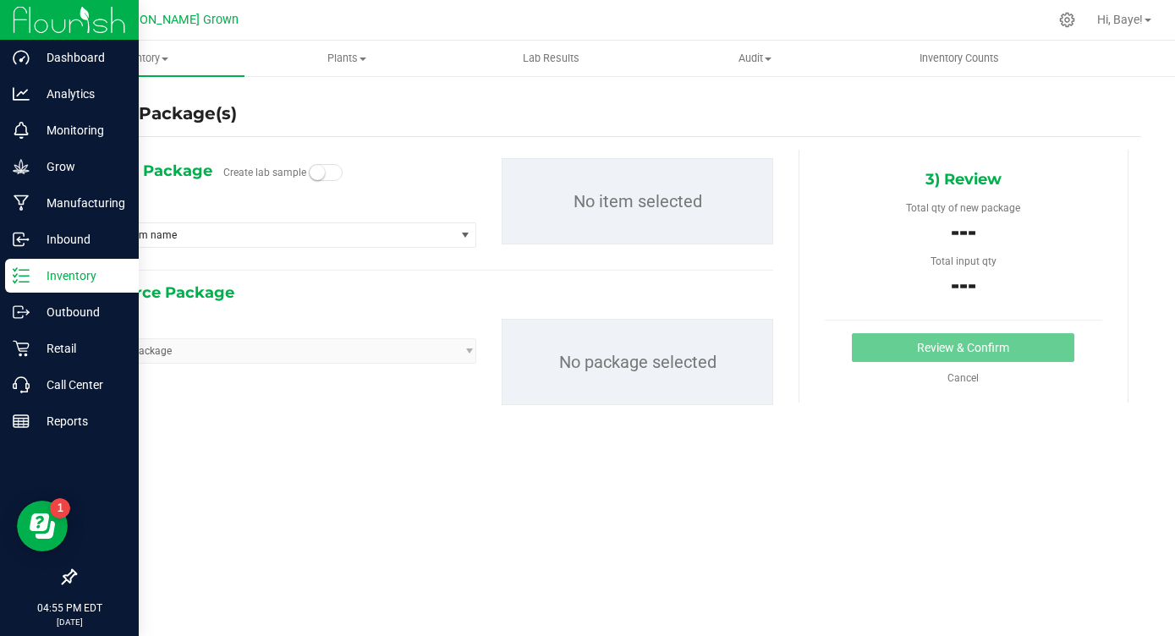
click at [26, 270] on line at bounding box center [23, 270] width 9 height 0
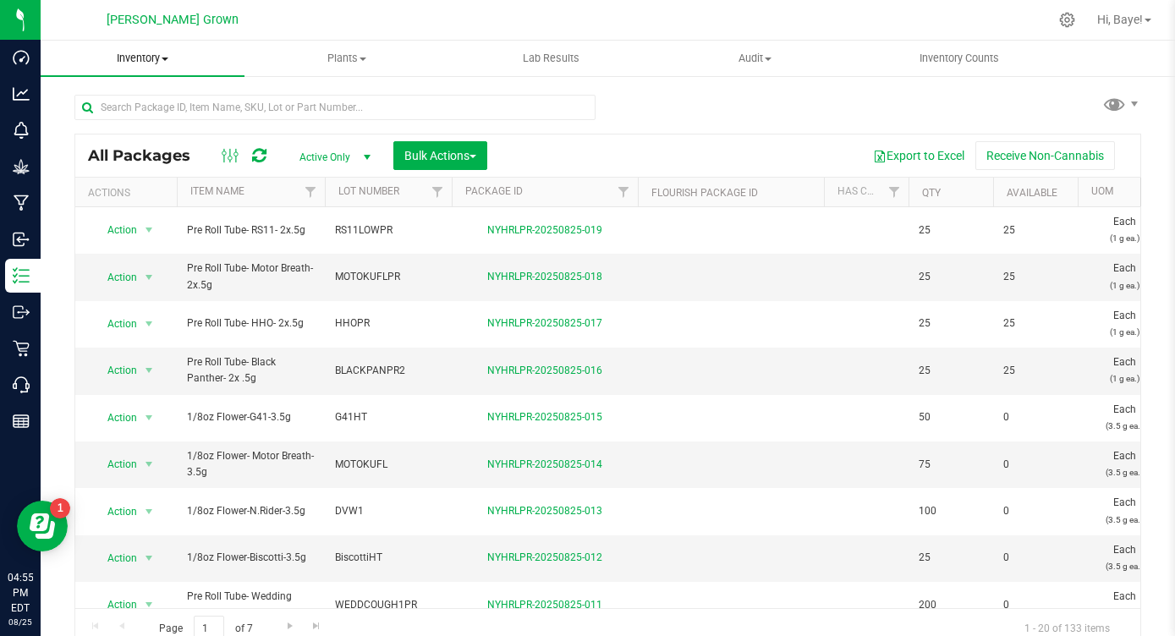
click at [168, 59] on span at bounding box center [165, 59] width 7 height 3
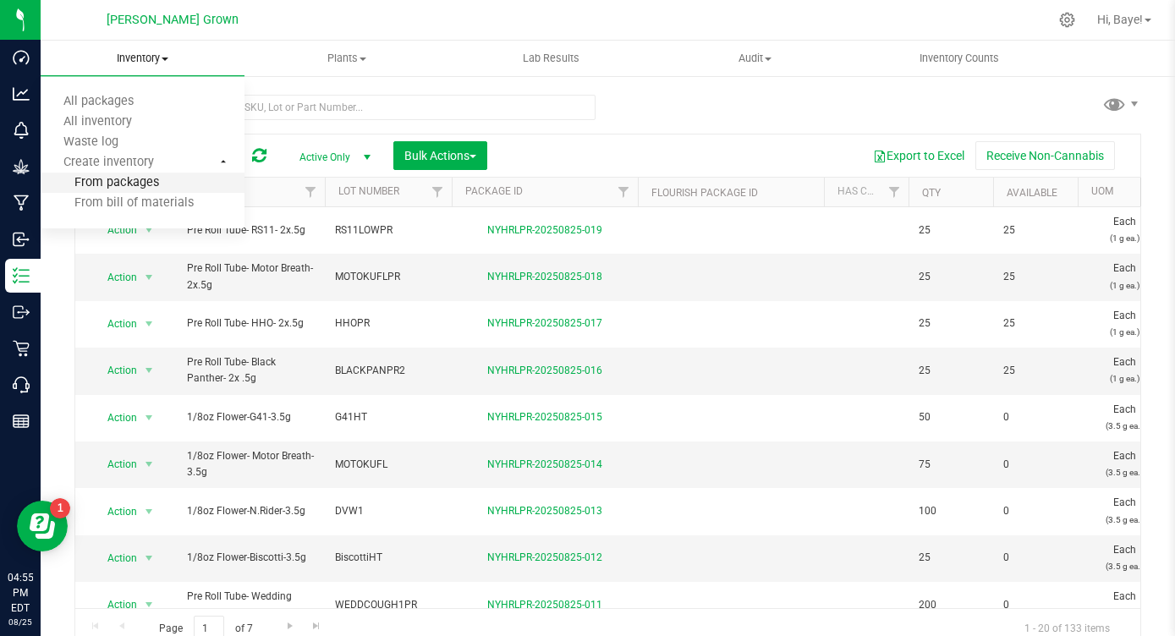
click at [152, 186] on span "From packages" at bounding box center [100, 183] width 118 height 14
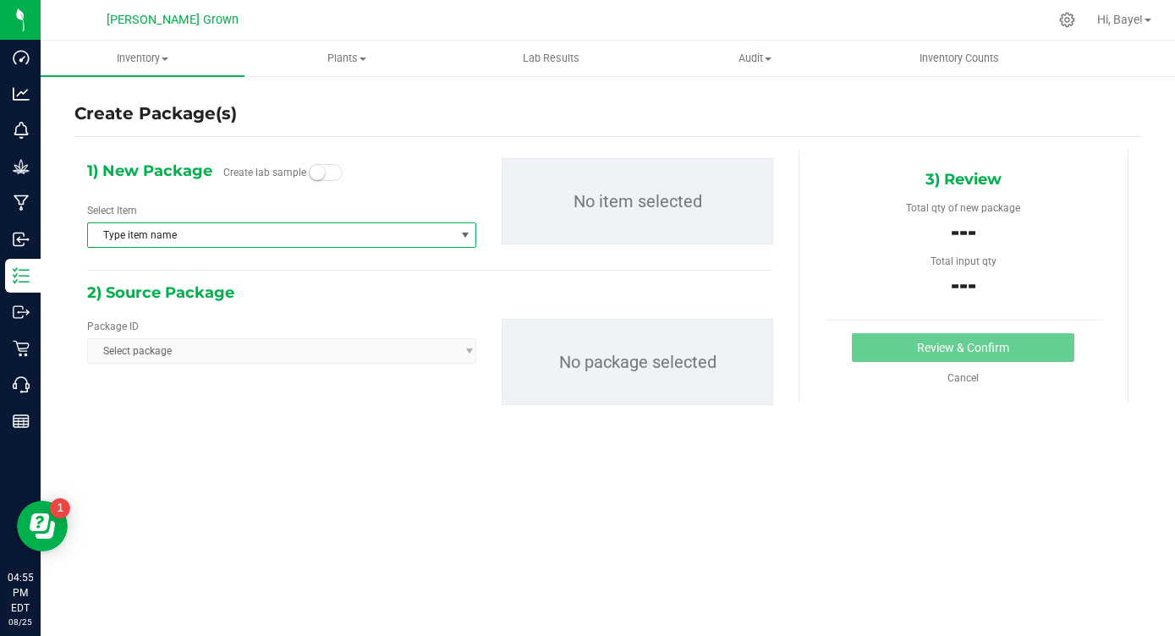
click at [234, 239] on span "Type item name" at bounding box center [271, 235] width 366 height 24
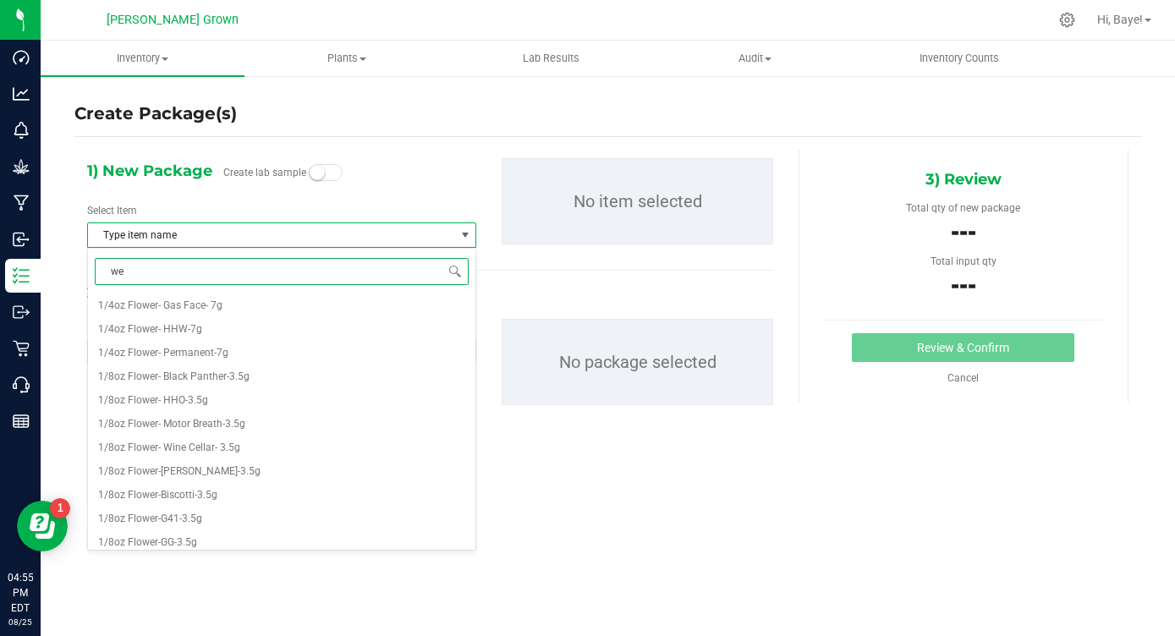
type input "wed"
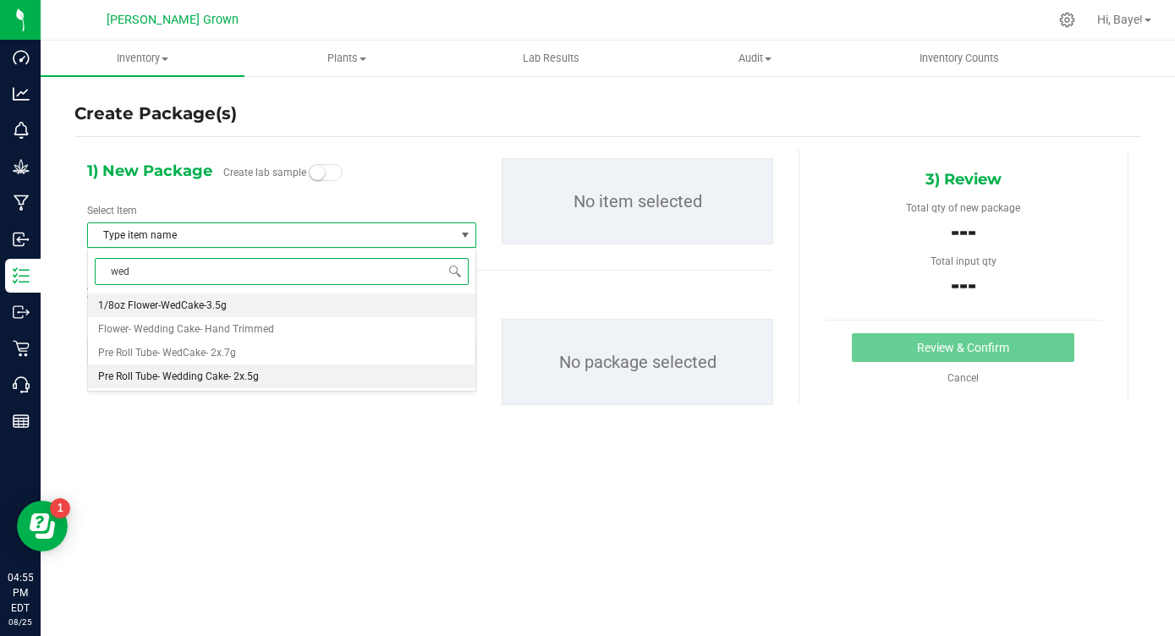
click at [189, 385] on li "Pre Roll Tube- Wedding Cake- 2x.5g" at bounding box center [282, 377] width 388 height 24
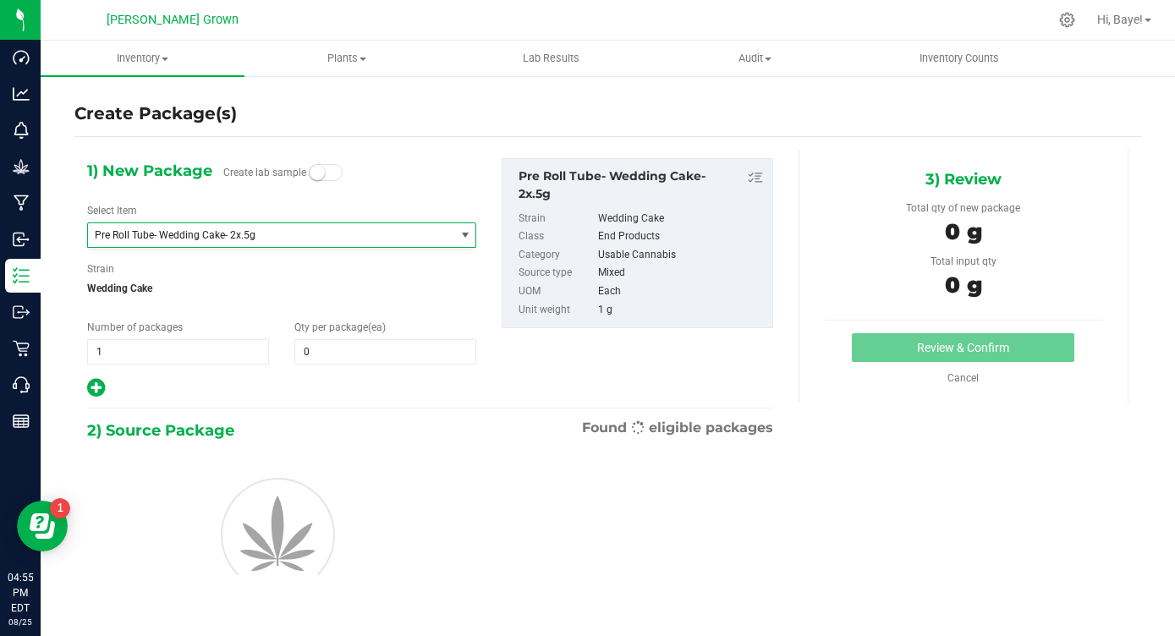
scroll to position [1374, 0]
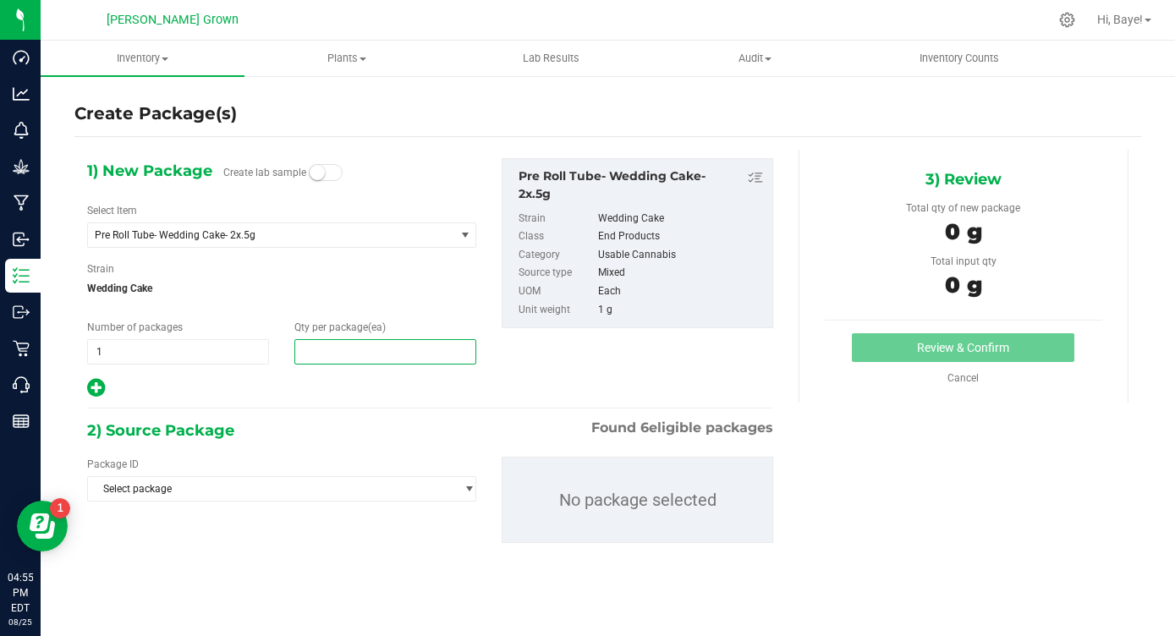
click at [353, 349] on span at bounding box center [385, 351] width 182 height 25
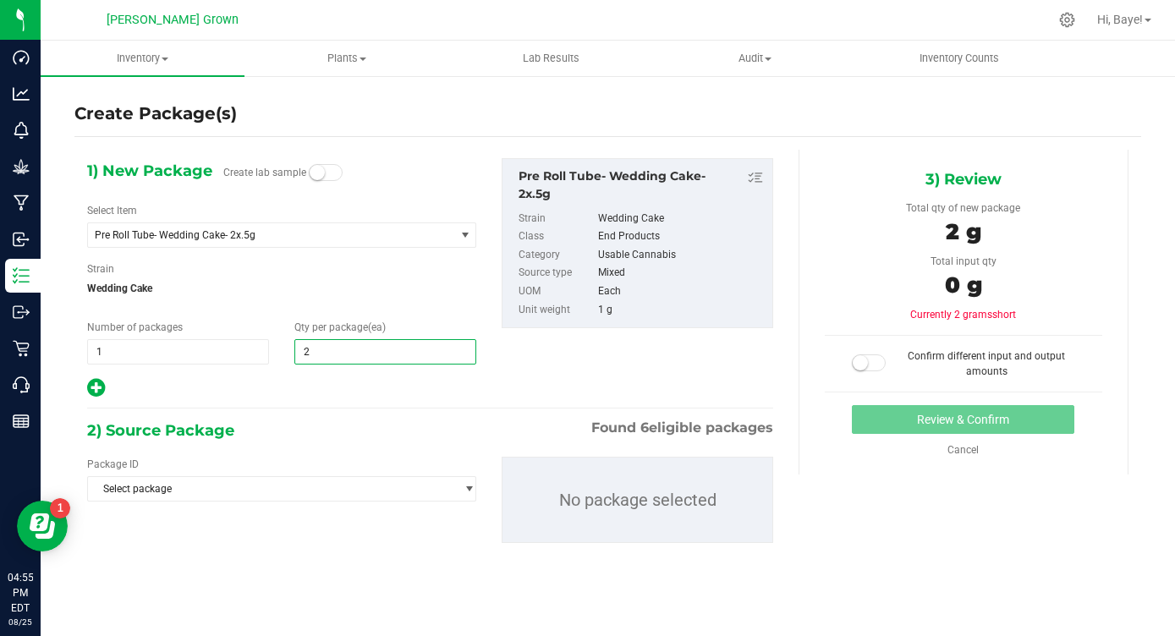
type input "25"
click at [313, 414] on div "1) New Package Create lab sample Select Item Pre Roll Tube- Wedding Cake- 2x.5g…" at bounding box center [430, 364] width 712 height 429
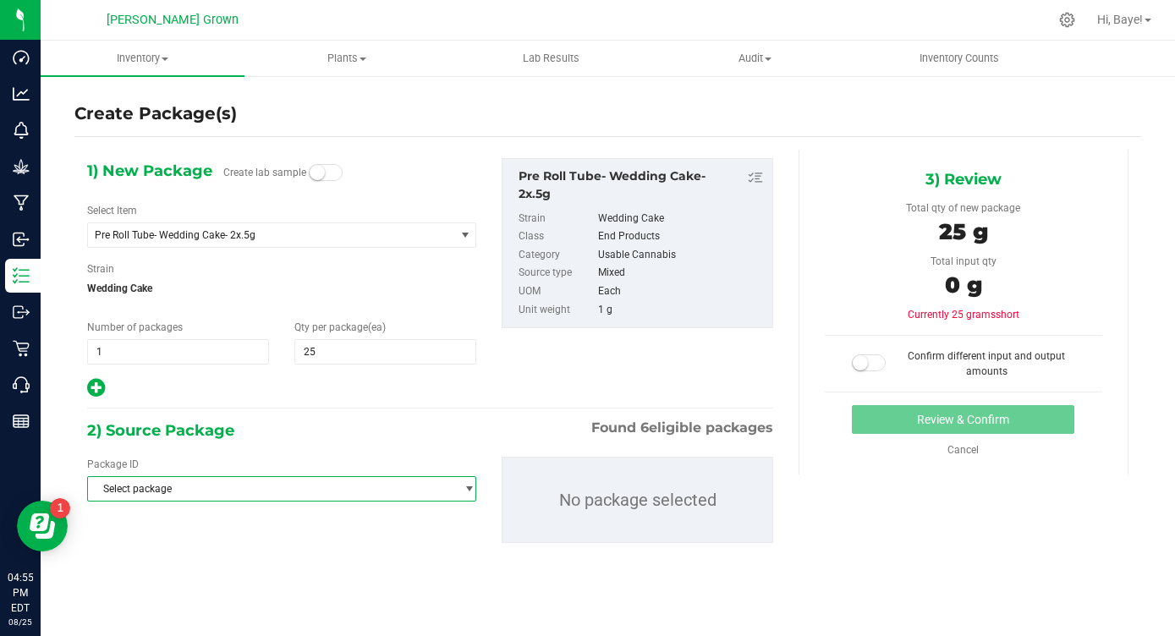
click at [278, 476] on span "Select package" at bounding box center [281, 488] width 389 height 25
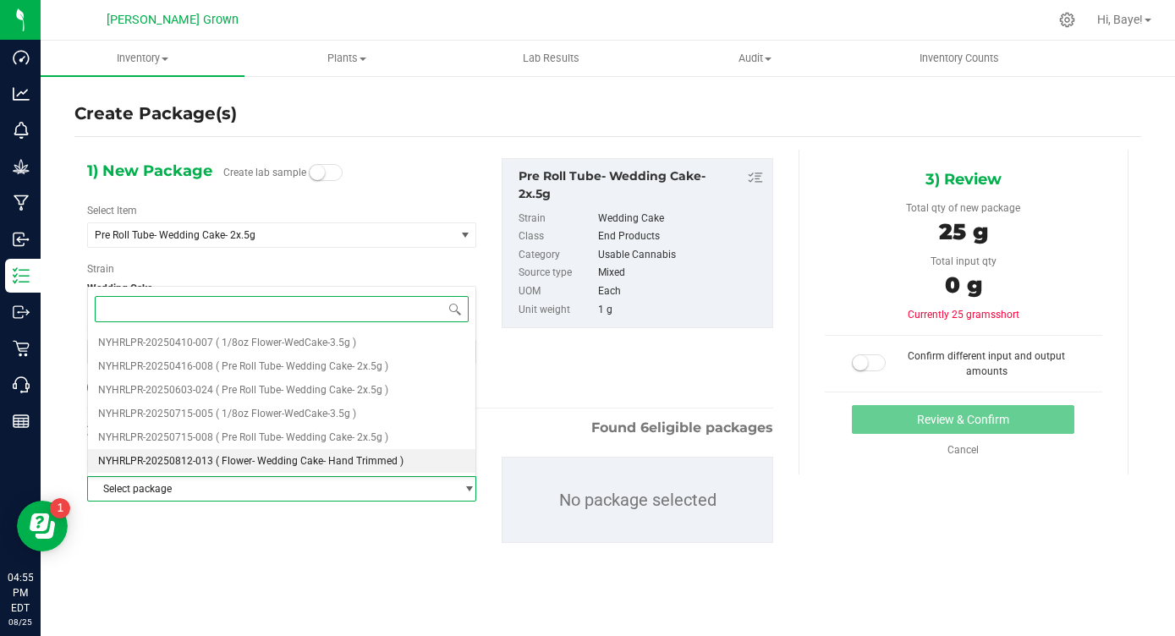
click at [299, 467] on span "( Flower- Wedding Cake- Hand Trimmed )" at bounding box center [310, 461] width 188 height 12
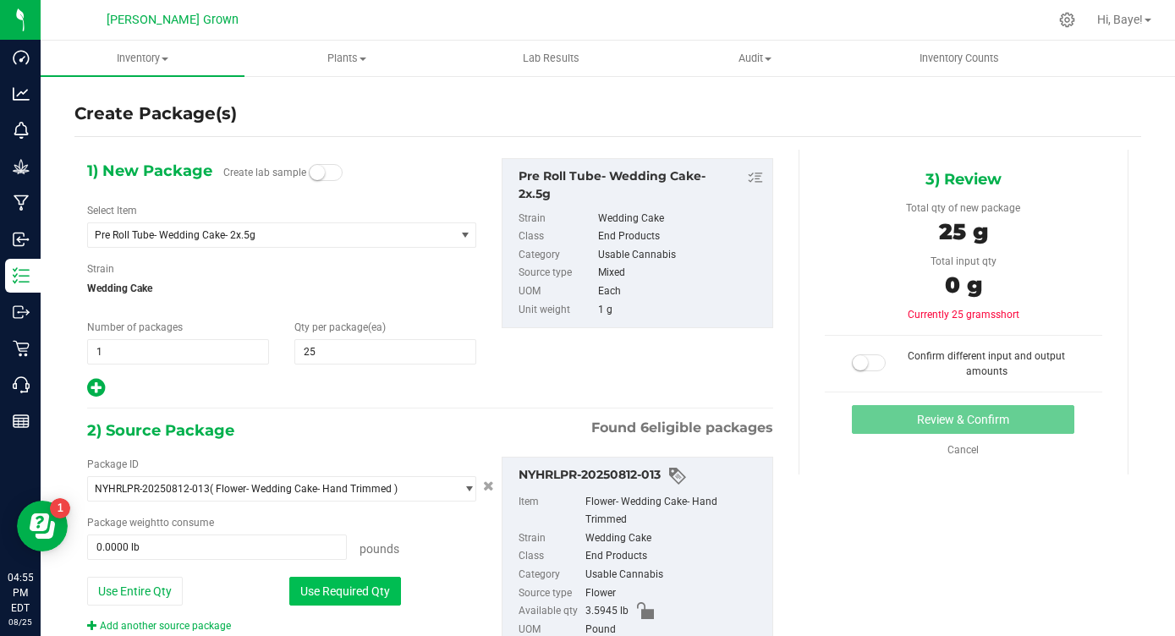
click at [348, 596] on button "Use Required Qty" at bounding box center [345, 591] width 112 height 29
type input "0.0551 lb"
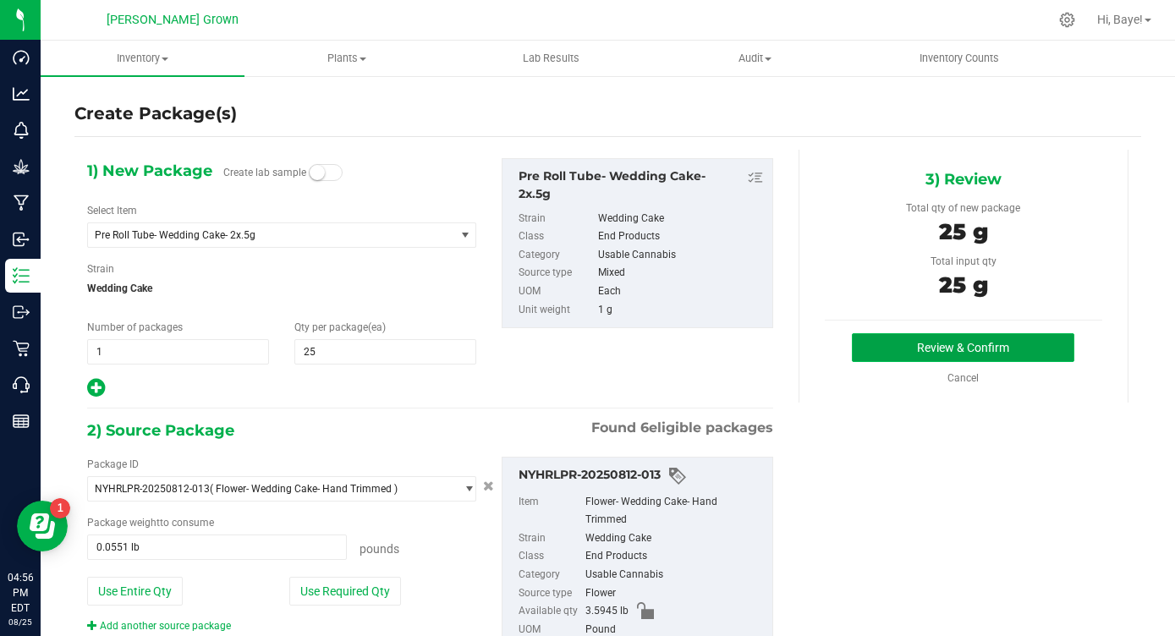
click at [965, 351] on button "Review & Confirm" at bounding box center [963, 347] width 223 height 29
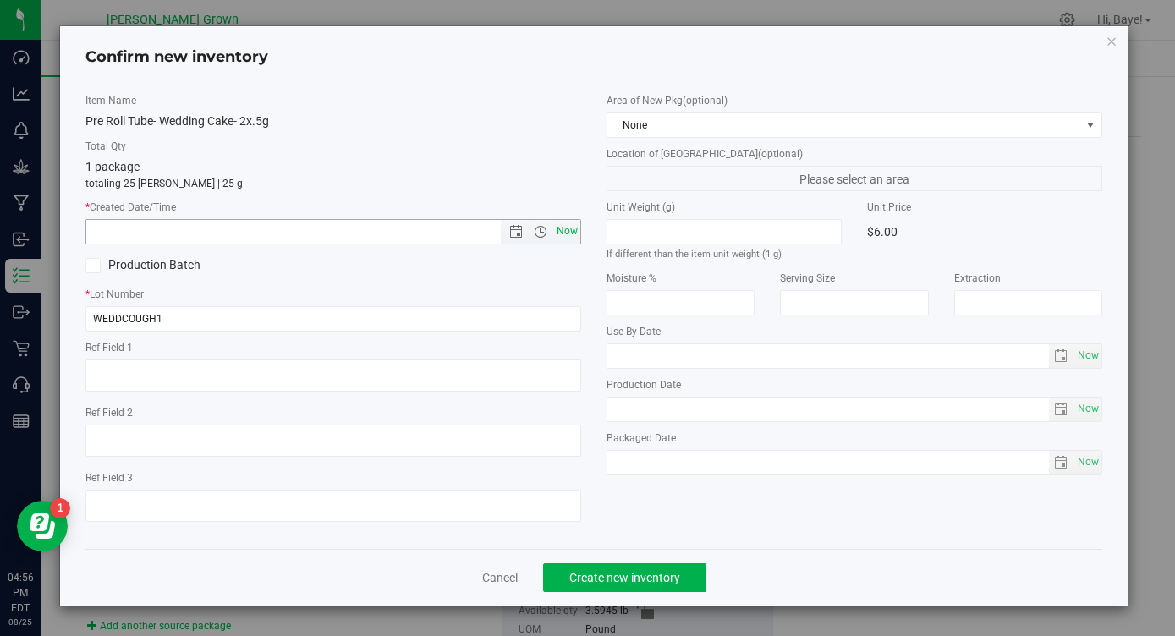
click at [576, 238] on span "Now" at bounding box center [567, 231] width 29 height 25
type input "[DATE] 4:56 PM"
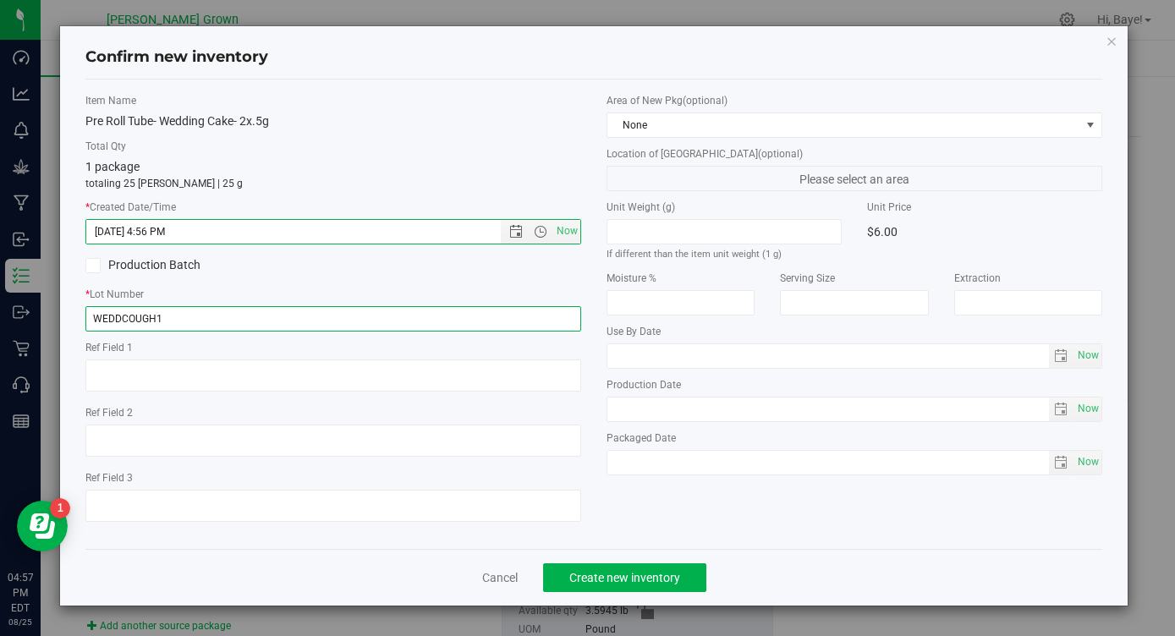
click at [268, 314] on input "WEDDCOUGH1" at bounding box center [333, 318] width 496 height 25
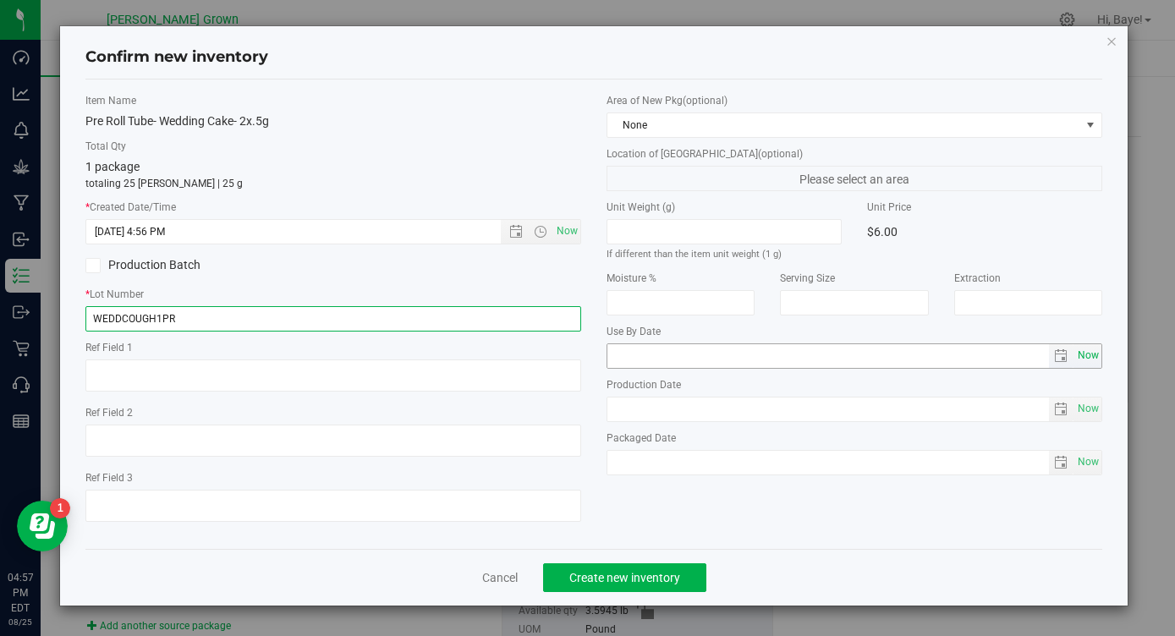
type input "WEDDCOUGH1PR"
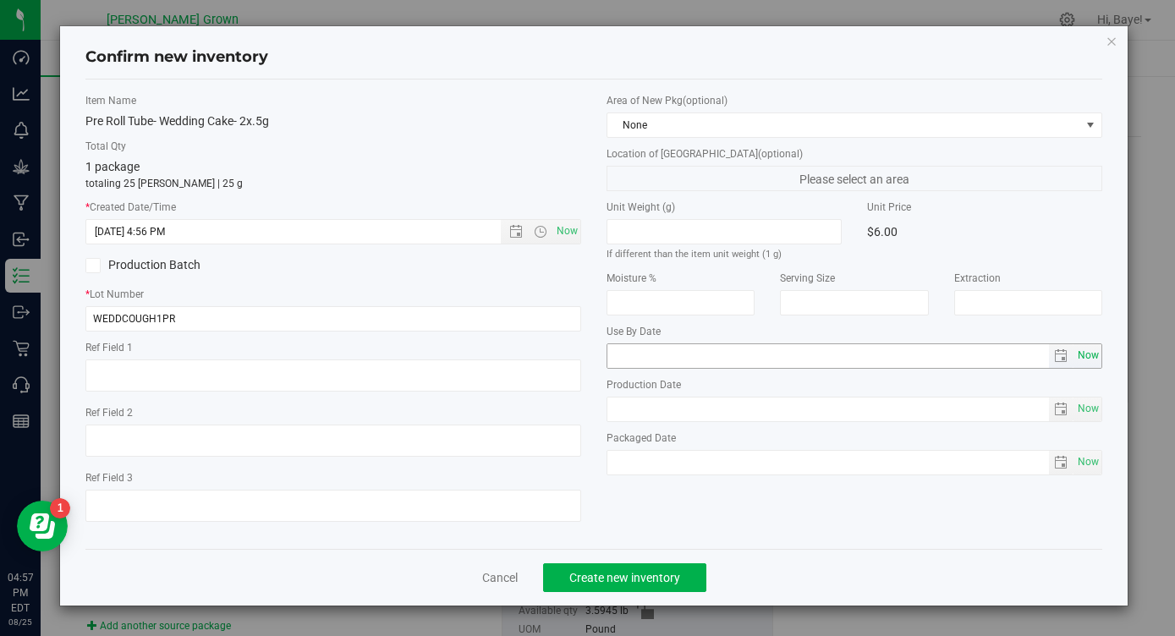
click at [1097, 352] on span "Now" at bounding box center [1088, 356] width 29 height 25
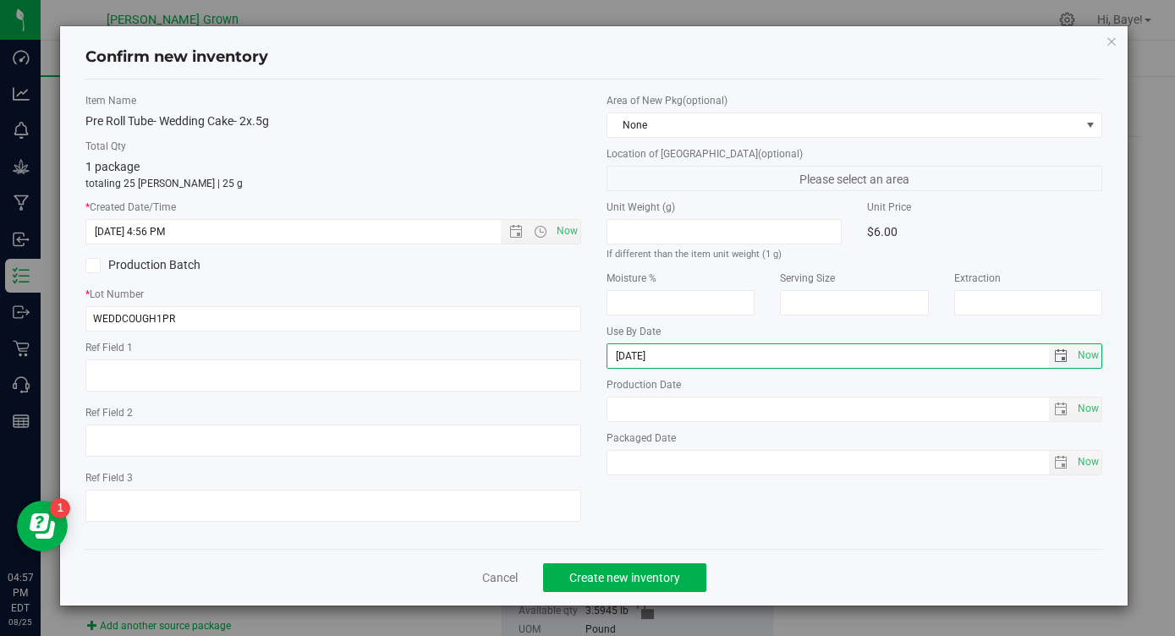
click at [639, 358] on input "[DATE]" at bounding box center [828, 356] width 442 height 24
type input "[DATE]"
click at [1083, 462] on span "Now" at bounding box center [1088, 462] width 29 height 25
type input "[DATE]"
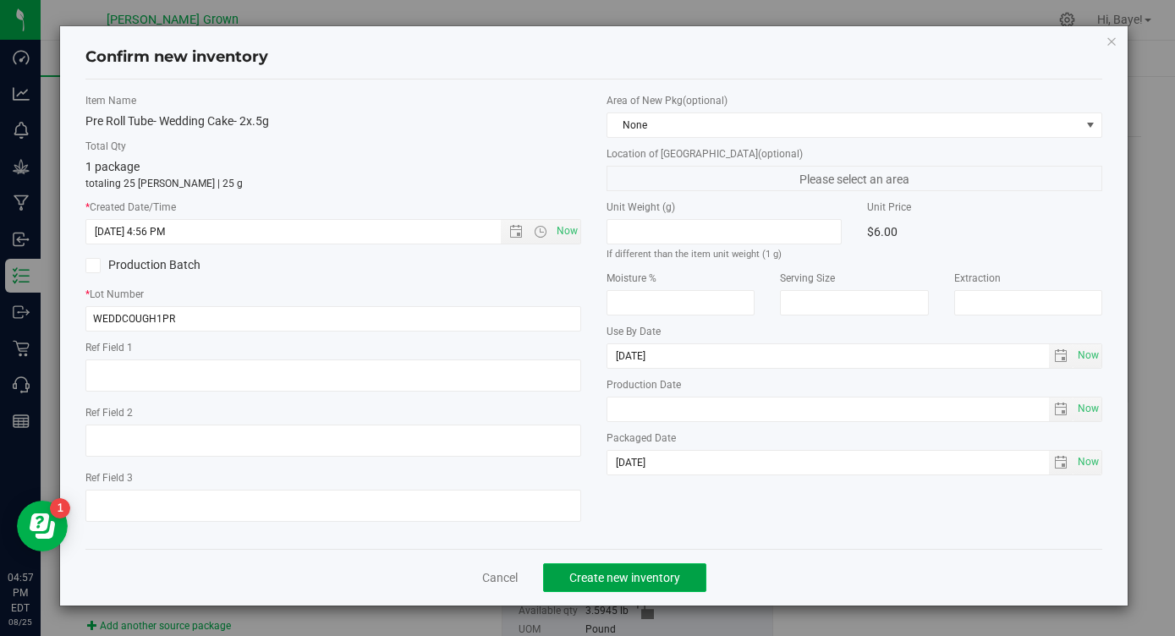
click at [643, 572] on span "Create new inventory" at bounding box center [624, 578] width 111 height 14
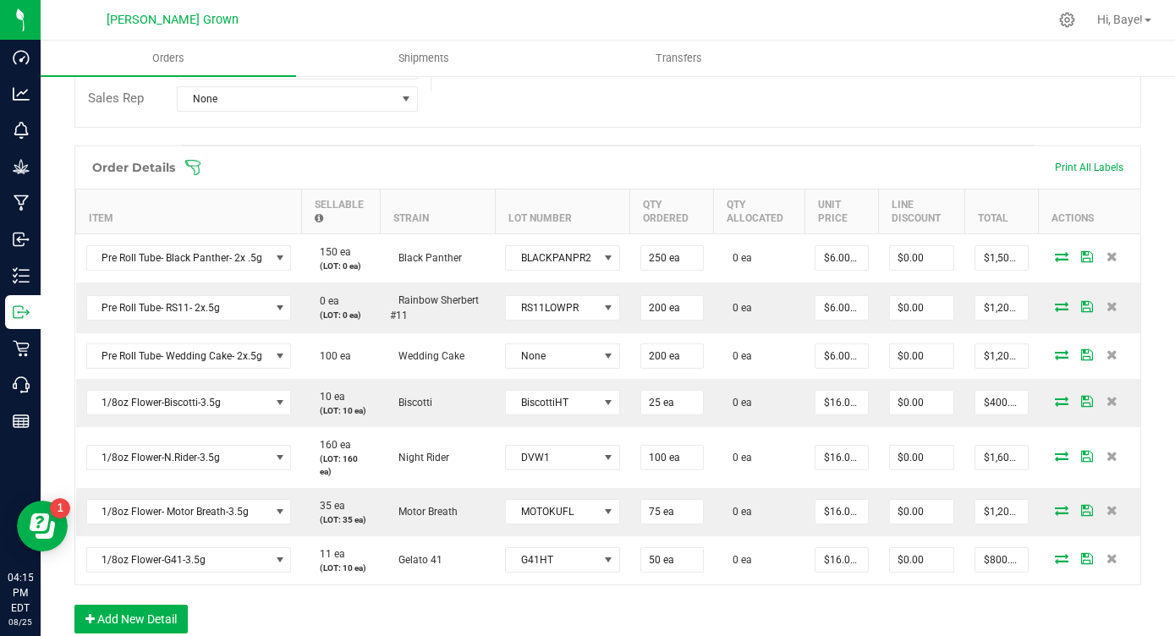
scroll to position [415, 0]
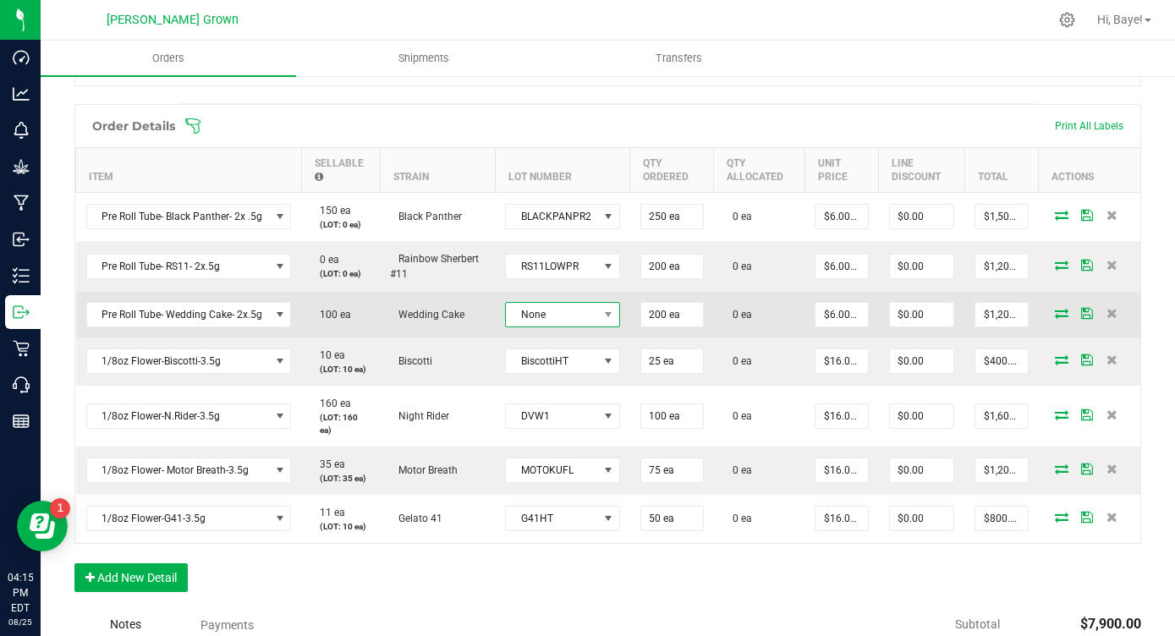
click at [569, 318] on span "None" at bounding box center [552, 315] width 92 height 24
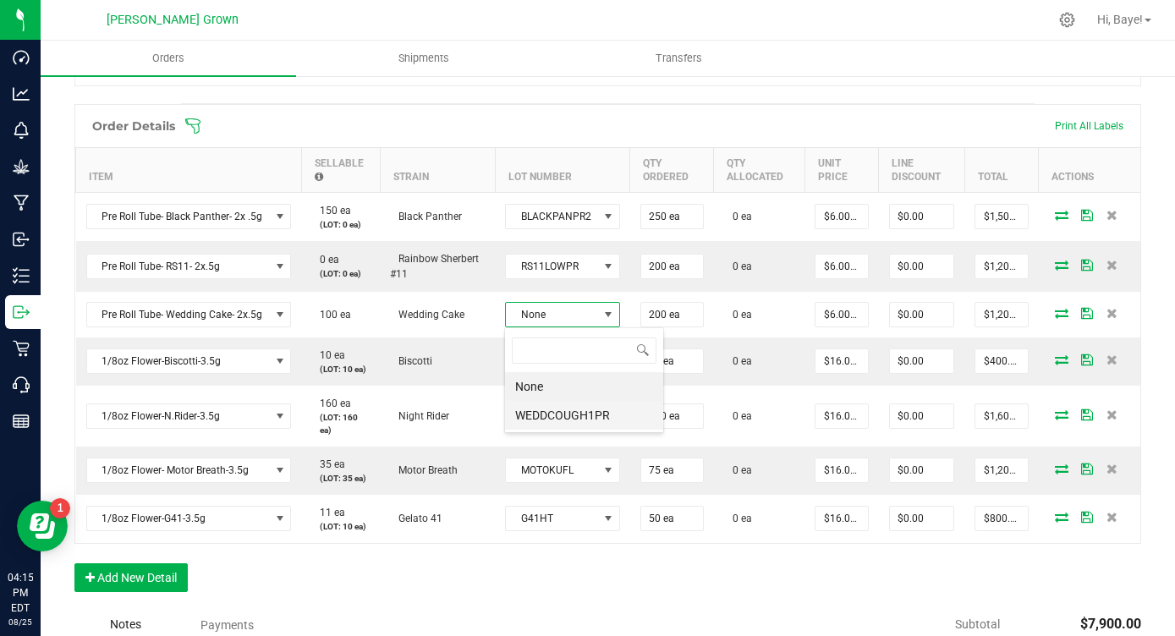
click at [557, 414] on li "WEDDCOUGH1PR" at bounding box center [584, 415] width 158 height 29
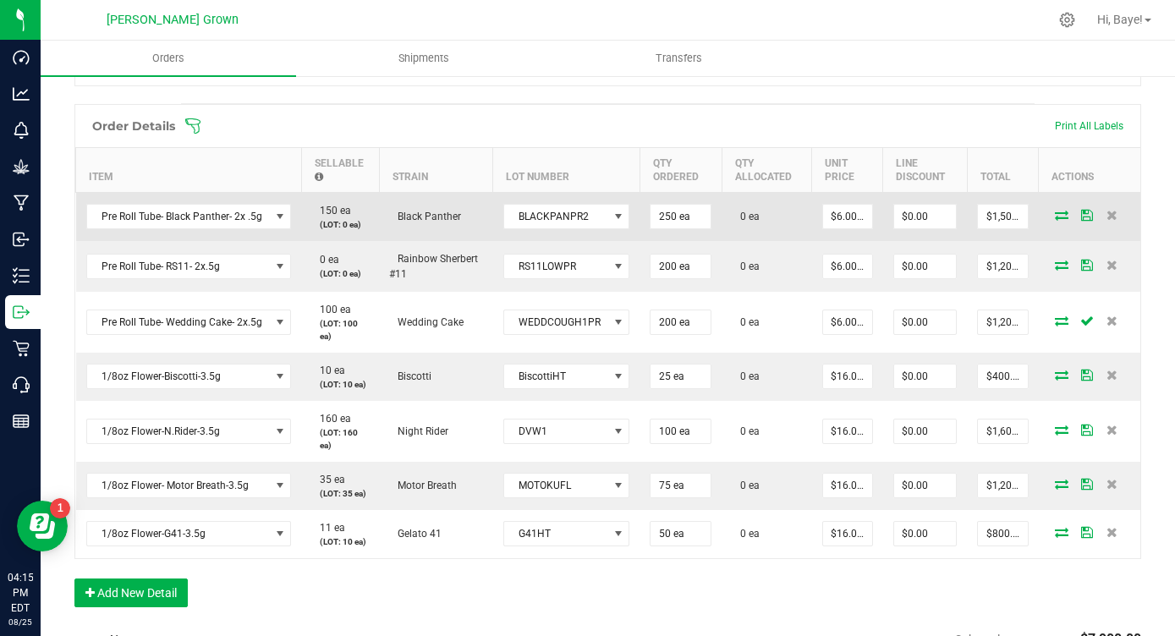
click at [1057, 217] on icon at bounding box center [1062, 215] width 14 height 10
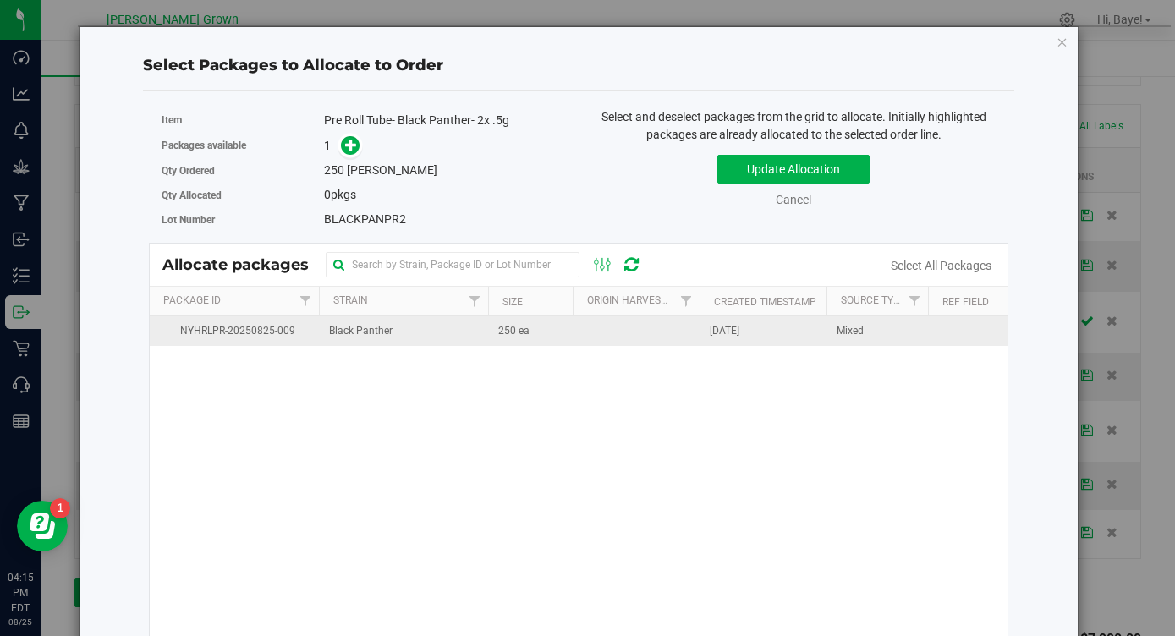
click at [668, 327] on td at bounding box center [636, 331] width 127 height 30
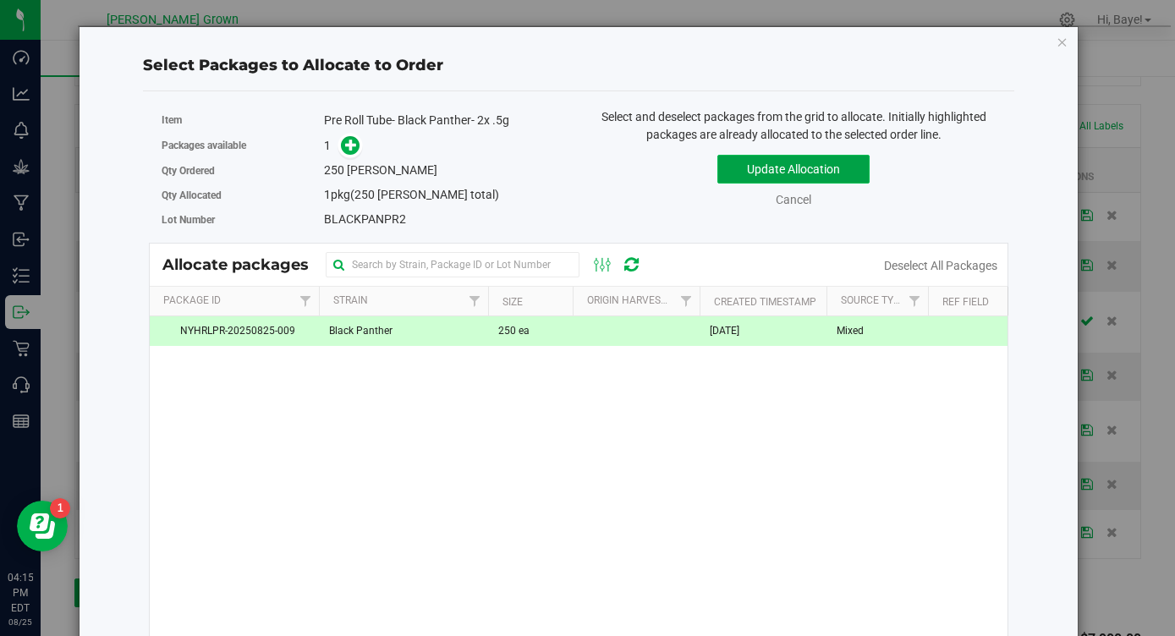
click at [789, 165] on button "Update Allocation" at bounding box center [793, 169] width 152 height 29
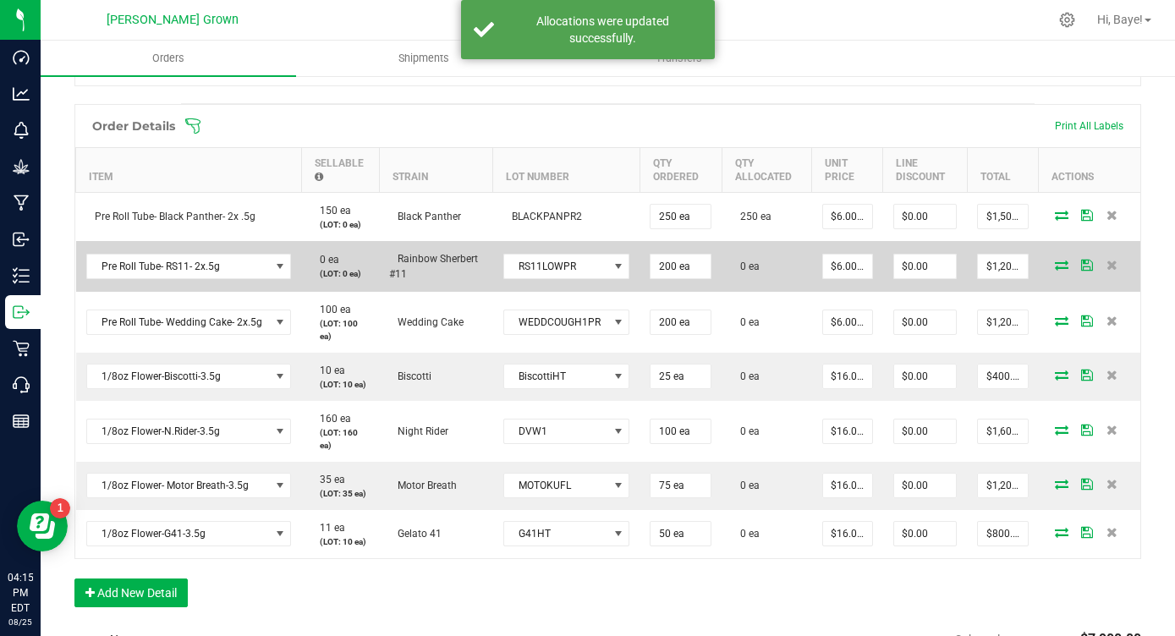
click at [1064, 261] on icon at bounding box center [1062, 265] width 14 height 10
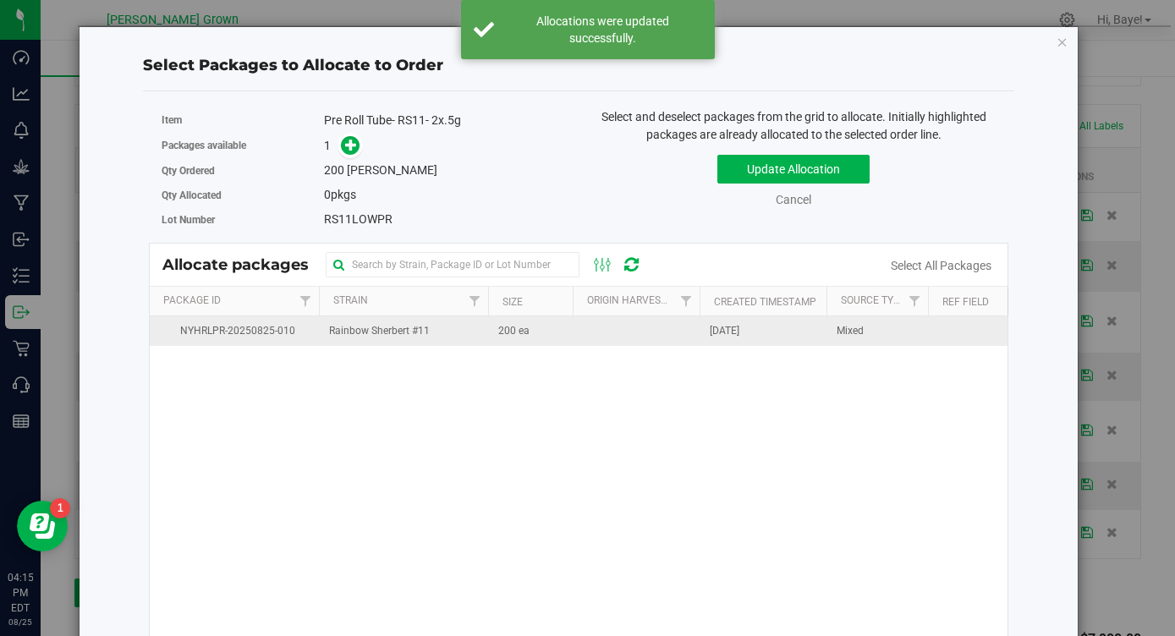
click at [700, 329] on td "Aug 25, 2025" at bounding box center [763, 331] width 127 height 30
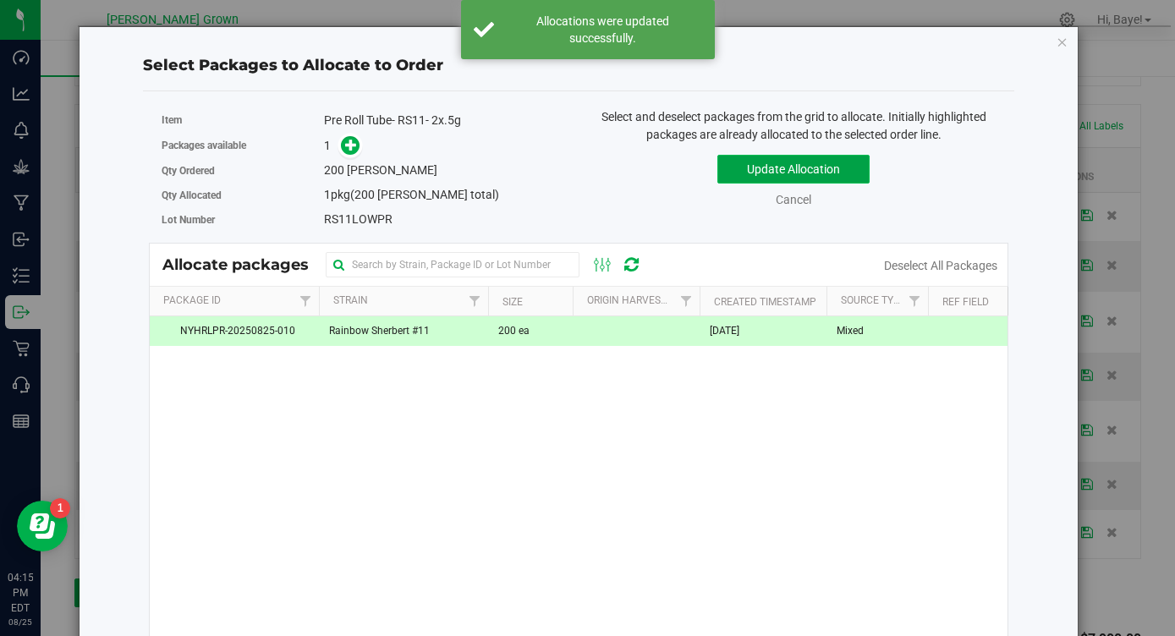
click at [826, 168] on button "Update Allocation" at bounding box center [793, 169] width 152 height 29
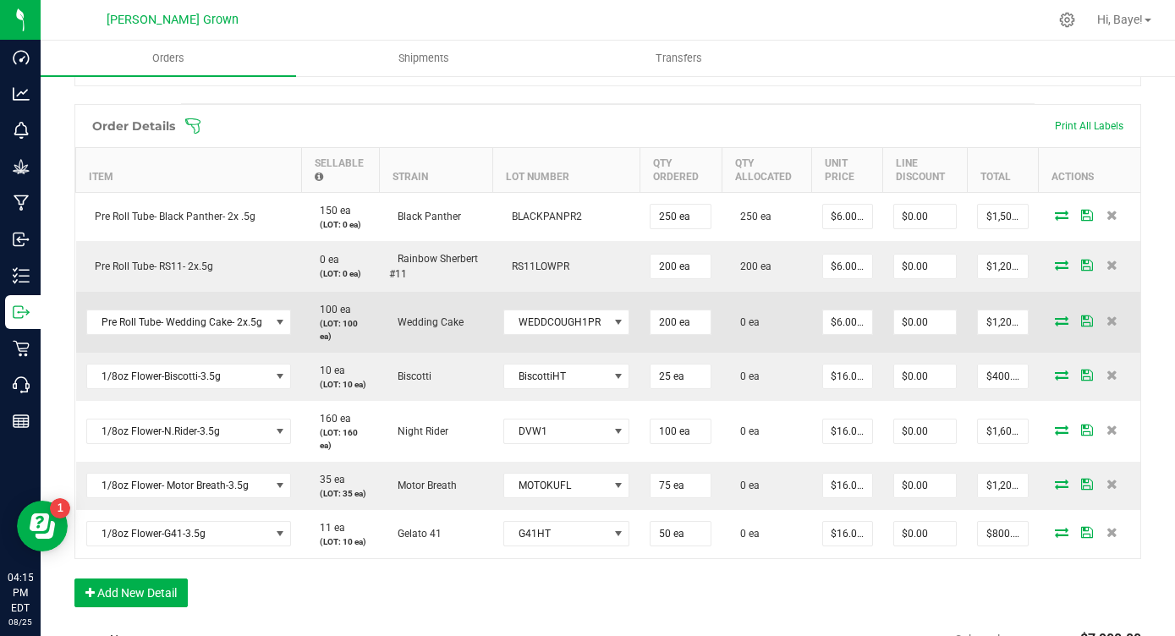
click at [1060, 325] on icon at bounding box center [1062, 321] width 14 height 10
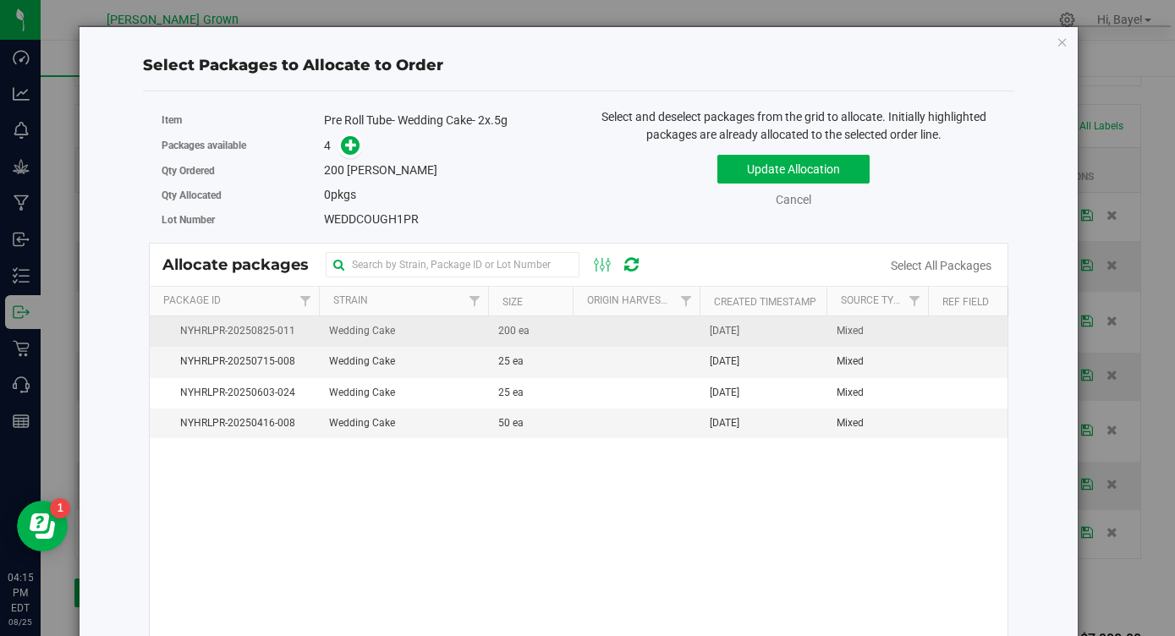
click at [699, 333] on td at bounding box center [636, 331] width 127 height 30
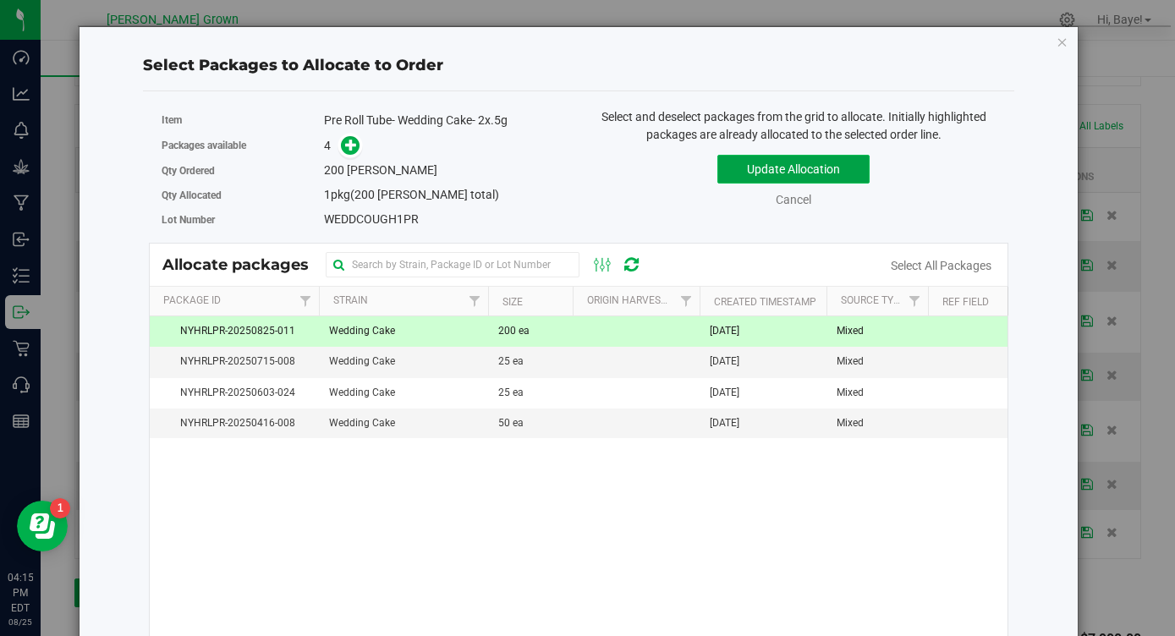
click at [831, 156] on button "Update Allocation" at bounding box center [793, 169] width 152 height 29
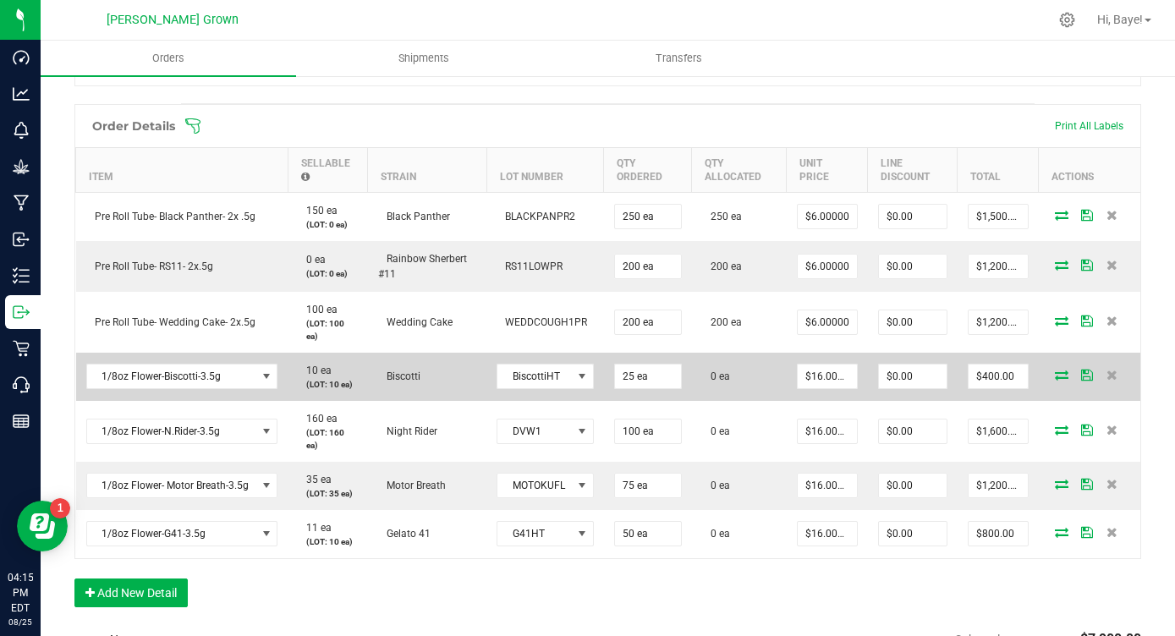
click at [1062, 376] on icon at bounding box center [1062, 375] width 14 height 10
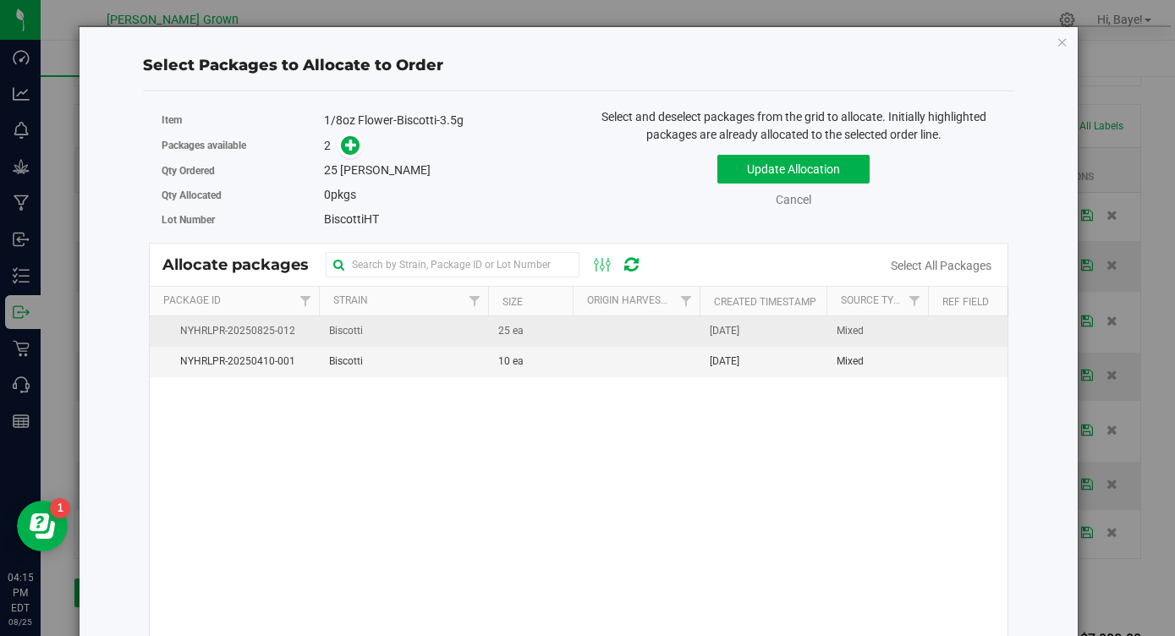
click at [572, 324] on td "25 ea" at bounding box center [530, 331] width 85 height 30
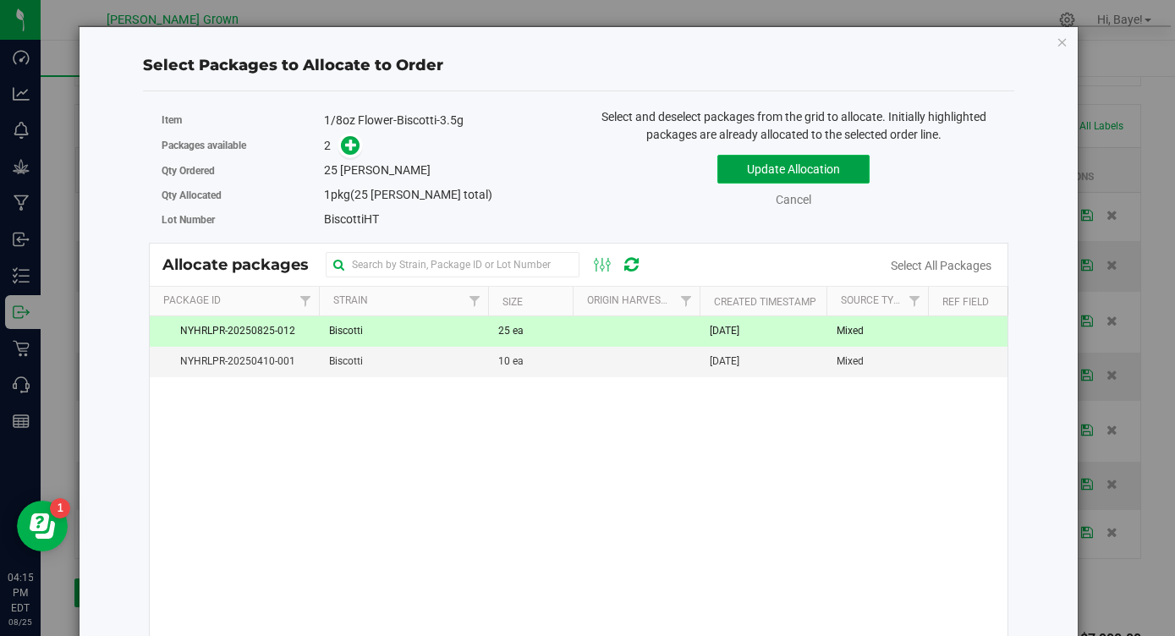
click at [772, 159] on button "Update Allocation" at bounding box center [793, 169] width 152 height 29
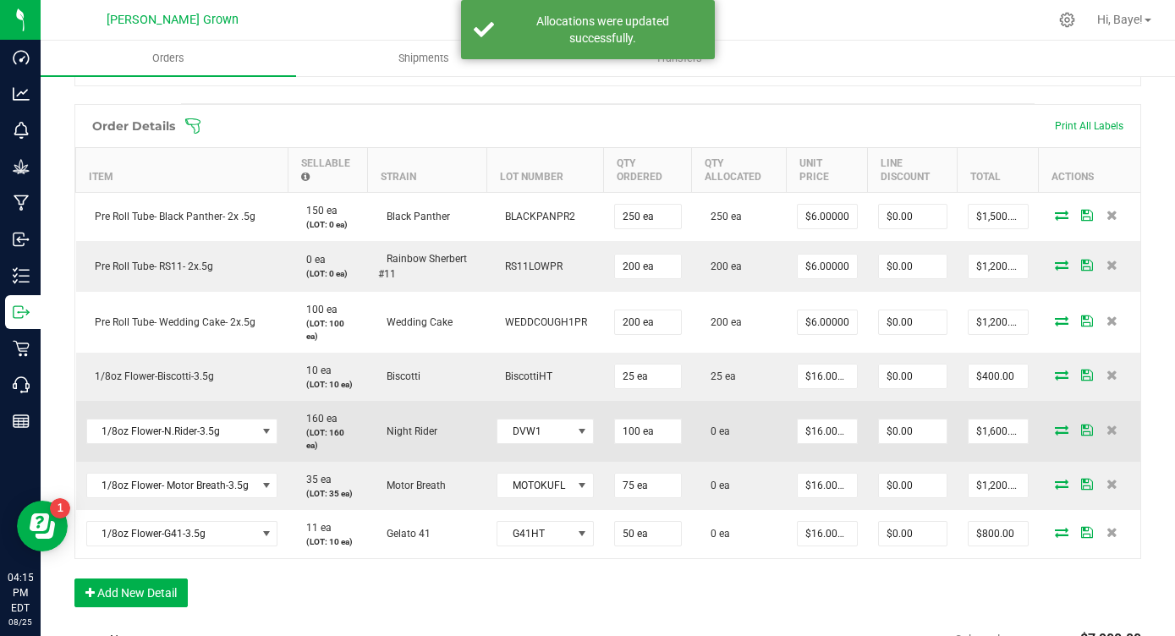
click at [1063, 432] on icon at bounding box center [1062, 430] width 14 height 10
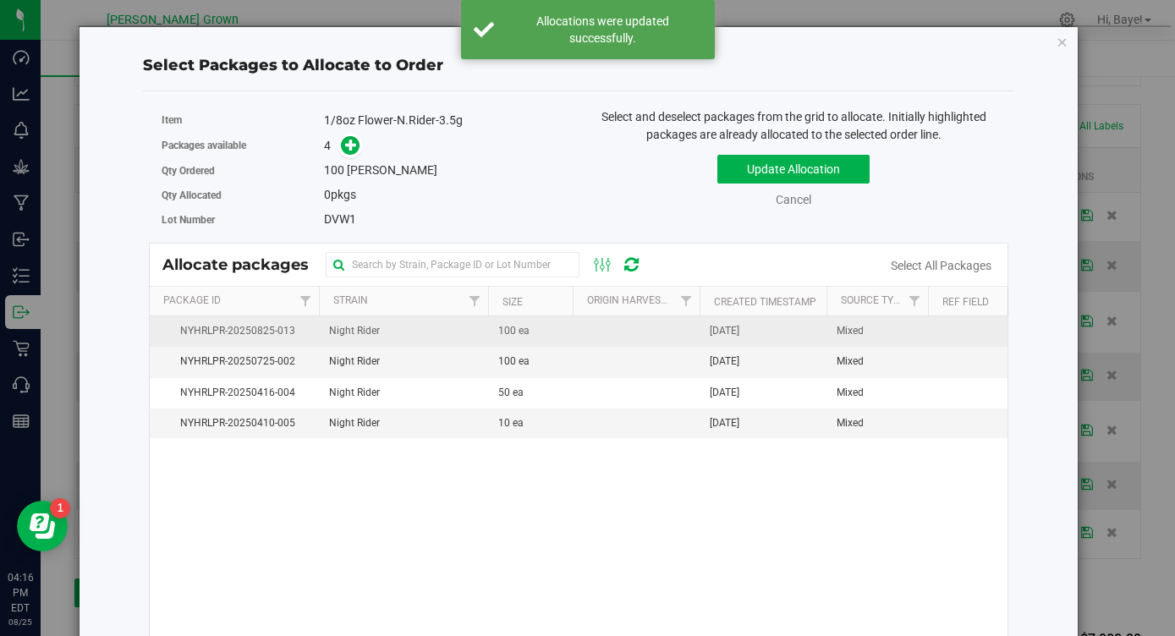
click at [655, 338] on td at bounding box center [636, 331] width 127 height 30
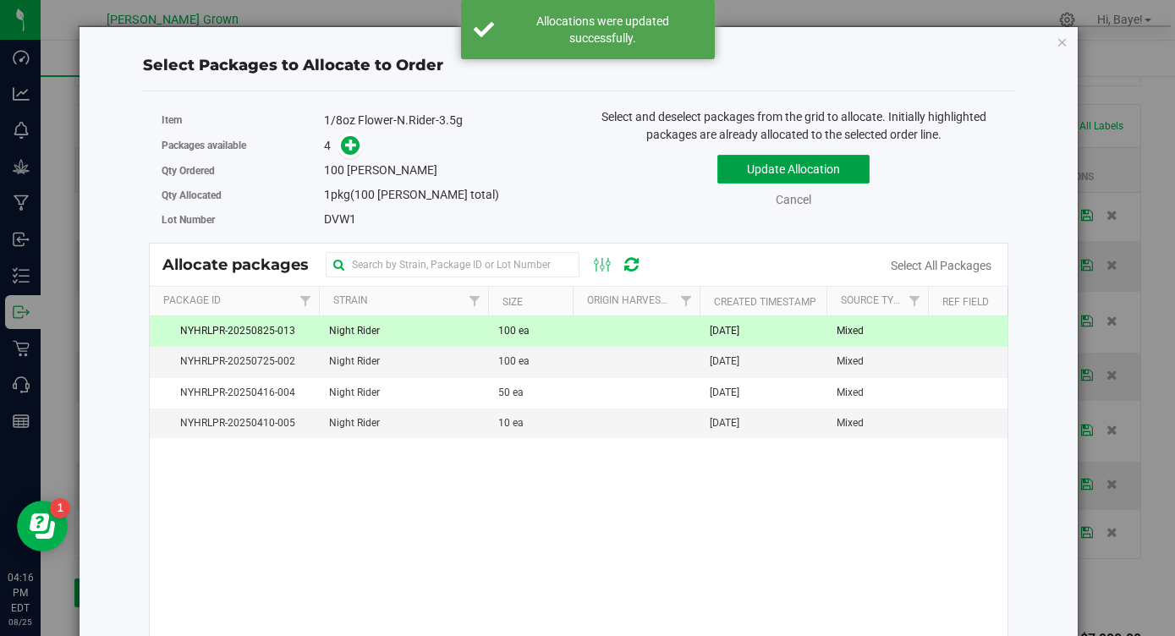
click at [789, 175] on button "Update Allocation" at bounding box center [793, 169] width 152 height 29
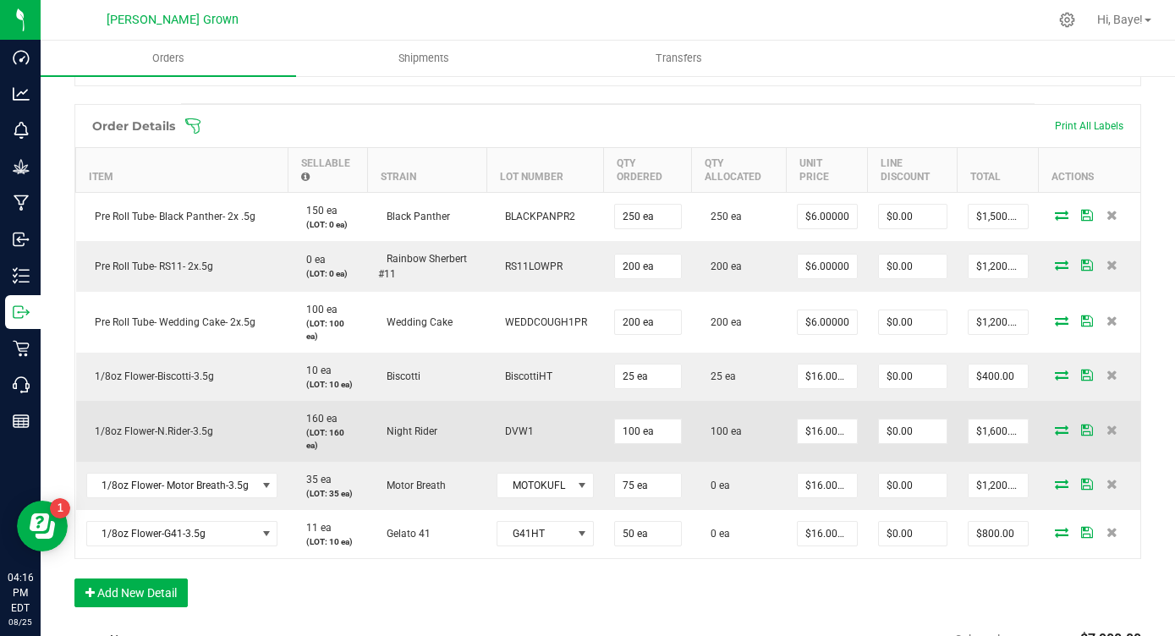
click at [1059, 430] on icon at bounding box center [1062, 430] width 14 height 10
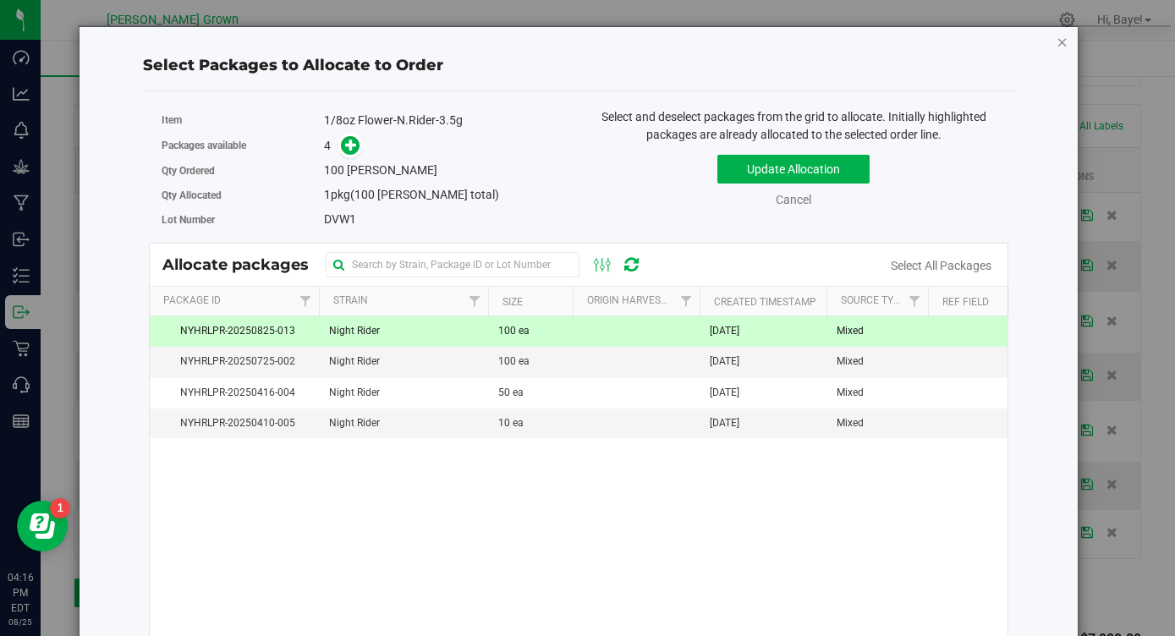
click at [1063, 42] on icon "button" at bounding box center [1063, 41] width 12 height 20
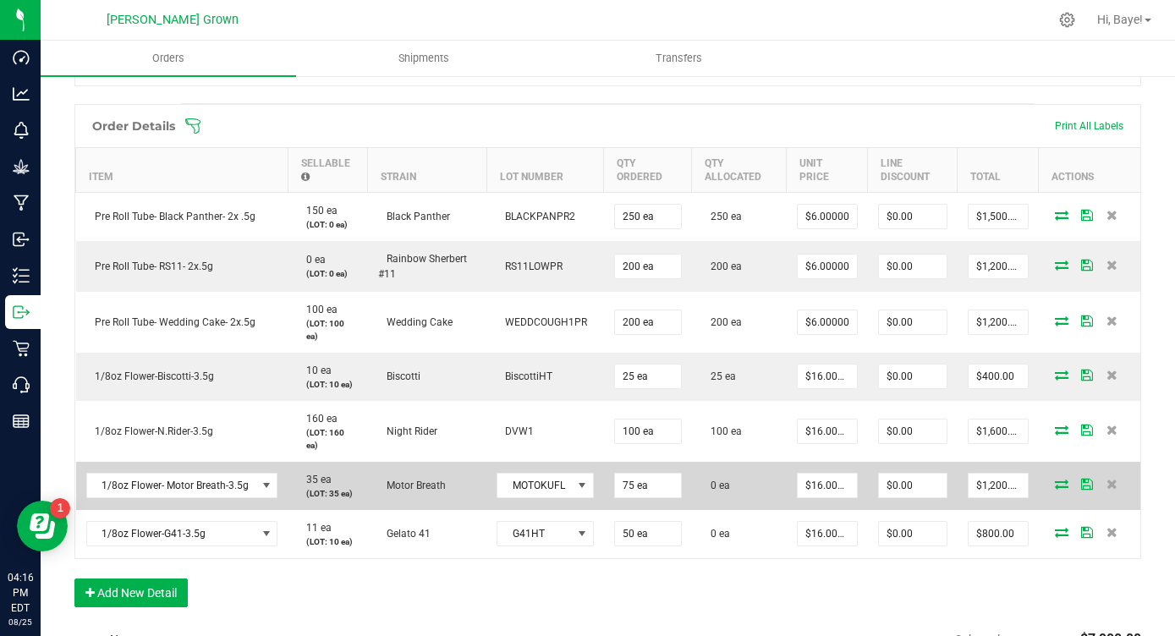
click at [1063, 484] on icon at bounding box center [1062, 484] width 14 height 10
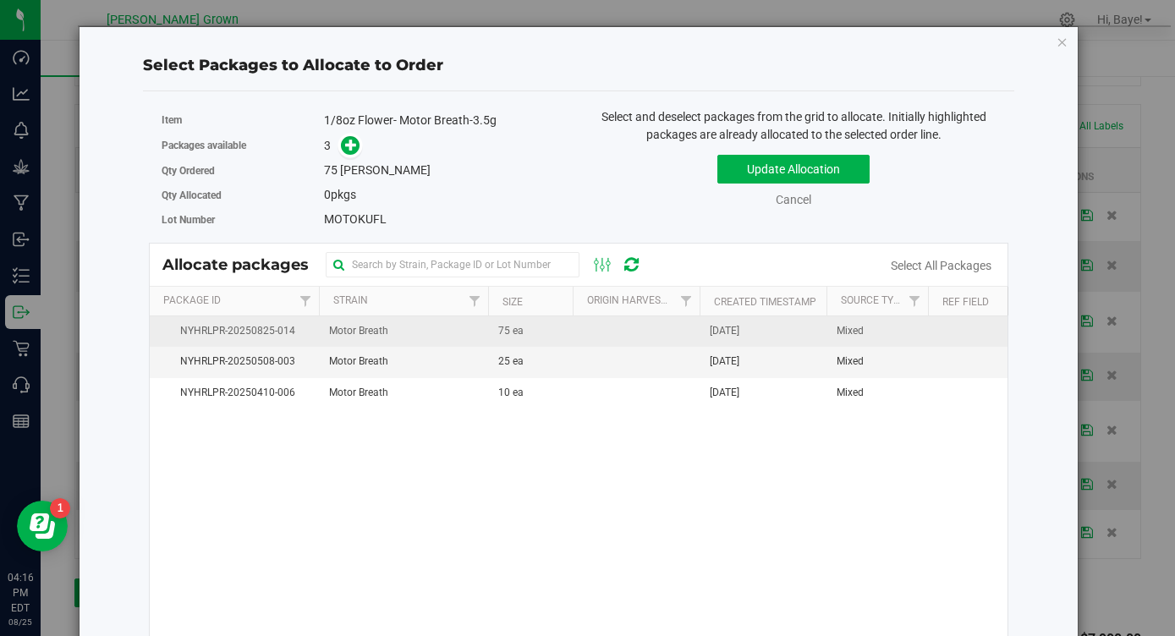
click at [553, 326] on td "75 ea" at bounding box center [530, 331] width 85 height 30
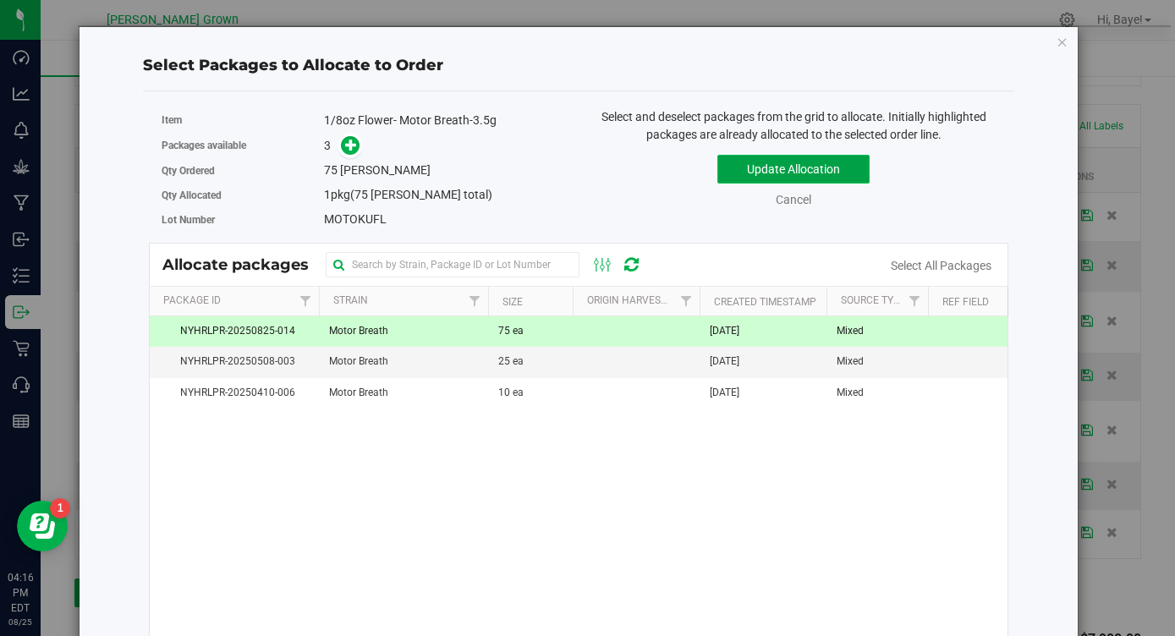
click at [759, 173] on button "Update Allocation" at bounding box center [793, 169] width 152 height 29
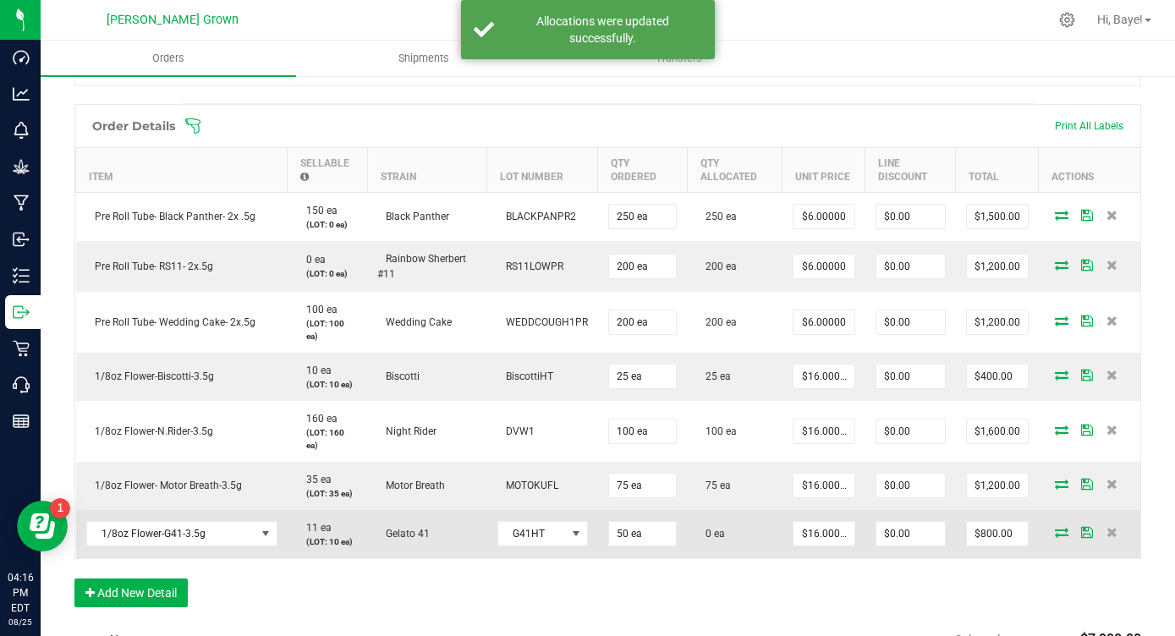
click at [1058, 527] on icon at bounding box center [1062, 532] width 14 height 10
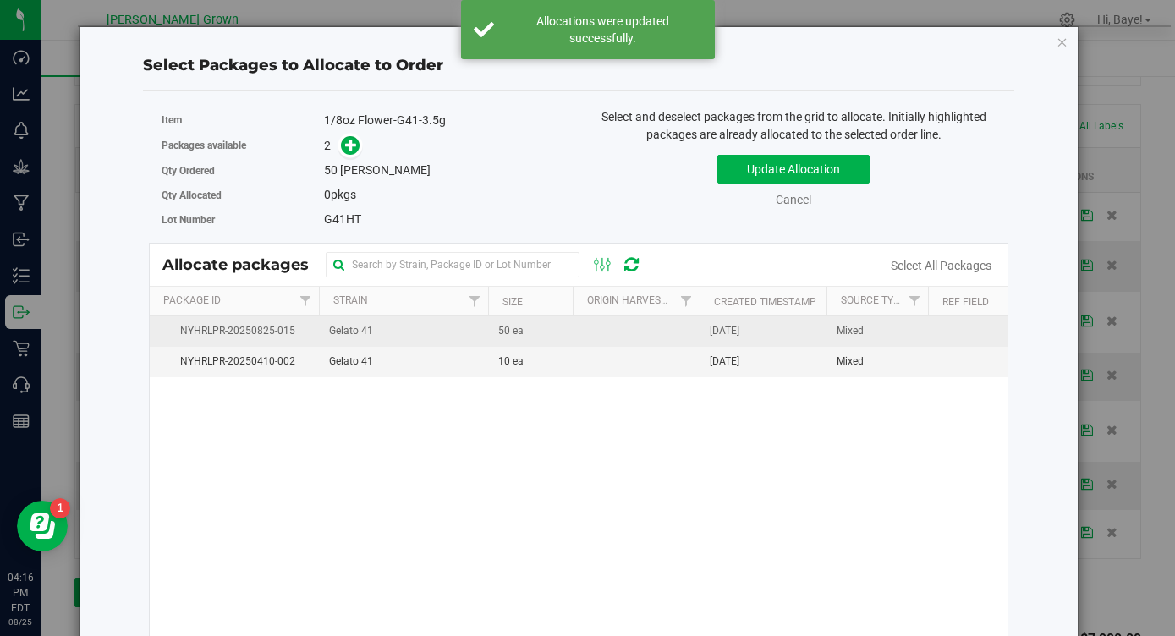
click at [729, 341] on td "Aug 25, 2025" at bounding box center [763, 331] width 127 height 30
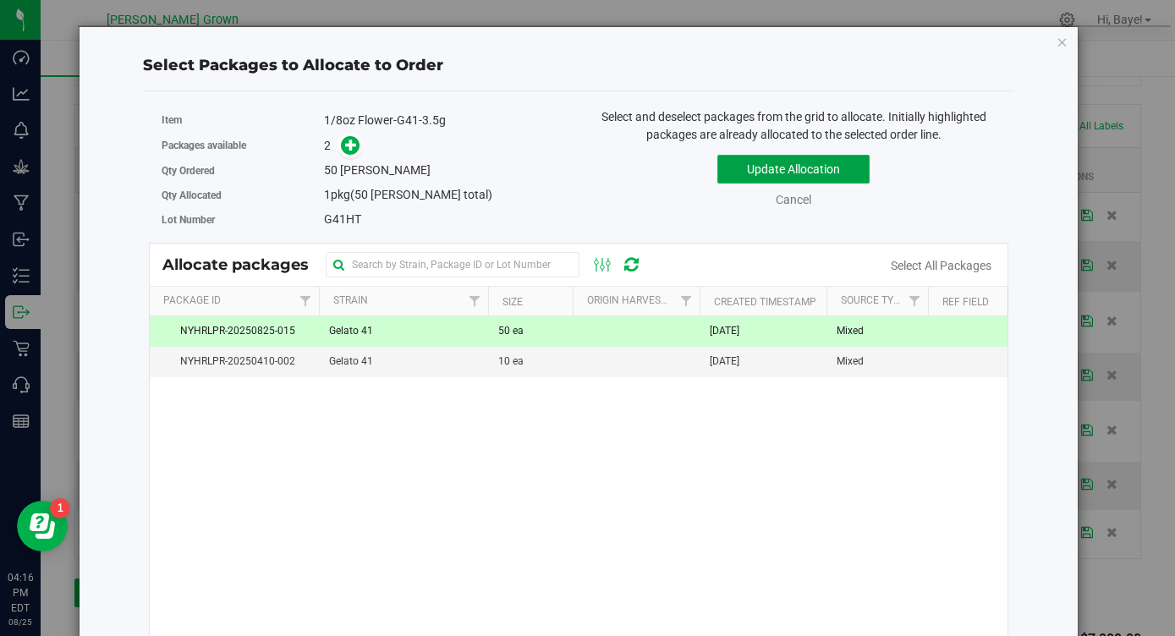
click at [827, 168] on button "Update Allocation" at bounding box center [793, 169] width 152 height 29
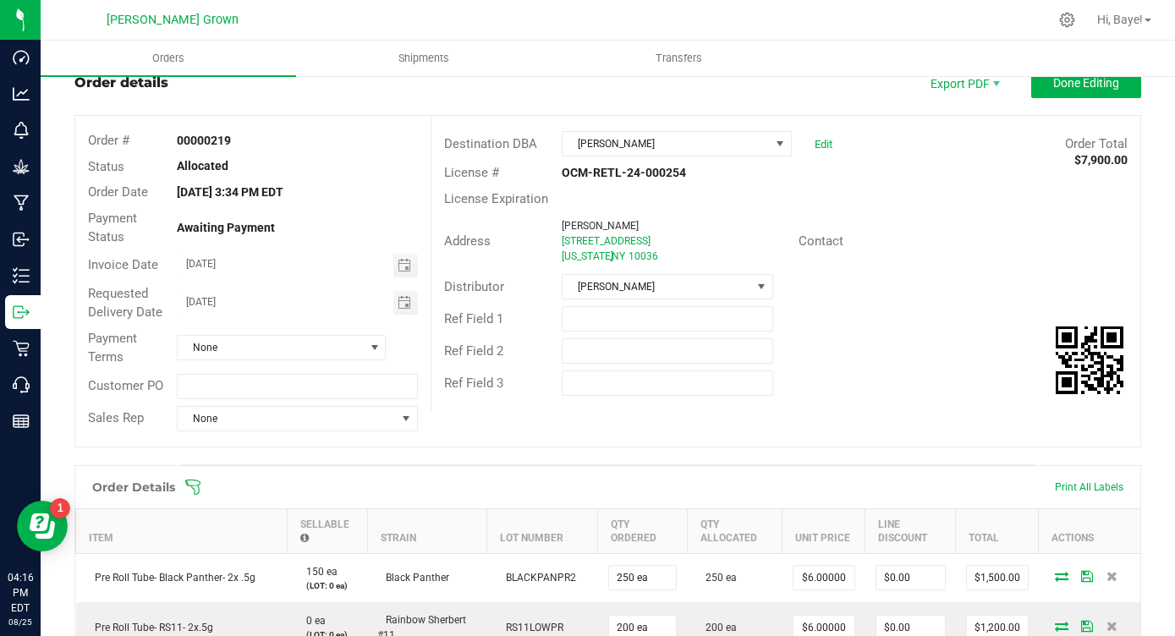
scroll to position [0, 0]
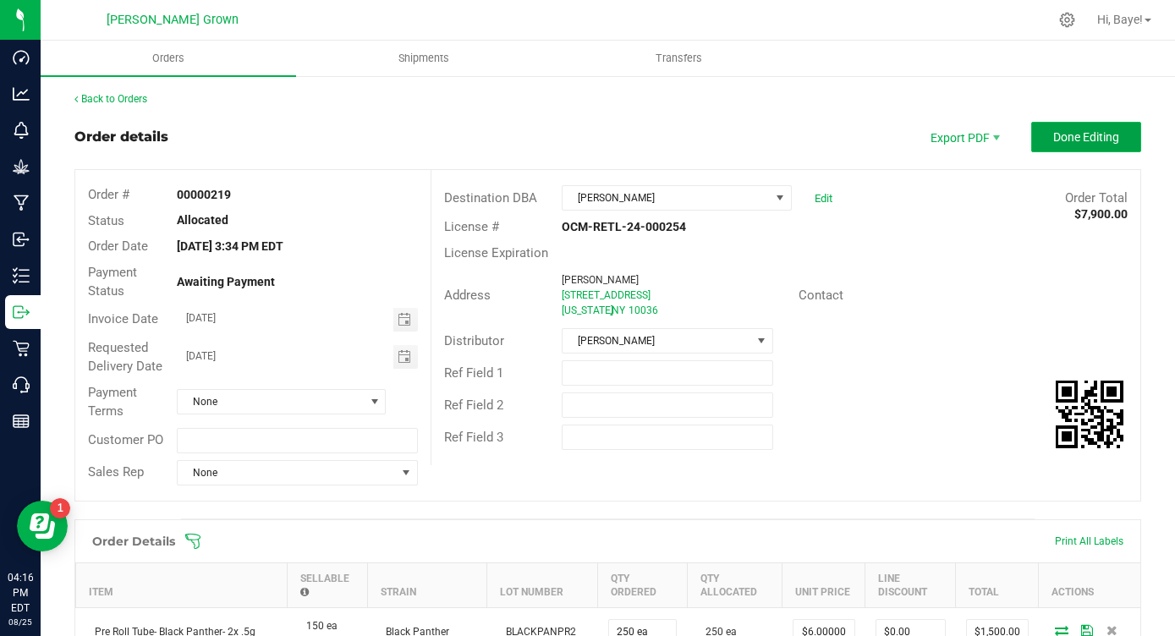
click at [1059, 146] on button "Done Editing" at bounding box center [1086, 137] width 110 height 30
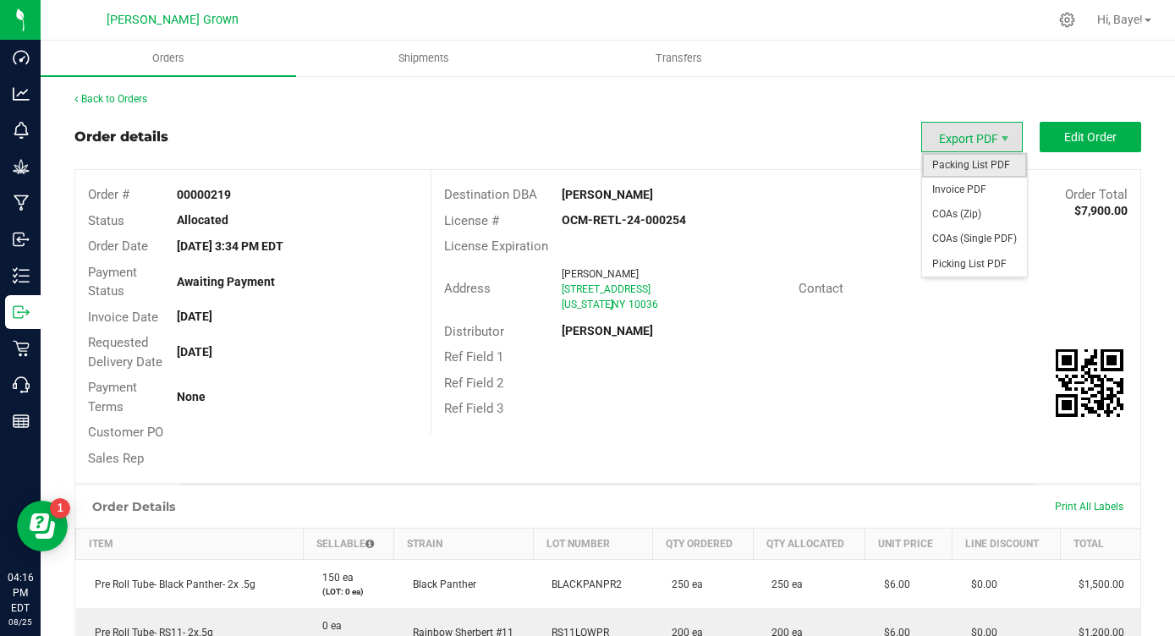
click at [973, 163] on span "Packing List PDF" at bounding box center [974, 165] width 105 height 25
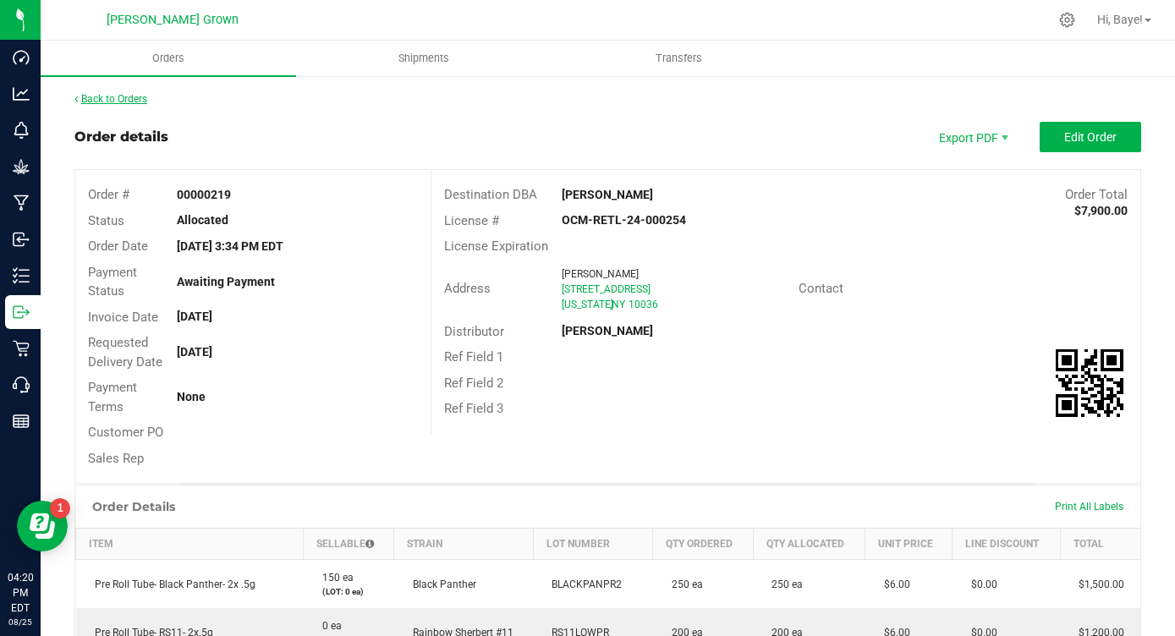
click at [123, 99] on link "Back to Orders" at bounding box center [110, 99] width 73 height 12
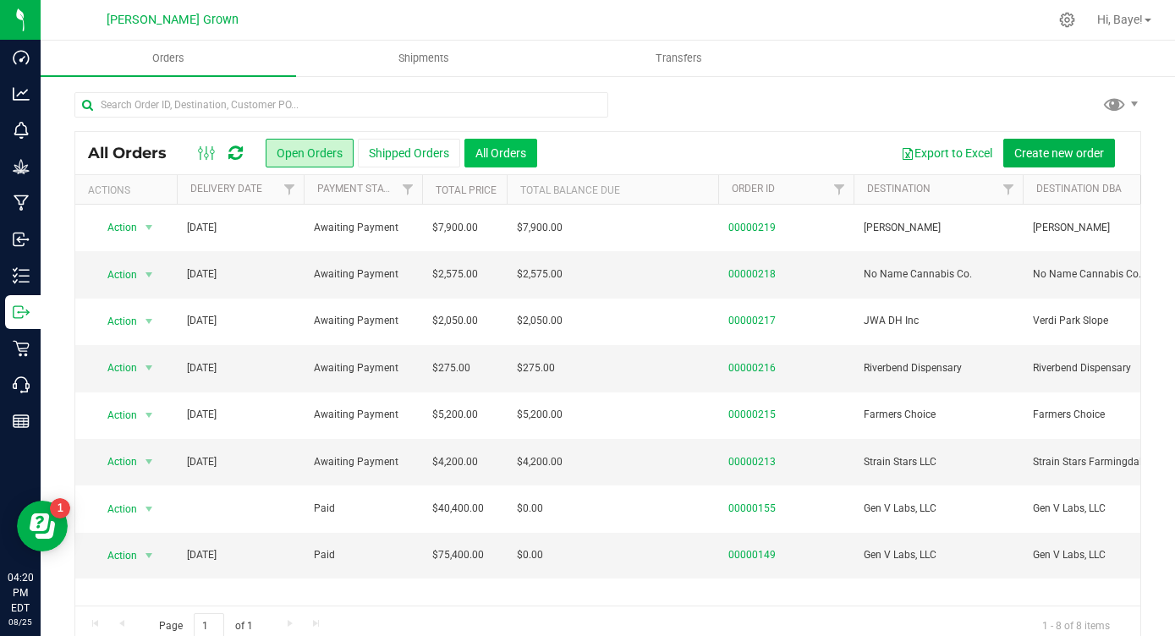
click at [487, 155] on button "All Orders" at bounding box center [501, 153] width 73 height 29
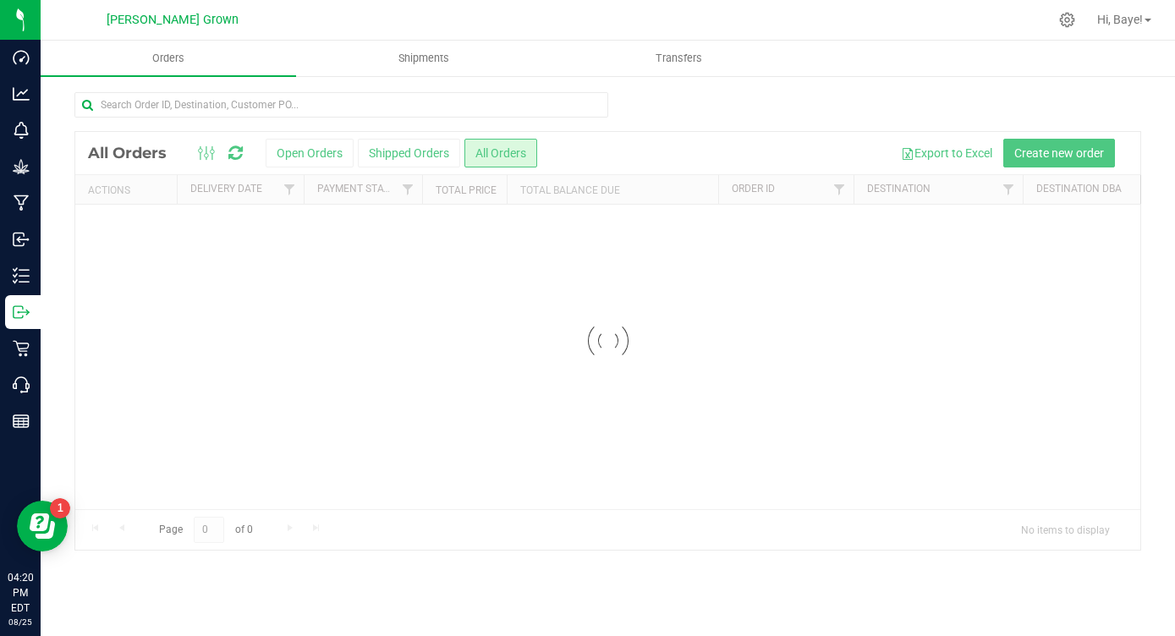
click at [462, 102] on input "text" at bounding box center [341, 104] width 534 height 25
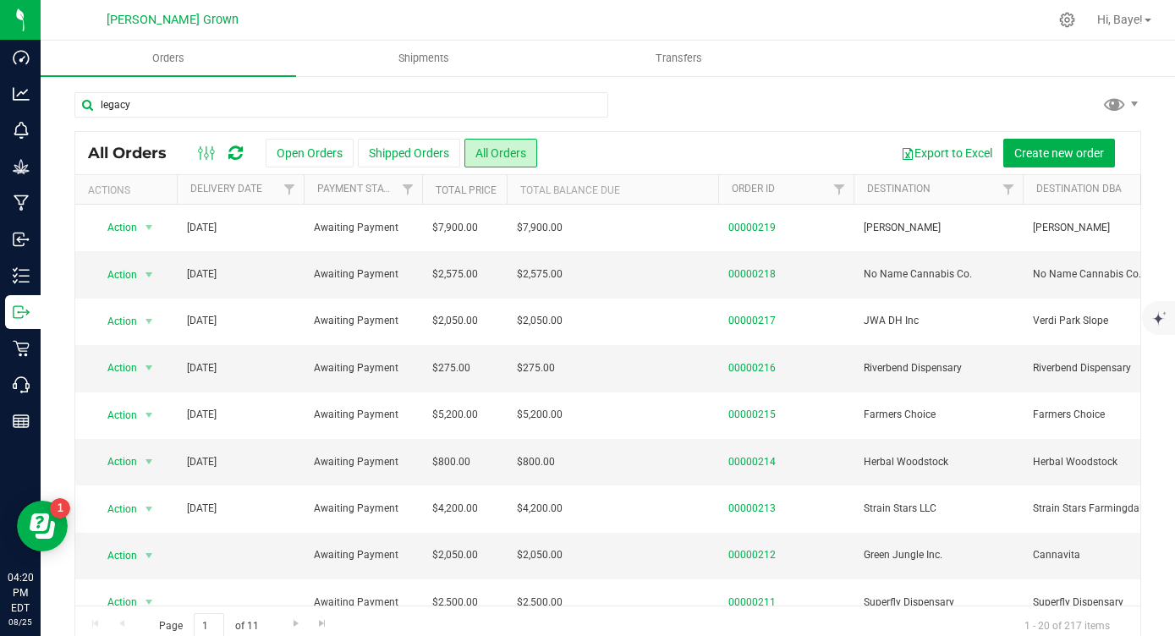
type input "legacy"
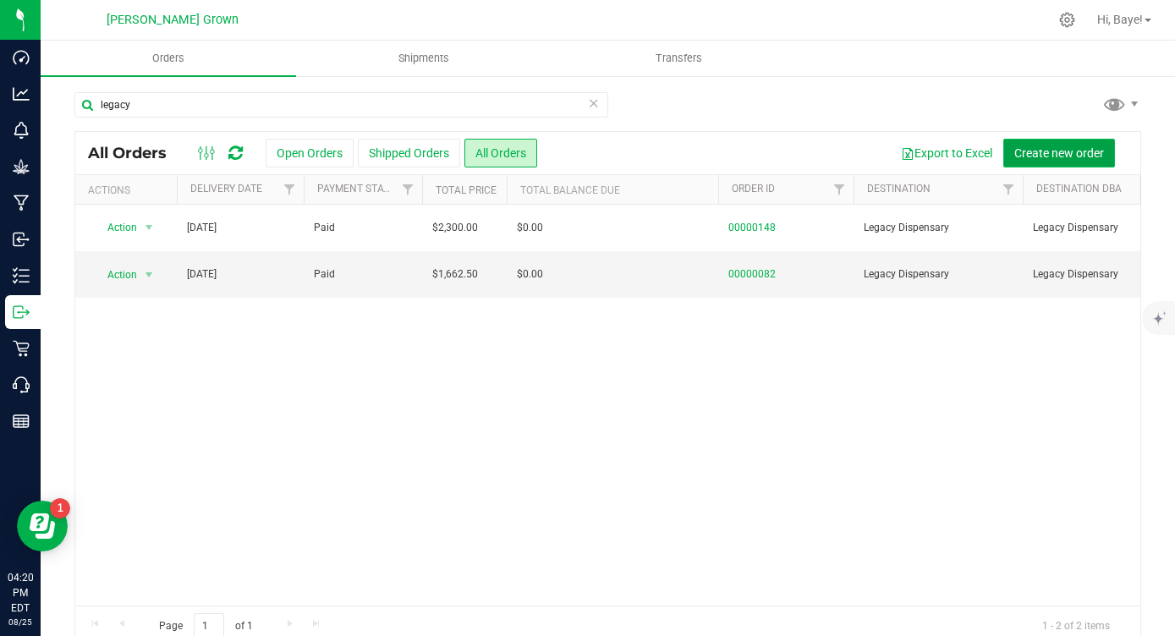
click at [1043, 145] on button "Create new order" at bounding box center [1059, 153] width 112 height 29
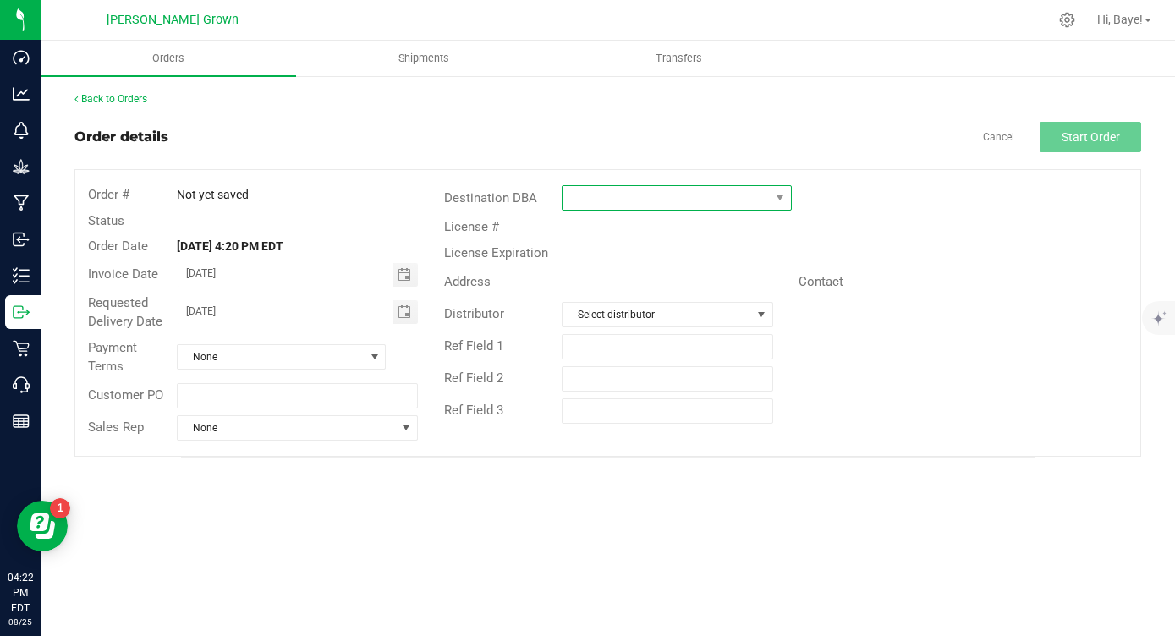
click at [744, 198] on span at bounding box center [666, 198] width 206 height 24
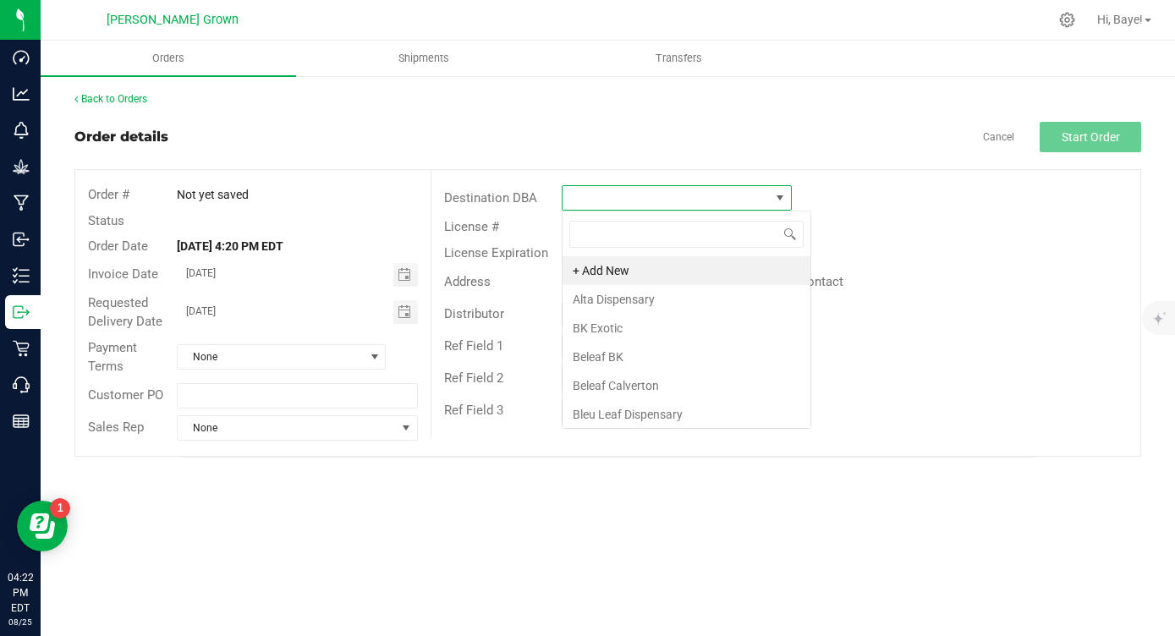
scroll to position [25, 229]
type input "legacy"
click at [672, 255] on div "legacy Legacy Dispensary" at bounding box center [676, 250] width 229 height 78
click at [666, 273] on li "Legacy Dispensary" at bounding box center [677, 270] width 228 height 29
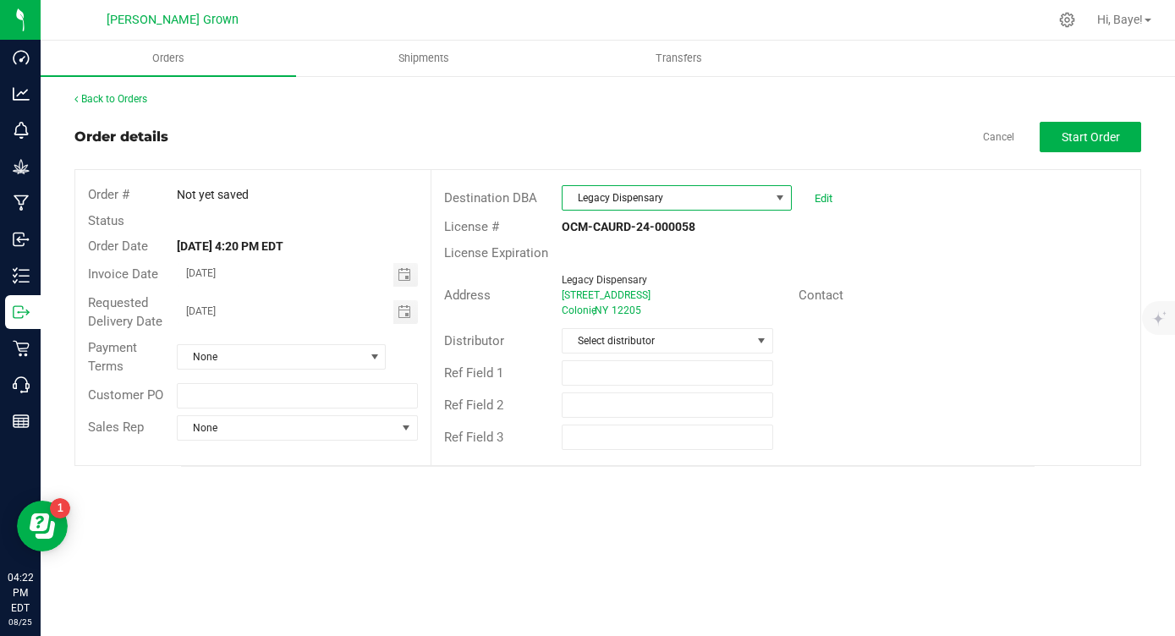
click at [665, 327] on div "Distributor Select distributor" at bounding box center [786, 341] width 709 height 32
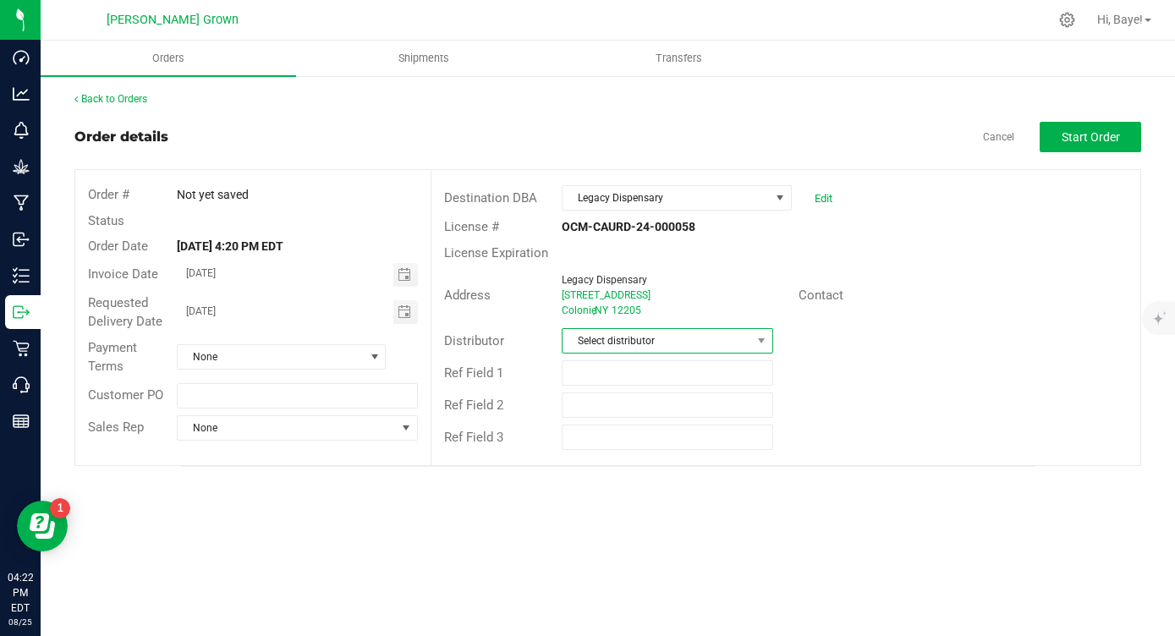
click at [664, 333] on span "Select distributor" at bounding box center [657, 341] width 188 height 24
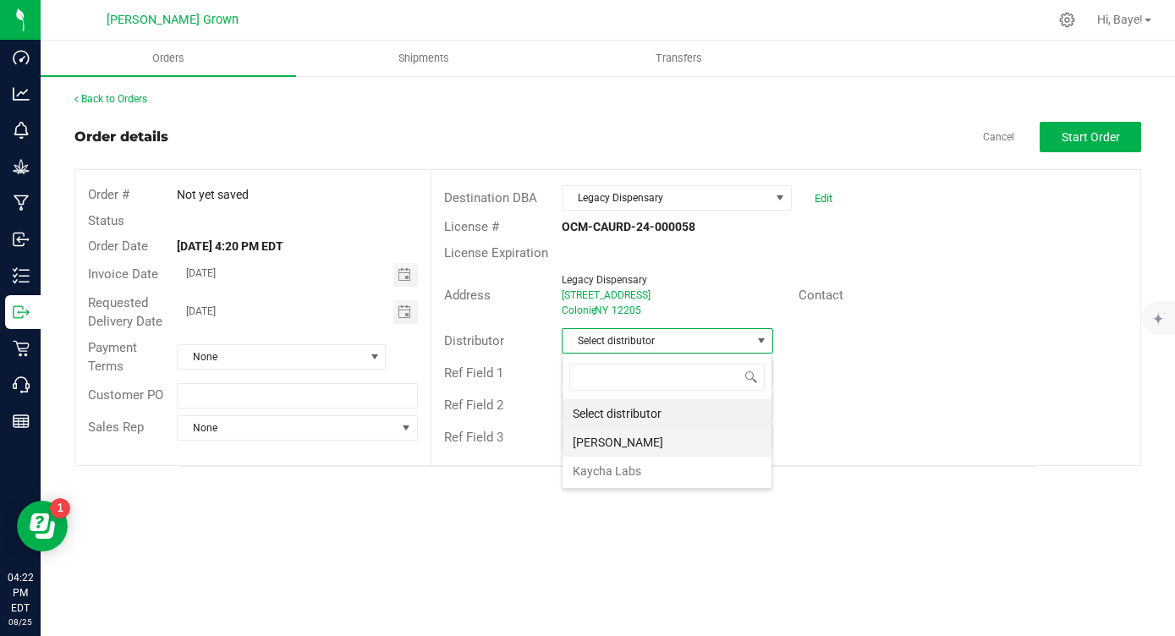
click at [622, 437] on li "Dennis D Van Wagenen" at bounding box center [667, 442] width 209 height 29
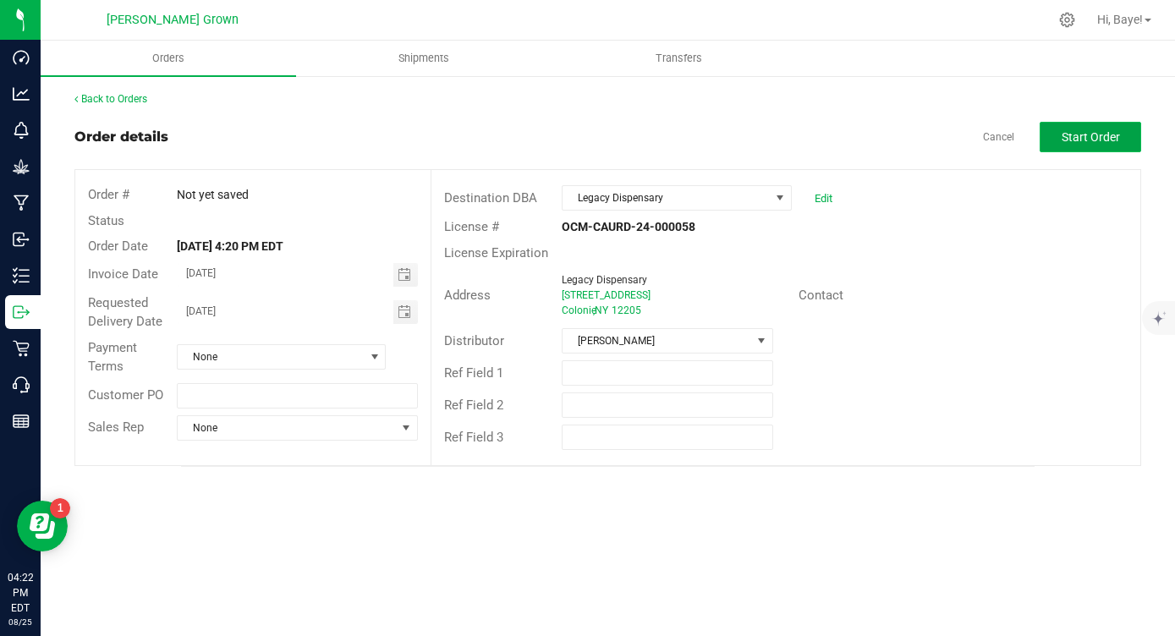
click at [1051, 134] on button "Start Order" at bounding box center [1091, 137] width 102 height 30
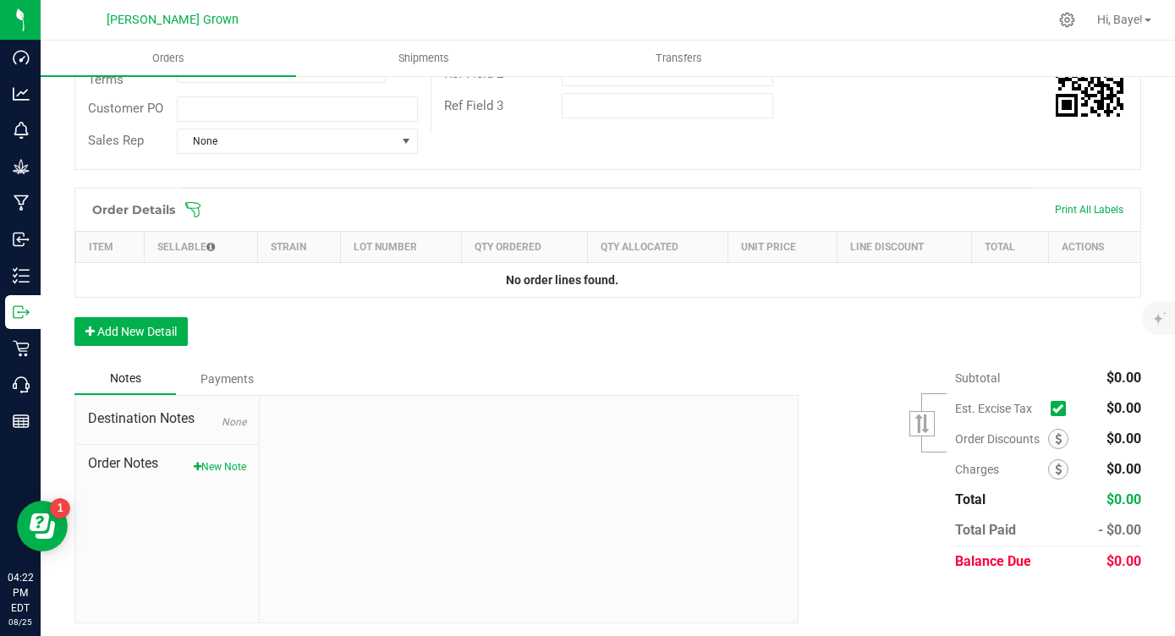
scroll to position [335, 0]
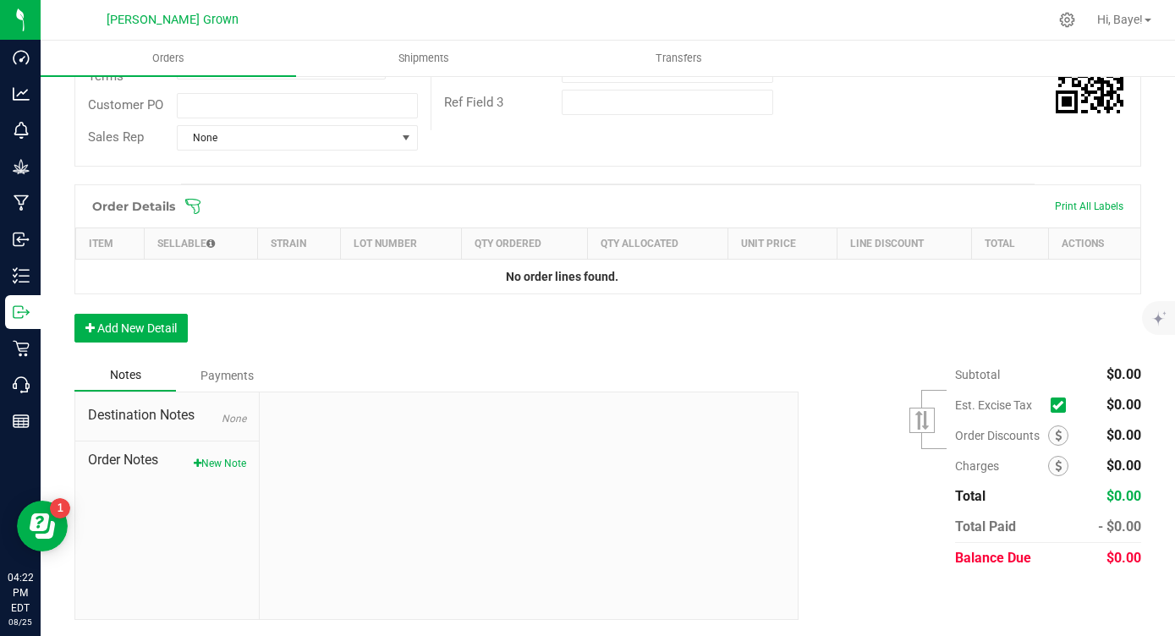
click at [1056, 405] on icon at bounding box center [1058, 405] width 11 height 0
click at [0, 0] on input "checkbox" at bounding box center [0, 0] width 0 height 0
click at [125, 341] on button "Add New Detail" at bounding box center [130, 328] width 113 height 29
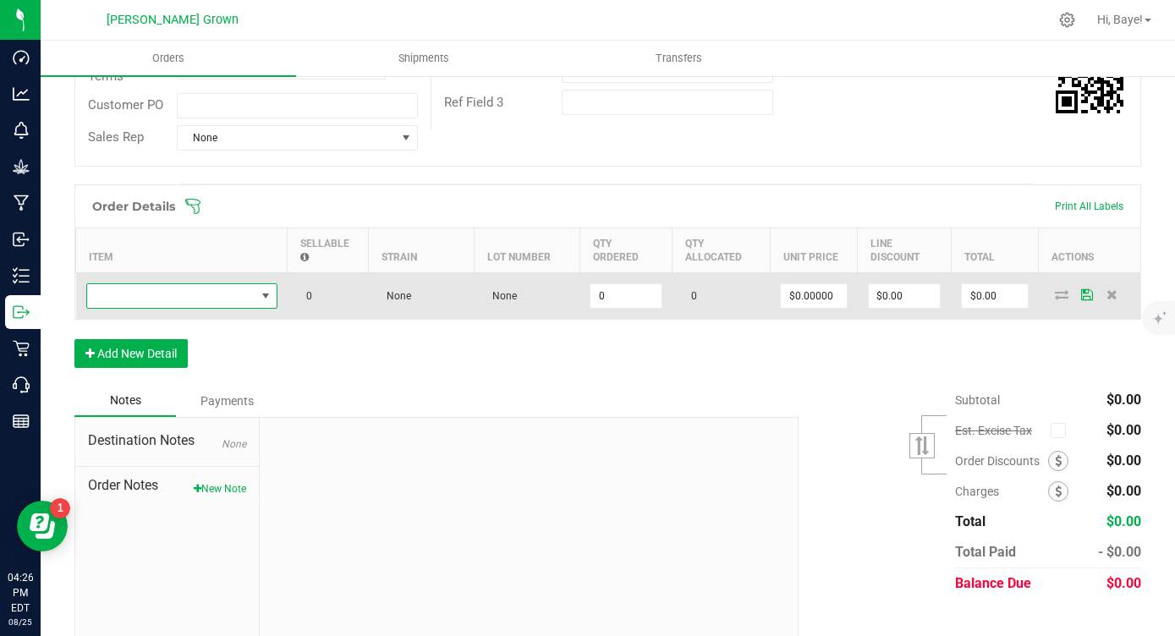
click at [224, 294] on span "NO DATA FOUND" at bounding box center [171, 296] width 168 height 24
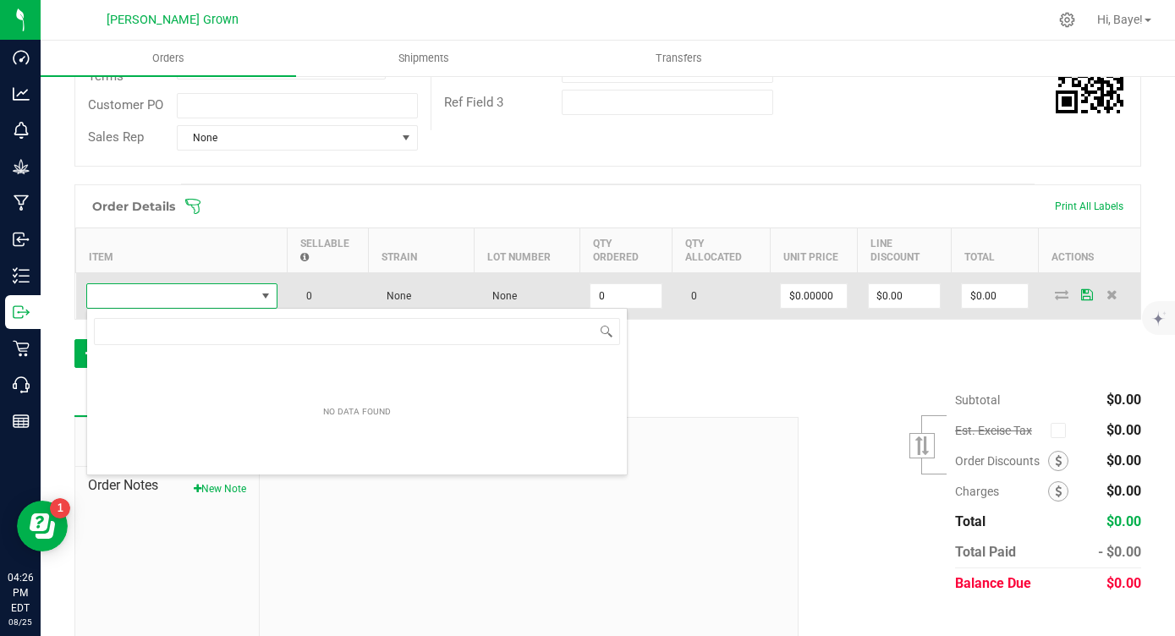
scroll to position [25, 191]
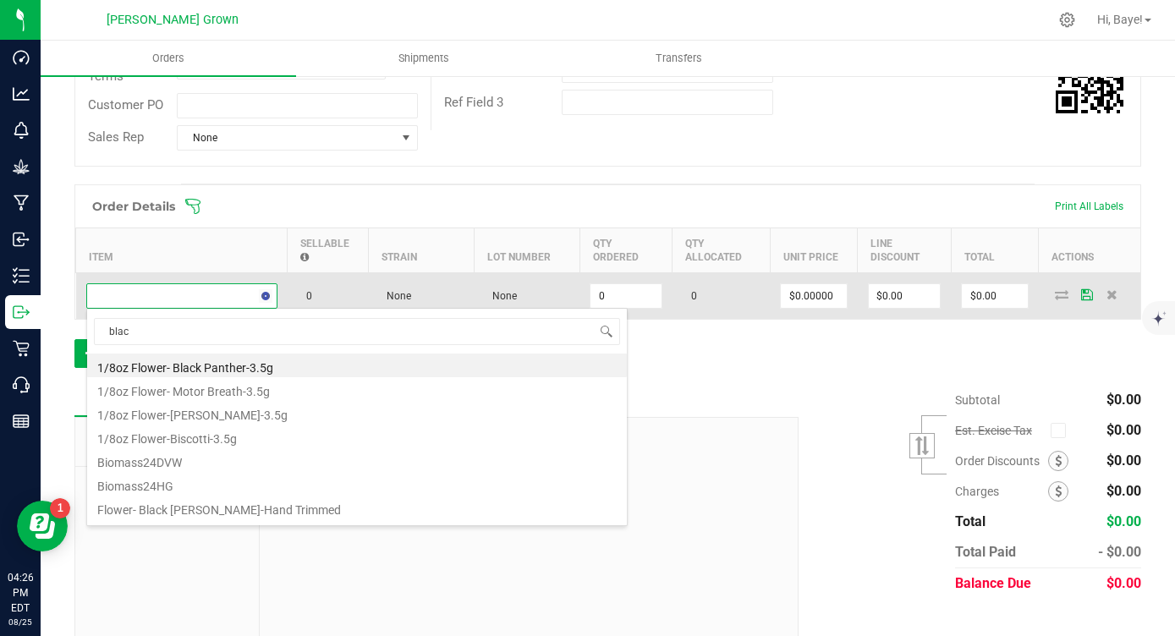
type input "black"
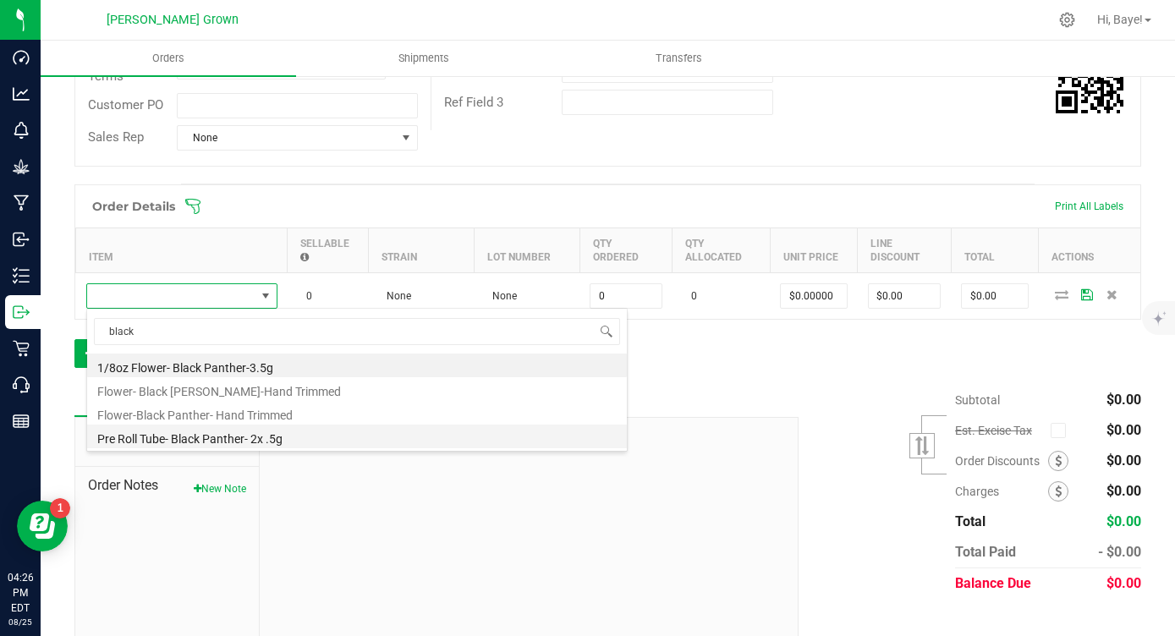
click at [249, 447] on li "Pre Roll Tube- Black Panther- 2x .5g" at bounding box center [357, 437] width 540 height 24
type input "0 ea"
type input "$6.00000"
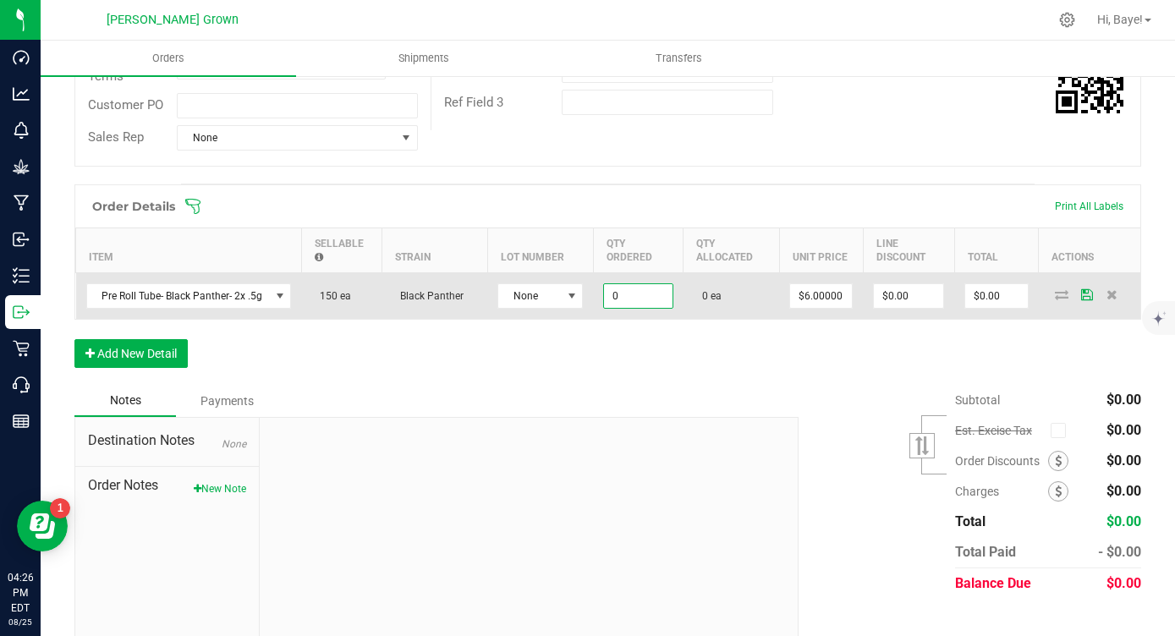
click at [613, 291] on input "0" at bounding box center [638, 296] width 69 height 24
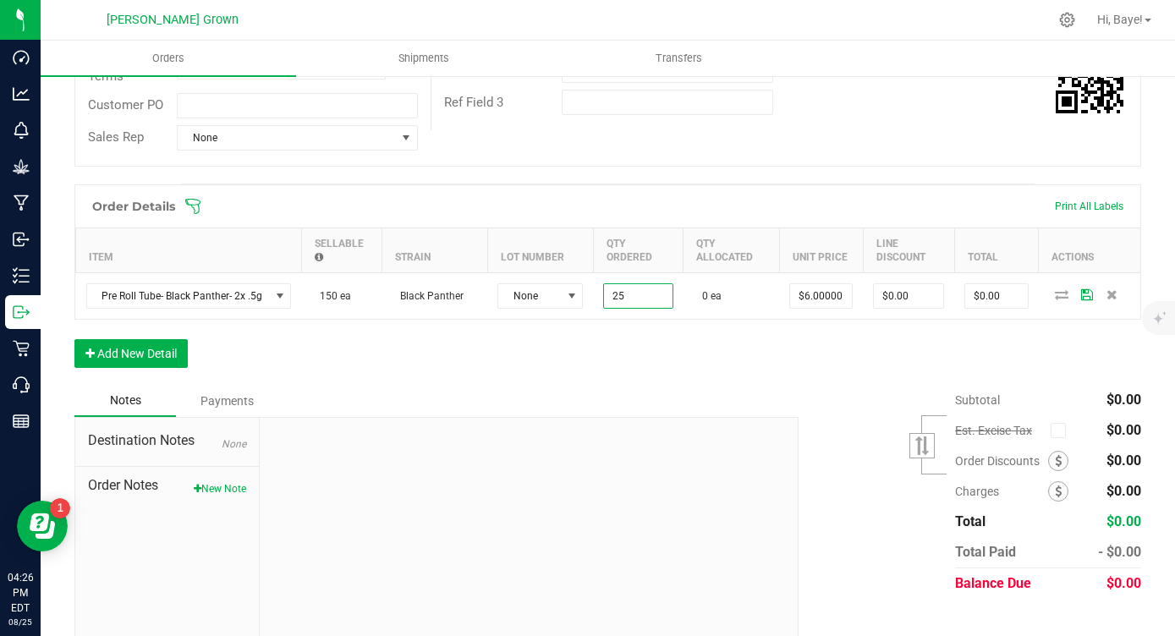
type input "25 ea"
type input "$150.00"
click at [523, 347] on div "Order Details Print All Labels Item Sellable Strain Lot Number Qty Ordered Qty …" at bounding box center [607, 284] width 1067 height 201
click at [148, 360] on button "Add New Detail" at bounding box center [130, 353] width 113 height 29
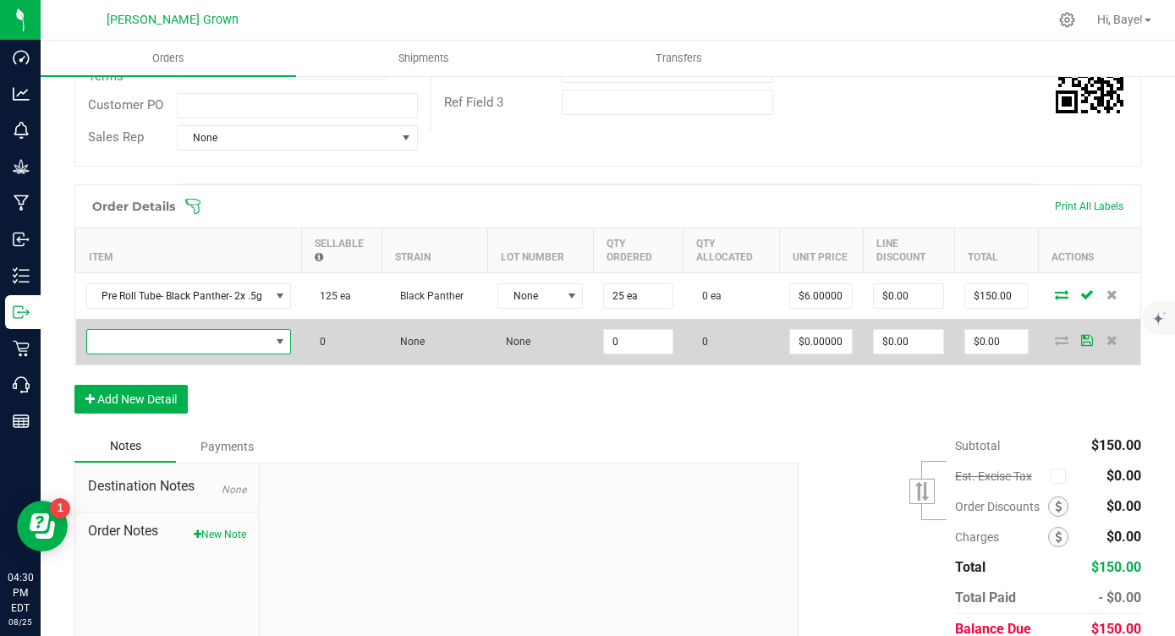
click at [196, 346] on span "NO DATA FOUND" at bounding box center [178, 342] width 183 height 24
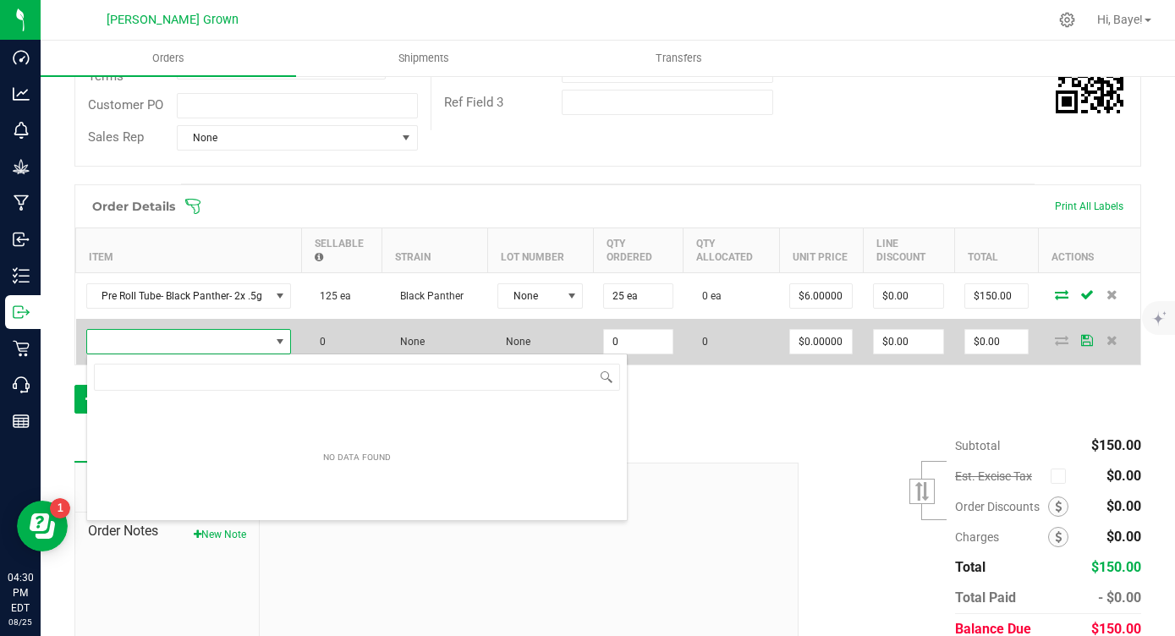
scroll to position [25, 204]
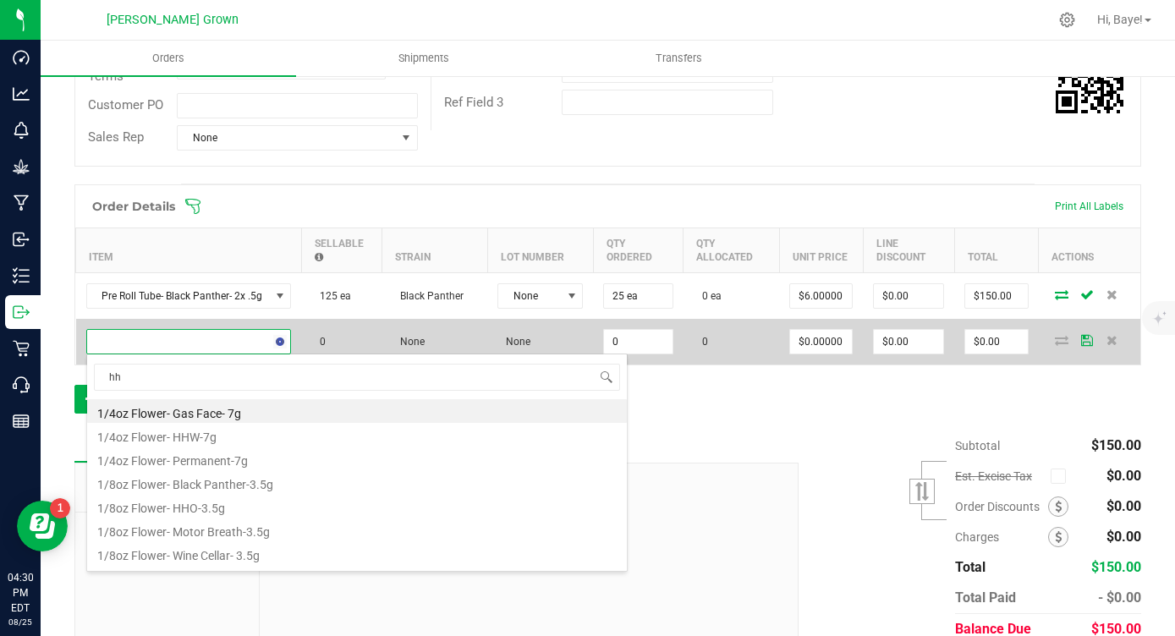
type input "hho"
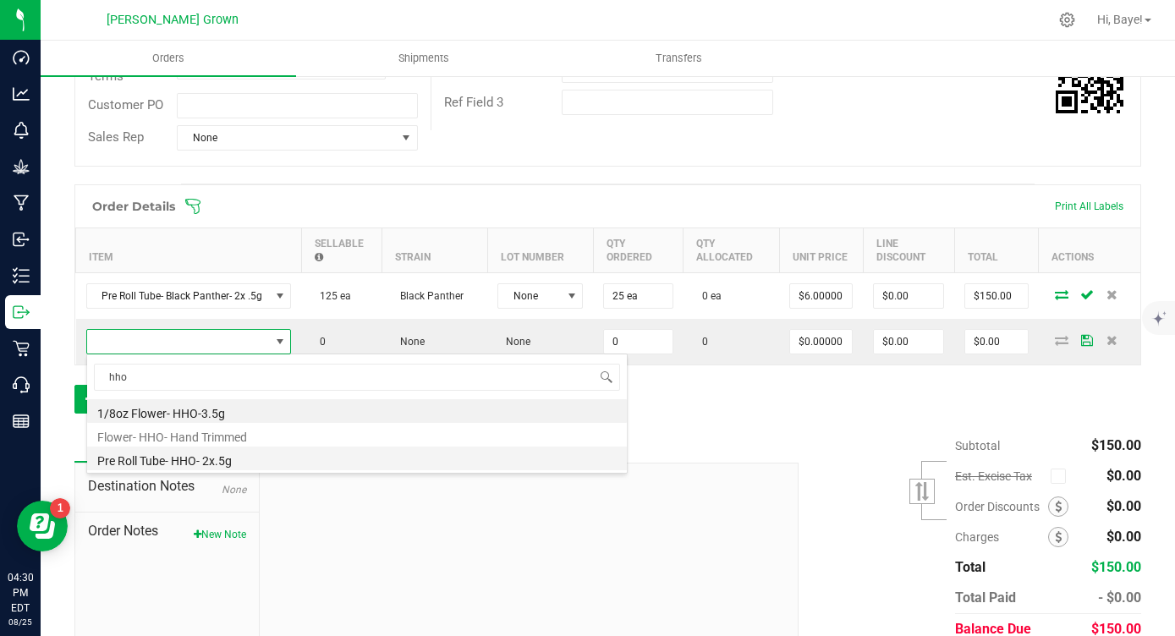
click at [184, 465] on li "Pre Roll Tube- HHO- 2x.5g" at bounding box center [357, 459] width 540 height 24
type input "0 ea"
type input "$6.00000"
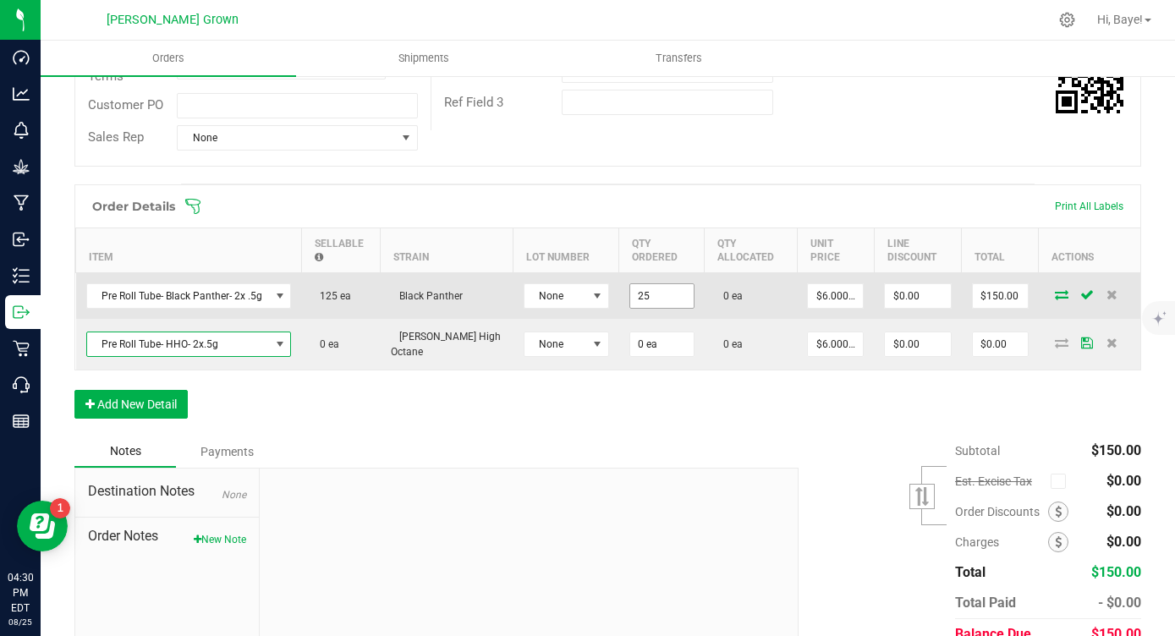
click at [630, 298] on input "25" at bounding box center [661, 296] width 63 height 24
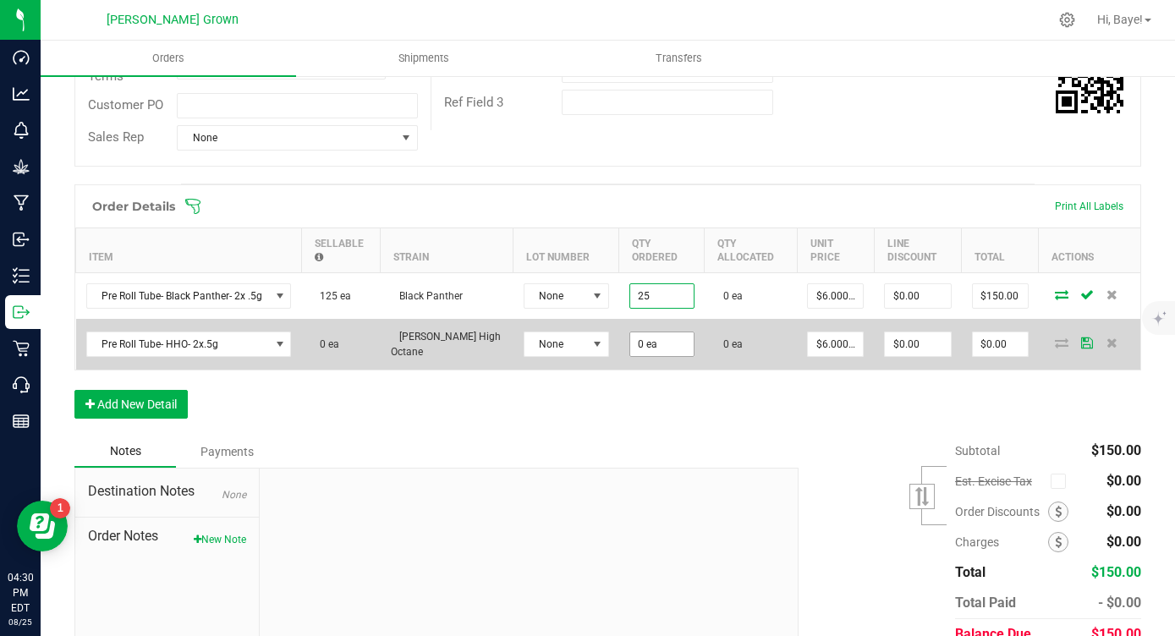
type input "25 ea"
click at [630, 345] on input "0" at bounding box center [661, 345] width 63 height 24
paste input "25"
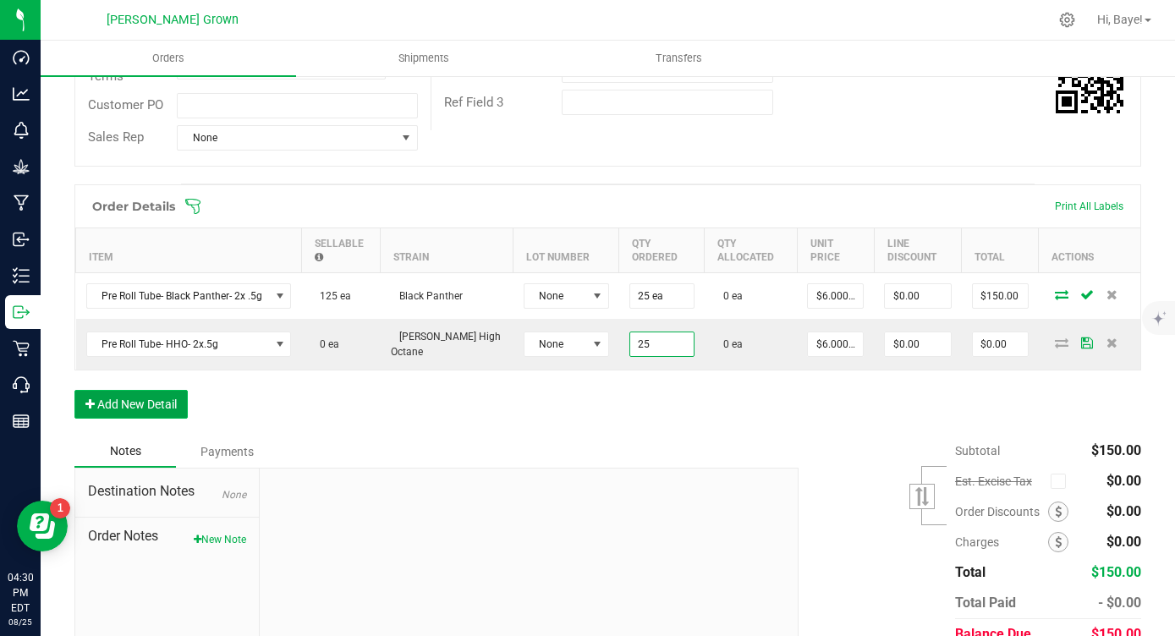
type input "25 ea"
type input "$150.00"
click at [160, 399] on button "Add New Detail" at bounding box center [130, 404] width 113 height 29
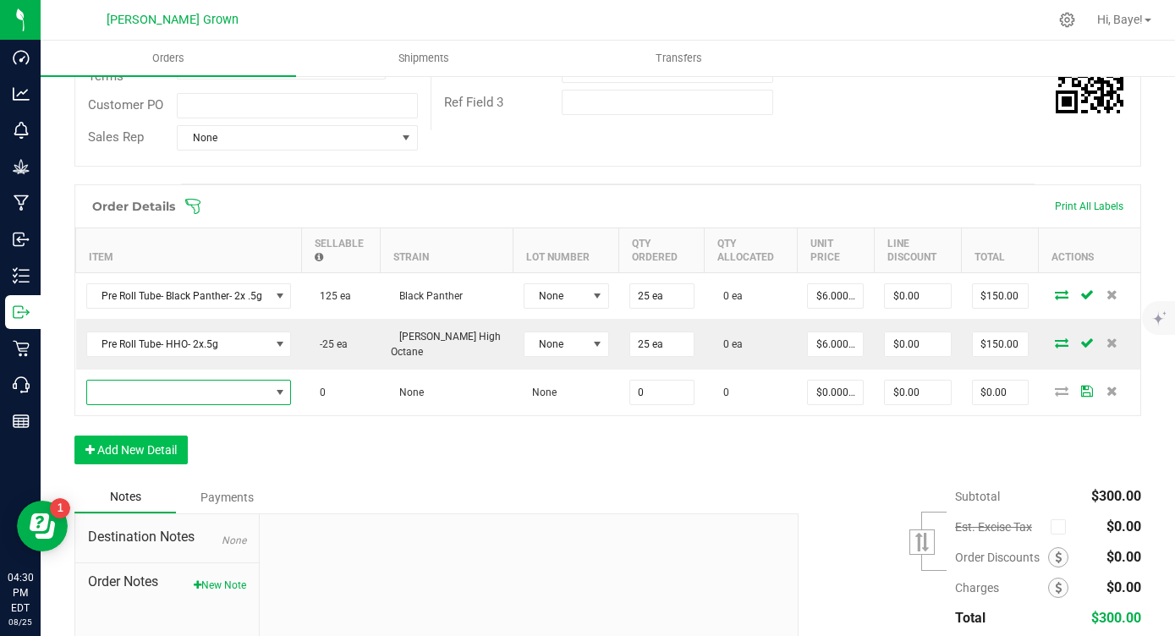
click at [160, 399] on span "NO DATA FOUND" at bounding box center [178, 393] width 183 height 24
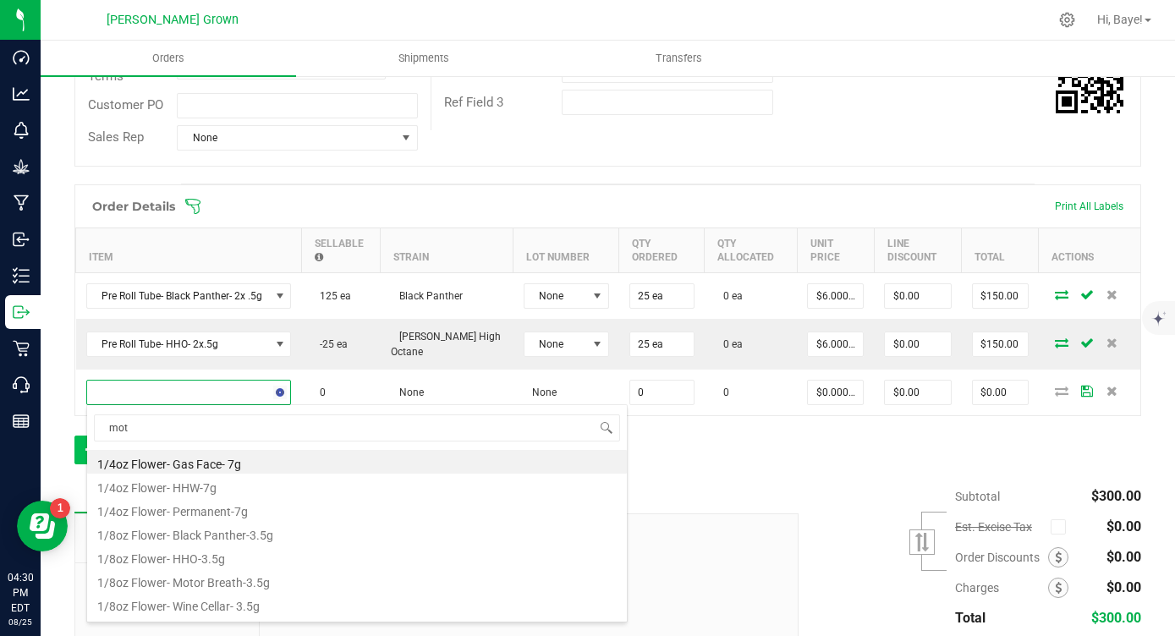
type input "moto"
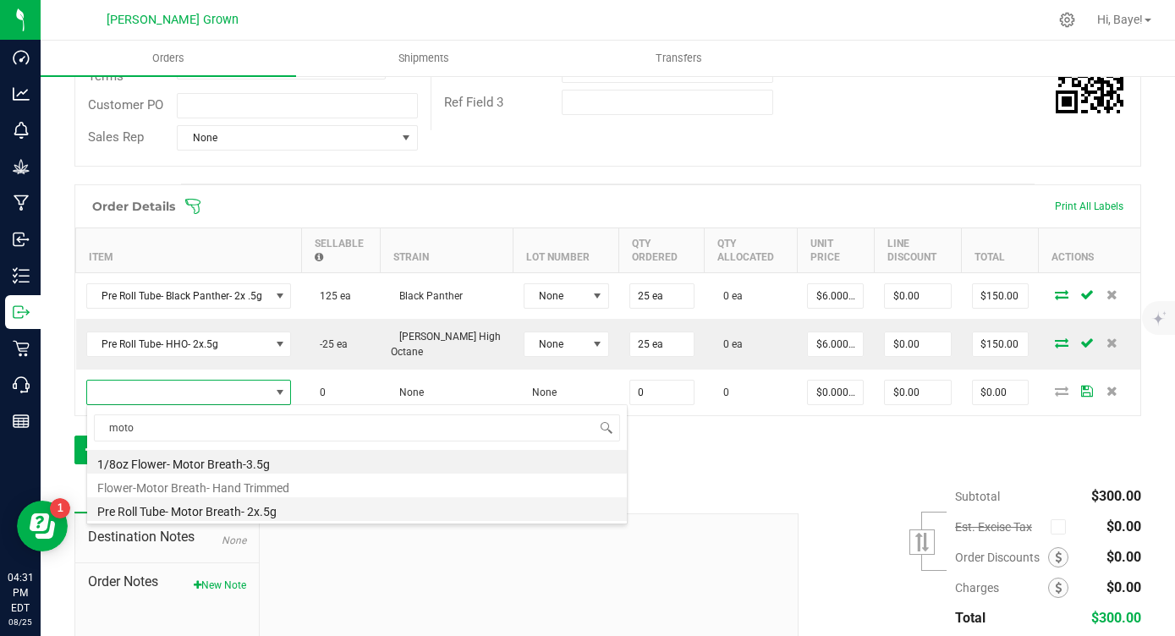
click at [128, 509] on li "Pre Roll Tube- Motor Breath- 2x.5g" at bounding box center [357, 509] width 540 height 24
type input "0 ea"
type input "$6.00000"
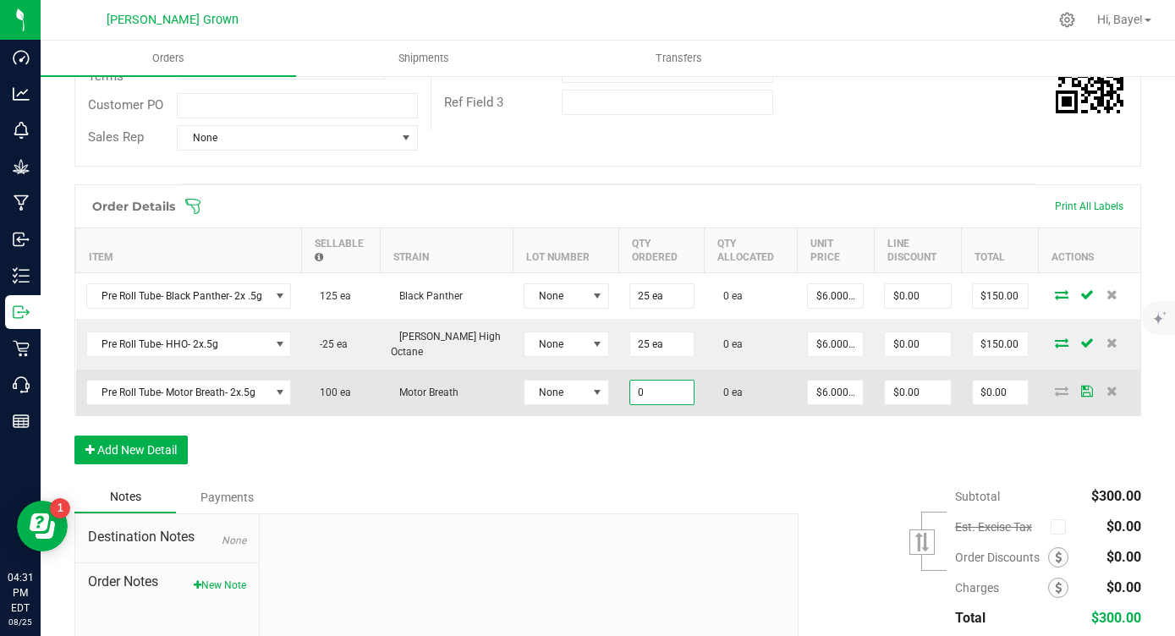
click at [630, 391] on input "0" at bounding box center [661, 393] width 63 height 24
paste input "25"
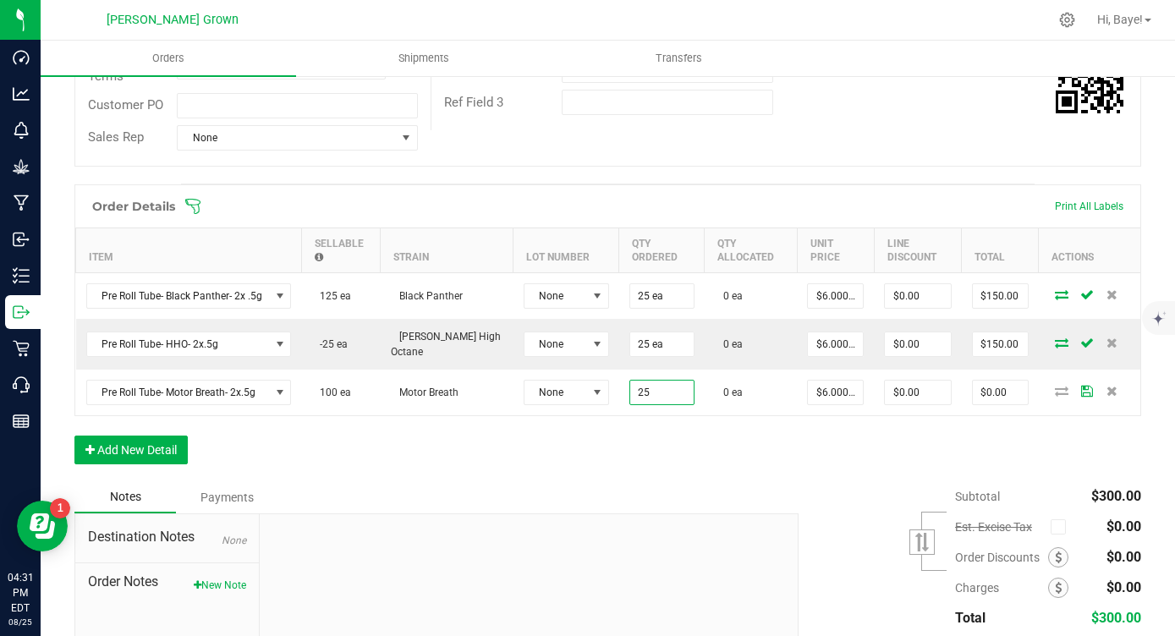
type input "25 ea"
type input "$150.00"
click at [590, 442] on div "Order Details Print All Labels Item Sellable Strain Lot Number Qty Ordered Qty …" at bounding box center [607, 332] width 1067 height 297
click at [167, 444] on button "Add New Detail" at bounding box center [130, 450] width 113 height 29
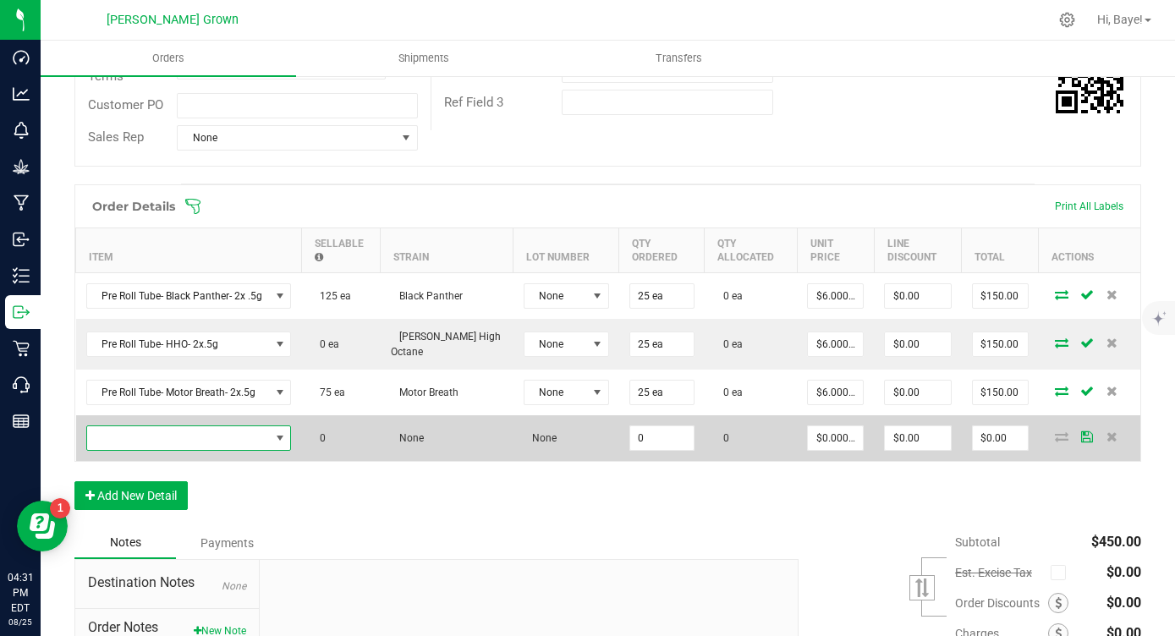
click at [134, 433] on span "NO DATA FOUND" at bounding box center [178, 438] width 183 height 24
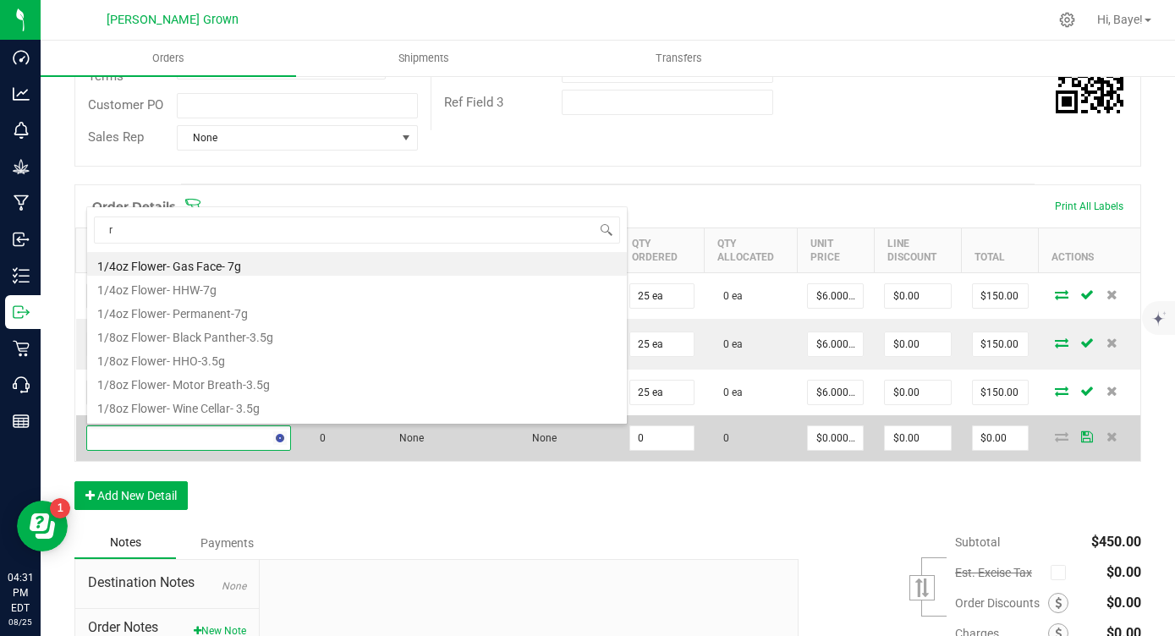
type input "rs"
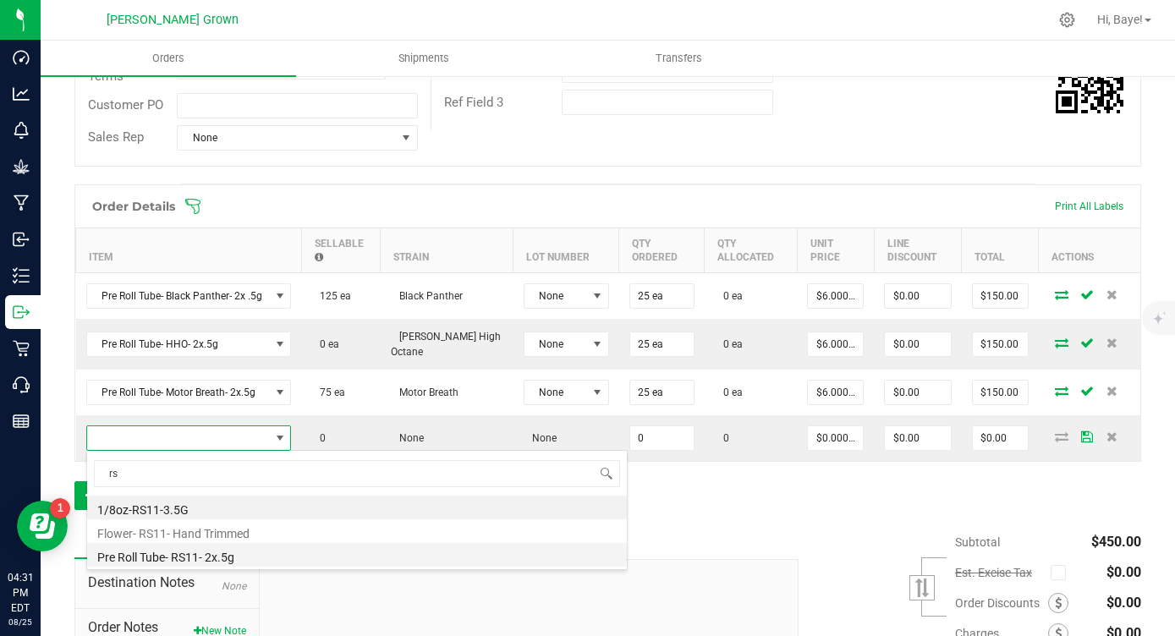
click at [139, 559] on li "Pre Roll Tube- RS11- 2x.5g" at bounding box center [357, 555] width 540 height 24
type input "0 ea"
type input "$6.00000"
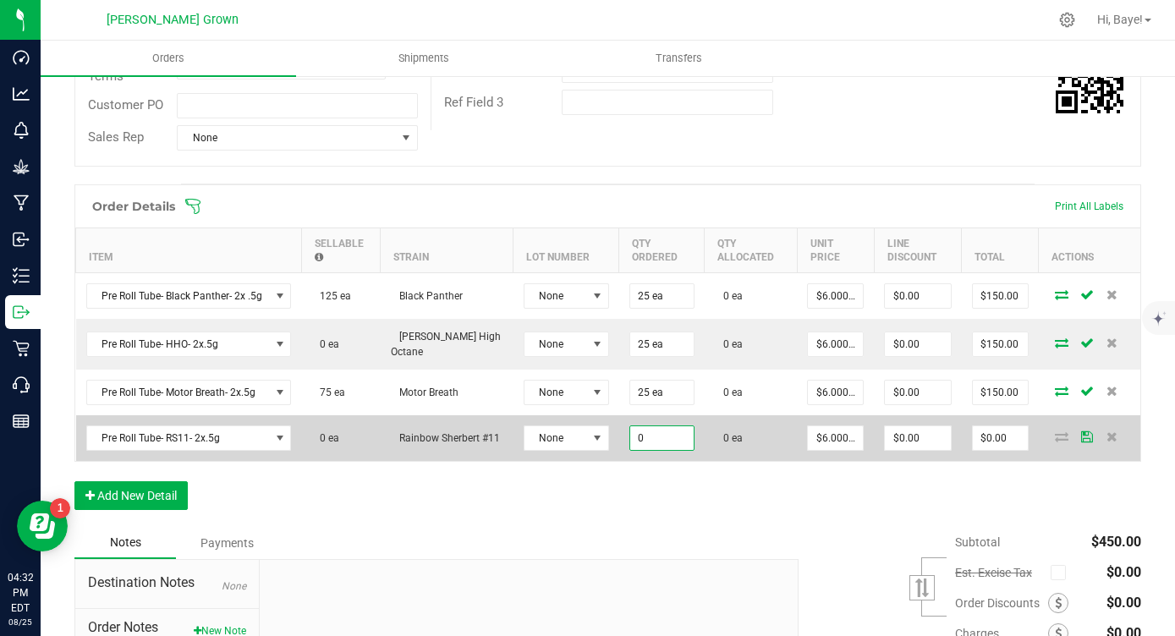
click at [630, 427] on input "0" at bounding box center [661, 438] width 63 height 24
paste input "25"
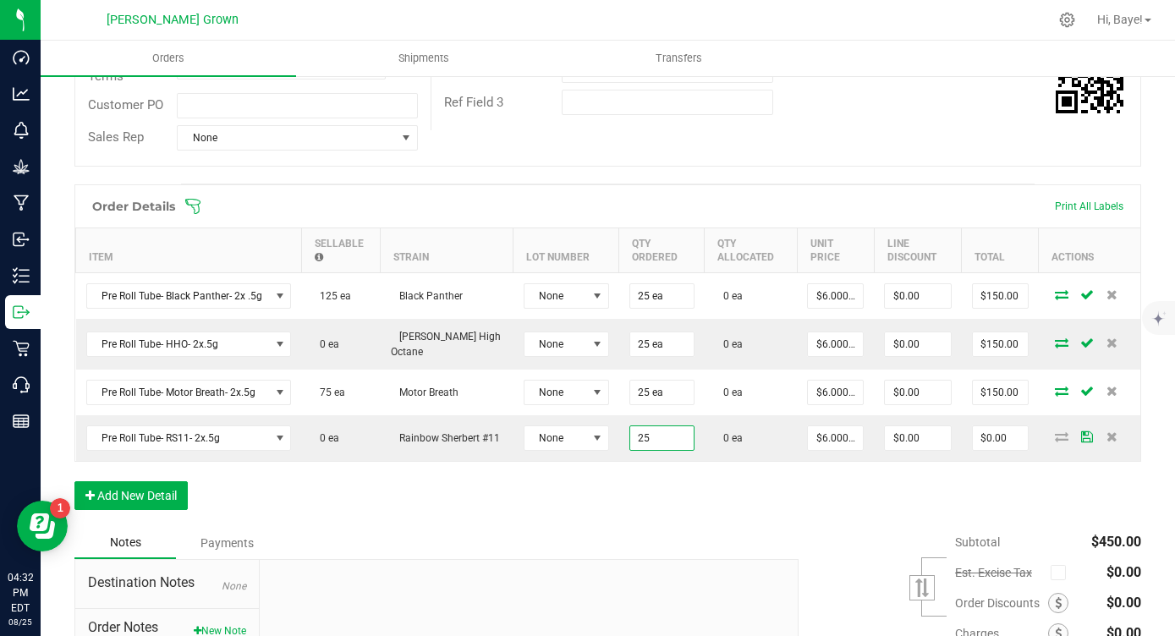
type input "25 ea"
type input "$150.00"
click at [371, 488] on div "Order Details Print All Labels Item Sellable Strain Lot Number Qty Ordered Qty …" at bounding box center [607, 355] width 1067 height 343
click at [126, 487] on button "Add New Detail" at bounding box center [130, 495] width 113 height 29
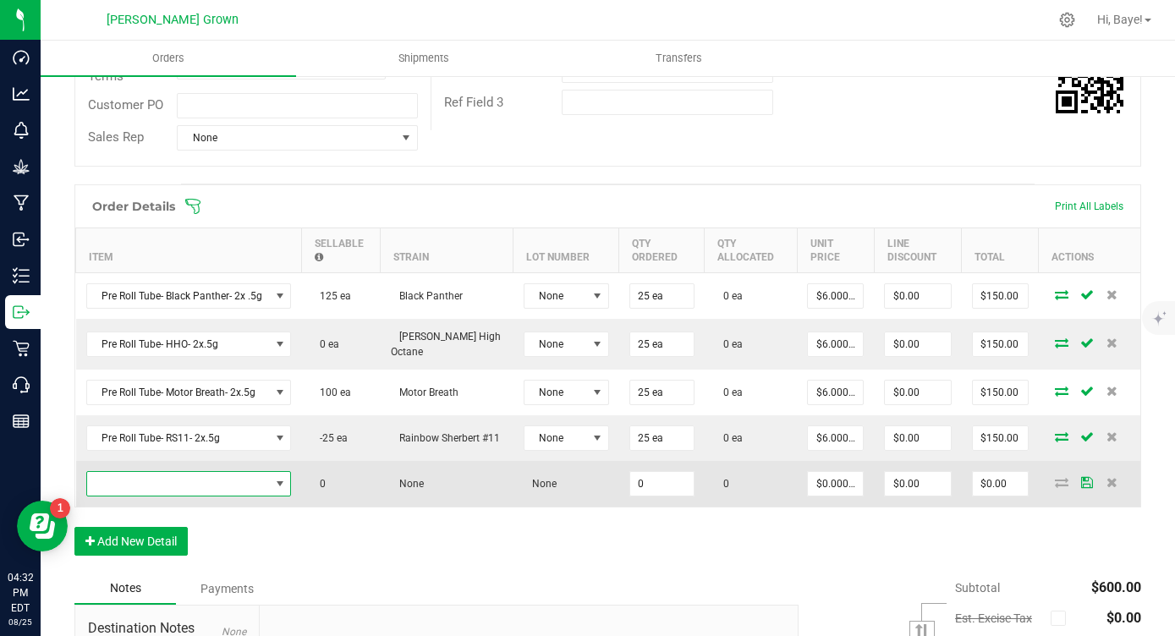
click at [190, 489] on span "NO DATA FOUND" at bounding box center [178, 484] width 183 height 24
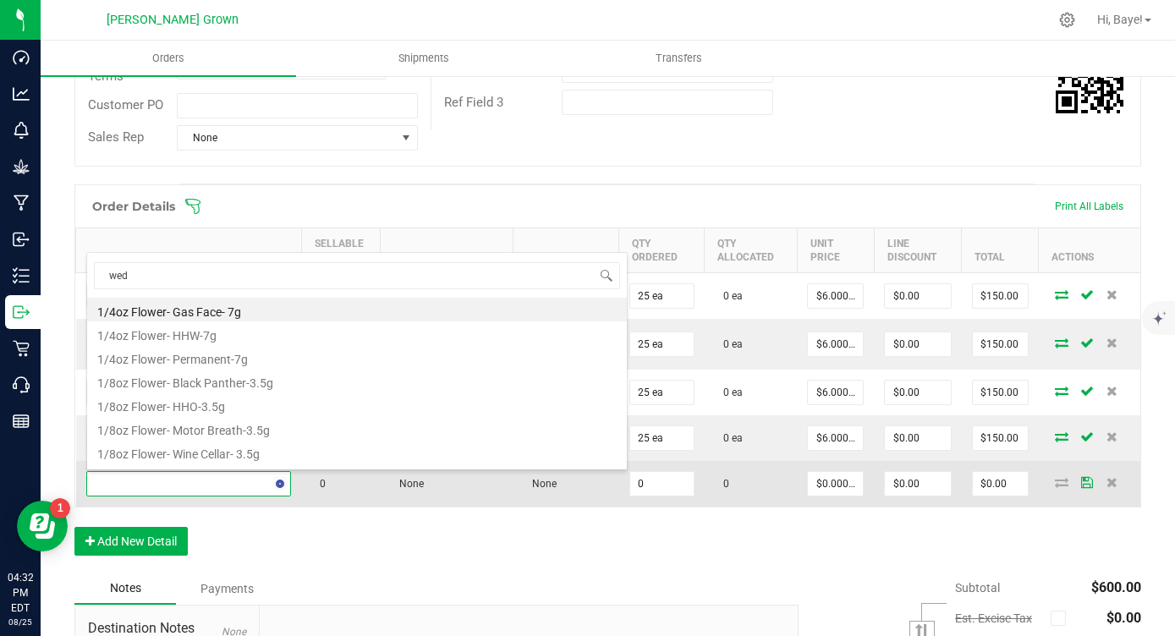
type input "wedd"
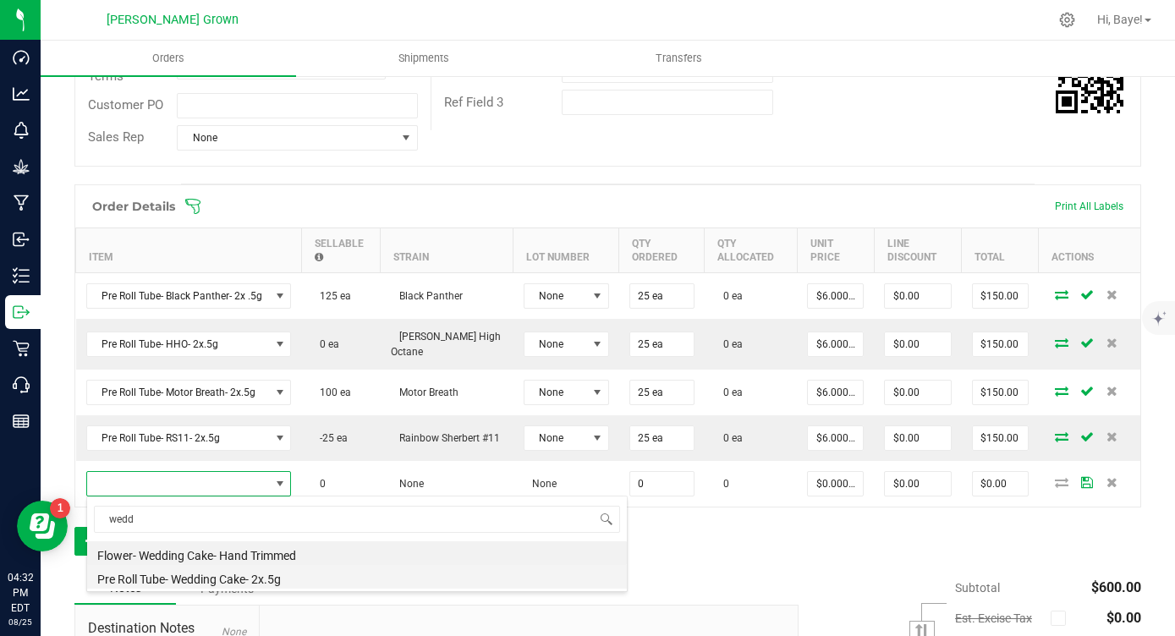
click at [228, 579] on li "Pre Roll Tube- Wedding Cake- 2x.5g" at bounding box center [357, 577] width 540 height 24
type input "0 ea"
type input "$6.00000"
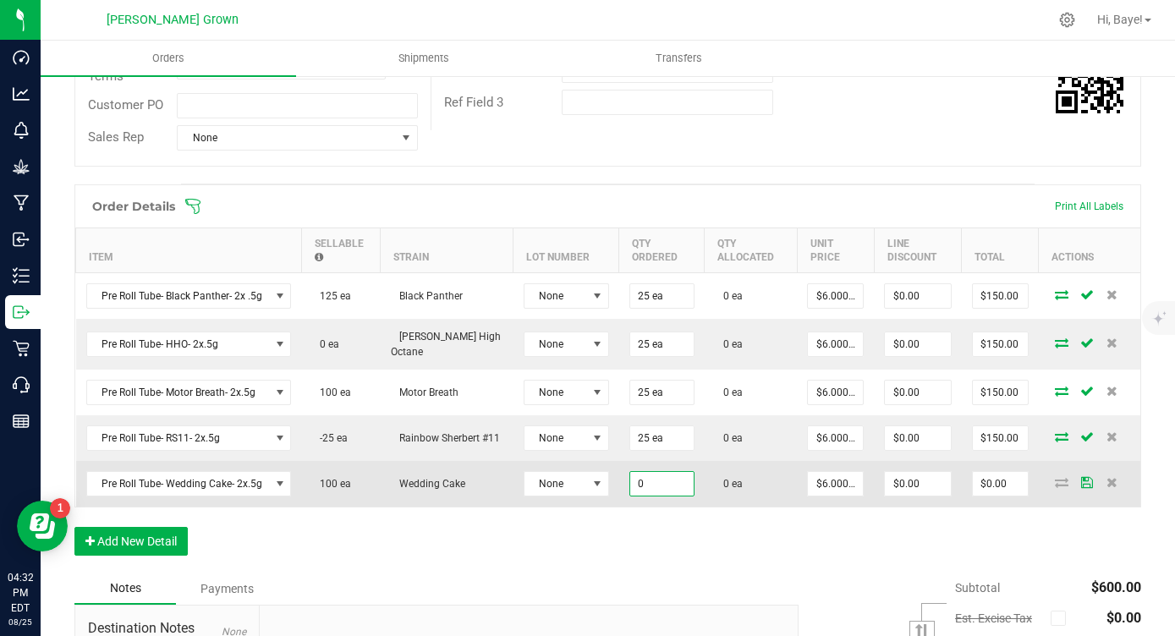
click at [630, 487] on input "0" at bounding box center [661, 484] width 63 height 24
paste input "25"
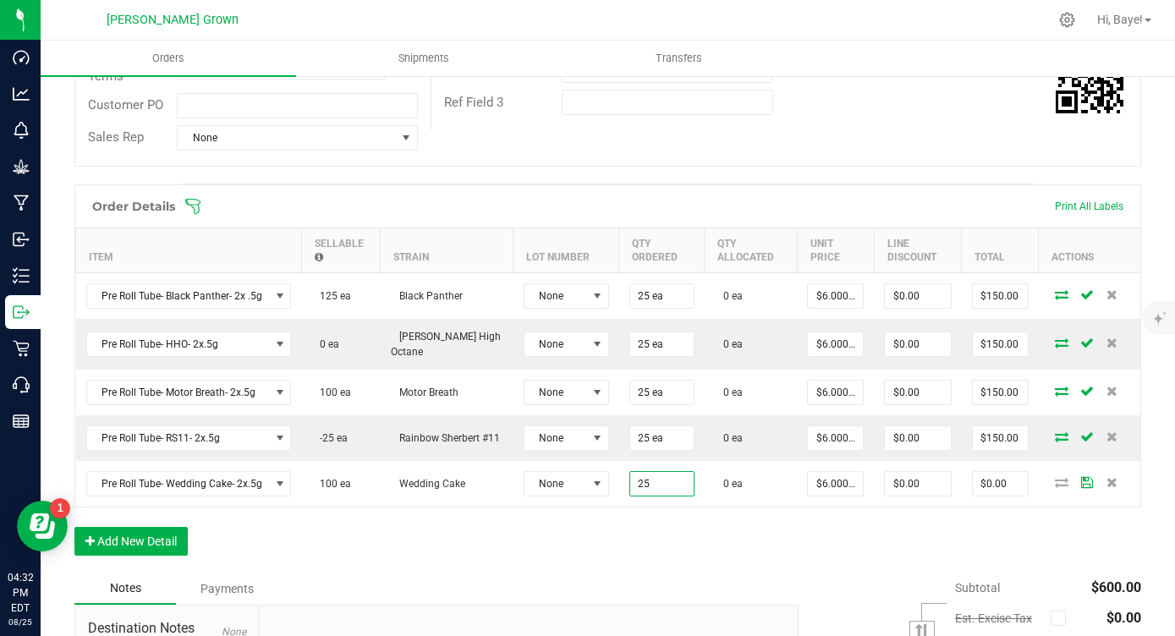
type input "25 ea"
type input "$150.00"
click at [637, 526] on div "Order Details Print All Labels Item Sellable Strain Lot Number Qty Ordered Qty …" at bounding box center [607, 378] width 1067 height 388
click at [157, 530] on button "Add New Detail" at bounding box center [130, 541] width 113 height 29
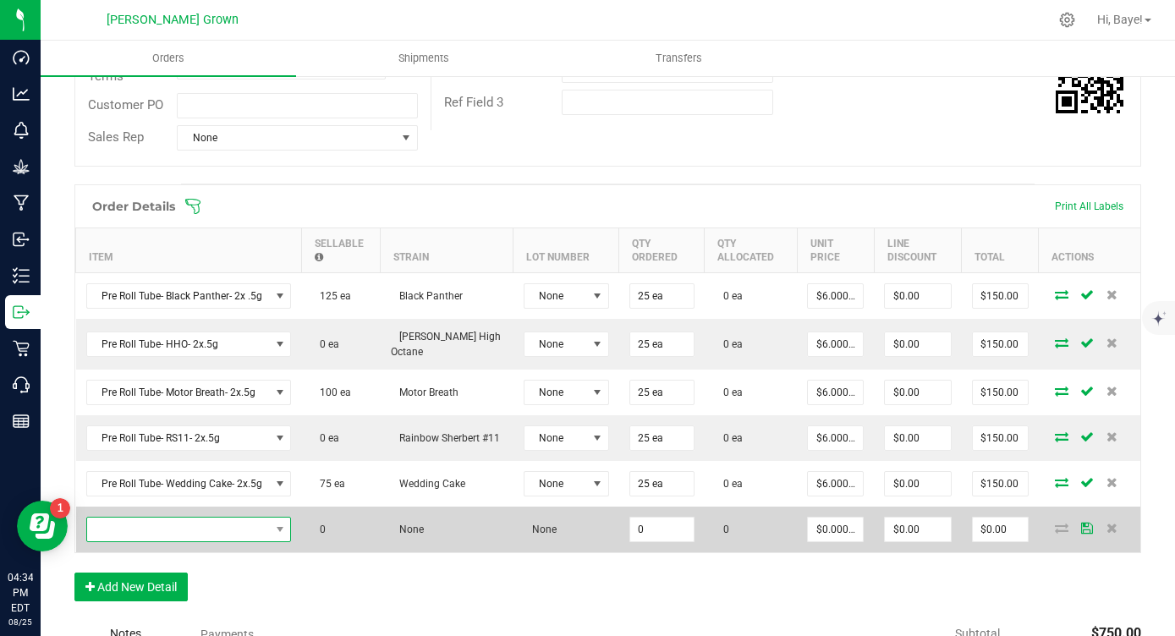
click at [157, 535] on span "NO DATA FOUND" at bounding box center [178, 530] width 183 height 24
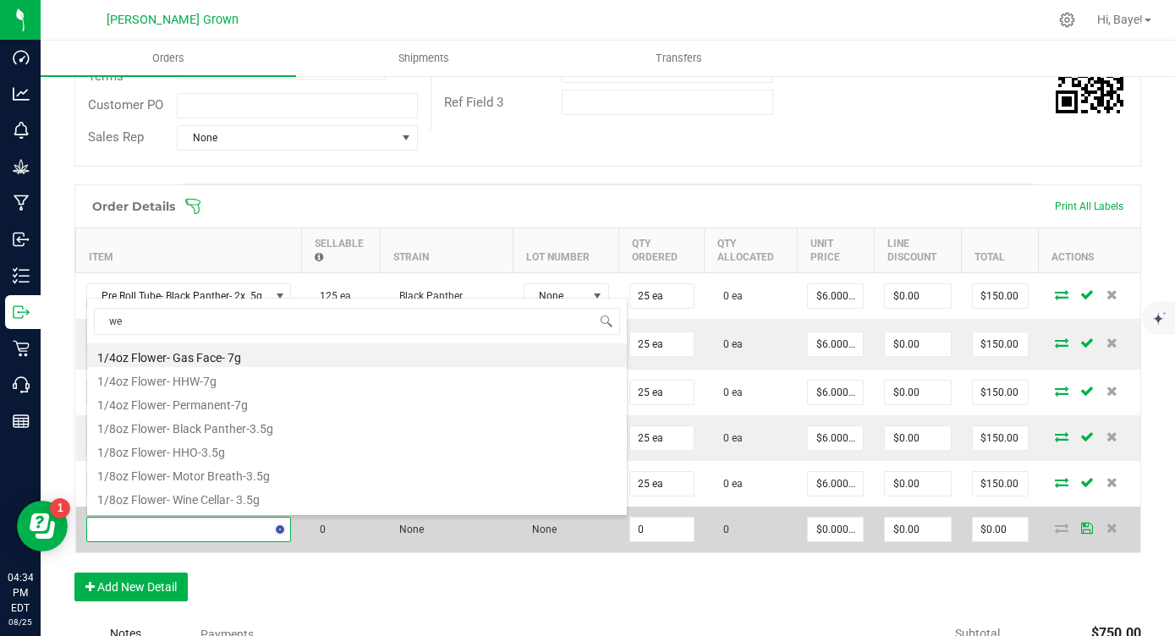
type input "wed"
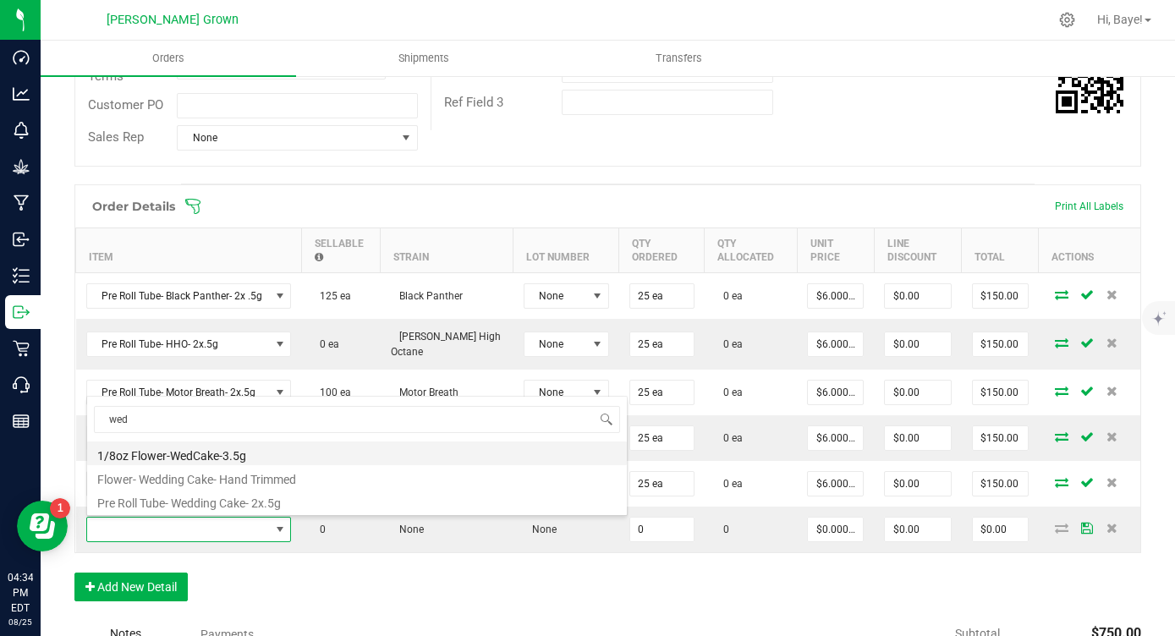
click at [240, 452] on li "1/8oz Flower-WedCake-3.5g" at bounding box center [357, 454] width 540 height 24
type input "0 ea"
type input "$16.00000"
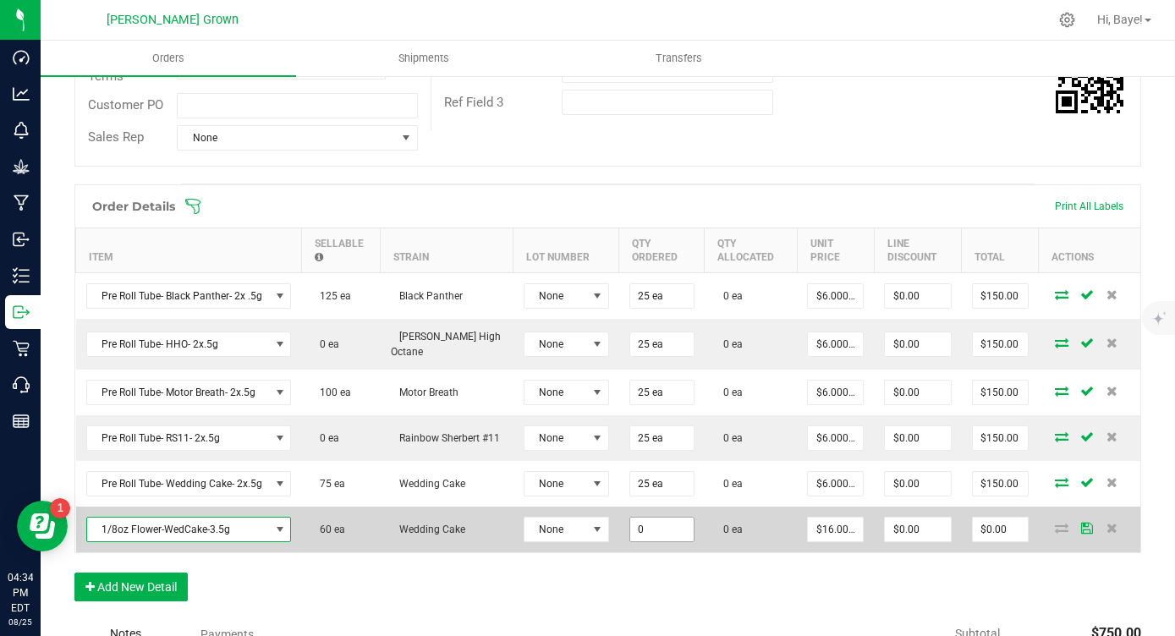
click at [632, 538] on input "0" at bounding box center [661, 530] width 63 height 24
paste input "25"
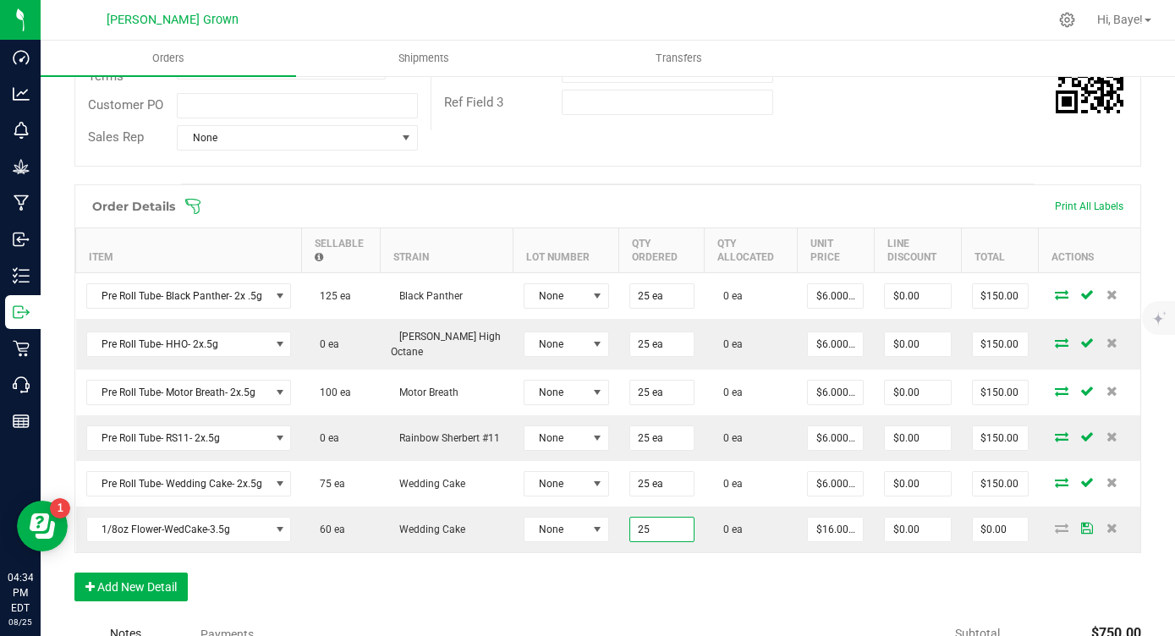
type input "25 ea"
type input "$400.00"
click at [616, 581] on div "Order Details Print All Labels Item Sellable Strain Lot Number Qty Ordered Qty …" at bounding box center [607, 401] width 1067 height 434
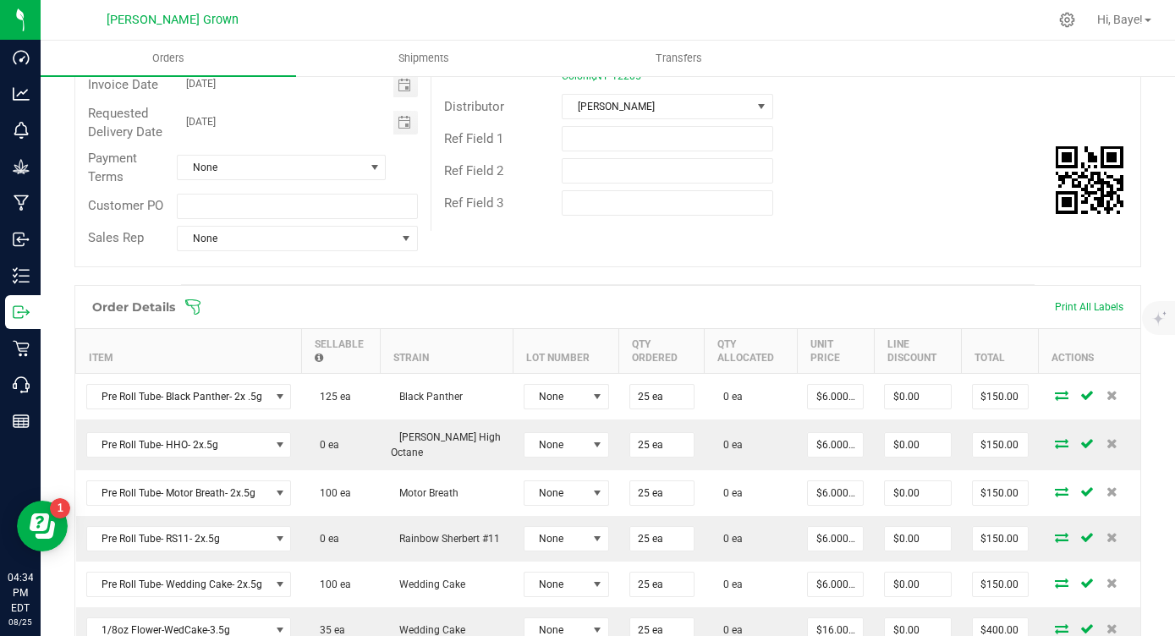
scroll to position [0, 0]
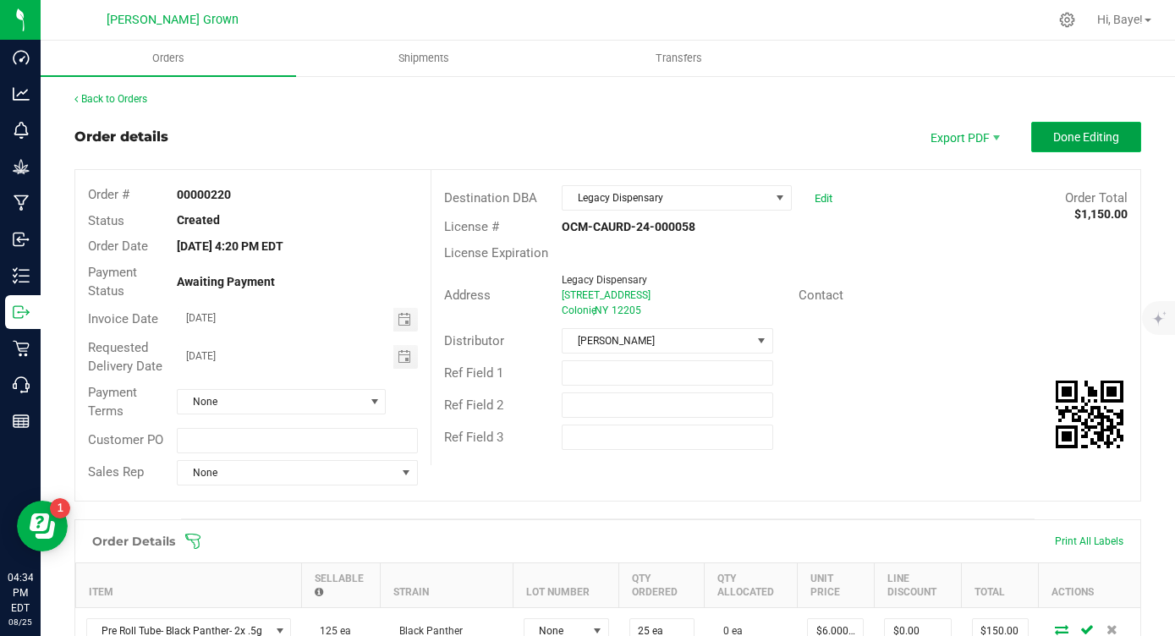
click at [1080, 130] on span "Done Editing" at bounding box center [1086, 137] width 66 height 14
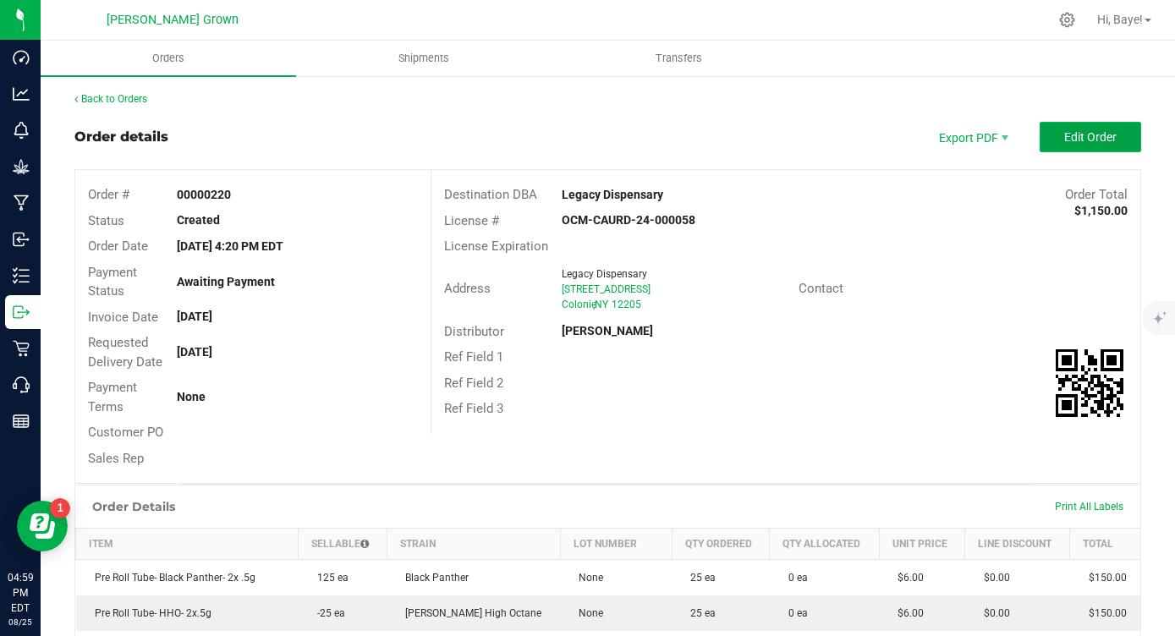
click at [1087, 136] on span "Edit Order" at bounding box center [1090, 137] width 52 height 14
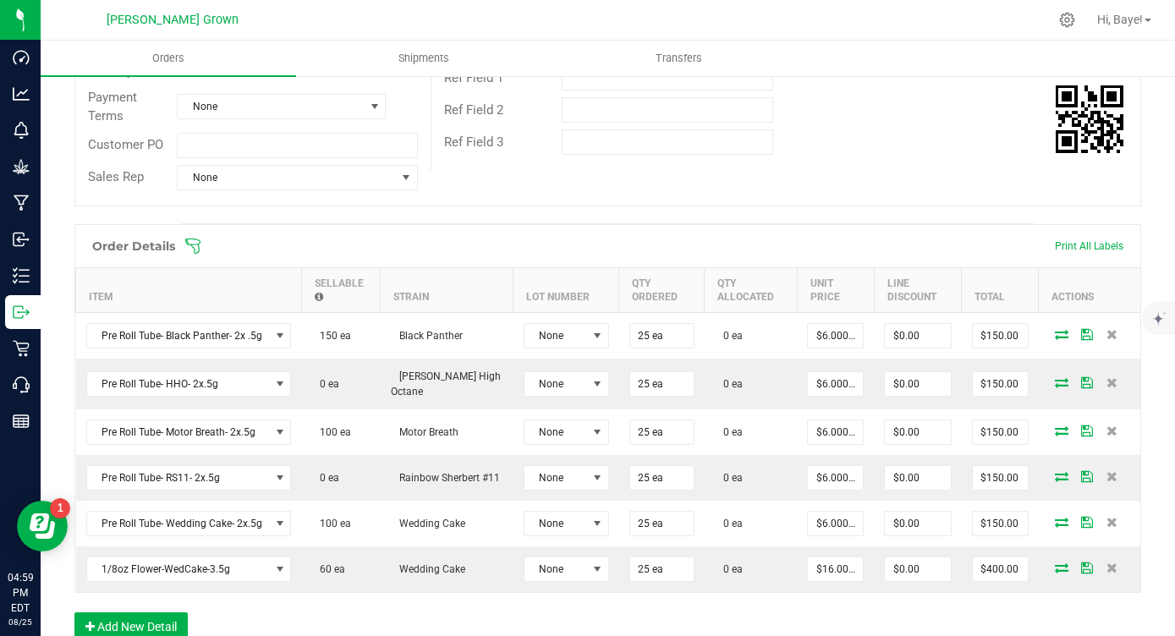
scroll to position [338, 0]
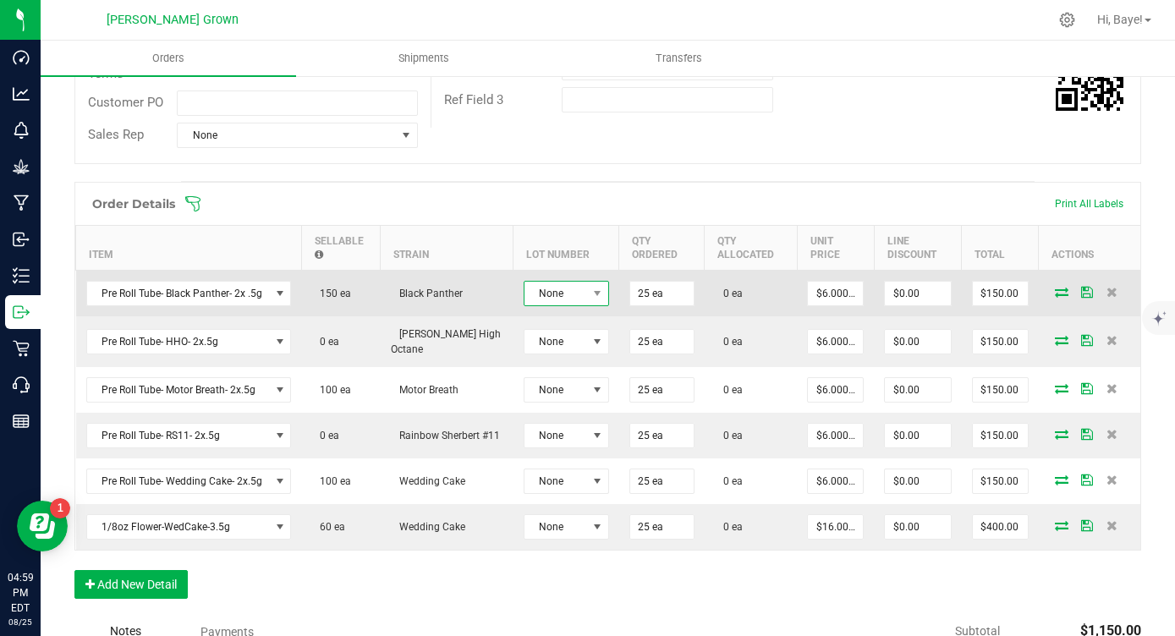
click at [551, 299] on span "None" at bounding box center [556, 294] width 63 height 24
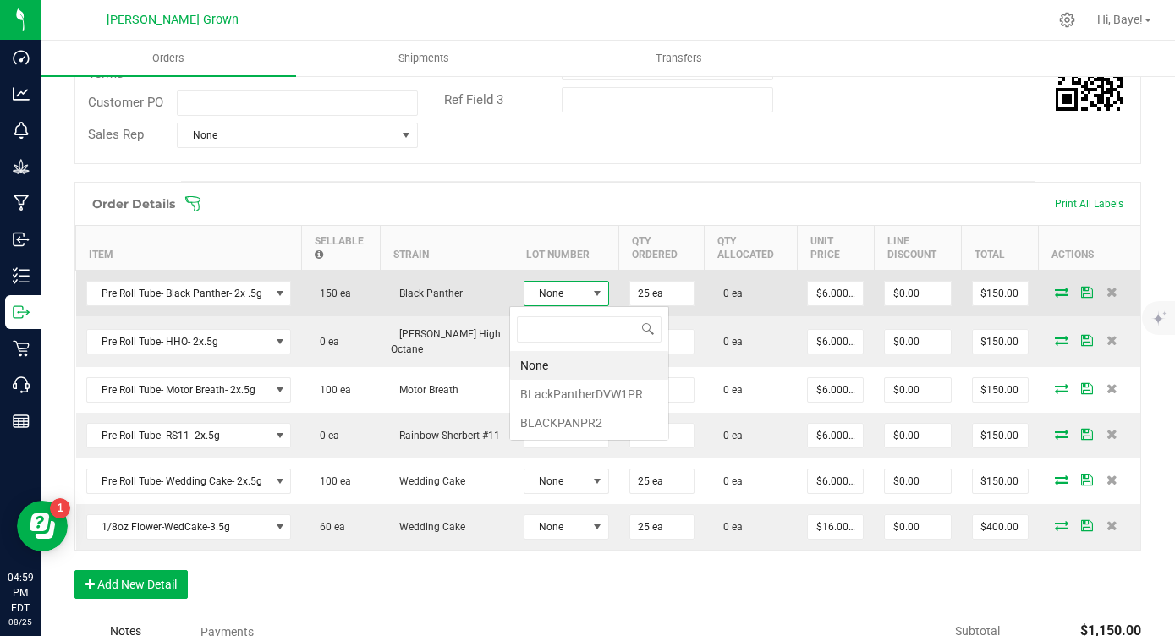
scroll to position [25, 85]
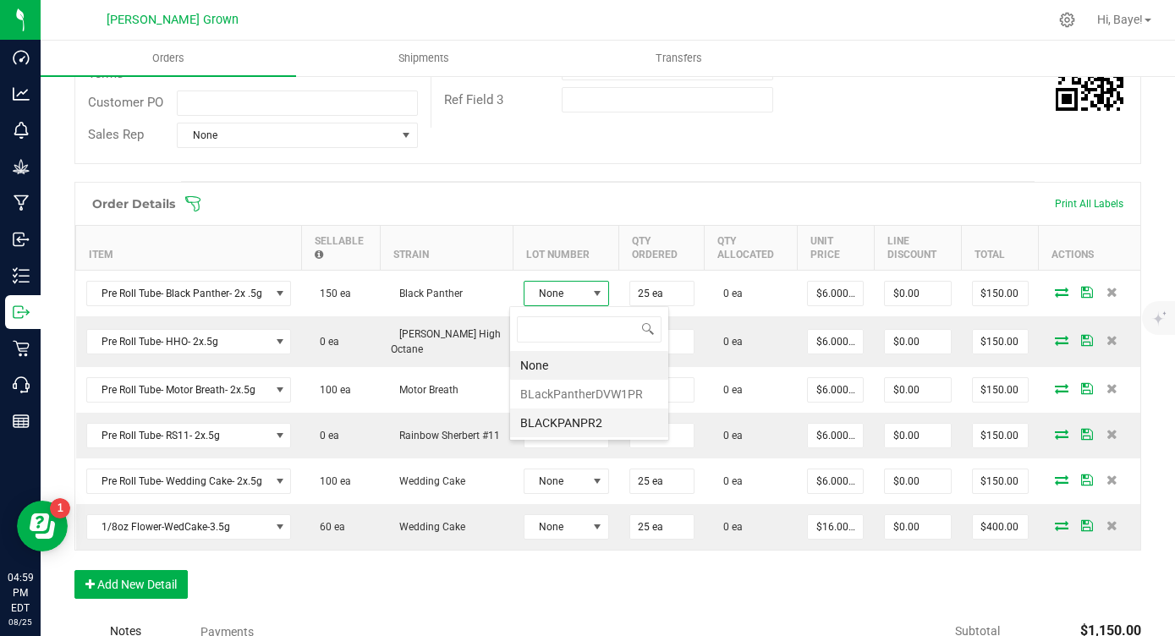
click at [536, 418] on li "BLACKPANPR2" at bounding box center [589, 423] width 158 height 29
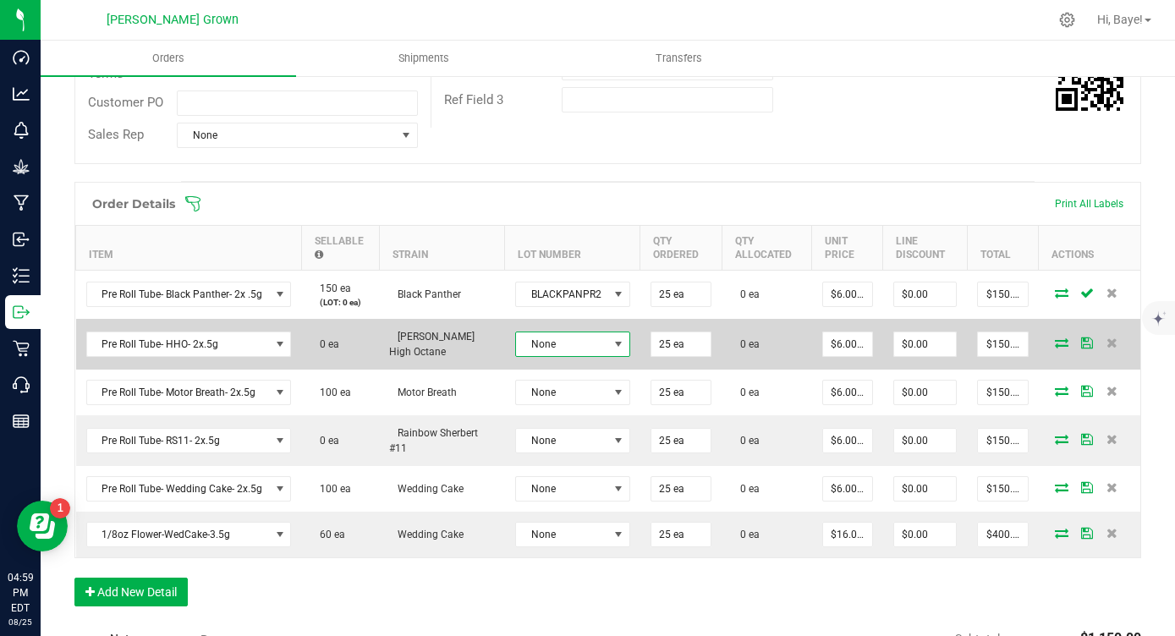
click at [565, 339] on span "None" at bounding box center [562, 345] width 92 height 24
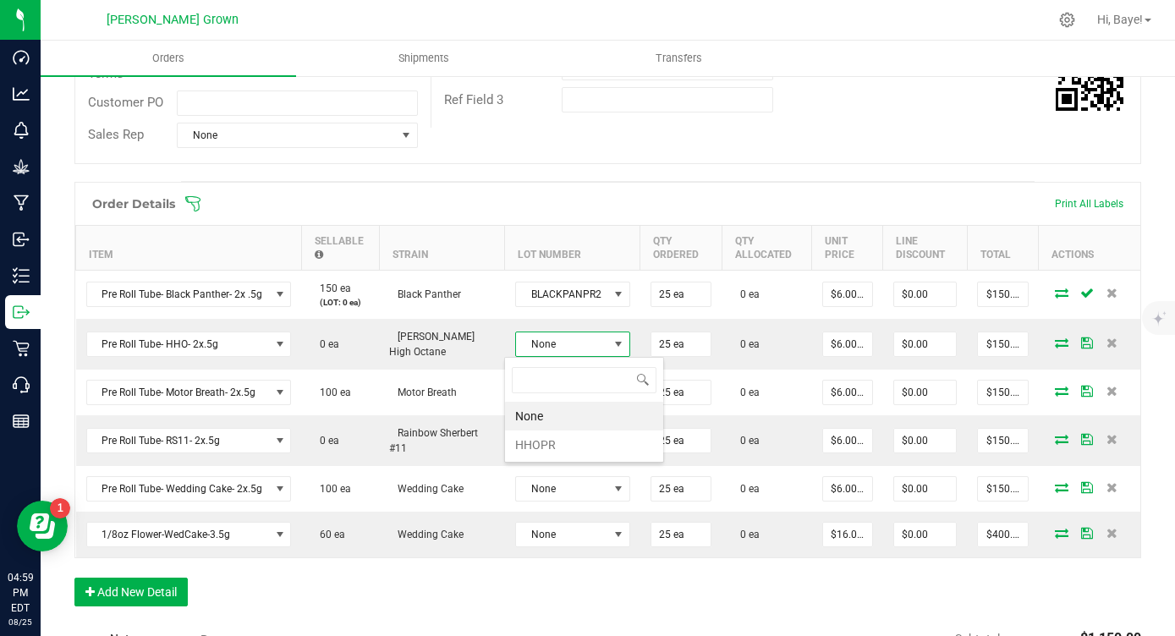
scroll to position [25, 113]
click at [547, 446] on li "HHOPR" at bounding box center [584, 445] width 158 height 29
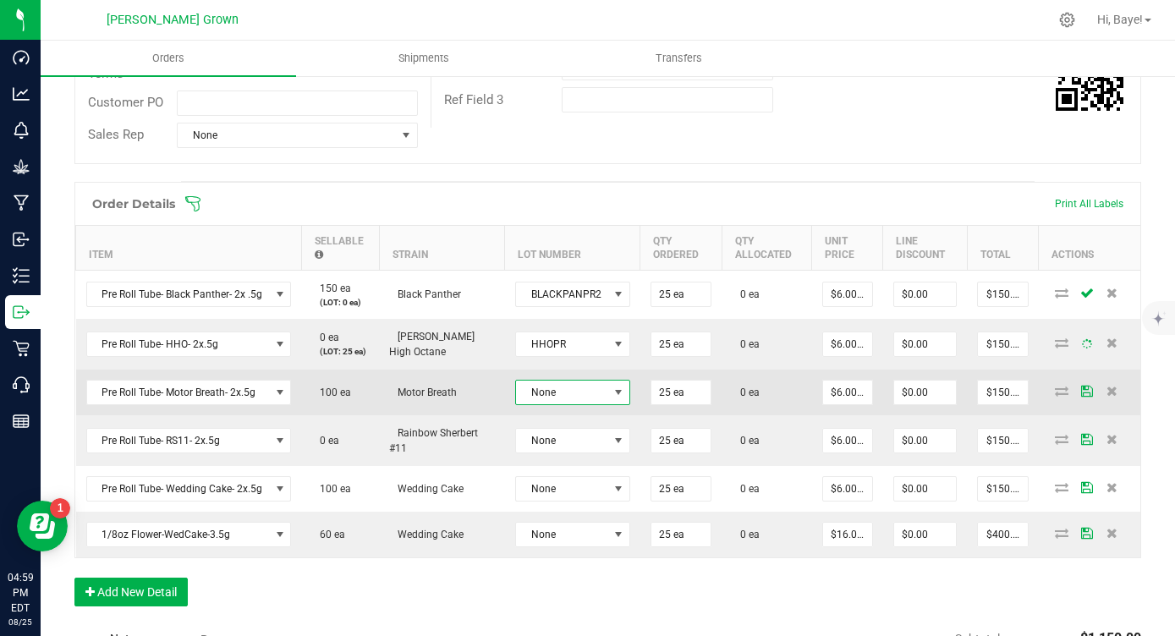
click at [582, 381] on span "None" at bounding box center [562, 393] width 92 height 24
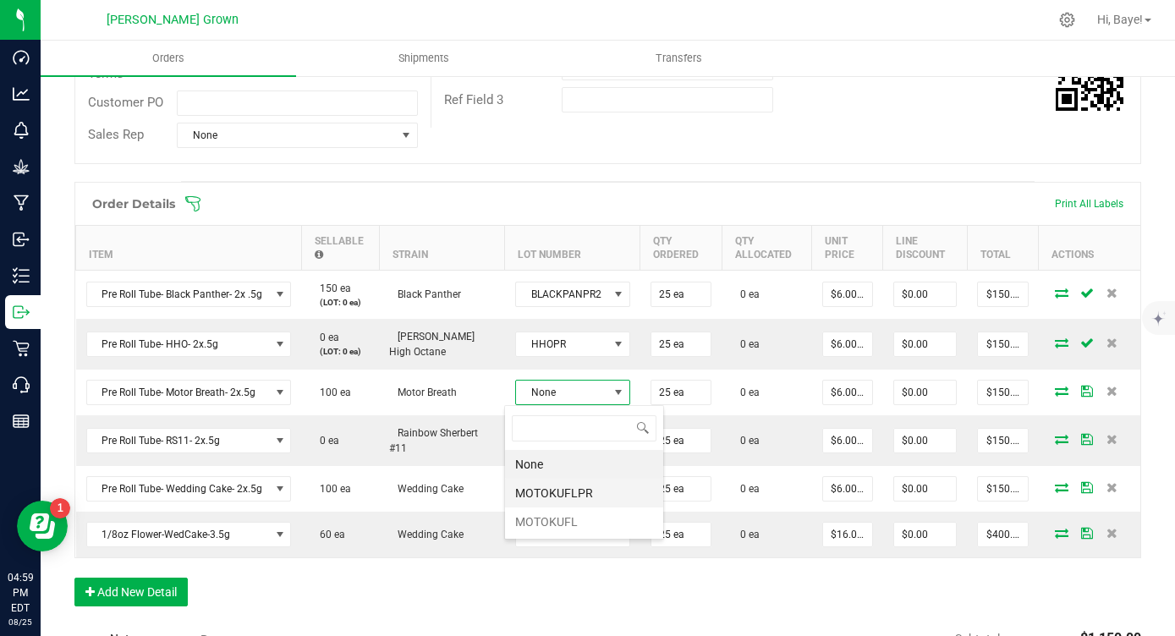
click at [562, 498] on li "MOTOKUFLPR" at bounding box center [584, 493] width 158 height 29
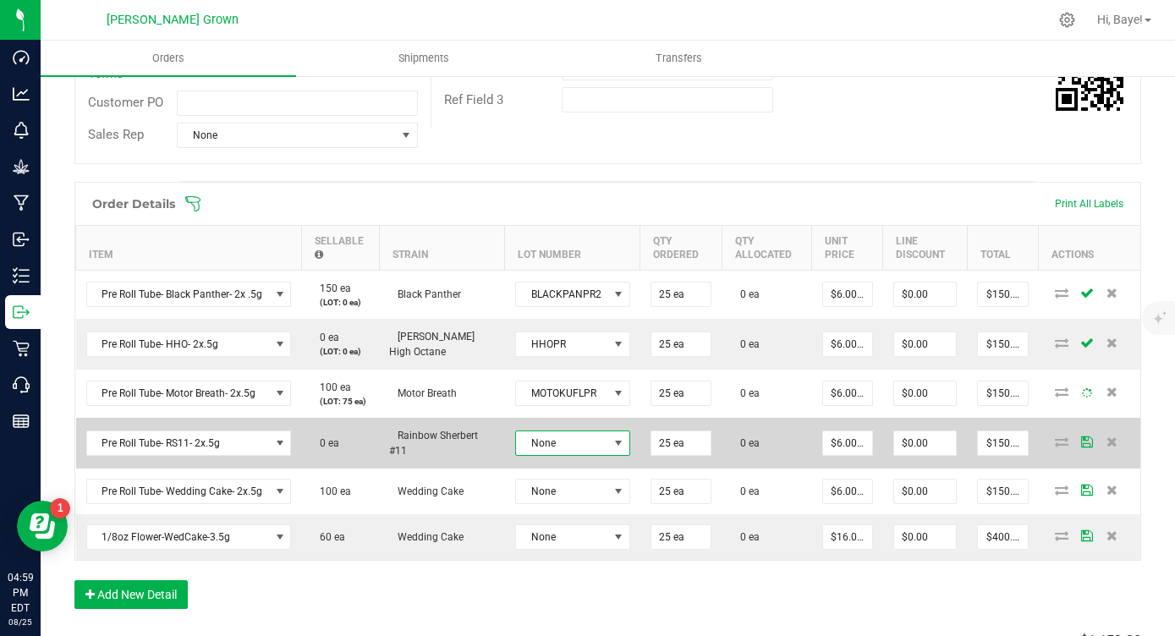
click at [580, 444] on span "None" at bounding box center [562, 444] width 92 height 24
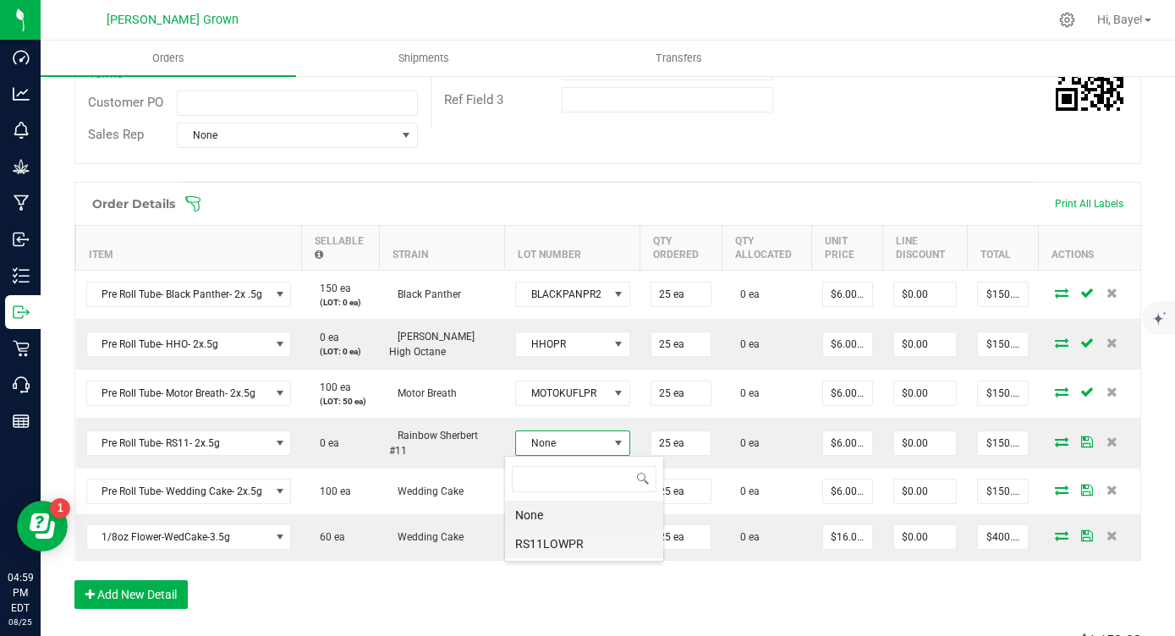
click at [551, 547] on li "RS11LOWPR" at bounding box center [584, 544] width 158 height 29
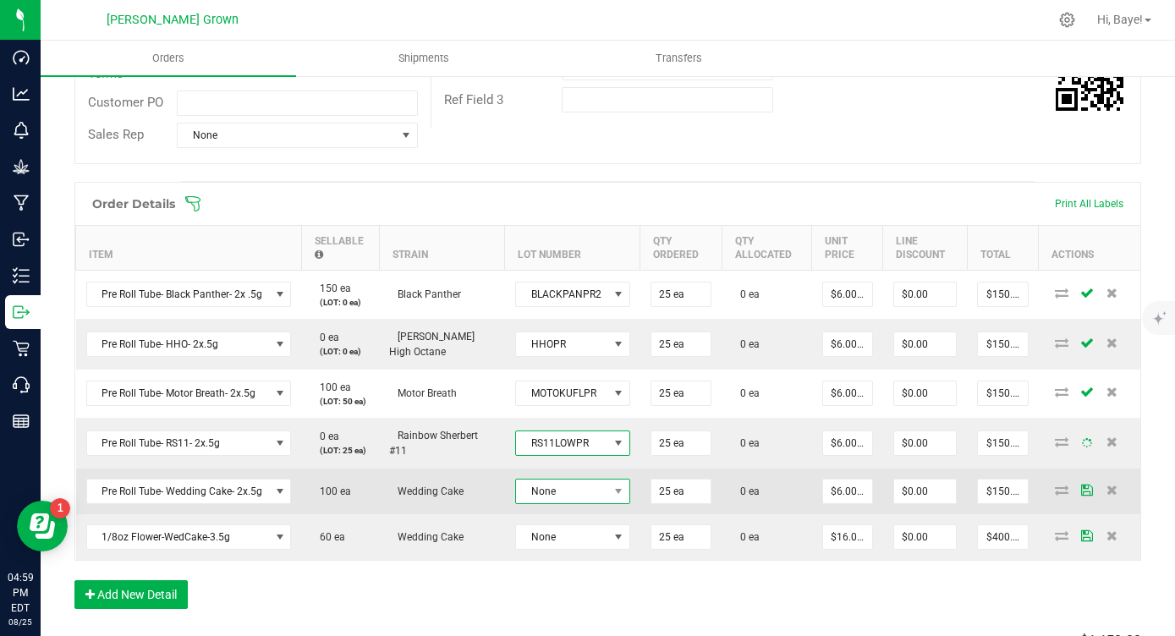
click at [574, 494] on span "None" at bounding box center [562, 492] width 92 height 24
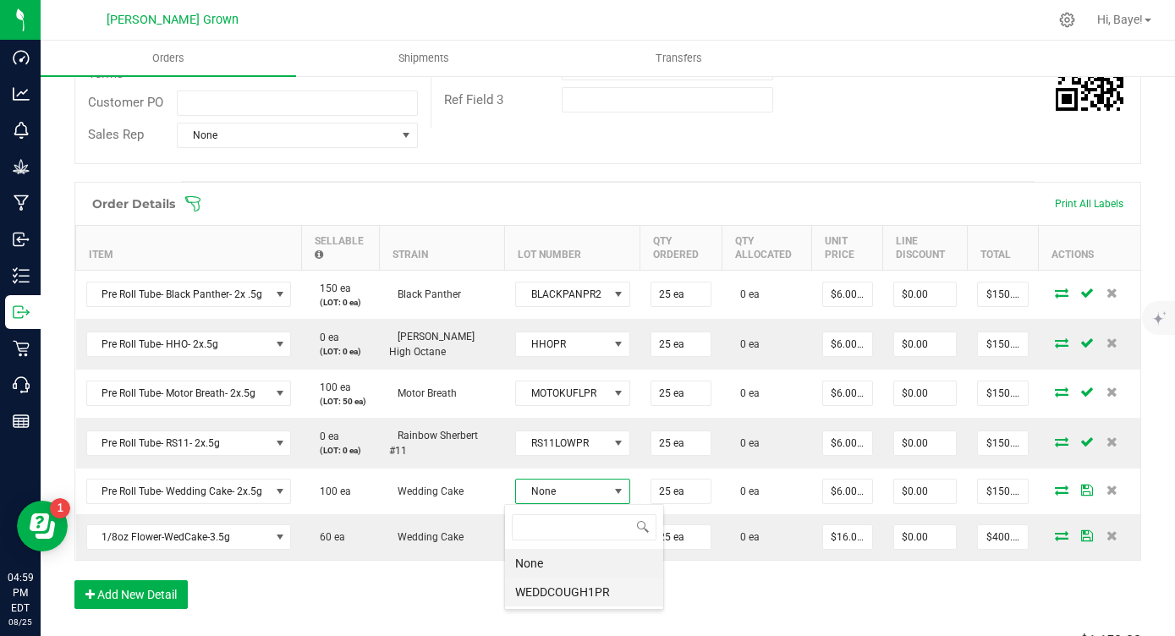
click at [561, 595] on li "WEDDCOUGH1PR" at bounding box center [584, 592] width 158 height 29
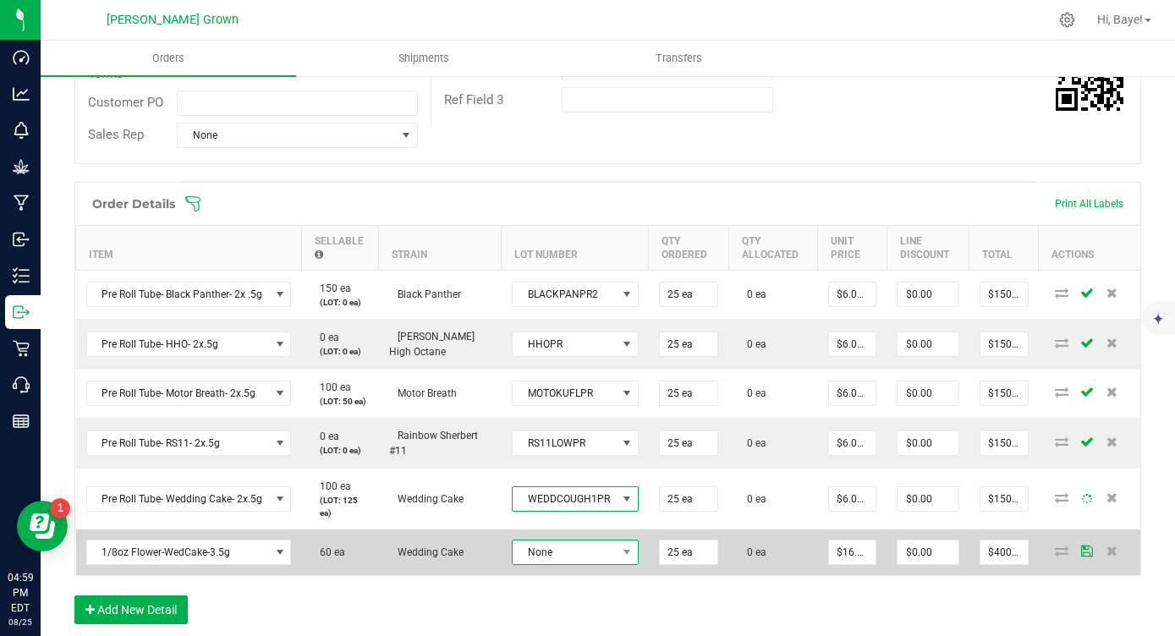
click at [578, 548] on span "None" at bounding box center [565, 553] width 104 height 24
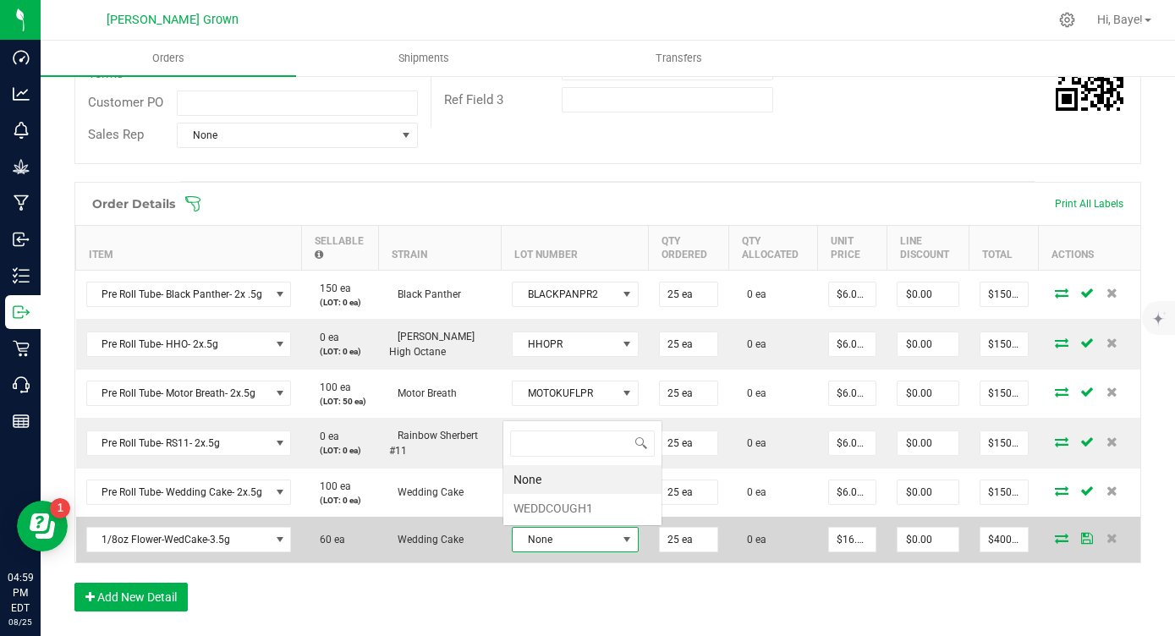
scroll to position [25, 125]
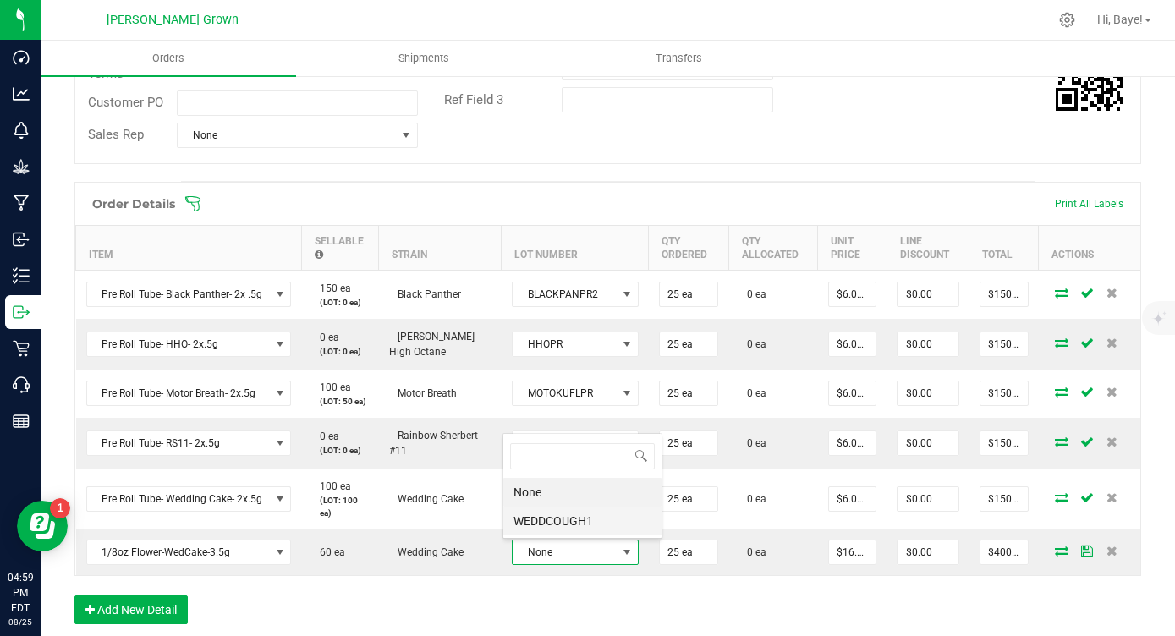
click at [589, 527] on li "WEDDCOUGH1" at bounding box center [582, 521] width 158 height 29
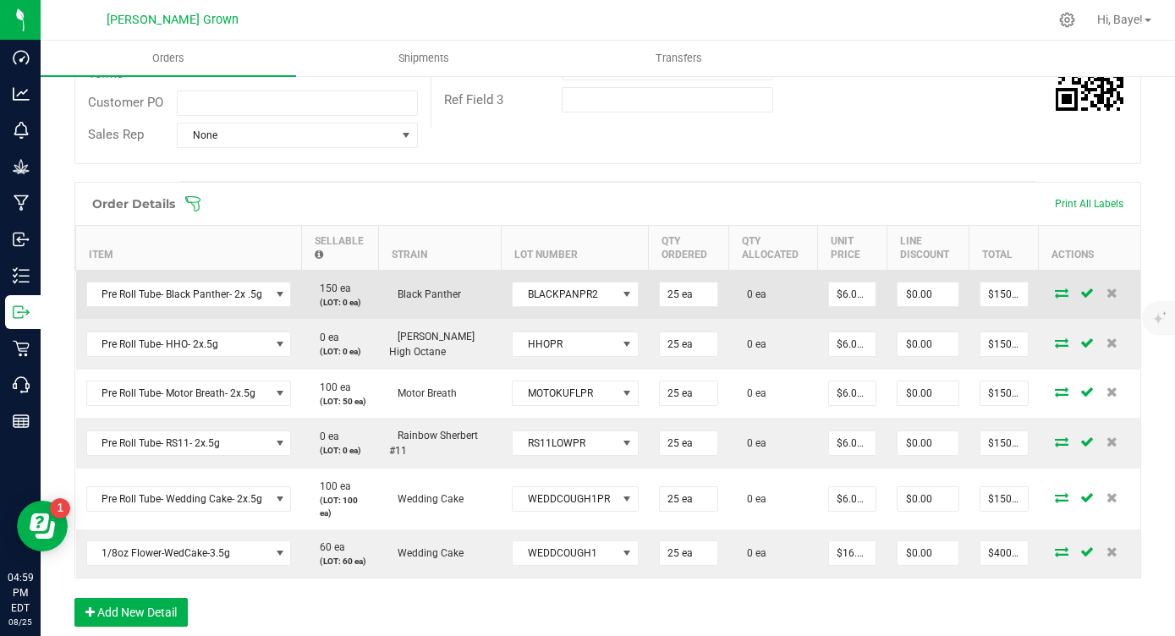
click at [1058, 297] on icon at bounding box center [1062, 293] width 14 height 10
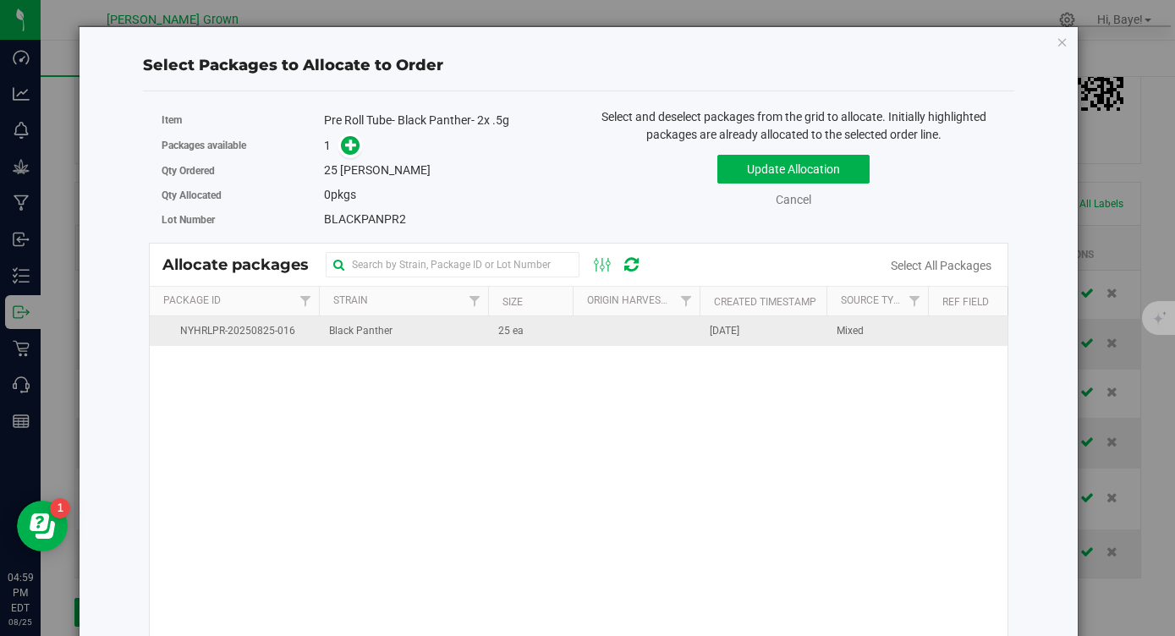
click at [539, 327] on td "25 ea" at bounding box center [530, 331] width 85 height 30
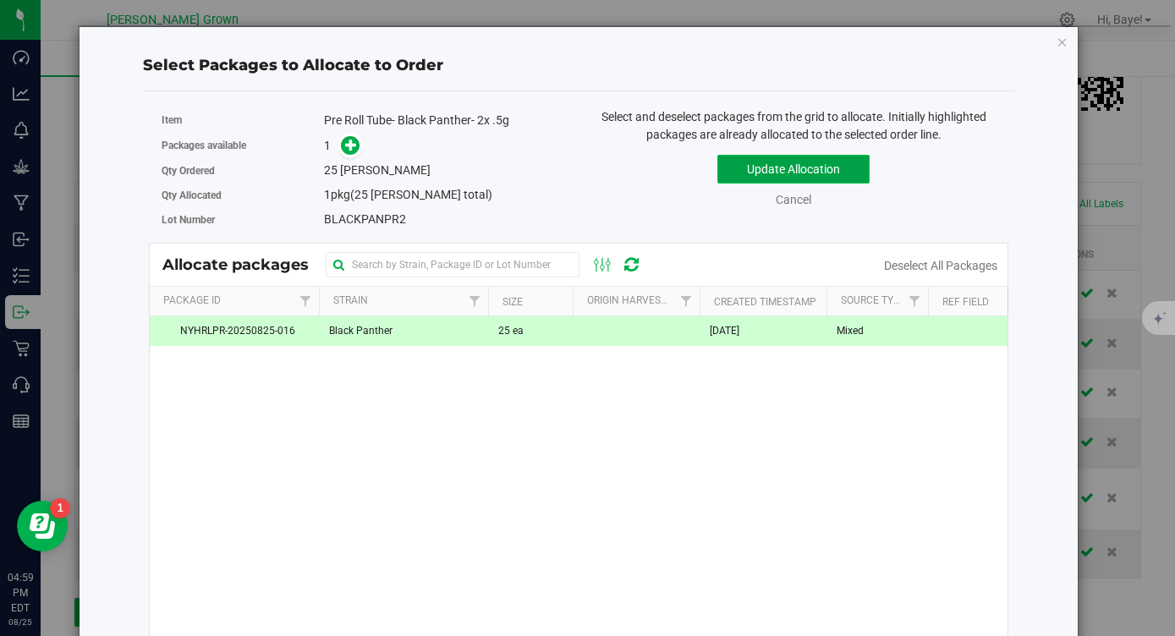
click at [796, 162] on button "Update Allocation" at bounding box center [793, 169] width 152 height 29
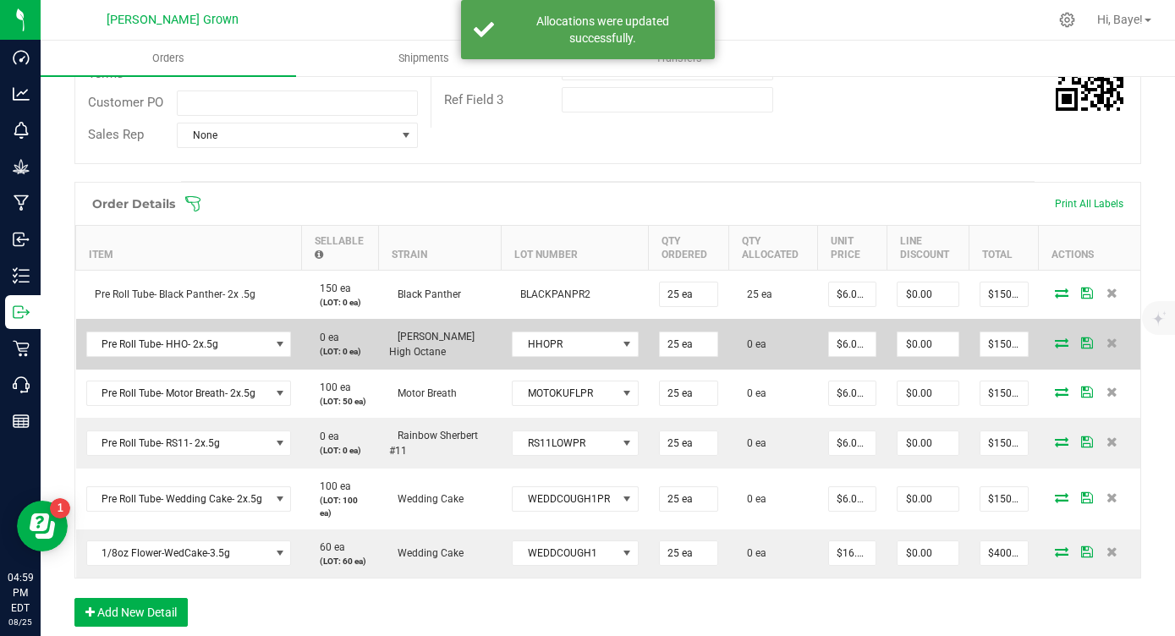
click at [1062, 343] on icon at bounding box center [1062, 343] width 14 height 10
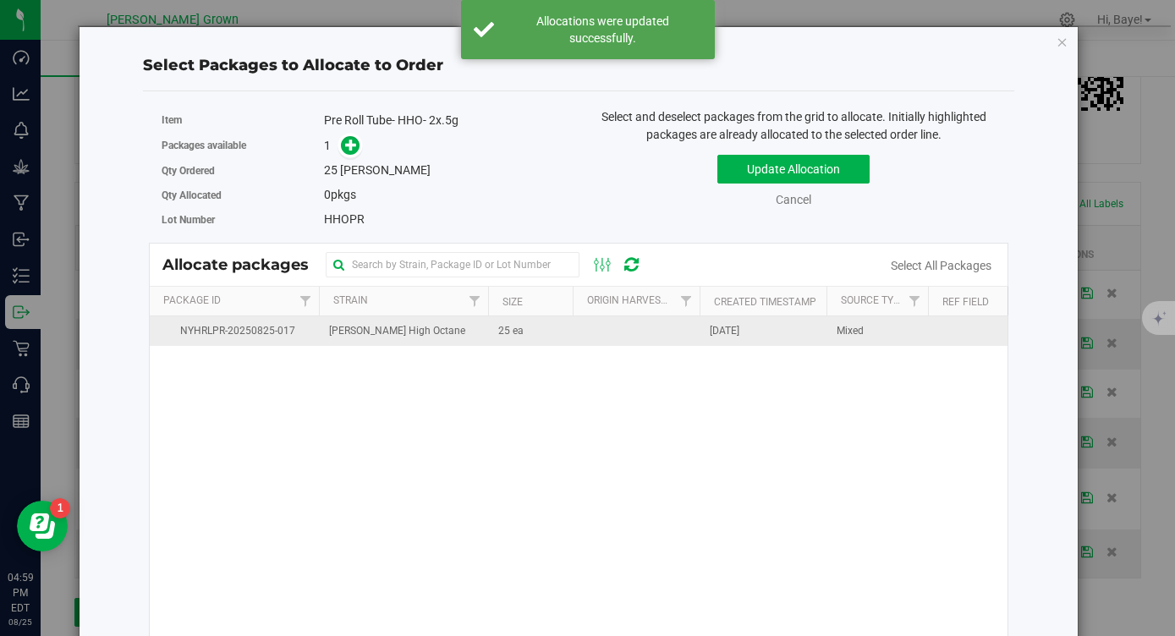
click at [557, 333] on td "25 ea" at bounding box center [530, 331] width 85 height 30
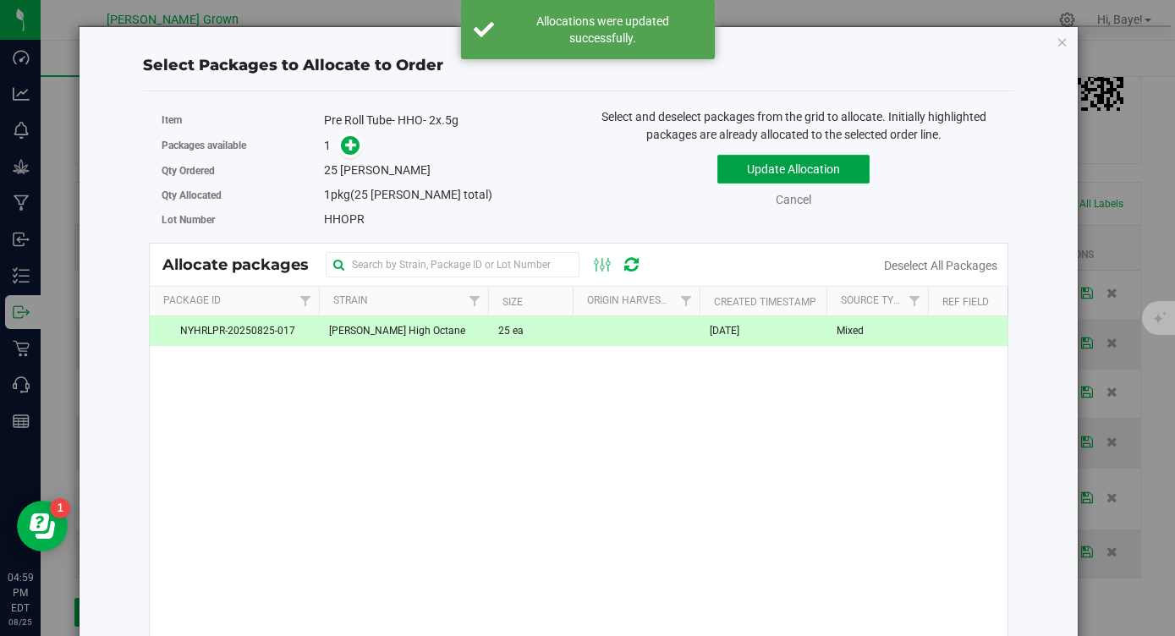
click at [854, 173] on button "Update Allocation" at bounding box center [793, 169] width 152 height 29
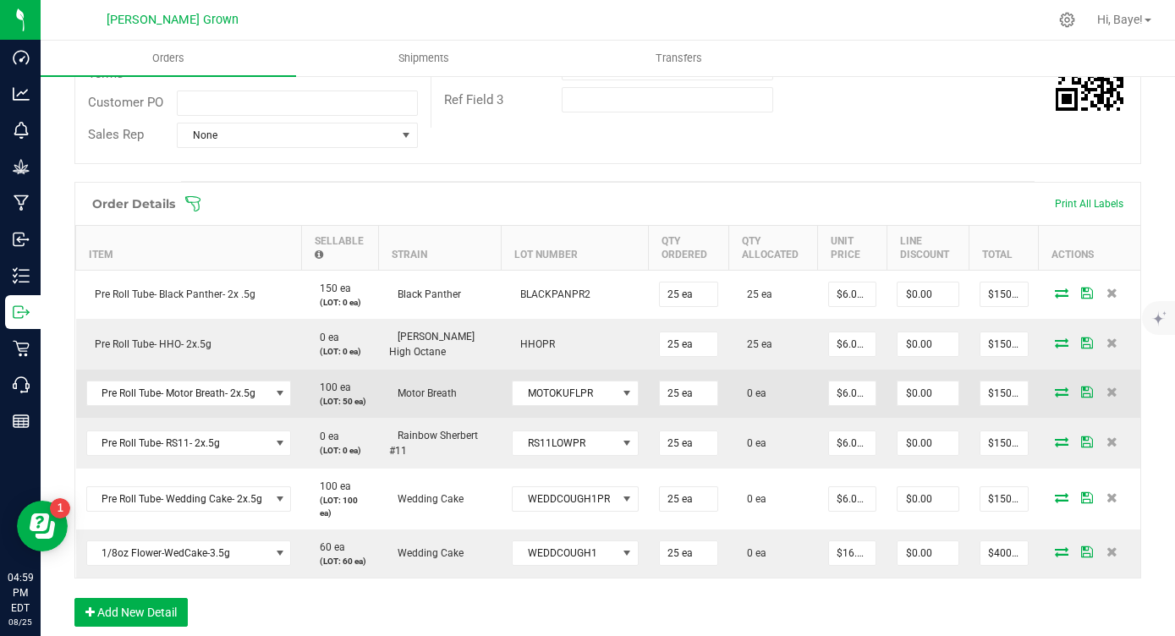
click at [1059, 397] on icon at bounding box center [1062, 392] width 14 height 10
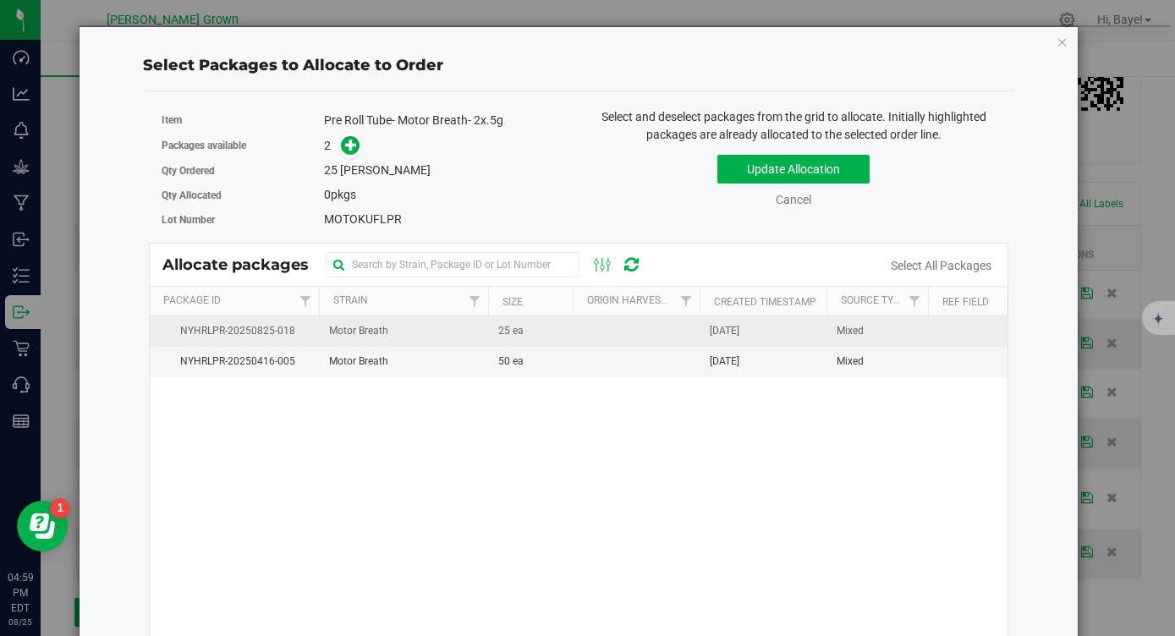
click at [577, 327] on td at bounding box center [636, 331] width 127 height 30
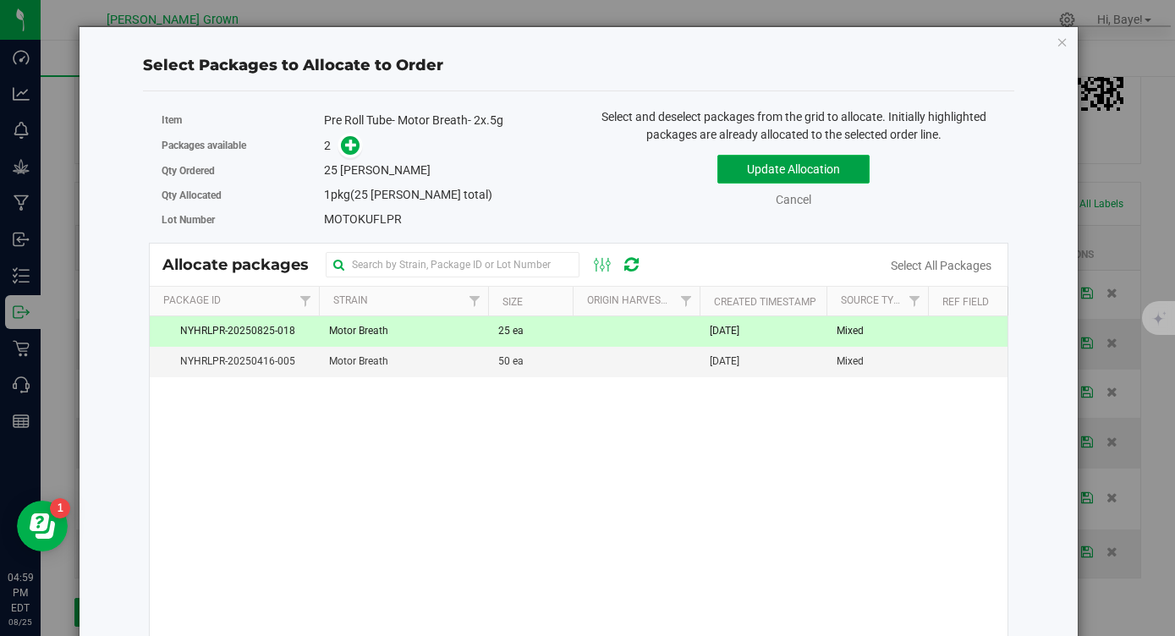
click at [791, 168] on button "Update Allocation" at bounding box center [793, 169] width 152 height 29
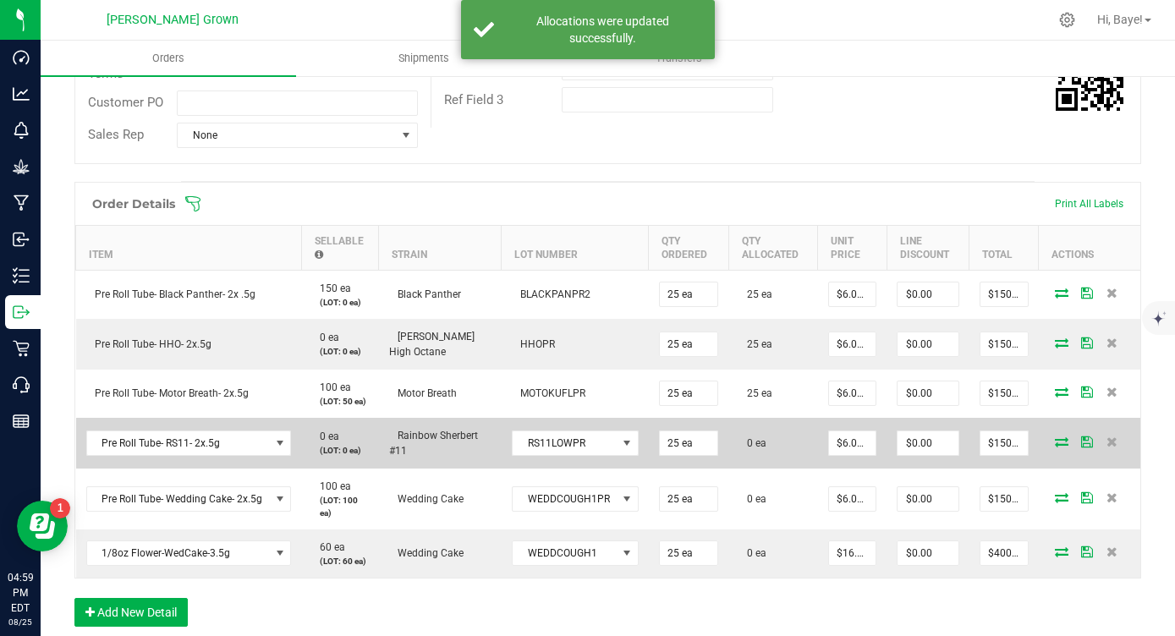
click at [1064, 443] on icon at bounding box center [1062, 442] width 14 height 10
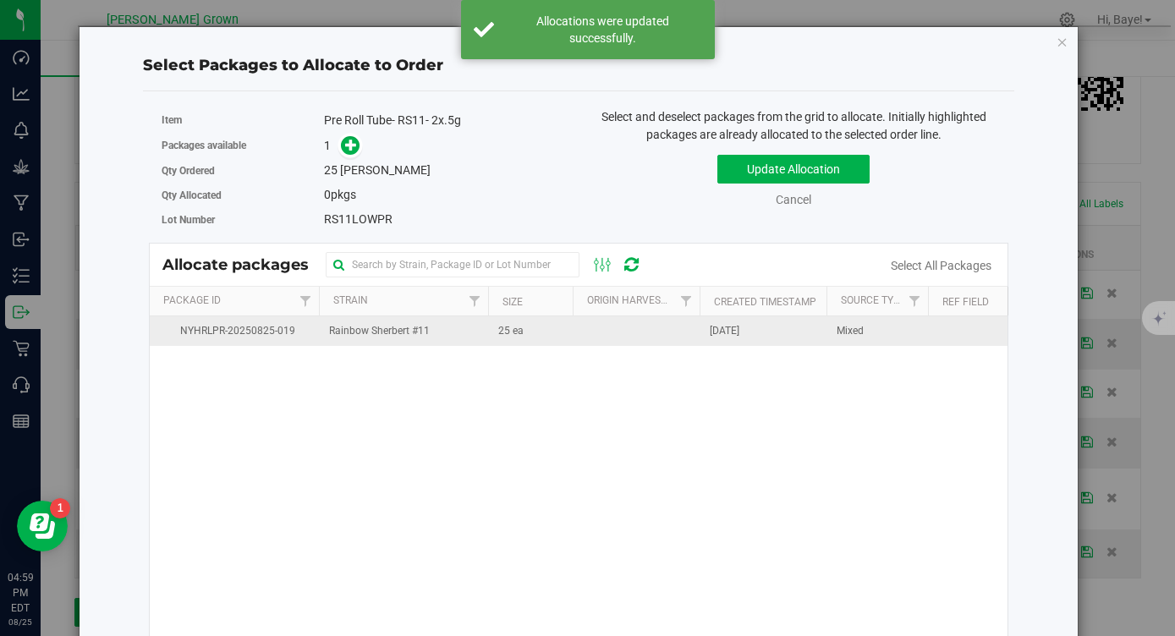
click at [622, 338] on td at bounding box center [636, 331] width 127 height 30
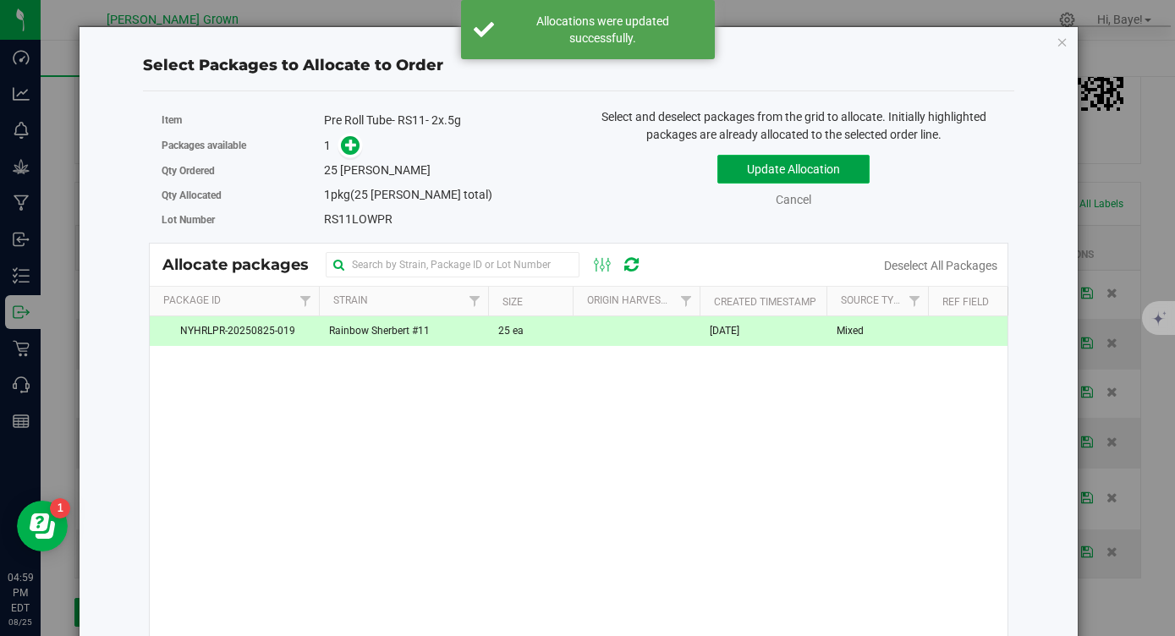
click at [839, 169] on button "Update Allocation" at bounding box center [793, 169] width 152 height 29
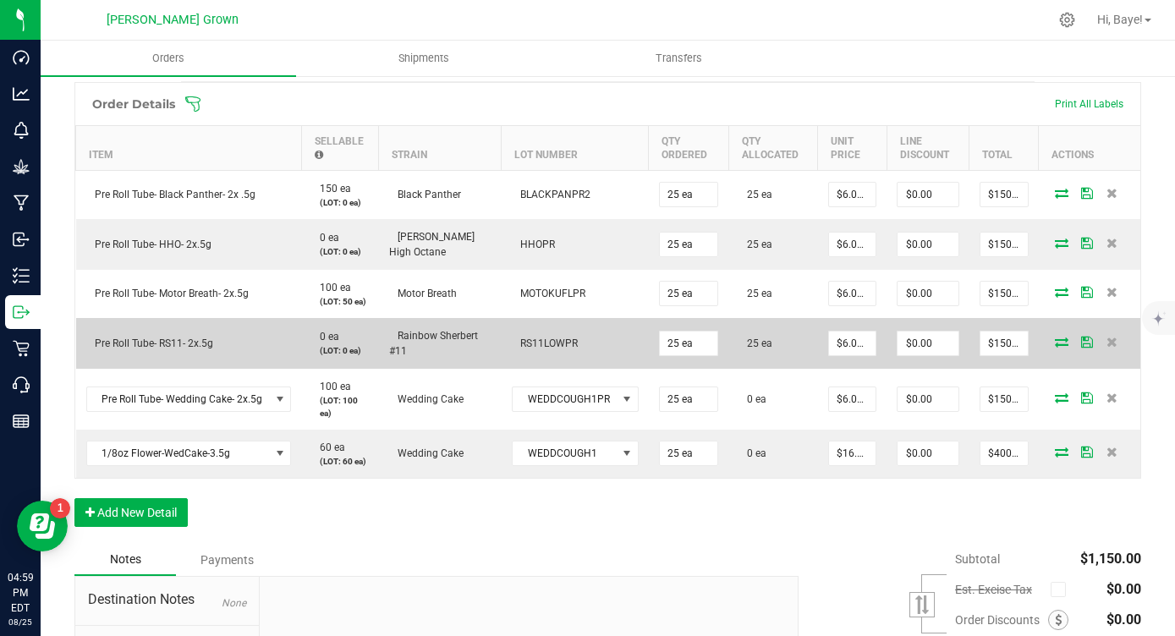
scroll to position [461, 0]
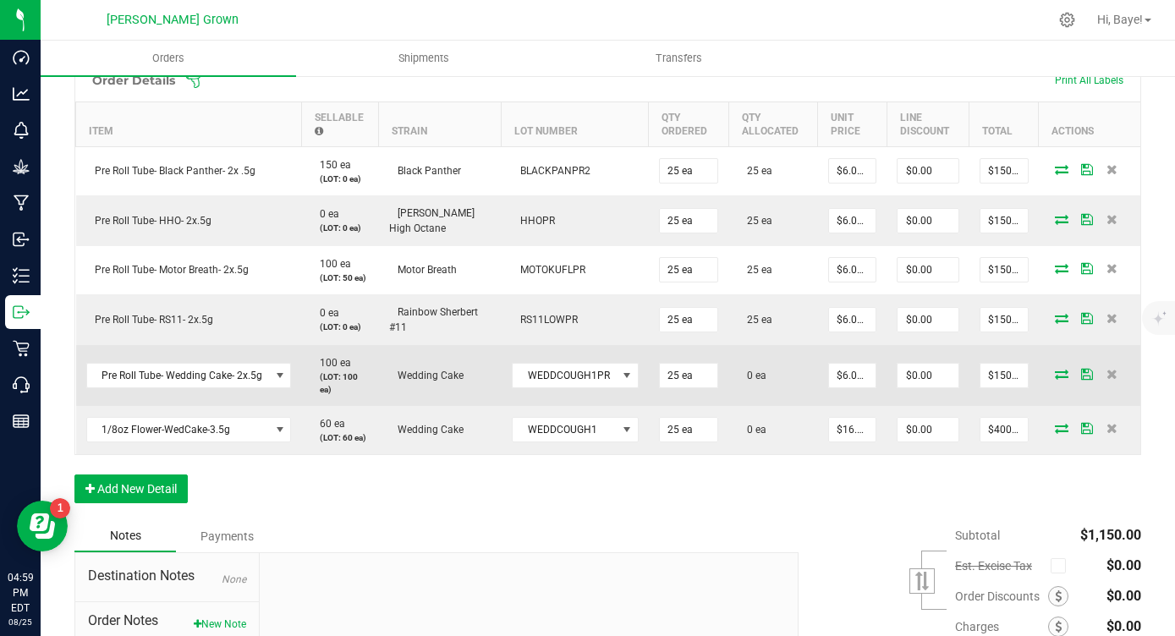
click at [1061, 375] on icon at bounding box center [1062, 374] width 14 height 10
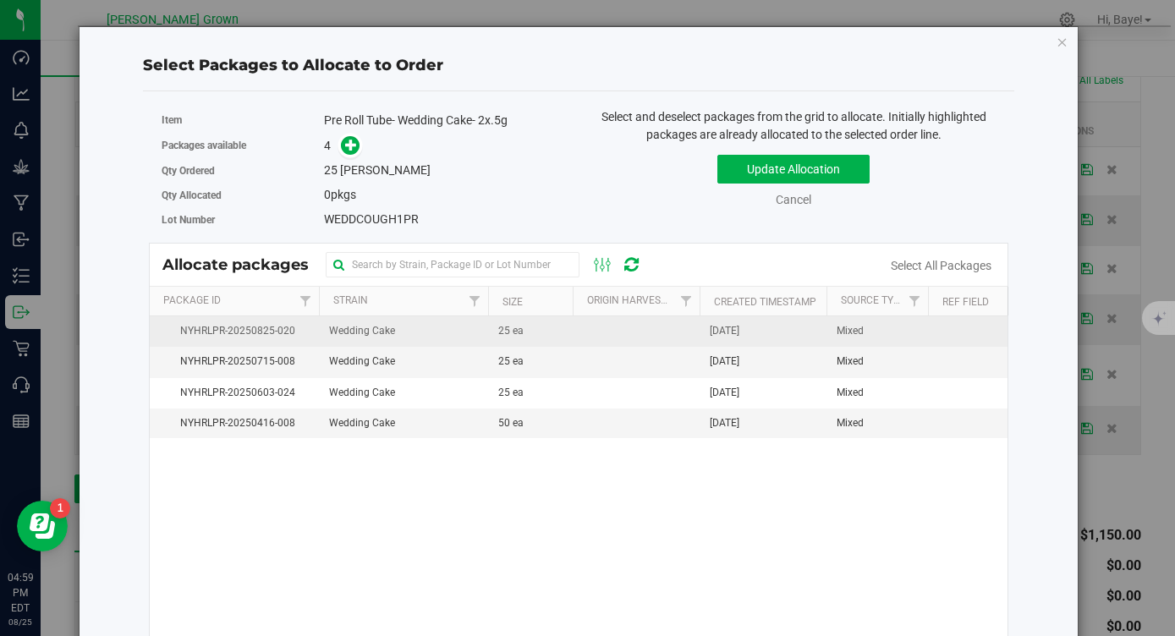
click at [687, 333] on td at bounding box center [636, 331] width 127 height 30
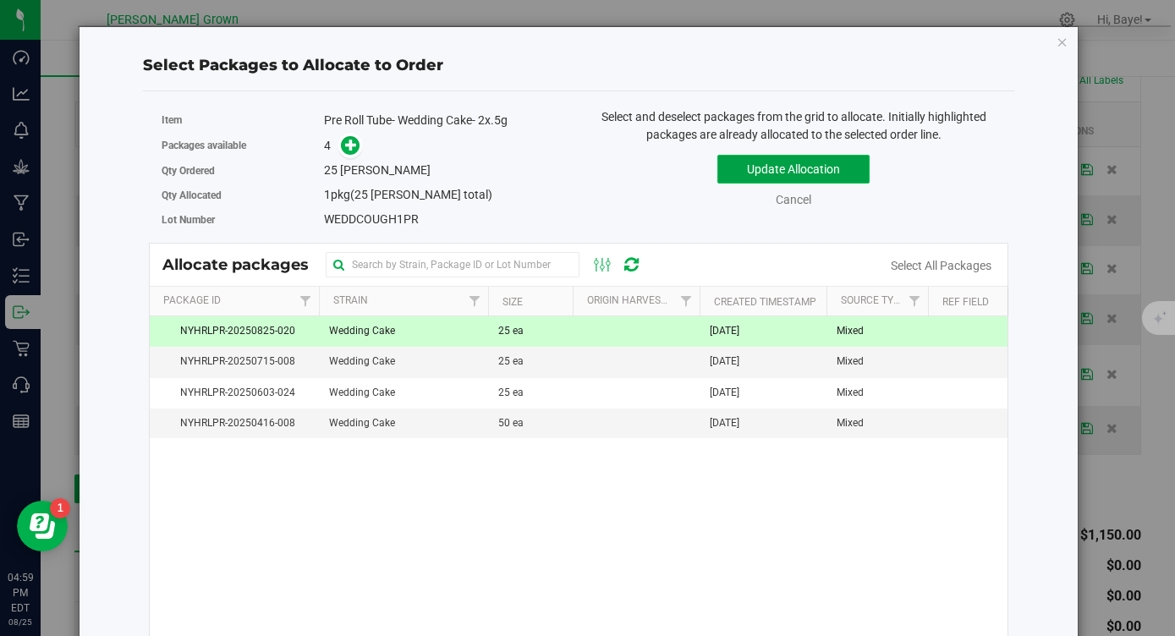
click at [814, 169] on button "Update Allocation" at bounding box center [793, 169] width 152 height 29
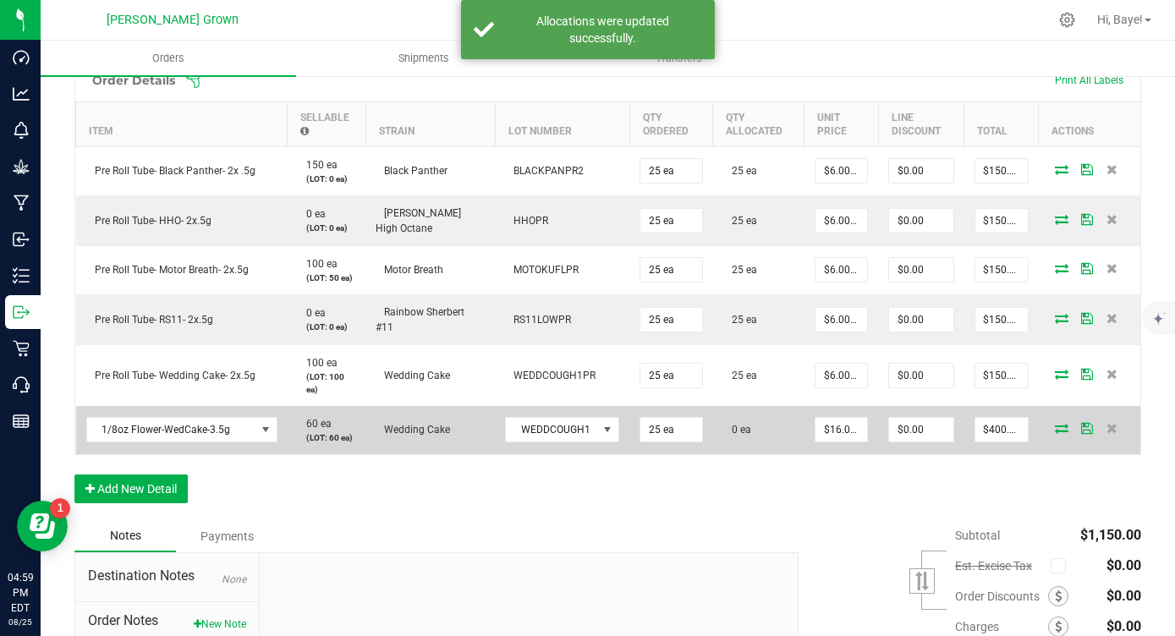
click at [1059, 426] on icon at bounding box center [1062, 428] width 14 height 10
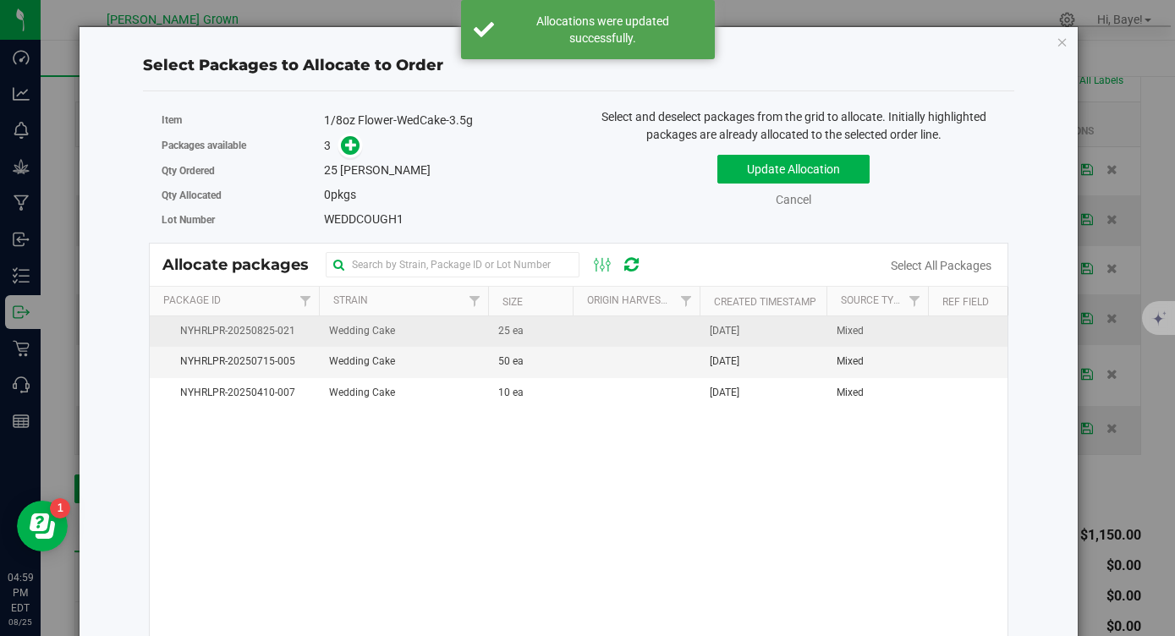
click at [770, 335] on td "Aug 25, 2025" at bounding box center [763, 331] width 127 height 30
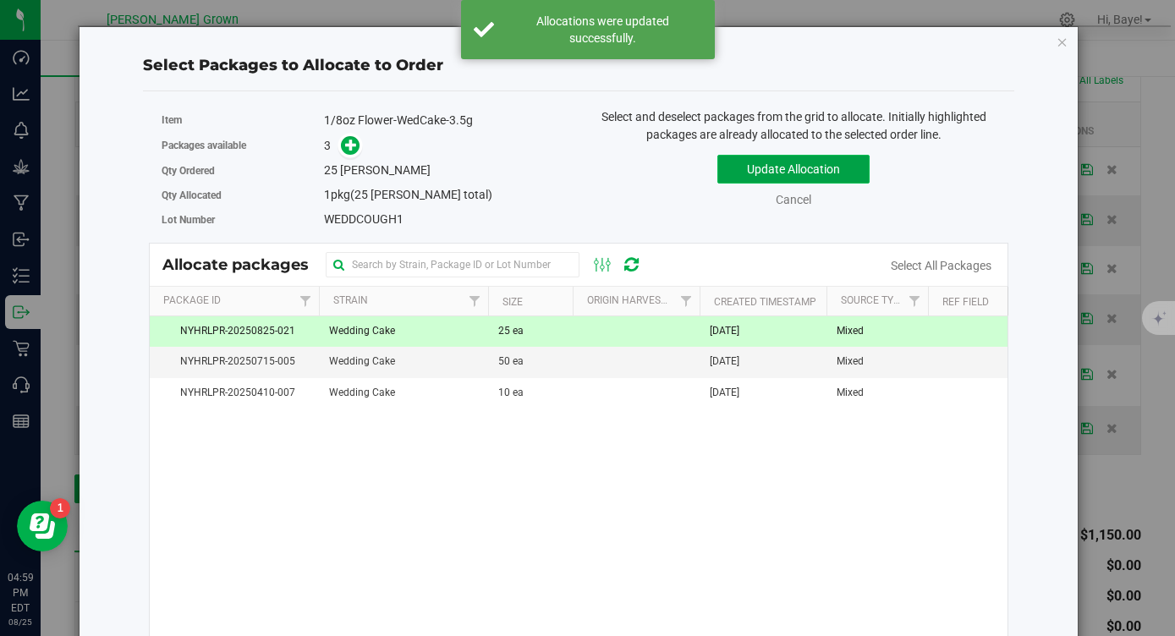
click at [843, 175] on button "Update Allocation" at bounding box center [793, 169] width 152 height 29
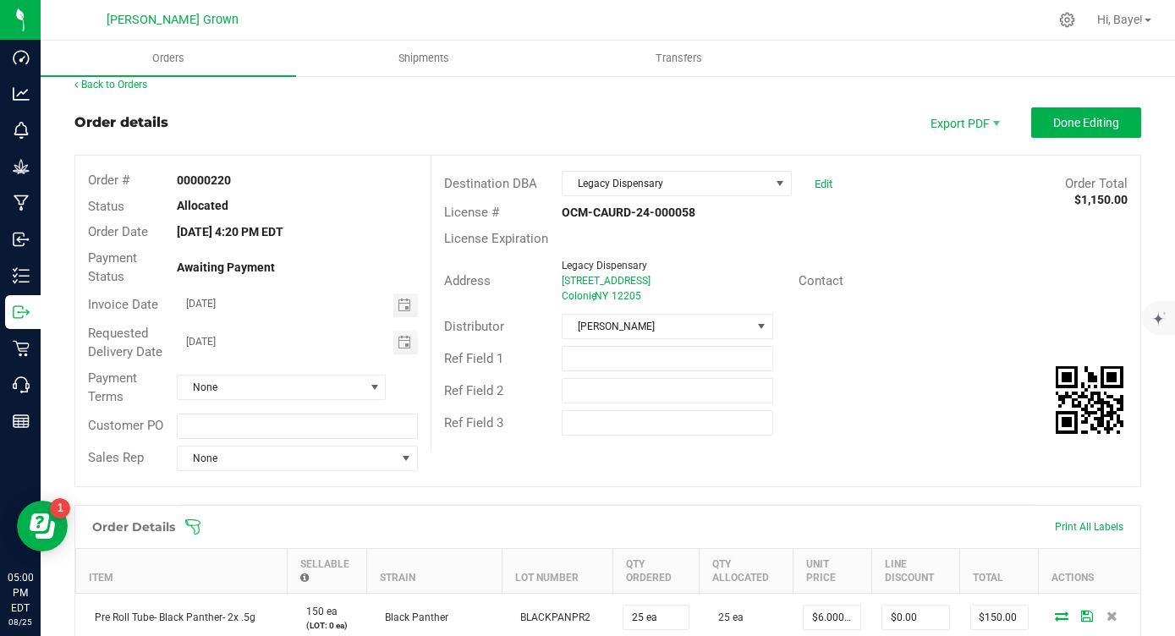
scroll to position [0, 0]
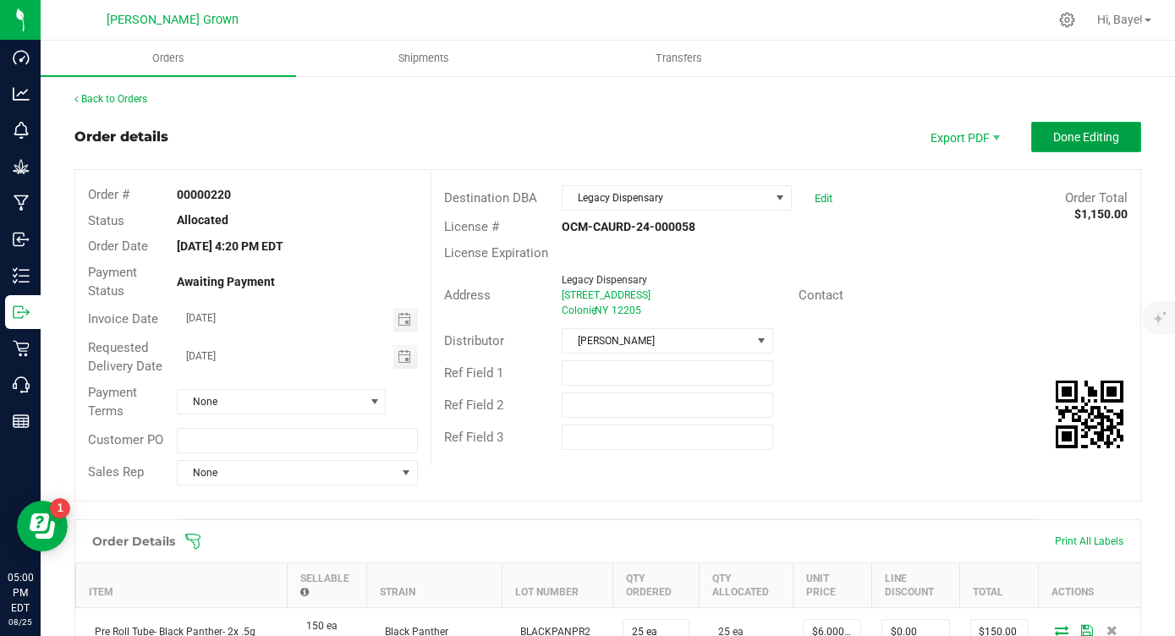
click at [1068, 142] on span "Done Editing" at bounding box center [1086, 137] width 66 height 14
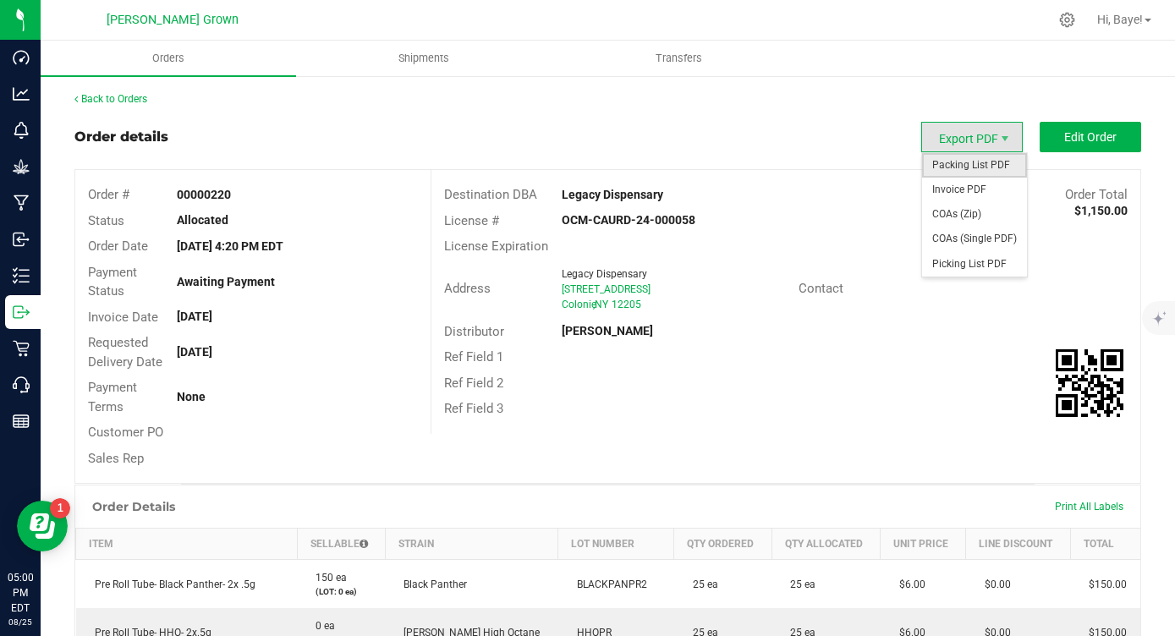
click at [973, 170] on span "Packing List PDF" at bounding box center [974, 165] width 105 height 25
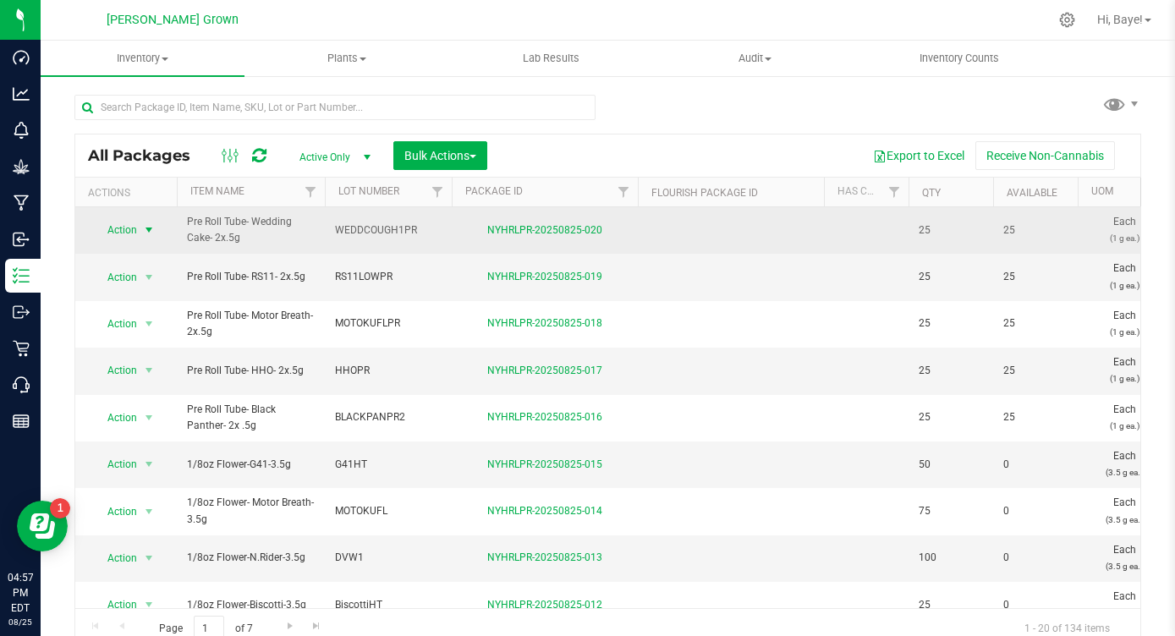
click at [149, 226] on span "select" at bounding box center [149, 230] width 14 height 14
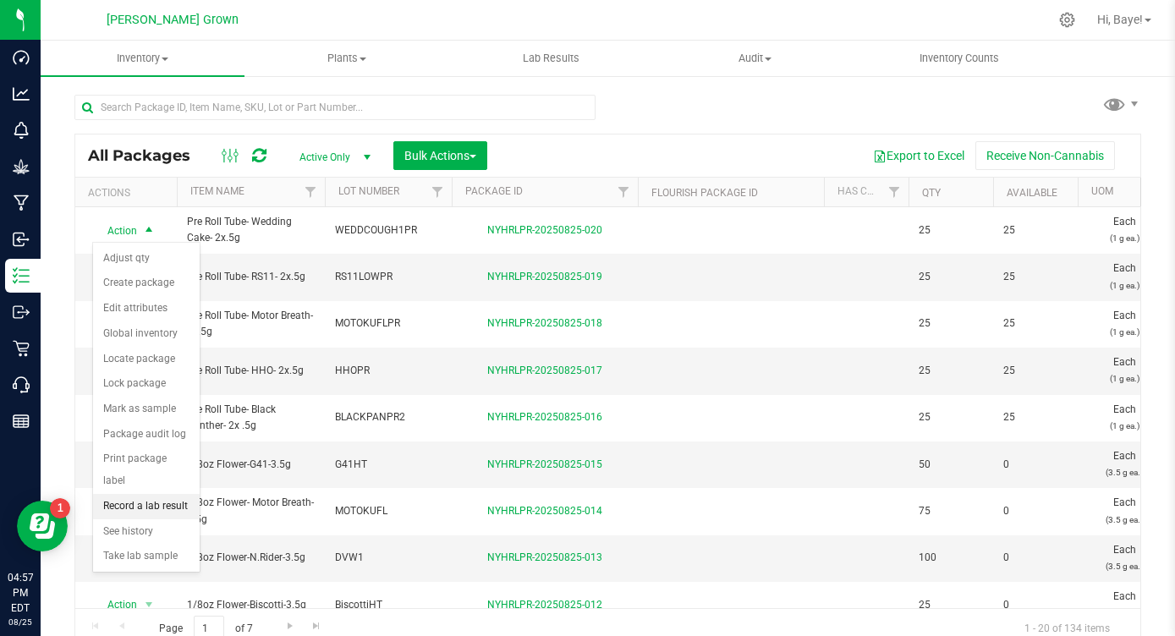
click at [162, 494] on li "Record a lab result" at bounding box center [146, 506] width 107 height 25
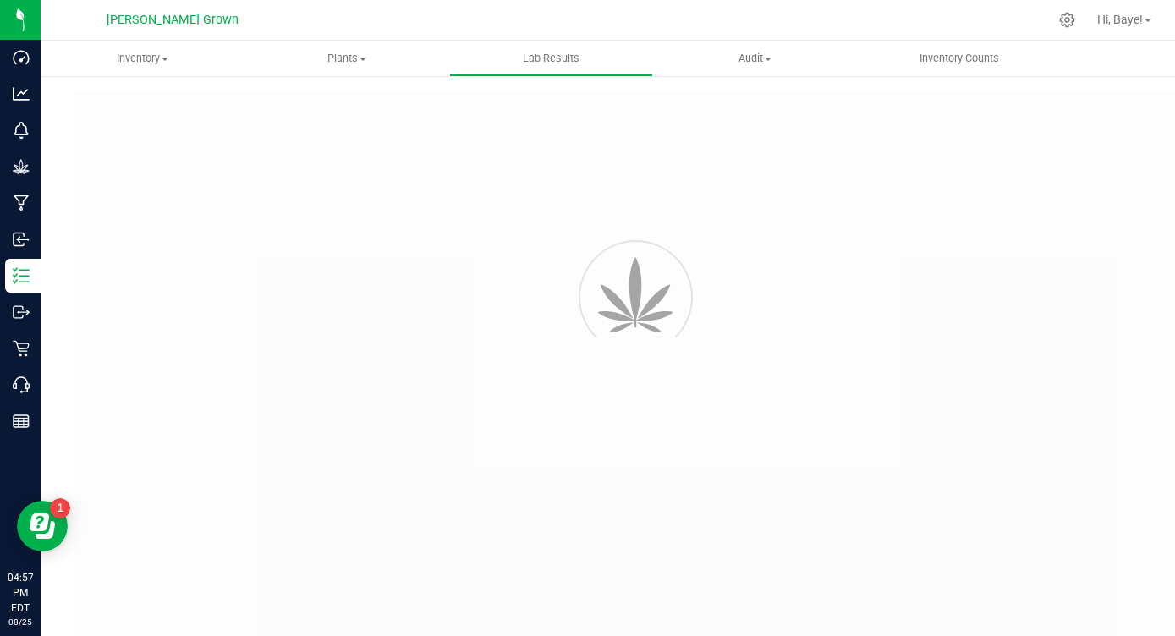
type input "NYHRLPR-20250825-020"
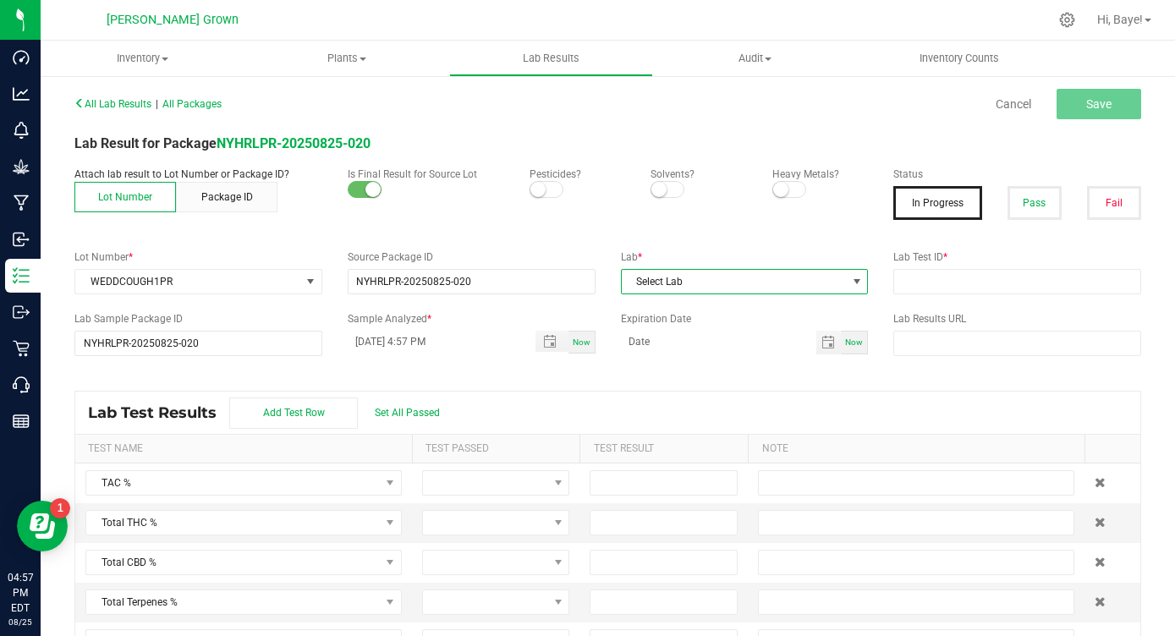
click at [782, 292] on span "Select Lab" at bounding box center [734, 282] width 225 height 24
click at [697, 360] on li "Kaycha Labs" at bounding box center [745, 354] width 246 height 29
click at [538, 179] on p "Pesticides?" at bounding box center [578, 174] width 96 height 15
click at [537, 186] on small at bounding box center [537, 189] width 15 height 15
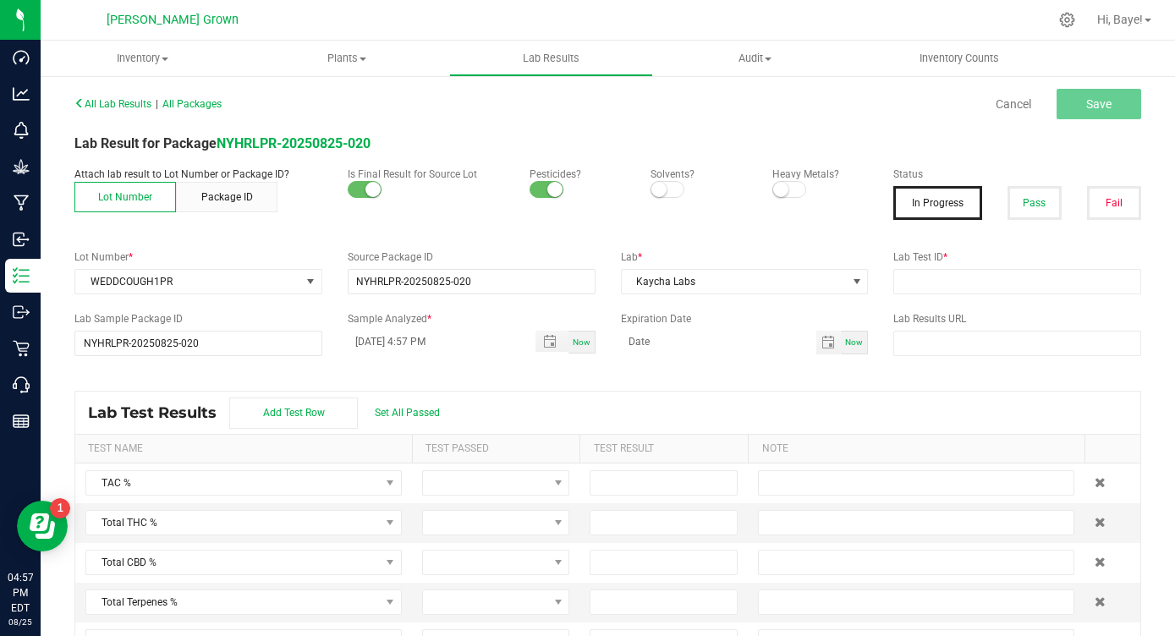
click at [780, 184] on small at bounding box center [780, 189] width 15 height 15
click at [1039, 203] on button "Pass" at bounding box center [1035, 203] width 54 height 34
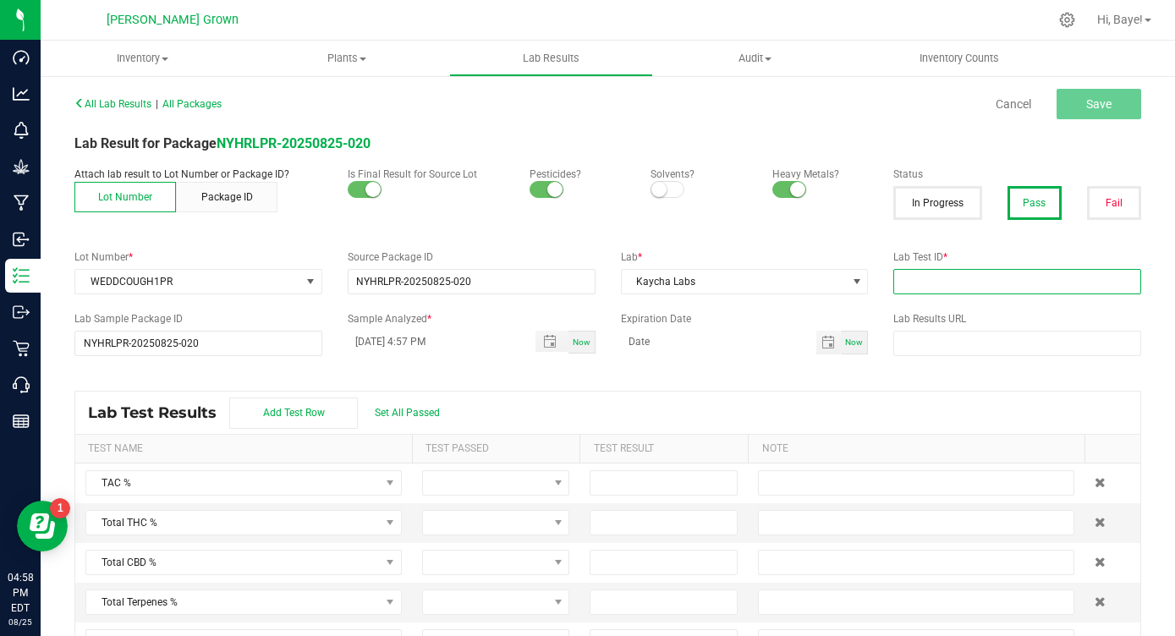
click at [991, 275] on input "text" at bounding box center [1017, 281] width 248 height 25
paste input "AL41227006-004"
type input "AL41227006-004"
click at [382, 407] on span "Set All Passed" at bounding box center [407, 413] width 65 height 12
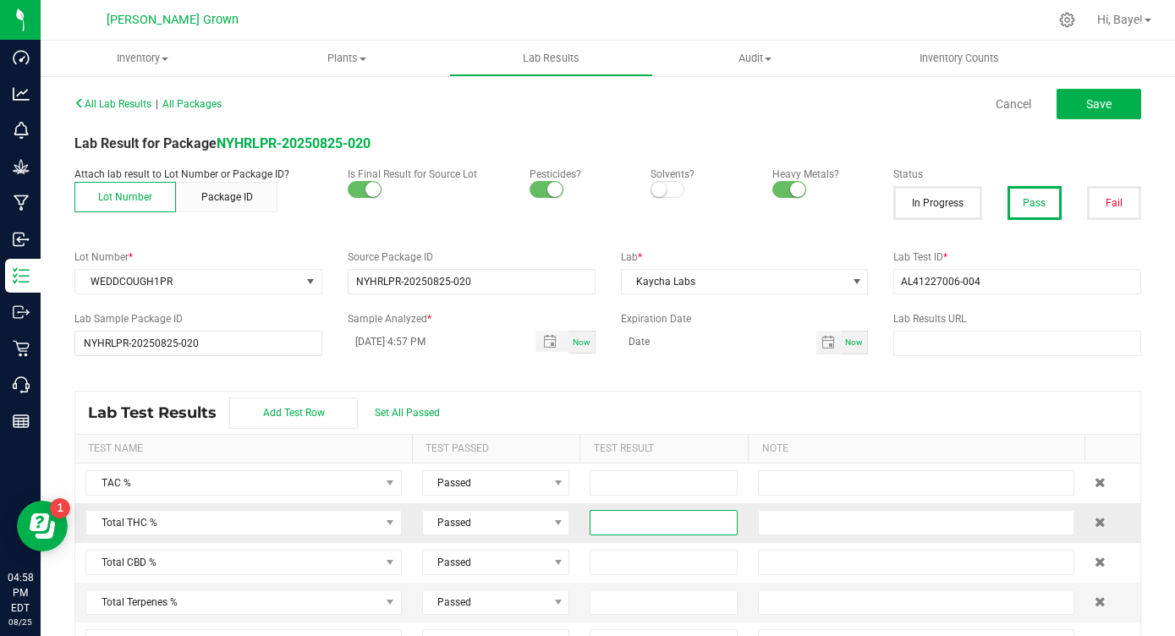
click at [712, 525] on input at bounding box center [664, 523] width 146 height 24
type input "28.7100"
click at [1085, 107] on button "Save" at bounding box center [1099, 104] width 85 height 30
type input "28.7100"
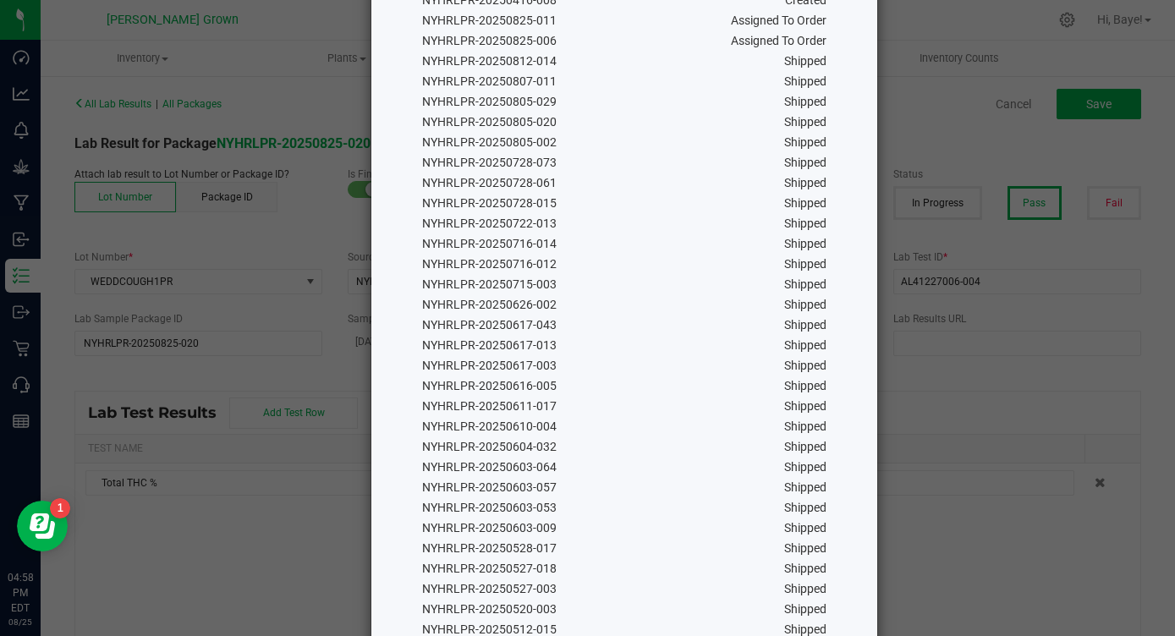
scroll to position [963, 0]
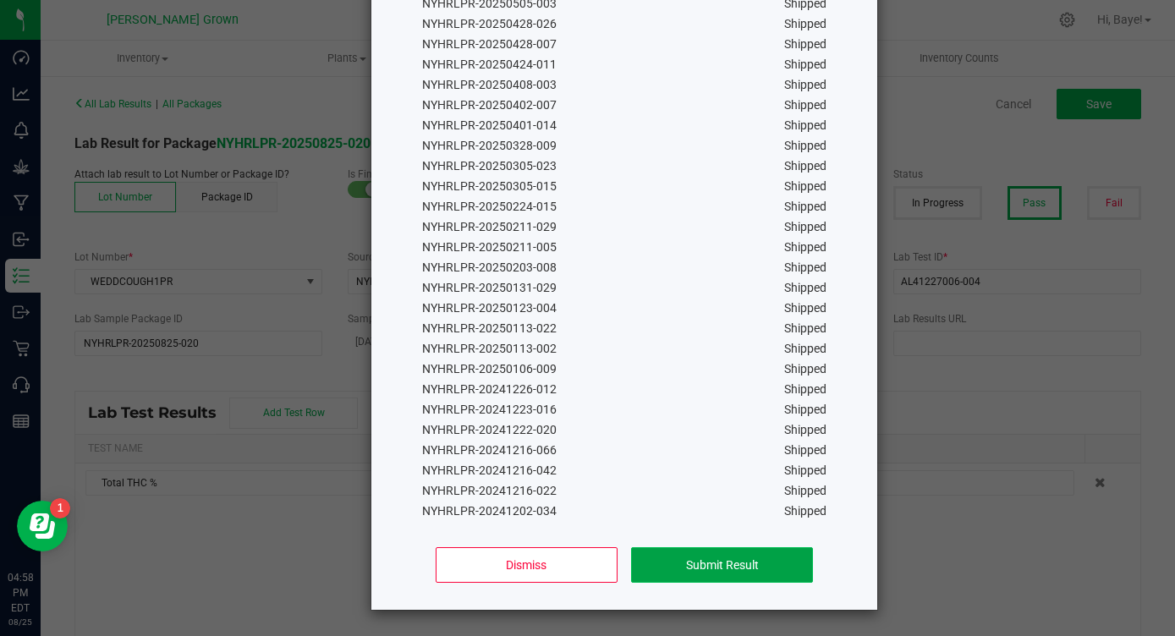
click at [754, 554] on button "Submit Result" at bounding box center [722, 565] width 182 height 36
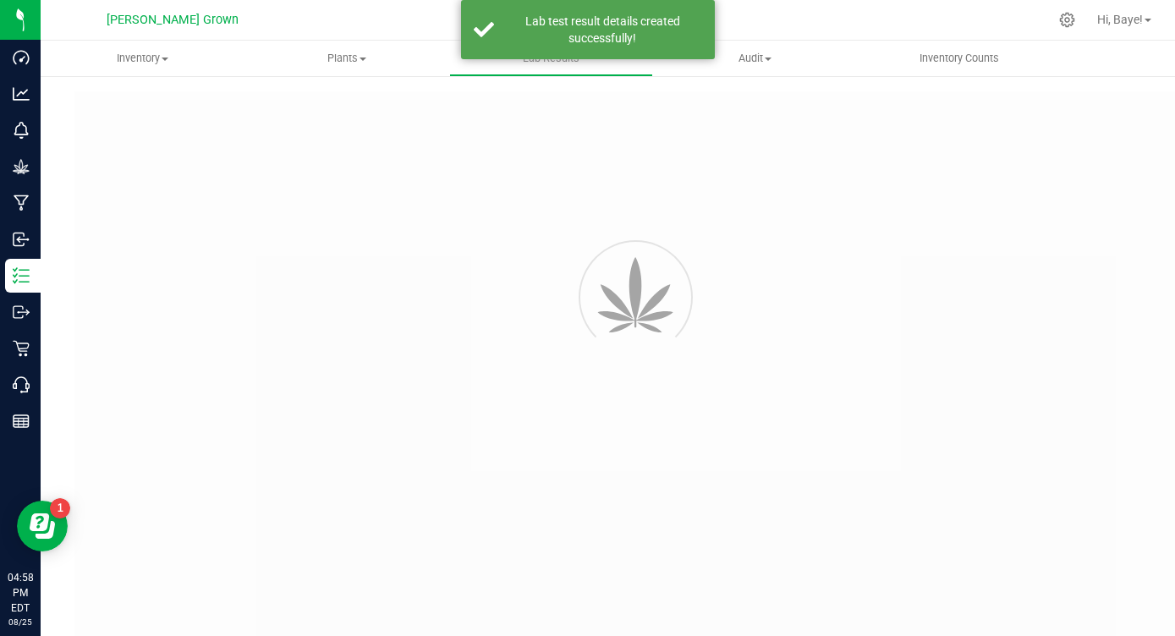
type input "NYHRLPR-20250825-020"
type input "AL41227006-004"
type input "NYHRLPR-20250825-020"
type input "08/25/2025 4:57 PM"
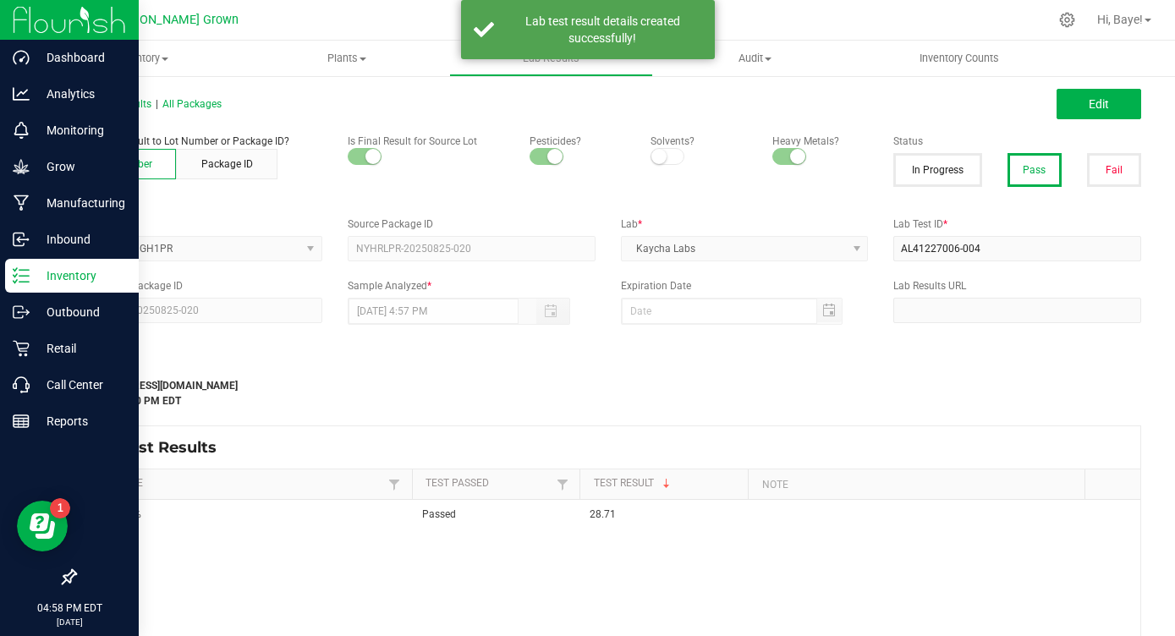
click at [44, 280] on p "Inventory" at bounding box center [81, 276] width 102 height 20
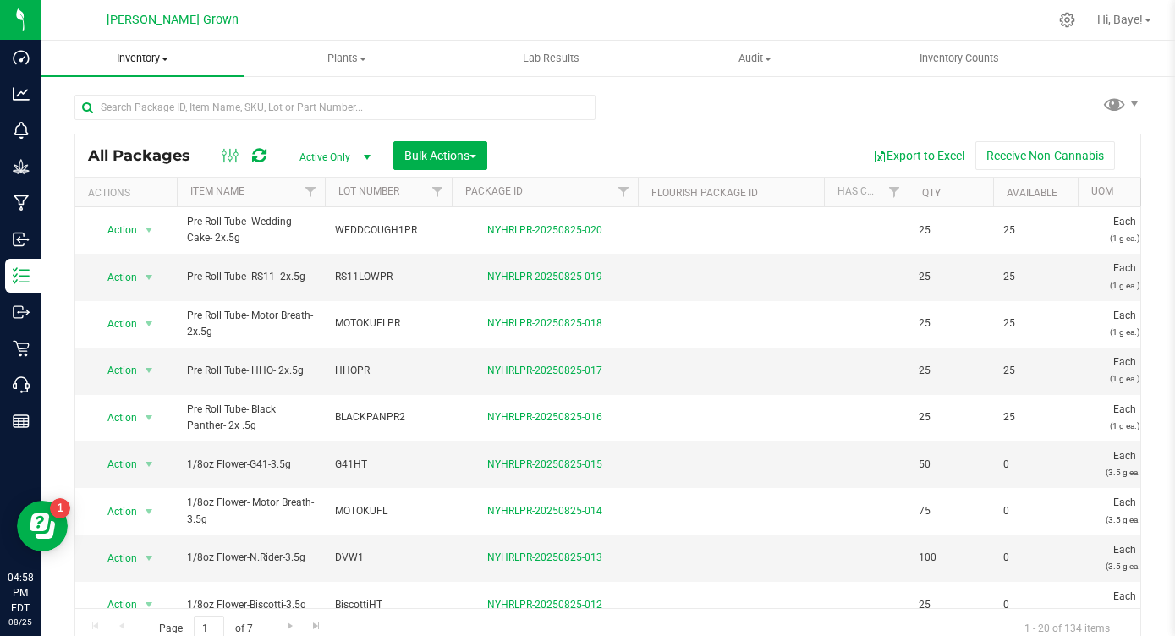
click at [162, 61] on span "Inventory" at bounding box center [143, 58] width 204 height 15
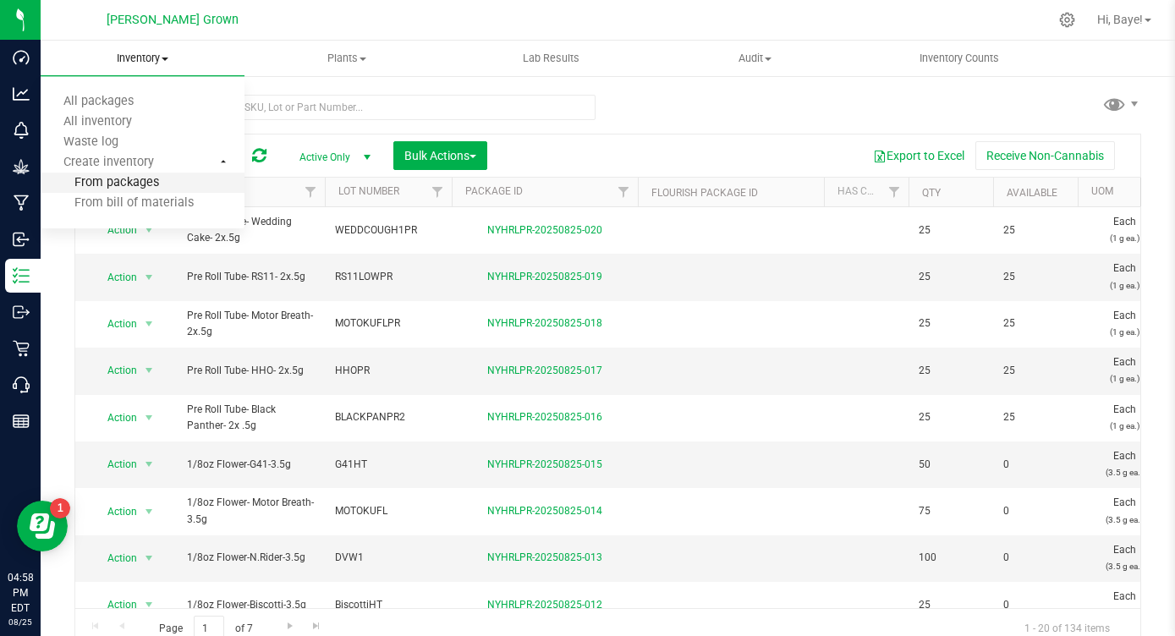
click at [144, 178] on span "From packages" at bounding box center [100, 183] width 118 height 14
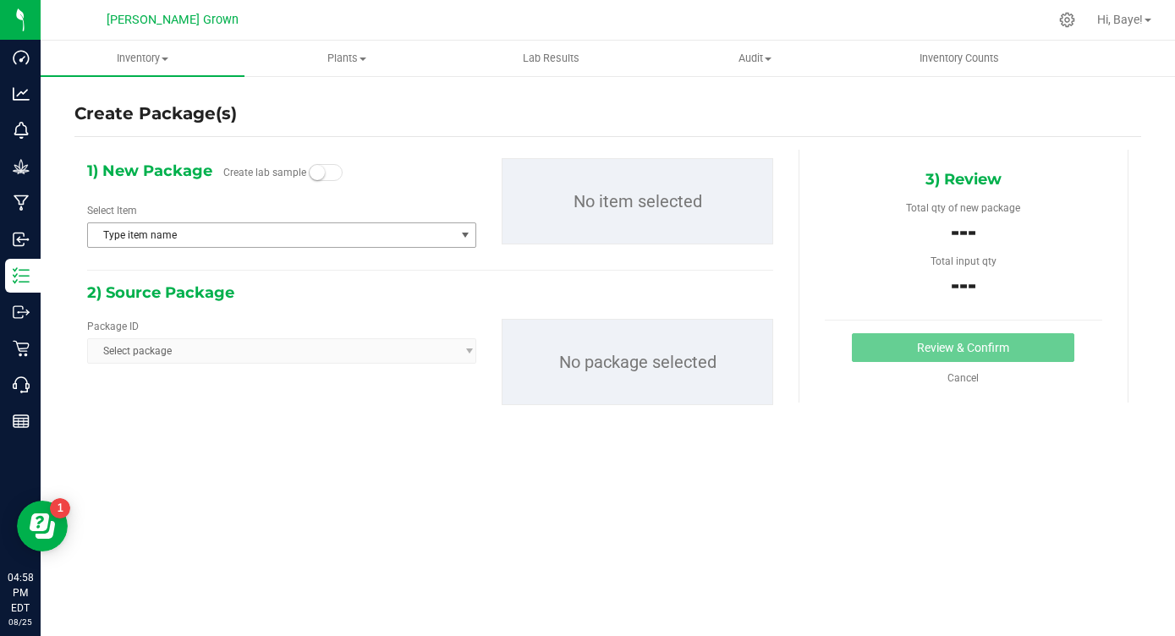
click at [249, 236] on span "Type item name" at bounding box center [271, 235] width 366 height 24
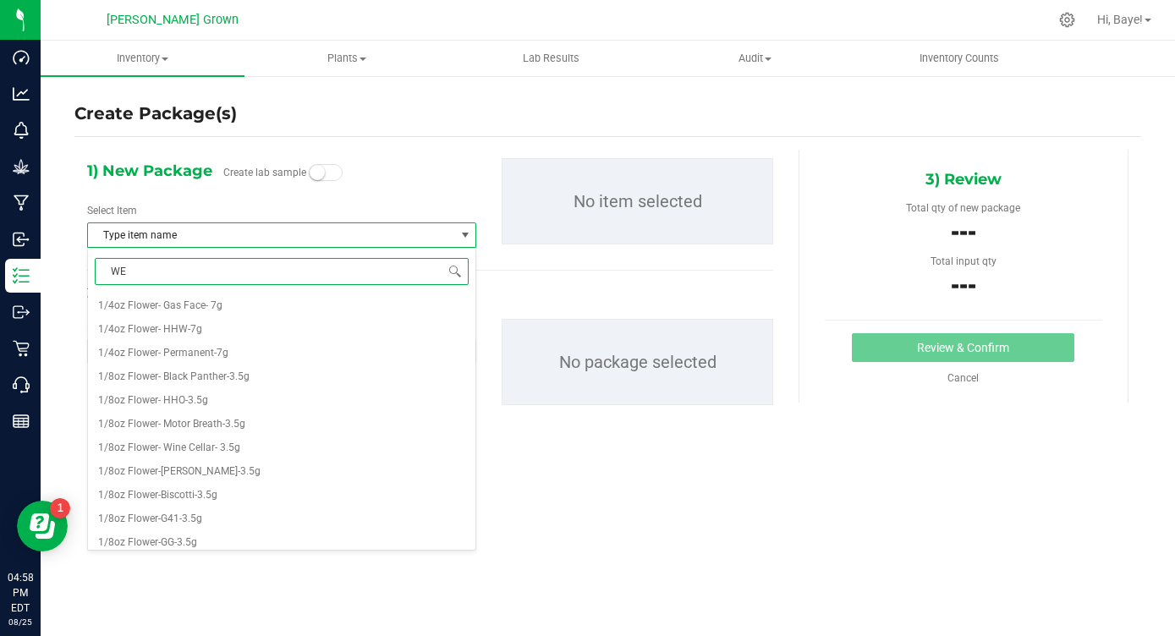
type input "WED"
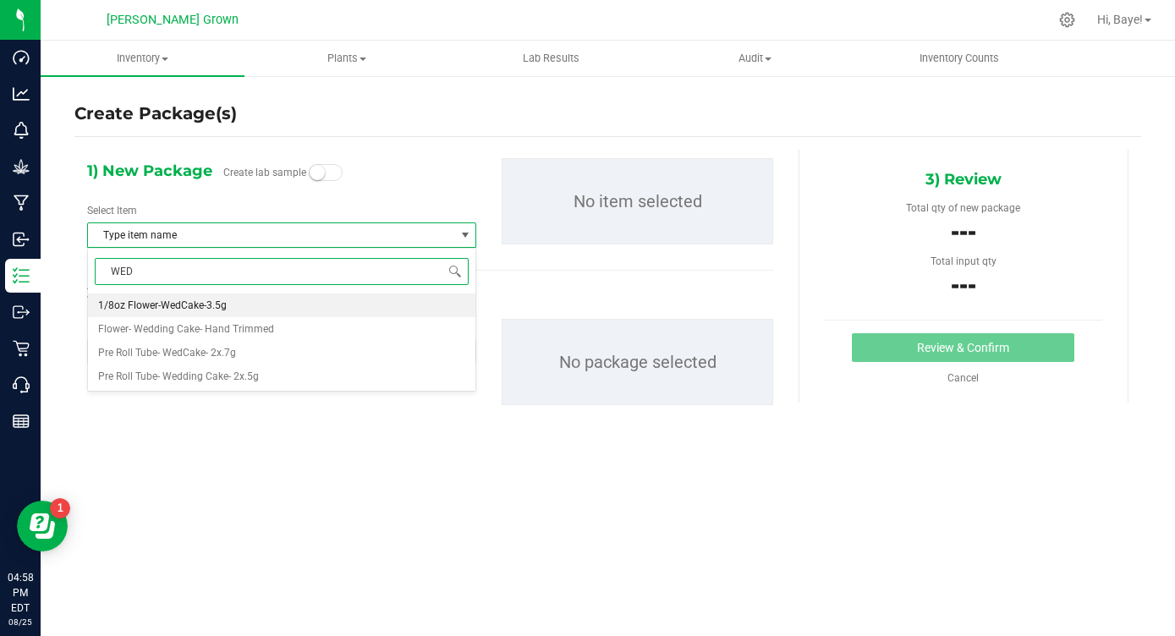
click at [239, 299] on li "1/8oz Flower-WedCake-3.5g" at bounding box center [282, 306] width 388 height 24
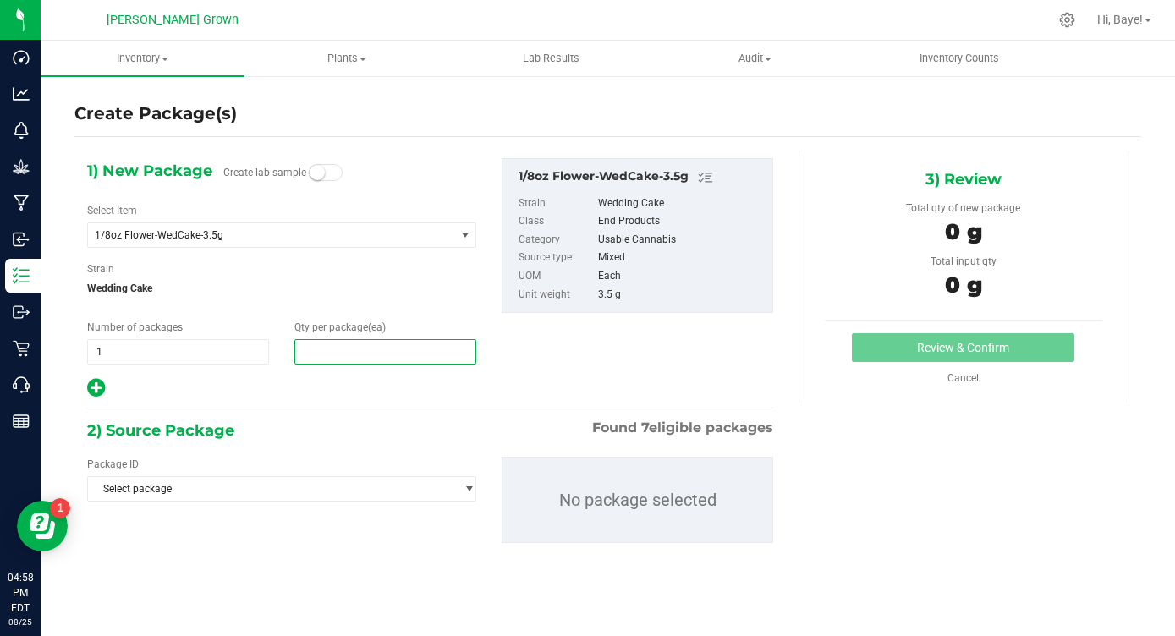
click at [355, 349] on span at bounding box center [385, 351] width 182 height 25
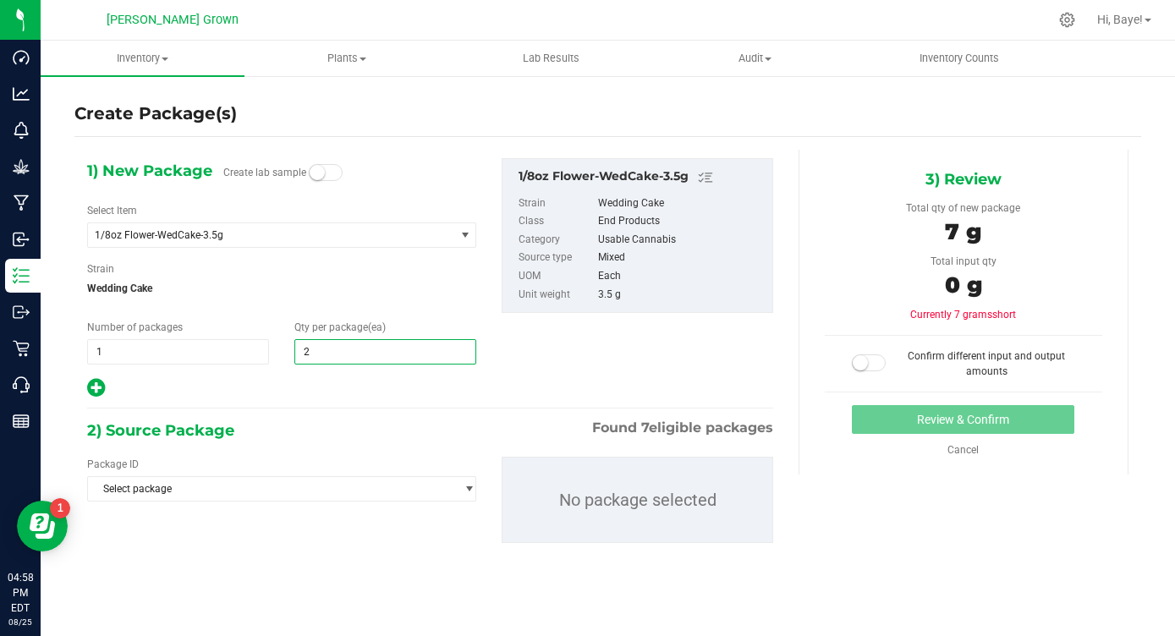
type input "25"
click at [309, 402] on div "1) New Package Create lab sample Select Item 1/8oz Flower-WedCake-3.5g 1/4oz Fl…" at bounding box center [430, 364] width 712 height 429
click at [286, 475] on div "Package ID Select package NYHRLPR-20250410-007 NYHRLPR-20250416-008 NYHRLPR-202…" at bounding box center [281, 479] width 389 height 45
click at [283, 487] on span "Select package" at bounding box center [271, 489] width 366 height 24
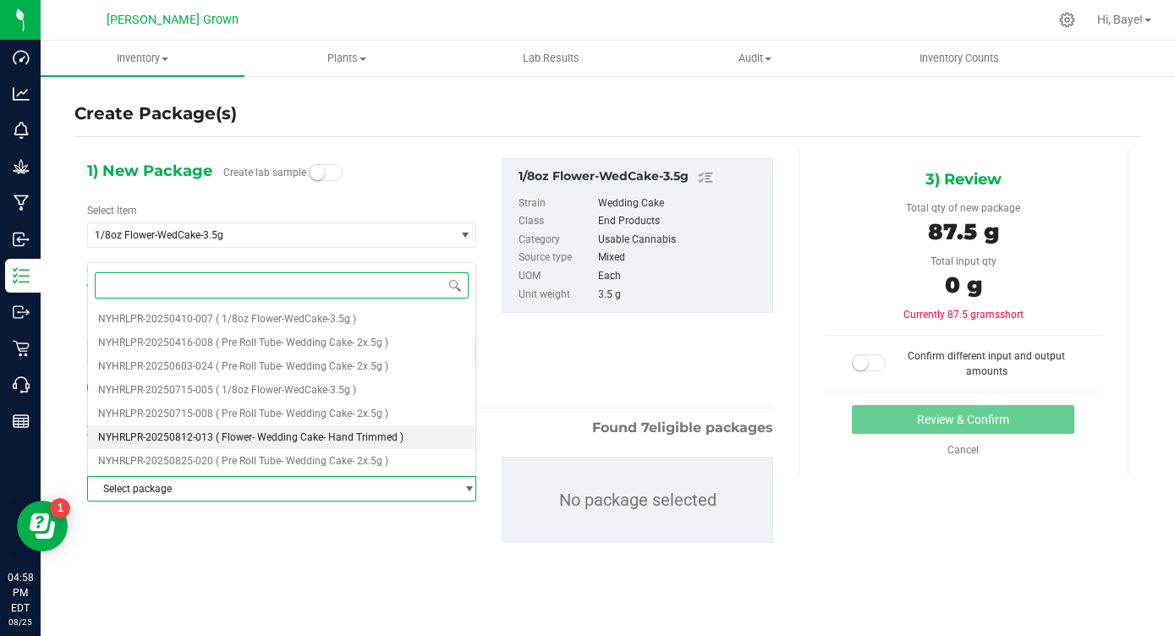
click at [347, 435] on span "( Flower- Wedding Cake- Hand Trimmed )" at bounding box center [310, 438] width 188 height 12
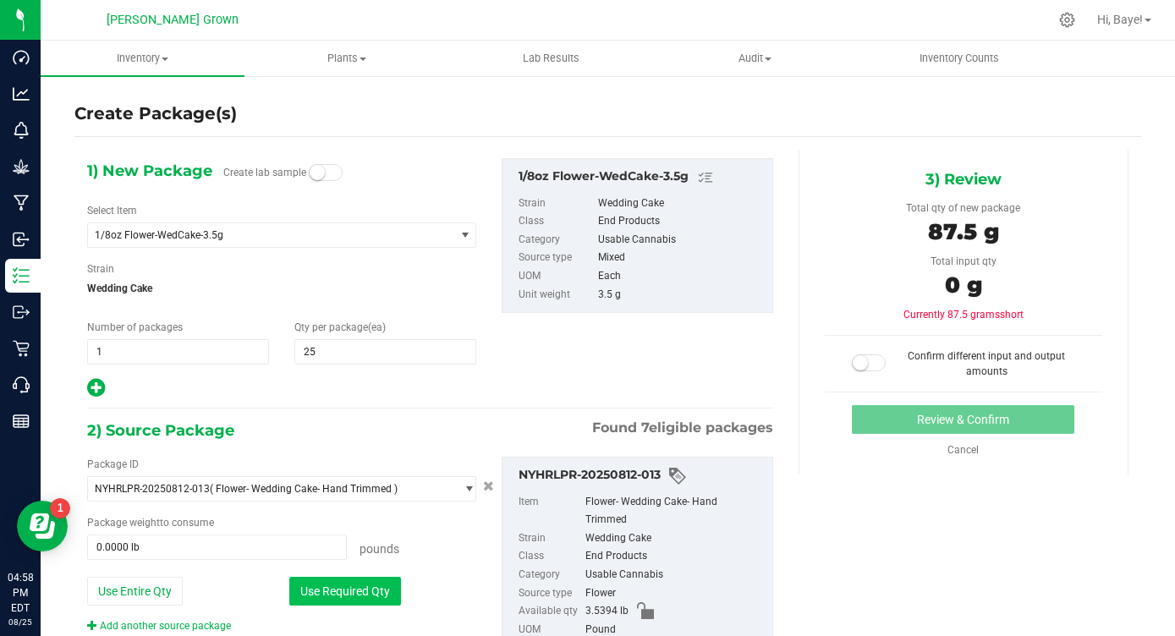
click at [343, 593] on button "Use Required Qty" at bounding box center [345, 591] width 112 height 29
type input "0.1929 lb"
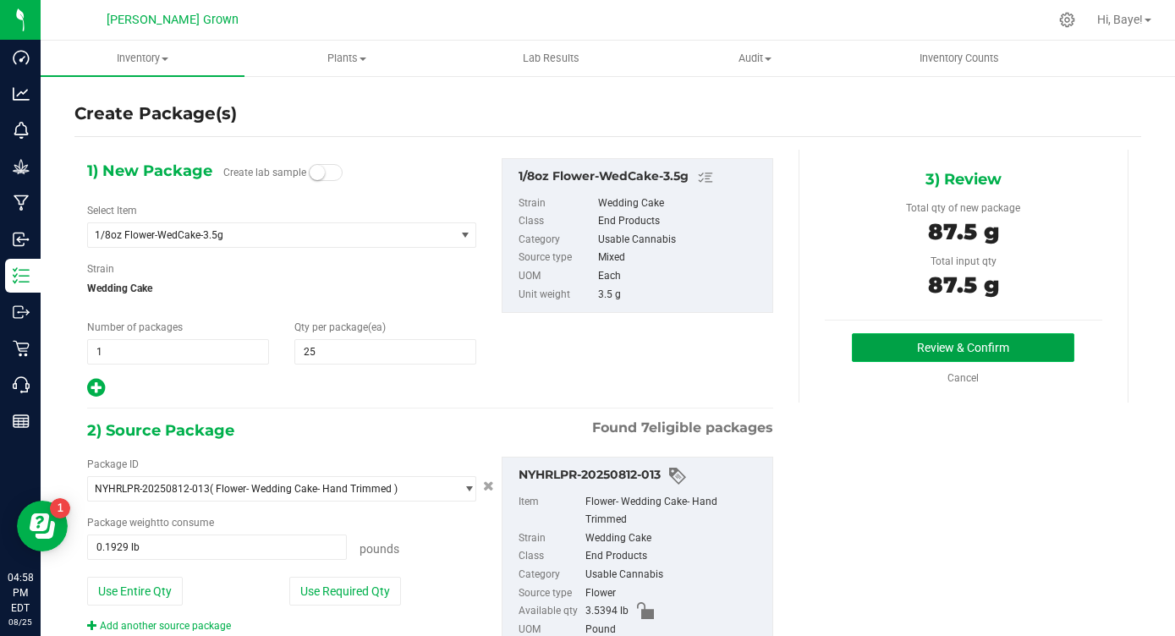
click at [939, 349] on button "Review & Confirm" at bounding box center [963, 347] width 223 height 29
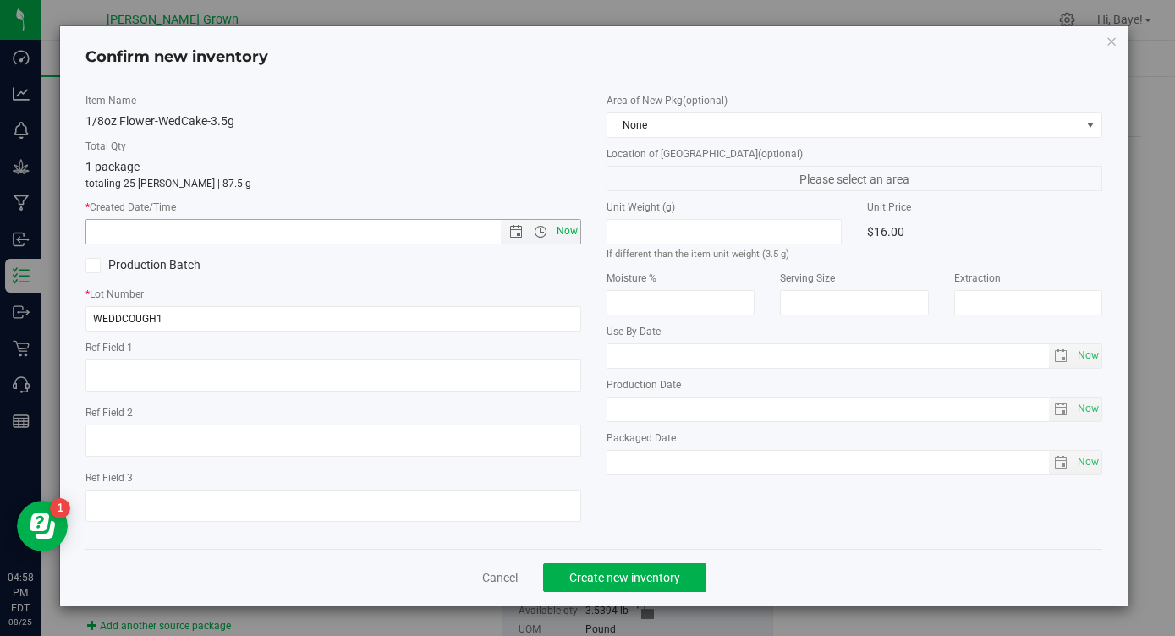
click at [568, 234] on span "Now" at bounding box center [567, 231] width 29 height 25
type input "8/25/2025 4:58 PM"
click at [1081, 349] on span "Now" at bounding box center [1088, 356] width 29 height 25
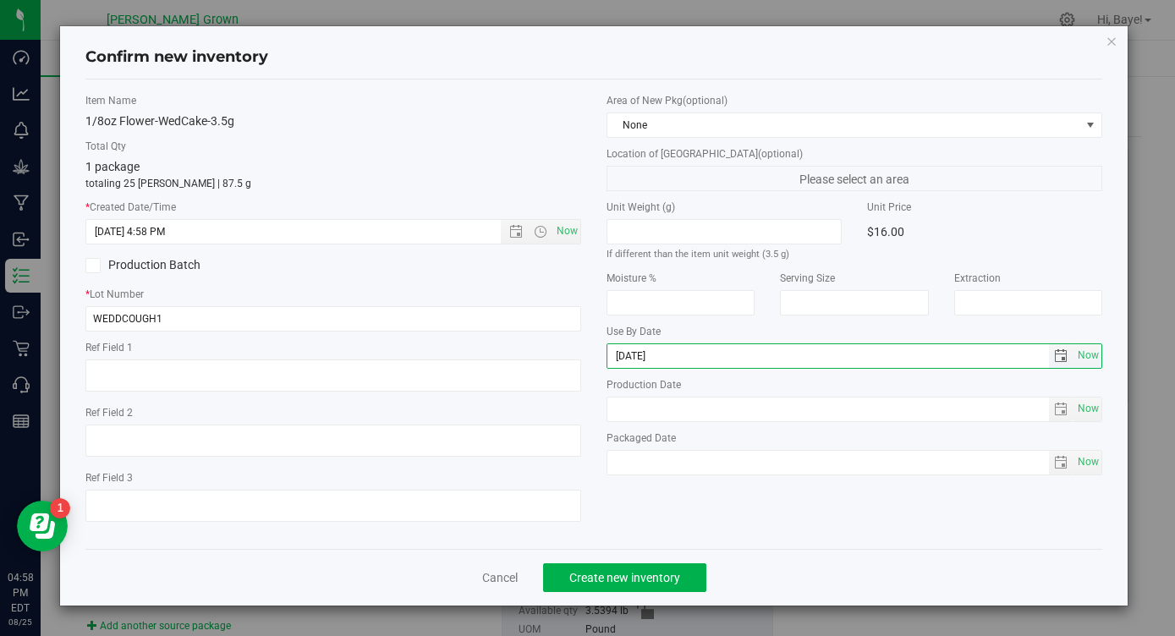
click at [634, 356] on input "[DATE]" at bounding box center [828, 356] width 442 height 24
type input "[DATE]"
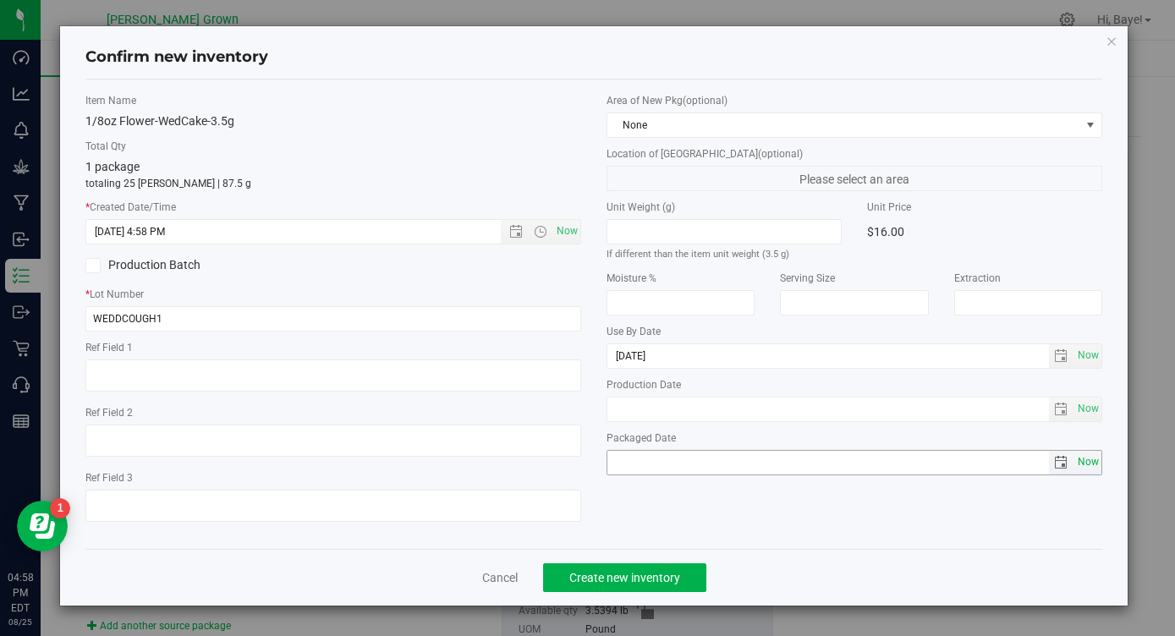
click at [1082, 463] on span "Now" at bounding box center [1088, 462] width 29 height 25
type input "[DATE]"
click at [585, 577] on span "Create new inventory" at bounding box center [624, 578] width 111 height 14
